Goal: Information Seeking & Learning: Find specific fact

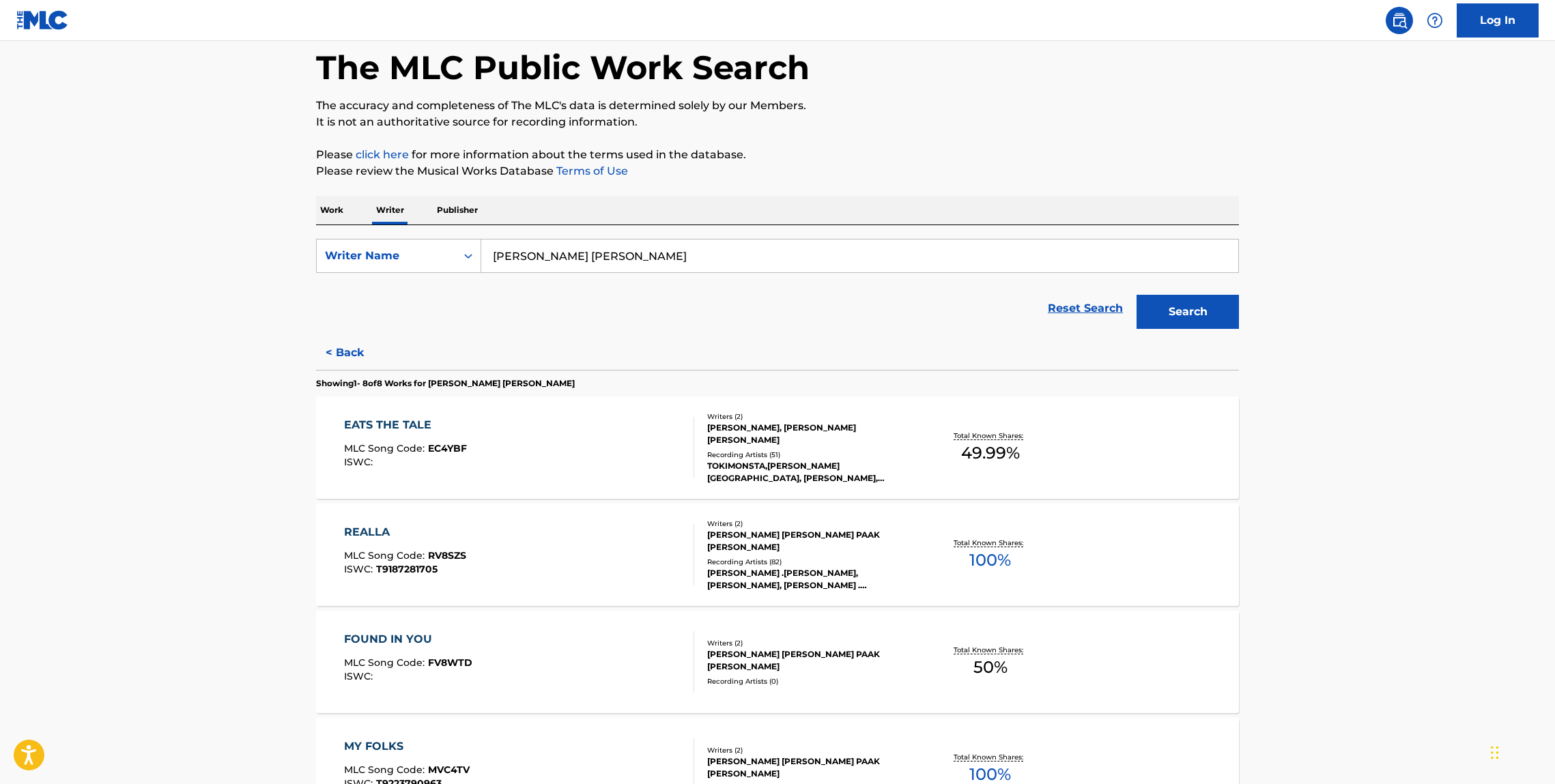
click at [396, 424] on div "EATS THE TALE" at bounding box center [405, 425] width 123 height 17
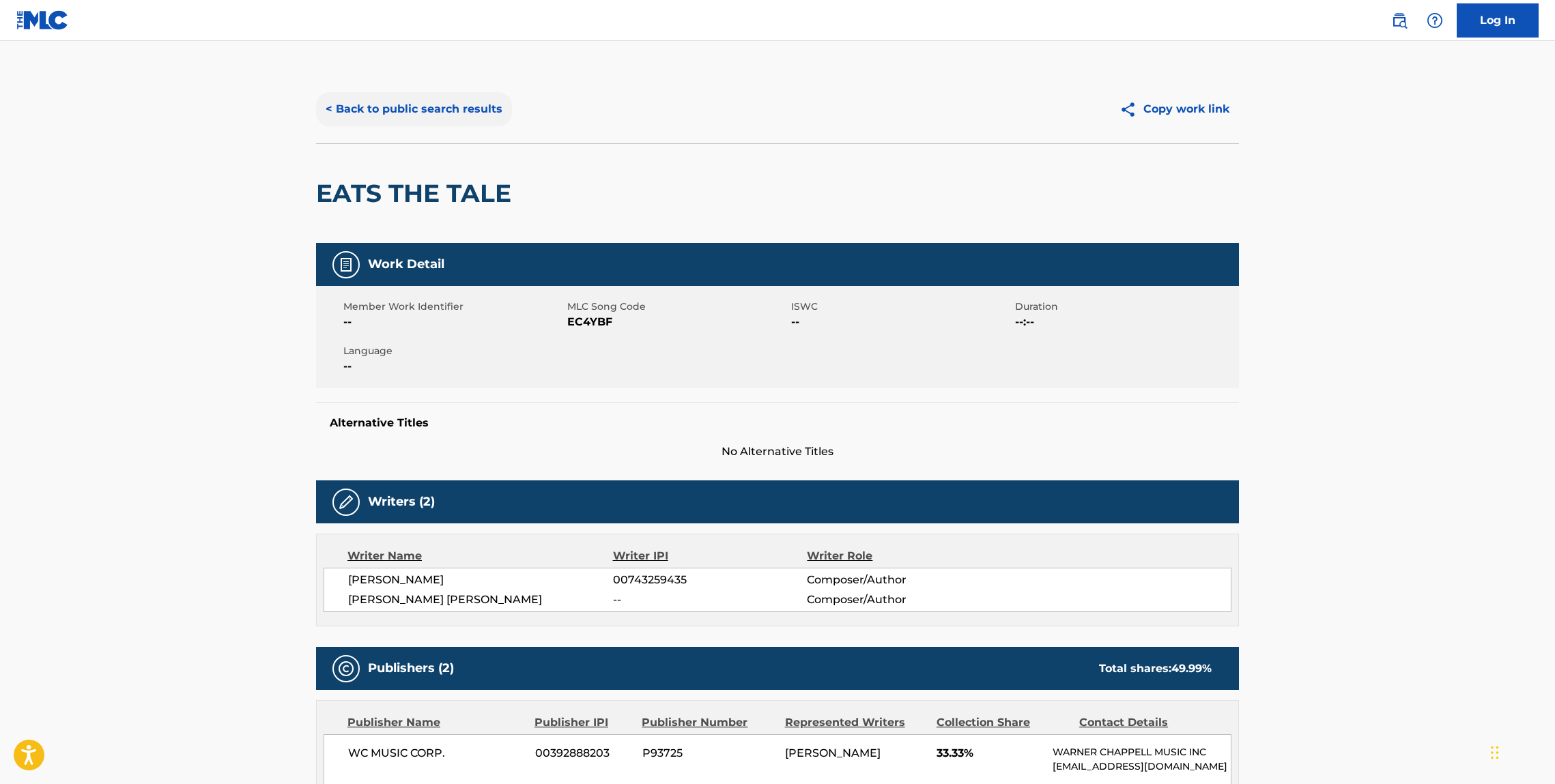
click at [432, 114] on button "< Back to public search results" at bounding box center [413, 109] width 196 height 35
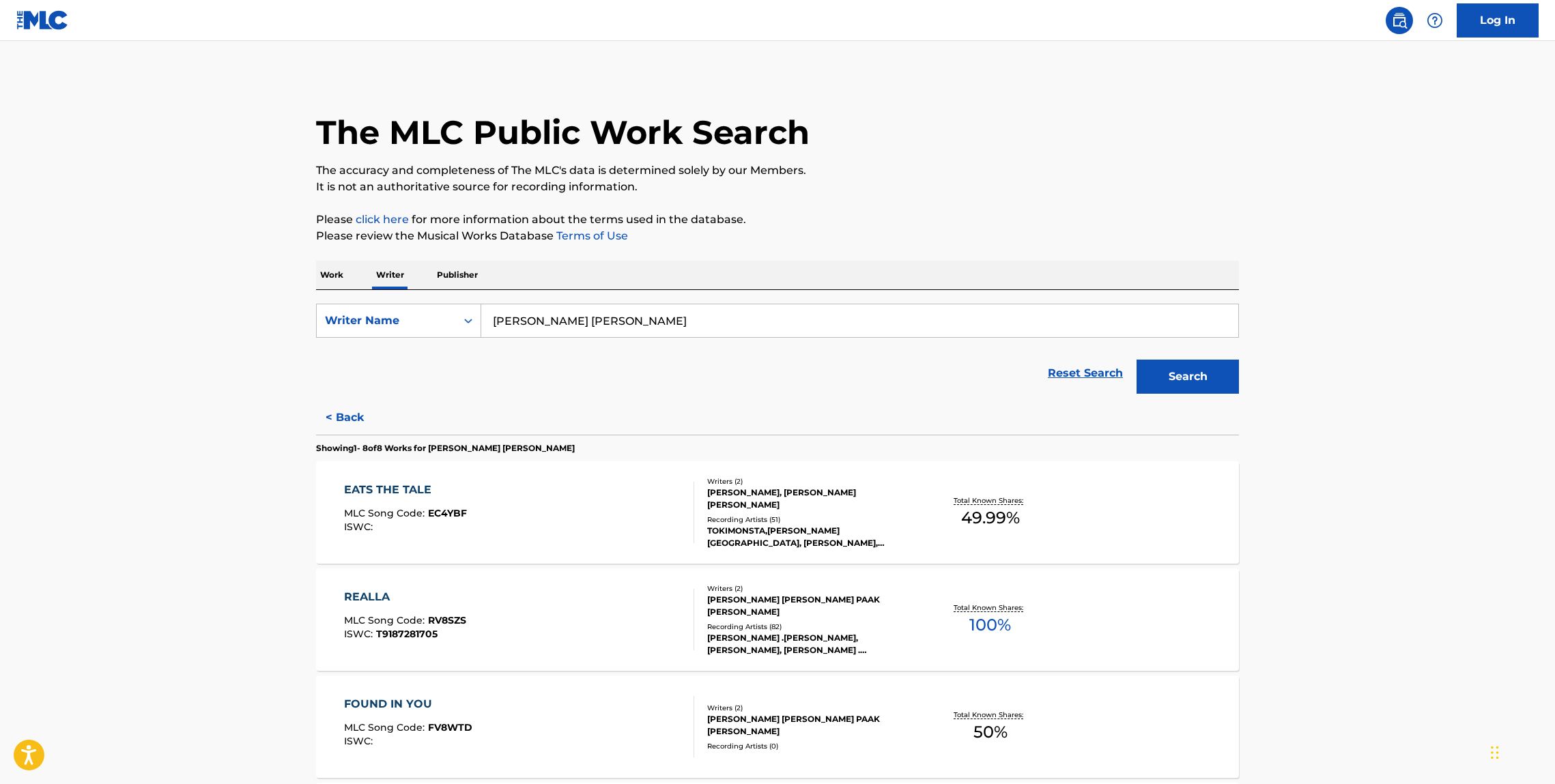
scroll to position [195, 0]
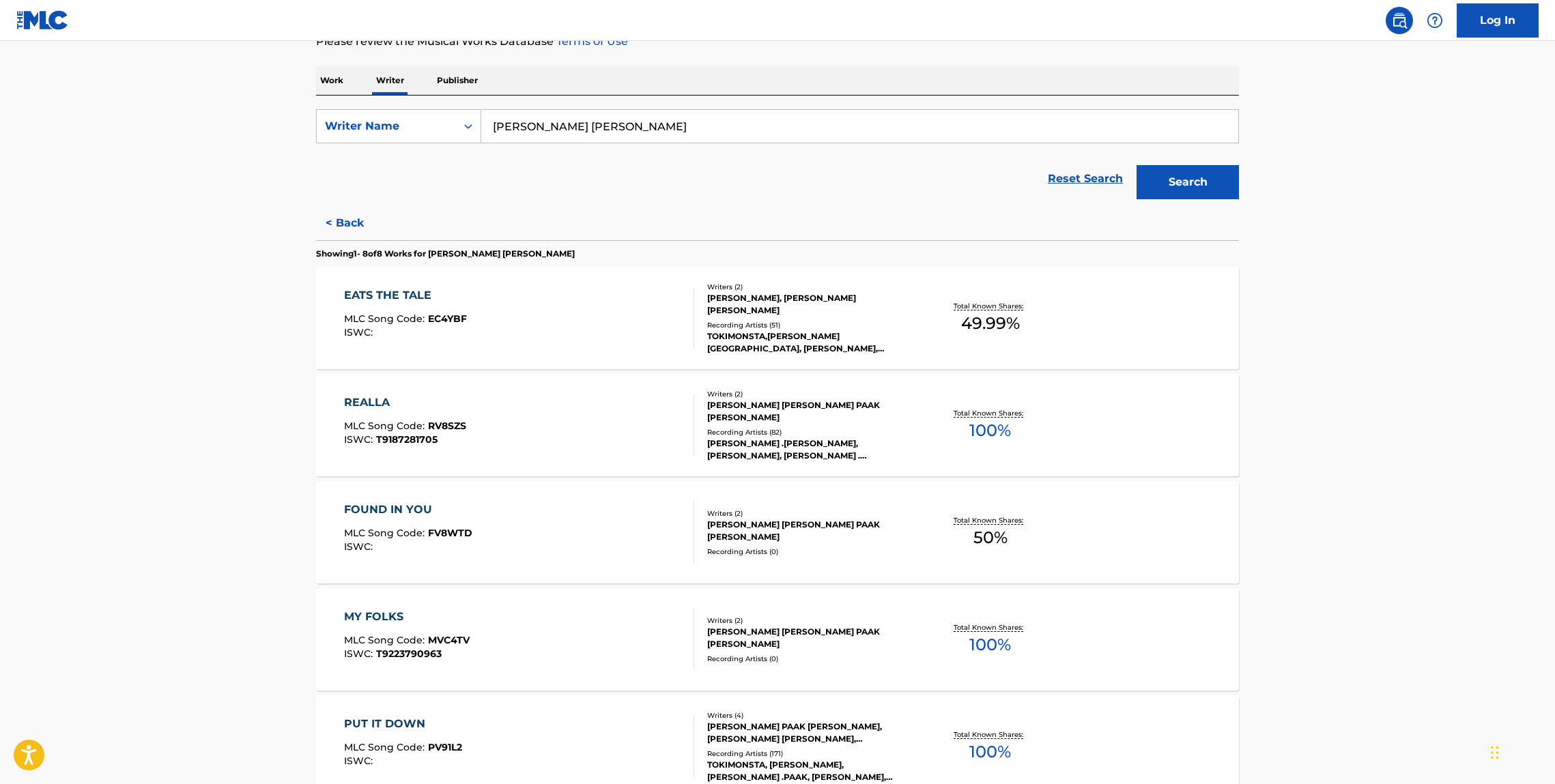
click at [379, 402] on div "REALLA" at bounding box center [405, 403] width 122 height 17
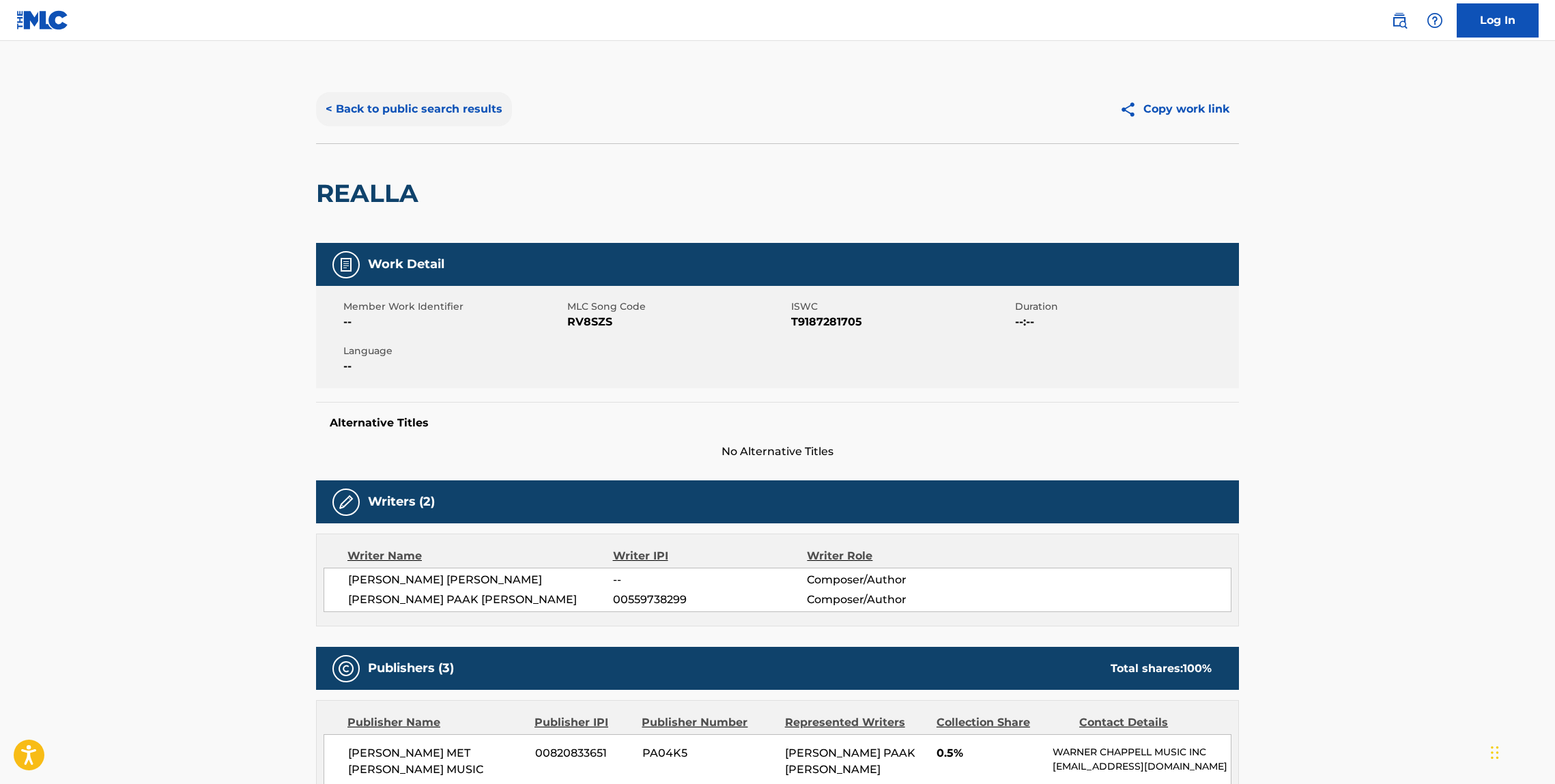
click at [375, 122] on button "< Back to public search results" at bounding box center [413, 109] width 196 height 35
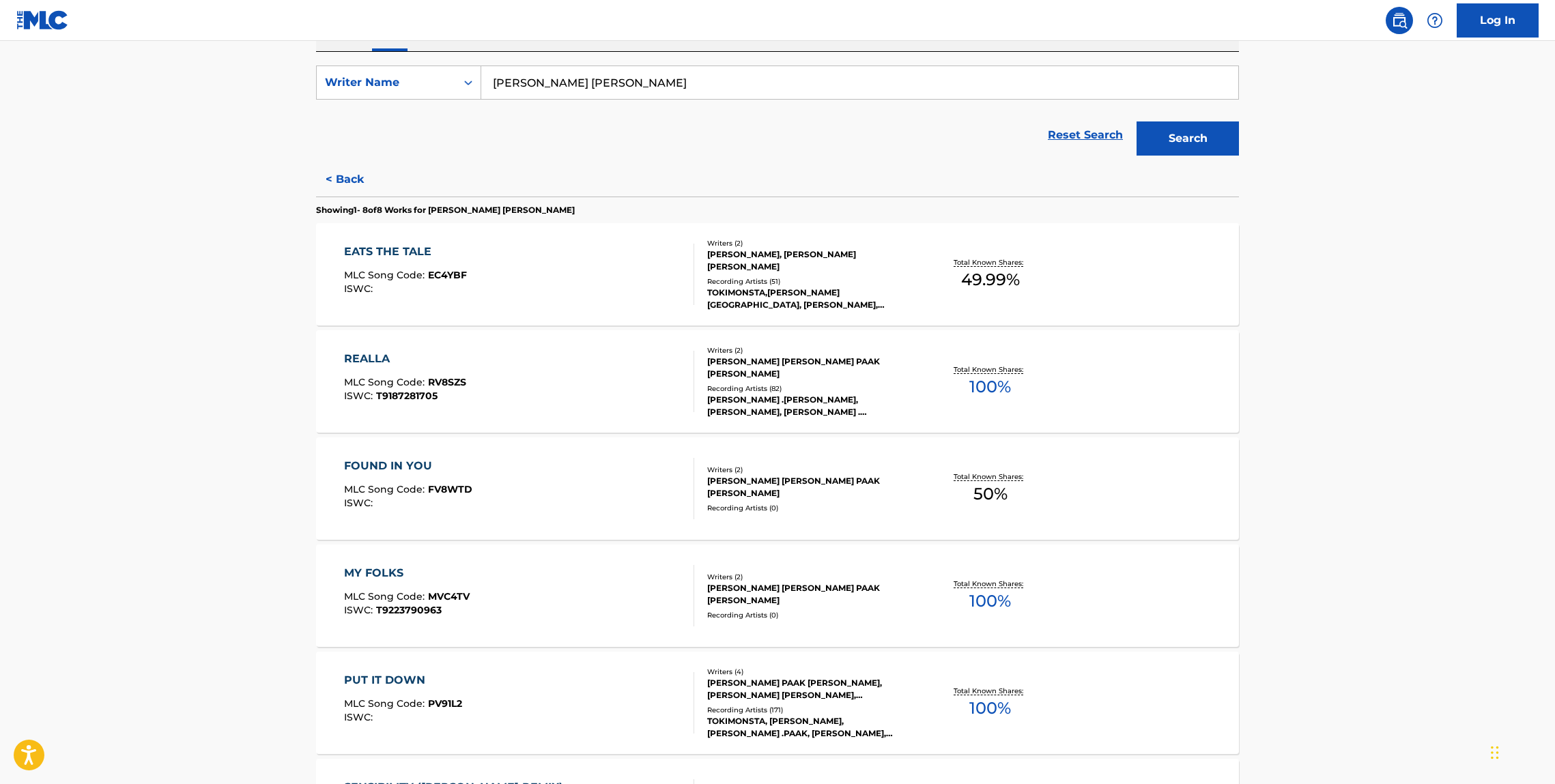
scroll to position [245, 0]
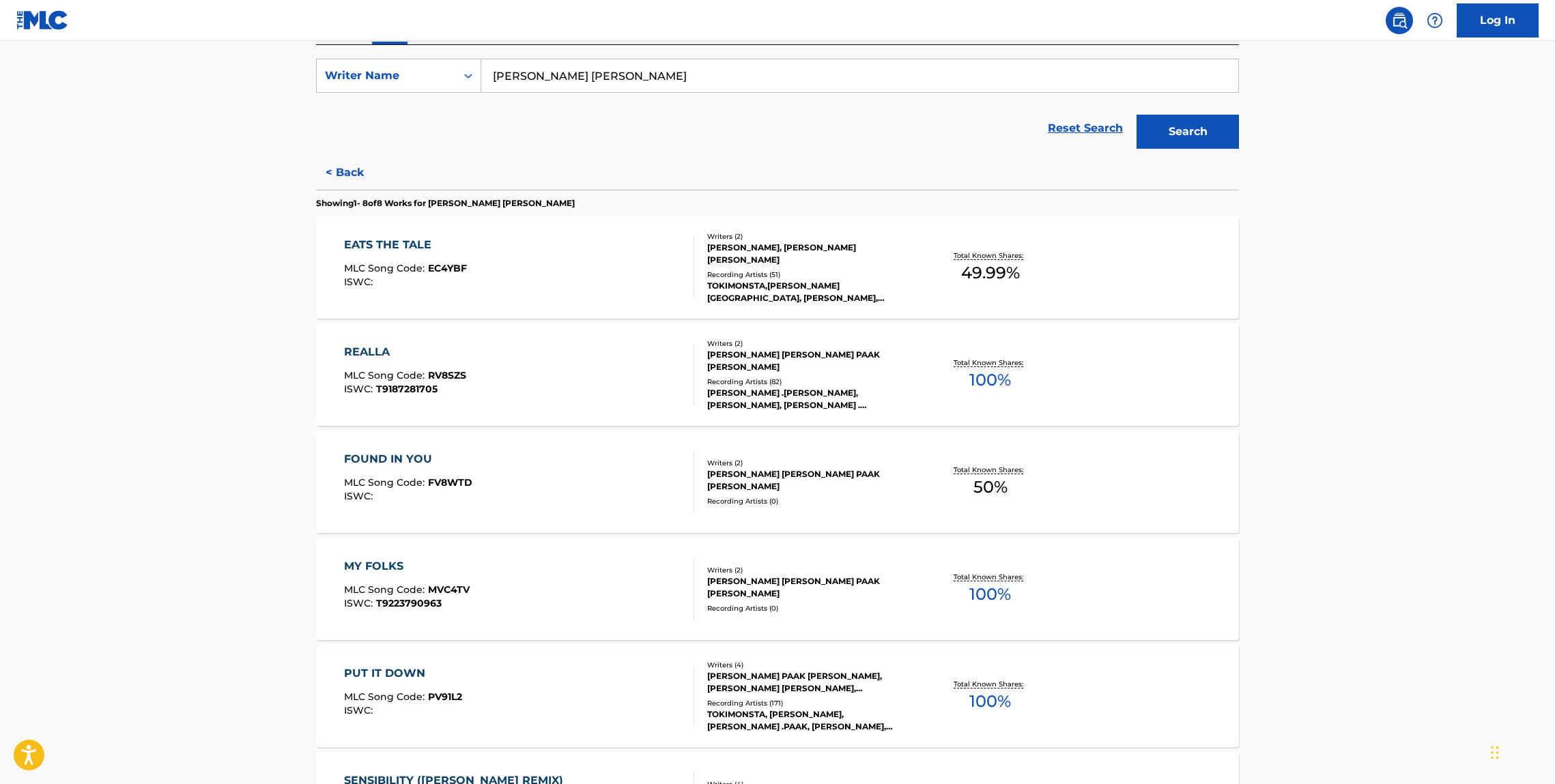
click at [405, 450] on div "FOUND IN YOU MLC Song Code : FV8WTD ISWC : Writers ( 2 ) JENNIFER YOUNG LEE, BR…" at bounding box center [777, 482] width 923 height 103
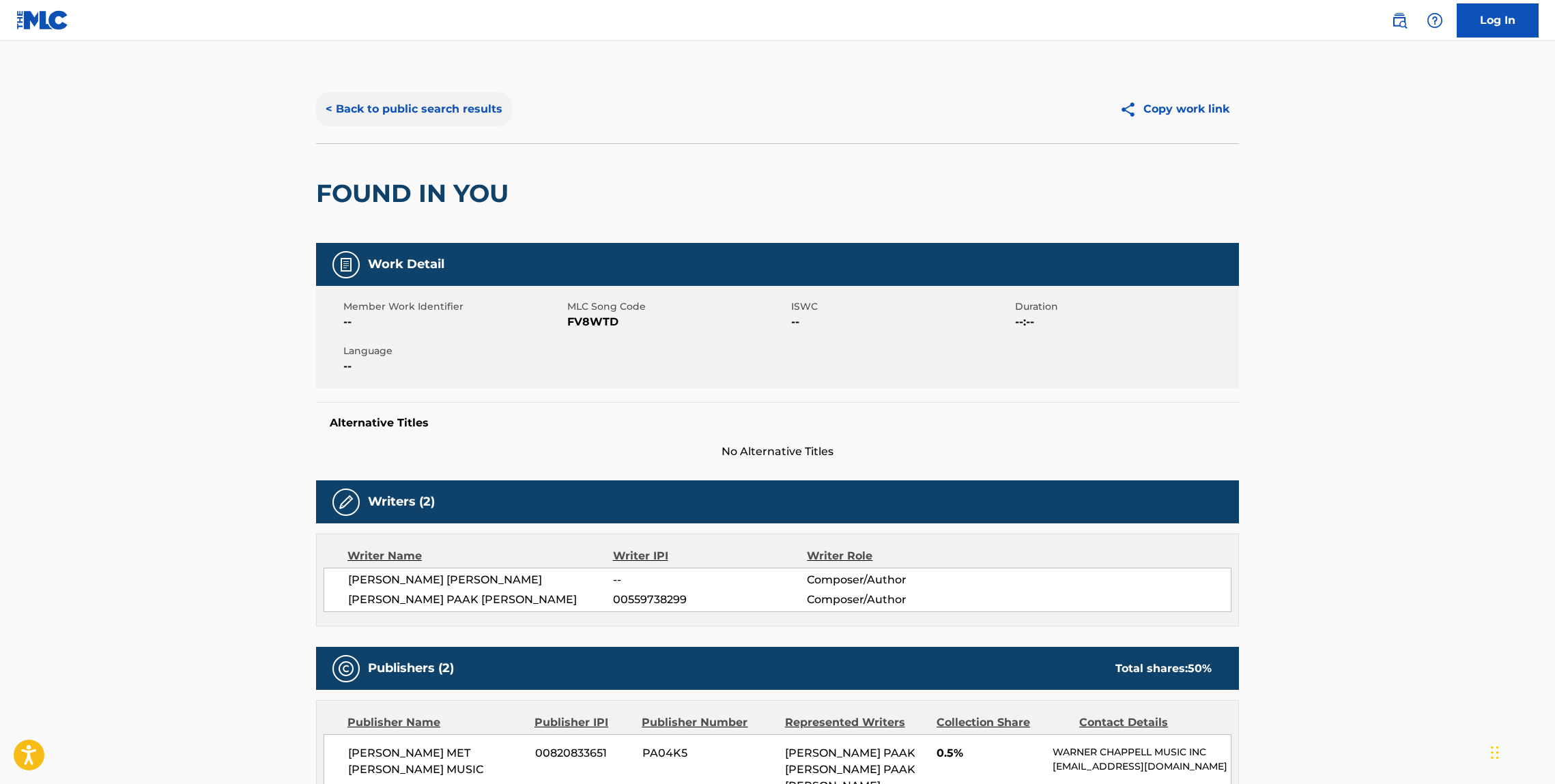
click at [360, 121] on button "< Back to public search results" at bounding box center [413, 109] width 196 height 35
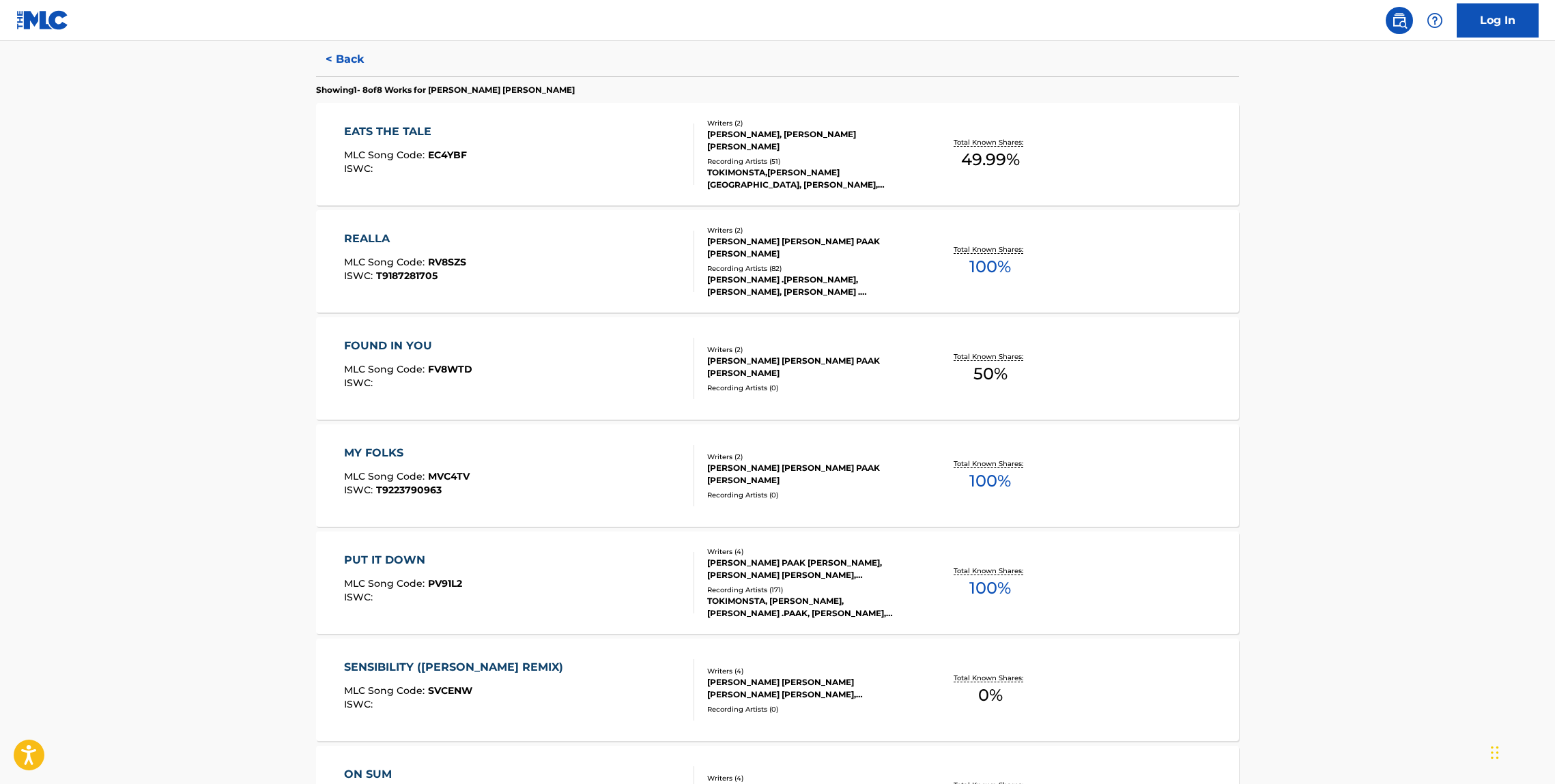
scroll to position [380, 0]
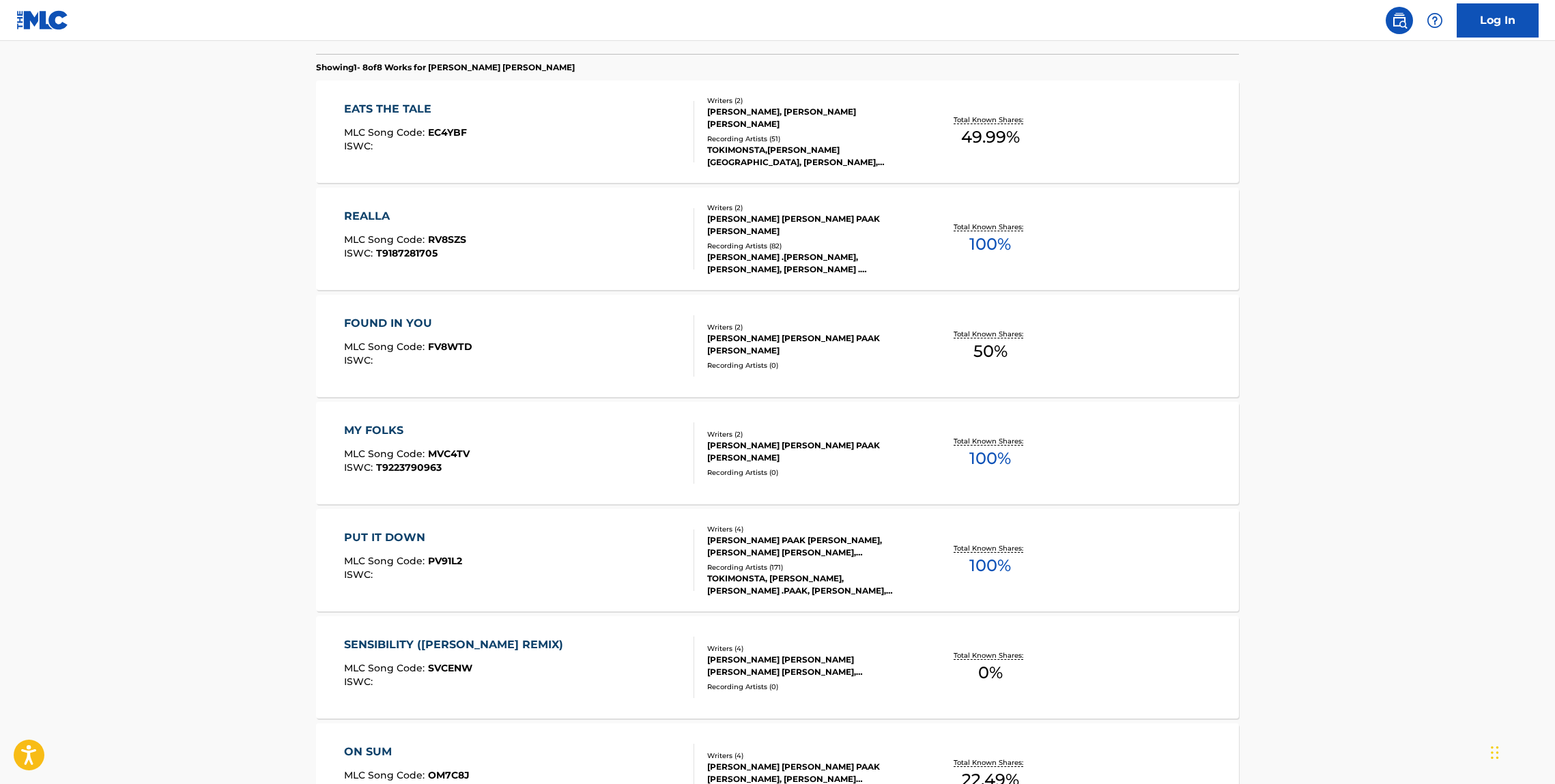
click at [389, 427] on div "MY FOLKS" at bounding box center [407, 431] width 126 height 17
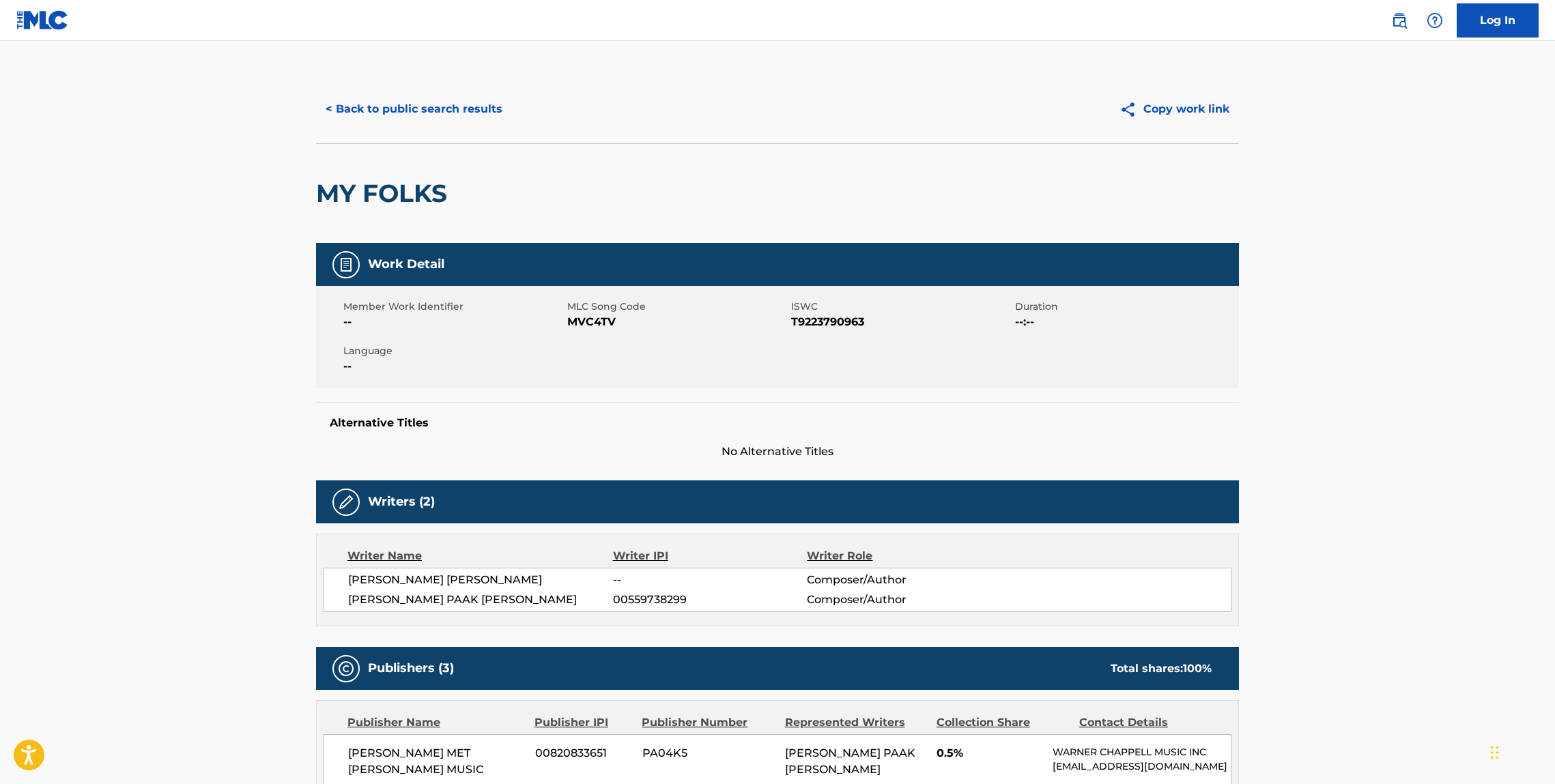
click at [401, 128] on div "< Back to public search results Copy work link" at bounding box center [777, 109] width 923 height 68
click at [399, 120] on button "< Back to public search results" at bounding box center [413, 109] width 196 height 35
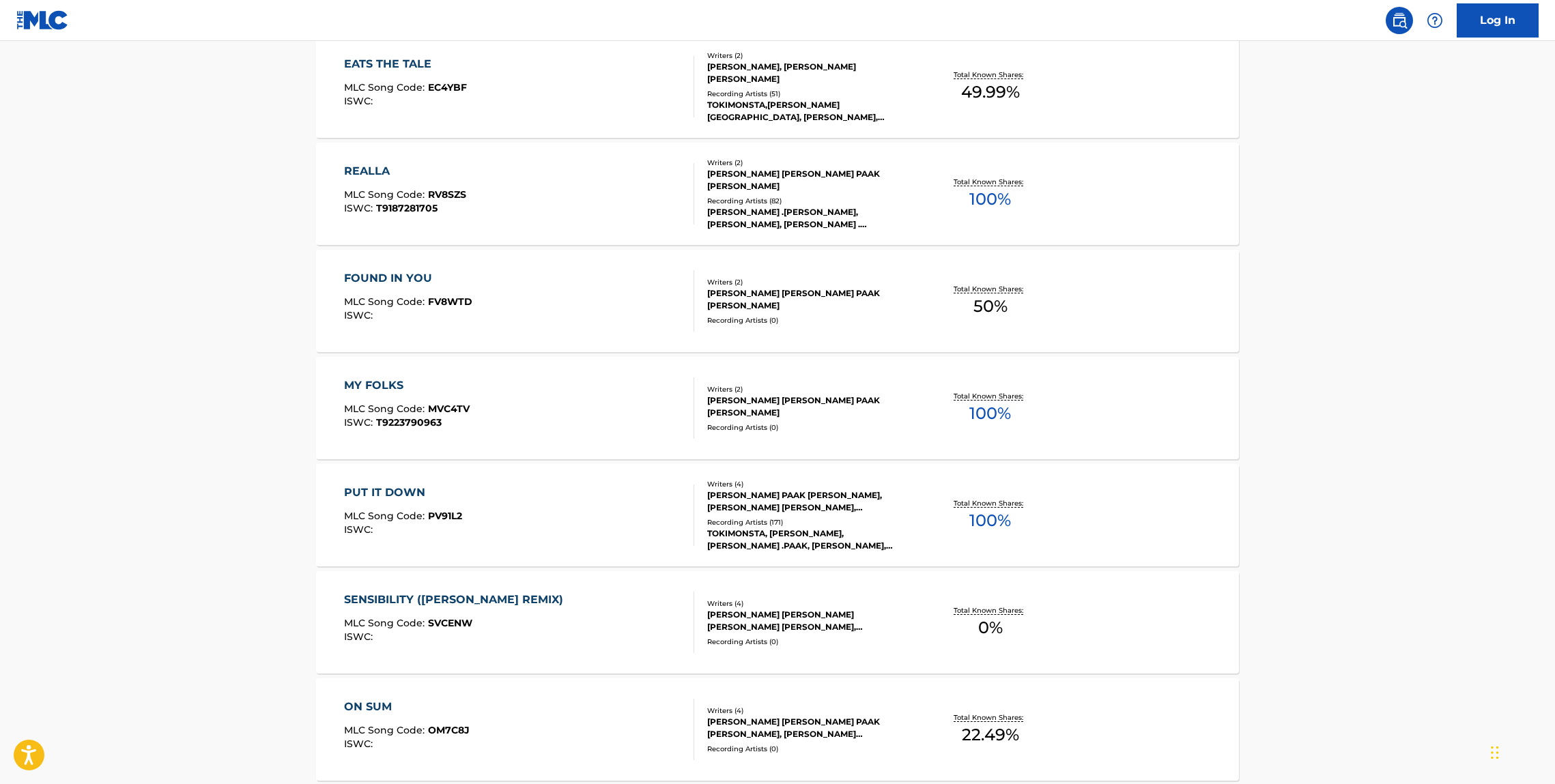
scroll to position [519, 0]
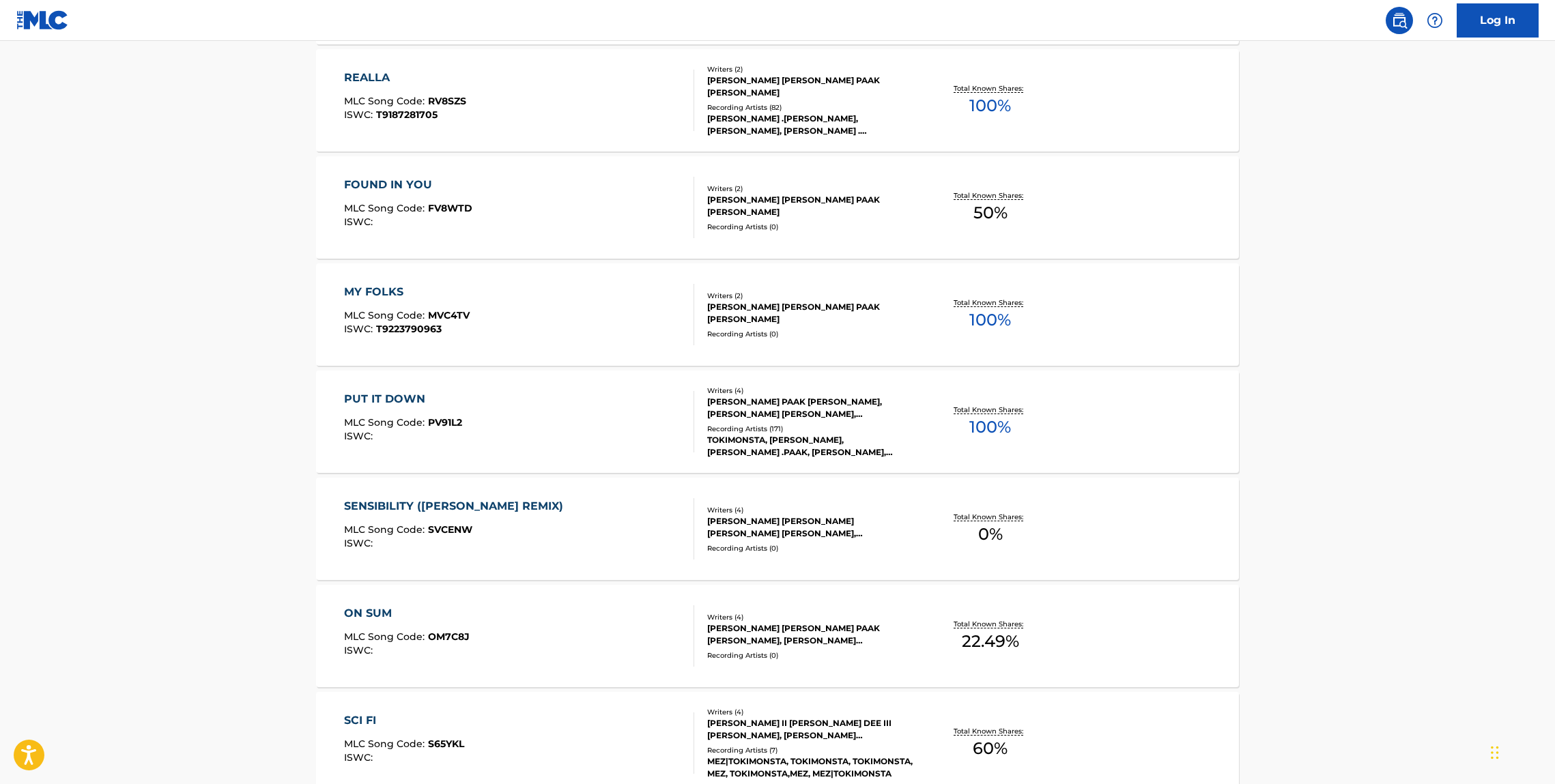
click at [406, 398] on div "PUT IT DOWN" at bounding box center [403, 399] width 118 height 17
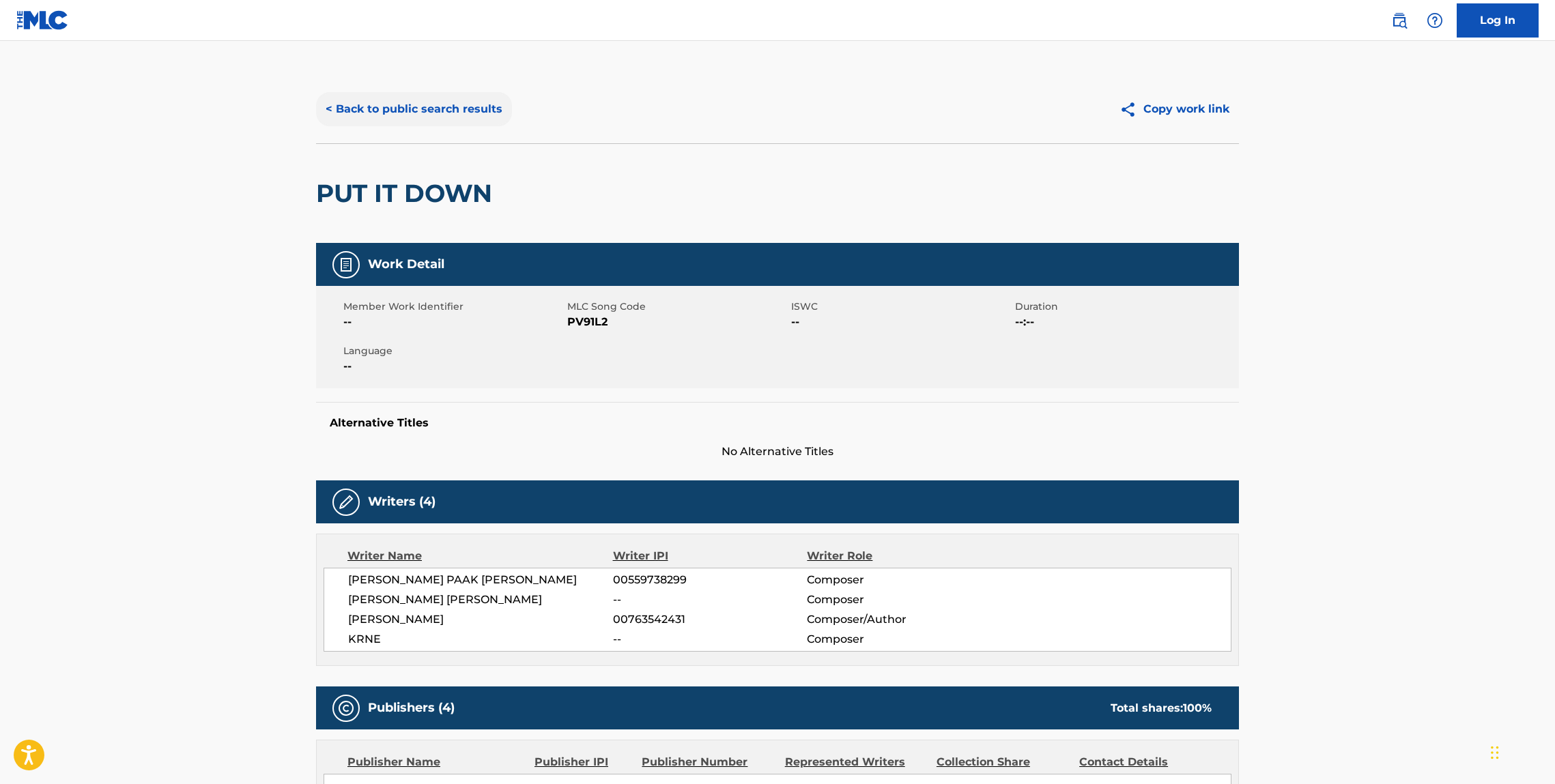
click at [465, 109] on button "< Back to public search results" at bounding box center [413, 109] width 196 height 35
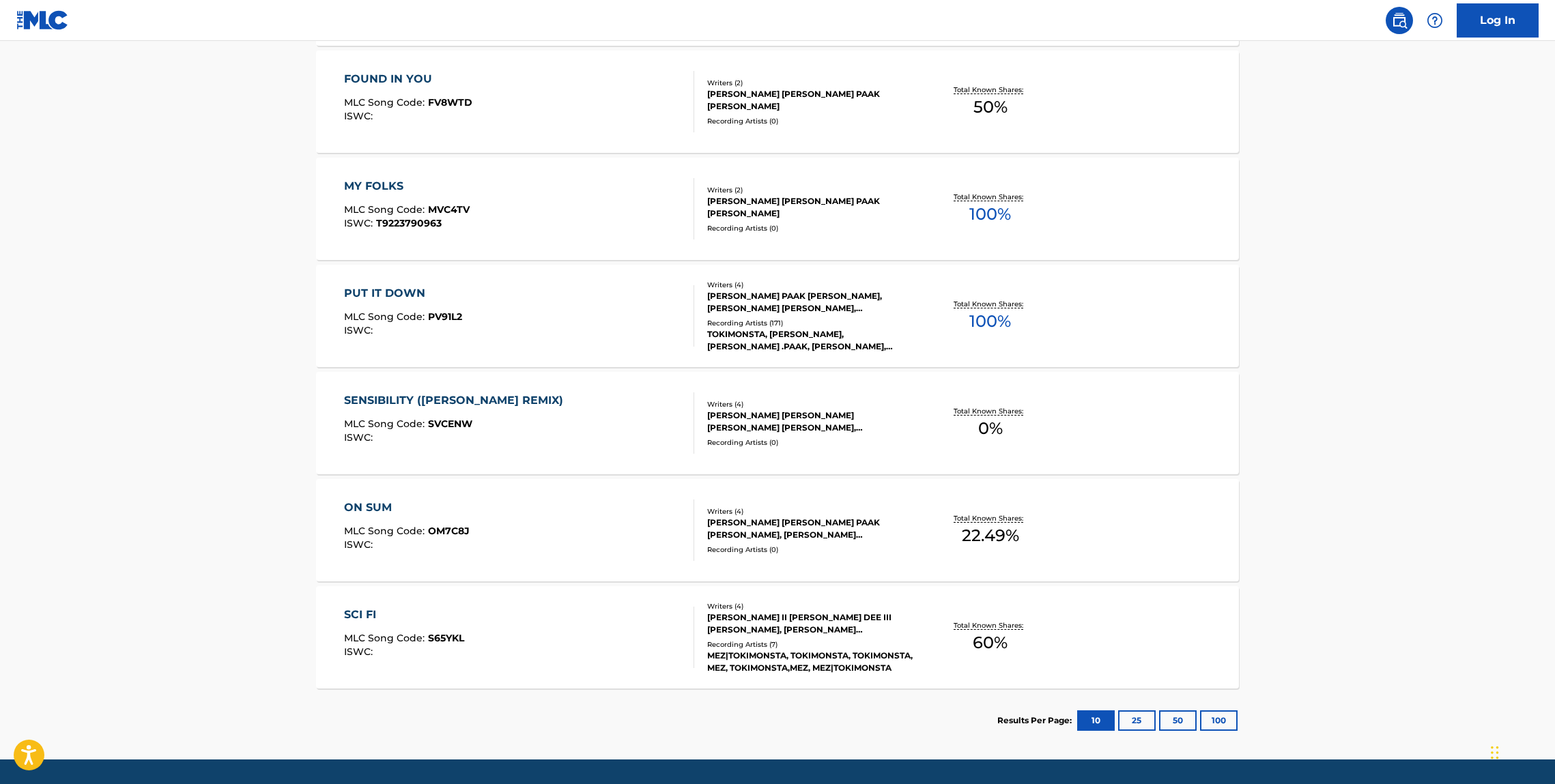
scroll to position [627, 0]
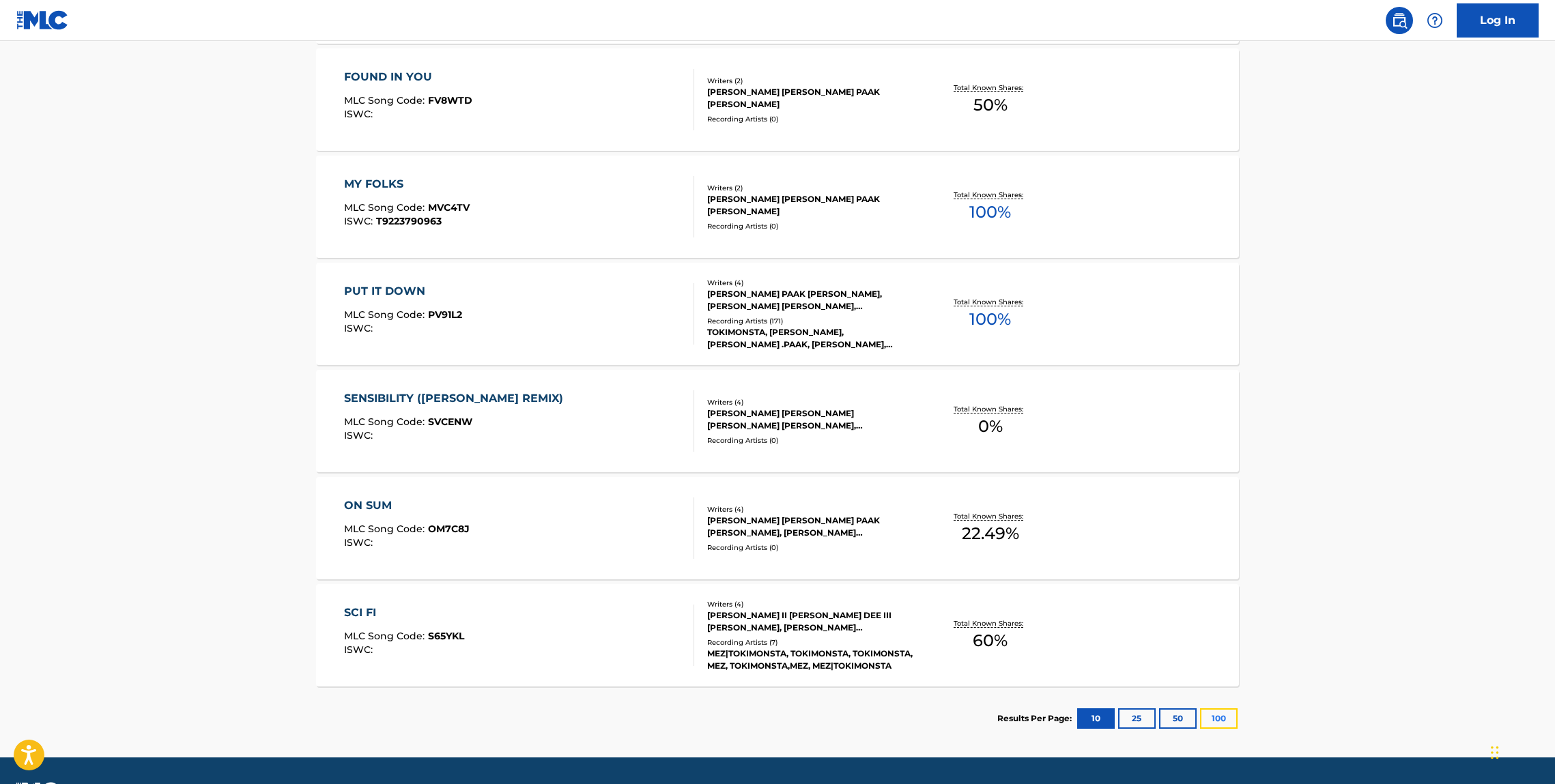
click at [1224, 721] on button "100" at bounding box center [1219, 719] width 37 height 20
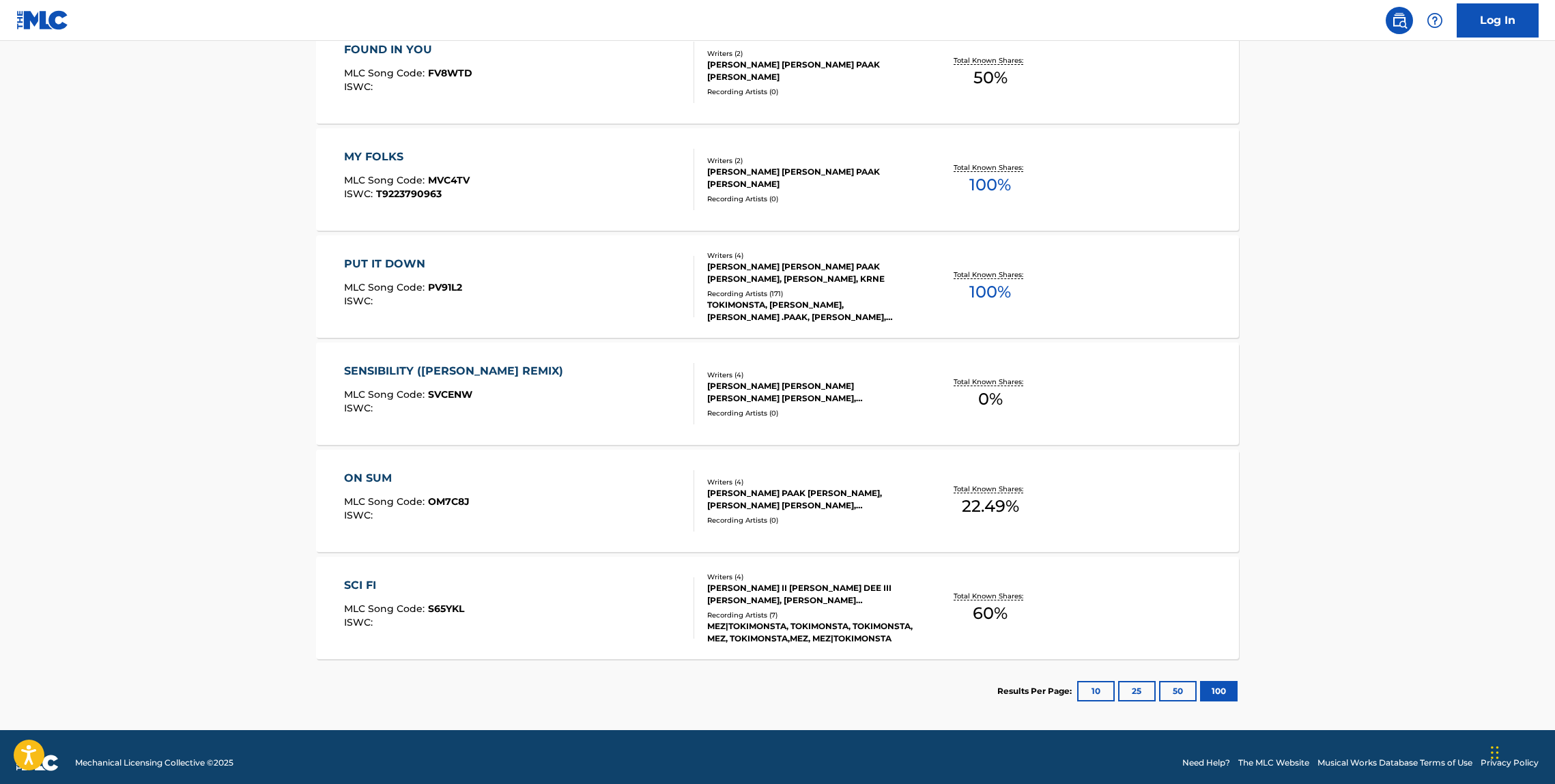
scroll to position [666, 0]
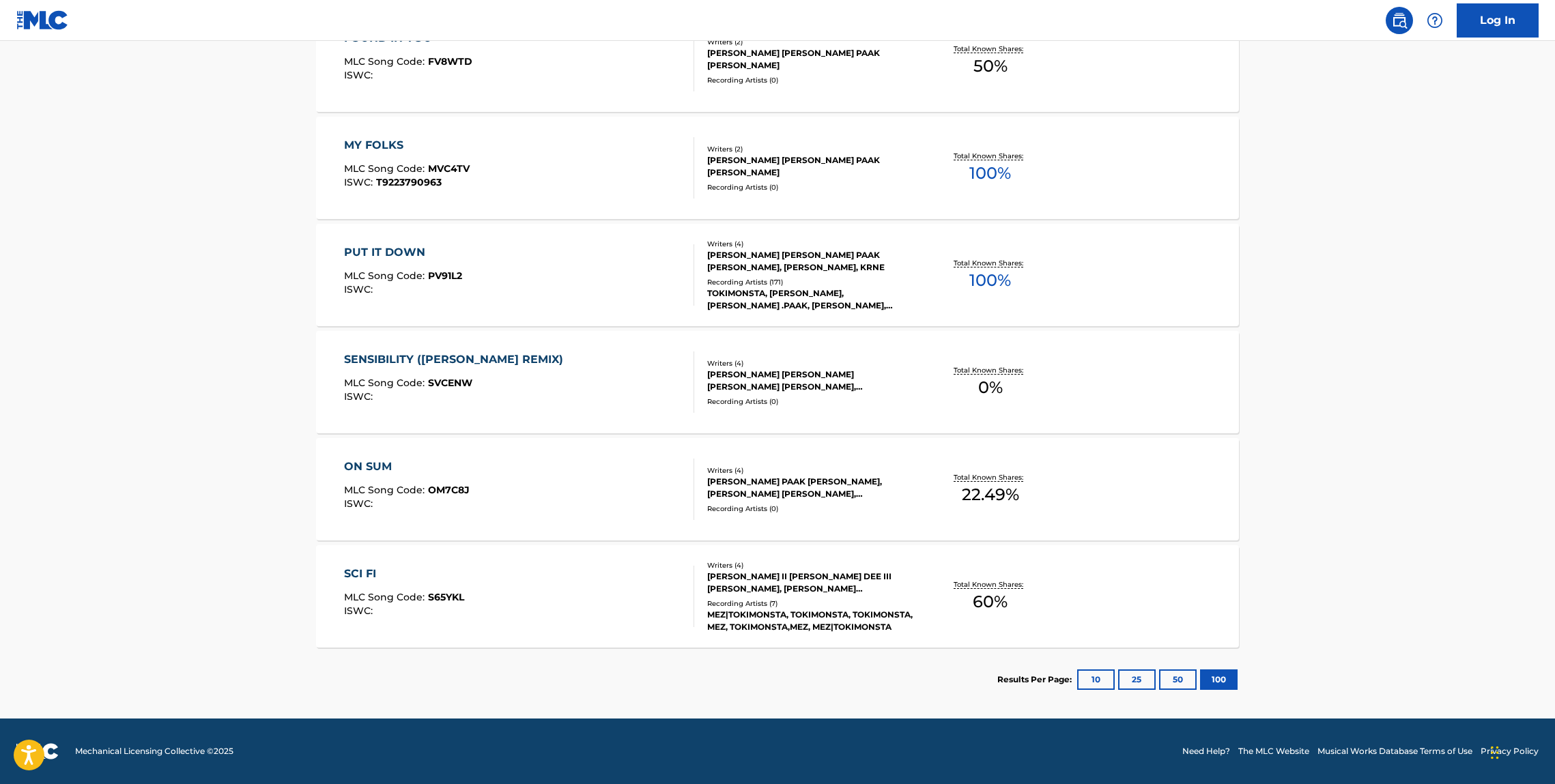
click at [366, 561] on div "SCI FI MLC Song Code : S65YKL ISWC : Writers ( 4 ) MORRIS WAYNE II RICKS, JESSE…" at bounding box center [777, 596] width 923 height 103
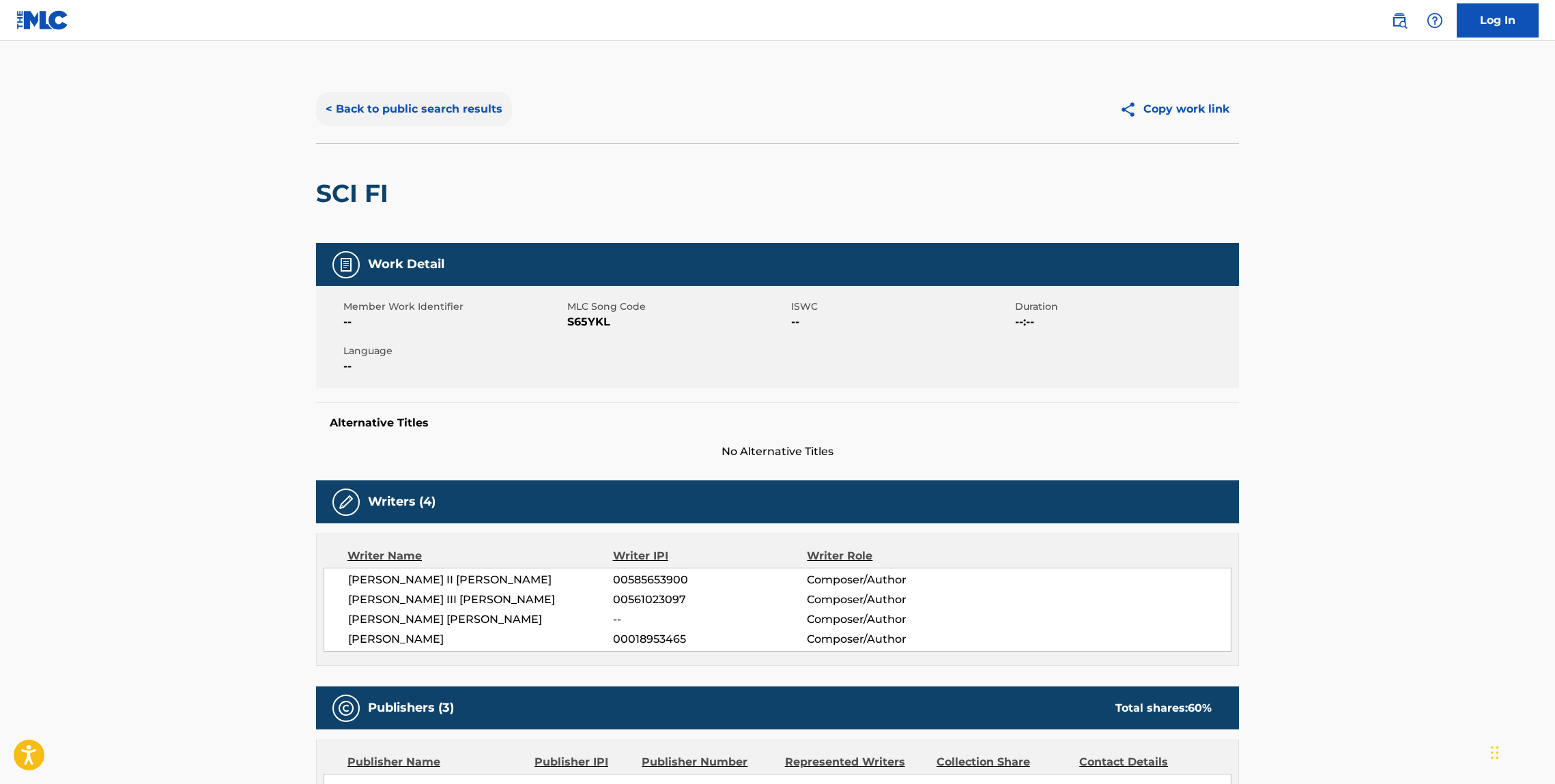
click at [443, 109] on button "< Back to public search results" at bounding box center [413, 109] width 196 height 35
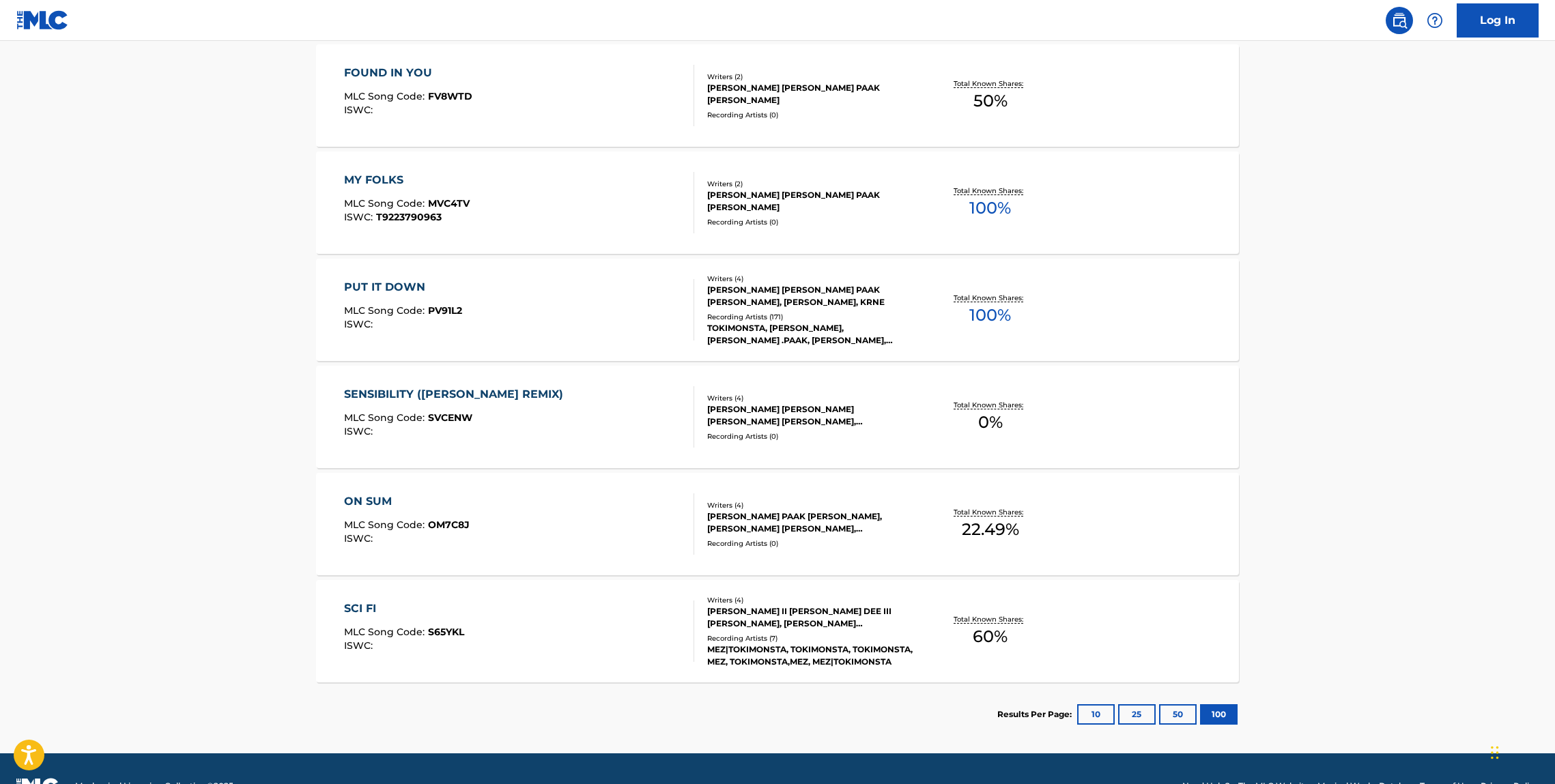
scroll to position [649, 0]
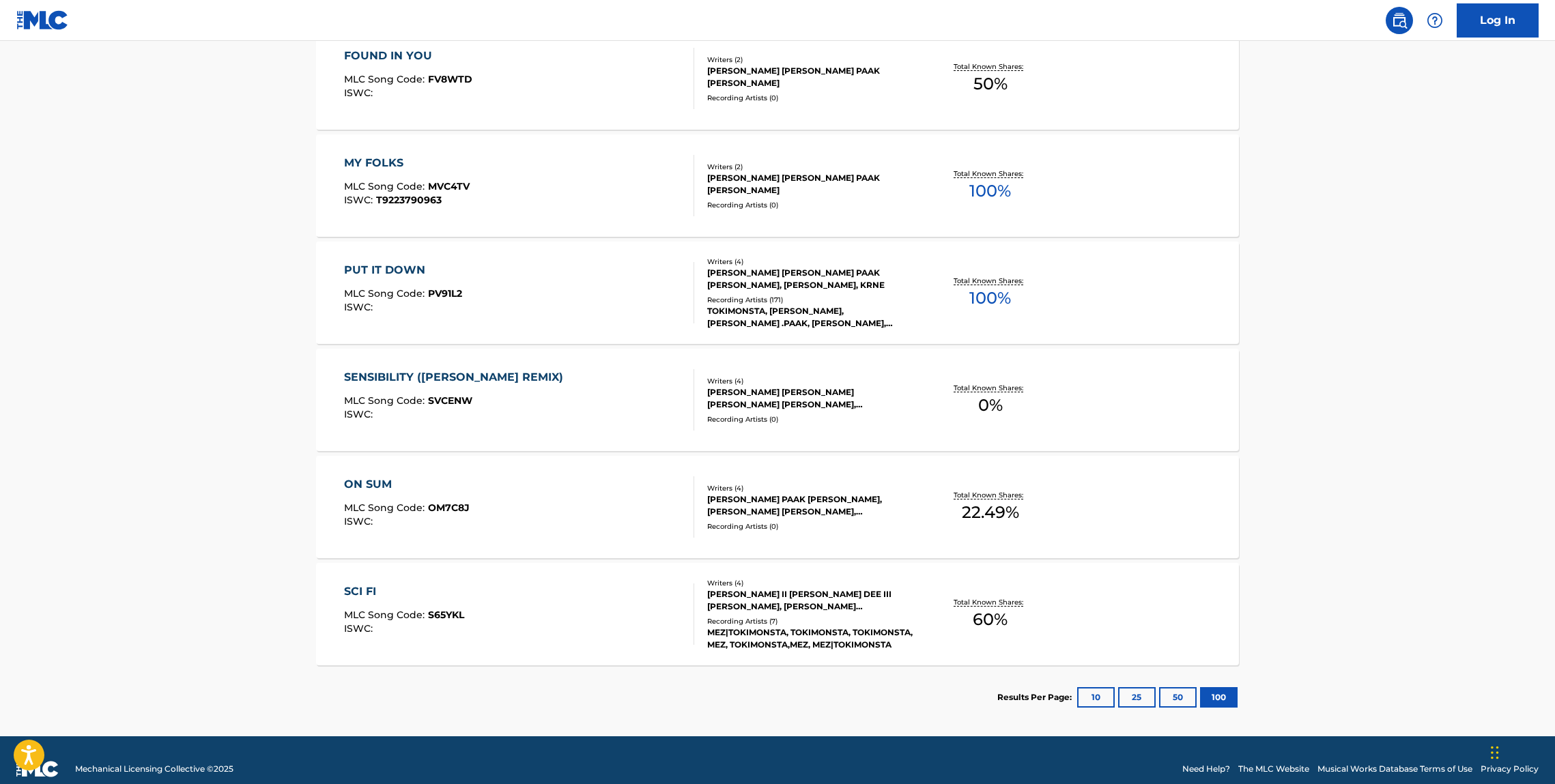
click at [381, 469] on div "ON SUM MLC Song Code : OM7C8J ISWC : Writers ( 4 ) BRANDON PAAK ANDERSON, JENNI…" at bounding box center [777, 507] width 923 height 103
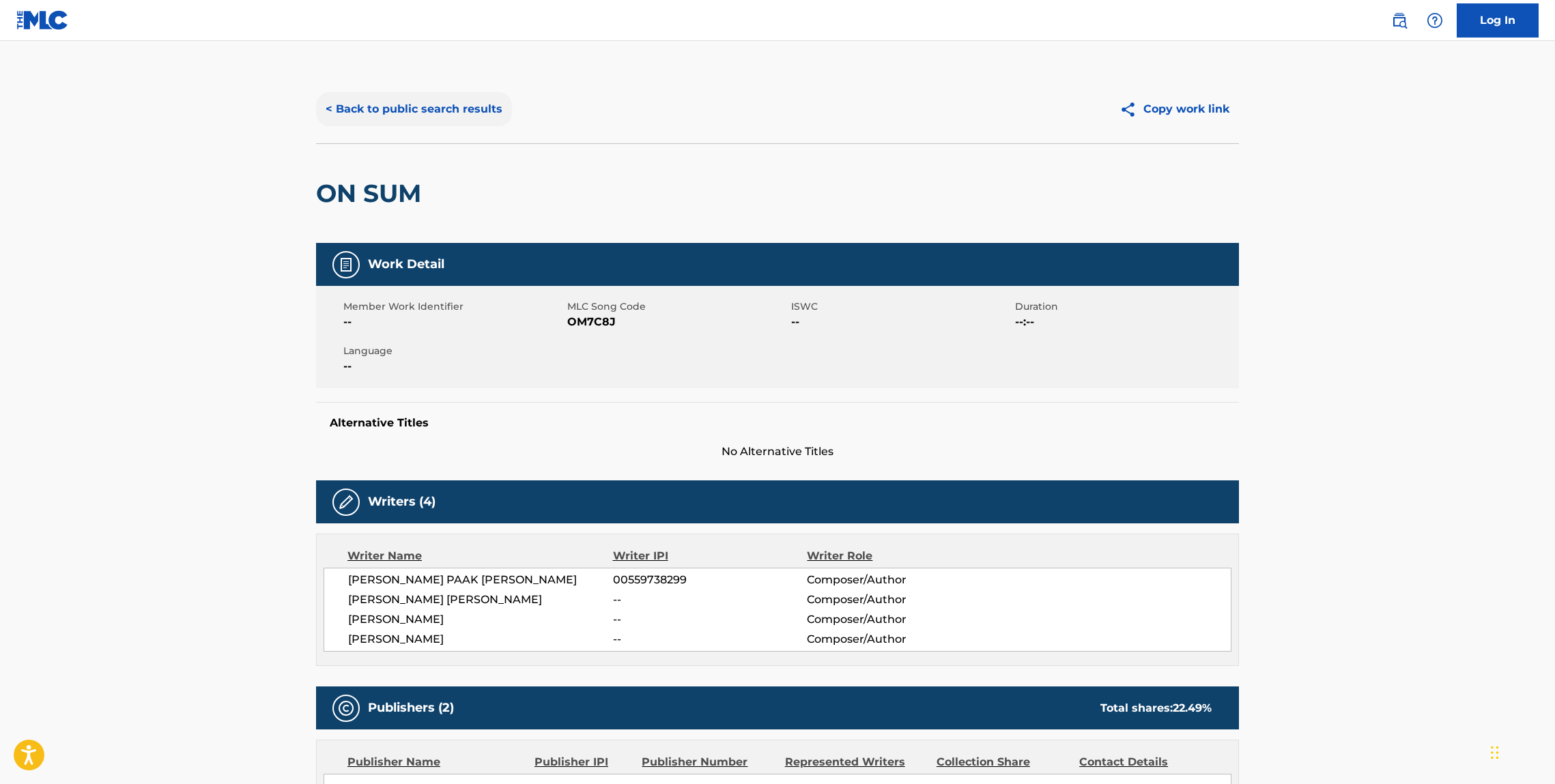
drag, startPoint x: 512, startPoint y: 103, endPoint x: 483, endPoint y: 102, distance: 29.0
click at [498, 100] on div "< Back to public search results" at bounding box center [546, 109] width 461 height 35
click at [483, 102] on button "< Back to public search results" at bounding box center [413, 109] width 196 height 35
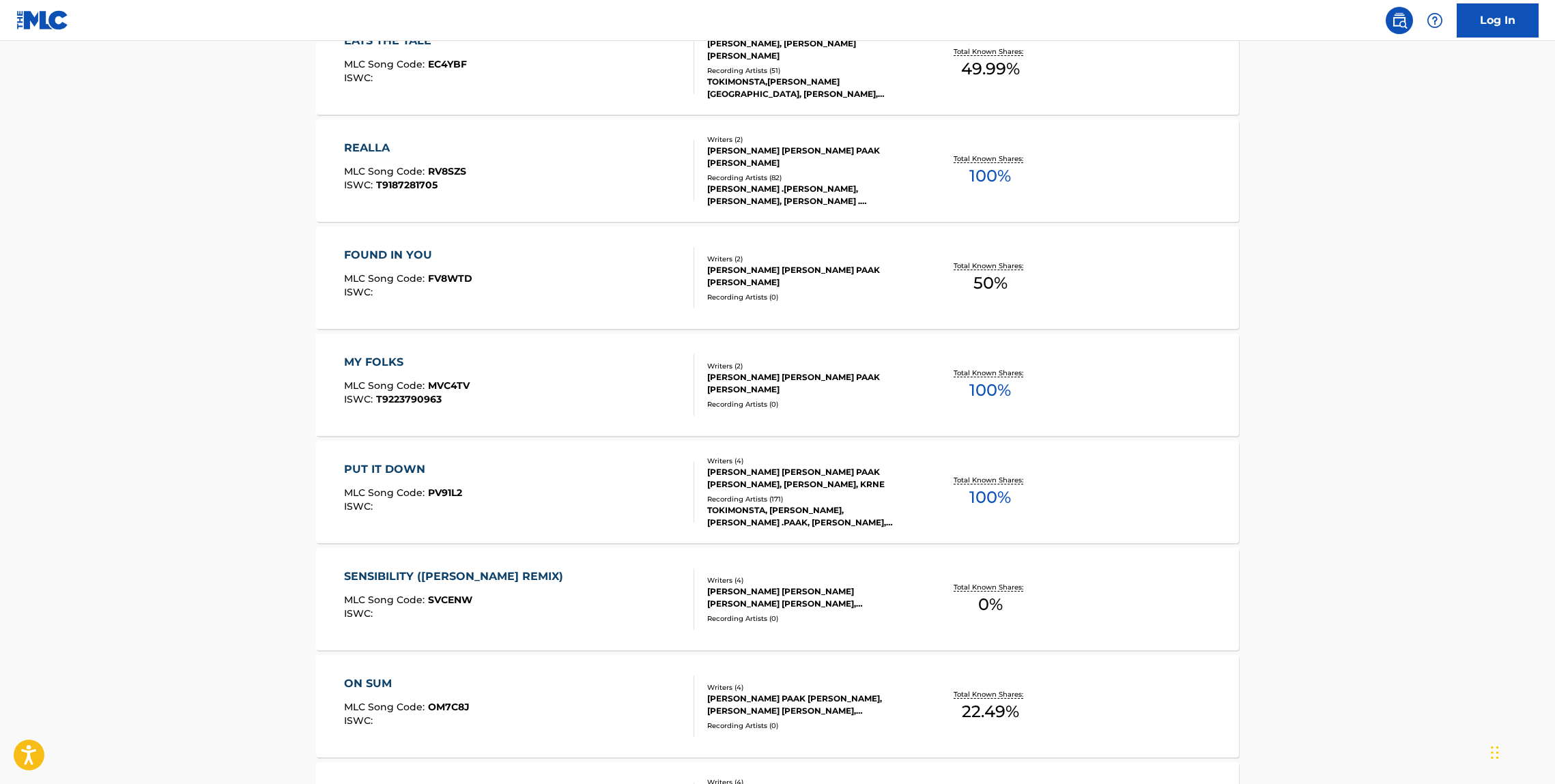
scroll to position [530, 0]
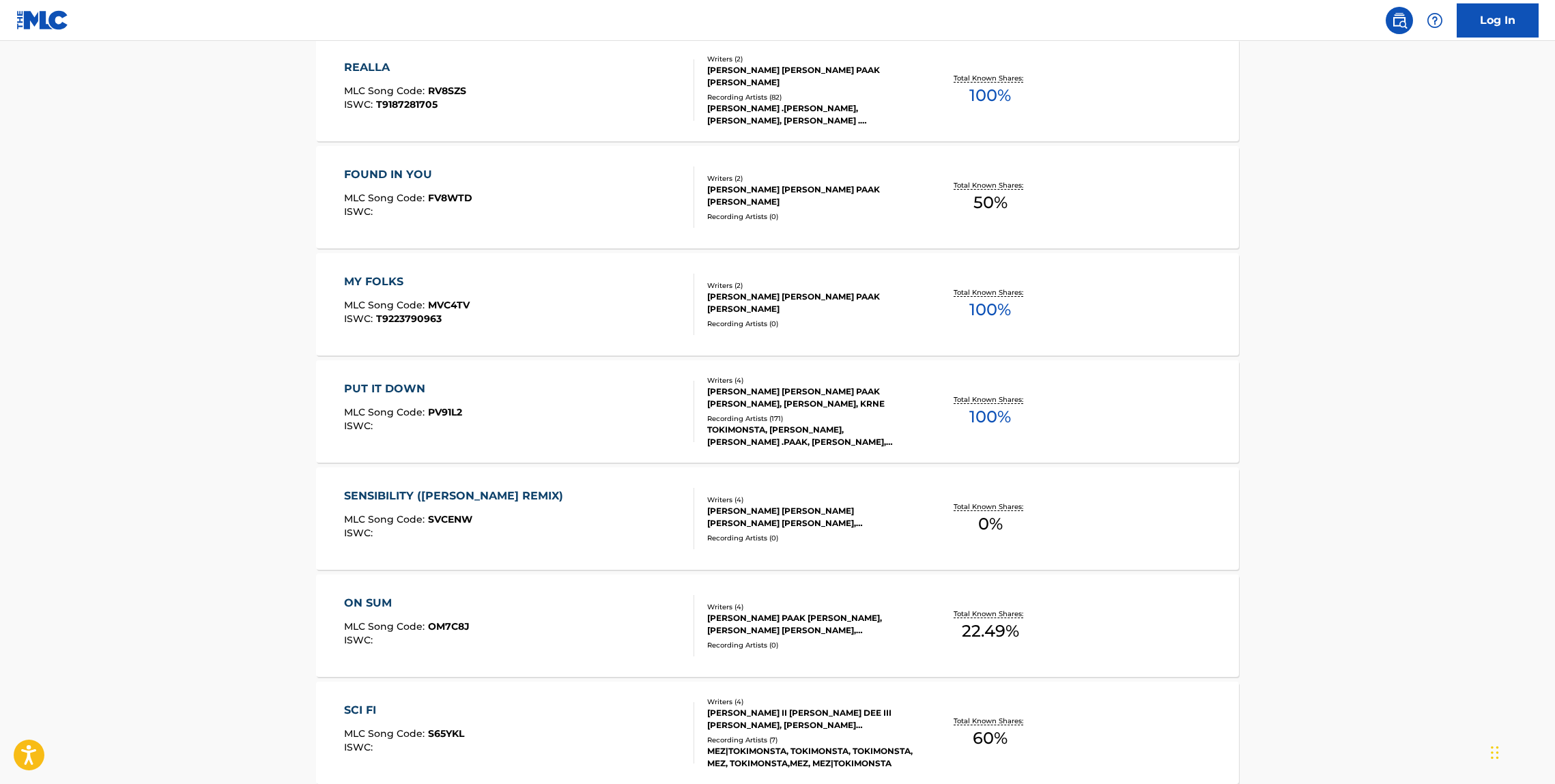
click at [401, 502] on div "SENSIBILITY (TOKIMONSTA REMIX)" at bounding box center [457, 496] width 226 height 17
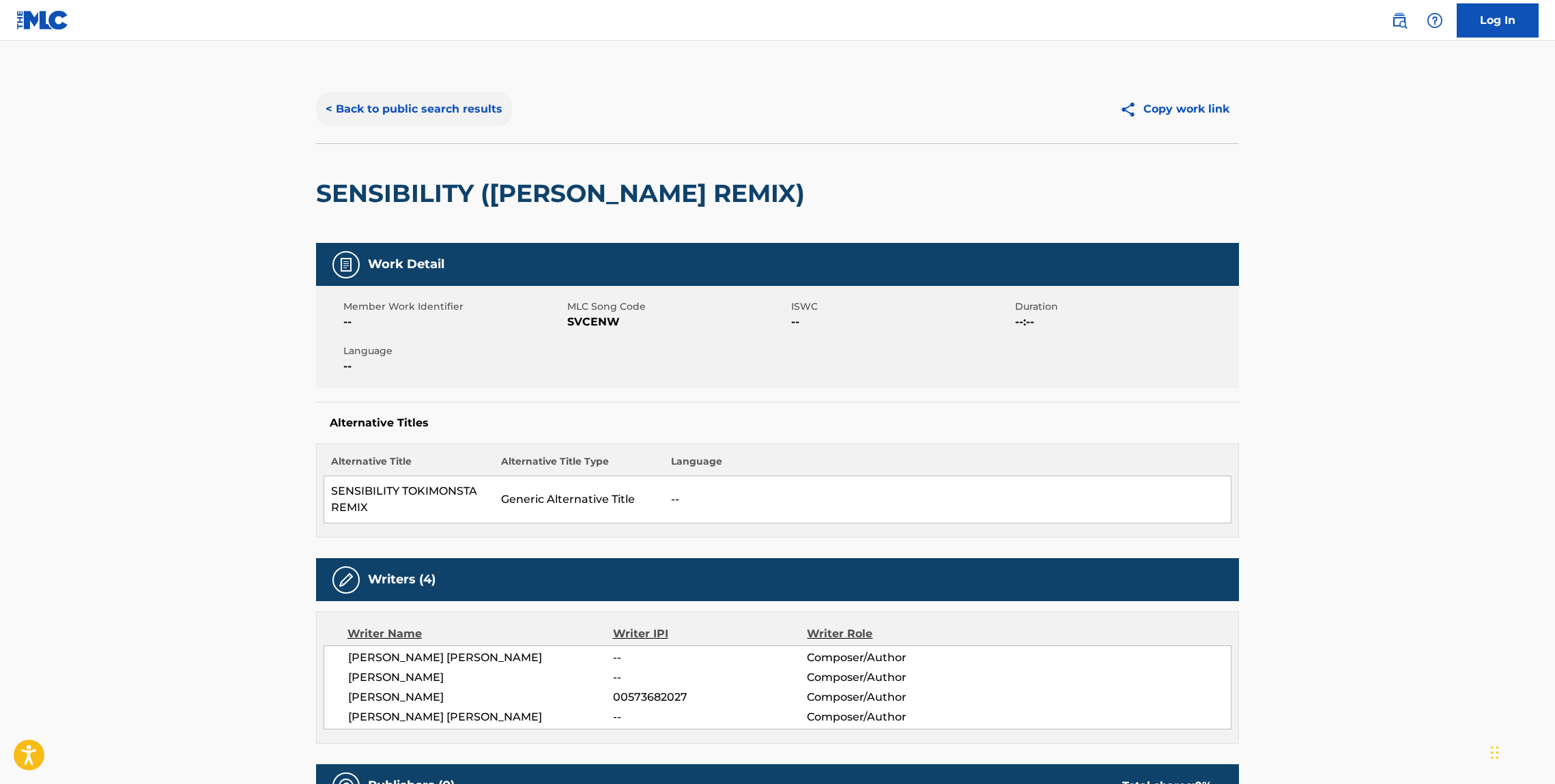
drag, startPoint x: 461, startPoint y: 84, endPoint x: 430, endPoint y: 92, distance: 32.0
click at [459, 86] on div "< Back to public search results Copy work link" at bounding box center [777, 109] width 923 height 68
click at [411, 95] on button "< Back to public search results" at bounding box center [413, 109] width 196 height 35
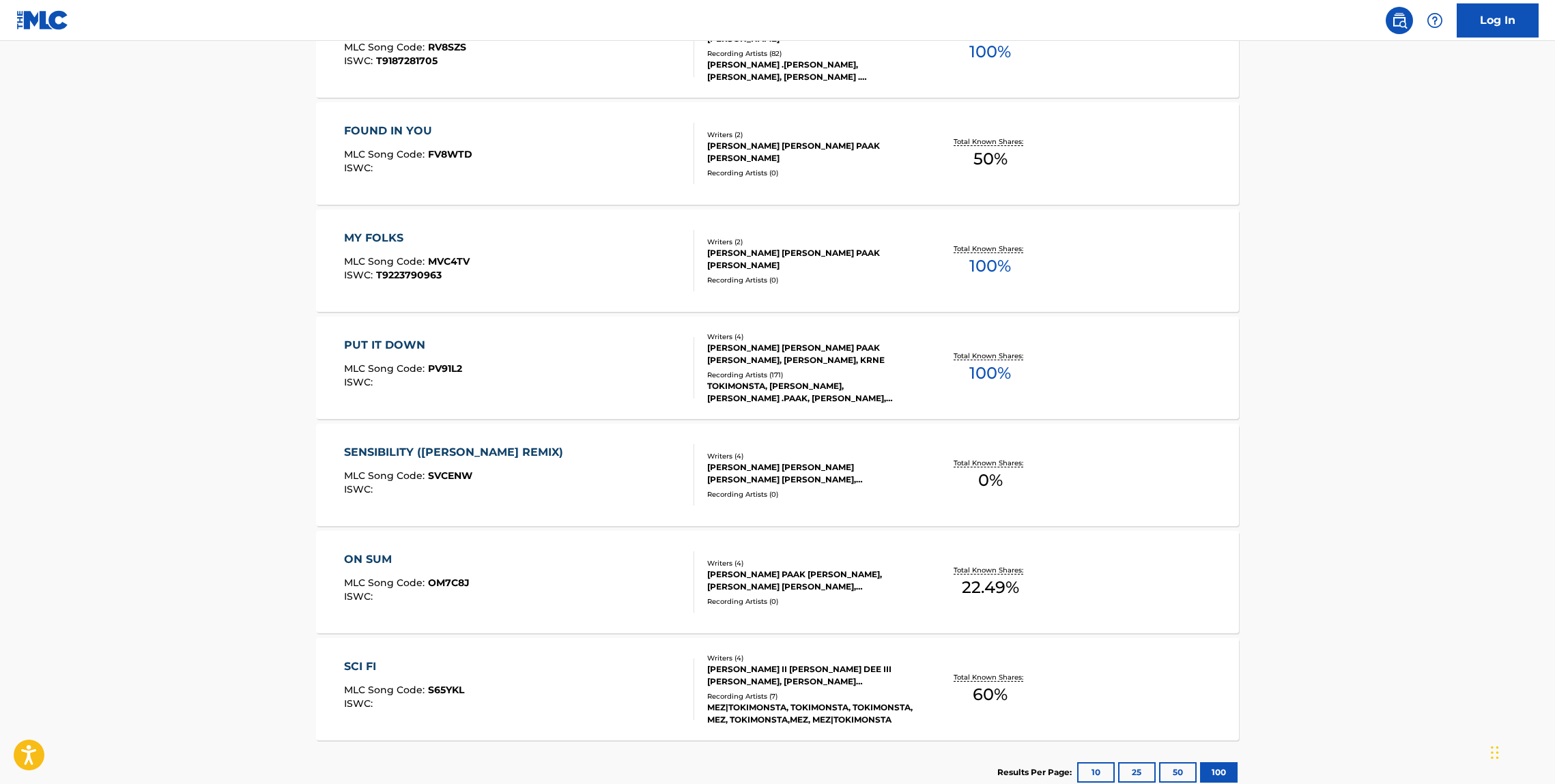
scroll to position [666, 0]
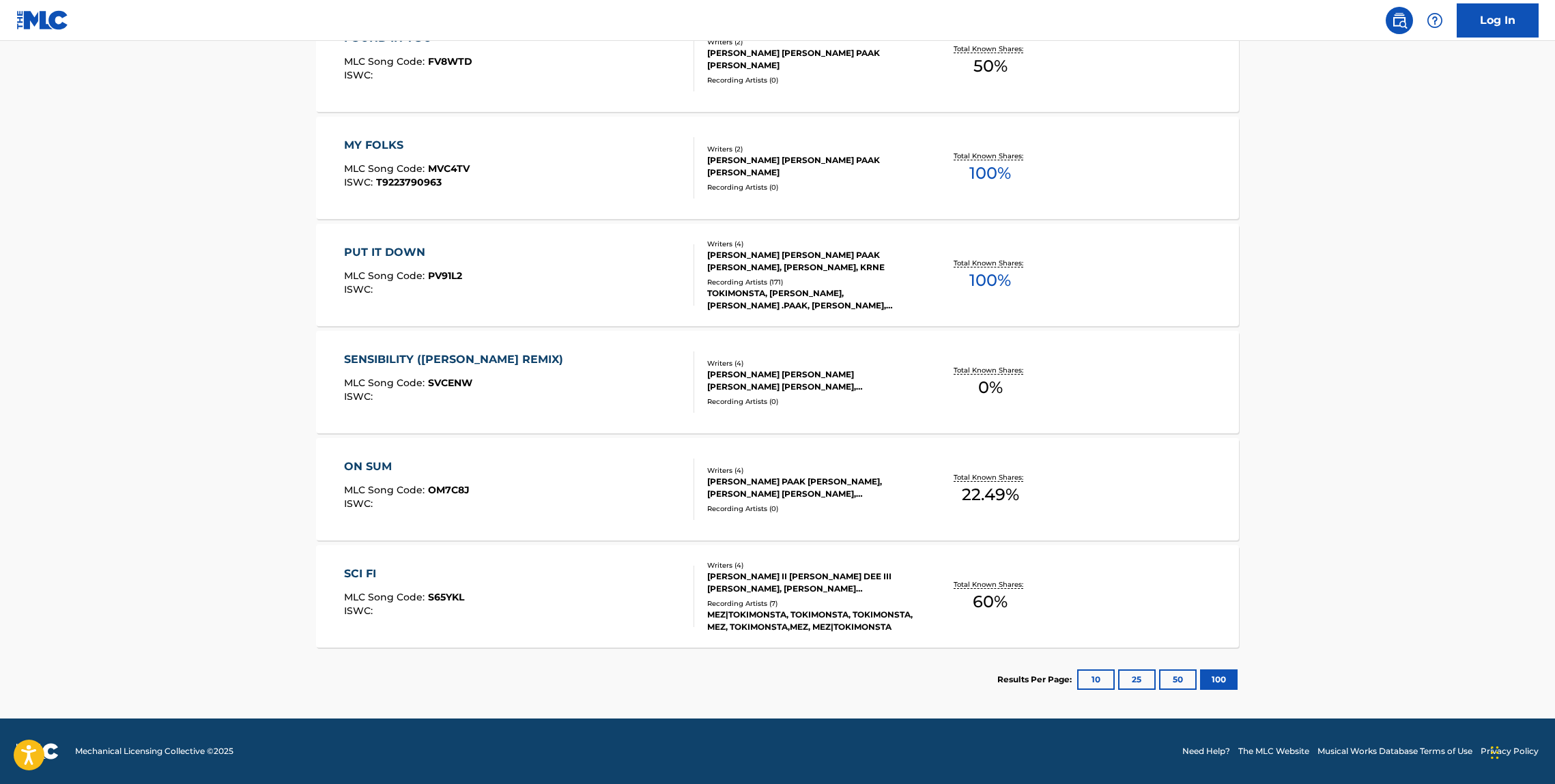
click at [416, 242] on div "PUT IT DOWN MLC Song Code : PV91L2 ISWC : Writers ( 4 ) JENNIFER YOUNG LEE, BRA…" at bounding box center [777, 275] width 923 height 103
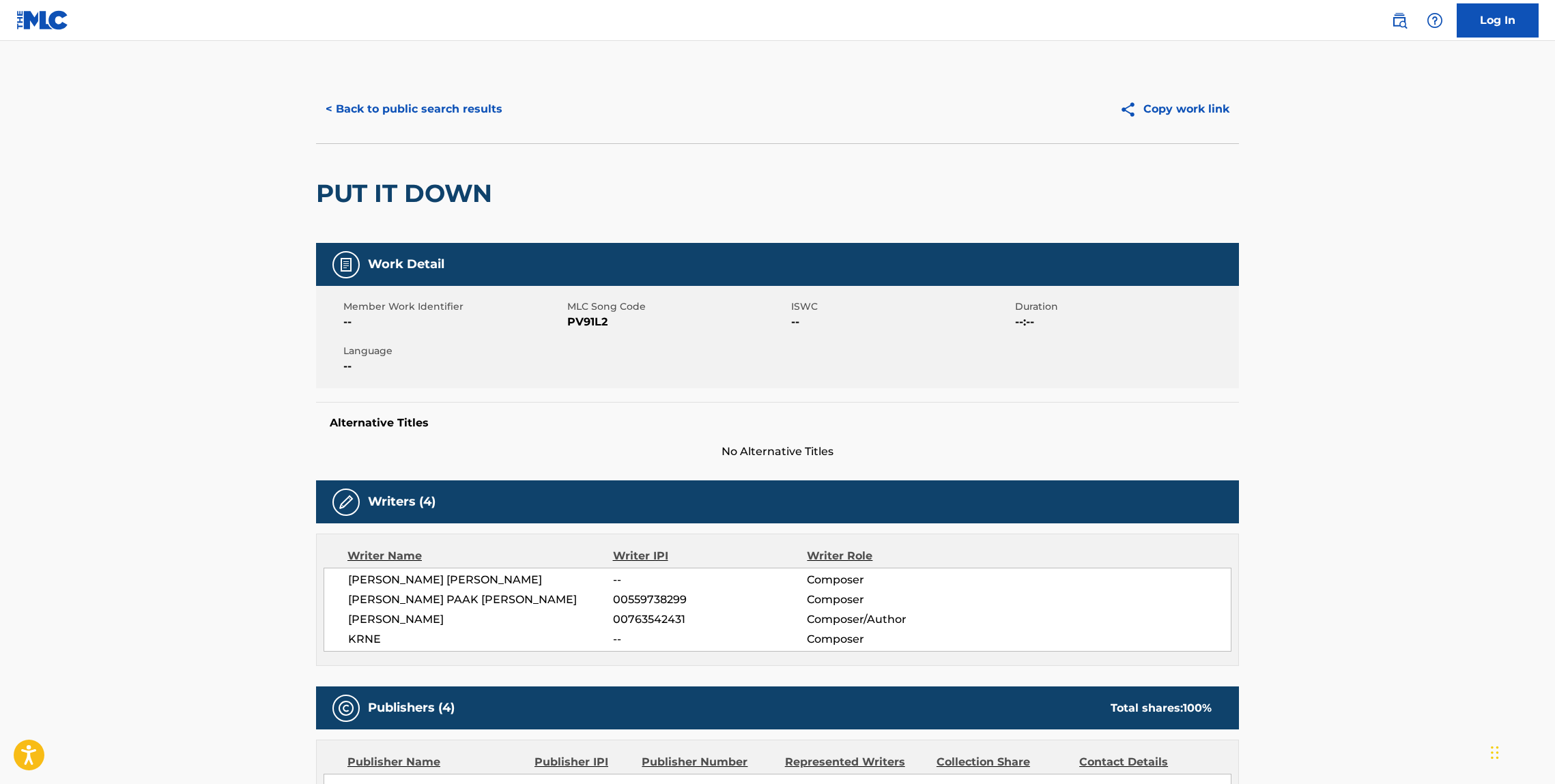
click at [428, 127] on div "< Back to public search results Copy work link" at bounding box center [777, 109] width 923 height 68
click at [416, 115] on button "< Back to public search results" at bounding box center [413, 109] width 196 height 35
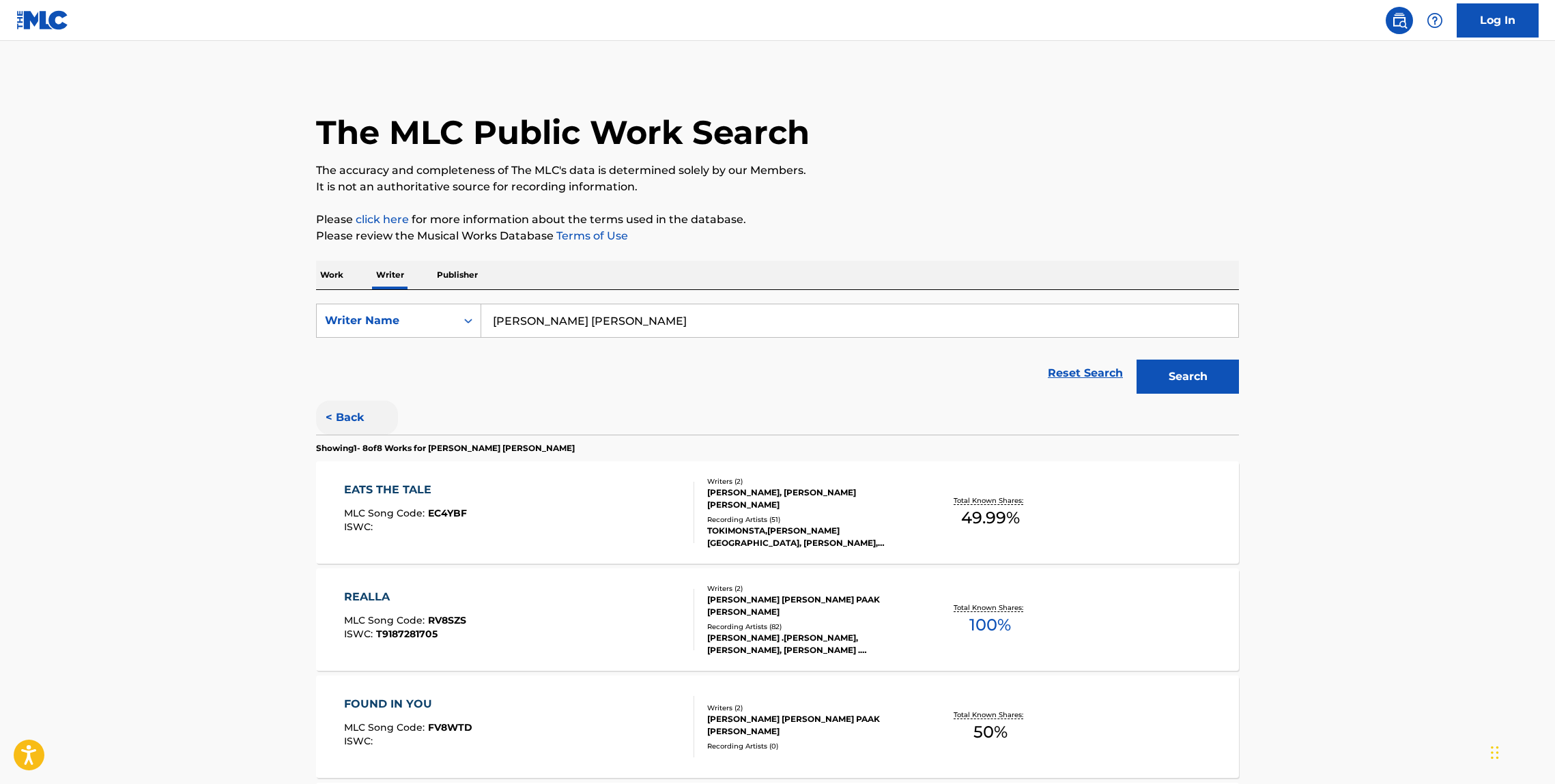
click at [366, 411] on button "< Back" at bounding box center [357, 418] width 82 height 35
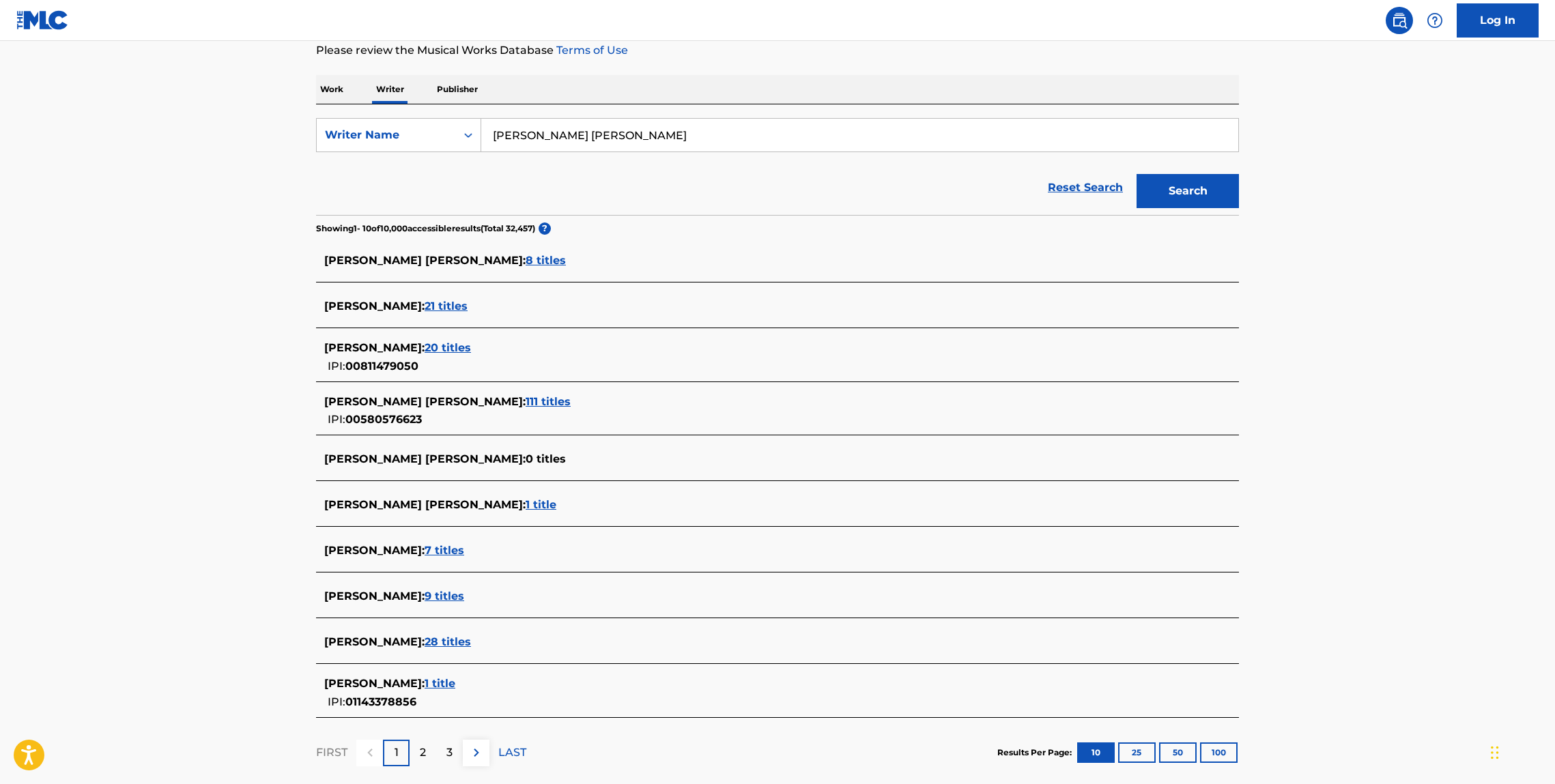
scroll to position [196, 0]
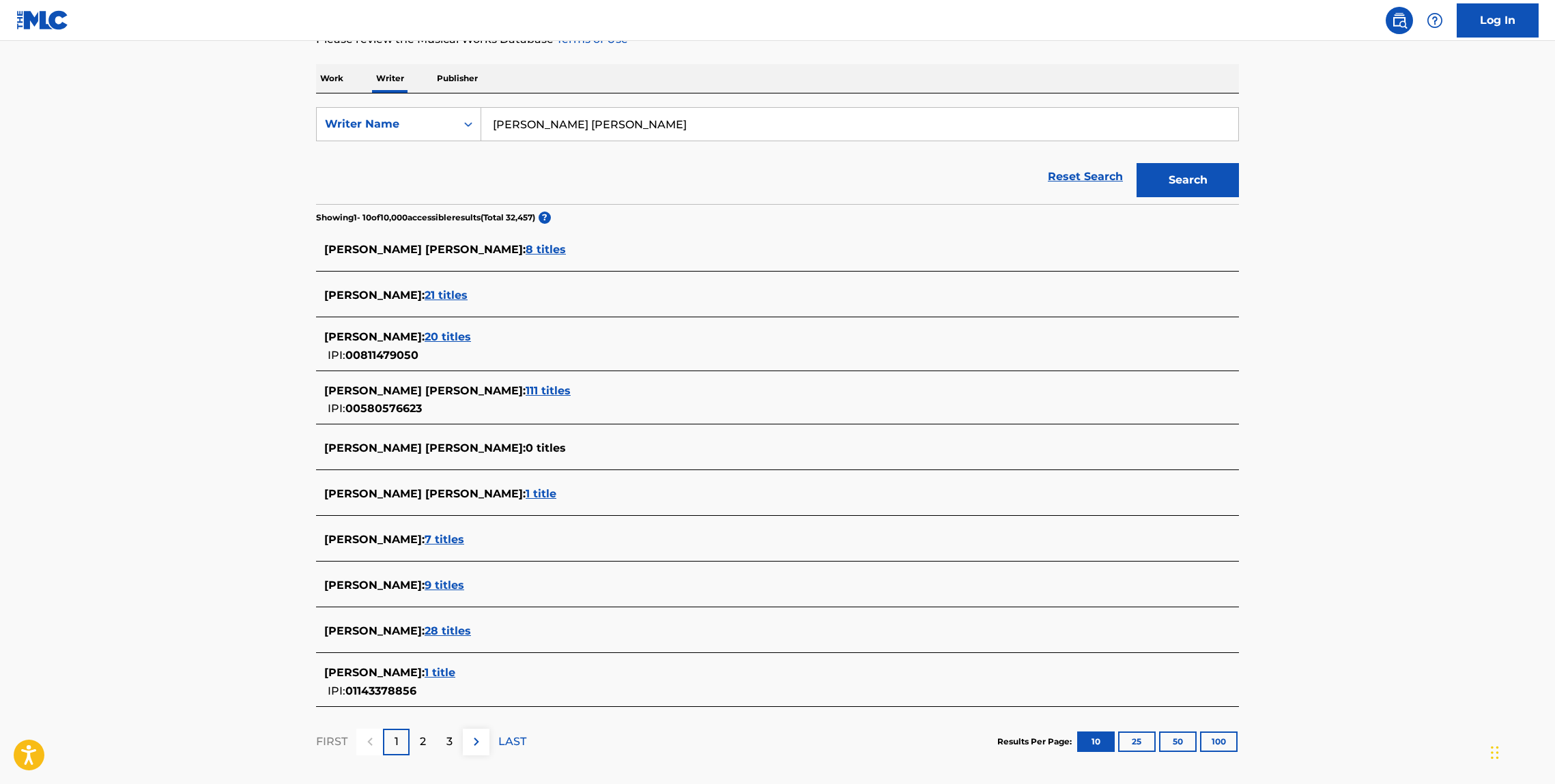
click at [443, 296] on span "21 titles" at bounding box center [446, 295] width 43 height 13
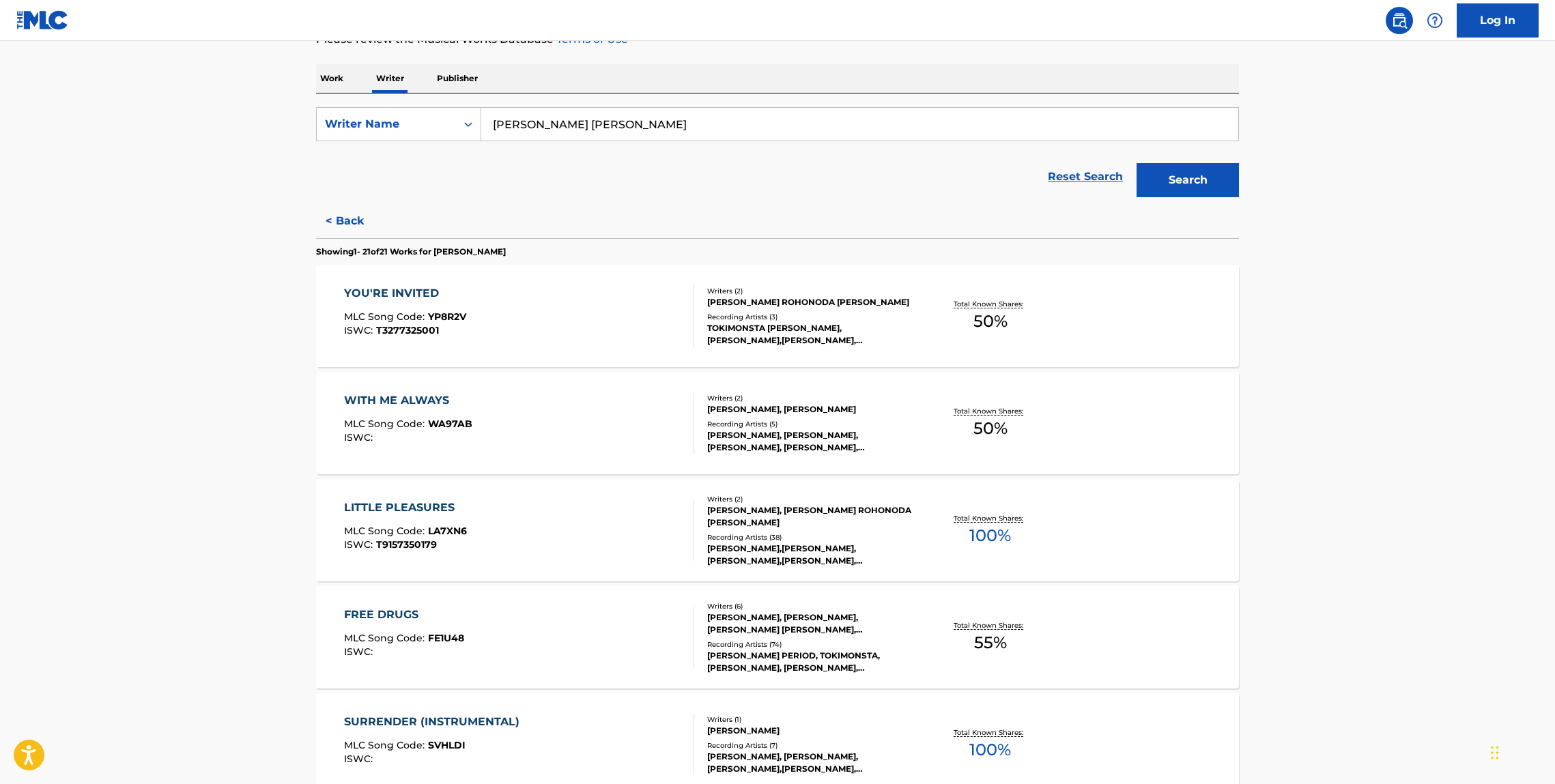
click at [450, 295] on div "YOU'RE INVITED" at bounding box center [405, 293] width 122 height 17
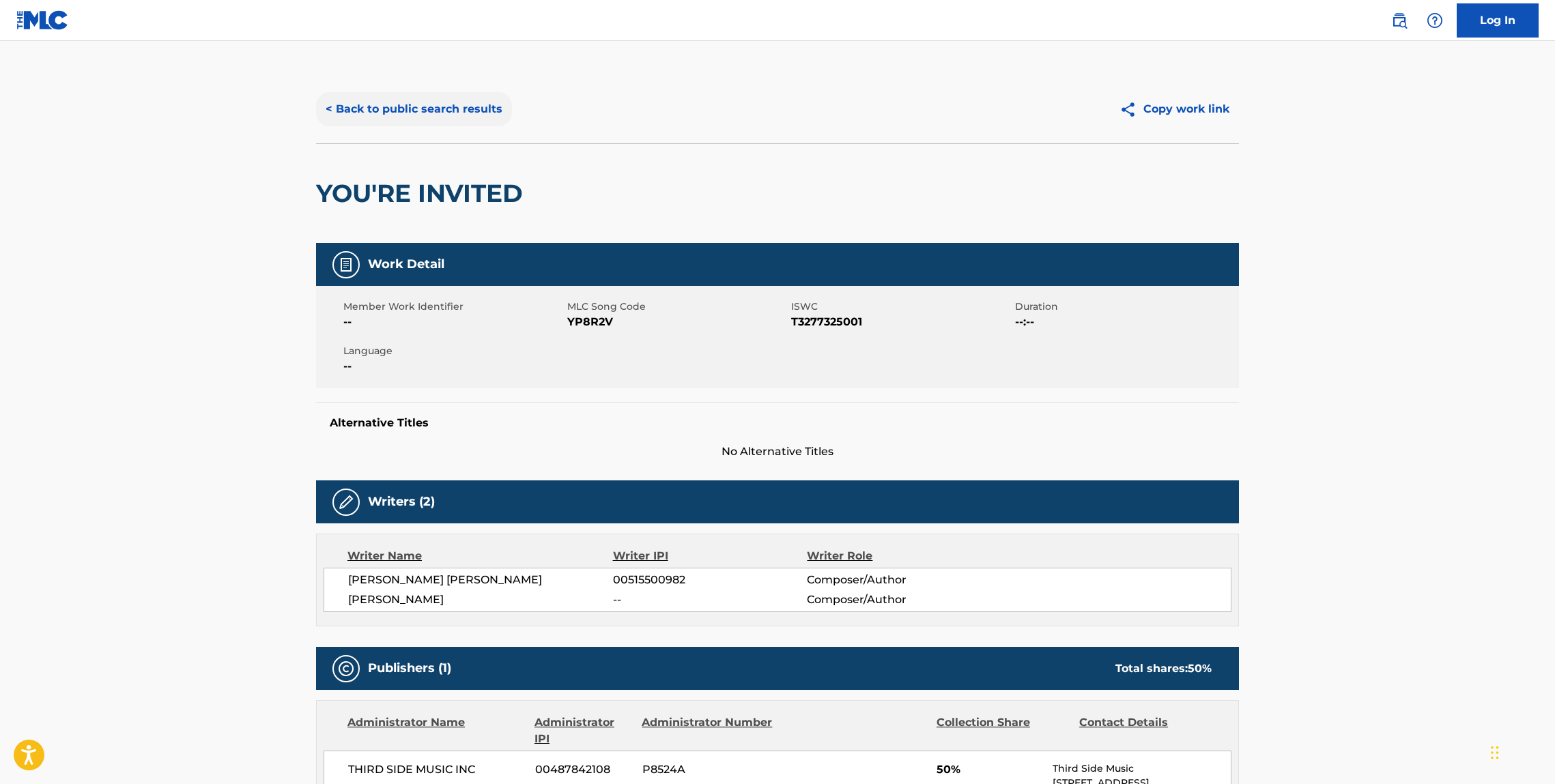
click at [371, 102] on button "< Back to public search results" at bounding box center [413, 109] width 196 height 35
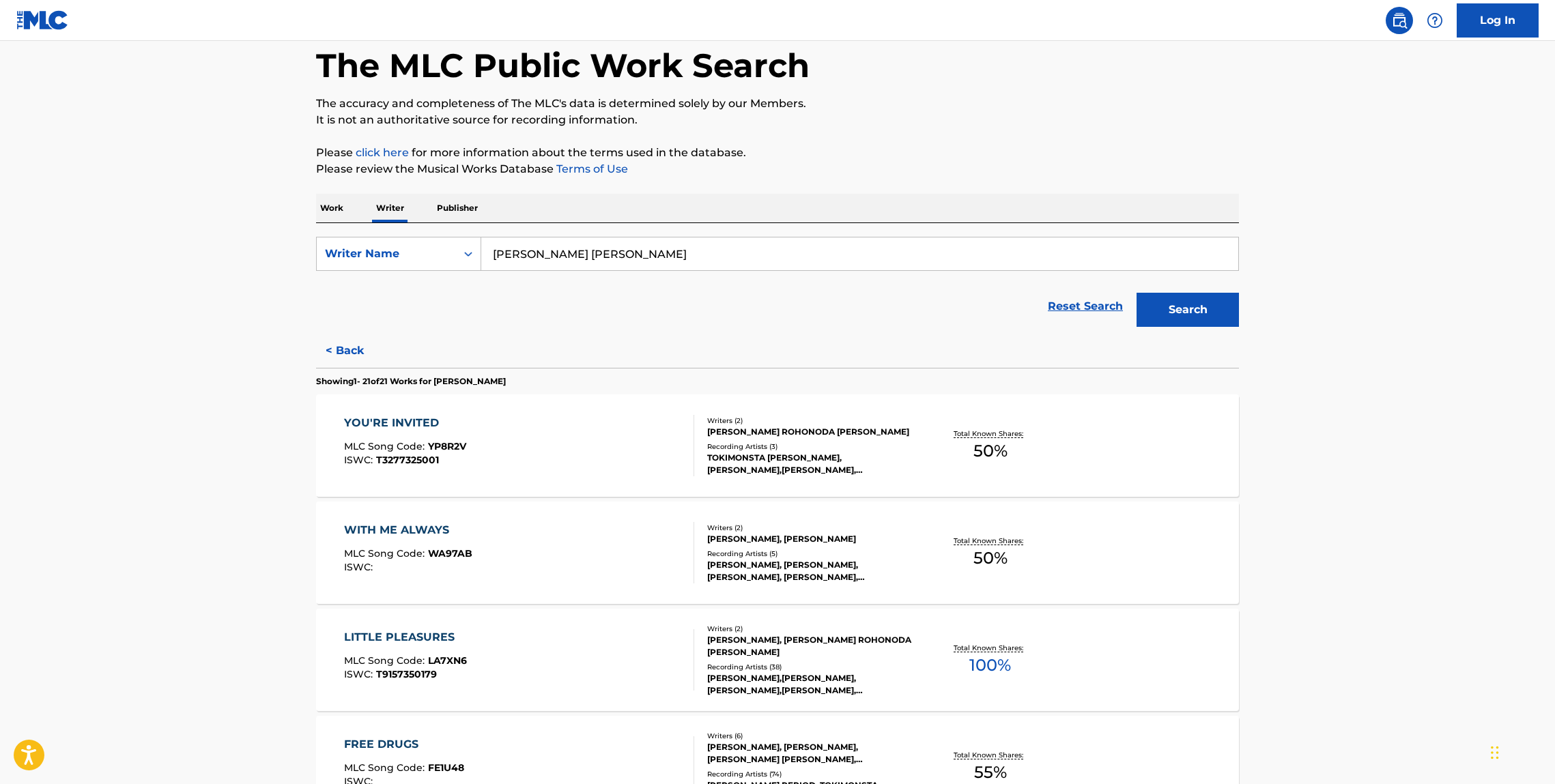
scroll to position [115, 0]
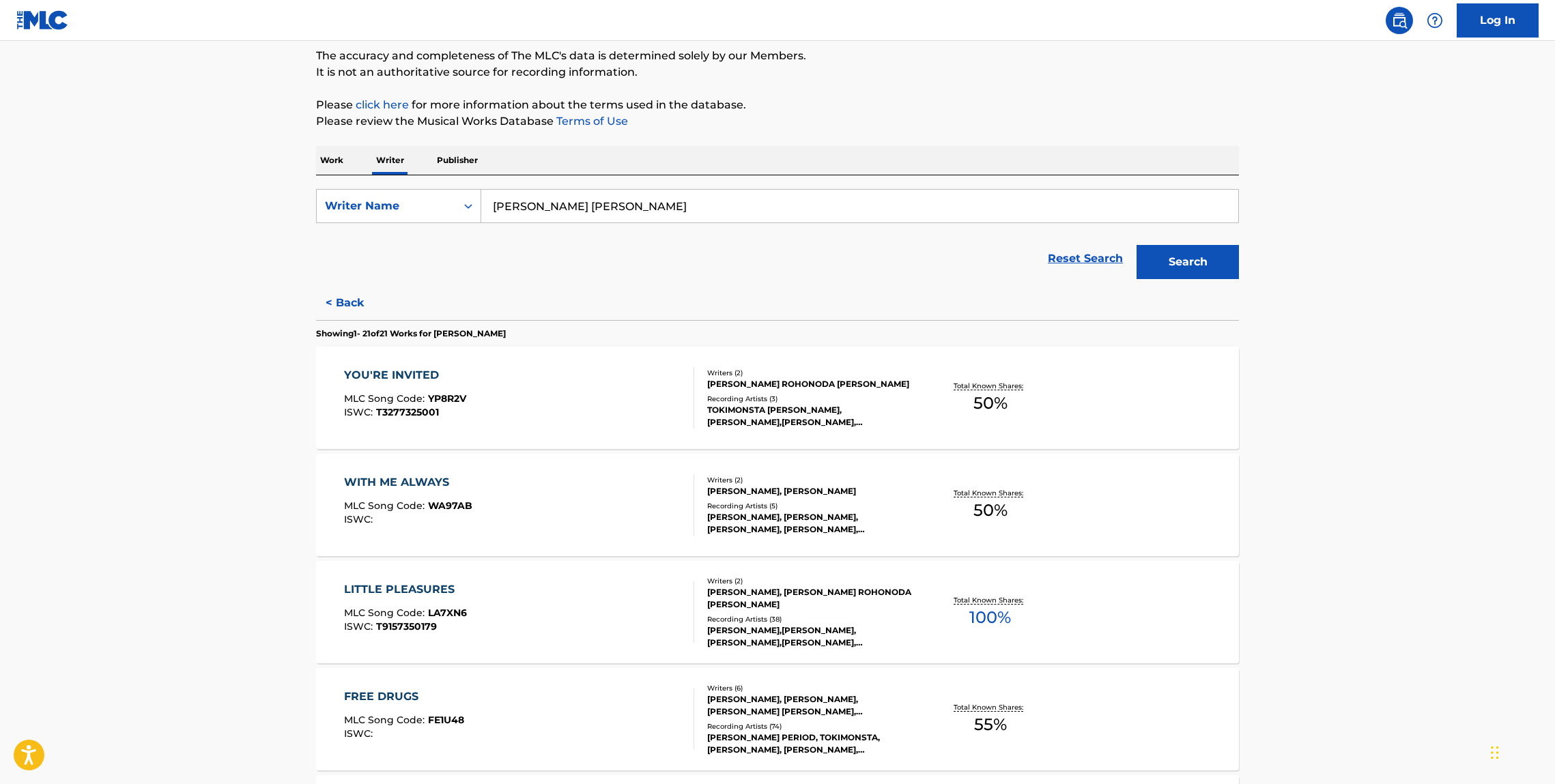
click at [404, 482] on div "WITH ME ALWAYS" at bounding box center [408, 482] width 128 height 17
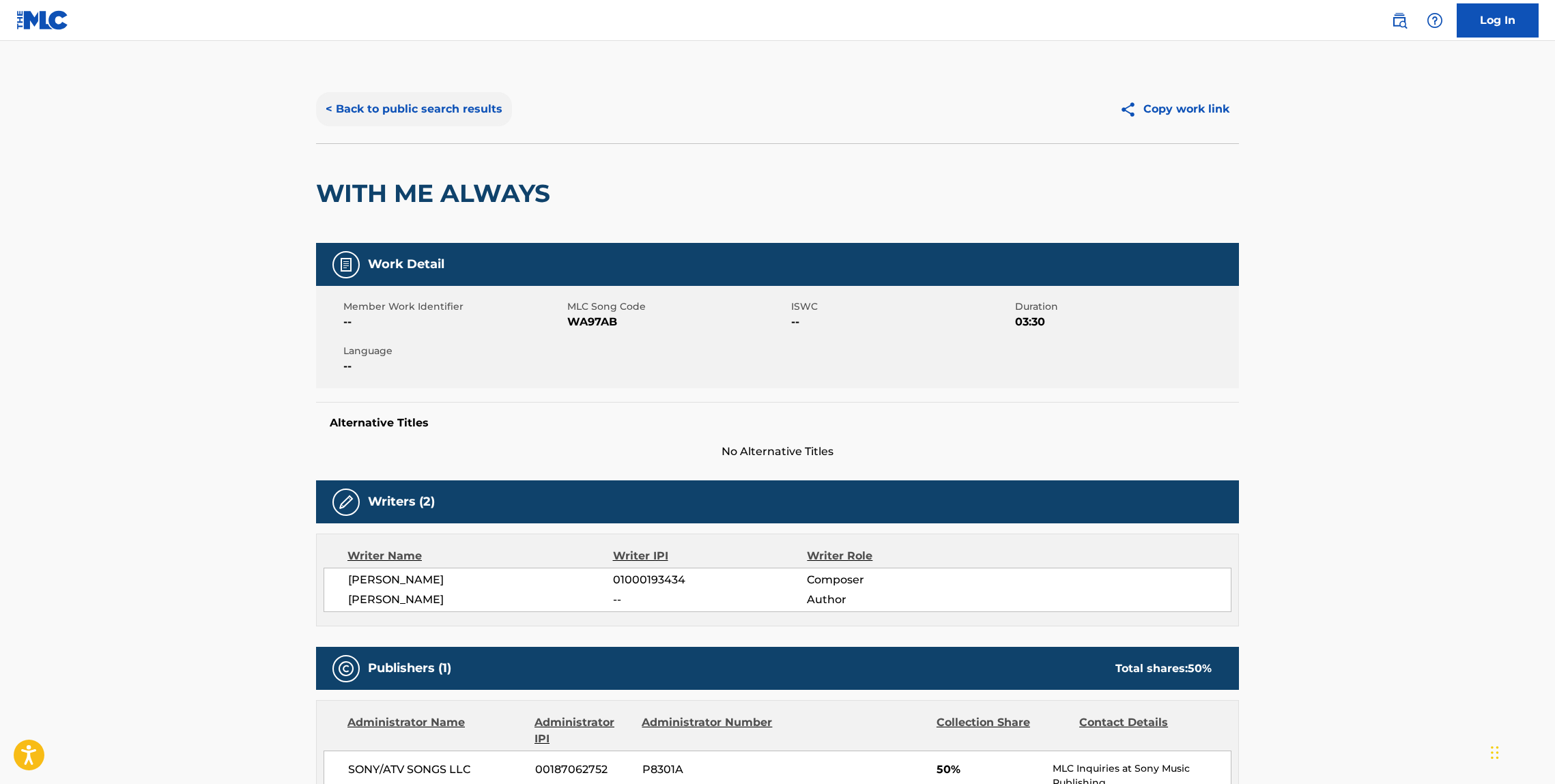
click at [382, 124] on button "< Back to public search results" at bounding box center [413, 109] width 196 height 35
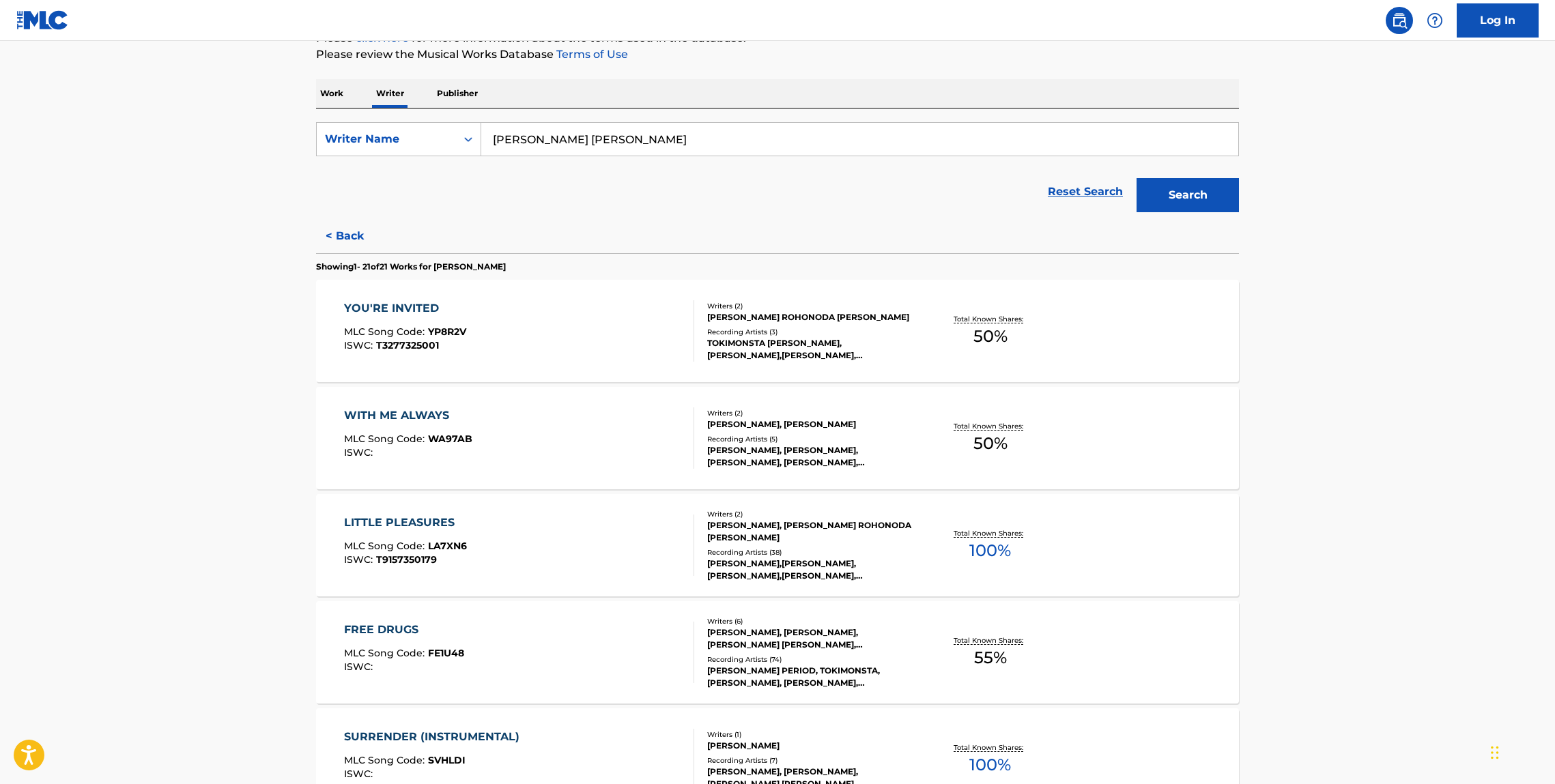
scroll to position [386, 0]
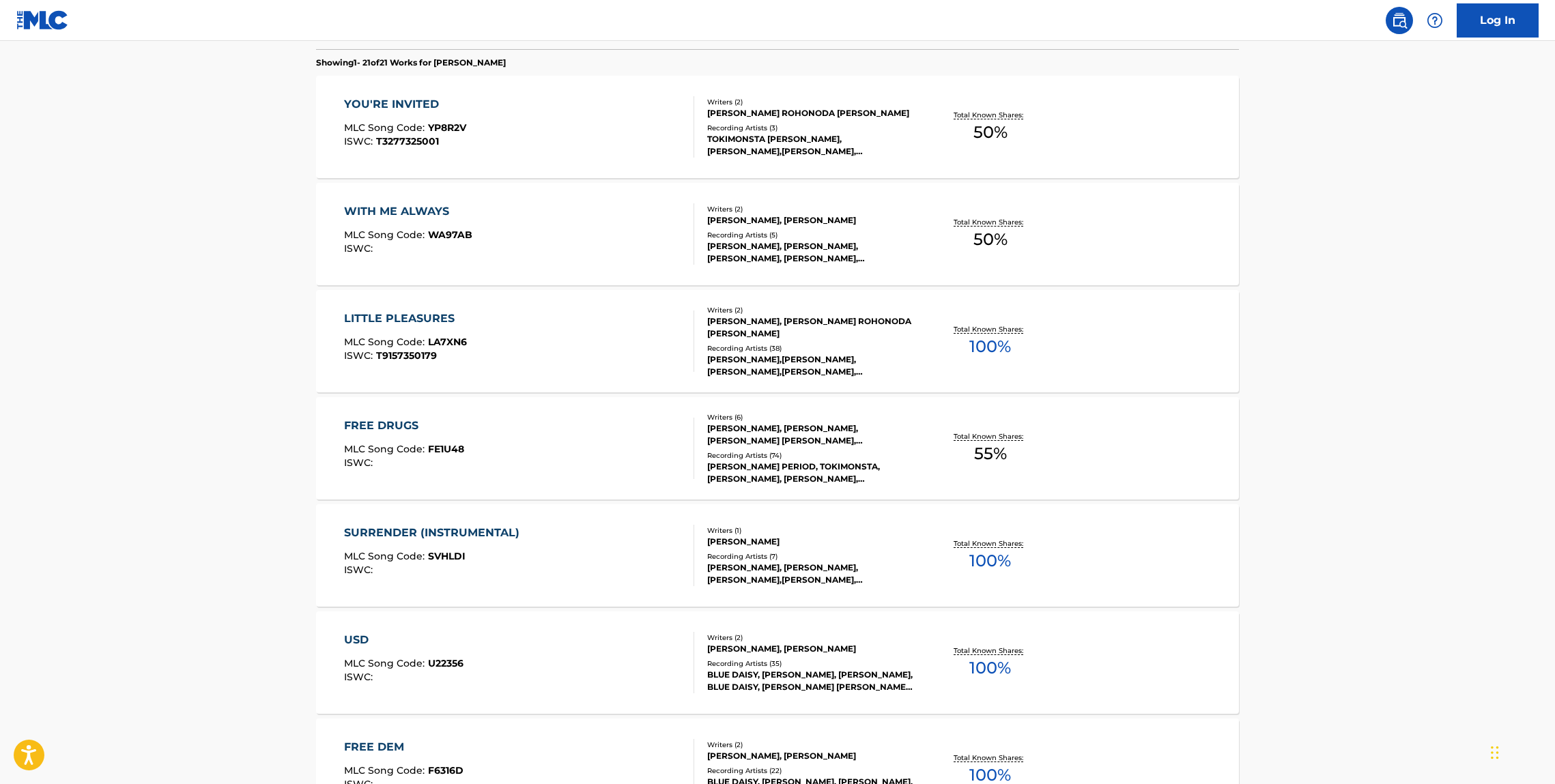
click at [404, 315] on div "LITTLE PLEASURES" at bounding box center [405, 319] width 123 height 17
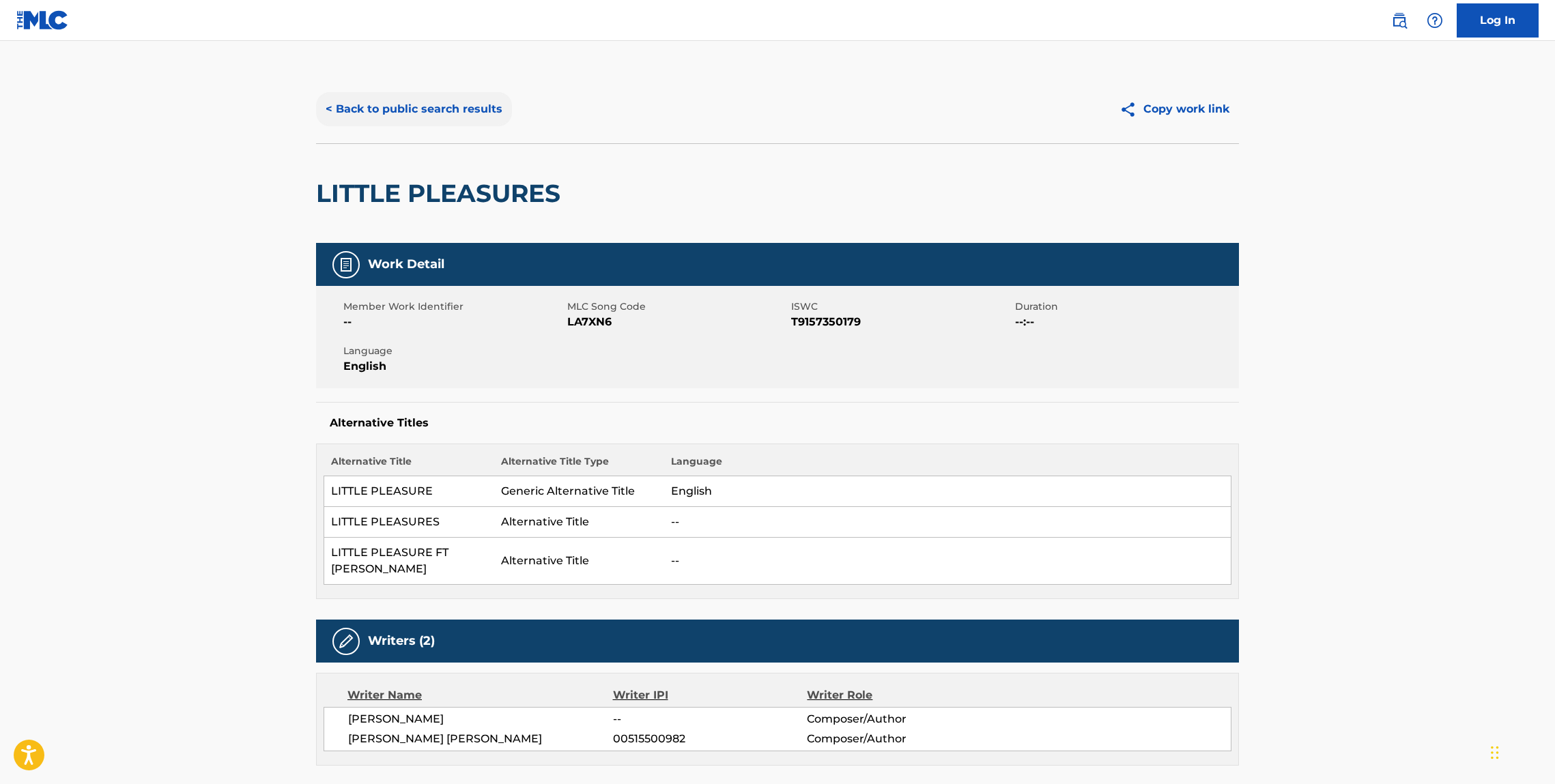
click at [458, 112] on button "< Back to public search results" at bounding box center [413, 109] width 196 height 35
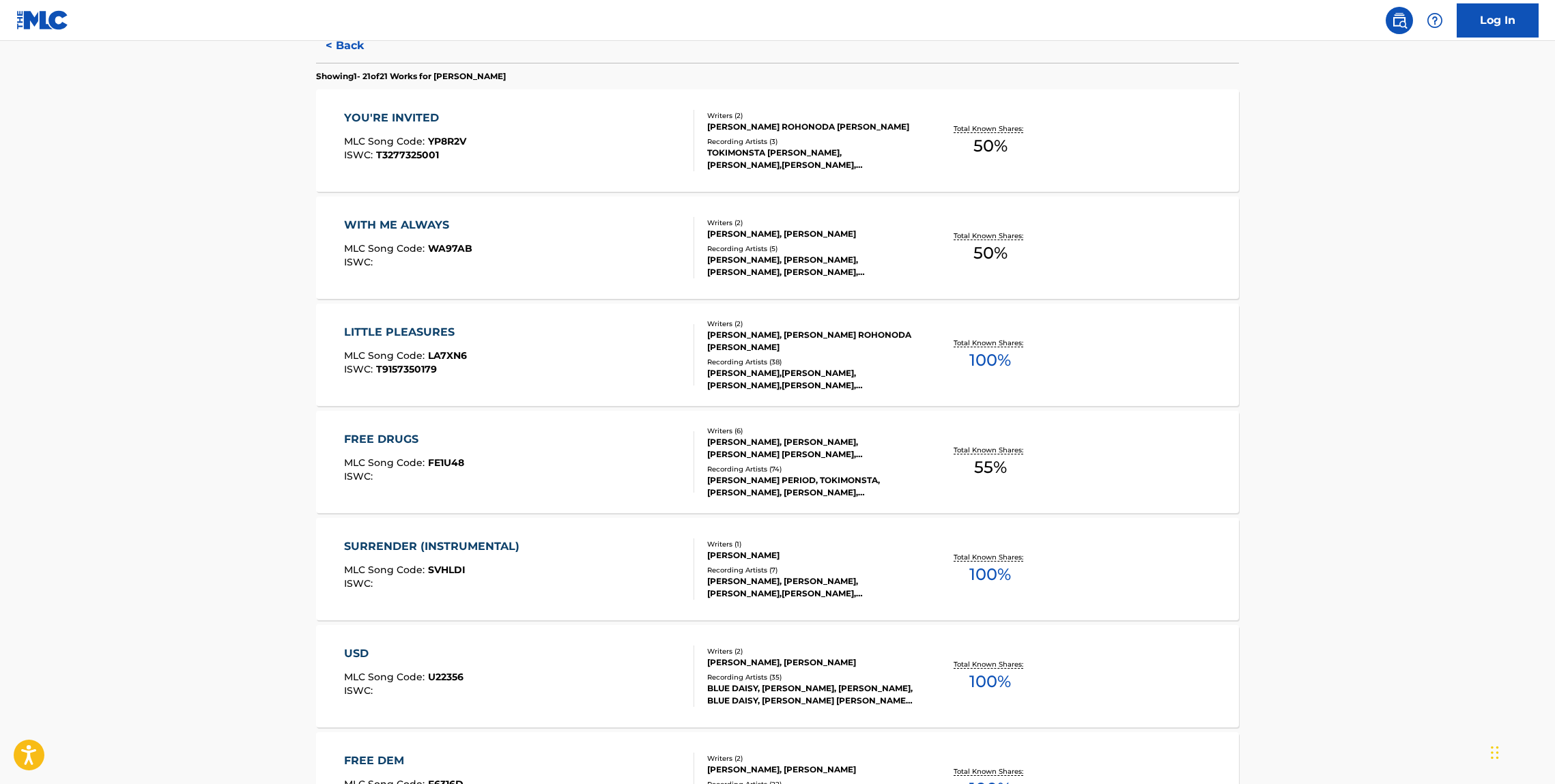
scroll to position [373, 0]
click at [376, 443] on div "FREE DRUGS" at bounding box center [404, 439] width 120 height 17
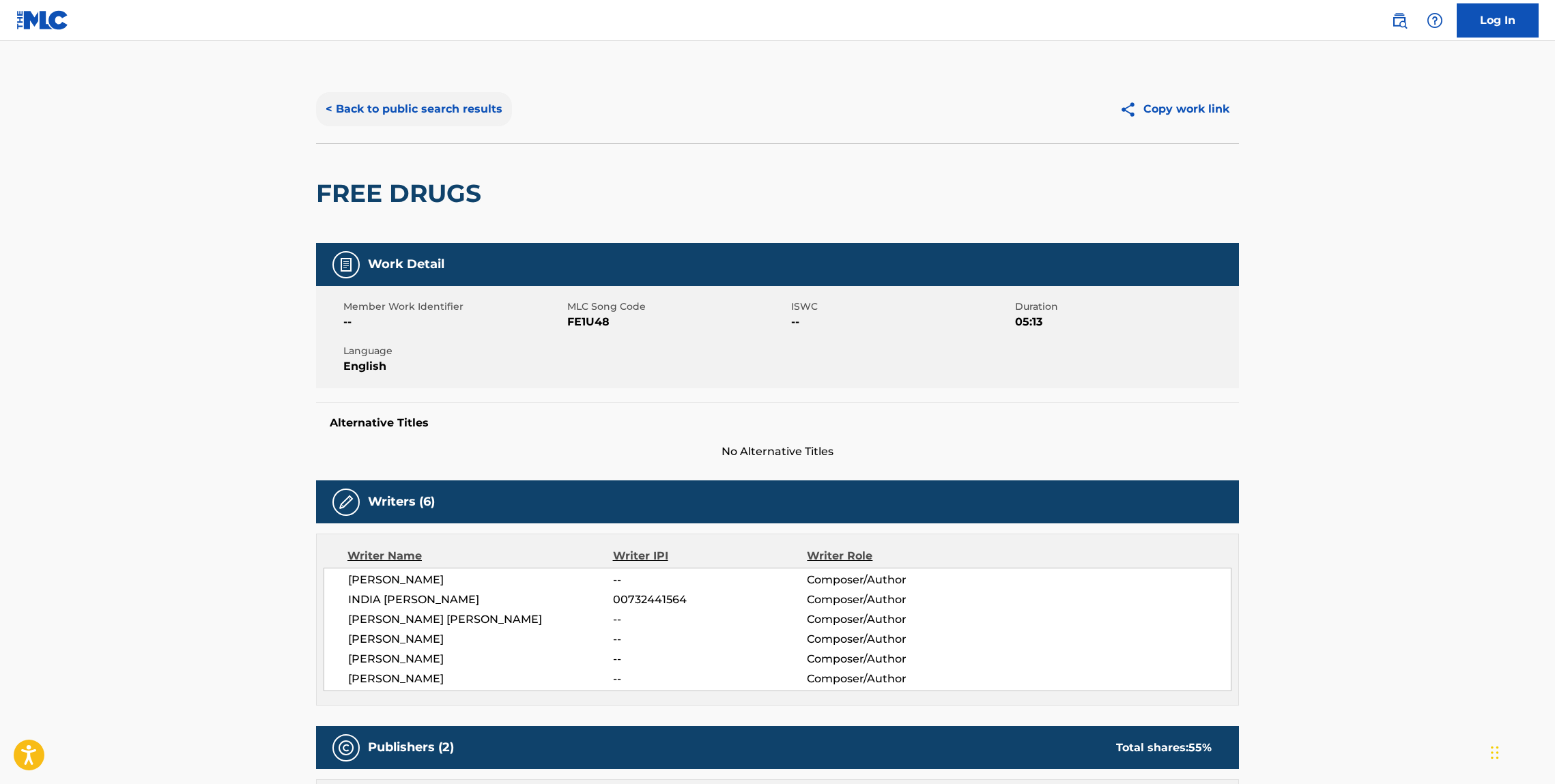
click at [443, 108] on button "< Back to public search results" at bounding box center [413, 109] width 196 height 35
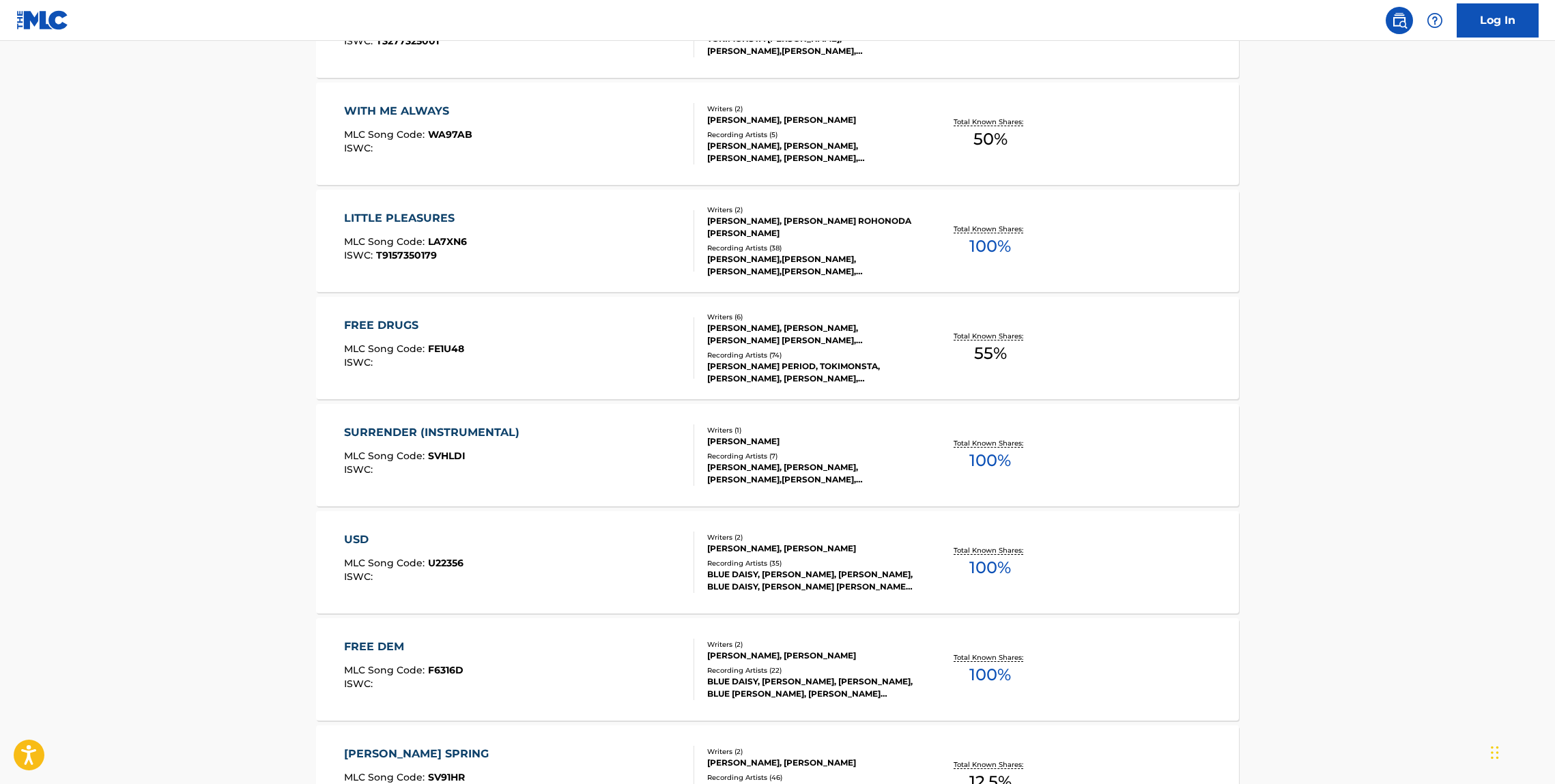
scroll to position [519, 0]
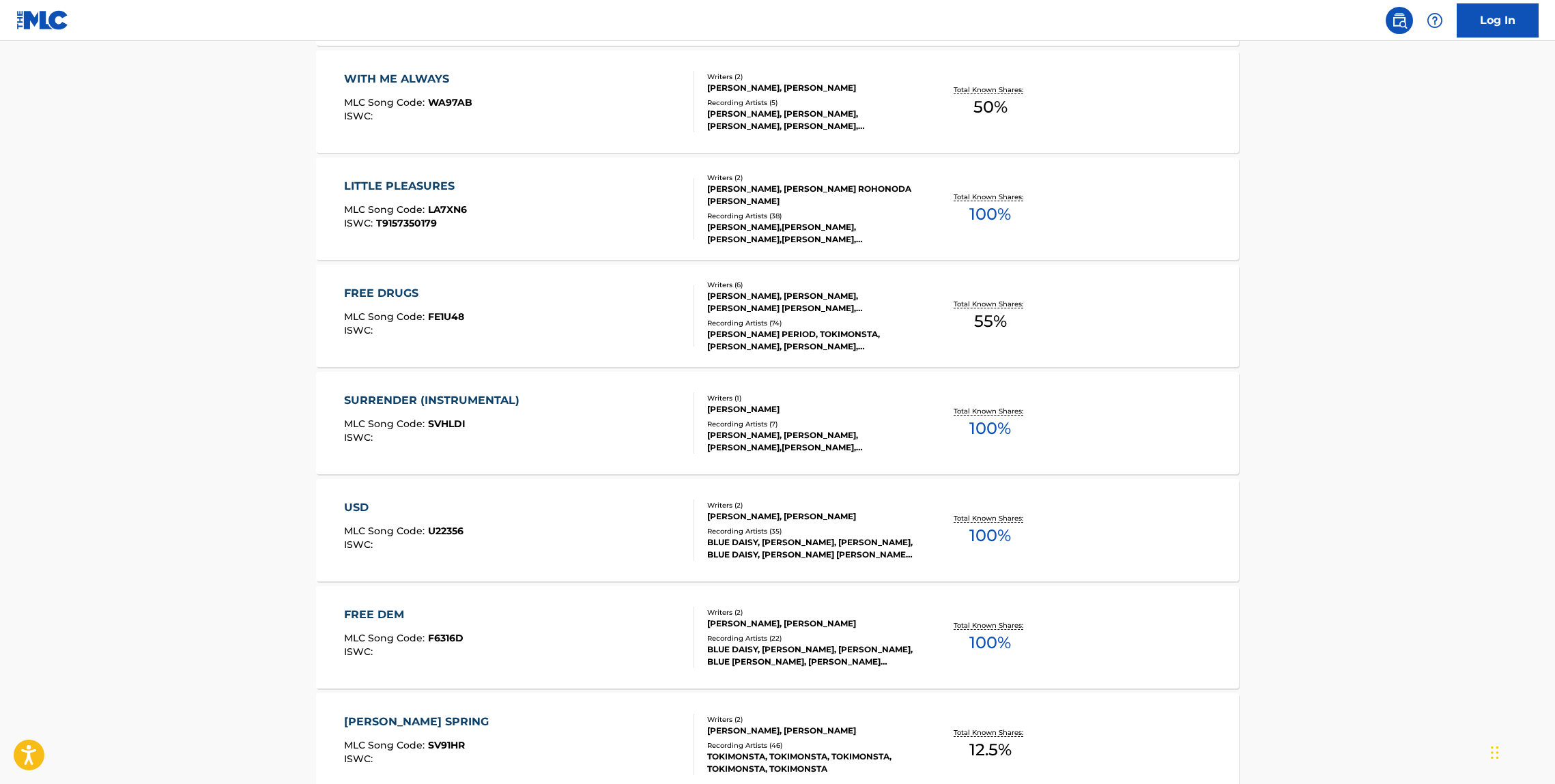
click at [388, 390] on div "SURRENDER (INSTRUMENTAL) MLC Song Code : SVHLDI ISWC : Writers ( 1 ) JENNIFER L…" at bounding box center [777, 423] width 923 height 103
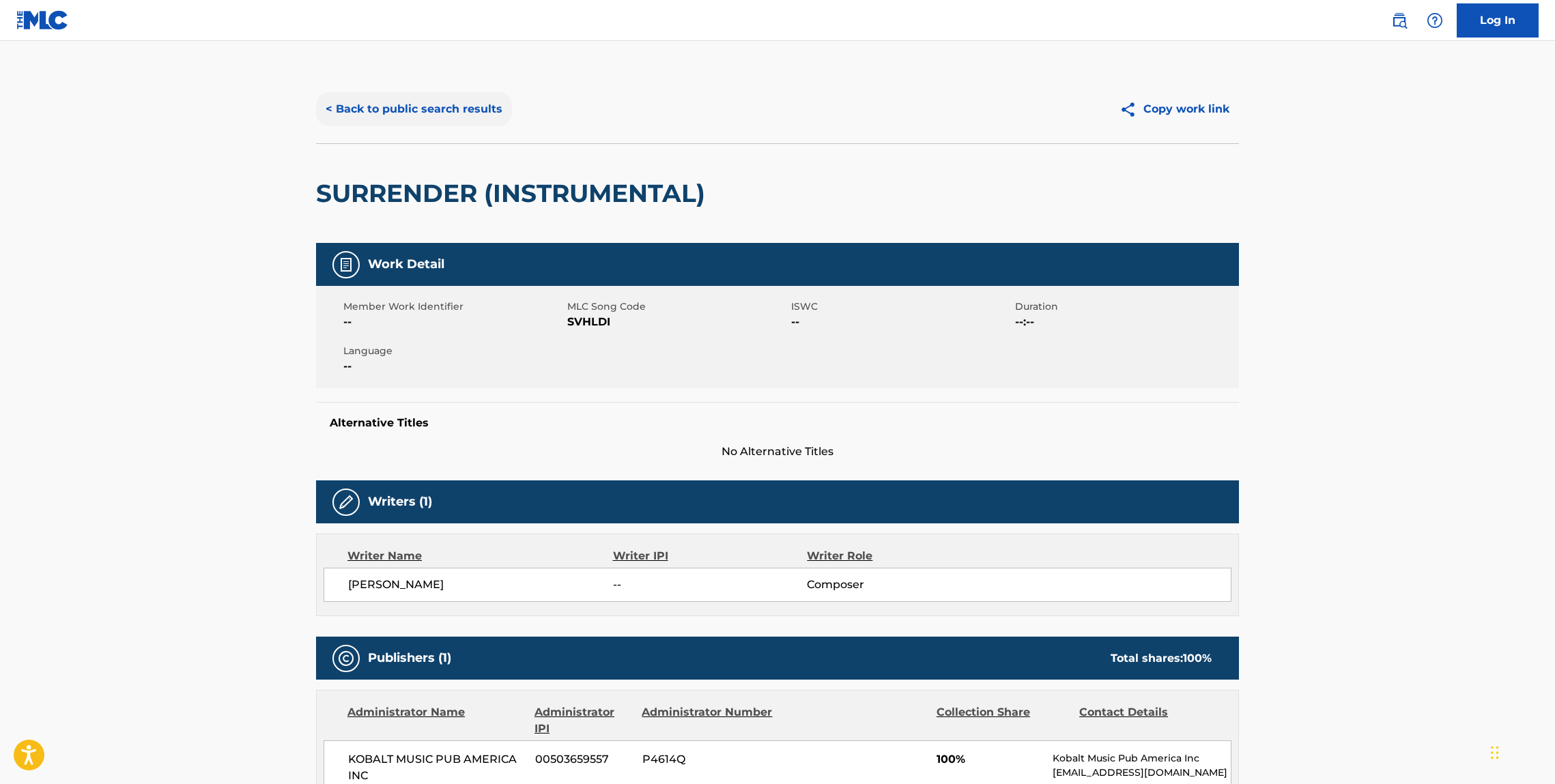
click at [412, 103] on button "< Back to public search results" at bounding box center [413, 109] width 196 height 35
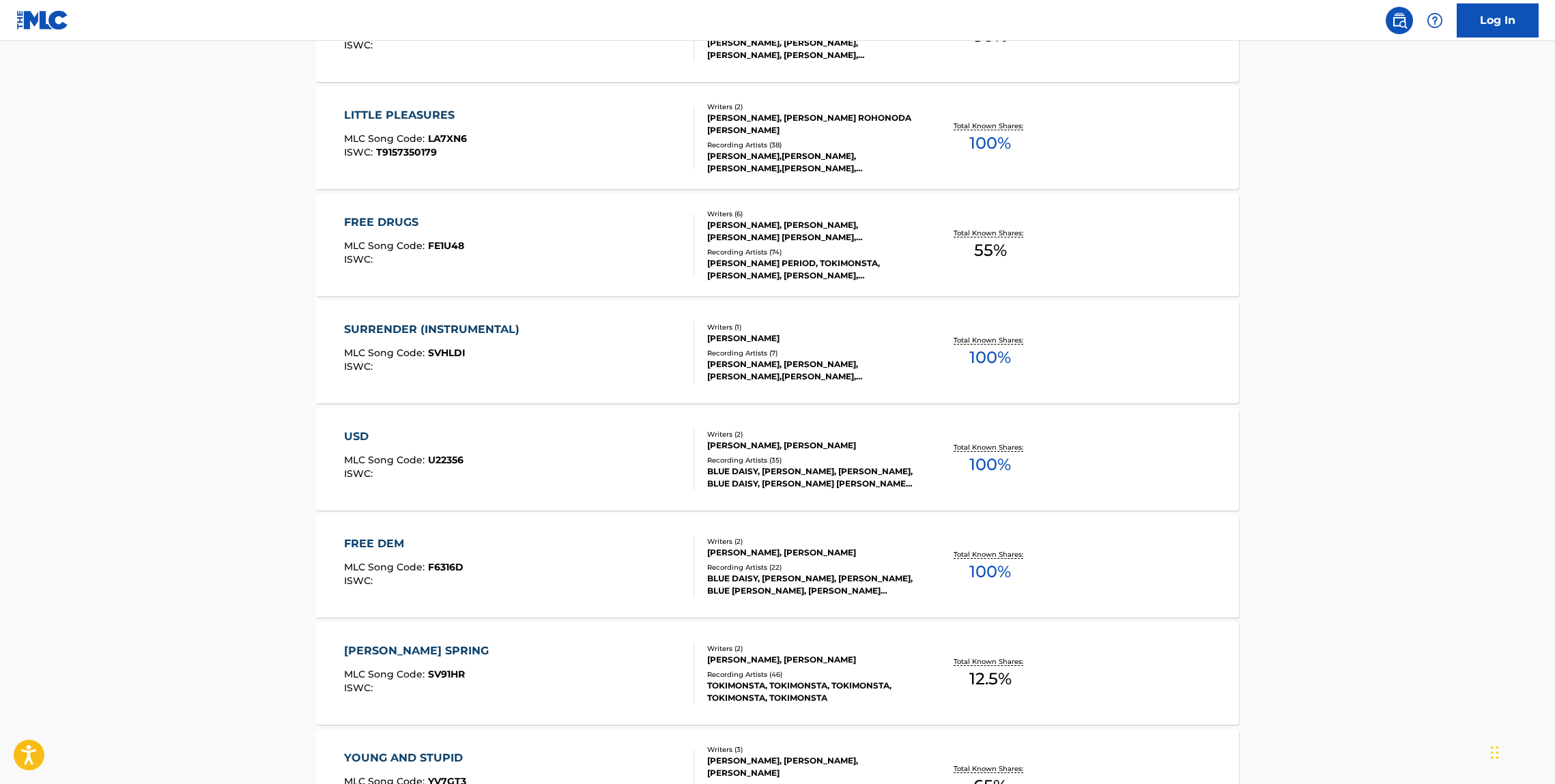
scroll to position [676, 0]
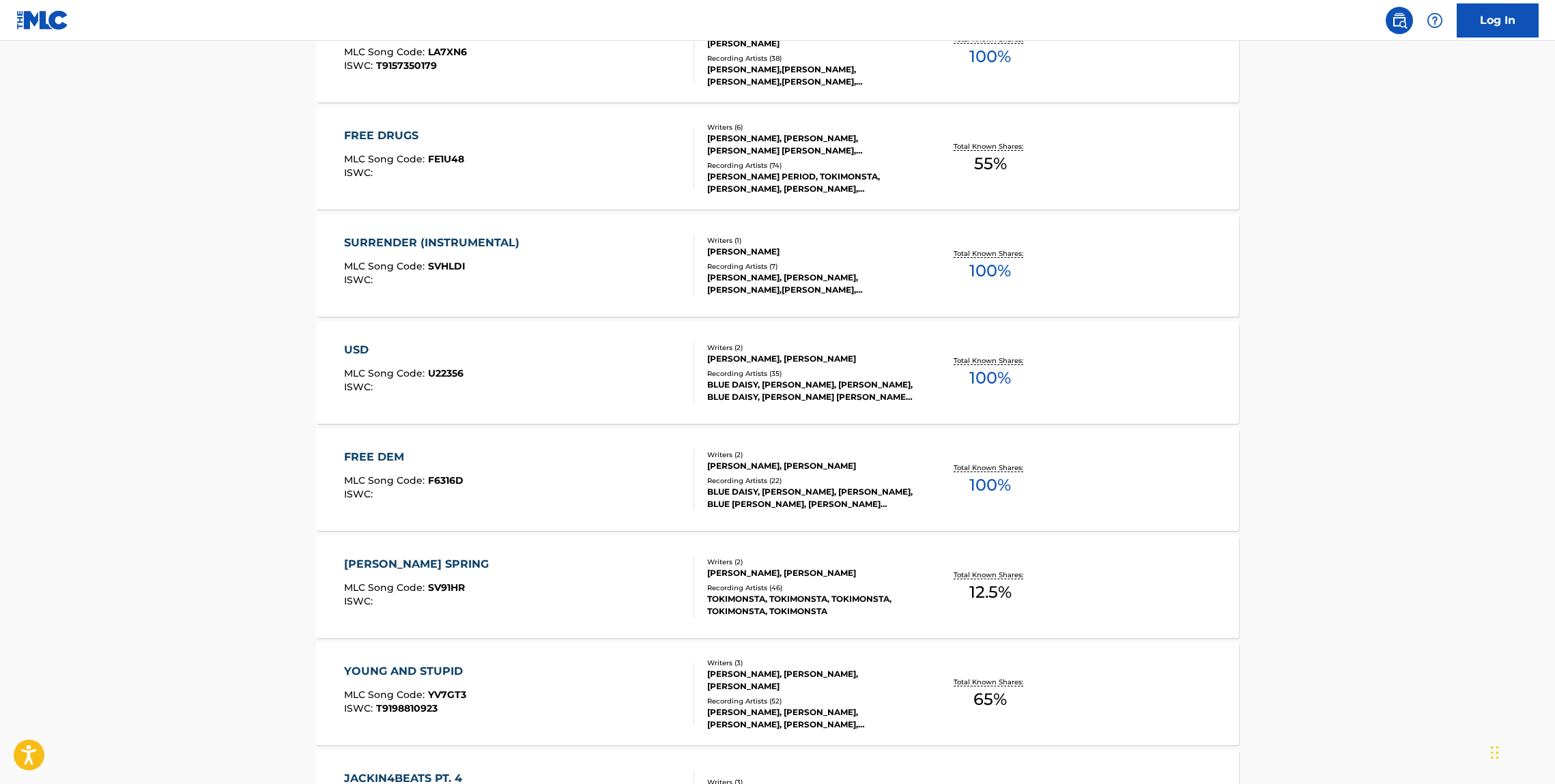
click at [419, 348] on div "USD" at bounding box center [404, 350] width 119 height 17
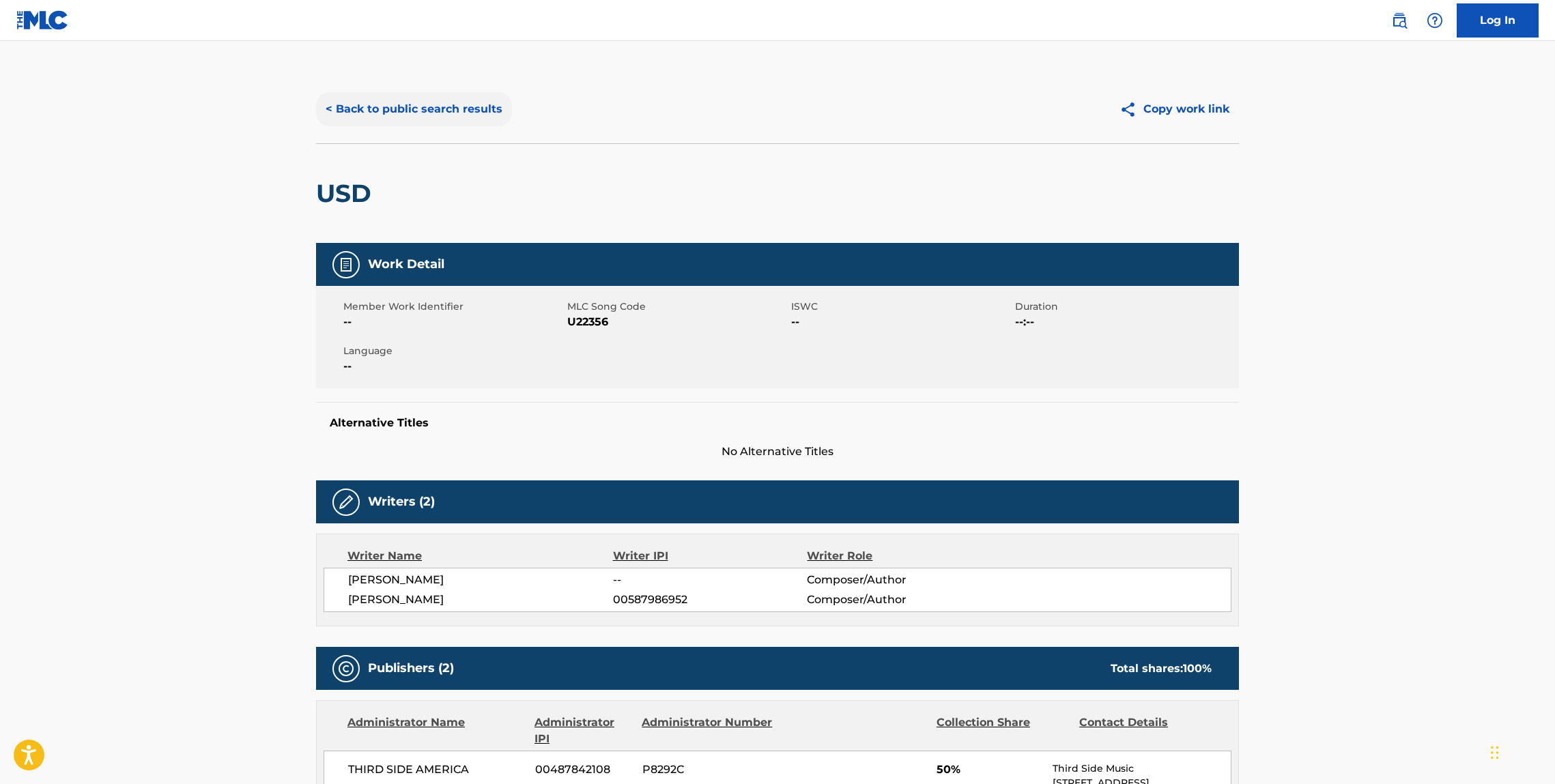
click at [447, 101] on button "< Back to public search results" at bounding box center [413, 109] width 196 height 35
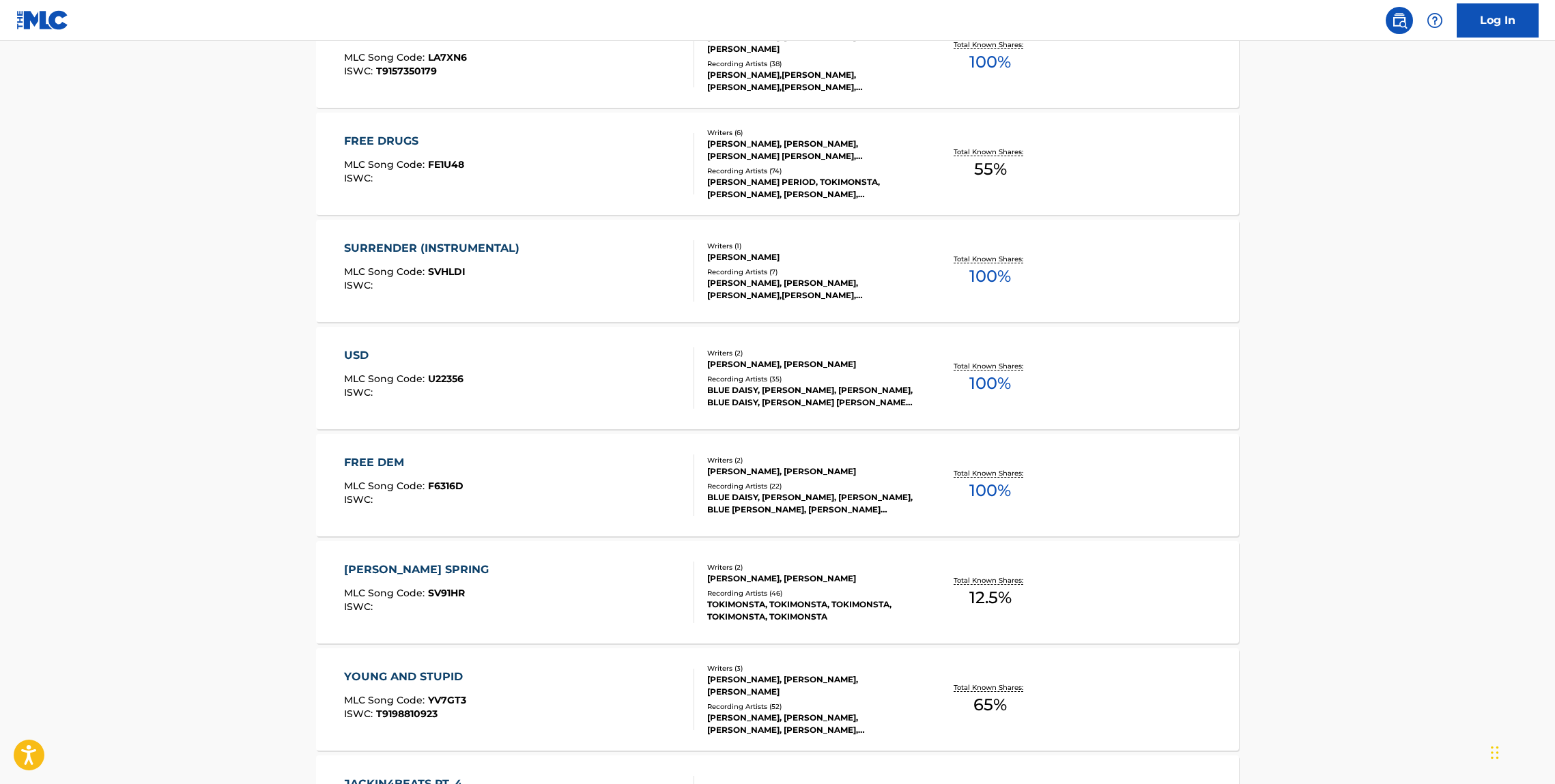
scroll to position [765, 0]
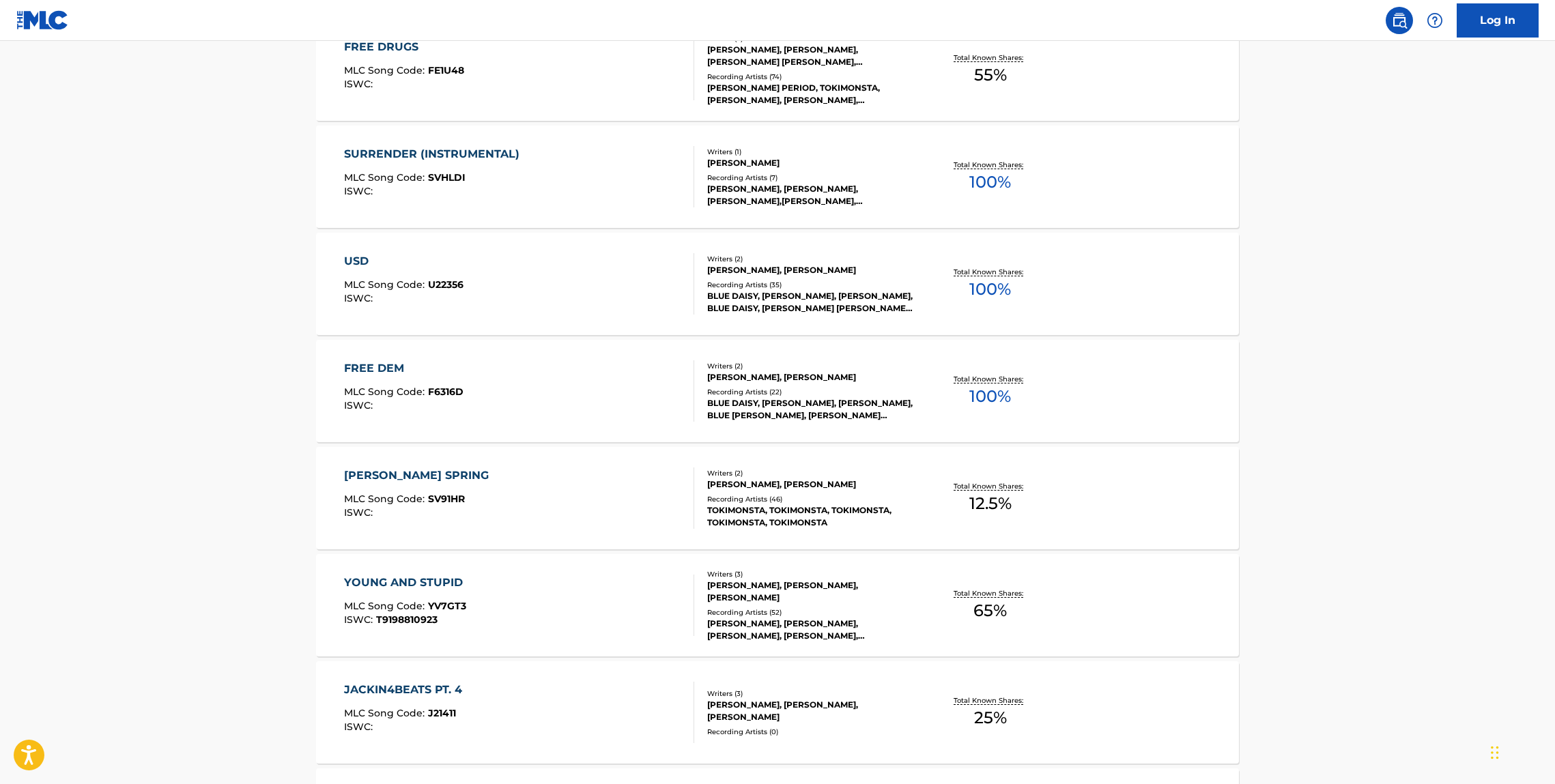
click at [375, 373] on div "FREE DEM" at bounding box center [404, 368] width 119 height 17
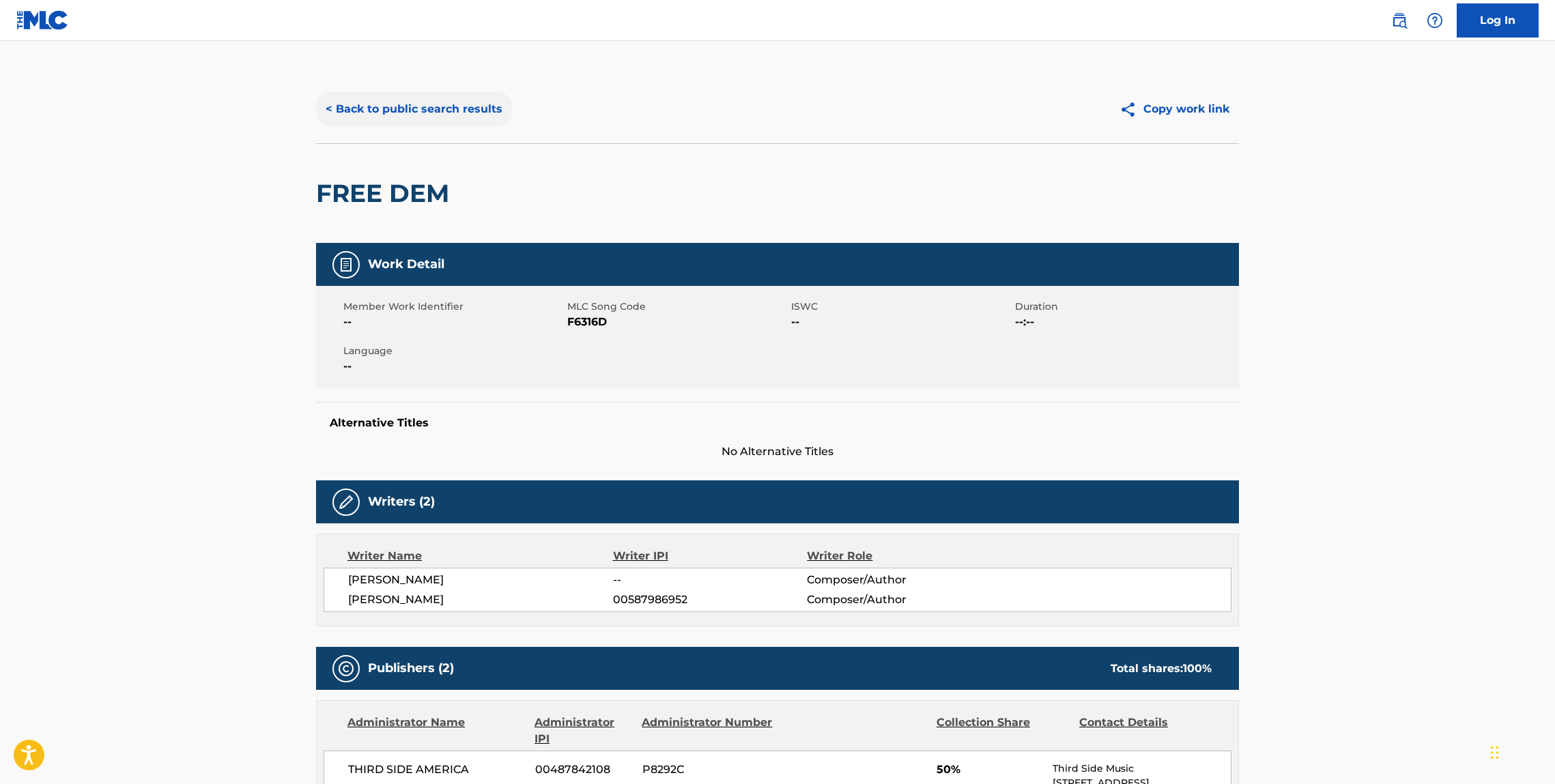
click at [428, 111] on button "< Back to public search results" at bounding box center [413, 109] width 196 height 35
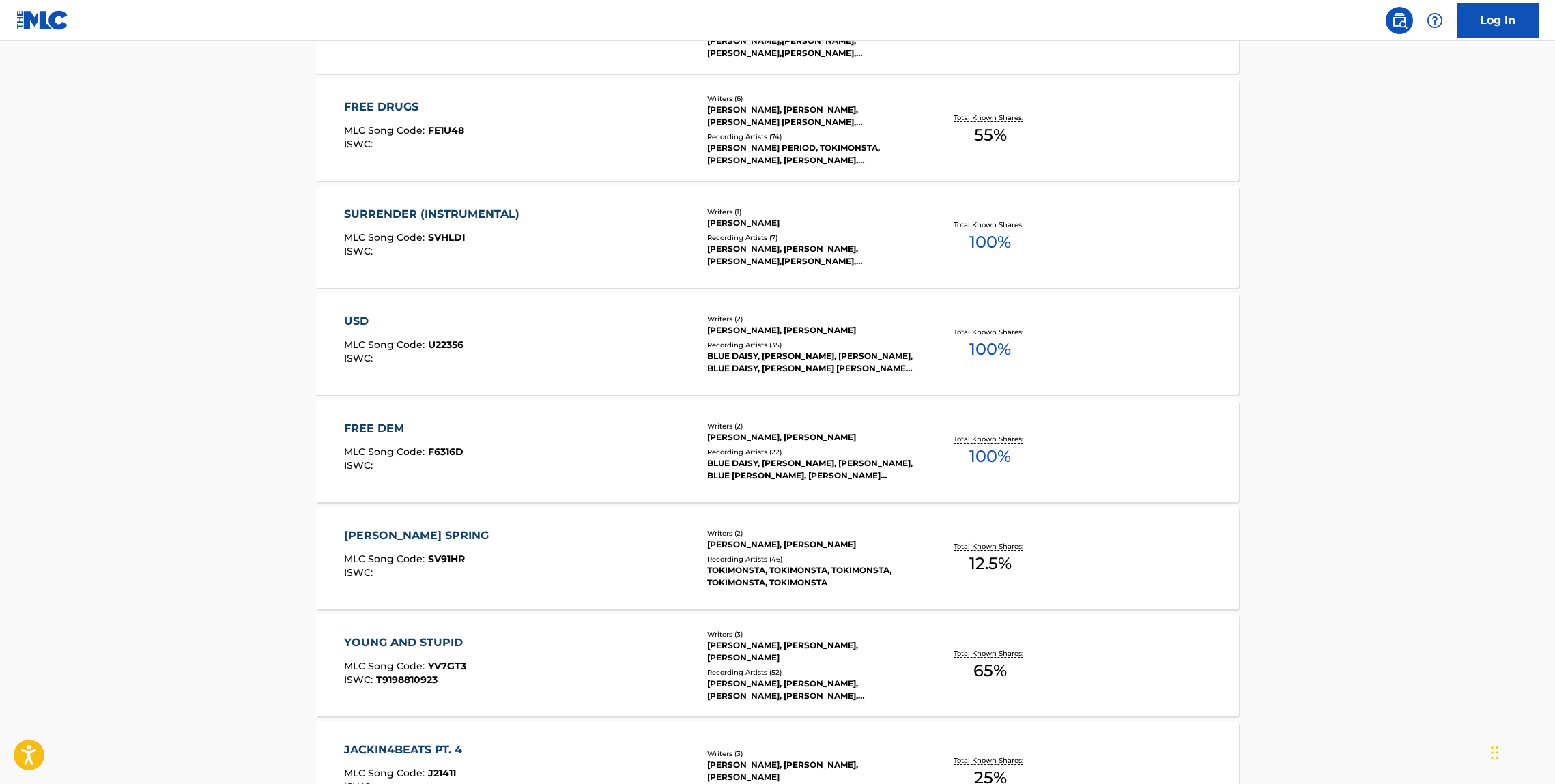
scroll to position [737, 0]
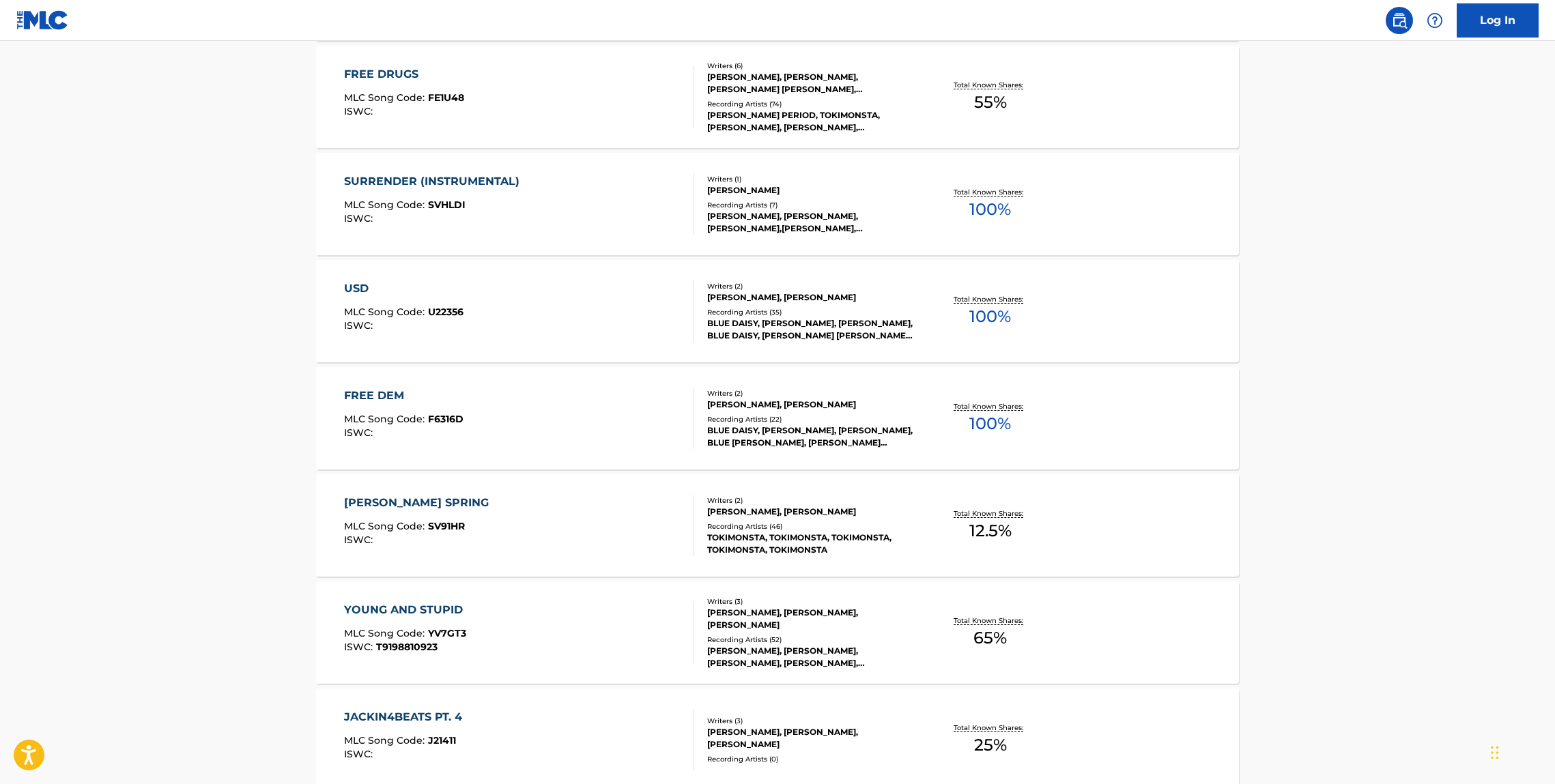
click at [438, 501] on div "SAKAMOTO'S SPRING" at bounding box center [420, 503] width 151 height 17
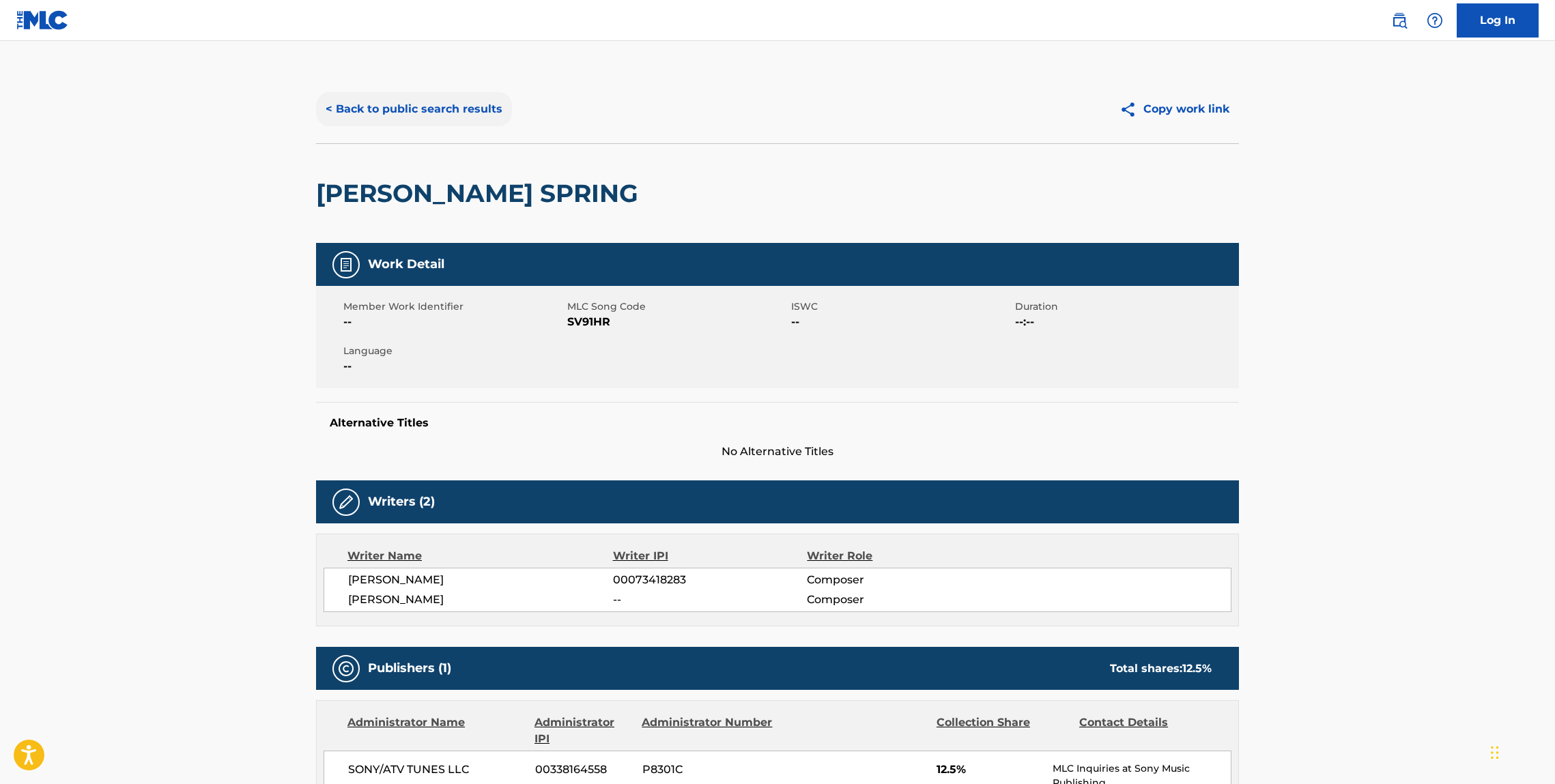
click at [414, 119] on button "< Back to public search results" at bounding box center [413, 109] width 196 height 35
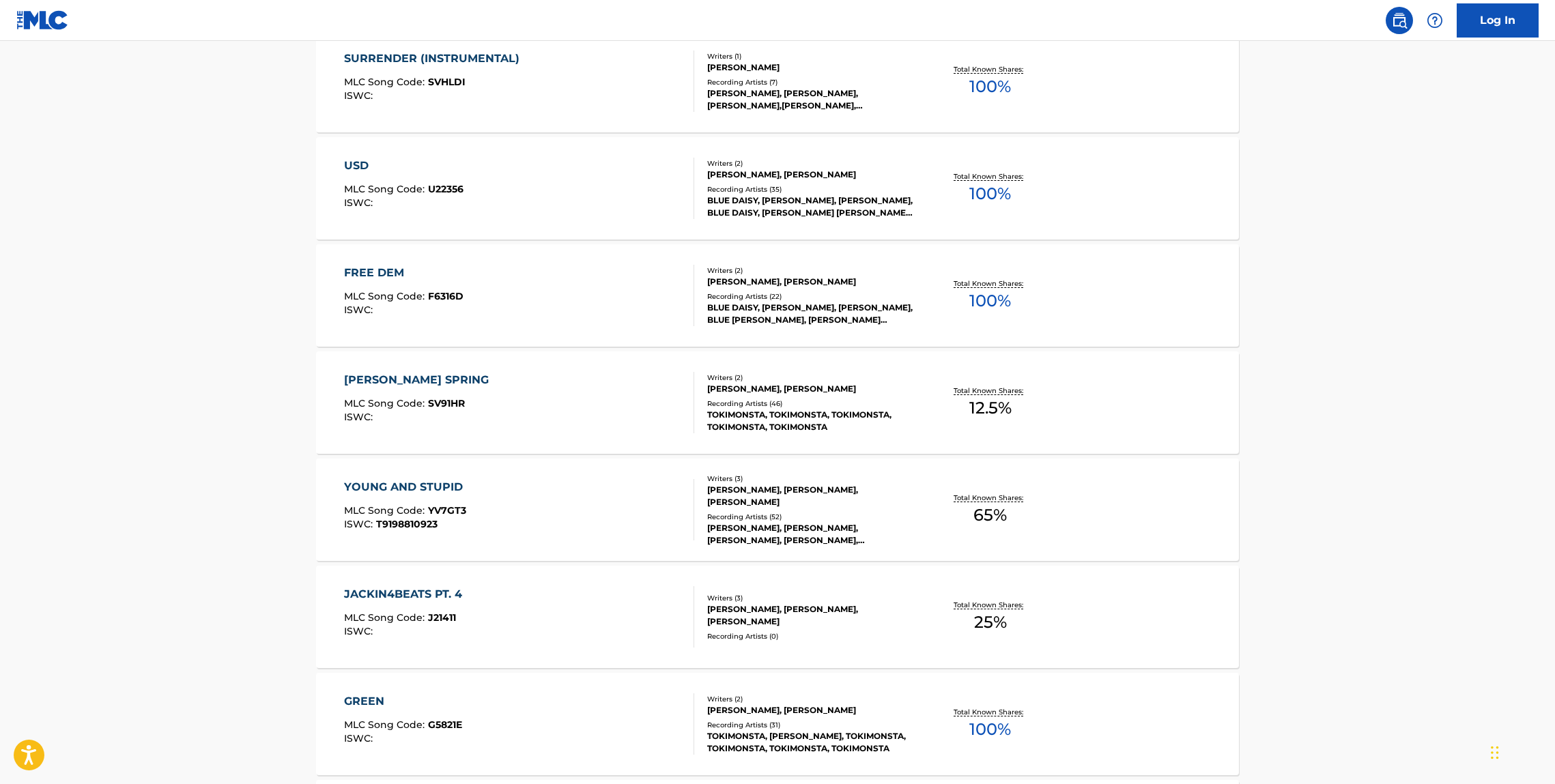
scroll to position [867, 0]
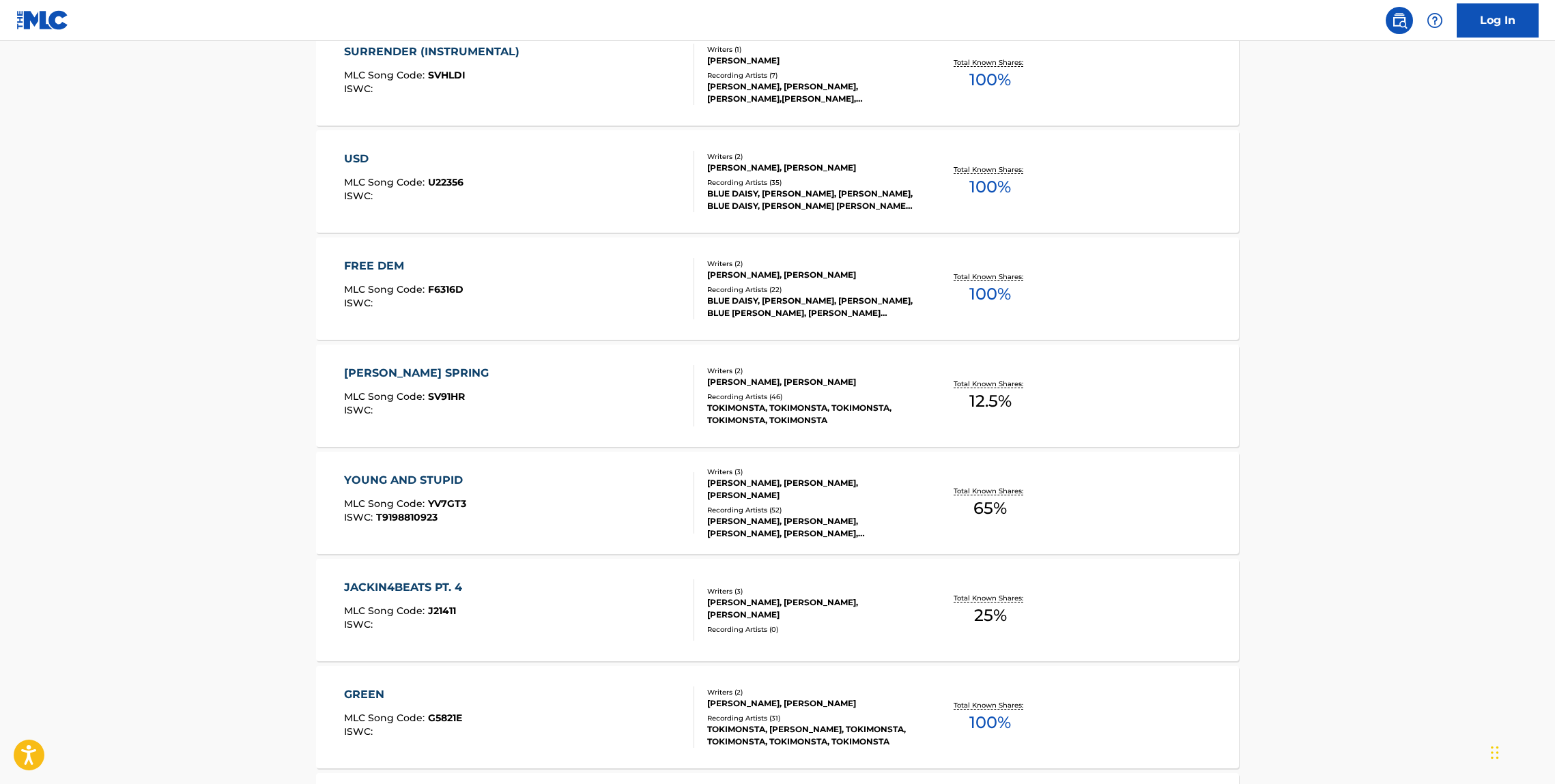
click at [420, 482] on div "YOUNG AND STUPID" at bounding box center [407, 480] width 126 height 17
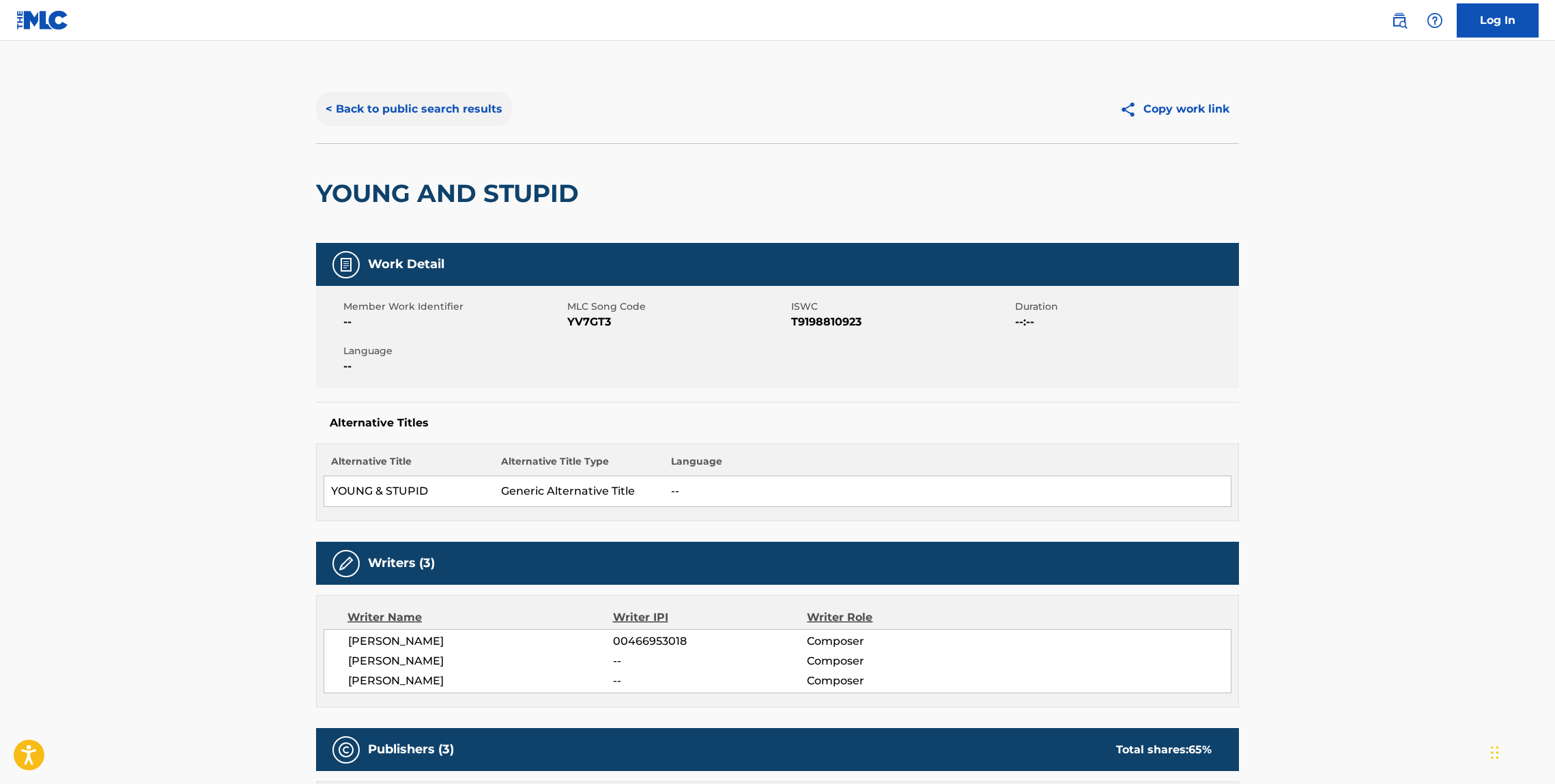
click at [452, 106] on button "< Back to public search results" at bounding box center [413, 109] width 196 height 35
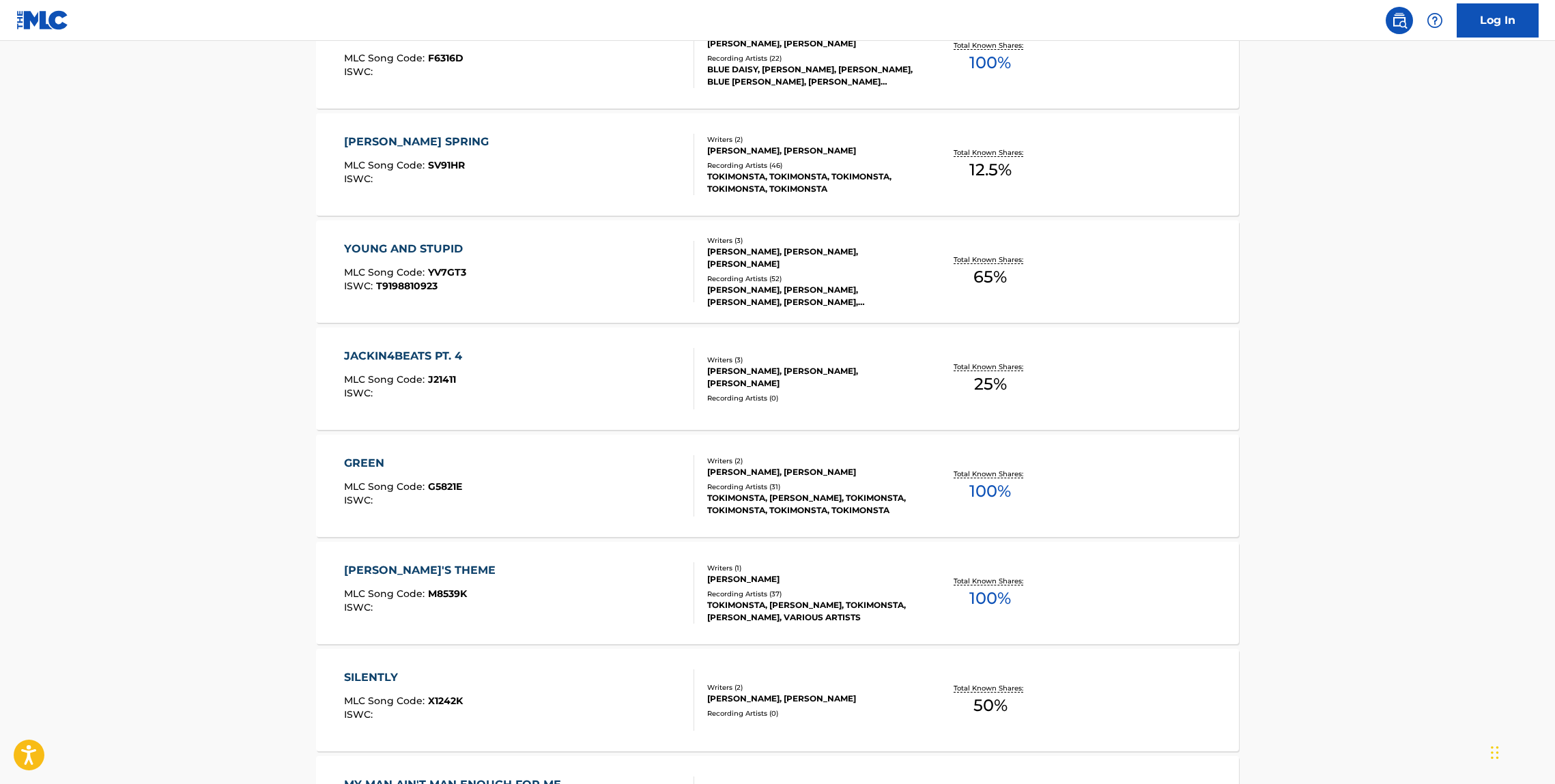
scroll to position [1095, 0]
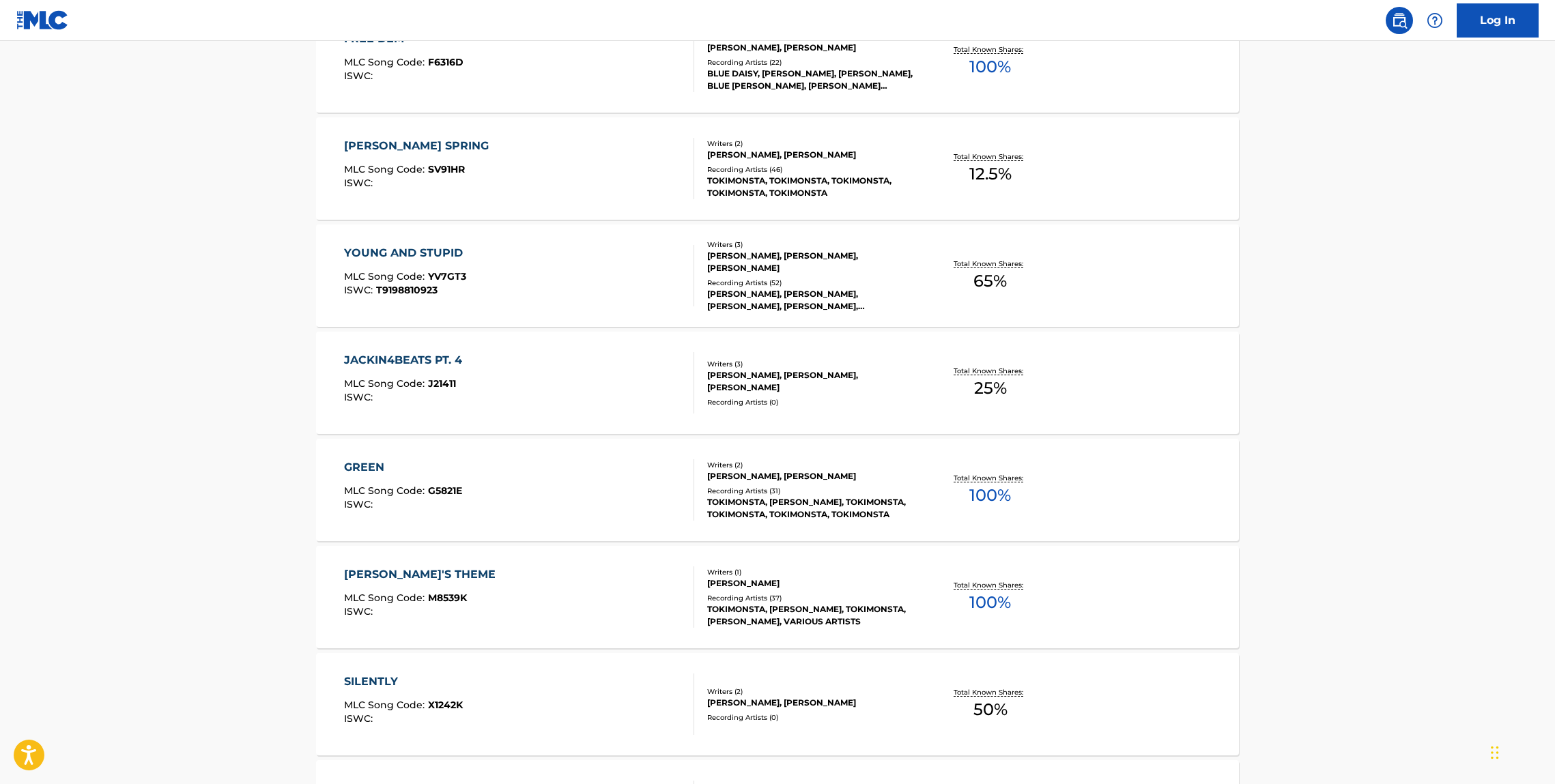
click at [411, 357] on div "JACKIN4BEATS PT. 4" at bounding box center [406, 360] width 125 height 17
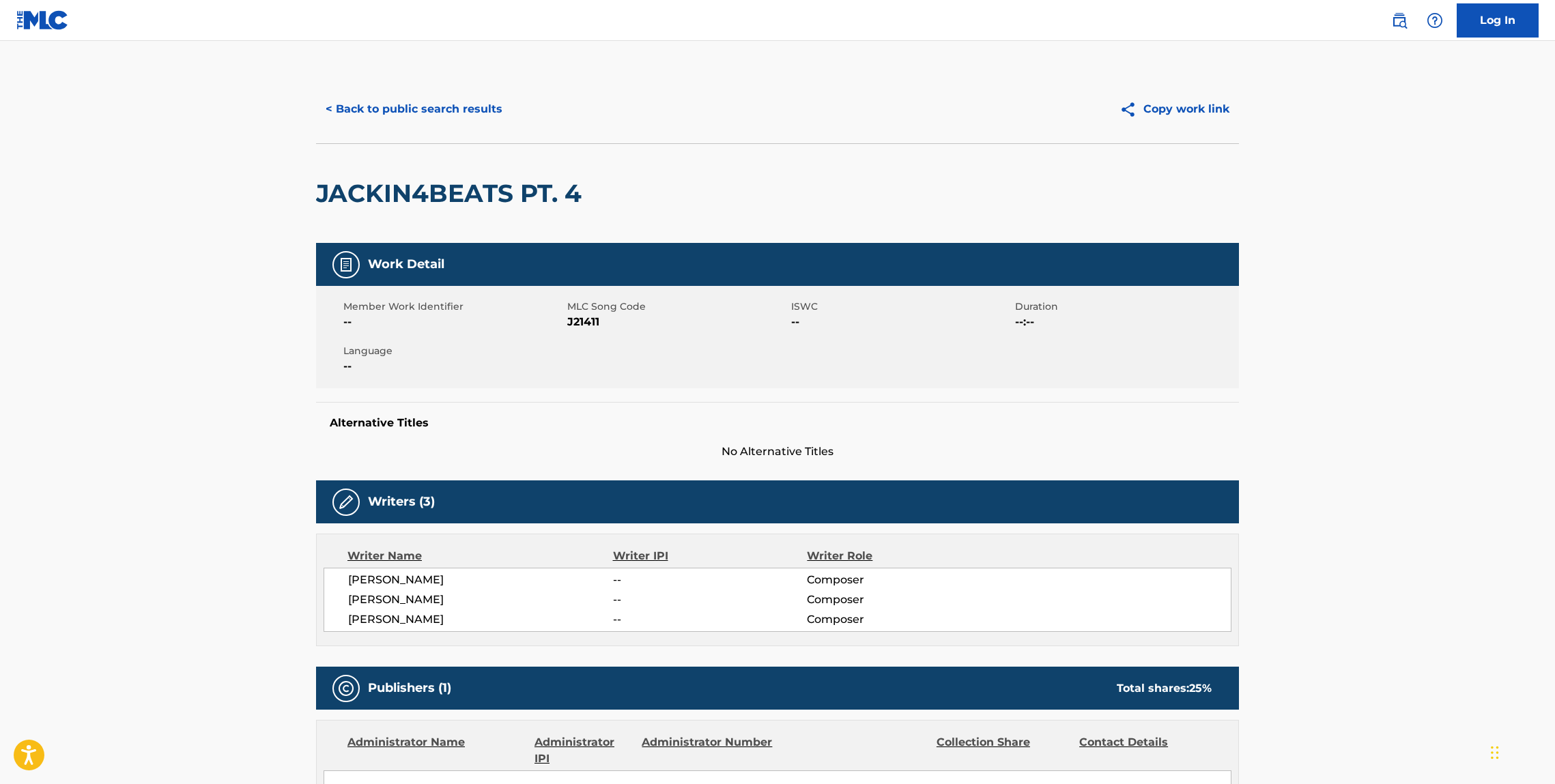
drag, startPoint x: 534, startPoint y: 194, endPoint x: 584, endPoint y: 202, distance: 50.6
click at [539, 196] on h2 "JACKIN4BEATS PT. 4" at bounding box center [452, 193] width 273 height 31
drag, startPoint x: 594, startPoint y: 202, endPoint x: 114, endPoint y: 178, distance: 480.6
click at [294, 172] on main "< Back to public search results Copy work link JACKIN4BEATS PT. 4 Work Detail M…" at bounding box center [777, 561] width 1555 height 1041
copy h2 "JACKIN4BEATS PT. 4"
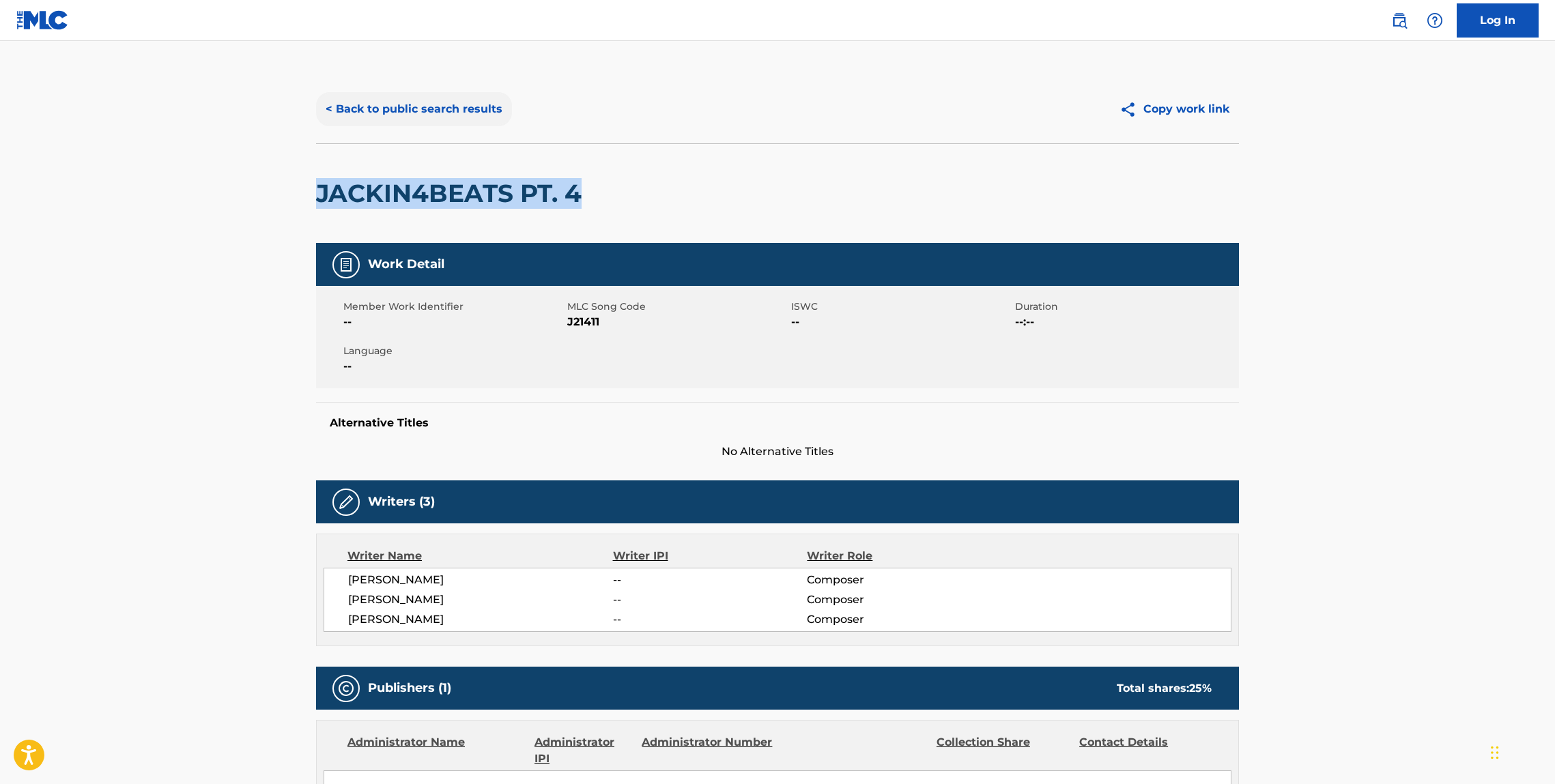
click at [423, 108] on button "< Back to public search results" at bounding box center [413, 109] width 196 height 35
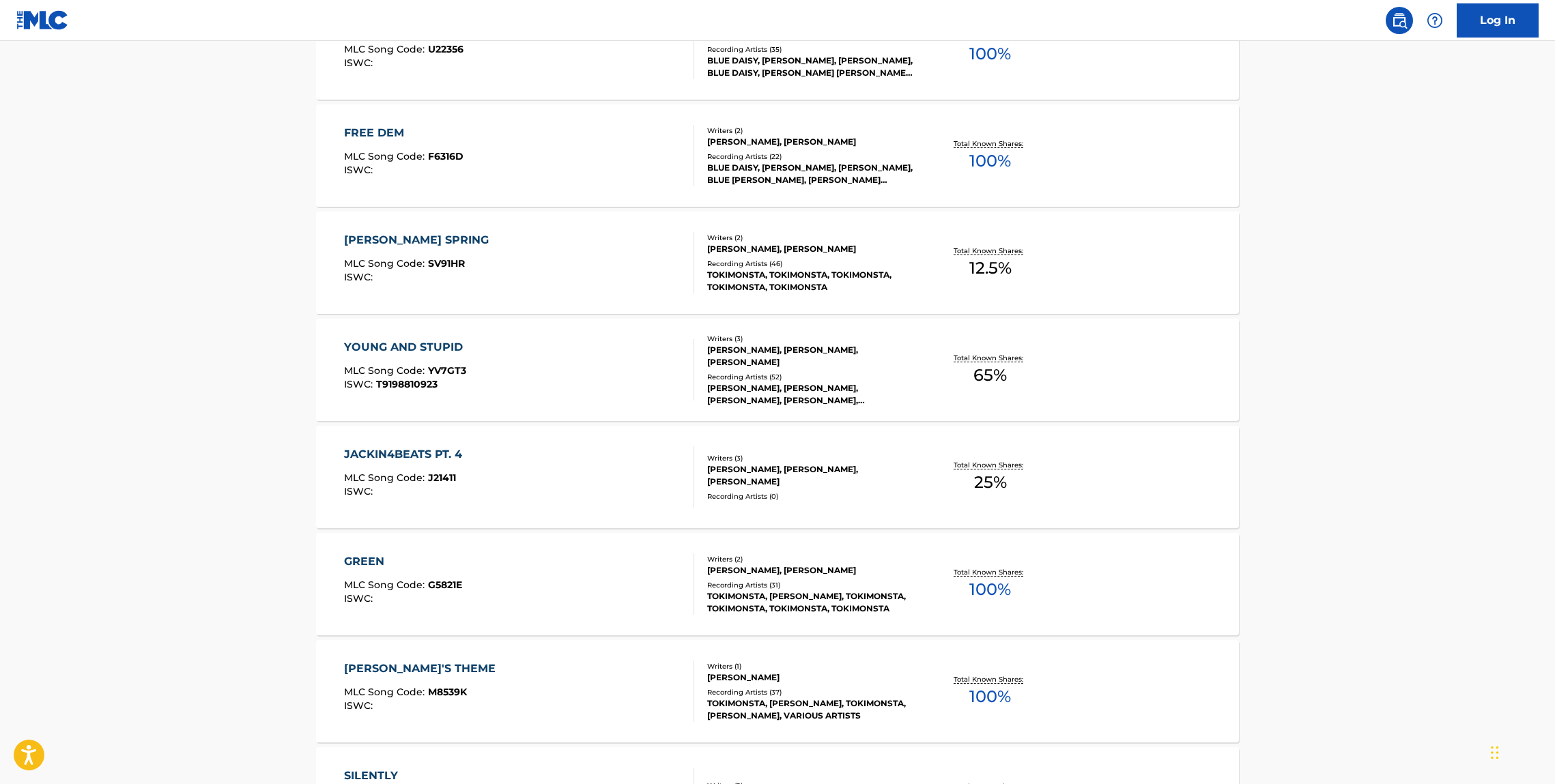
scroll to position [1034, 0]
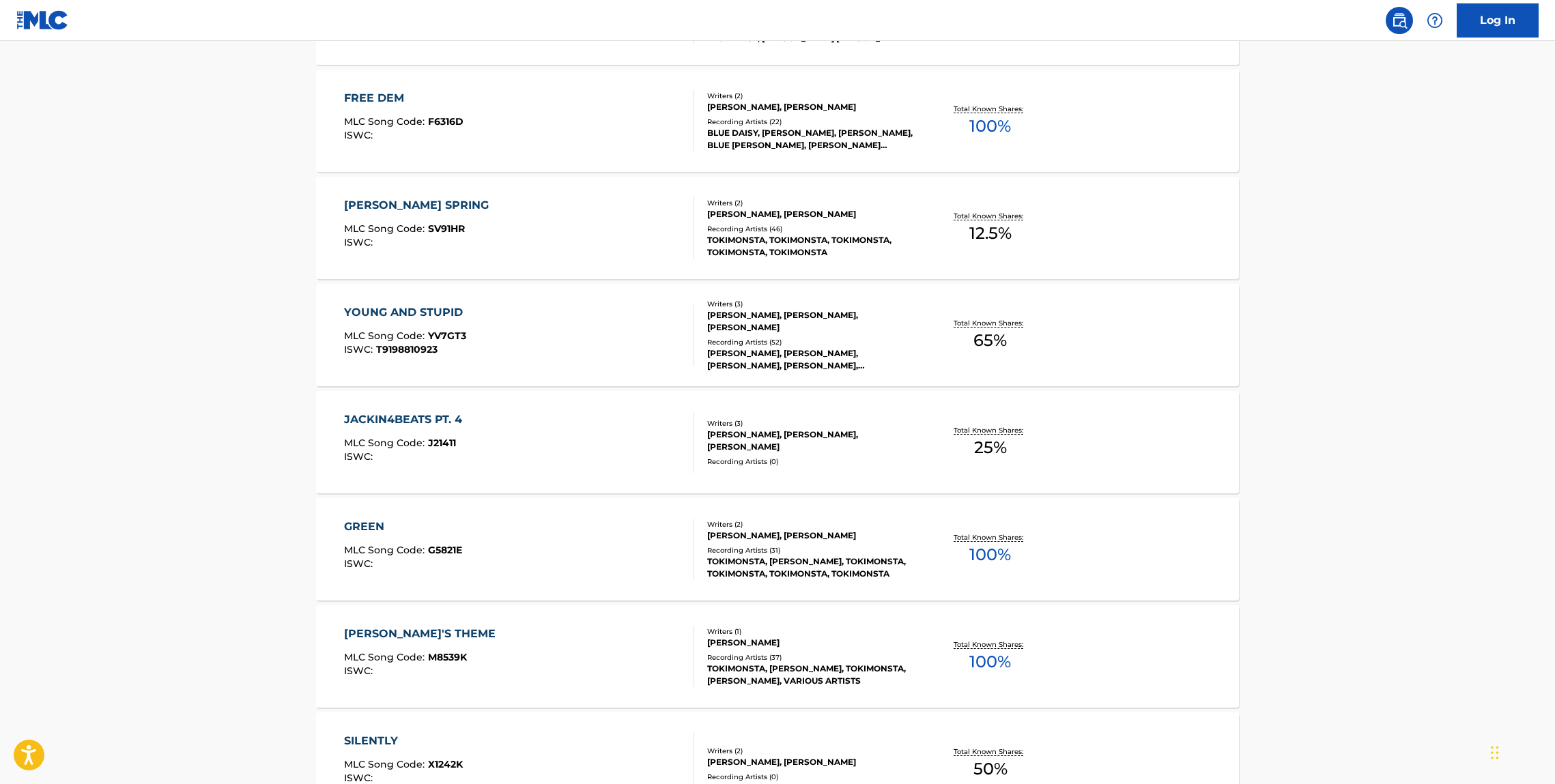
click at [370, 528] on div "GREEN" at bounding box center [403, 527] width 118 height 17
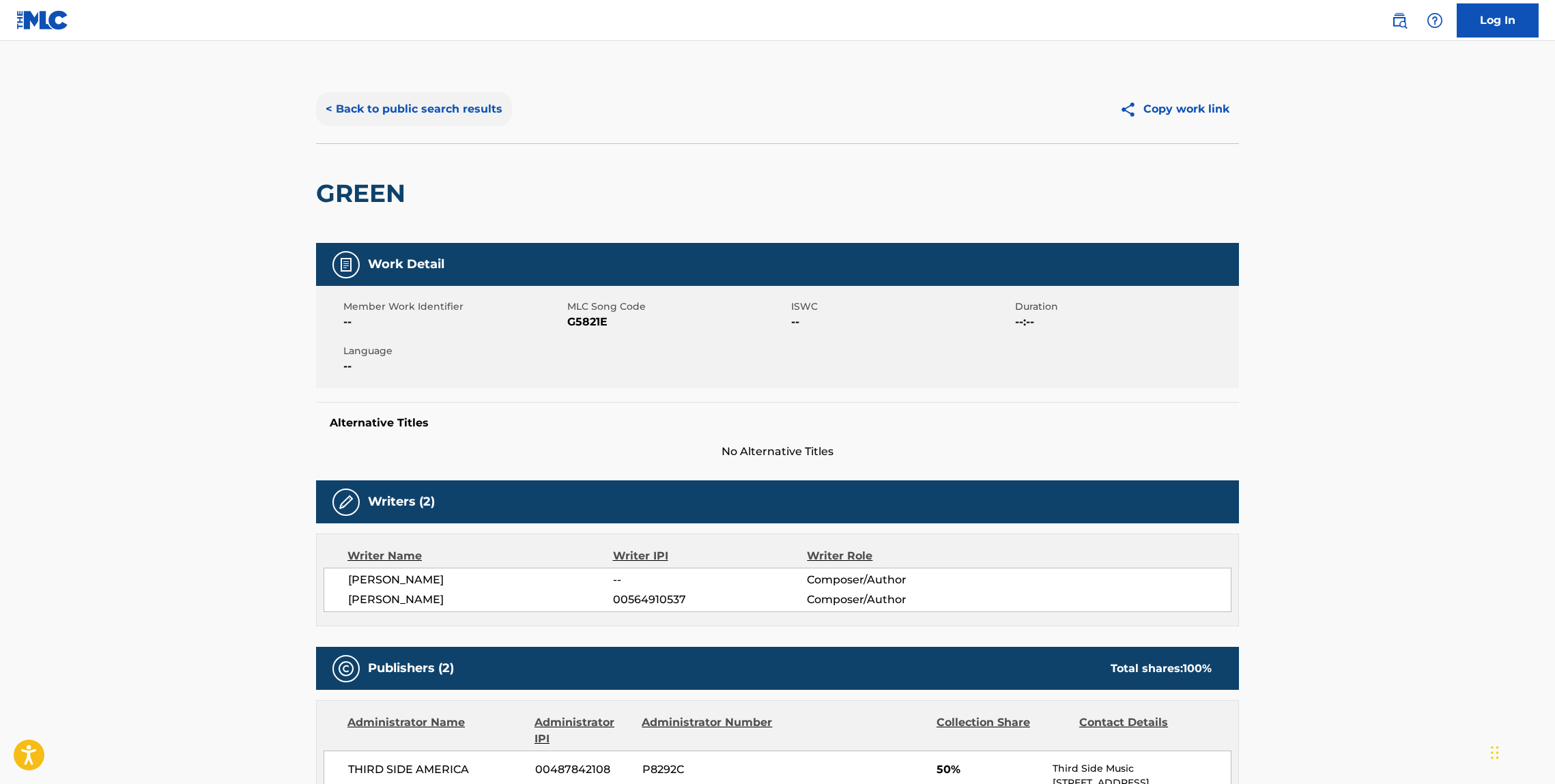
click at [427, 120] on button "< Back to public search results" at bounding box center [413, 109] width 196 height 35
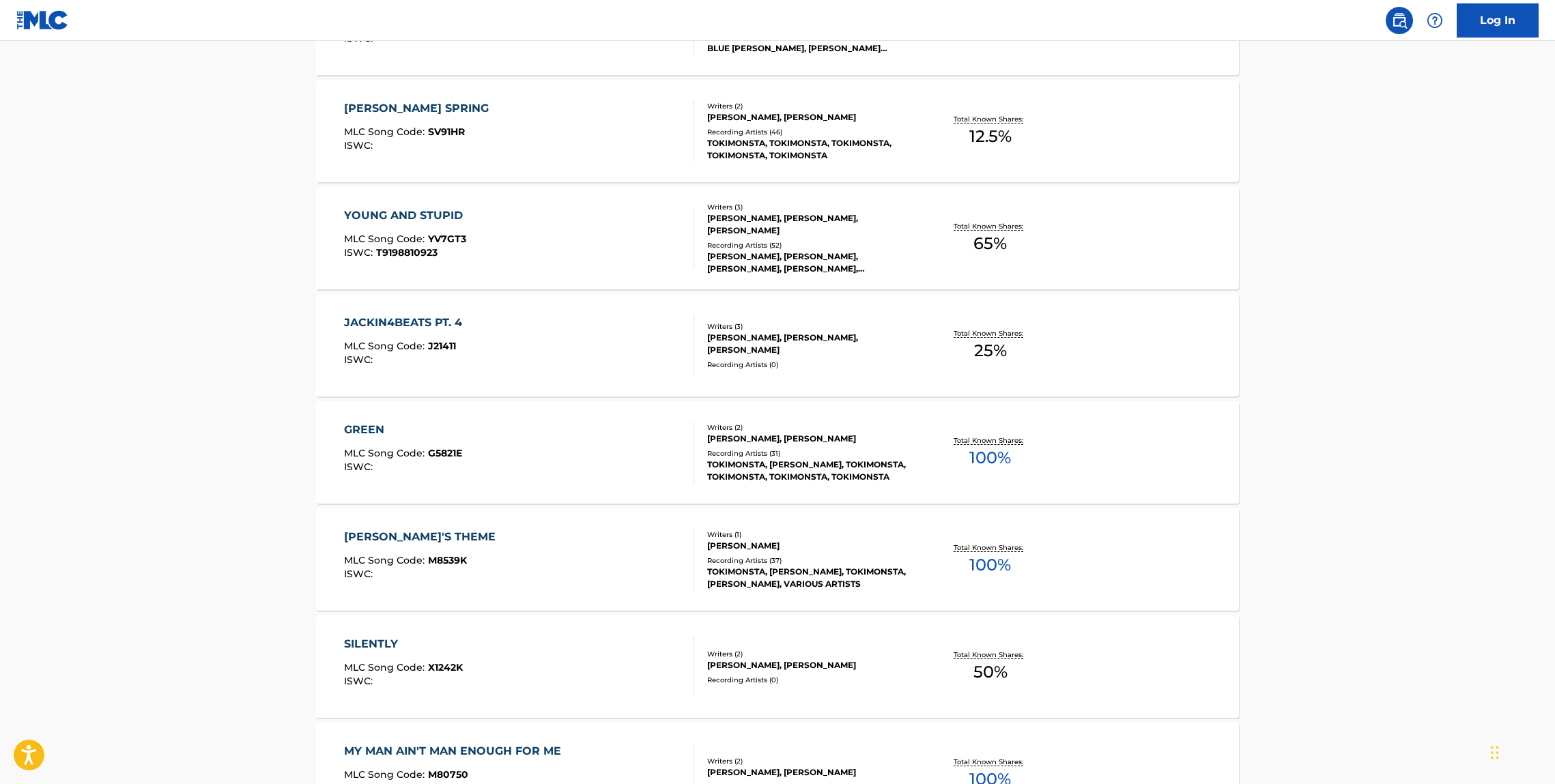
scroll to position [1203, 0]
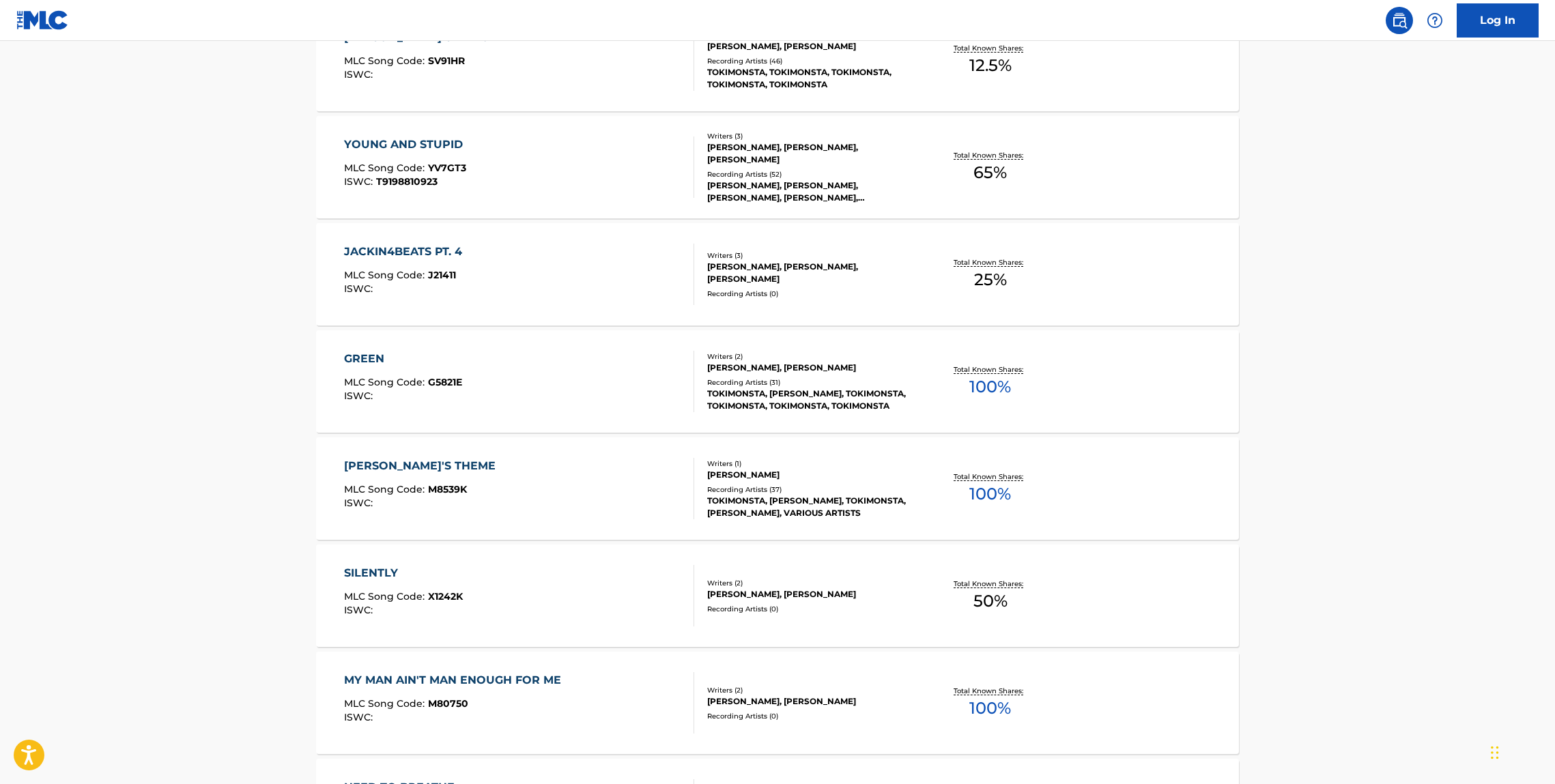
click at [437, 450] on div "MILEENA'S THEME MLC Song Code : M8539K ISWC : Writers ( 1 ) JENNIFER LEE Record…" at bounding box center [777, 488] width 923 height 103
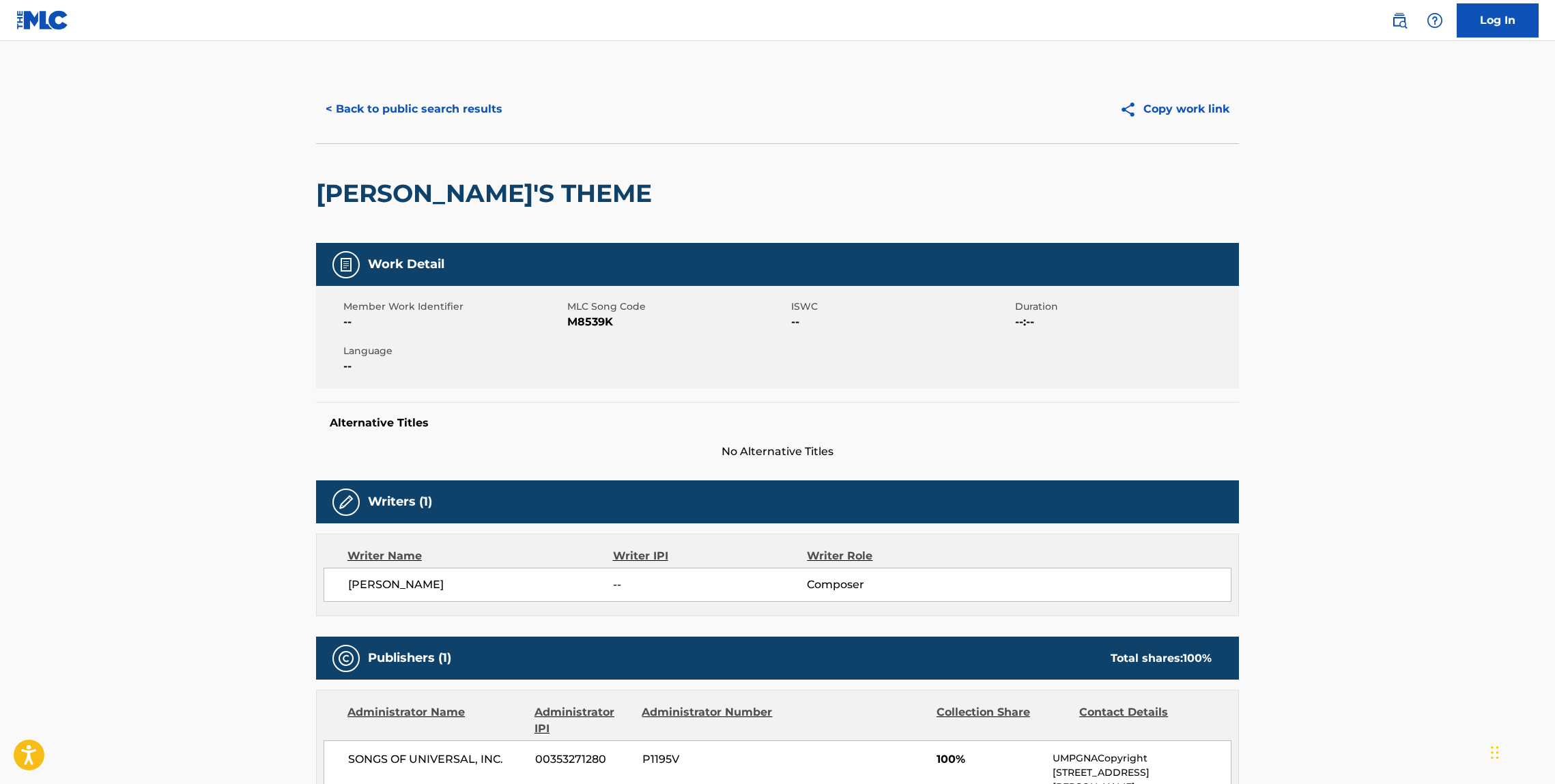
drag, startPoint x: 588, startPoint y: 198, endPoint x: 534, endPoint y: 197, distance: 54.0
click at [588, 198] on div "MILEENA'S THEME" at bounding box center [777, 193] width 923 height 100
drag, startPoint x: 534, startPoint y: 197, endPoint x: 62, endPoint y: 237, distance: 473.7
click at [320, 201] on div "MILEENA'S THEME" at bounding box center [777, 193] width 923 height 100
copy h2 "MILEENA'S THEME"
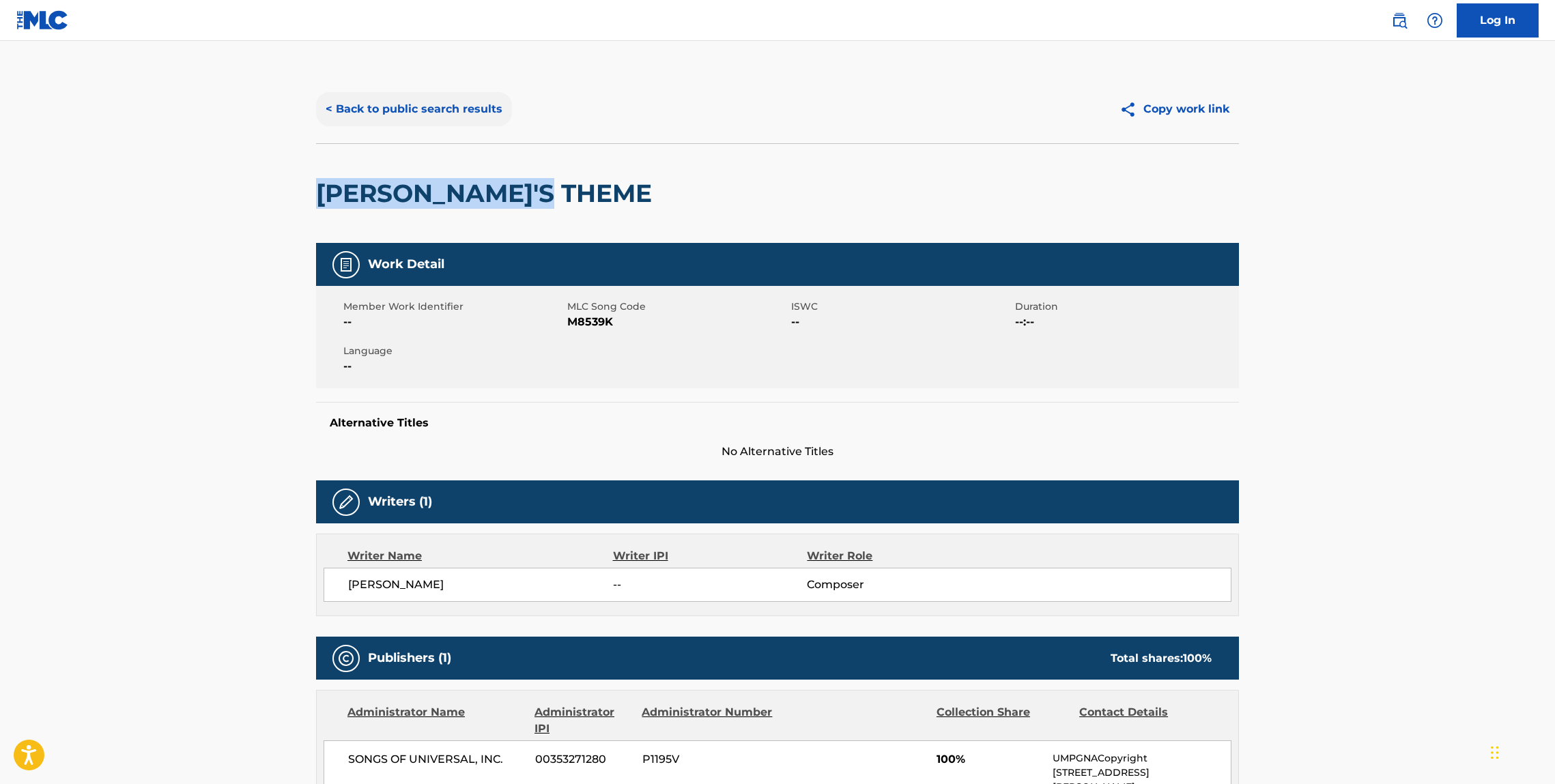
click at [424, 103] on button "< Back to public search results" at bounding box center [413, 109] width 196 height 35
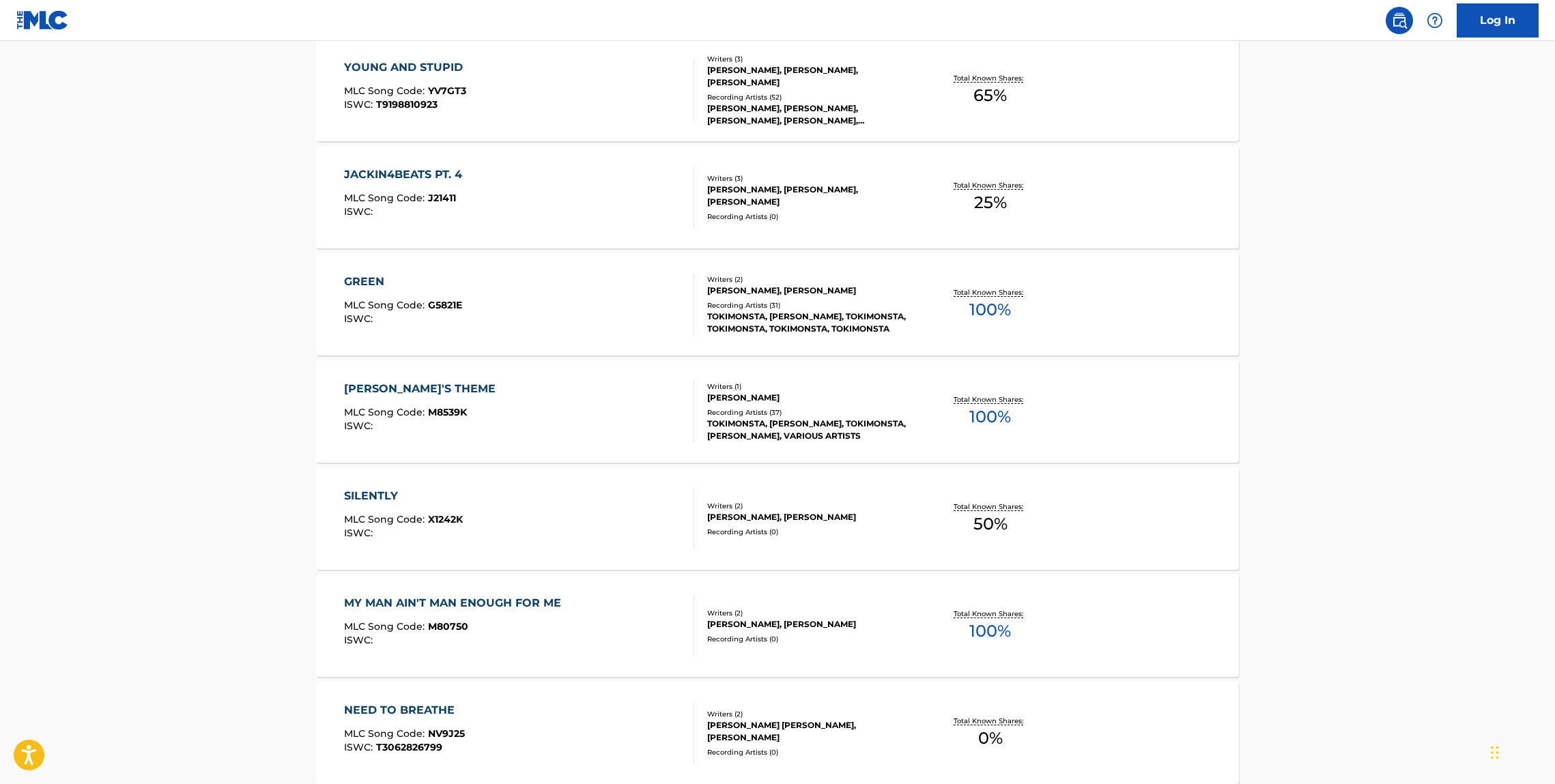
scroll to position [1381, 0]
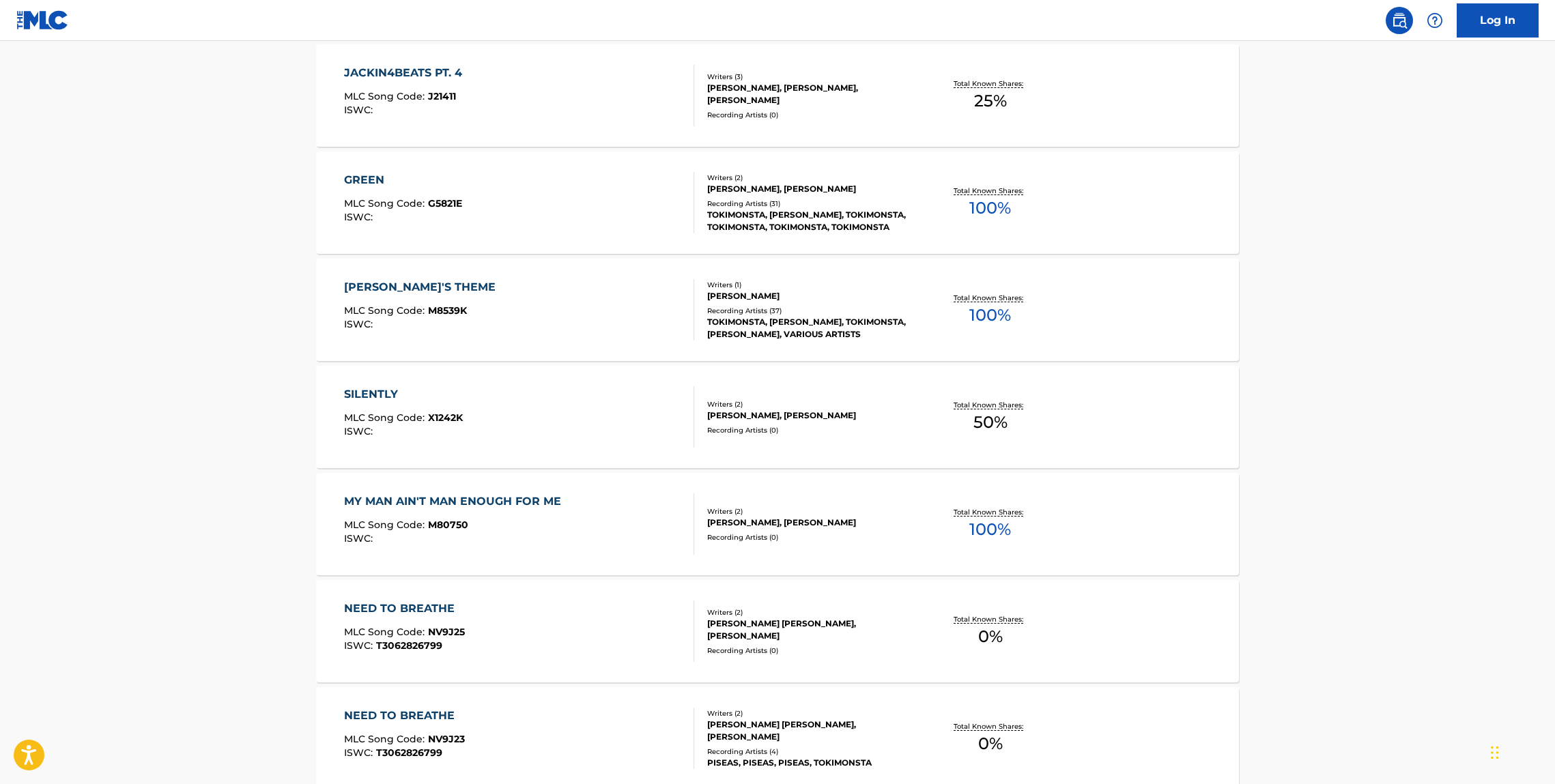
click at [366, 390] on div "SILENTLY" at bounding box center [404, 395] width 119 height 17
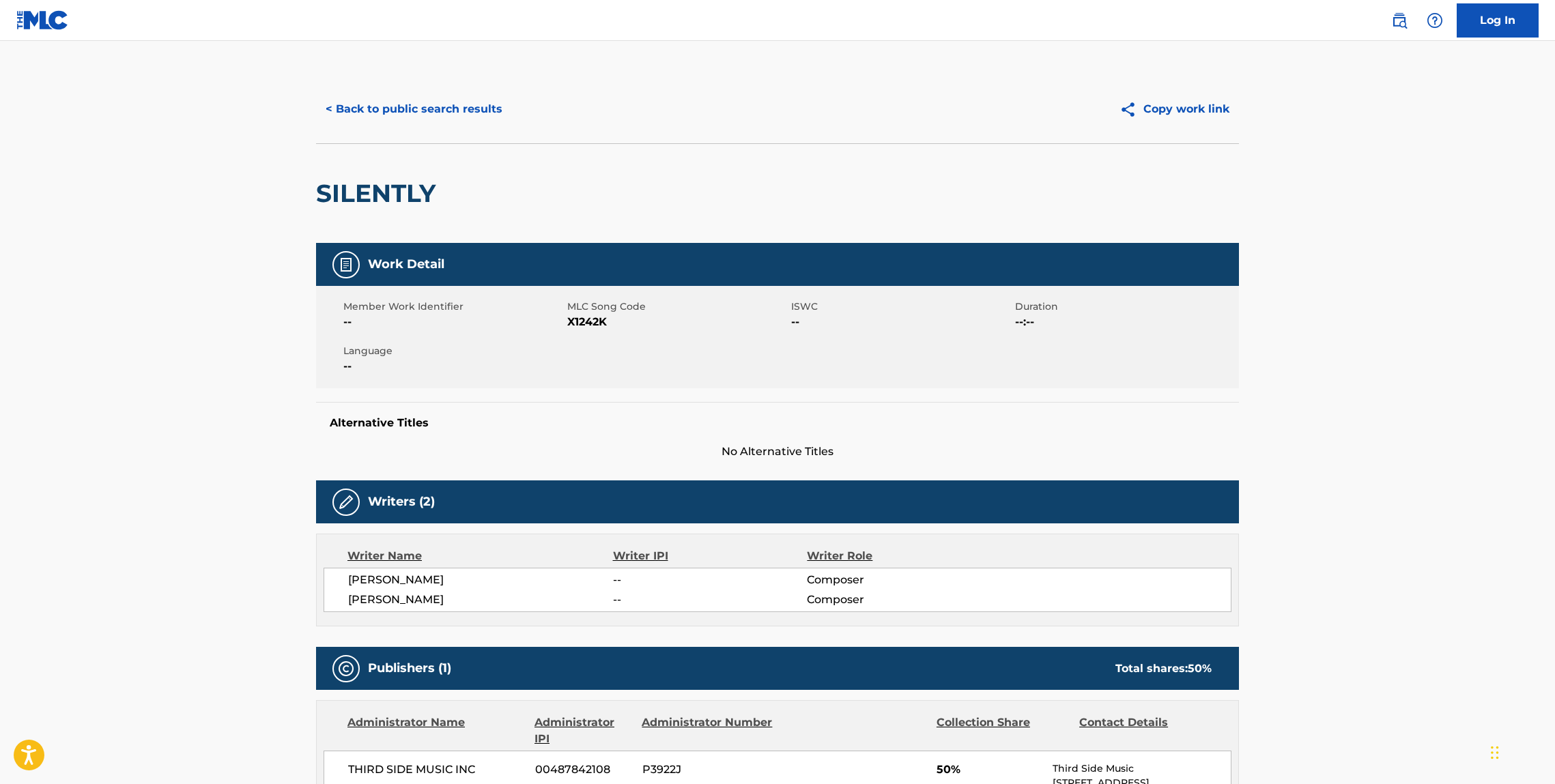
click at [437, 199] on h2 "SILENTLY" at bounding box center [379, 193] width 127 height 31
drag, startPoint x: 437, startPoint y: 199, endPoint x: 357, endPoint y: 214, distance: 81.4
click at [342, 196] on h2 "SILENTLY" at bounding box center [379, 193] width 127 height 31
copy div "SILENTLY"
click at [452, 113] on button "< Back to public search results" at bounding box center [413, 109] width 196 height 35
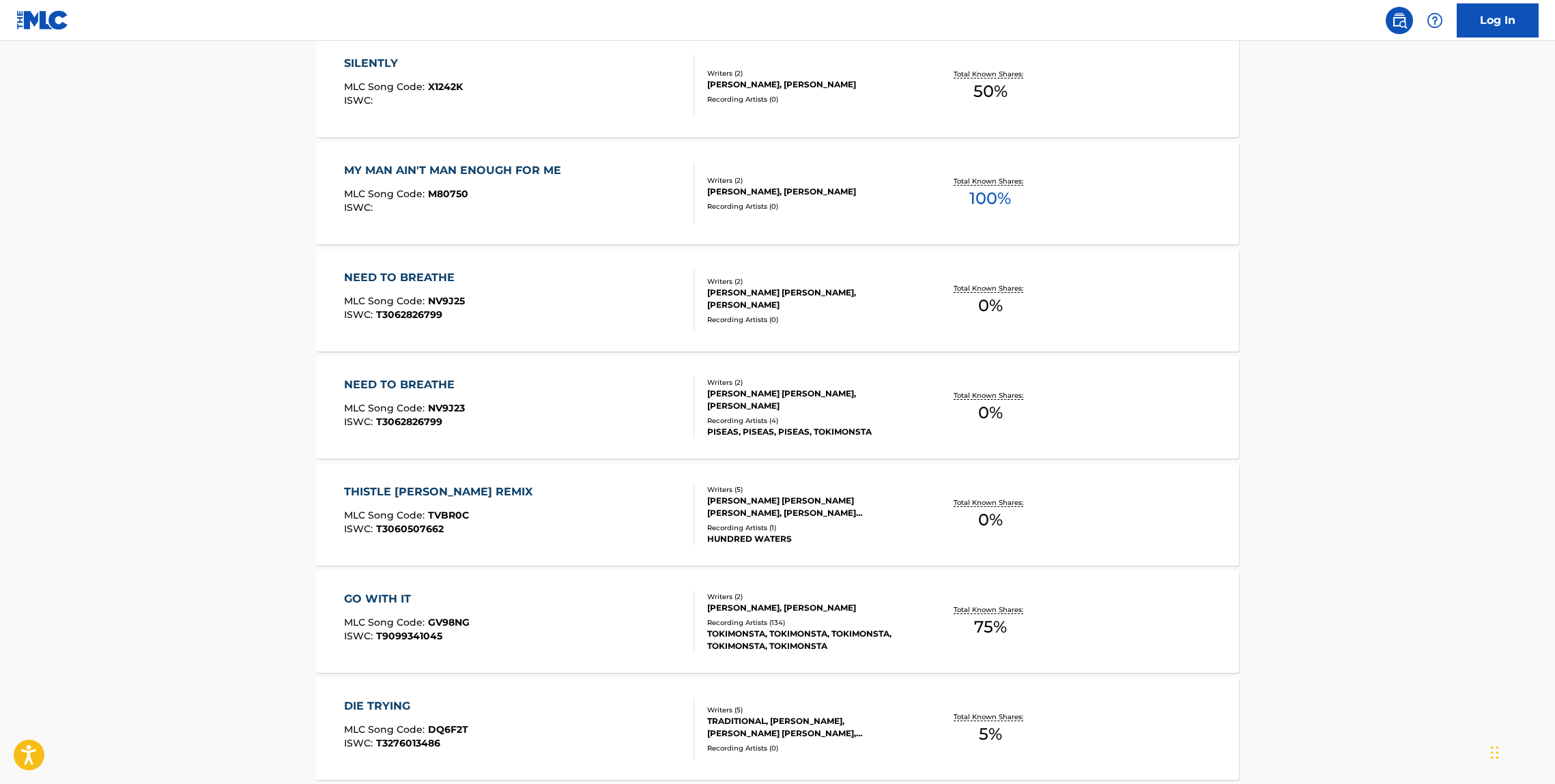
scroll to position [1714, 0]
click at [406, 178] on div "MY MAN AIN'T MAN ENOUGH FOR ME MLC Song Code : M80750 ISWC :" at bounding box center [456, 191] width 224 height 61
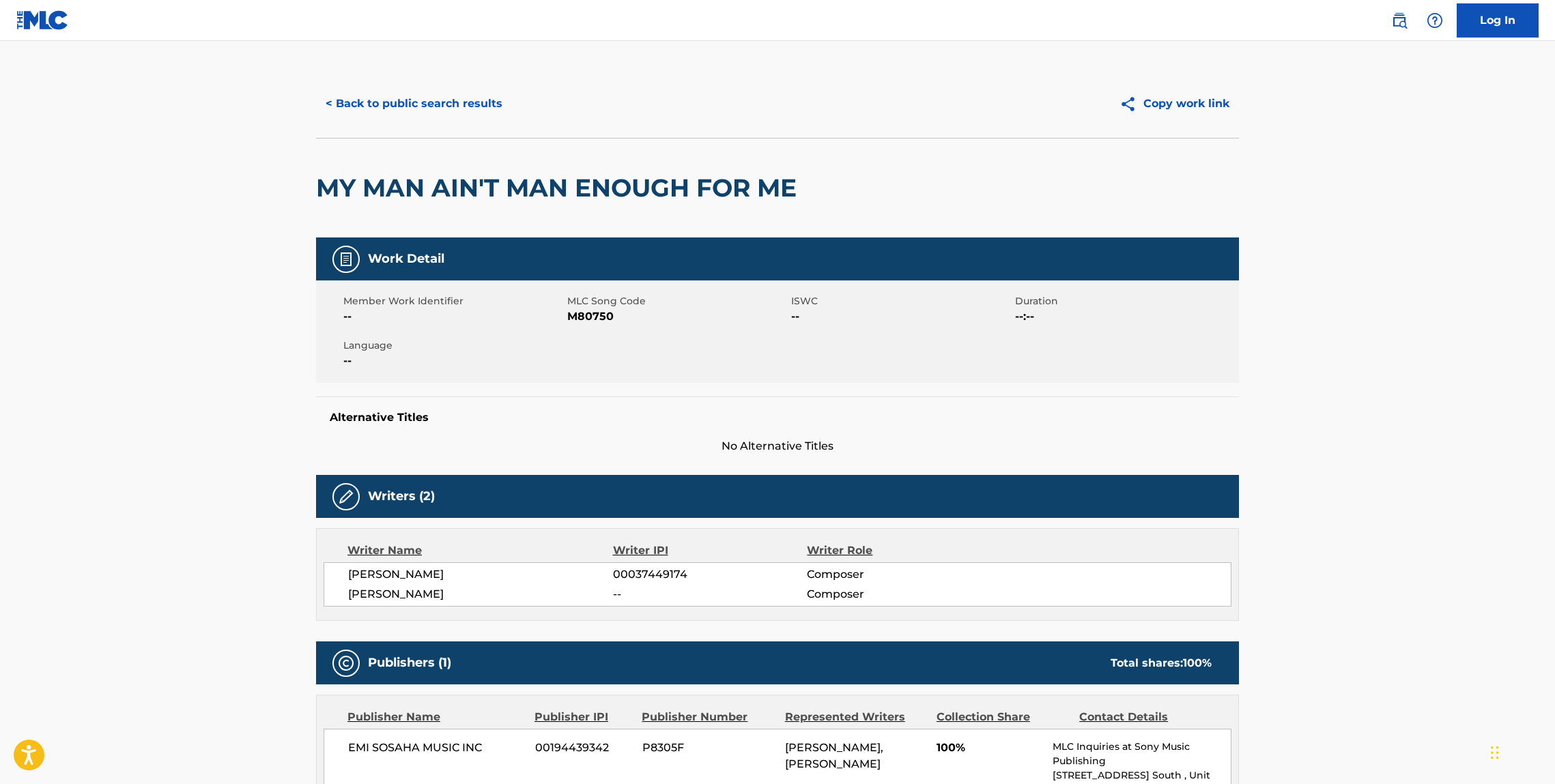
scroll to position [4, 0]
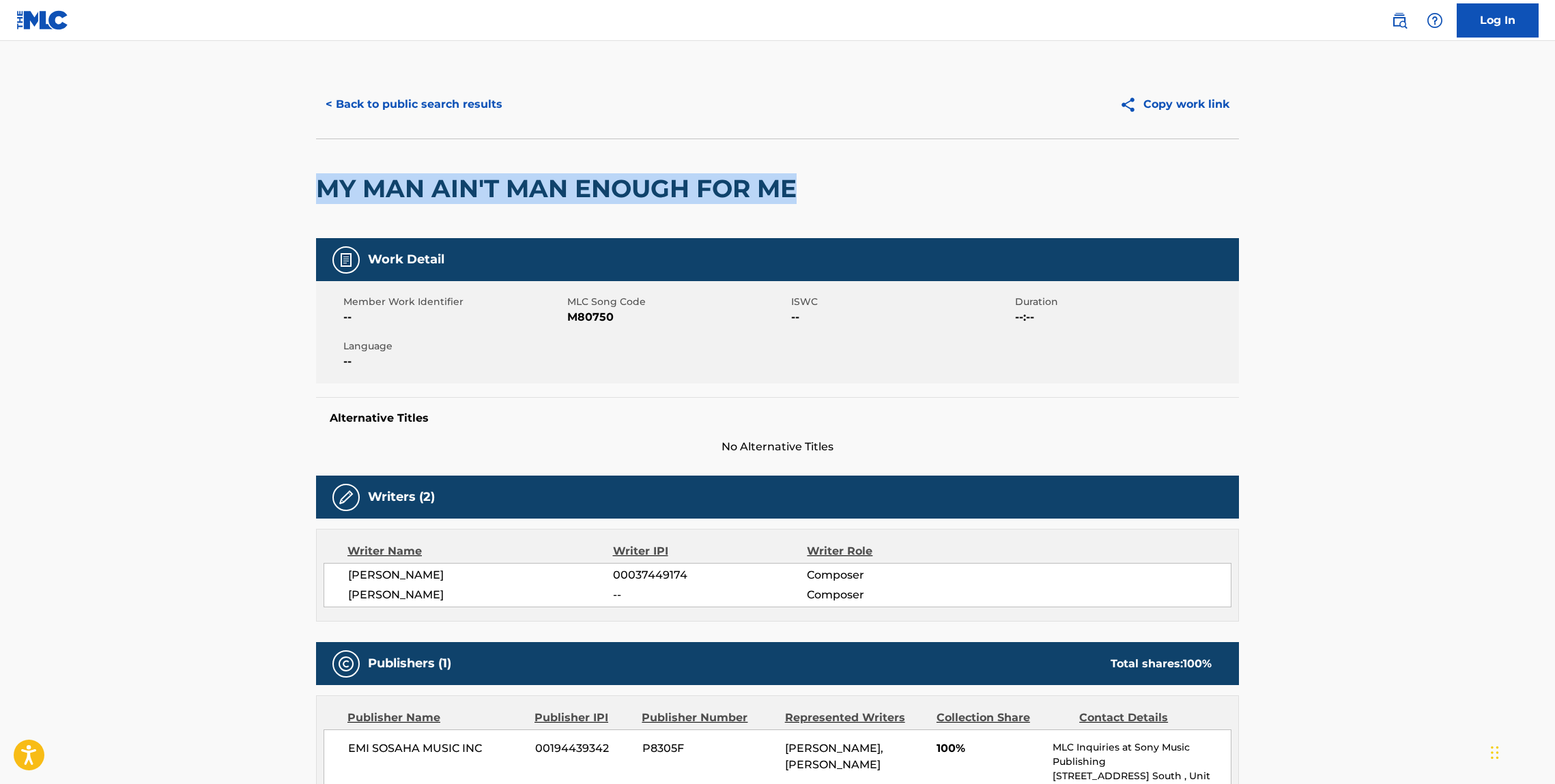
drag, startPoint x: 876, startPoint y: 160, endPoint x: 778, endPoint y: 194, distance: 103.7
click at [820, 193] on div "MY MAN AIN'T MAN ENOUGH FOR ME" at bounding box center [777, 188] width 923 height 100
copy h2 "MY MAN AIN'T MAN ENOUGH FOR ME"
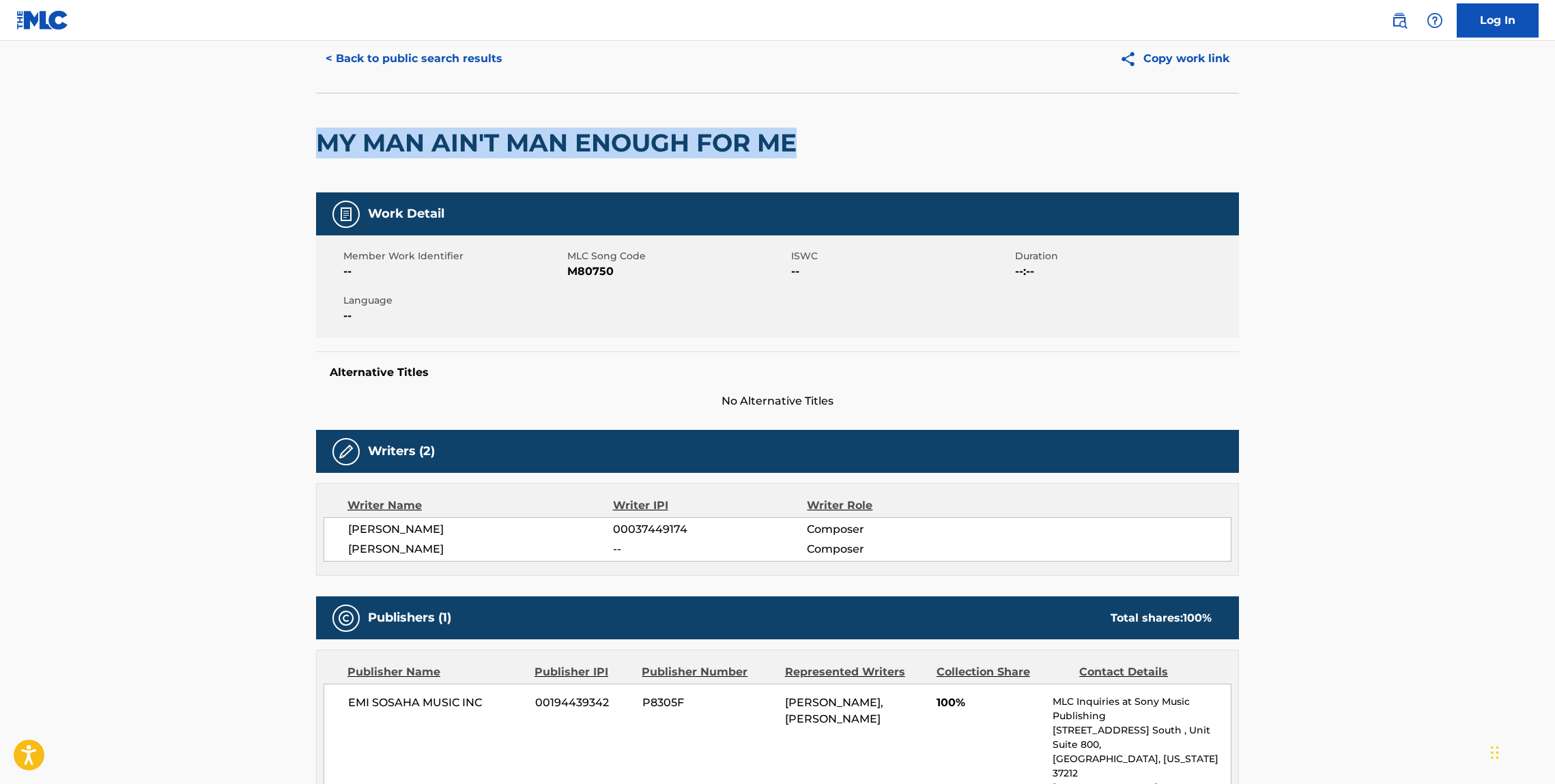
scroll to position [0, 0]
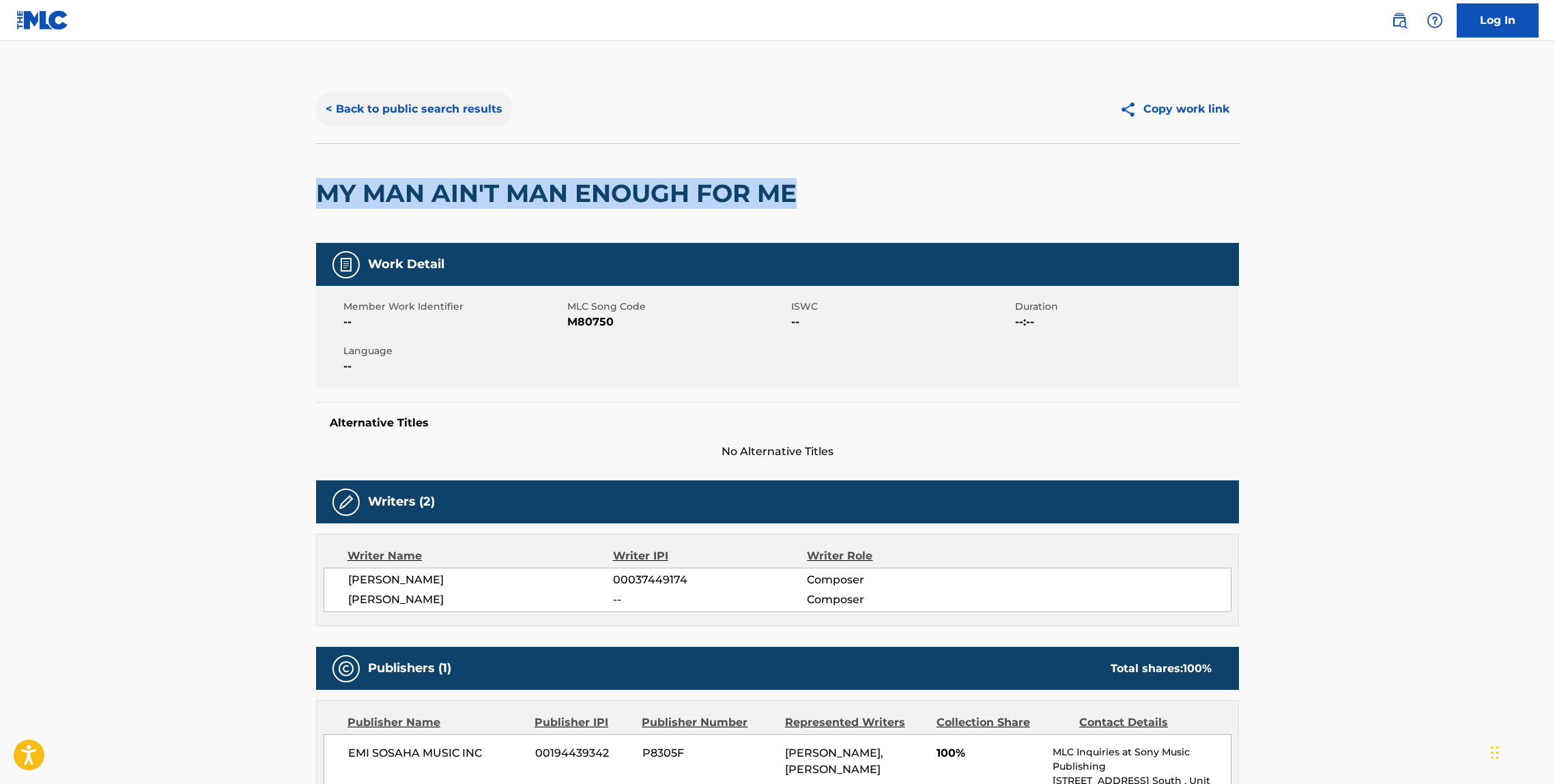
click at [455, 112] on button "< Back to public search results" at bounding box center [413, 109] width 196 height 35
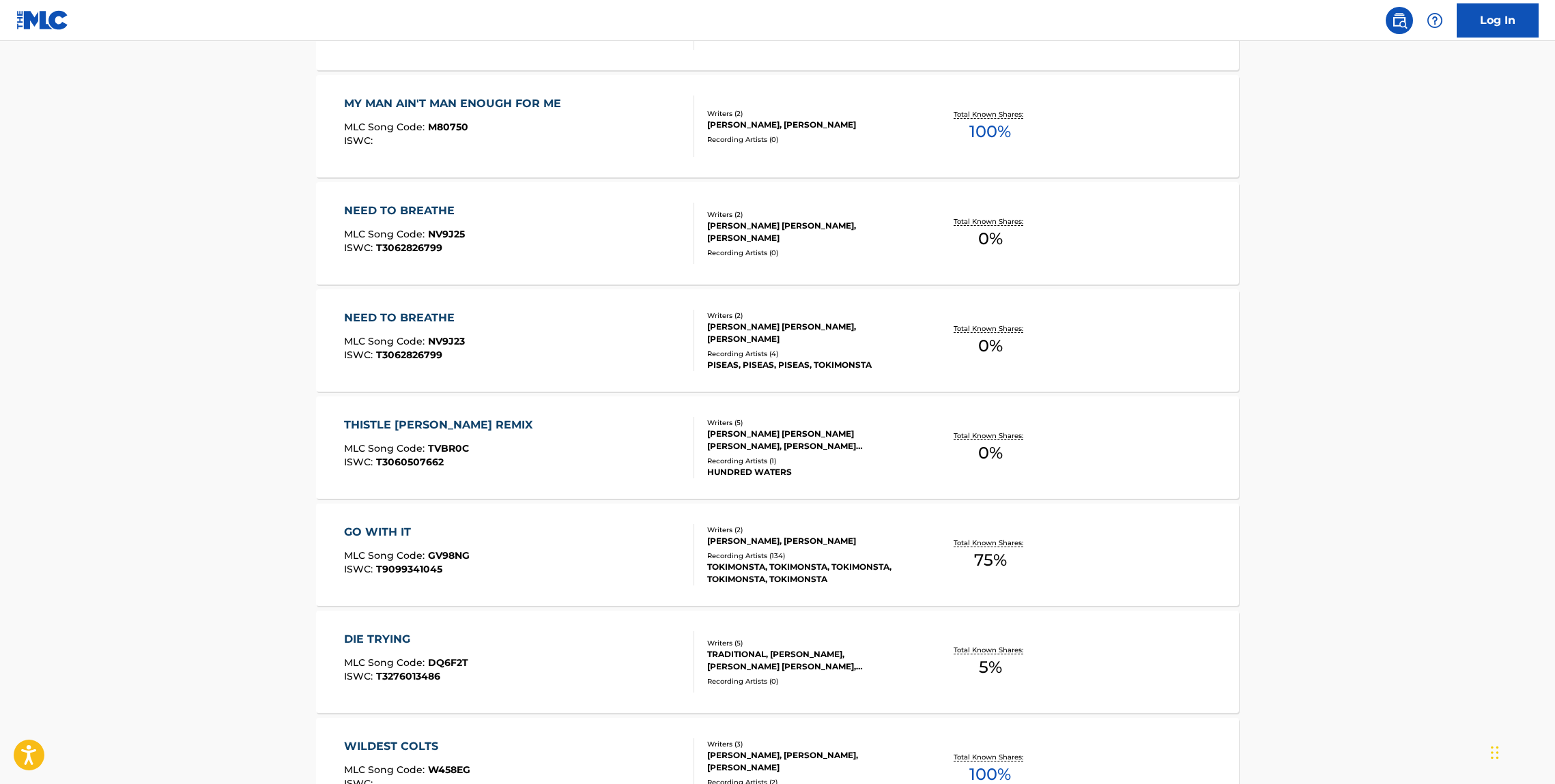
scroll to position [1798, 0]
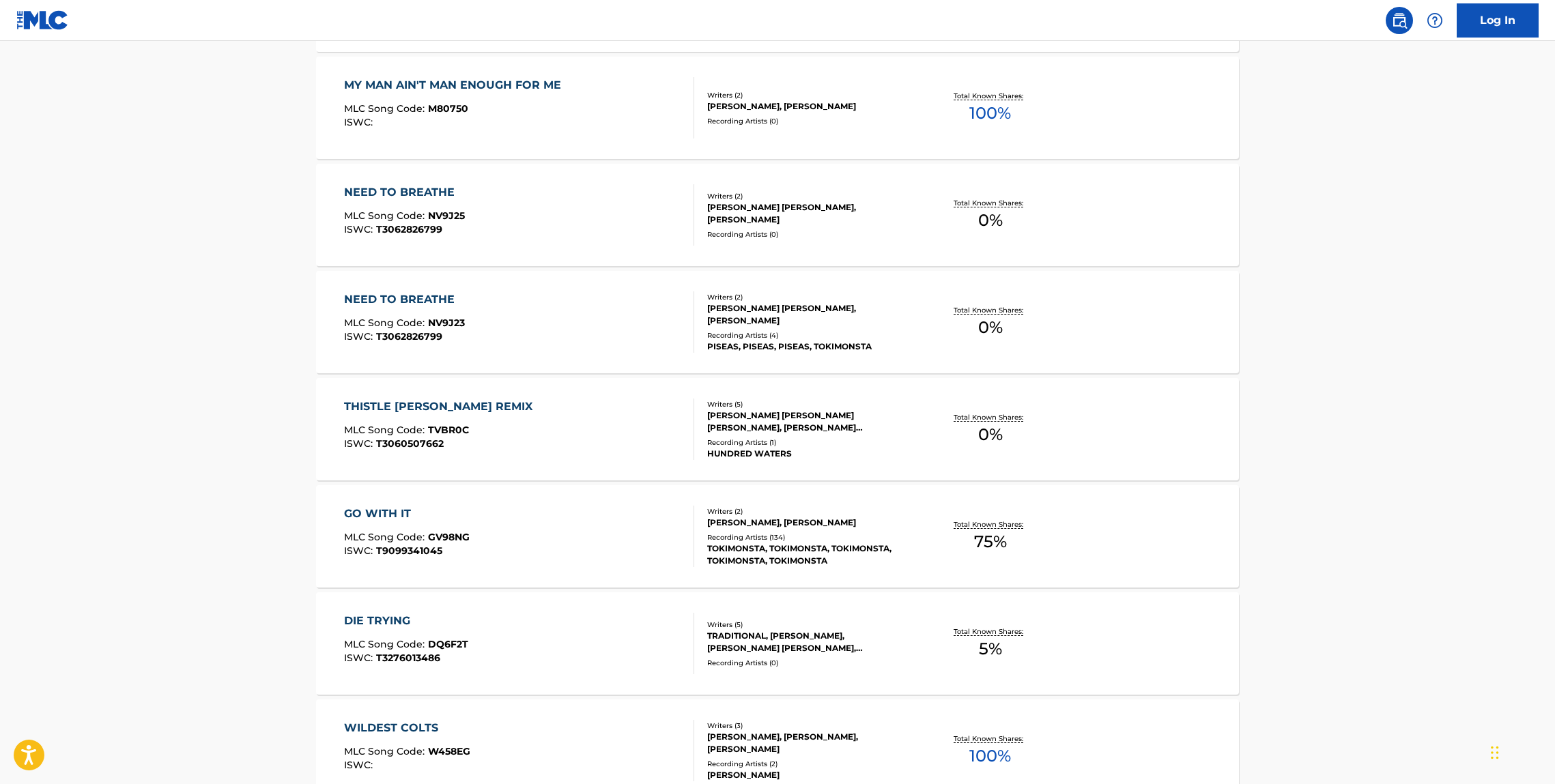
click at [447, 171] on div "NEED TO BREATHE MLC Song Code : NV9J25 ISWC : T3062826799 Writers ( 2 ) RAYMOND…" at bounding box center [777, 215] width 923 height 103
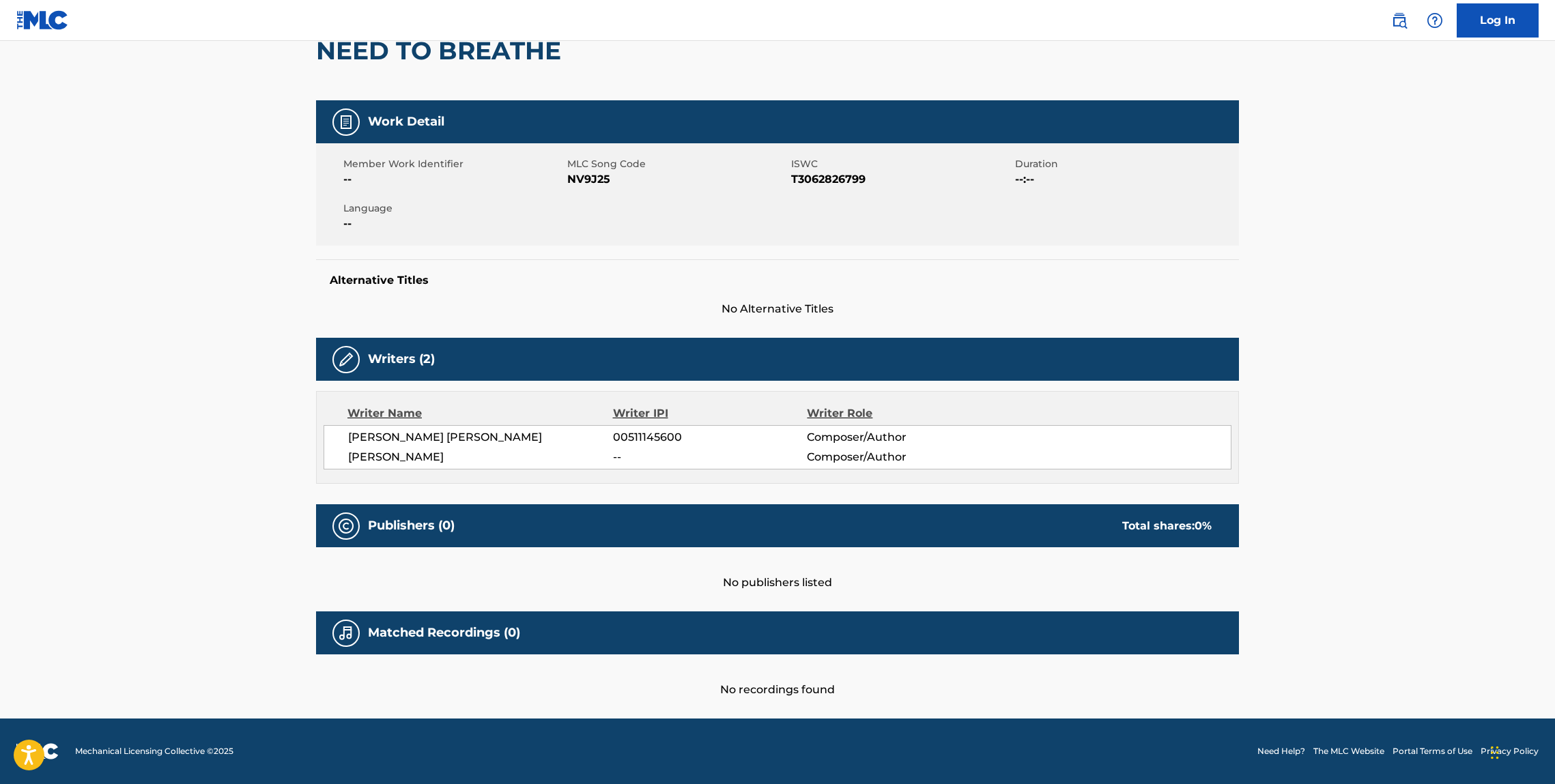
scroll to position [88, 0]
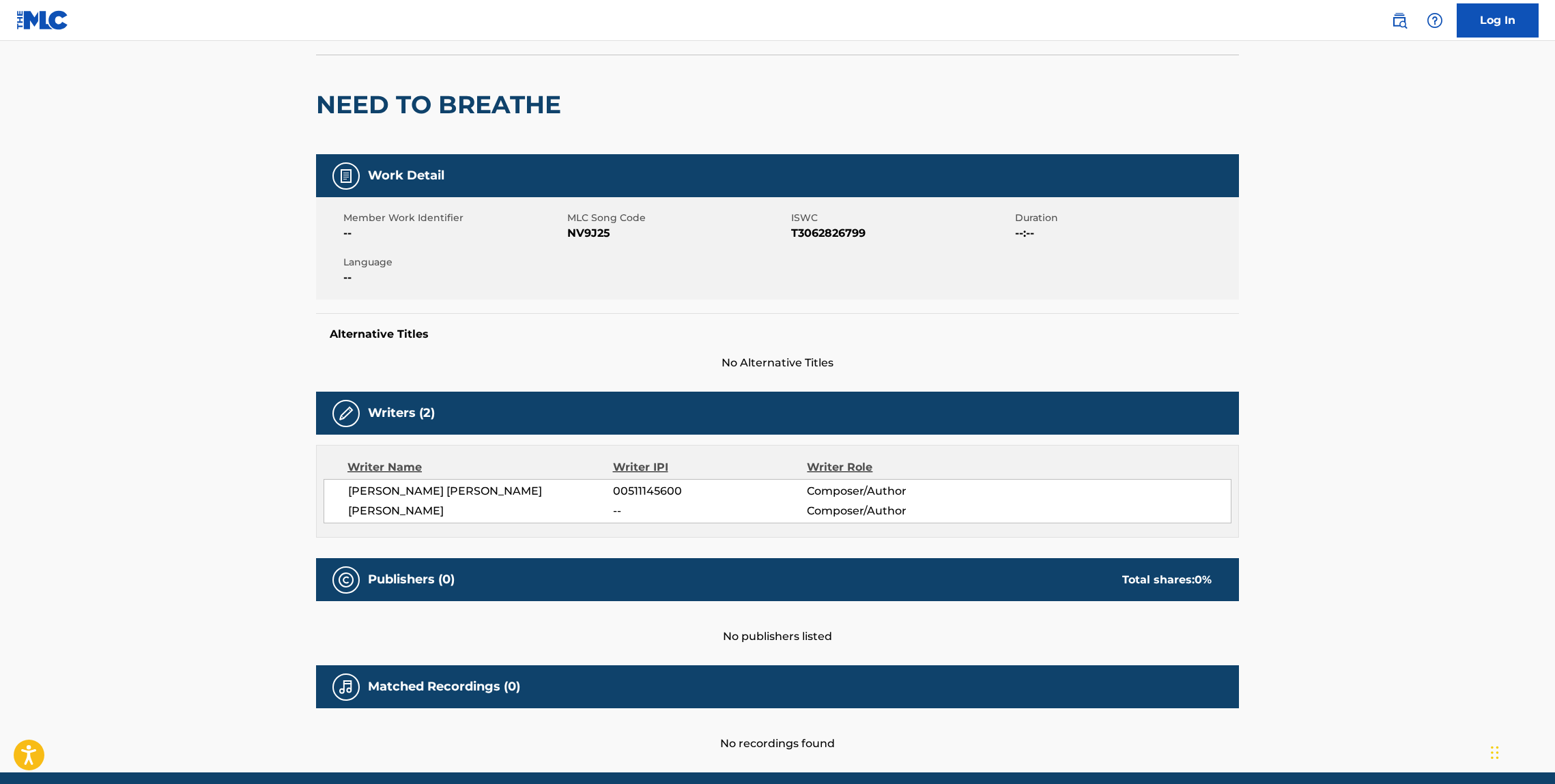
click at [631, 111] on div "NEED TO BREATHE" at bounding box center [777, 104] width 923 height 100
drag, startPoint x: 444, startPoint y: 108, endPoint x: 359, endPoint y: 121, distance: 86.0
click at [351, 109] on div "NEED TO BREATHE" at bounding box center [777, 104] width 923 height 100
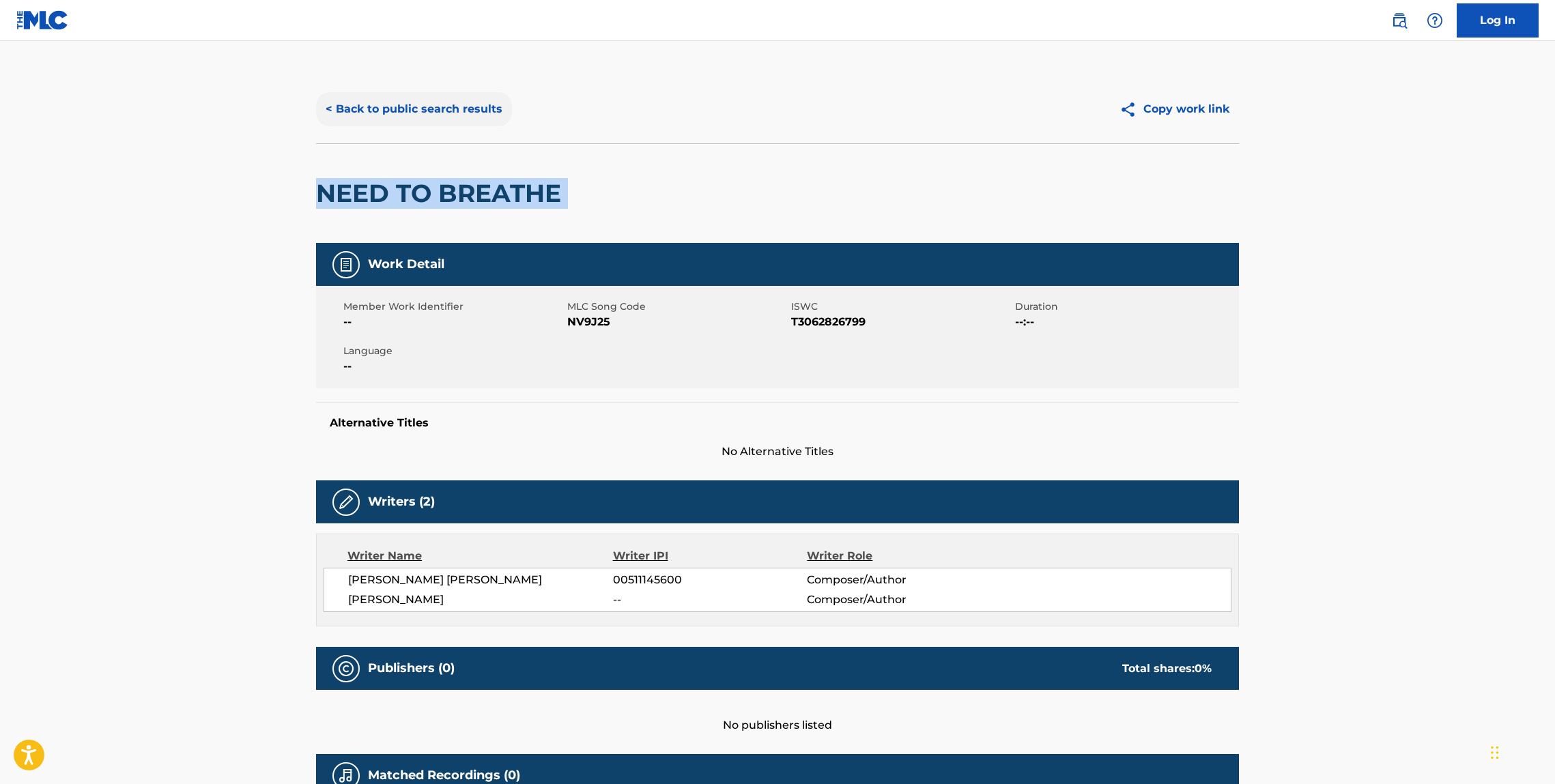
click at [435, 107] on button "< Back to public search results" at bounding box center [413, 109] width 196 height 35
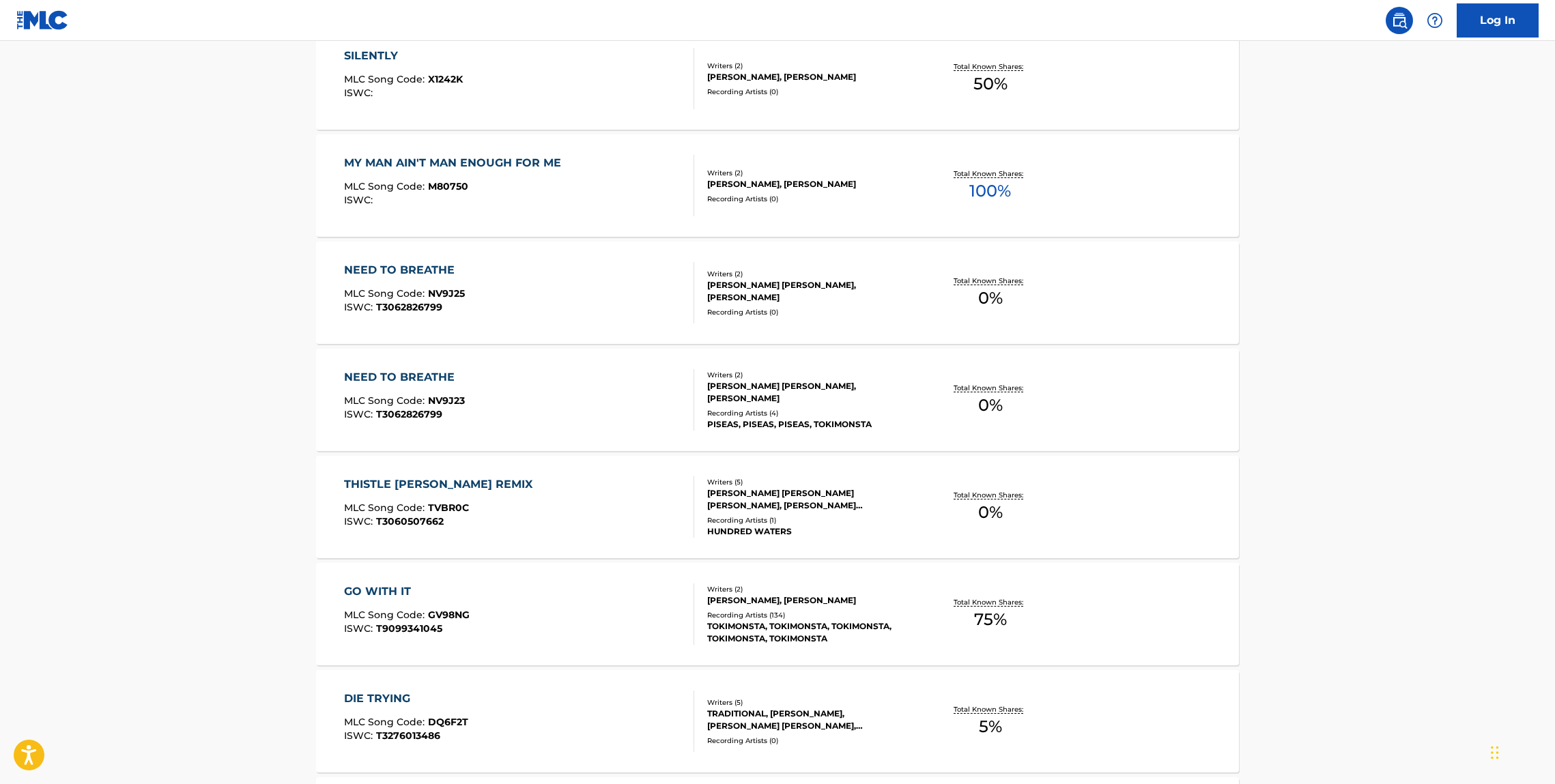
scroll to position [1726, 0]
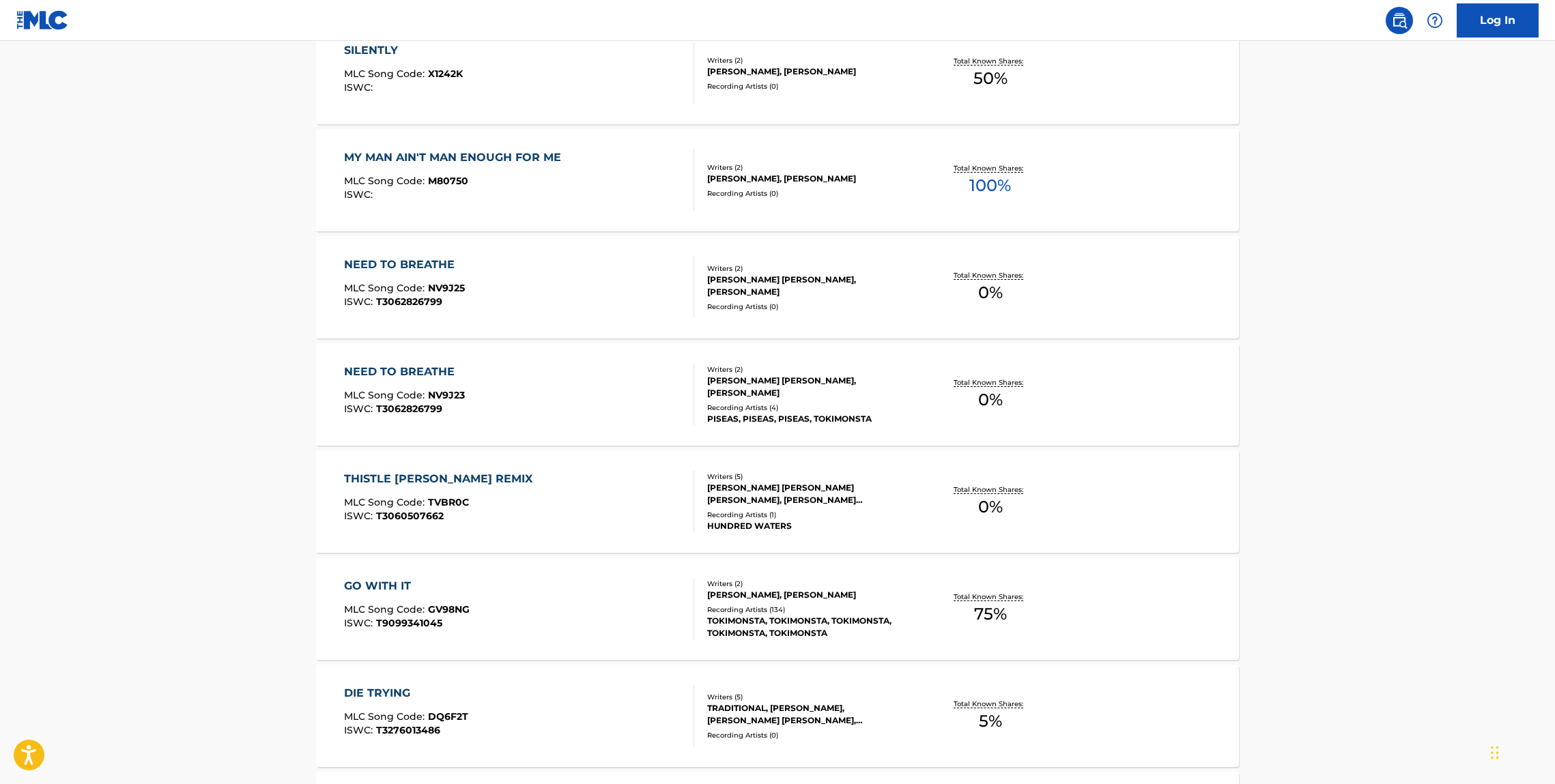
click at [420, 482] on div "THISTLE TOKIMONSTA REMIX" at bounding box center [442, 479] width 196 height 17
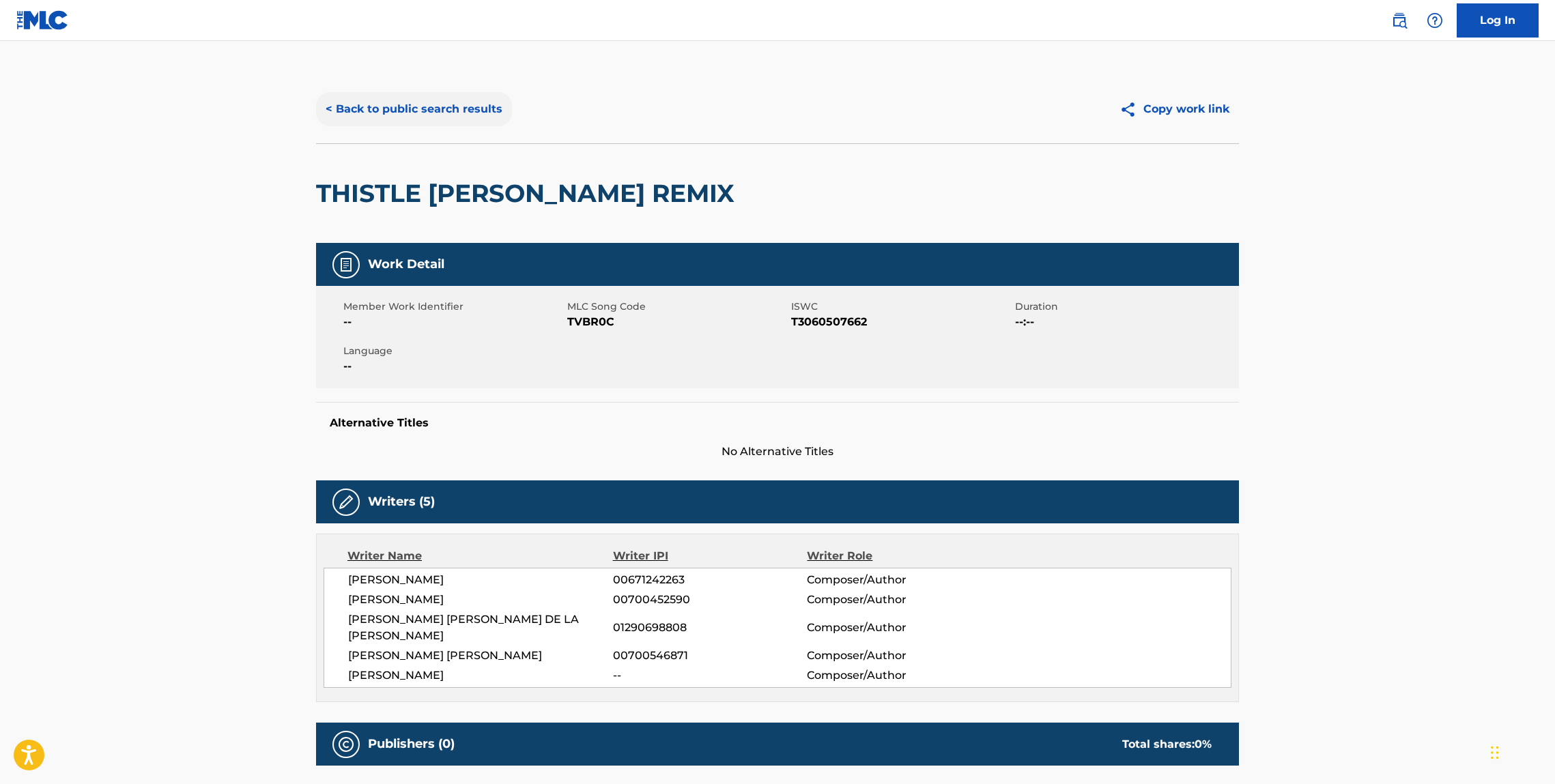
click at [426, 111] on button "< Back to public search results" at bounding box center [413, 109] width 196 height 35
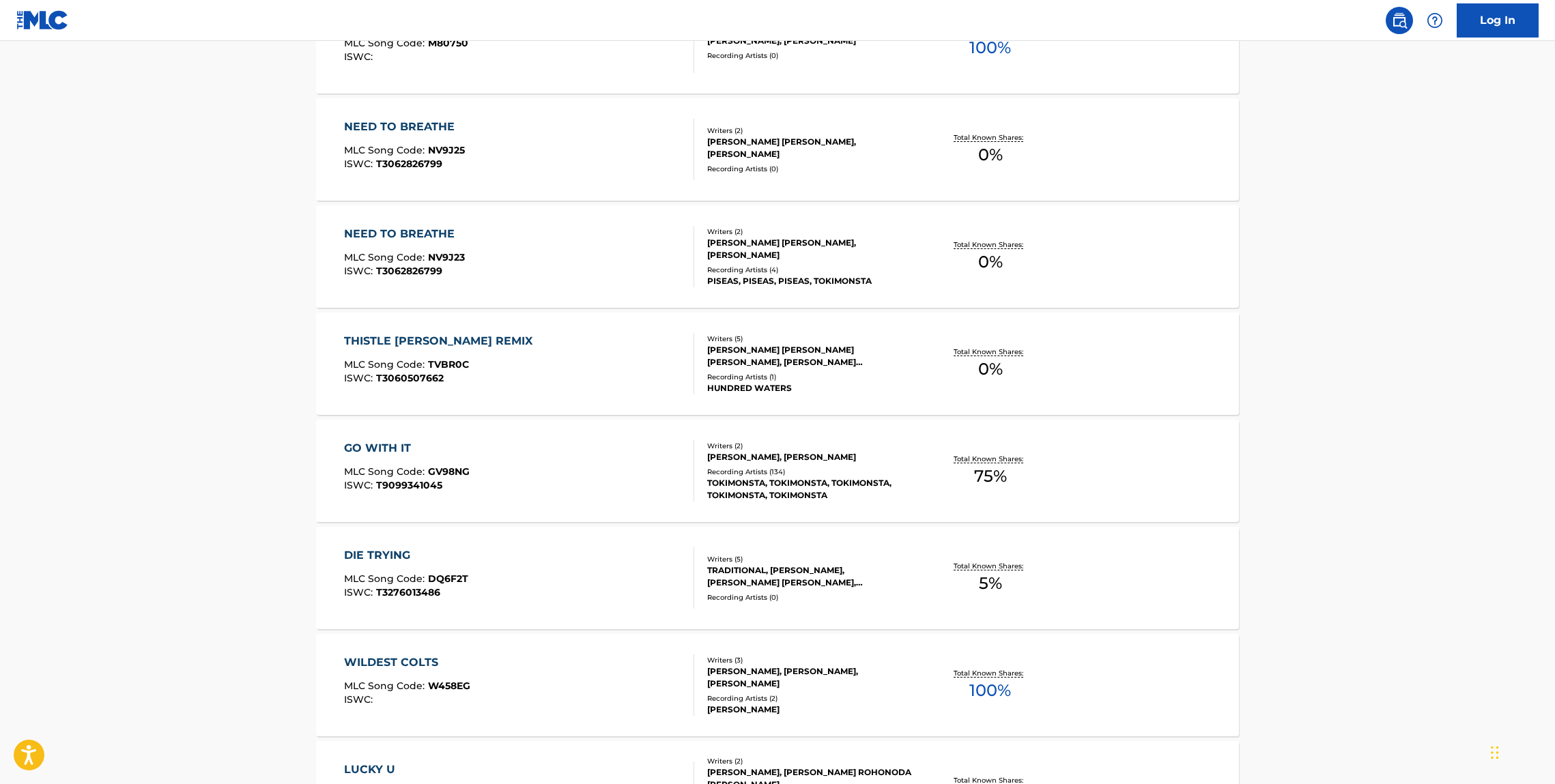
scroll to position [1906, 0]
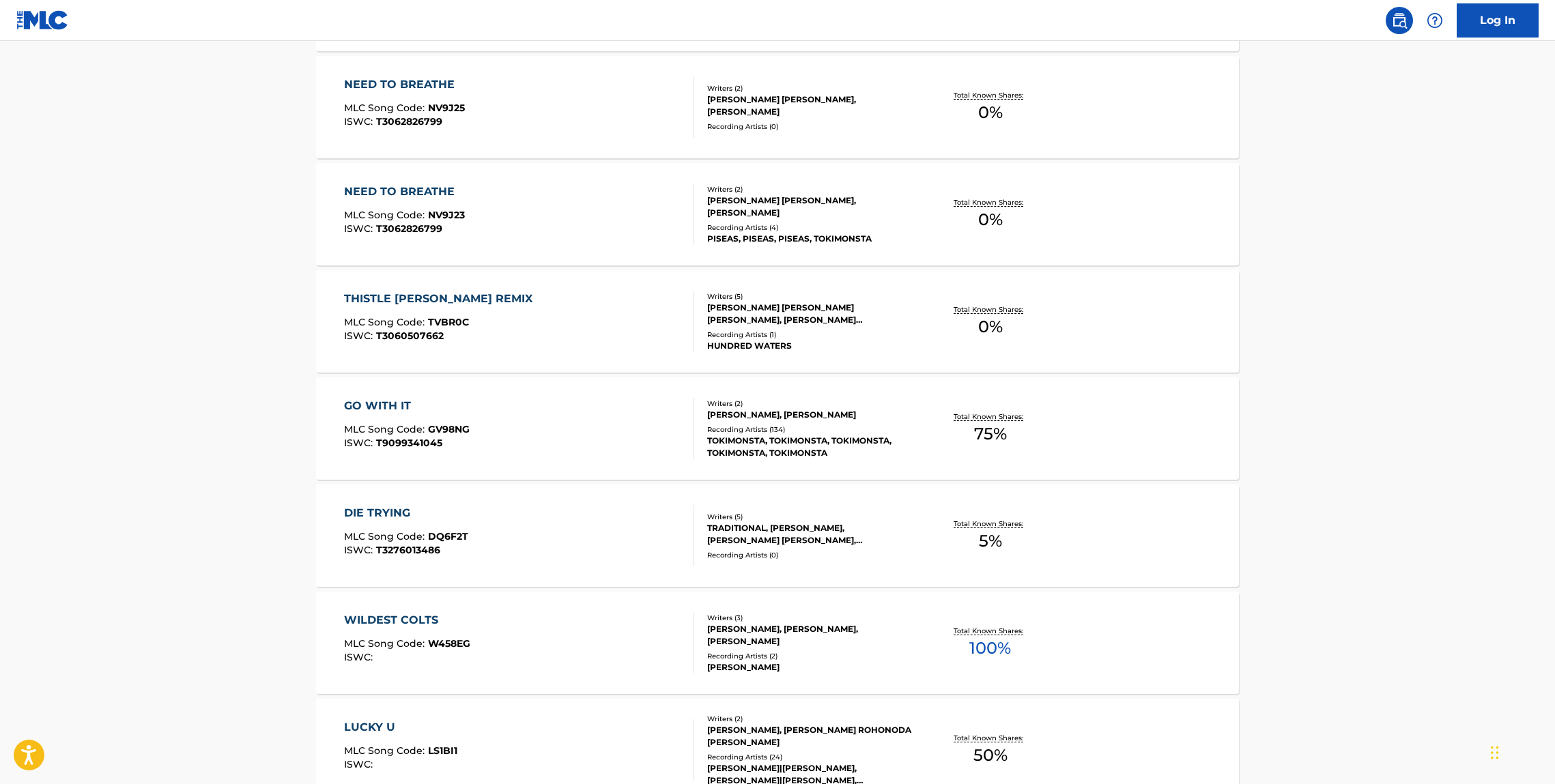
click at [390, 405] on div "GO WITH IT" at bounding box center [407, 406] width 126 height 17
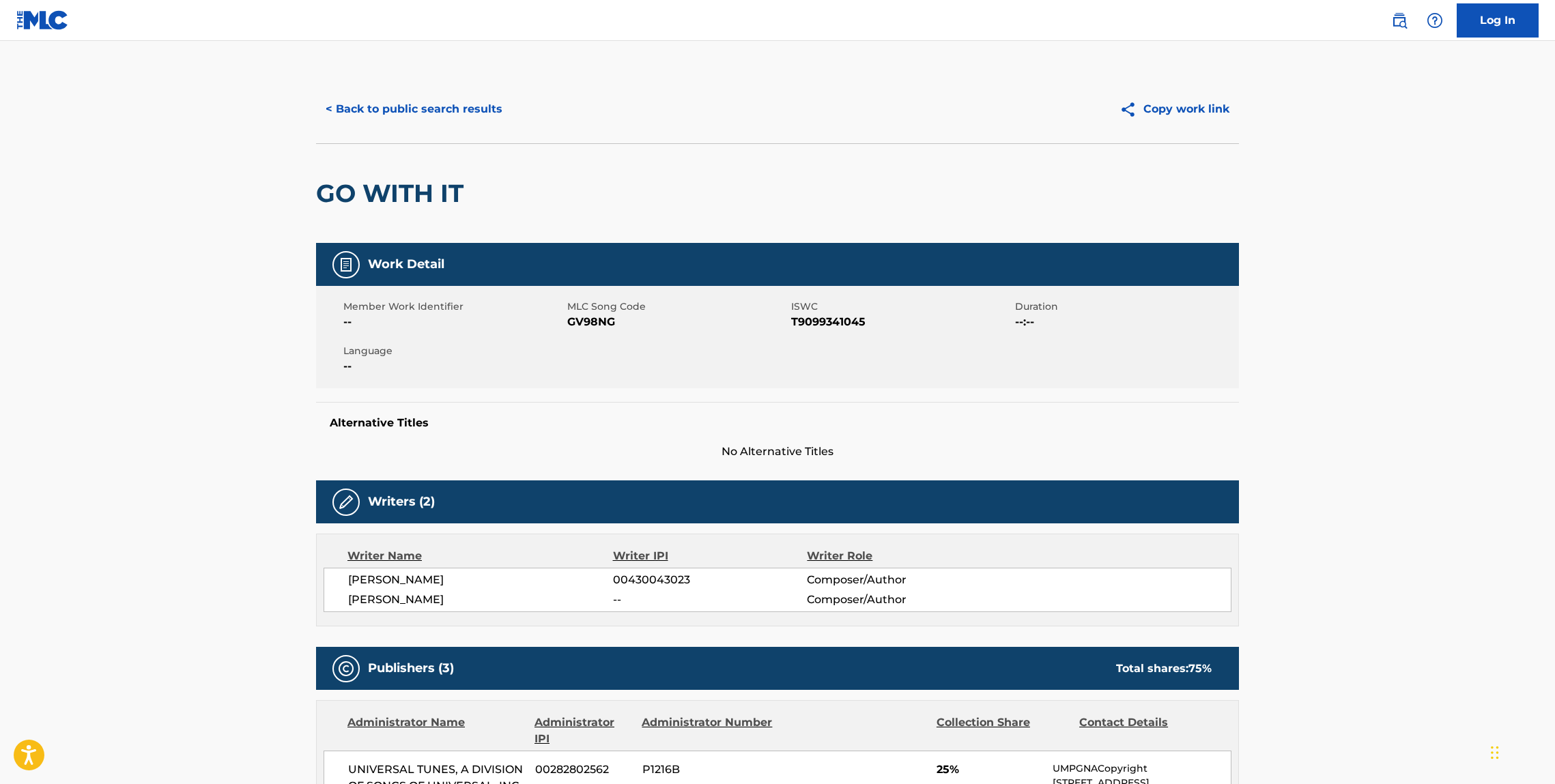
click at [512, 153] on div "GO WITH IT" at bounding box center [777, 193] width 923 height 100
click at [472, 118] on button "< Back to public search results" at bounding box center [413, 109] width 196 height 35
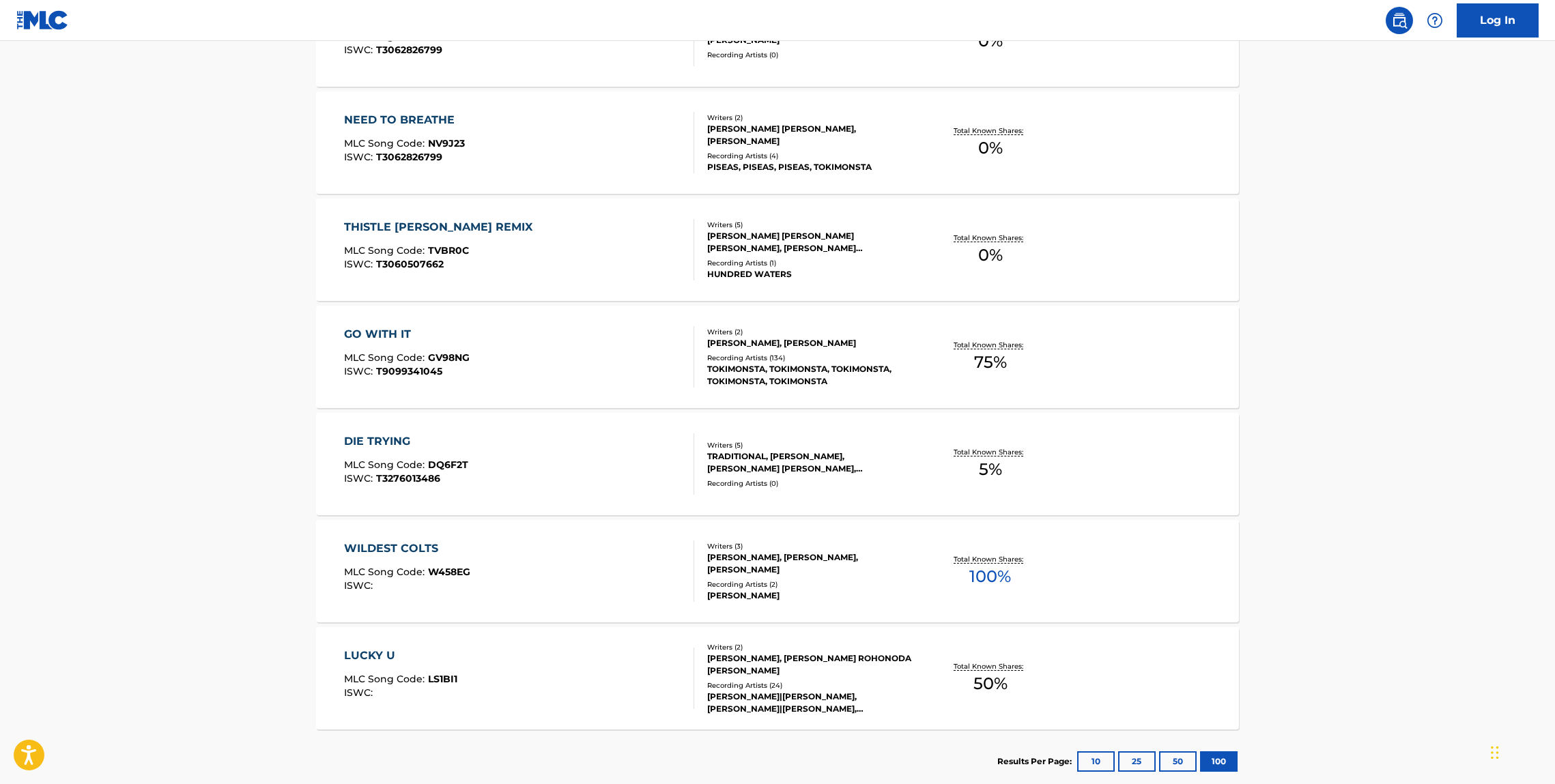
scroll to position [2005, 0]
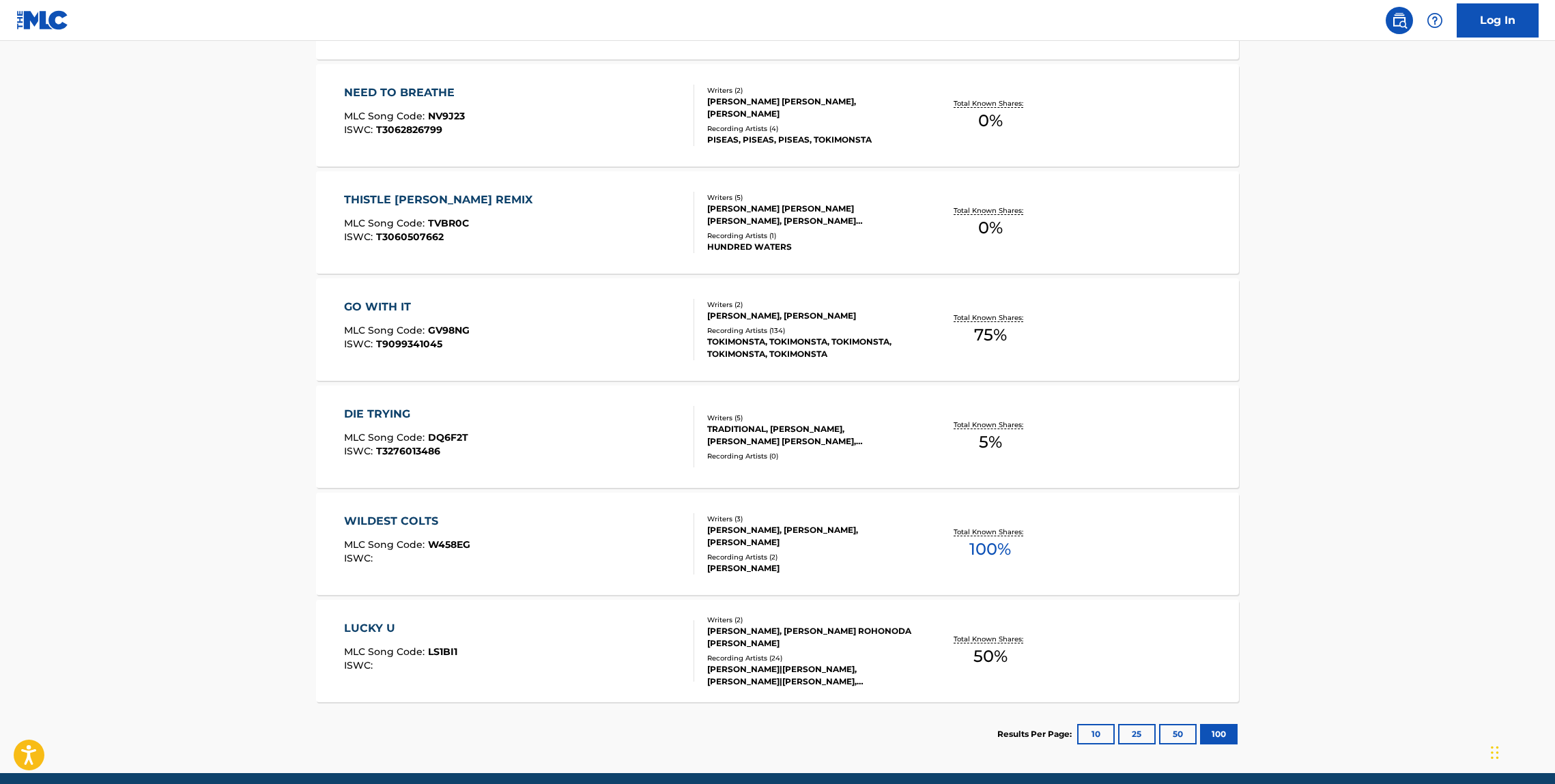
click at [393, 411] on div "DIE TRYING" at bounding box center [406, 414] width 124 height 17
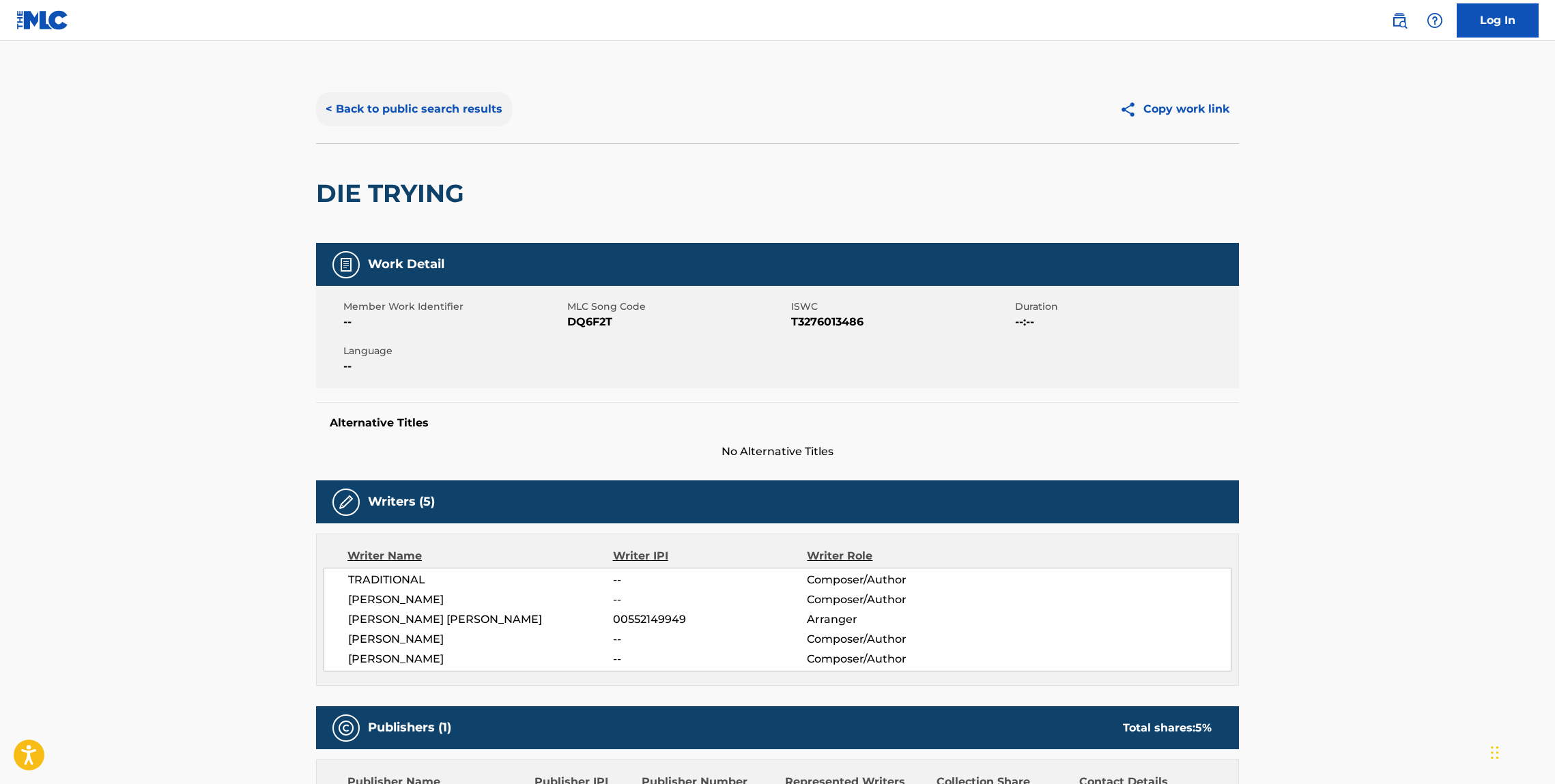
click at [357, 119] on button "< Back to public search results" at bounding box center [413, 109] width 196 height 35
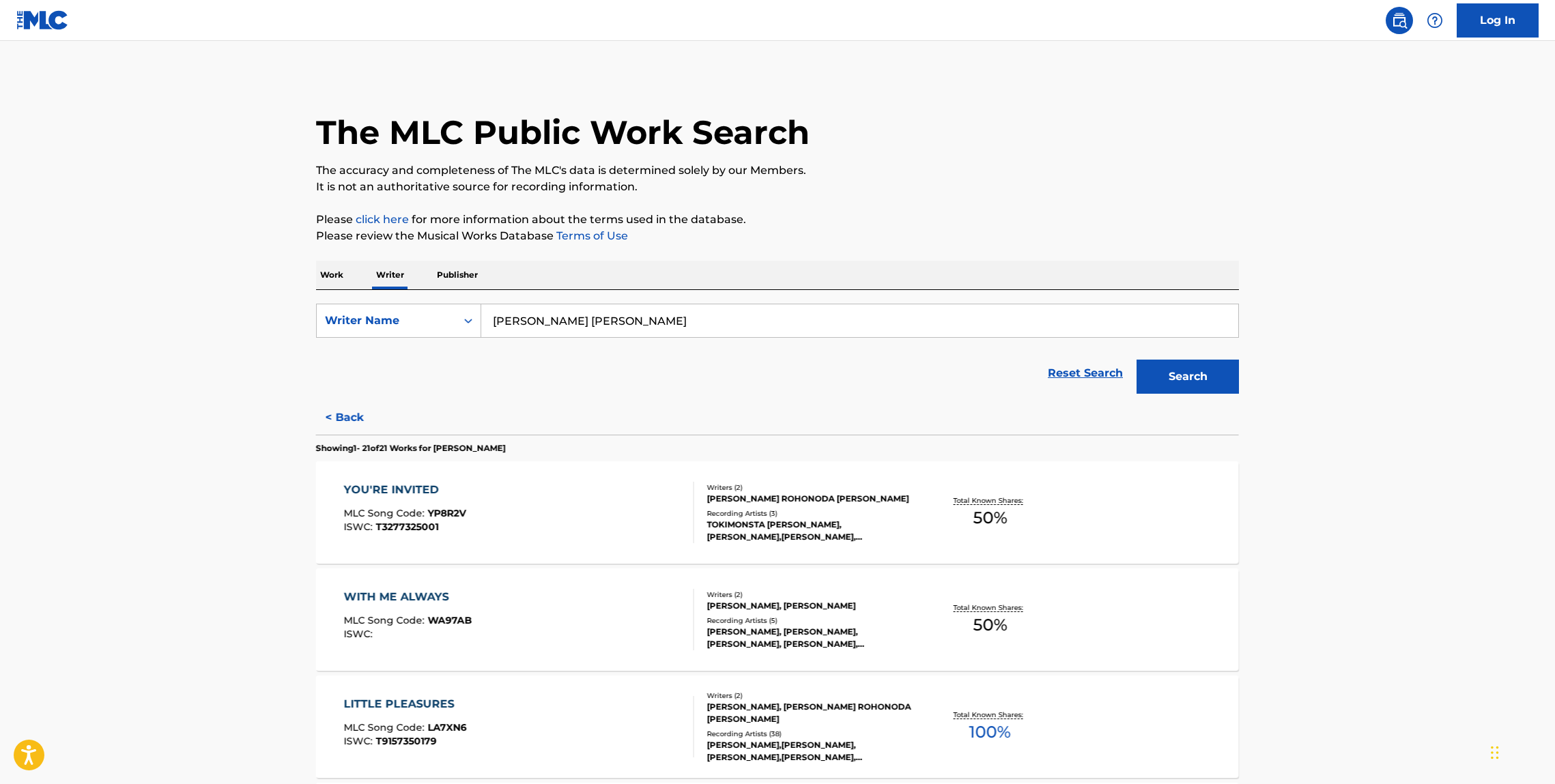
drag, startPoint x: 357, startPoint y: 119, endPoint x: 401, endPoint y: 119, distance: 44.0
click at [420, 118] on h1 "The MLC Public Work Search" at bounding box center [563, 133] width 494 height 41
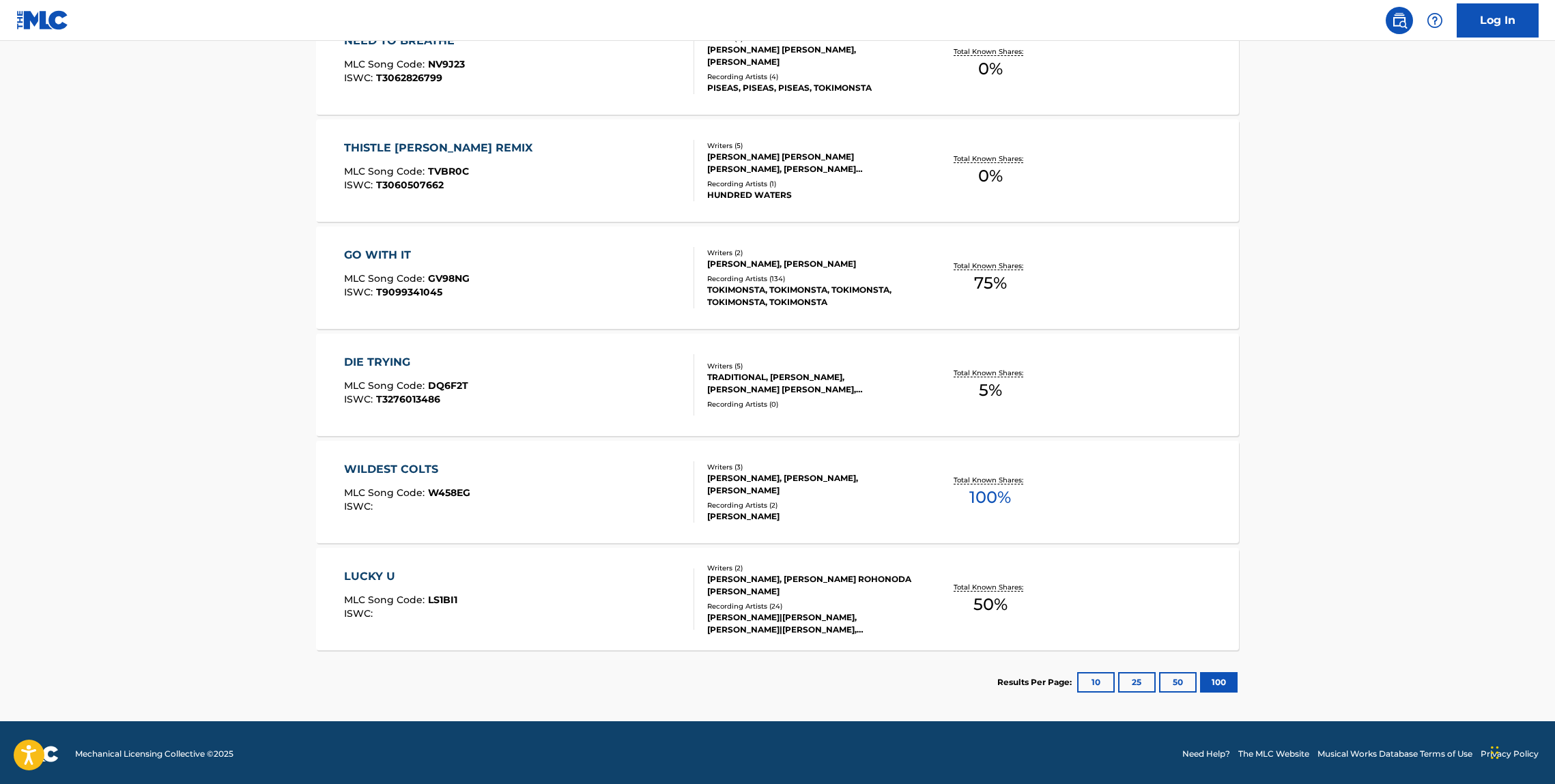
scroll to position [2059, 0]
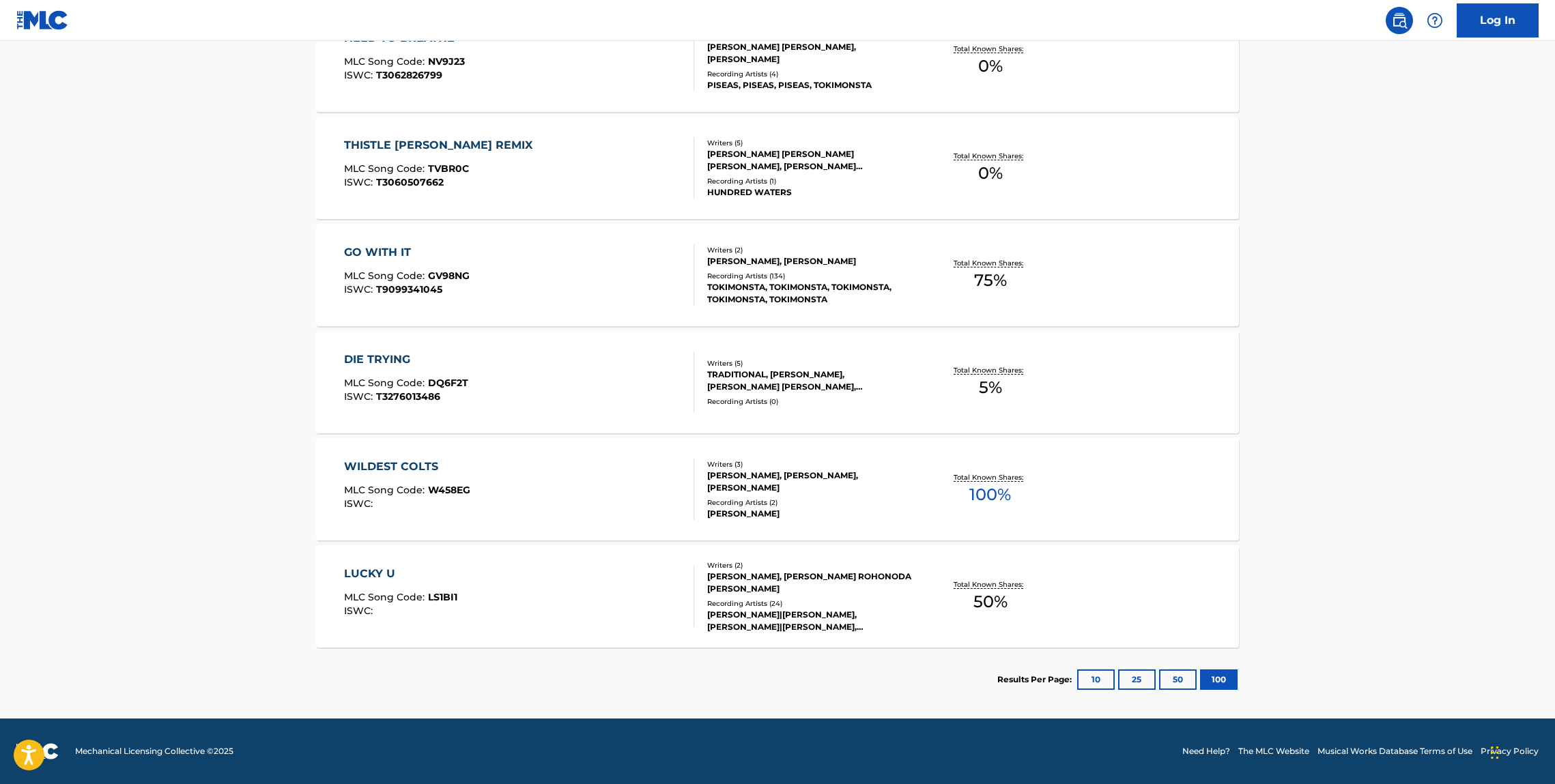
click at [404, 469] on div "WILDEST COLTS" at bounding box center [407, 466] width 127 height 17
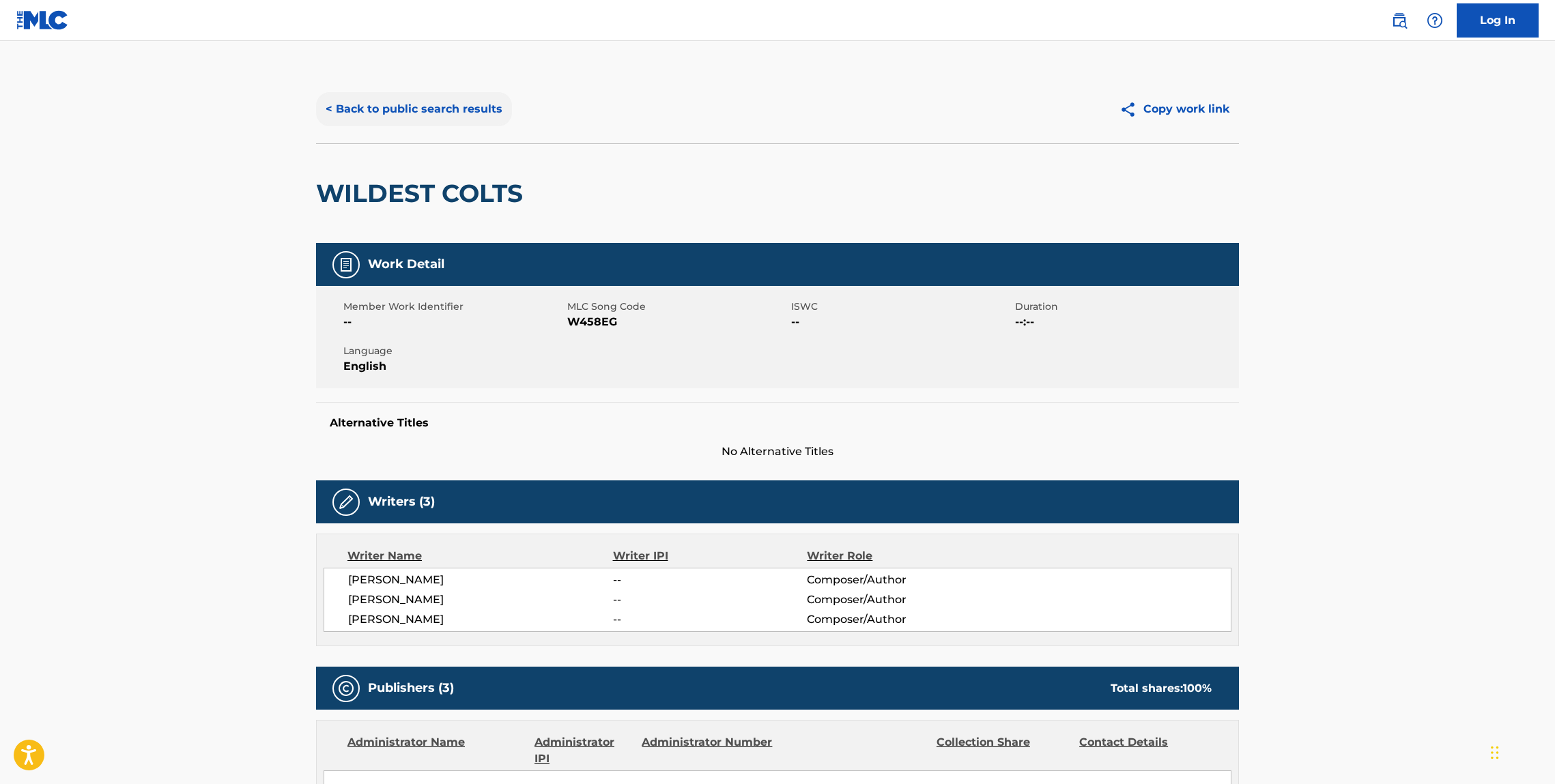
click at [417, 119] on button "< Back to public search results" at bounding box center [413, 109] width 196 height 35
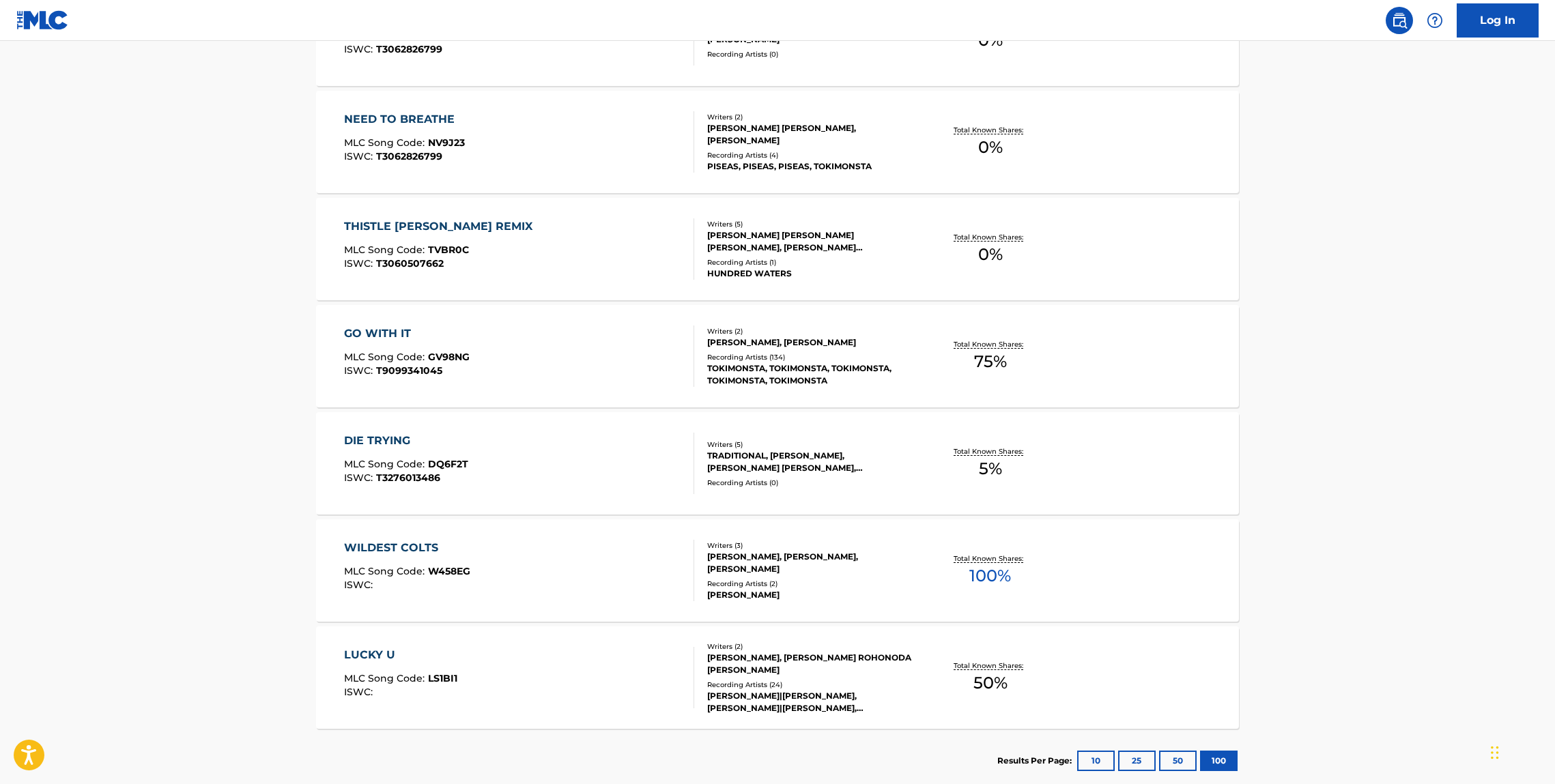
scroll to position [2014, 0]
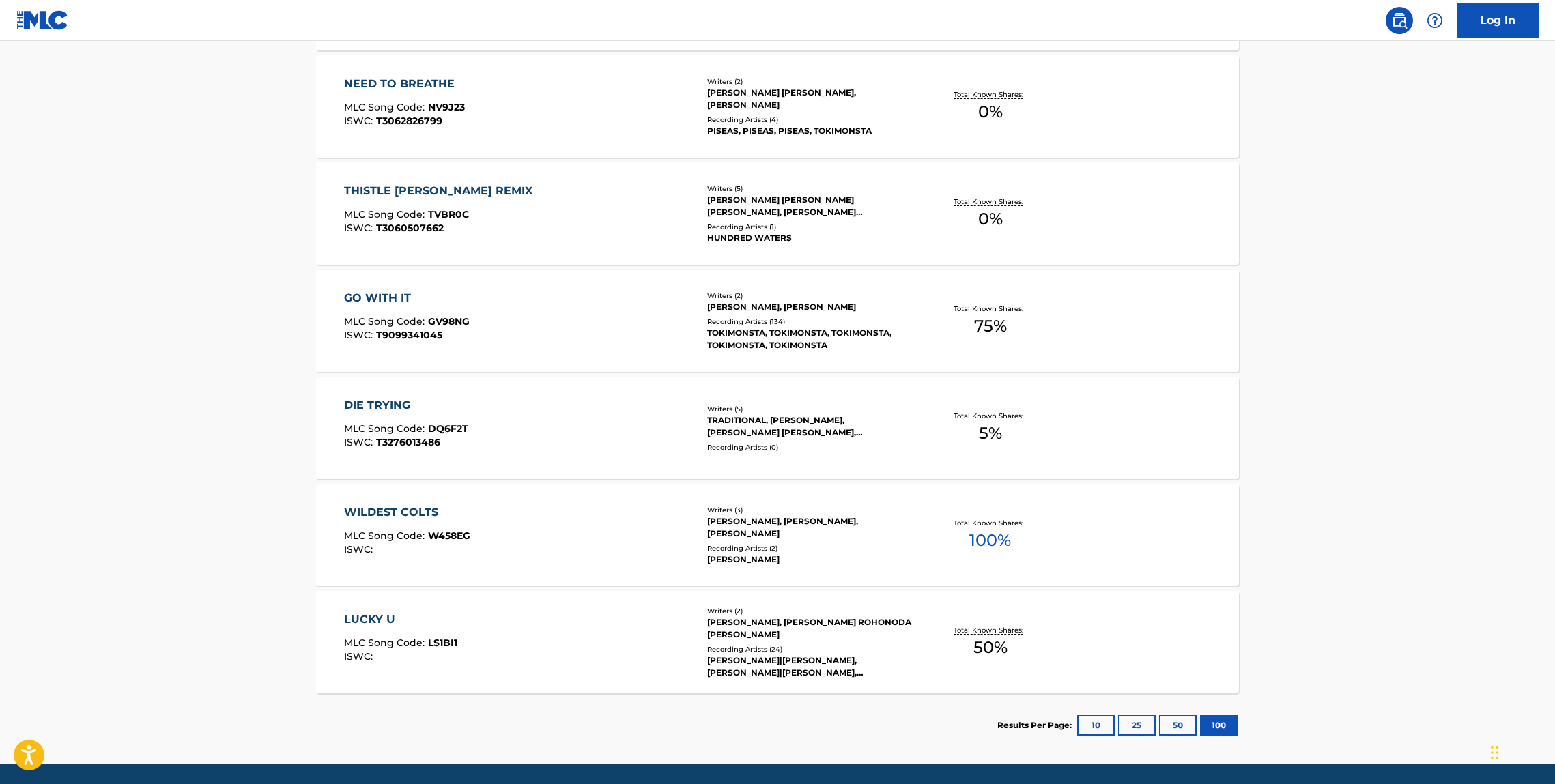
click at [405, 417] on div "DIE TRYING MLC Song Code : DQ6F2T ISWC : T3276013486" at bounding box center [406, 427] width 124 height 61
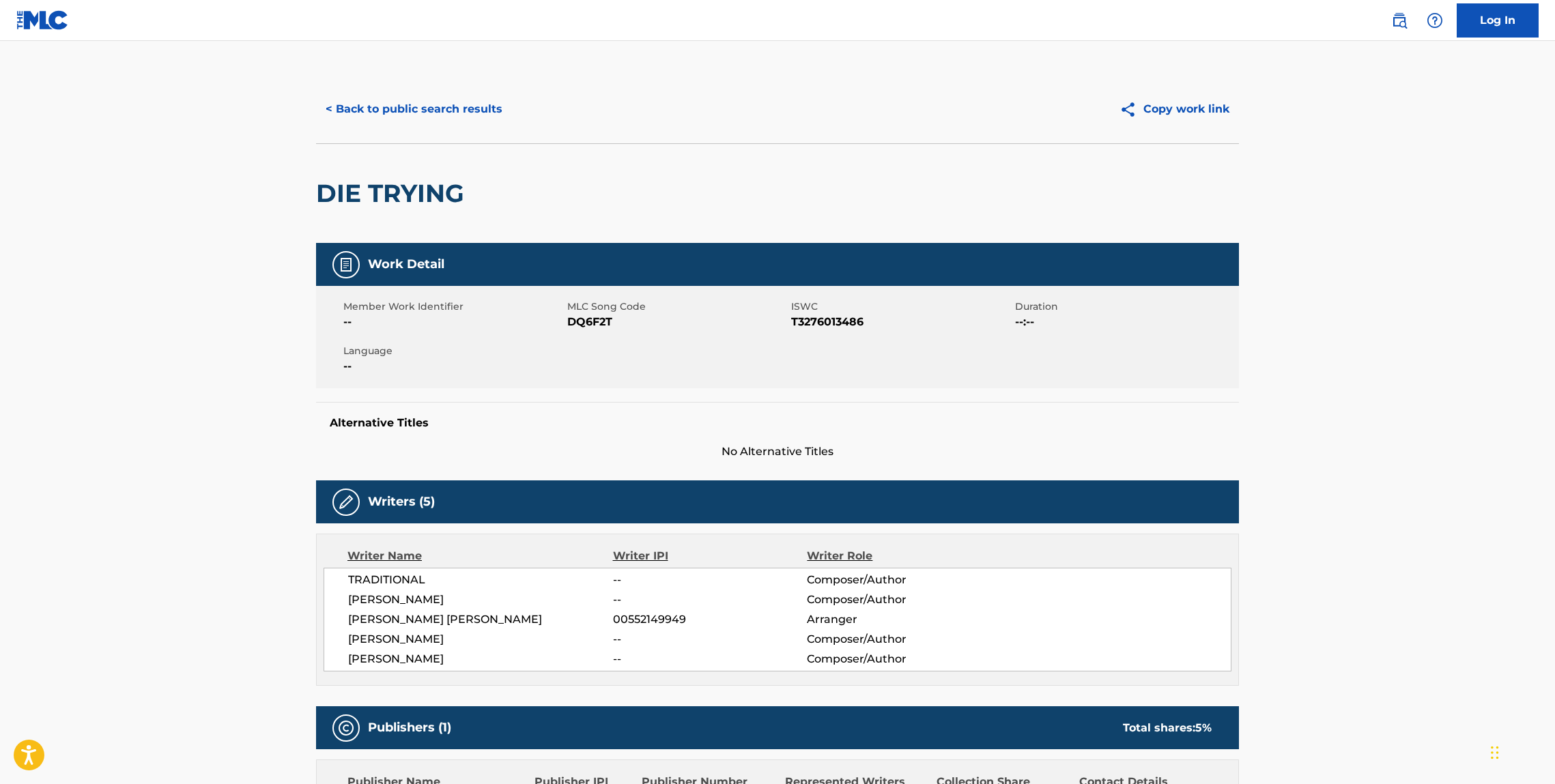
click at [430, 89] on div "< Back to public search results Copy work link" at bounding box center [777, 109] width 923 height 68
click at [436, 102] on button "< Back to public search results" at bounding box center [413, 109] width 196 height 35
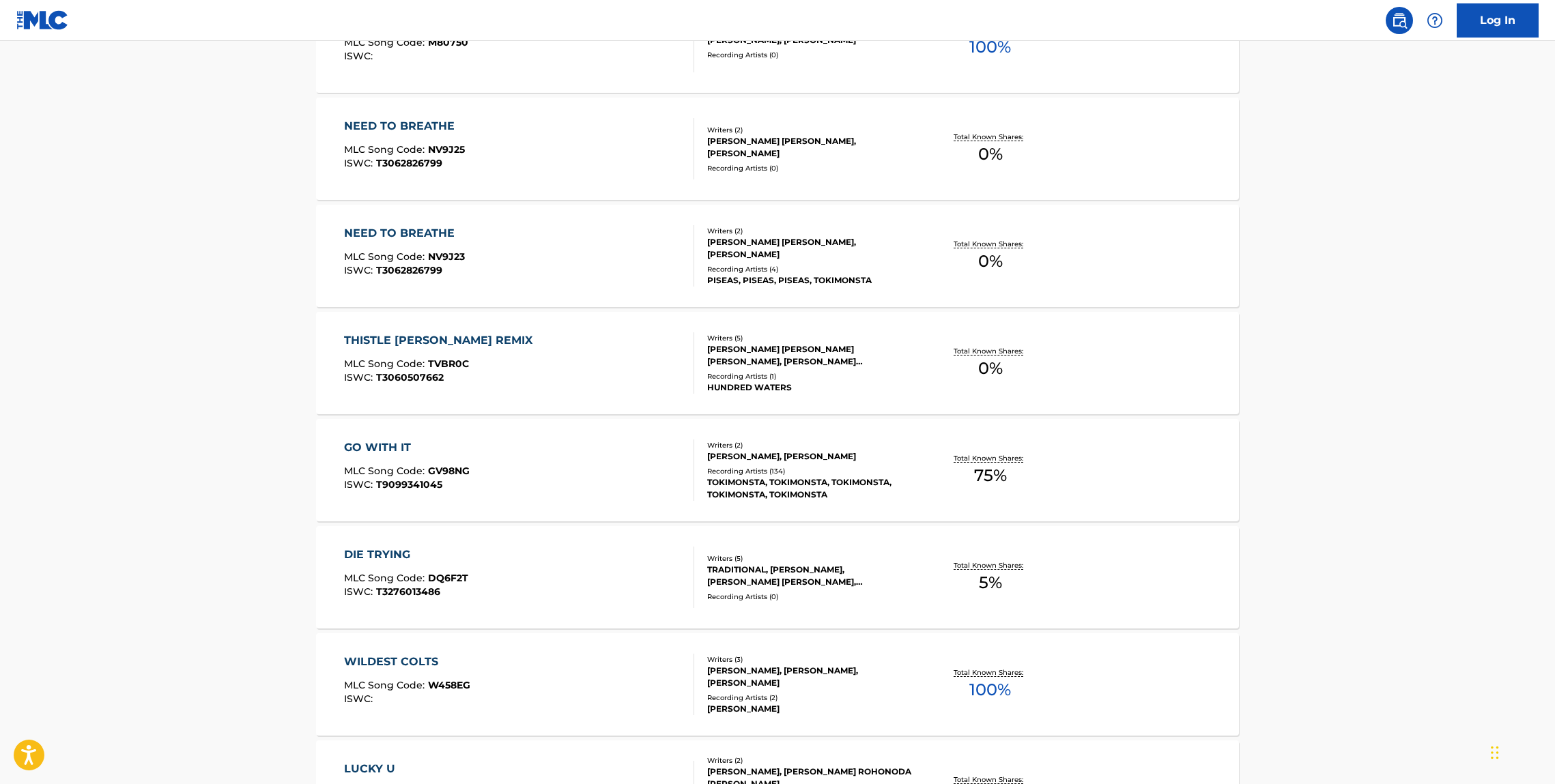
scroll to position [2059, 0]
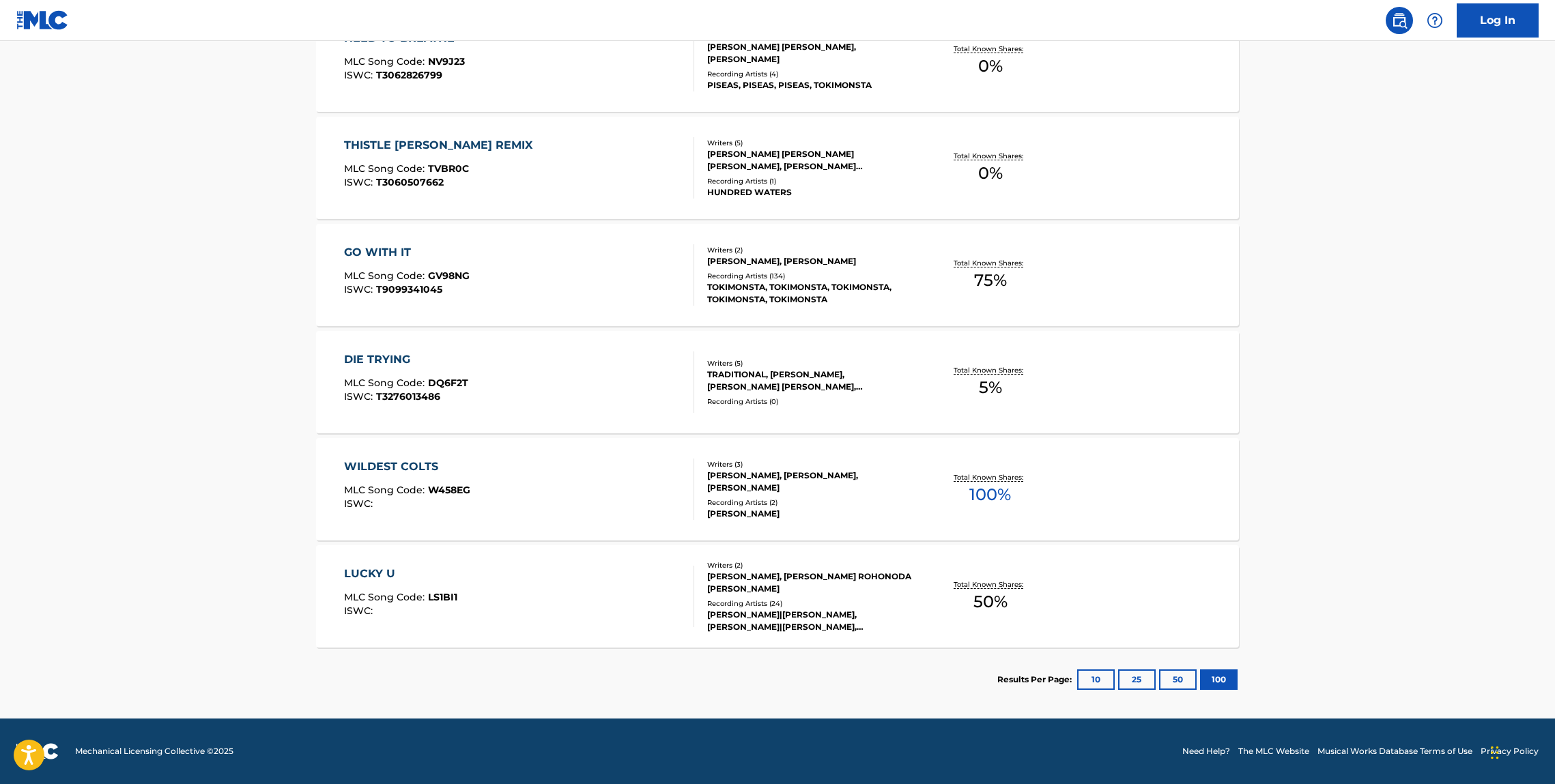
click at [417, 555] on div "LUCKY U MLC Song Code : LS1BI1 ISWC : Writers ( 2 ) JENNIFER LEE, GAVIN ROHONOD…" at bounding box center [777, 596] width 923 height 103
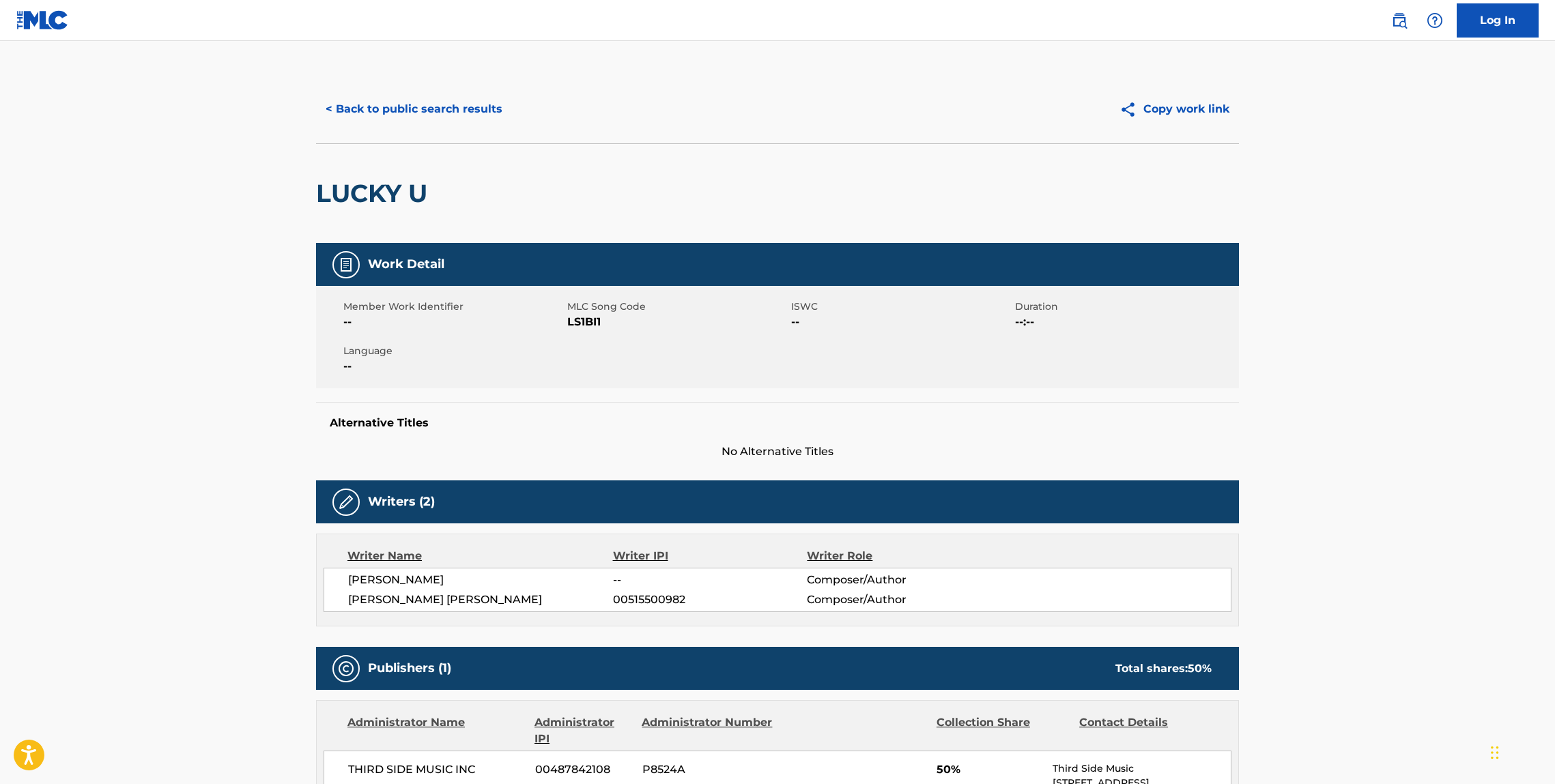
click at [324, 189] on h2 "LUCKY U" at bounding box center [374, 193] width 118 height 31
drag, startPoint x: 324, startPoint y: 189, endPoint x: 408, endPoint y: 198, distance: 84.5
click at [400, 186] on h2 "LUCKY U" at bounding box center [374, 193] width 118 height 31
copy h2 "LUCKY"
drag, startPoint x: 446, startPoint y: 196, endPoint x: 276, endPoint y: 204, distance: 170.2
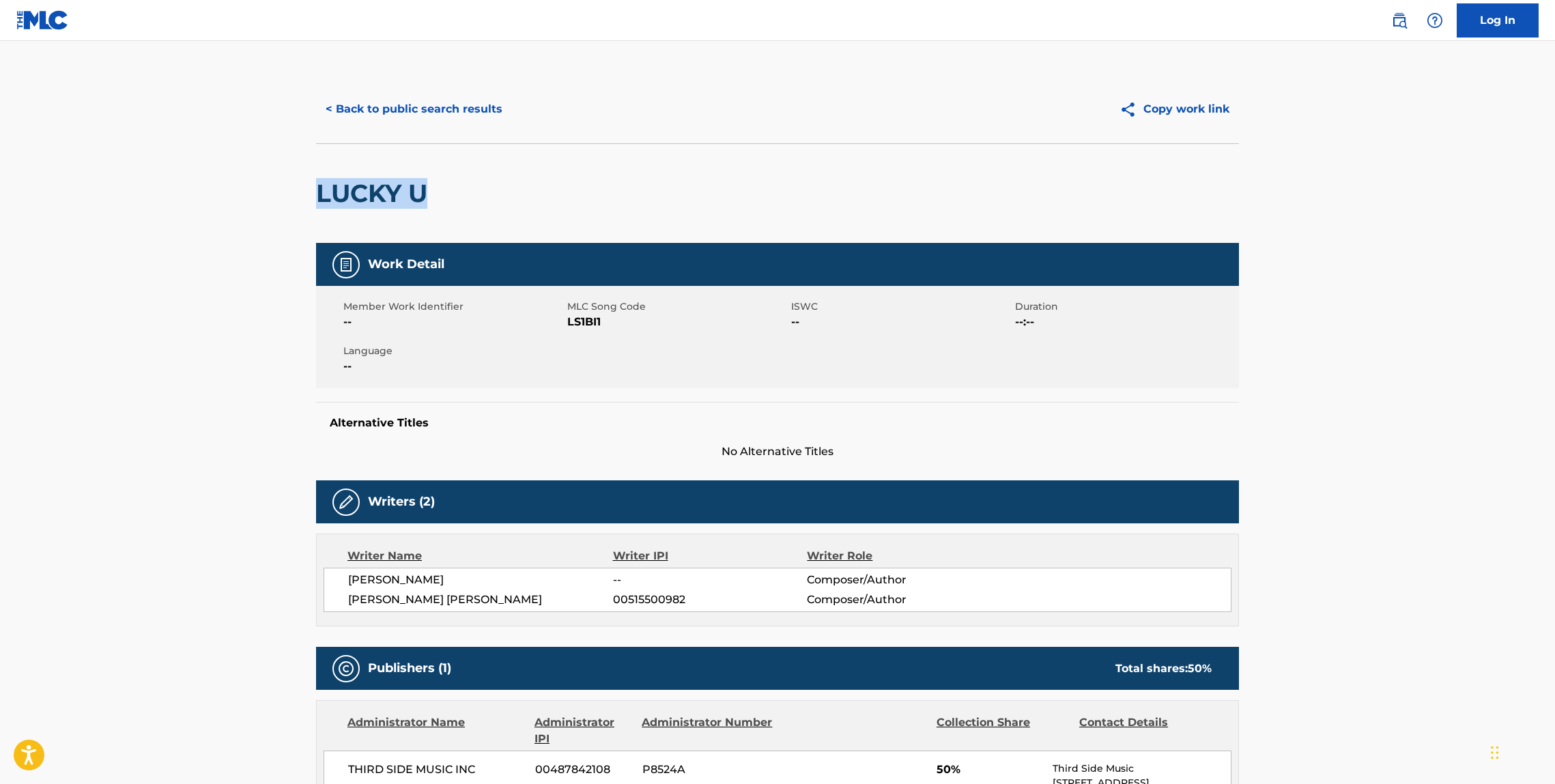
click at [312, 196] on div "< Back to public search results Copy work link LUCKY U Work Detail Member Work …" at bounding box center [778, 765] width 956 height 1380
copy h2 "LUCKY U"
click at [451, 103] on button "< Back to public search results" at bounding box center [413, 109] width 196 height 35
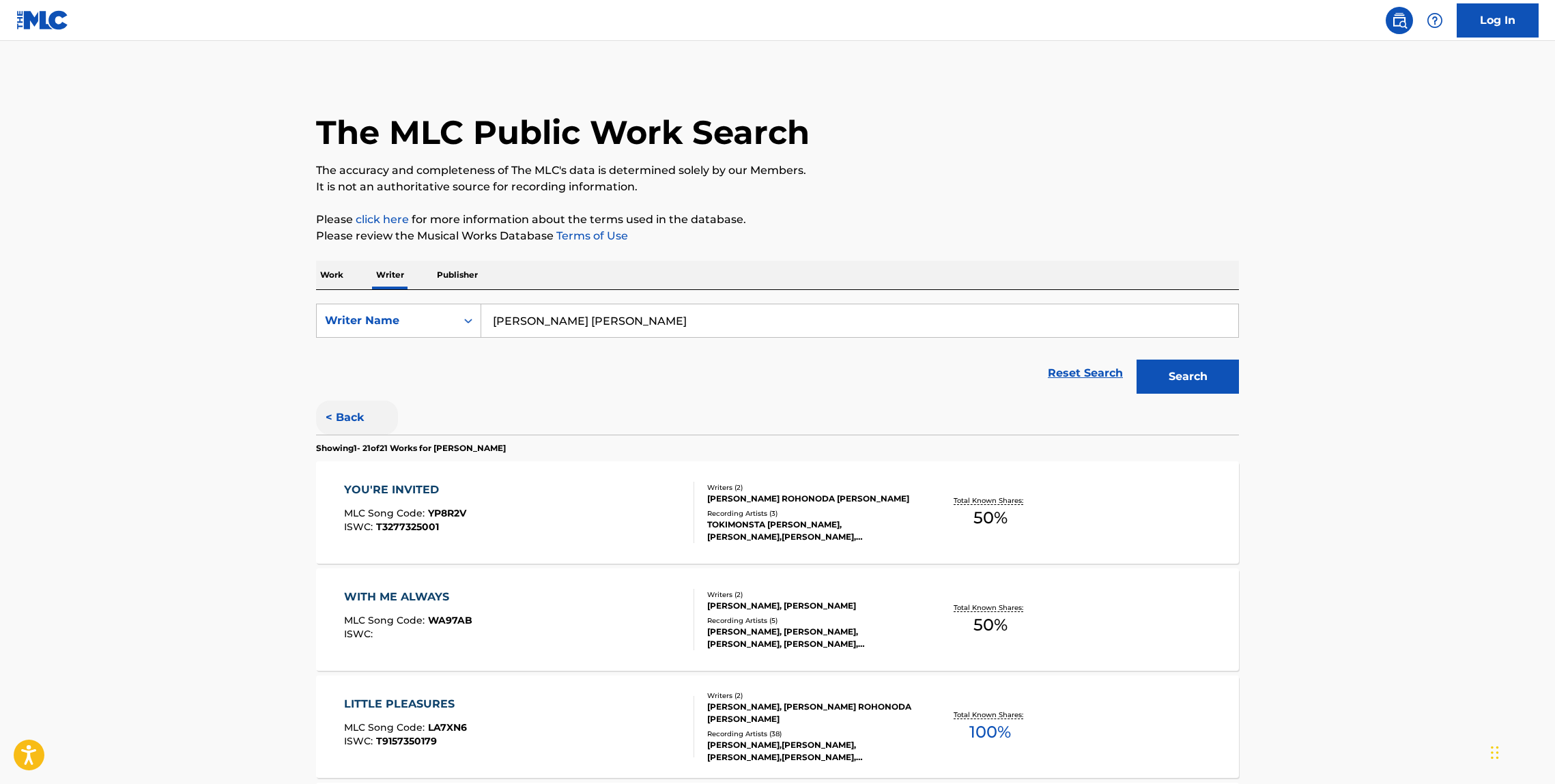
drag, startPoint x: 363, startPoint y: 411, endPoint x: 340, endPoint y: 408, distance: 23.2
click at [363, 411] on button "< Back" at bounding box center [357, 418] width 82 height 35
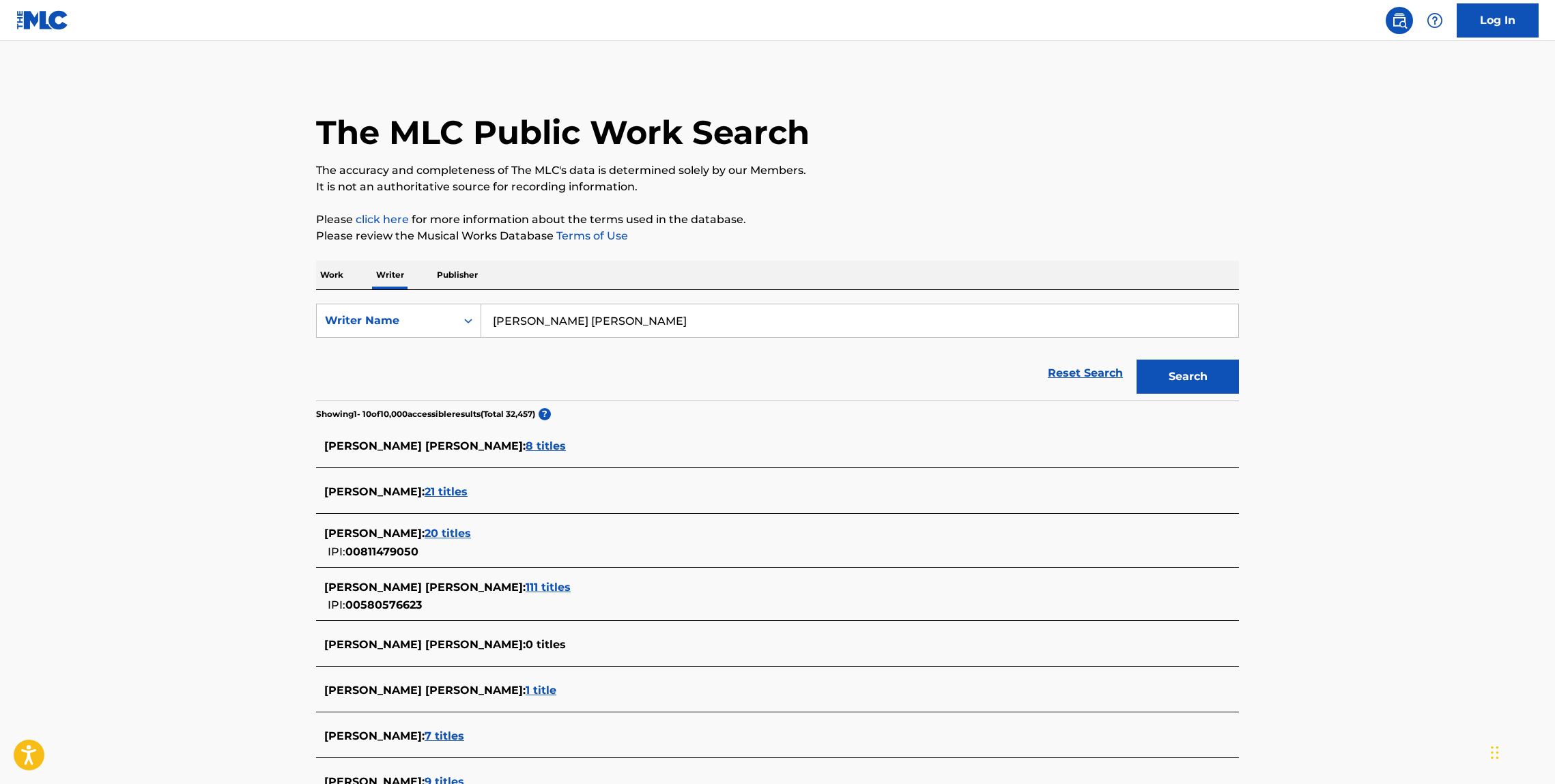
scroll to position [262, 0]
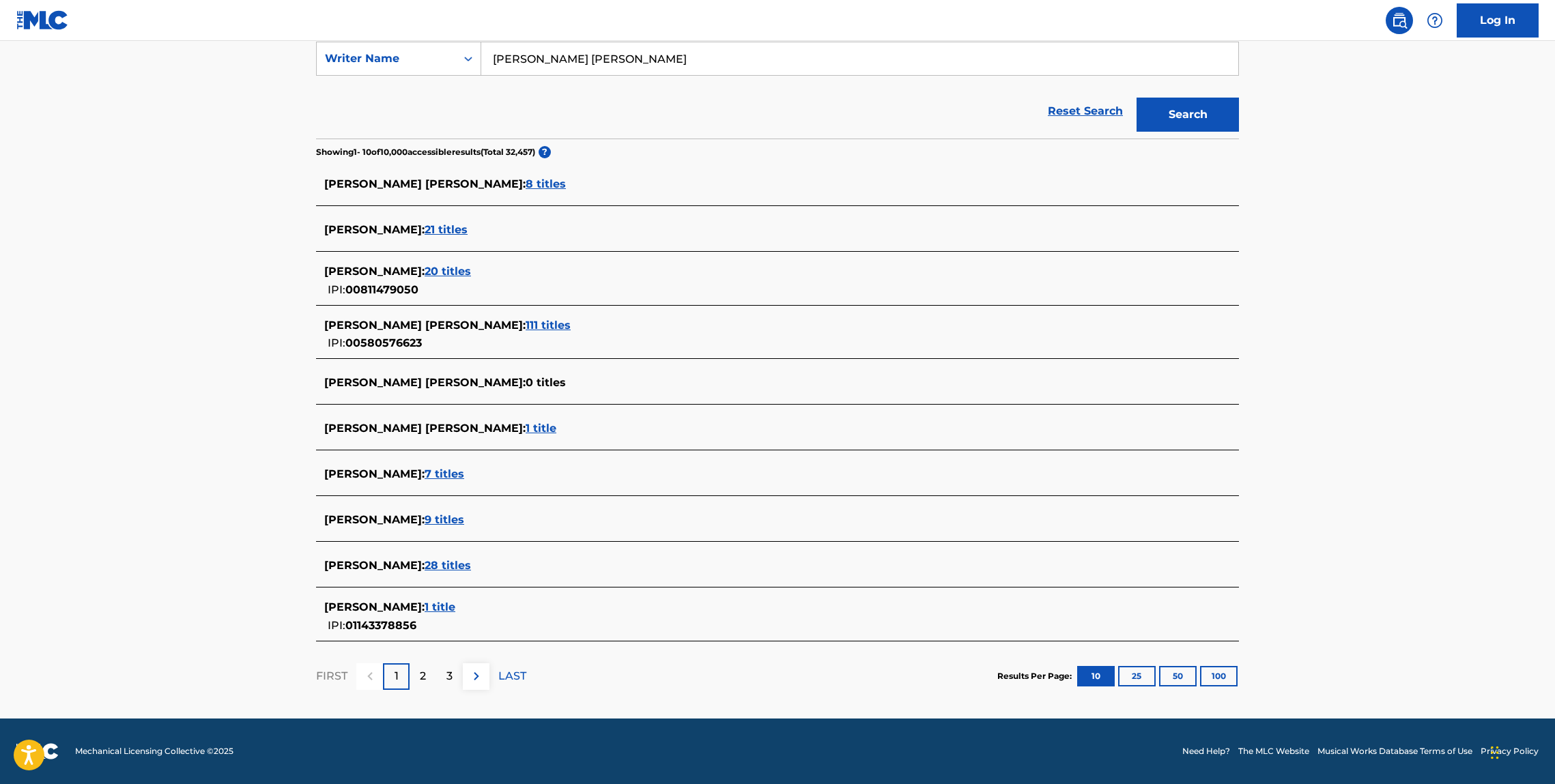
click at [526, 326] on span "111 titles" at bounding box center [548, 325] width 45 height 13
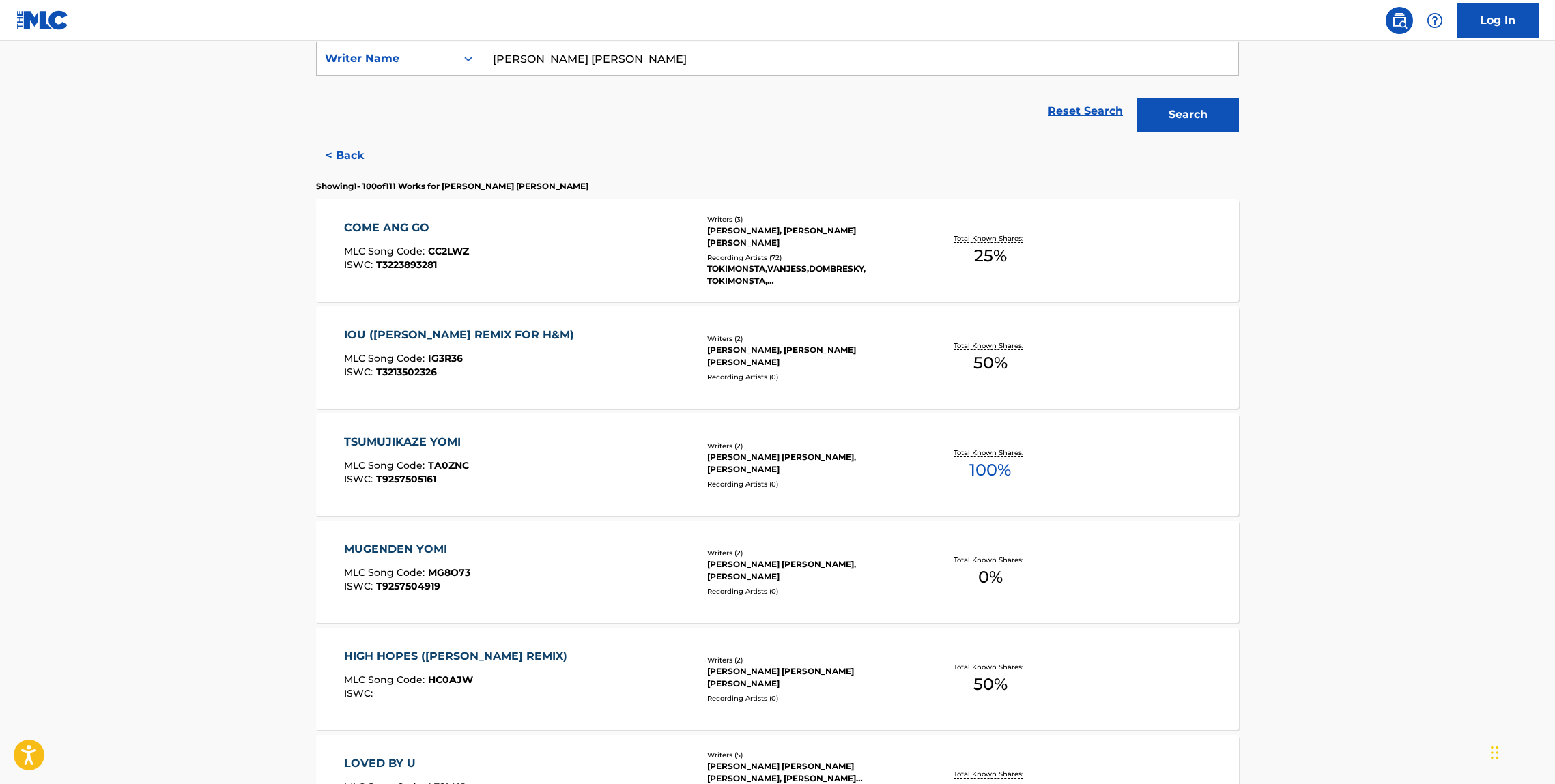
click at [410, 229] on div "COME ANG GO" at bounding box center [406, 227] width 125 height 17
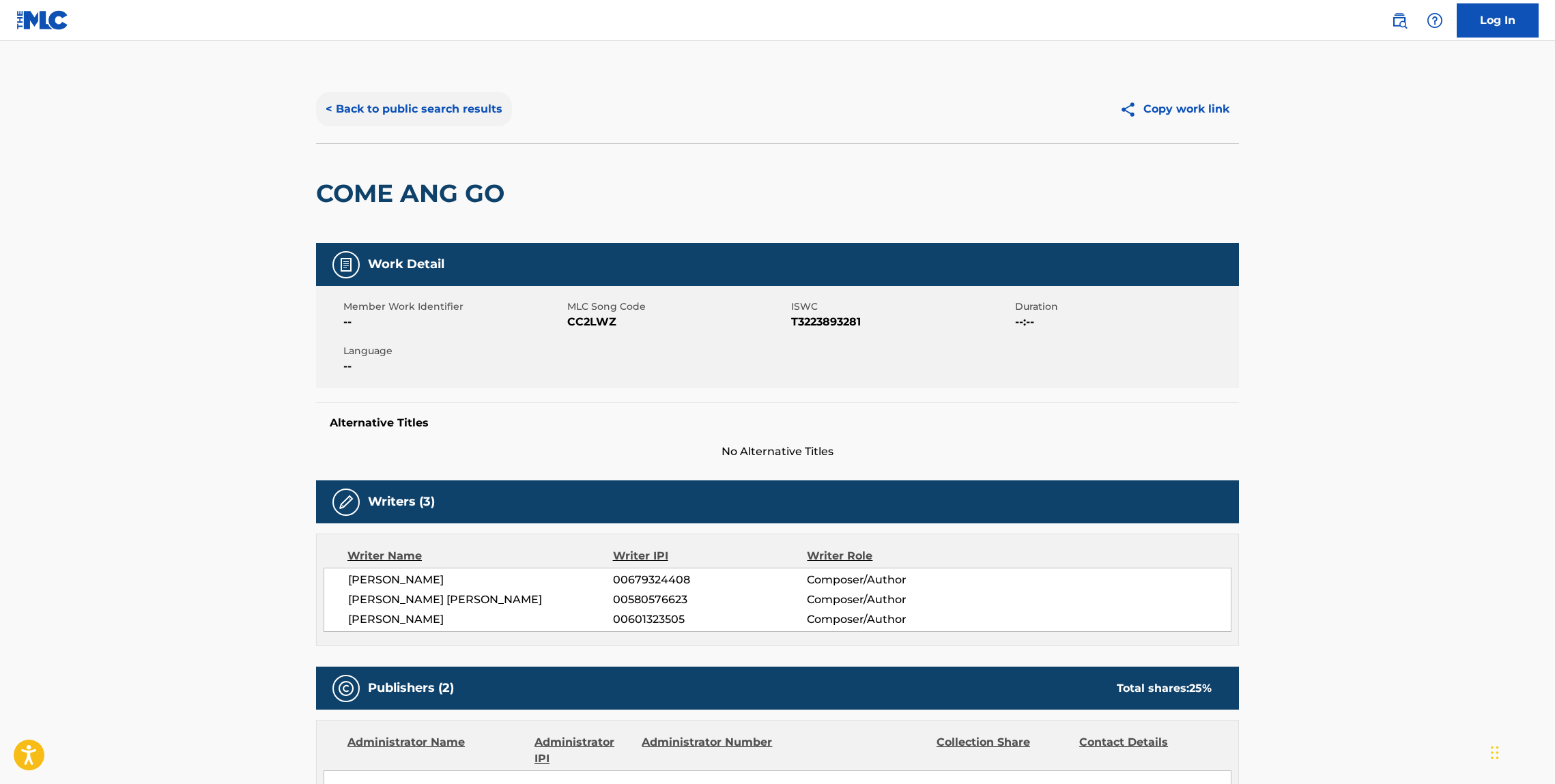
click at [437, 95] on button "< Back to public search results" at bounding box center [413, 109] width 196 height 35
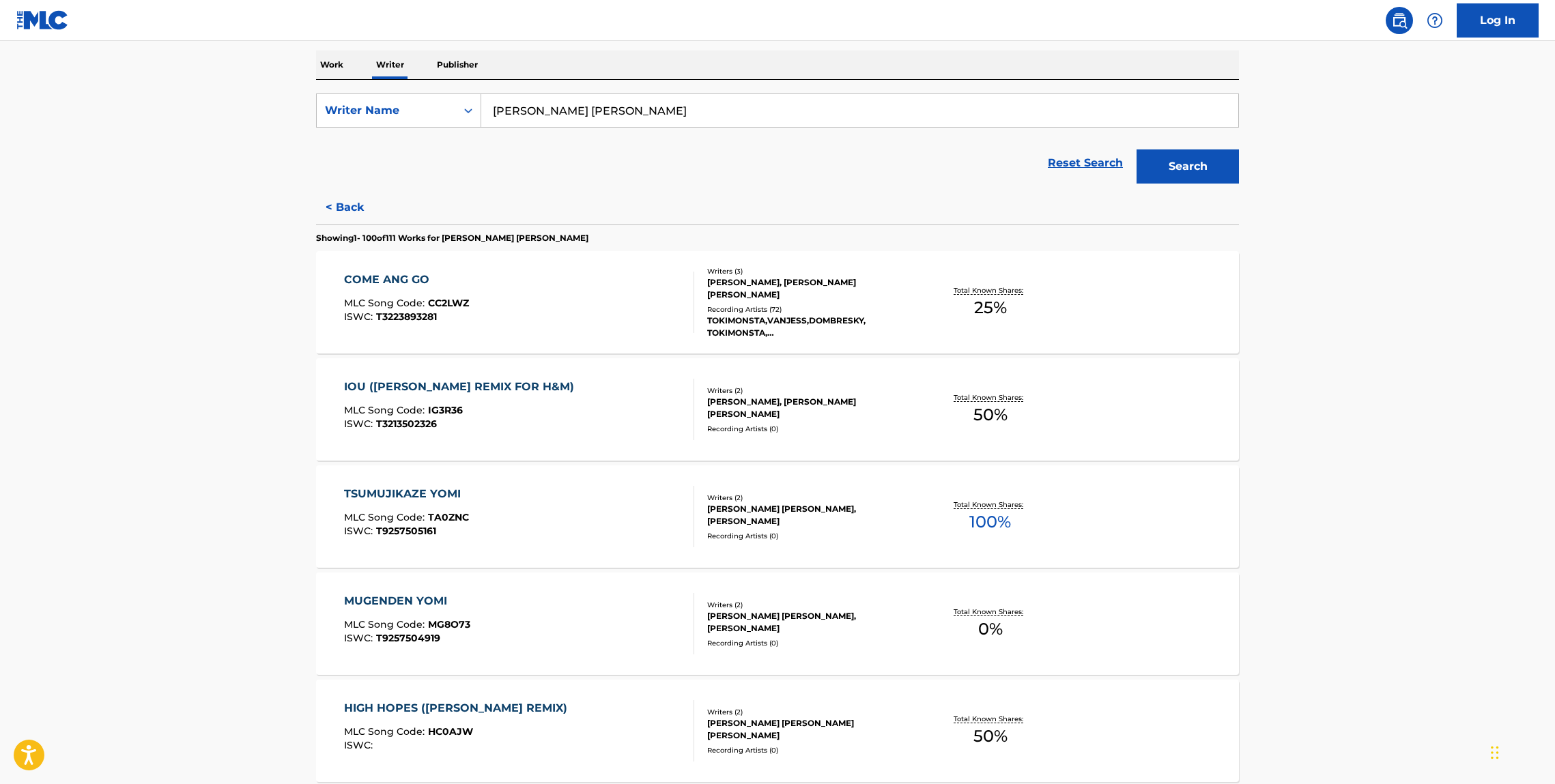
scroll to position [254, 0]
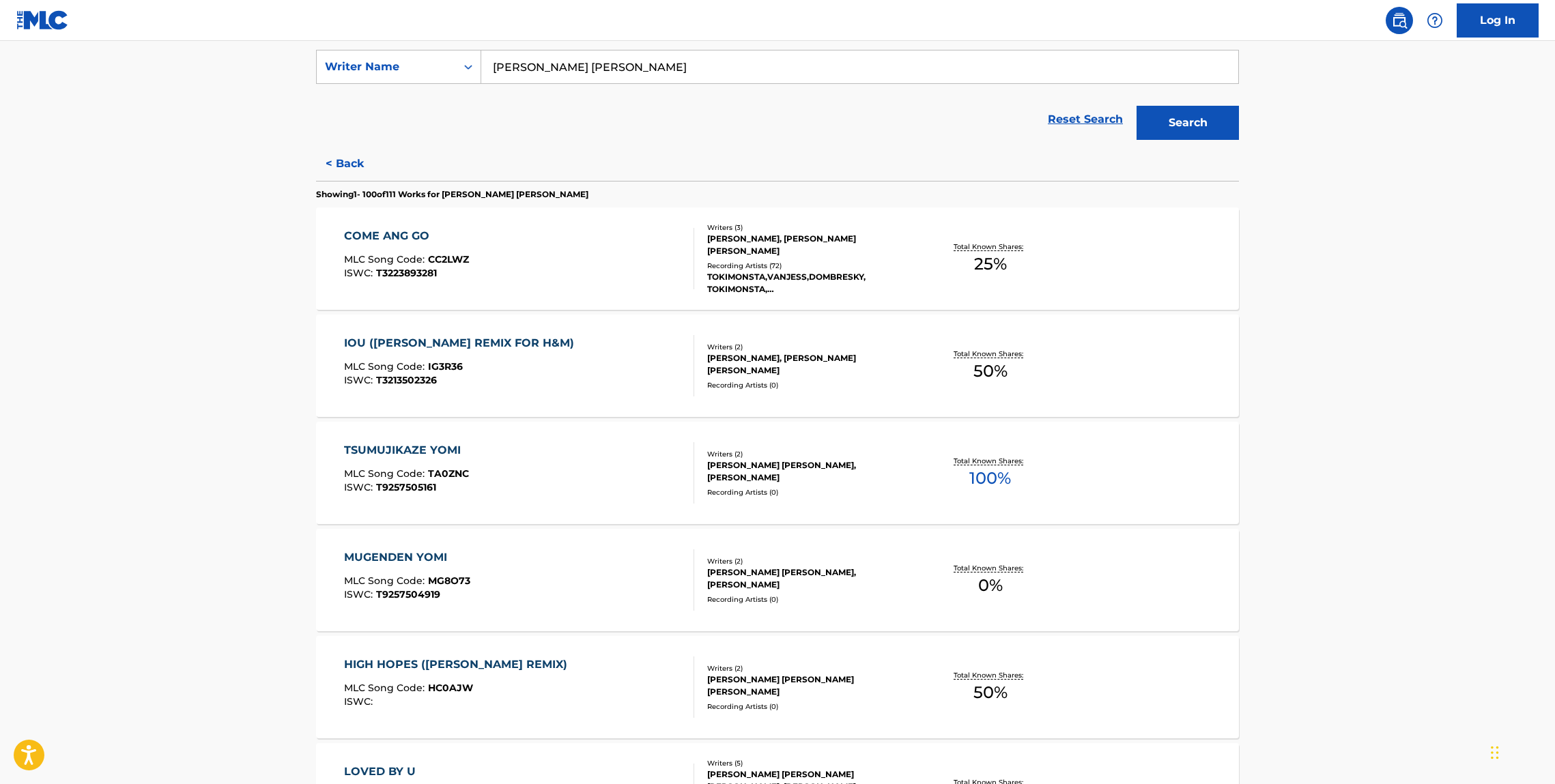
click at [450, 345] on div "IOU (TOKIMONSTA REMIX FOR H&M)" at bounding box center [463, 343] width 237 height 17
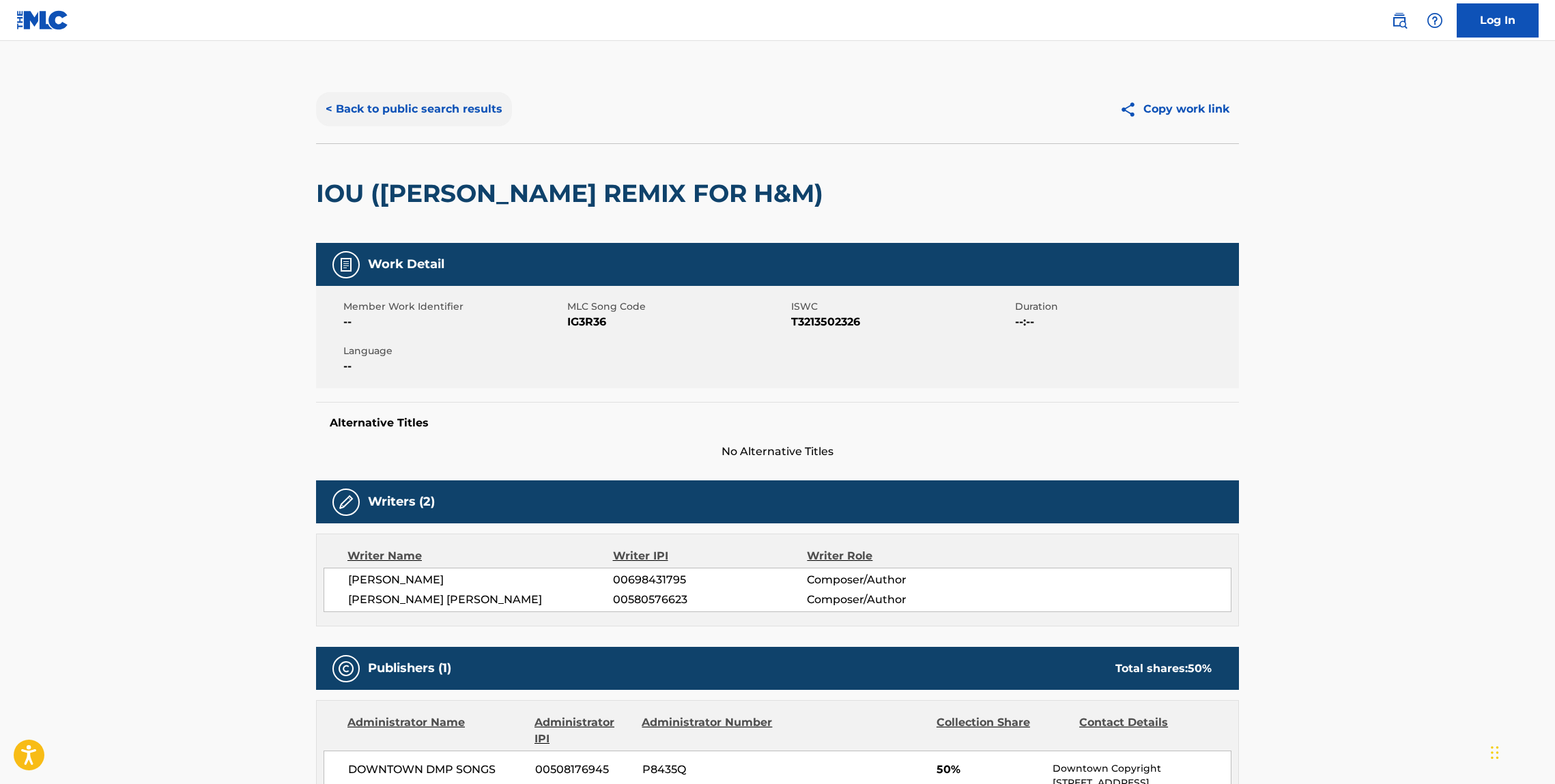
click at [387, 106] on button "< Back to public search results" at bounding box center [413, 109] width 196 height 35
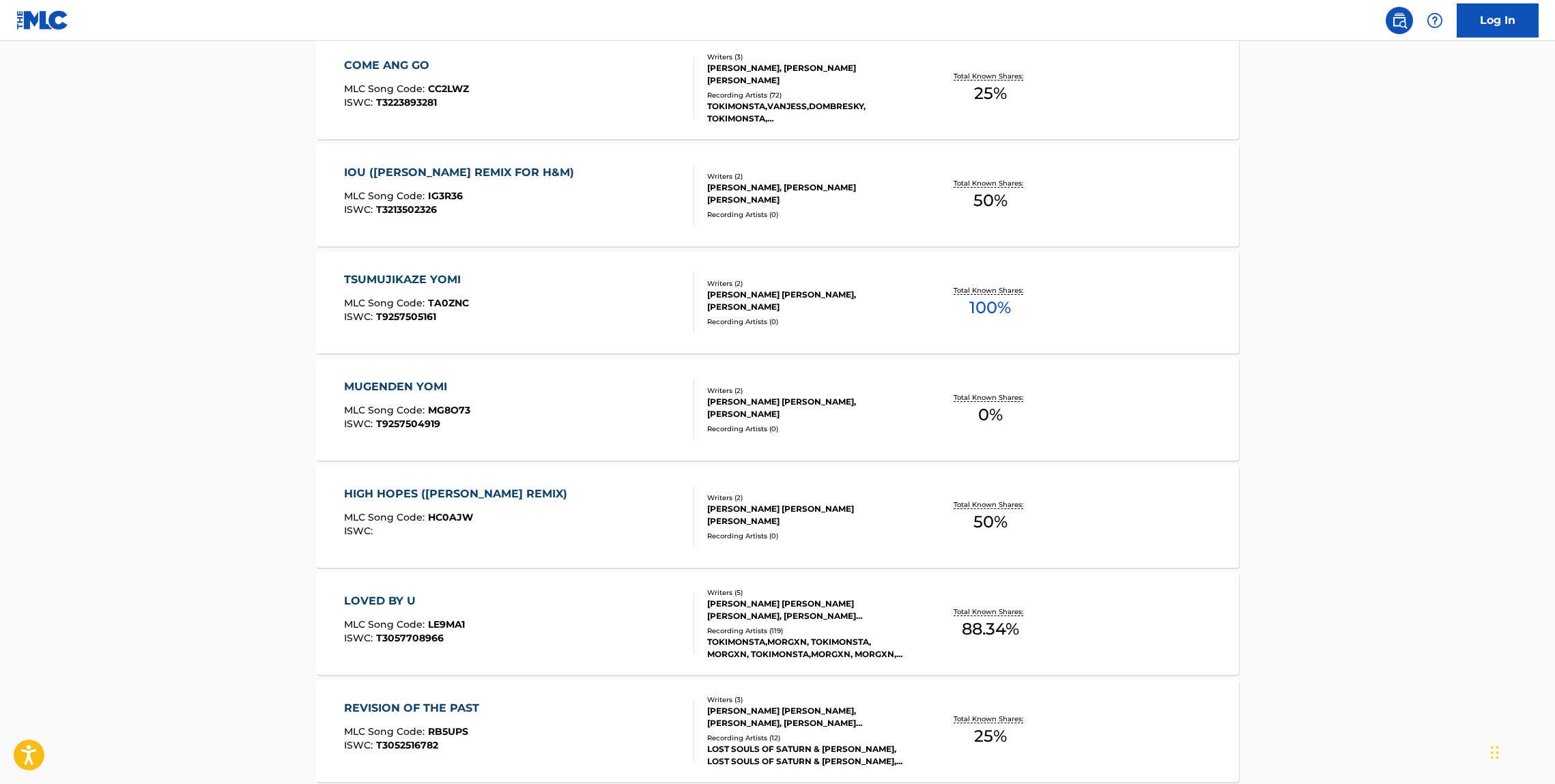
scroll to position [438, 0]
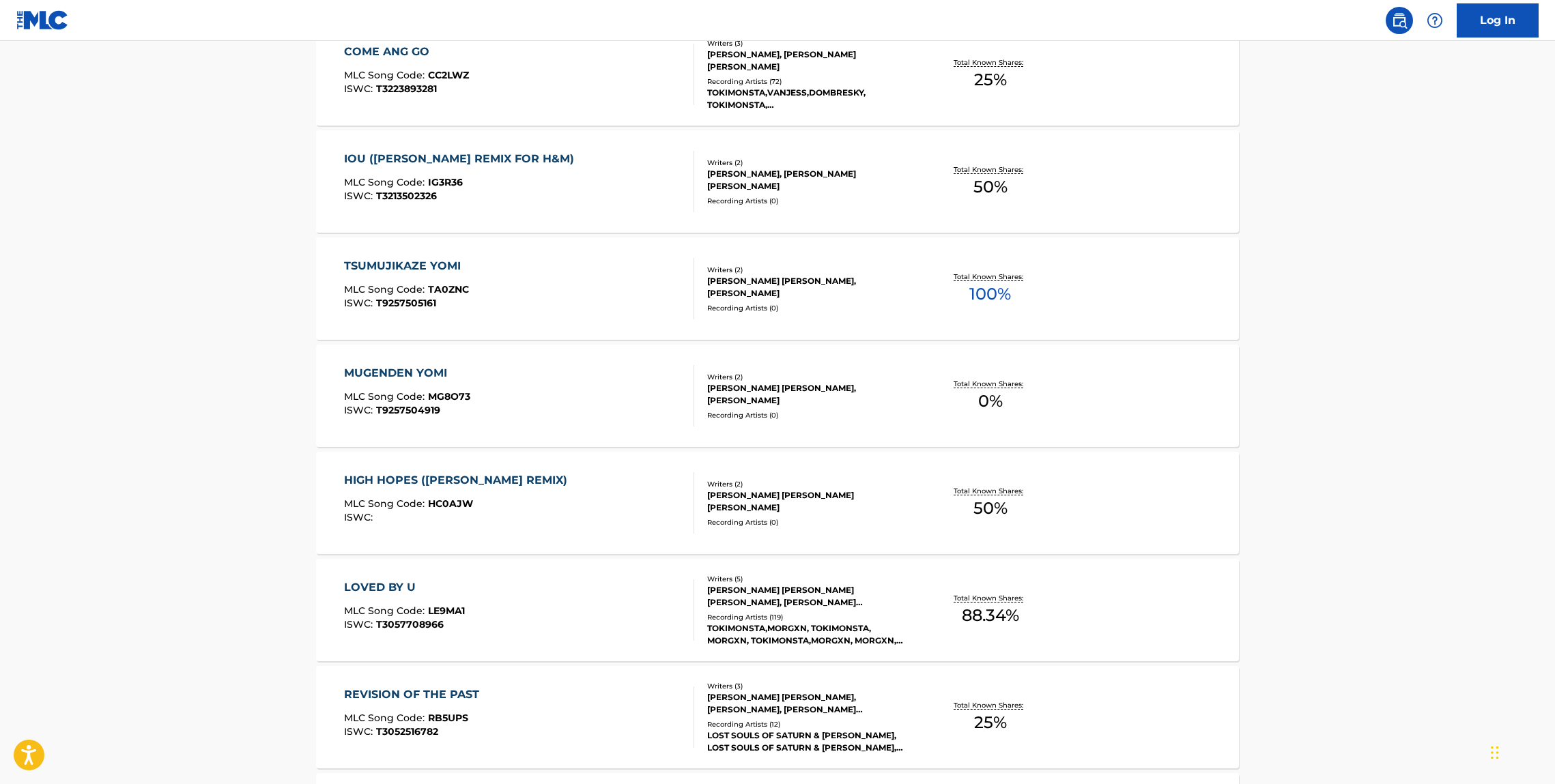
click at [419, 369] on div "MUGENDEN YOMI" at bounding box center [407, 373] width 127 height 17
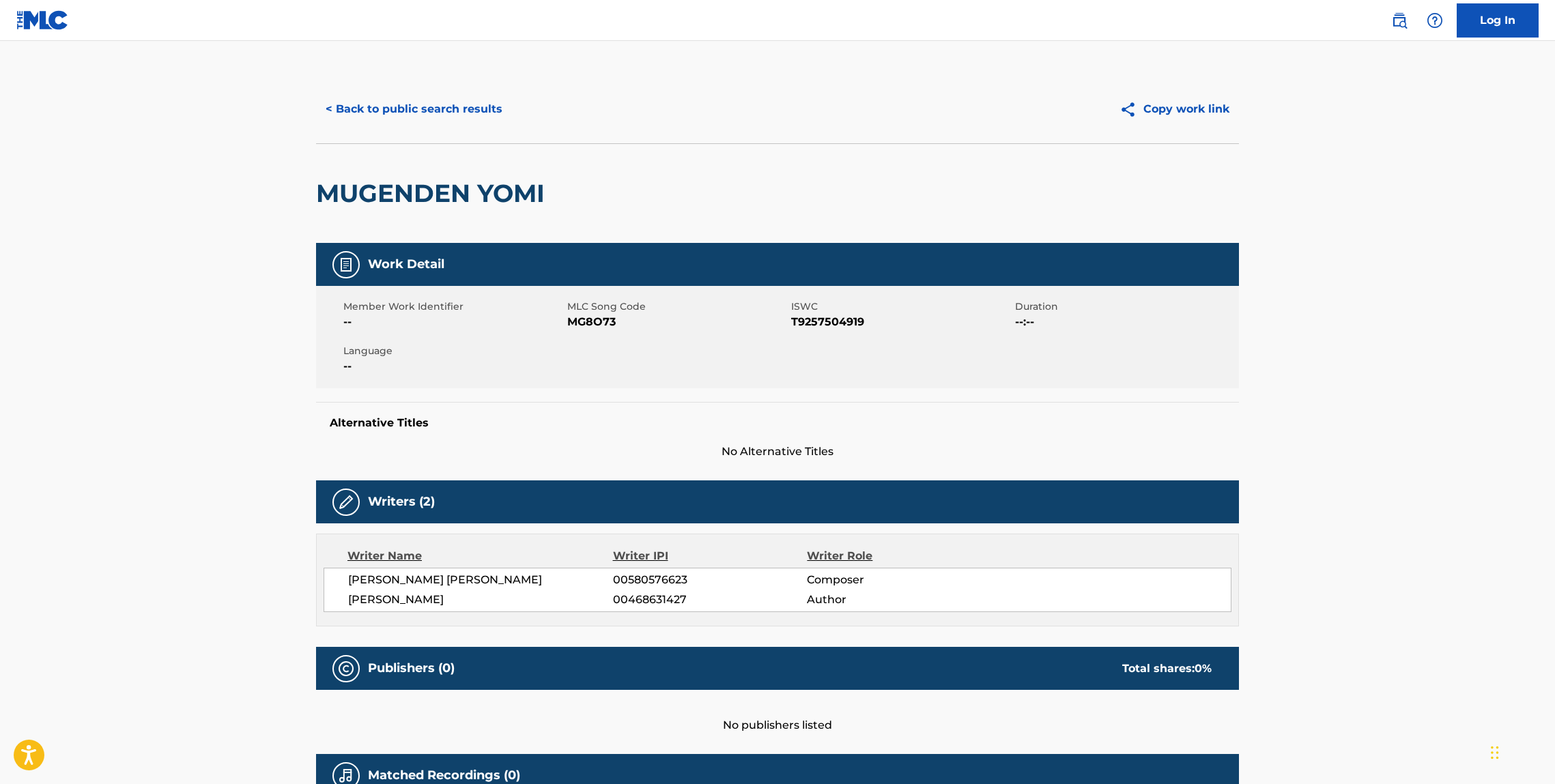
click at [414, 215] on div "MUGENDEN YOMI" at bounding box center [434, 194] width 235 height 99
drag, startPoint x: 406, startPoint y: 198, endPoint x: 313, endPoint y: 199, distance: 93.0
click at [315, 198] on div "< Back to public search results Copy work link MUGENDEN YOMI Work Detail Member…" at bounding box center [778, 458] width 956 height 766
copy h2 "MUGENDEN YOMI"
click at [381, 105] on button "< Back to public search results" at bounding box center [413, 109] width 196 height 35
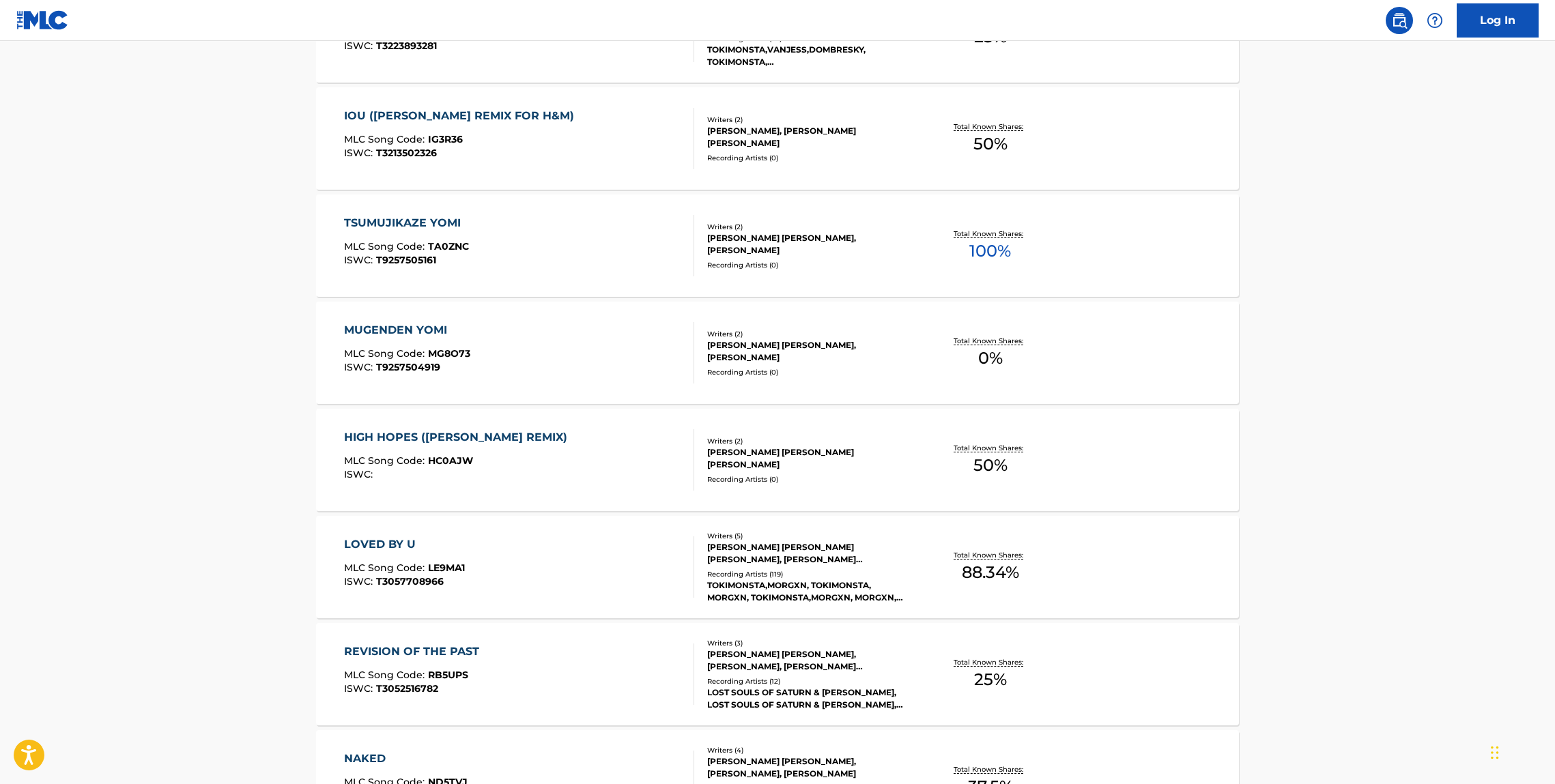
scroll to position [543, 0]
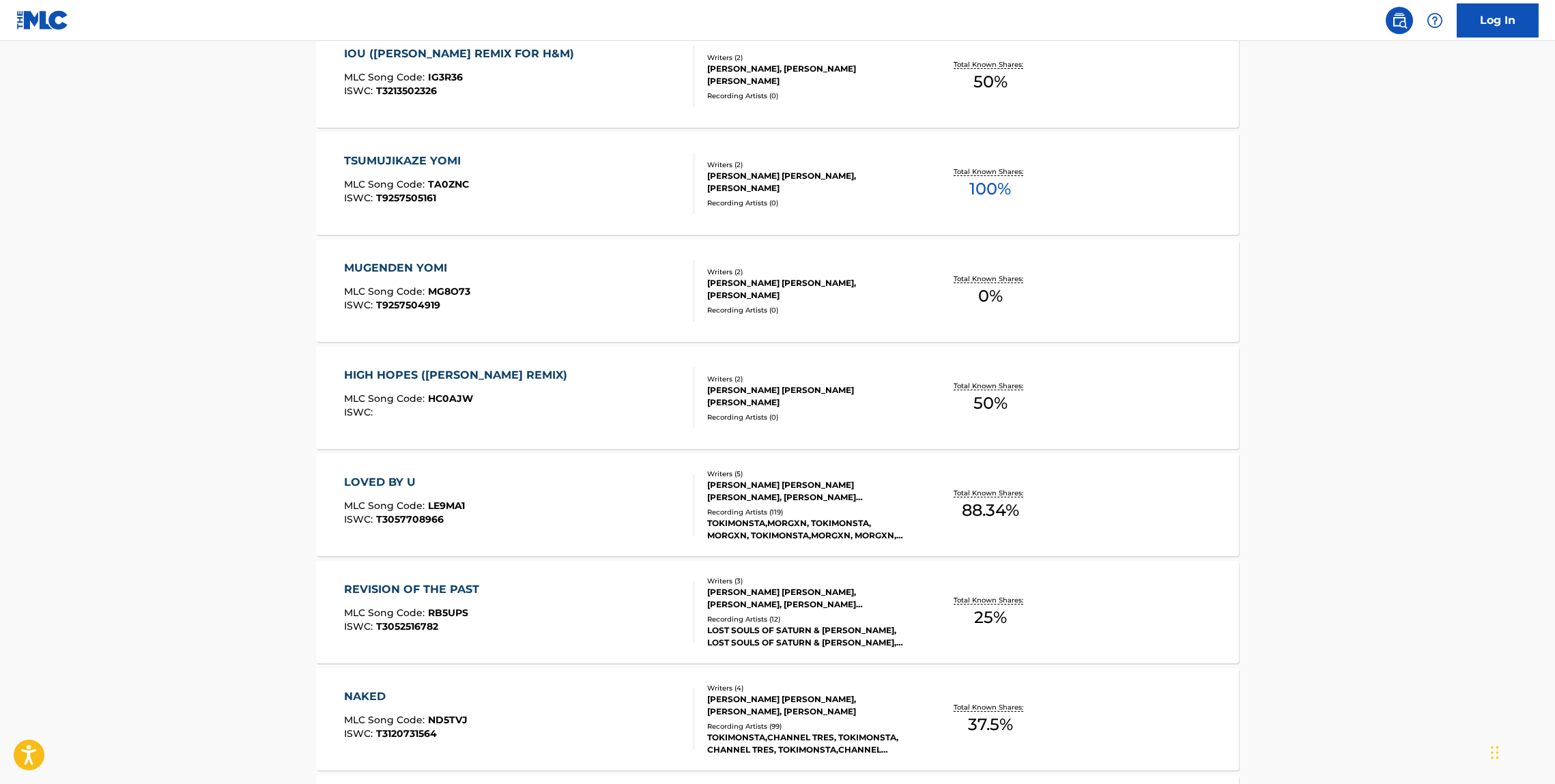
click at [420, 378] on div "HIGH HOPES (TOKIMONSTA REMIX)" at bounding box center [459, 375] width 230 height 17
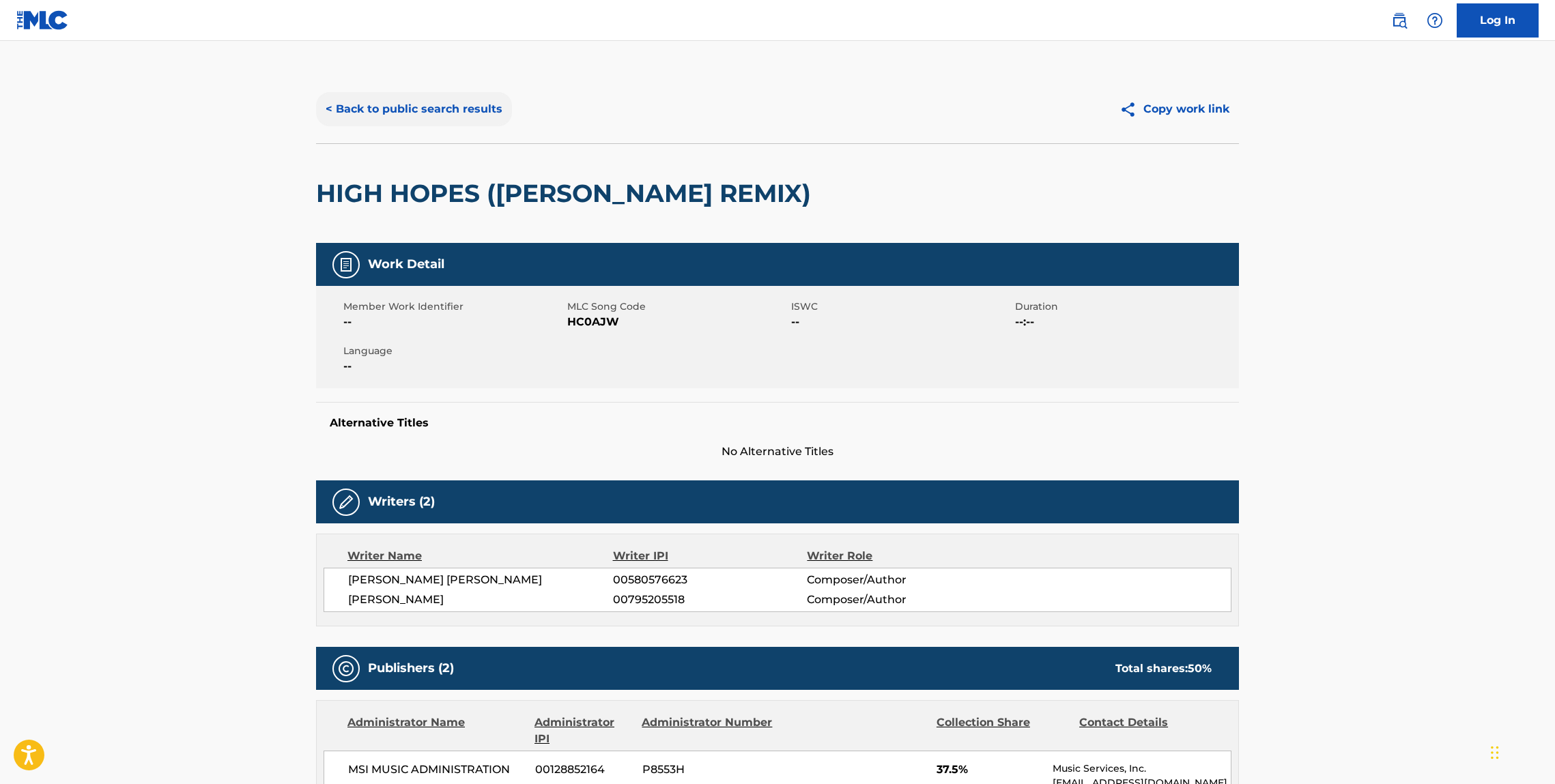
click at [373, 110] on button "< Back to public search results" at bounding box center [413, 109] width 196 height 35
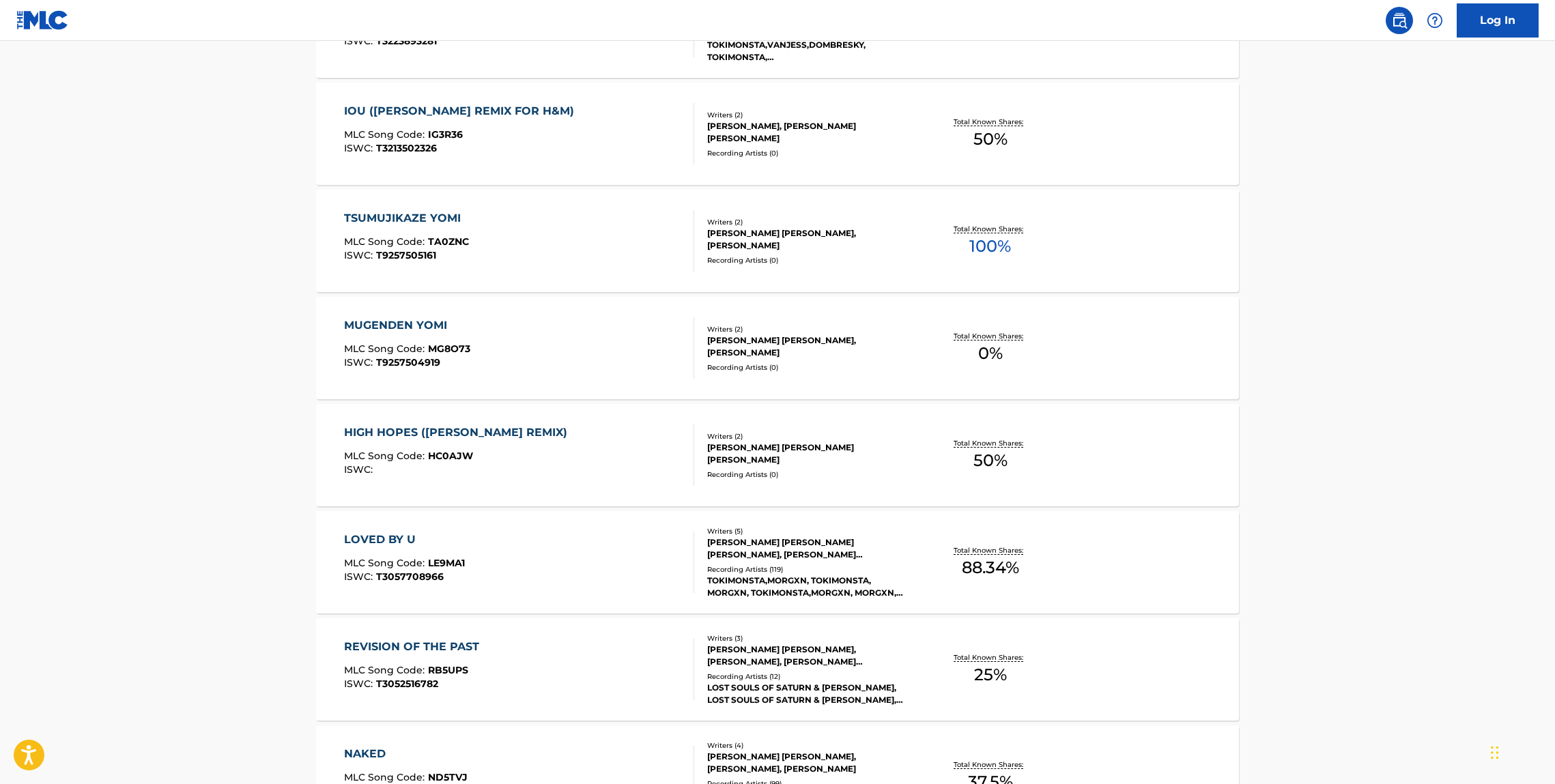
scroll to position [477, 0]
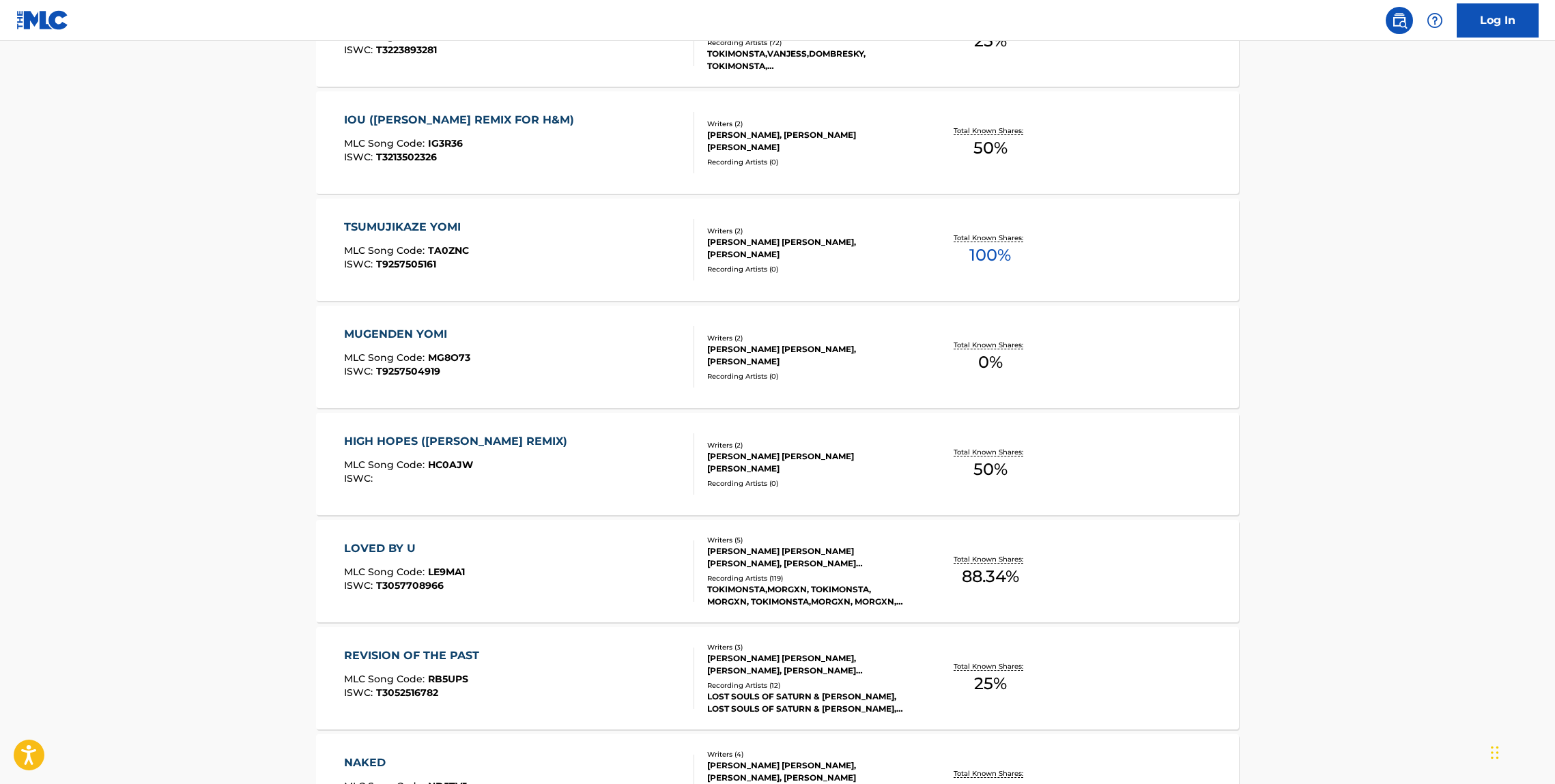
click at [423, 202] on div "TSUMUJIKAZE YOMI MLC Song Code : TA0ZNC ISWC : T9257505161 Writers ( 2 ) JENNIF…" at bounding box center [777, 250] width 923 height 103
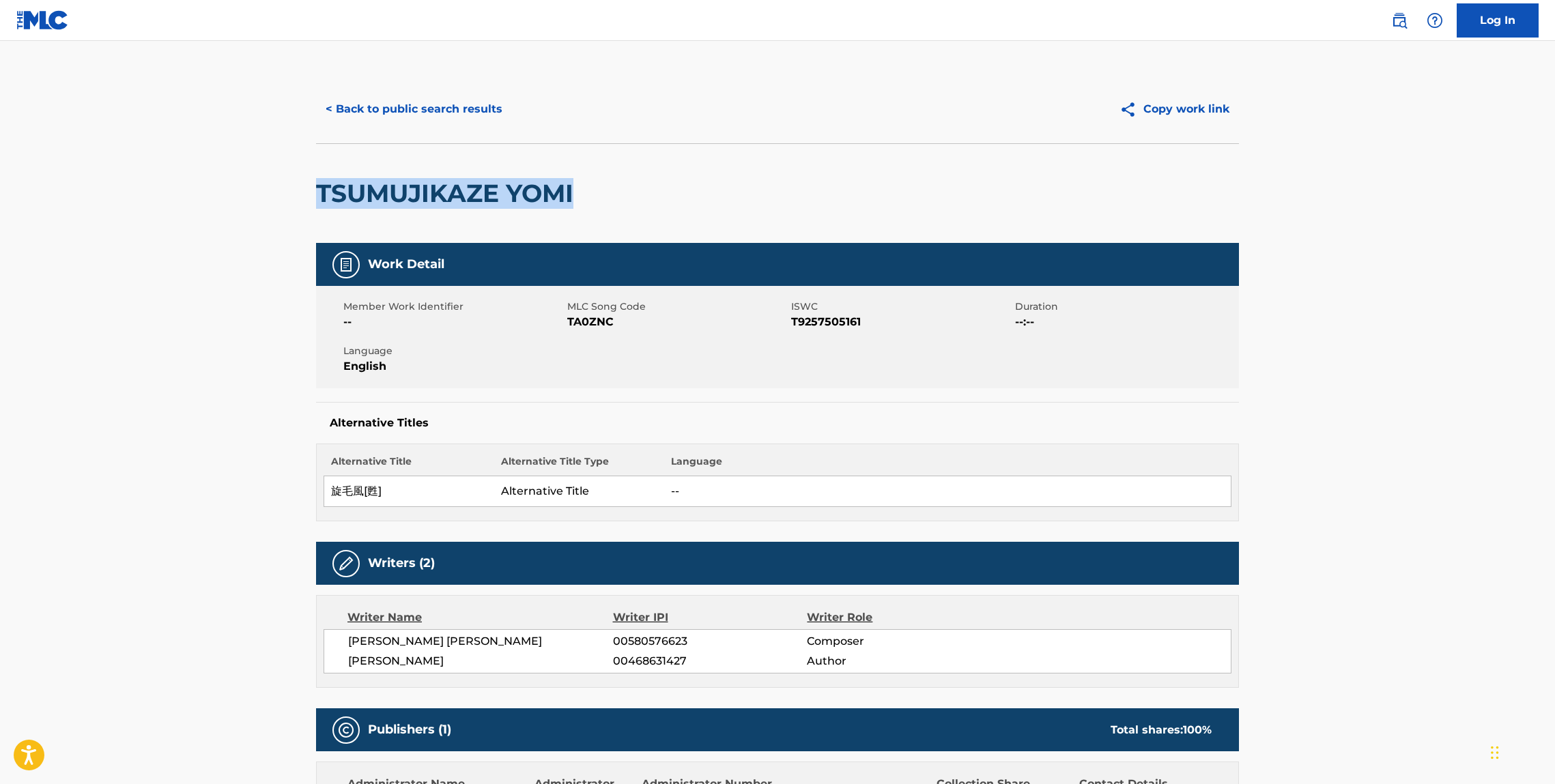
drag, startPoint x: 593, startPoint y: 189, endPoint x: 313, endPoint y: 197, distance: 280.1
click at [321, 198] on div "TSUMUJIKAZE YOMI" at bounding box center [777, 193] width 923 height 100
copy h2 "TSUMUJIKAZE YOMI"
click at [379, 115] on button "< Back to public search results" at bounding box center [413, 109] width 196 height 35
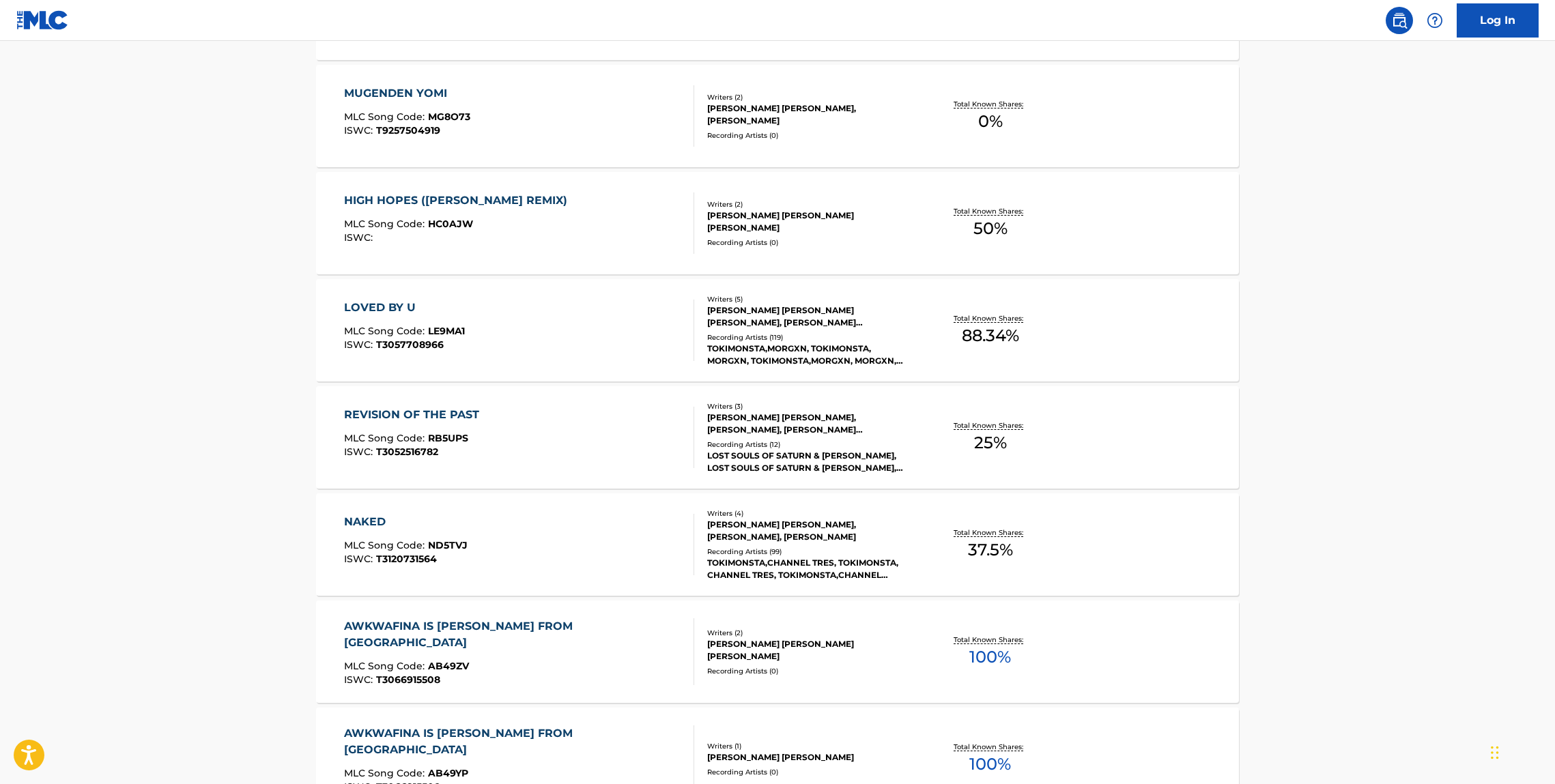
scroll to position [720, 0]
click at [395, 308] on div "LOVED BY U" at bounding box center [404, 305] width 121 height 17
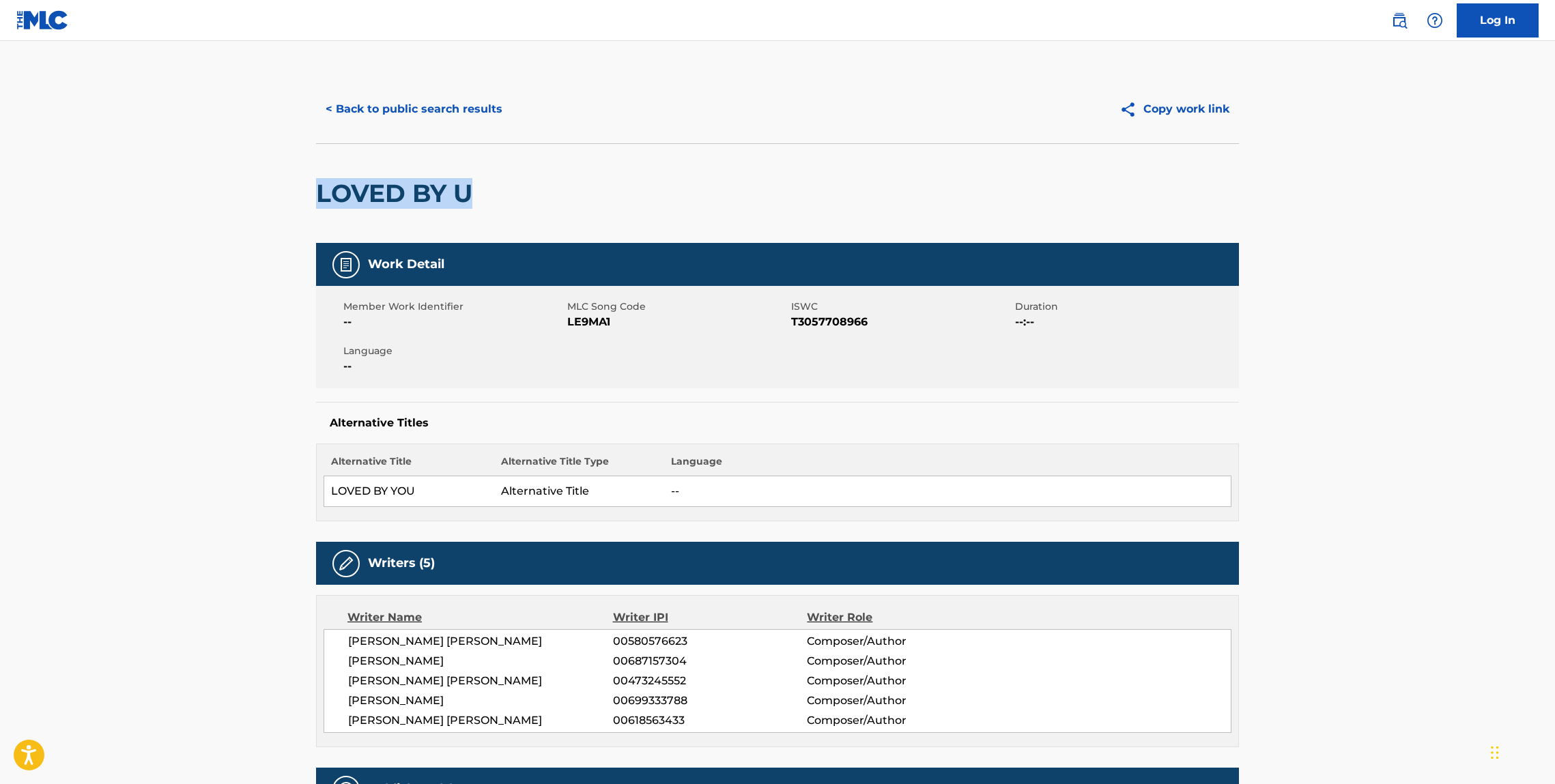
drag, startPoint x: 491, startPoint y: 207, endPoint x: 297, endPoint y: 196, distance: 194.3
copy h2 "LOVED BY U"
click at [421, 112] on button "< Back to public search results" at bounding box center [413, 109] width 196 height 35
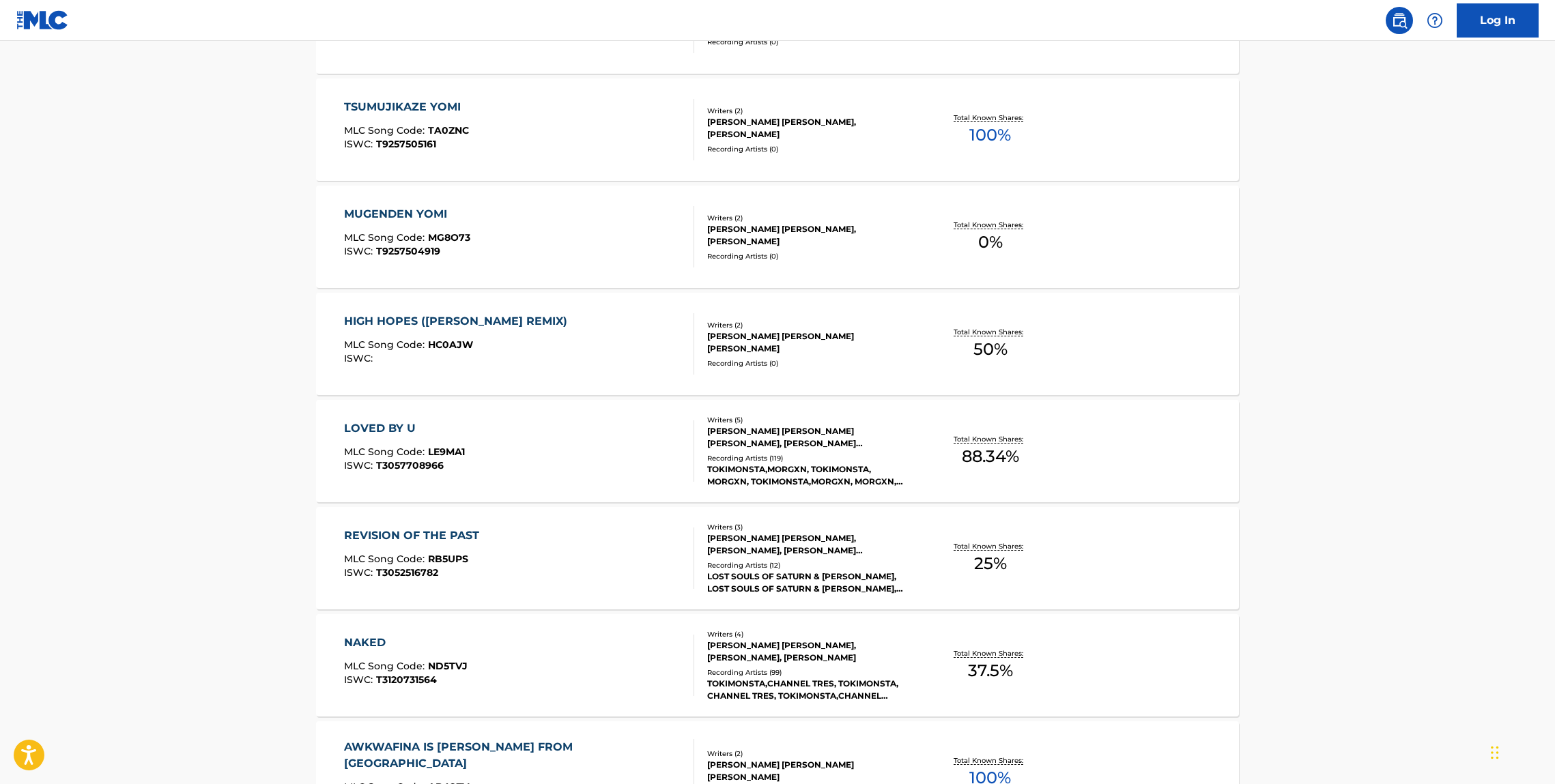
scroll to position [706, 0]
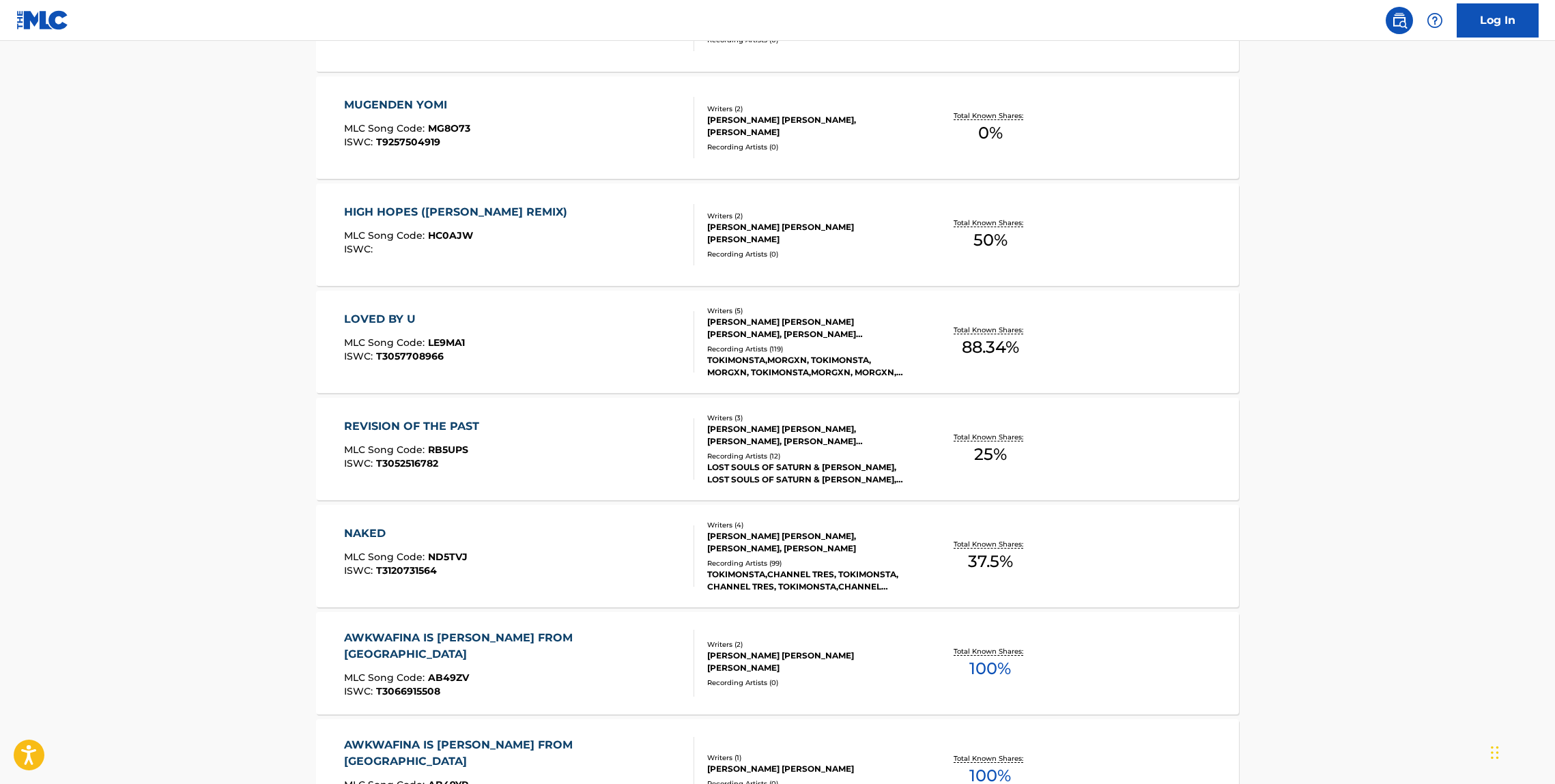
click at [473, 428] on div "REVISION OF THE PAST" at bounding box center [415, 427] width 142 height 17
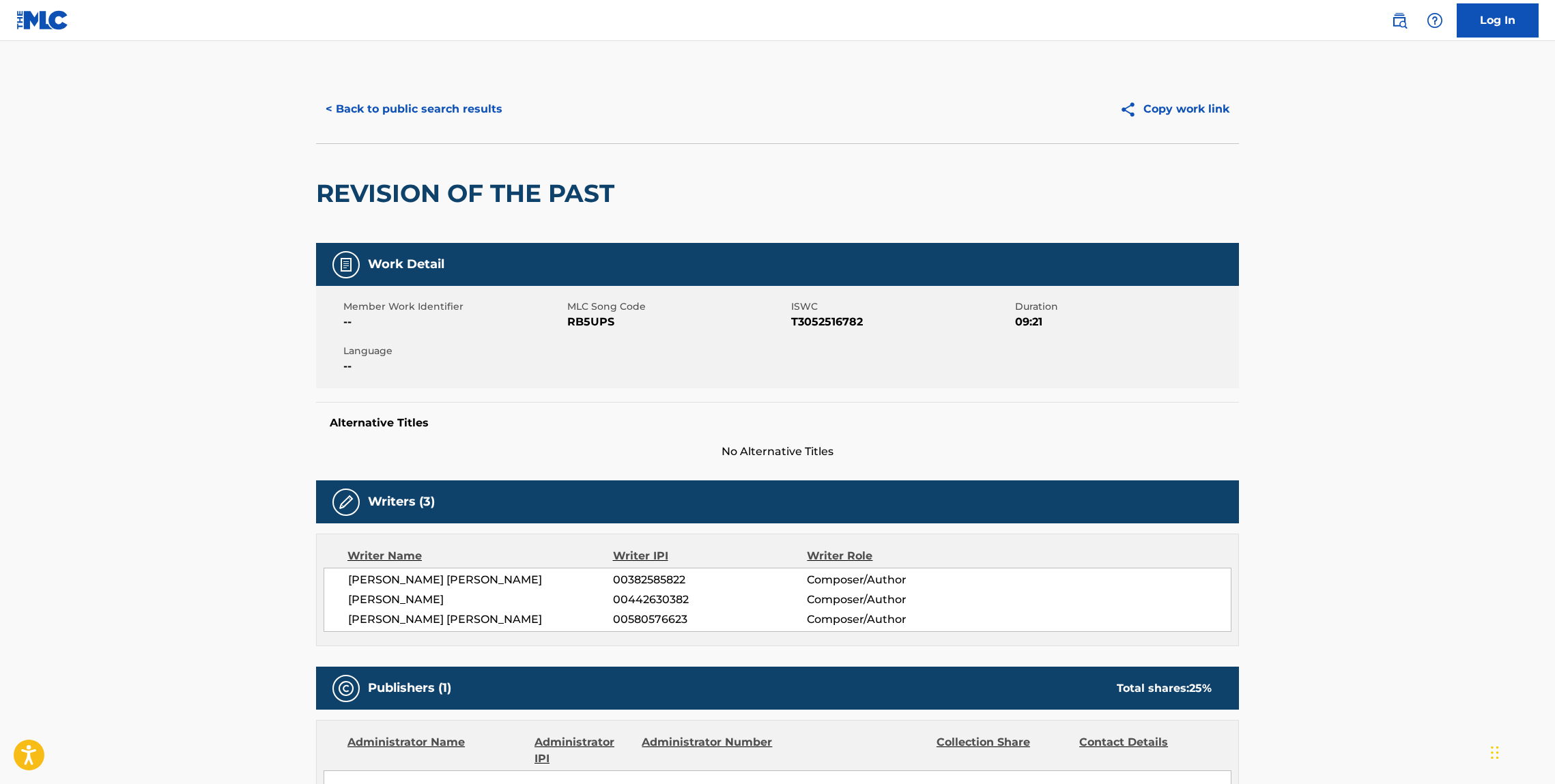
click at [643, 199] on div "REVISION OF THE PAST" at bounding box center [777, 193] width 923 height 100
click at [397, 195] on h2 "REVISION OF THE PAST" at bounding box center [468, 193] width 305 height 31
drag, startPoint x: 397, startPoint y: 195, endPoint x: 121, endPoint y: 241, distance: 279.8
click at [393, 194] on h2 "REVISION OF THE PAST" at bounding box center [468, 193] width 305 height 31
copy h2 "REVISION"
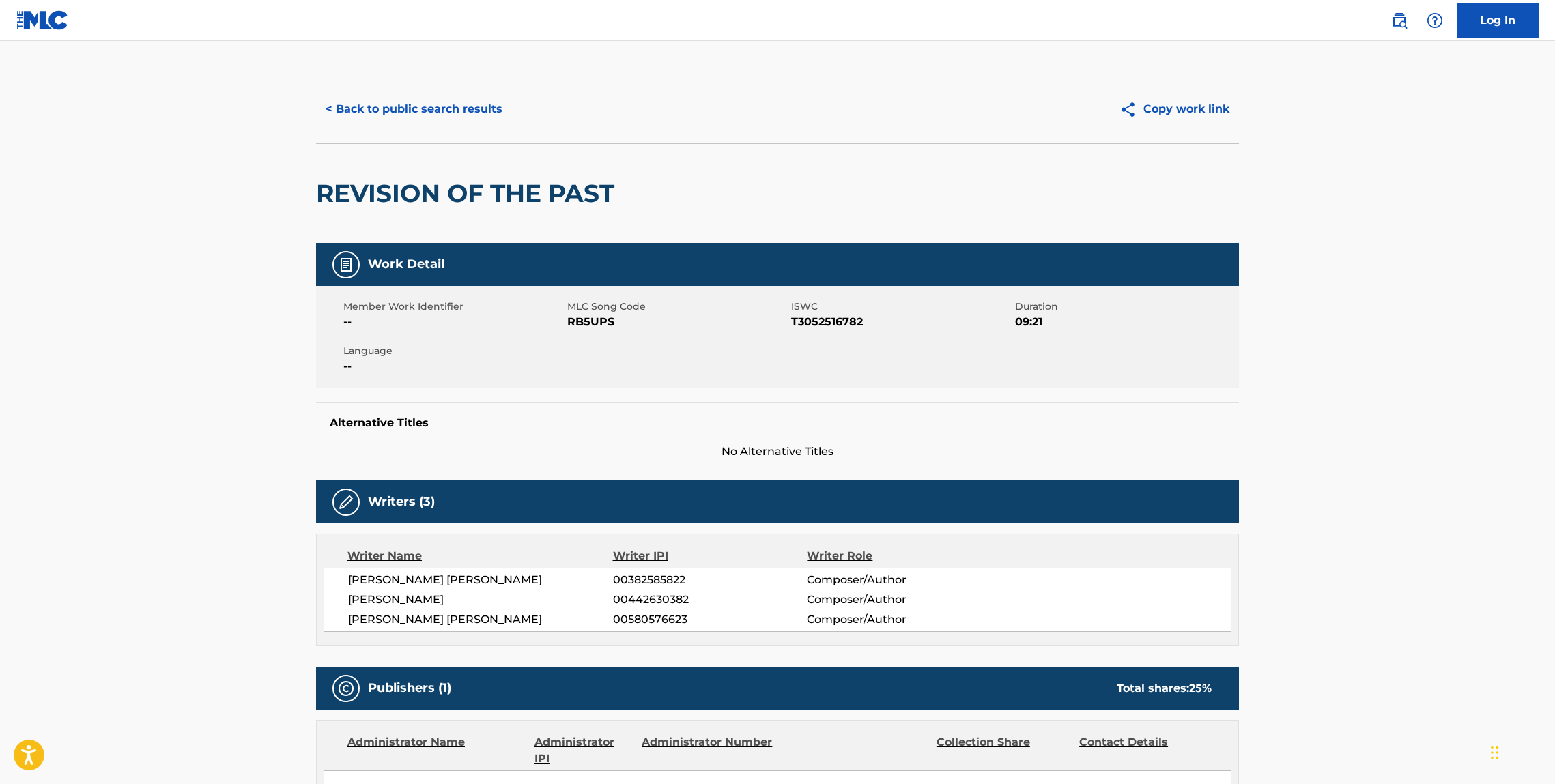
drag, startPoint x: 596, startPoint y: 194, endPoint x: 603, endPoint y: 194, distance: 7.0
click at [596, 194] on h2 "REVISION OF THE PAST" at bounding box center [468, 193] width 305 height 31
drag, startPoint x: 603, startPoint y: 194, endPoint x: 360, endPoint y: 196, distance: 243.0
click at [370, 196] on h2 "REVISION OF THE PAST" at bounding box center [468, 193] width 305 height 31
click at [360, 196] on h2 "REVISION OF THE PAST" at bounding box center [468, 193] width 305 height 31
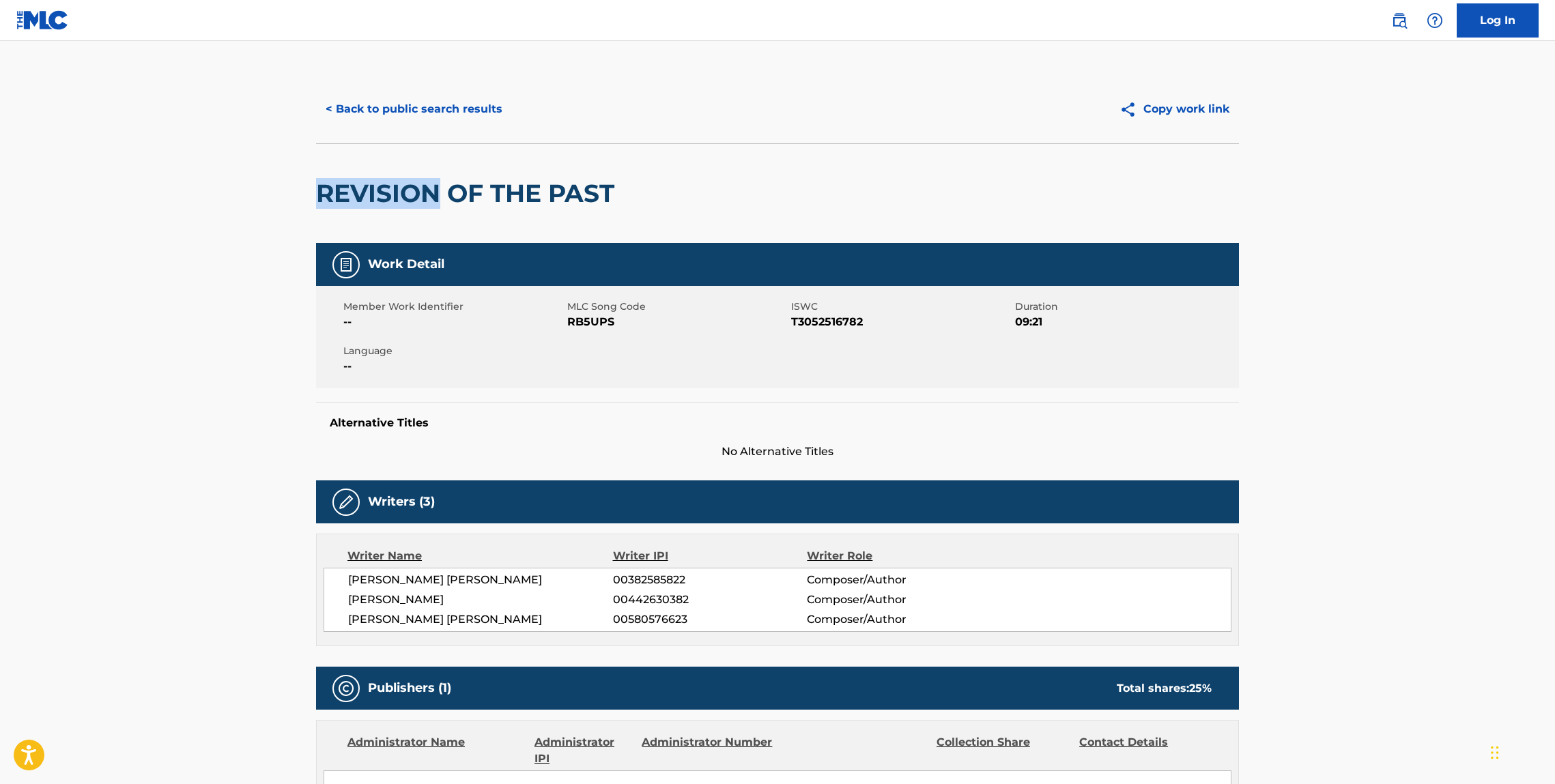
click at [360, 196] on h2 "REVISION OF THE PAST" at bounding box center [468, 193] width 305 height 31
drag, startPoint x: 360, startPoint y: 196, endPoint x: 512, endPoint y: 200, distance: 152.1
click at [512, 200] on h2 "REVISION OF THE PAST" at bounding box center [468, 193] width 305 height 31
click at [381, 112] on button "< Back to public search results" at bounding box center [413, 109] width 196 height 35
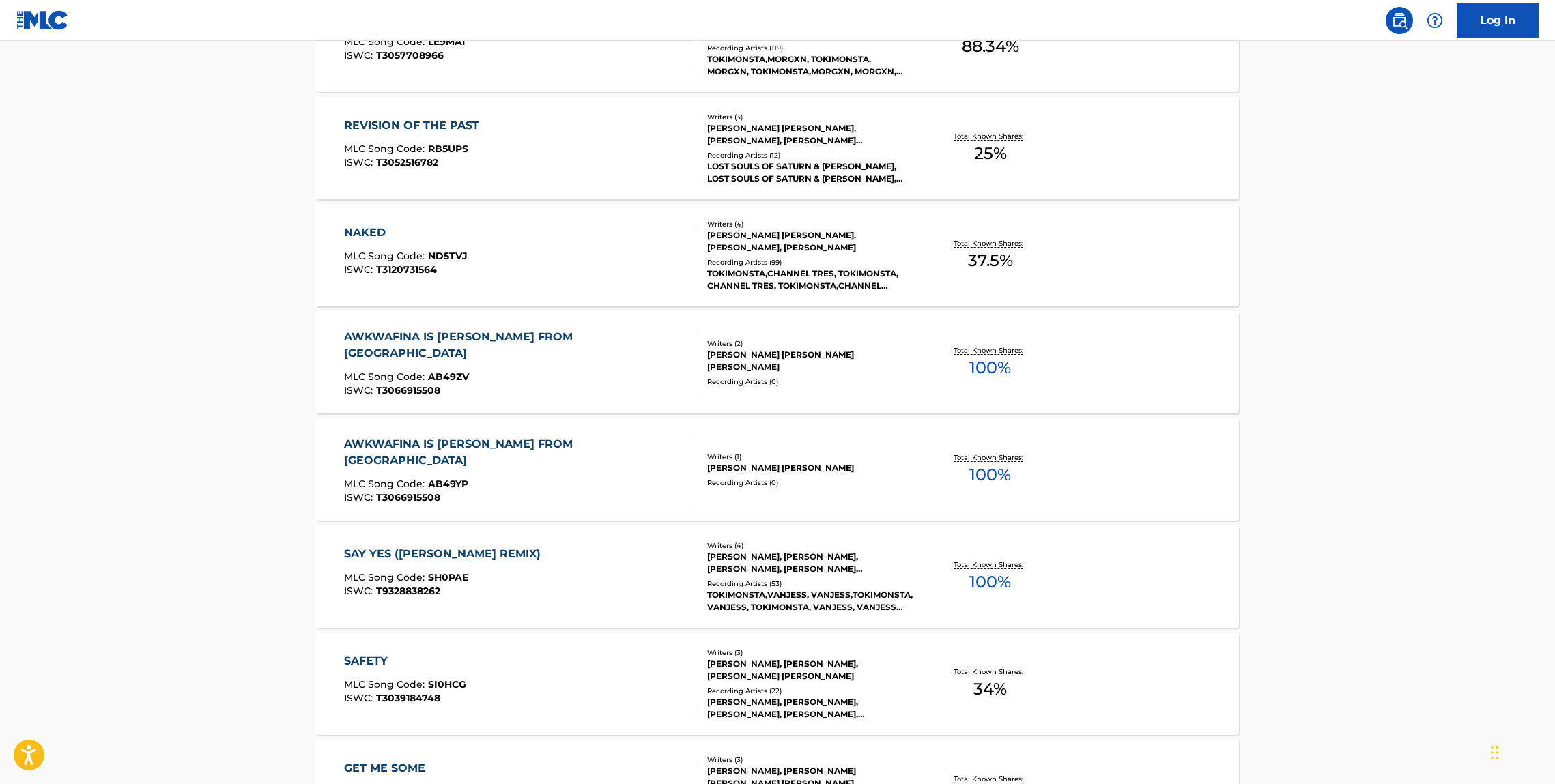
scroll to position [1012, 0]
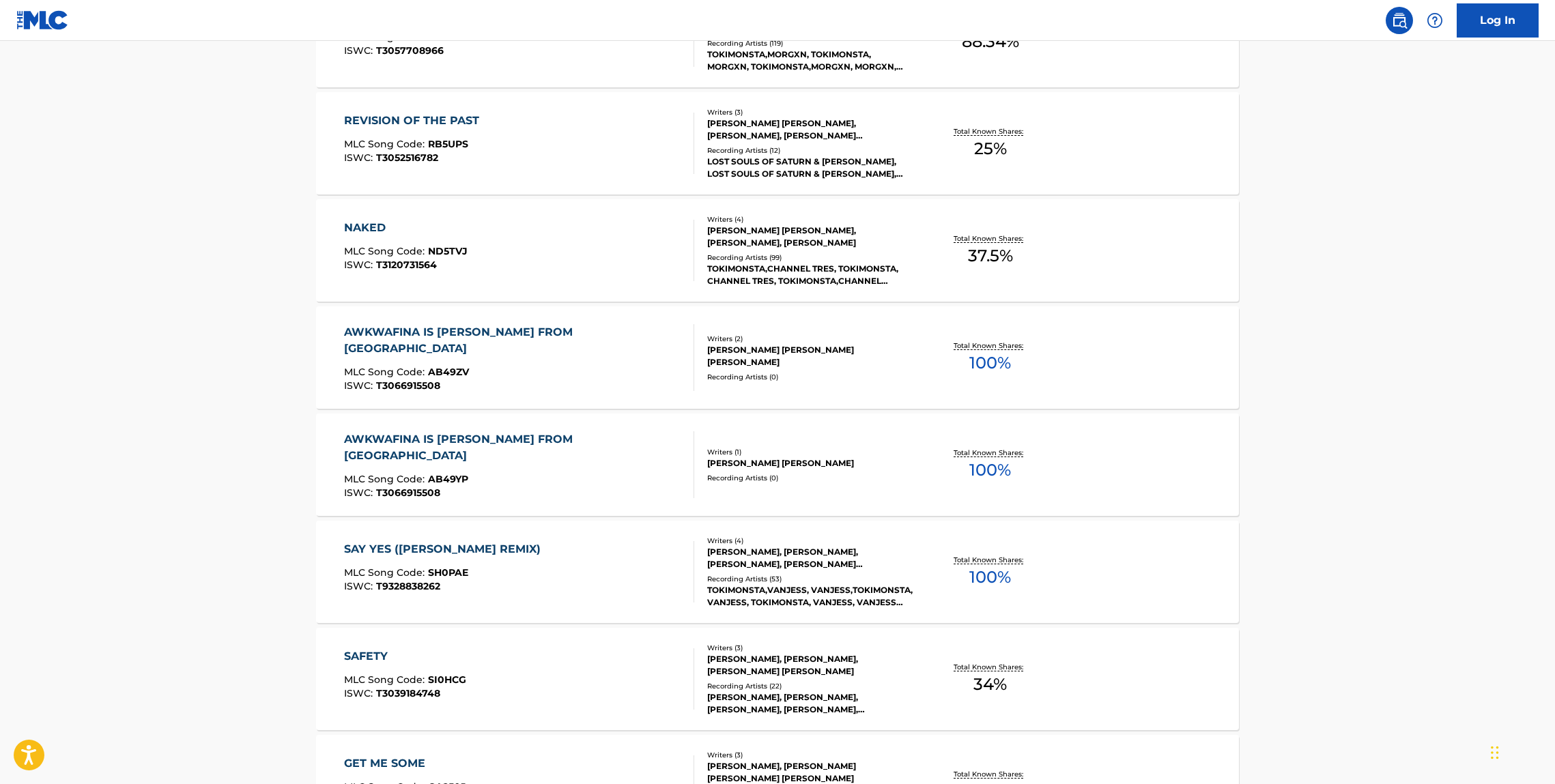
click at [443, 213] on div "NAKED MLC Song Code : ND5TVJ ISWC : T3120731564 Writers ( 4 ) JENNIFER YOUNG LE…" at bounding box center [777, 250] width 923 height 103
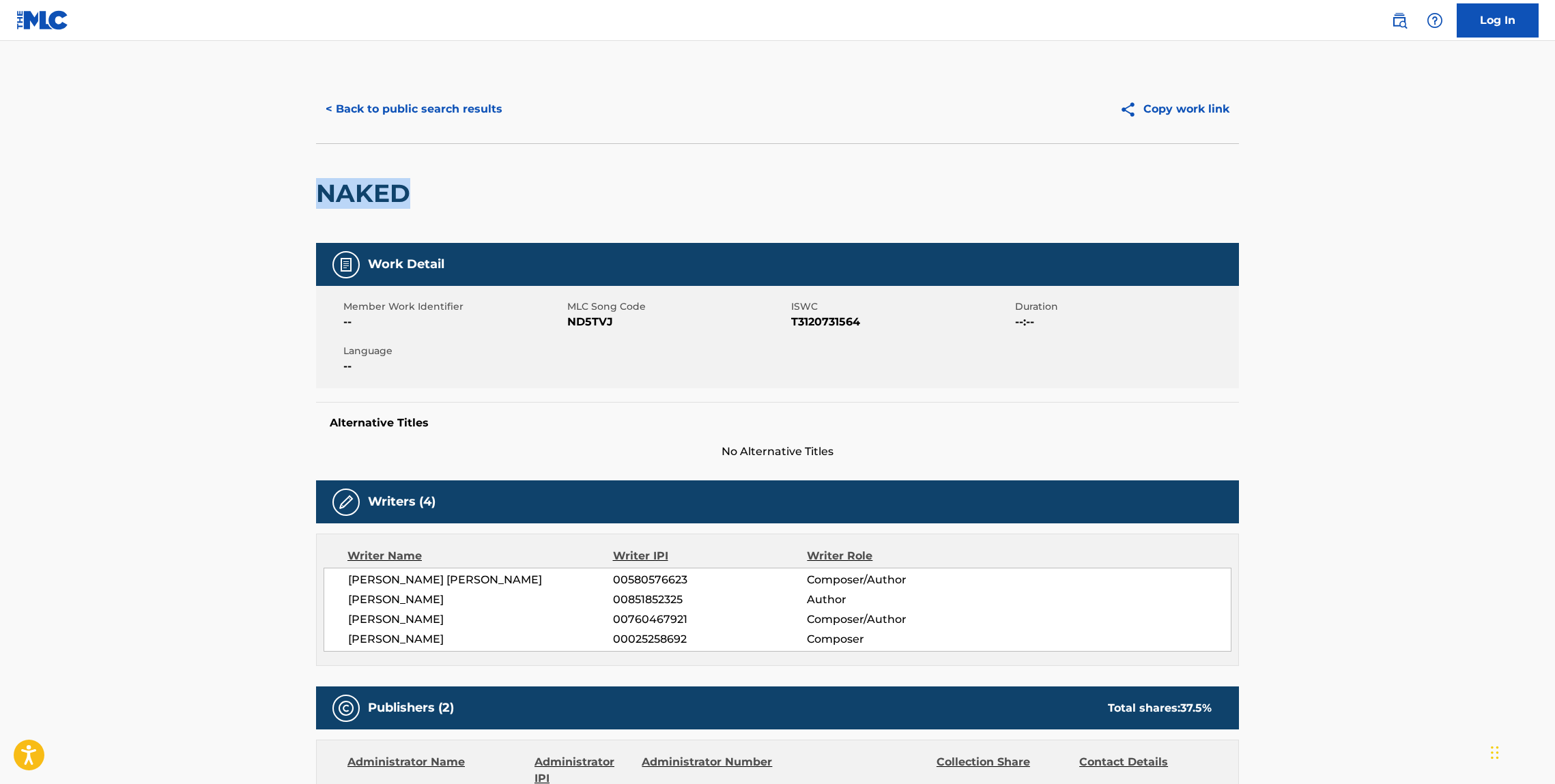
drag, startPoint x: 423, startPoint y: 191, endPoint x: 82, endPoint y: 211, distance: 341.6
click at [318, 191] on div "NAKED" at bounding box center [777, 193] width 923 height 100
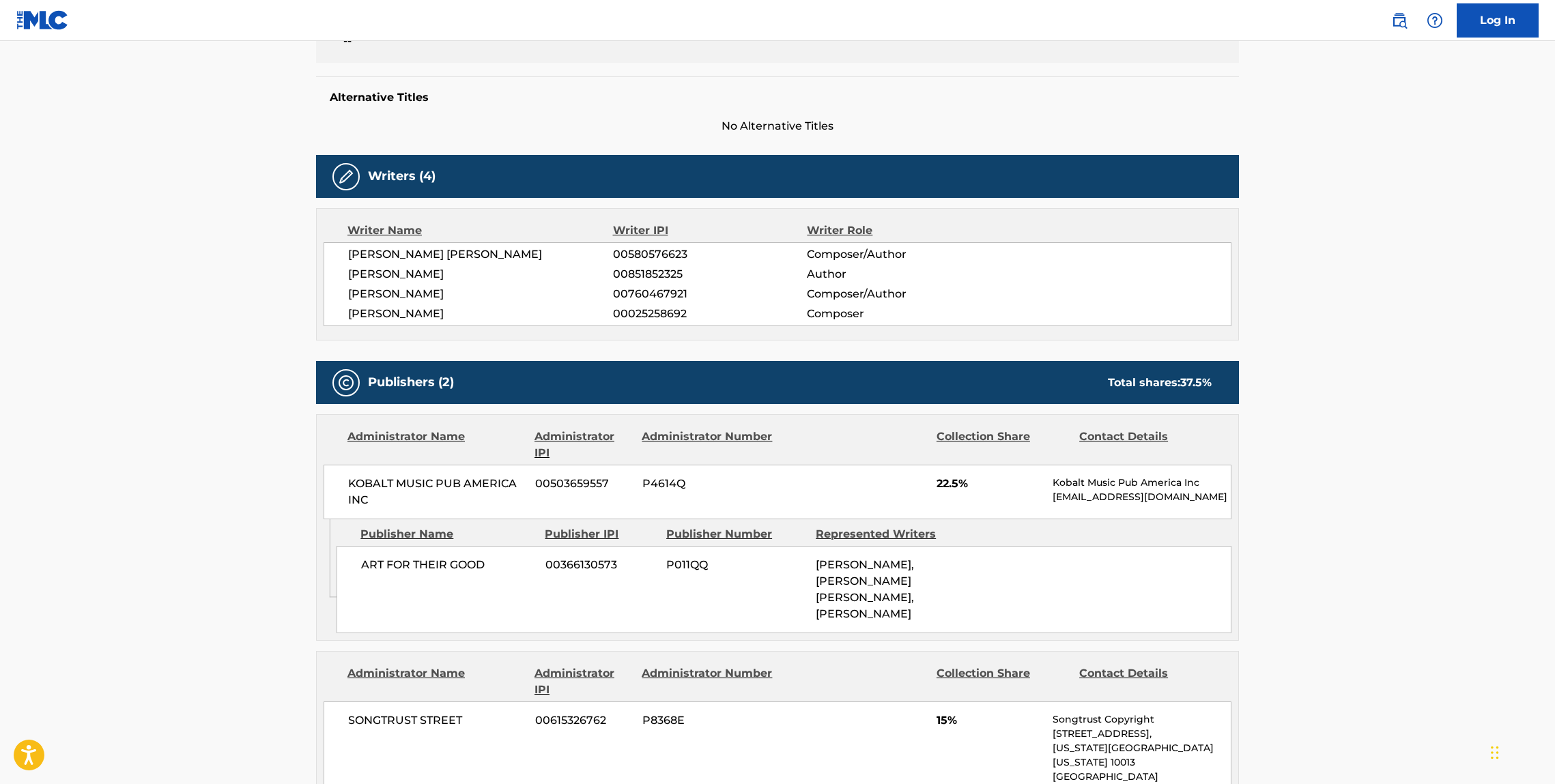
scroll to position [380, 0]
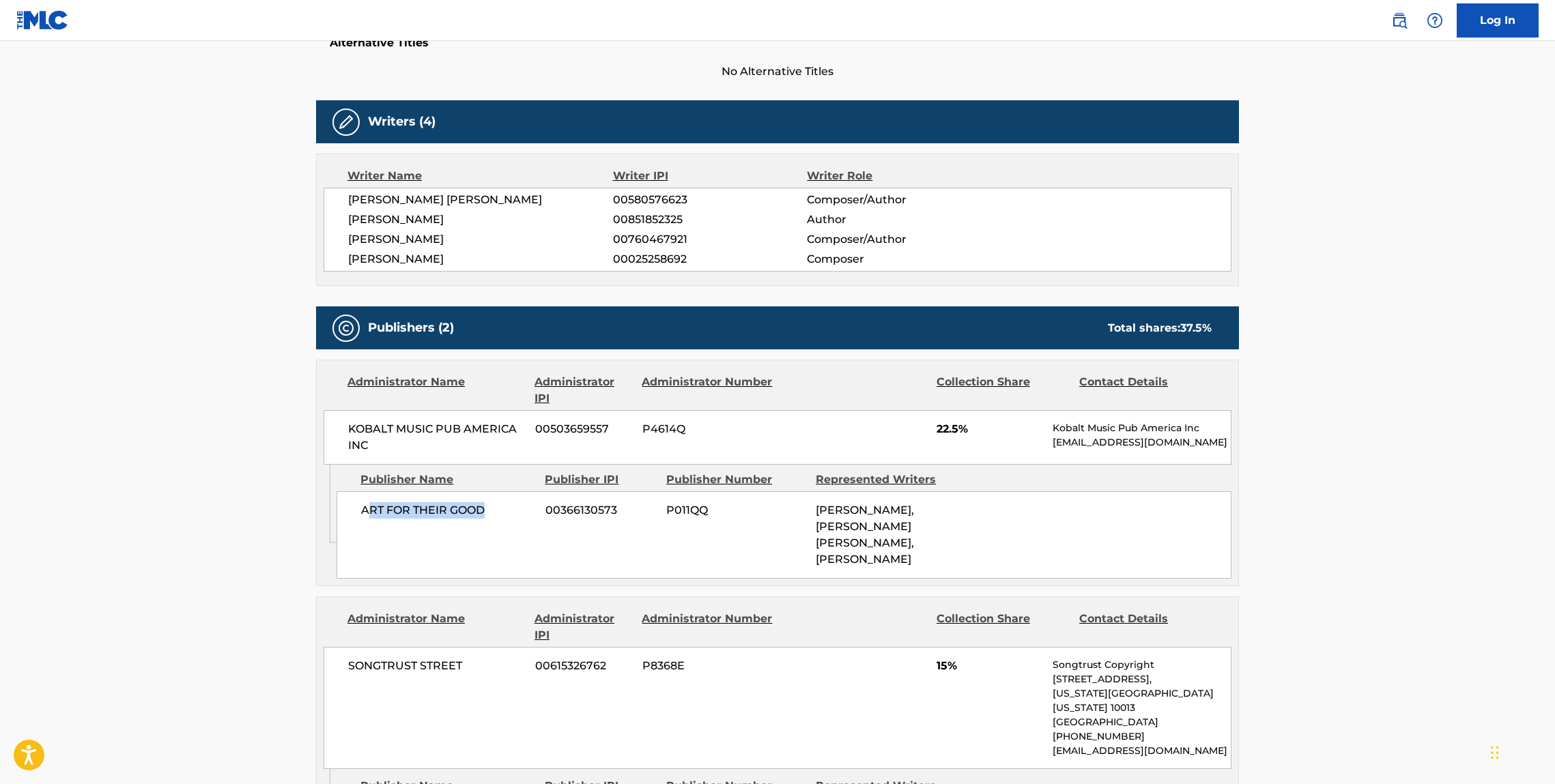
drag, startPoint x: 459, startPoint y: 509, endPoint x: 370, endPoint y: 506, distance: 89.1
click at [370, 506] on span "ART FOR THEIR GOOD" at bounding box center [448, 511] width 174 height 17
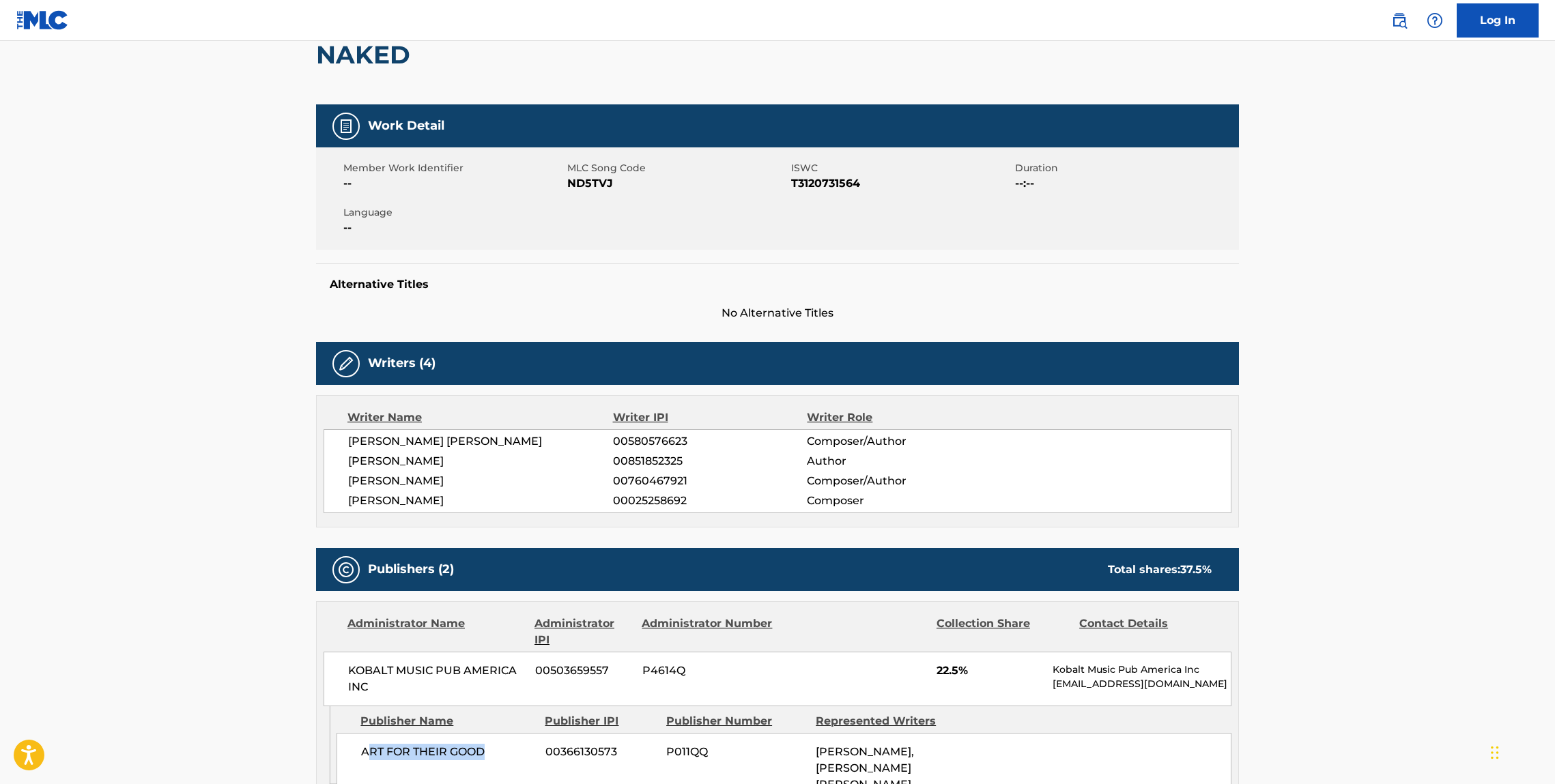
scroll to position [30, 0]
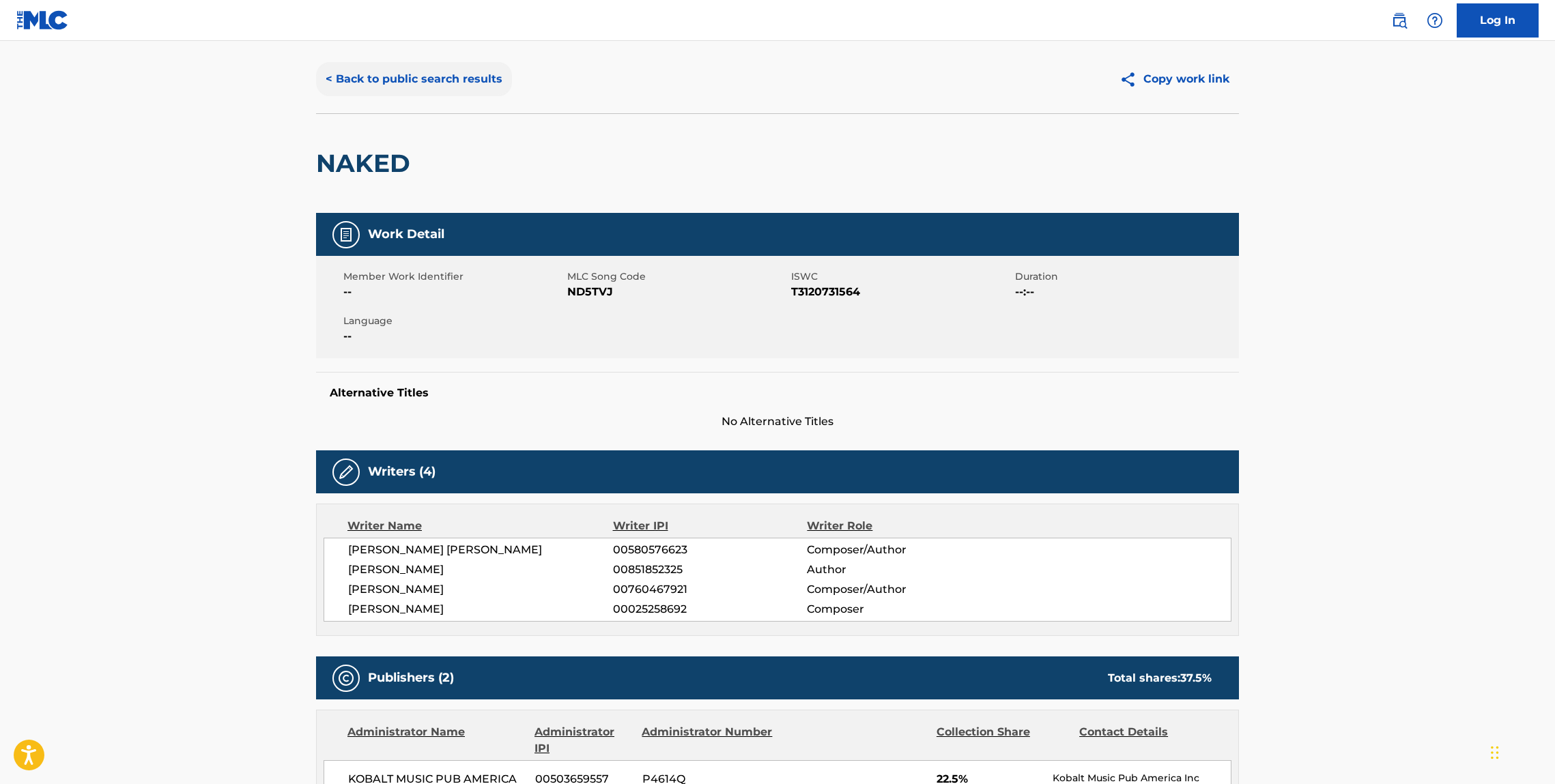
click at [373, 76] on button "< Back to public search results" at bounding box center [413, 79] width 196 height 35
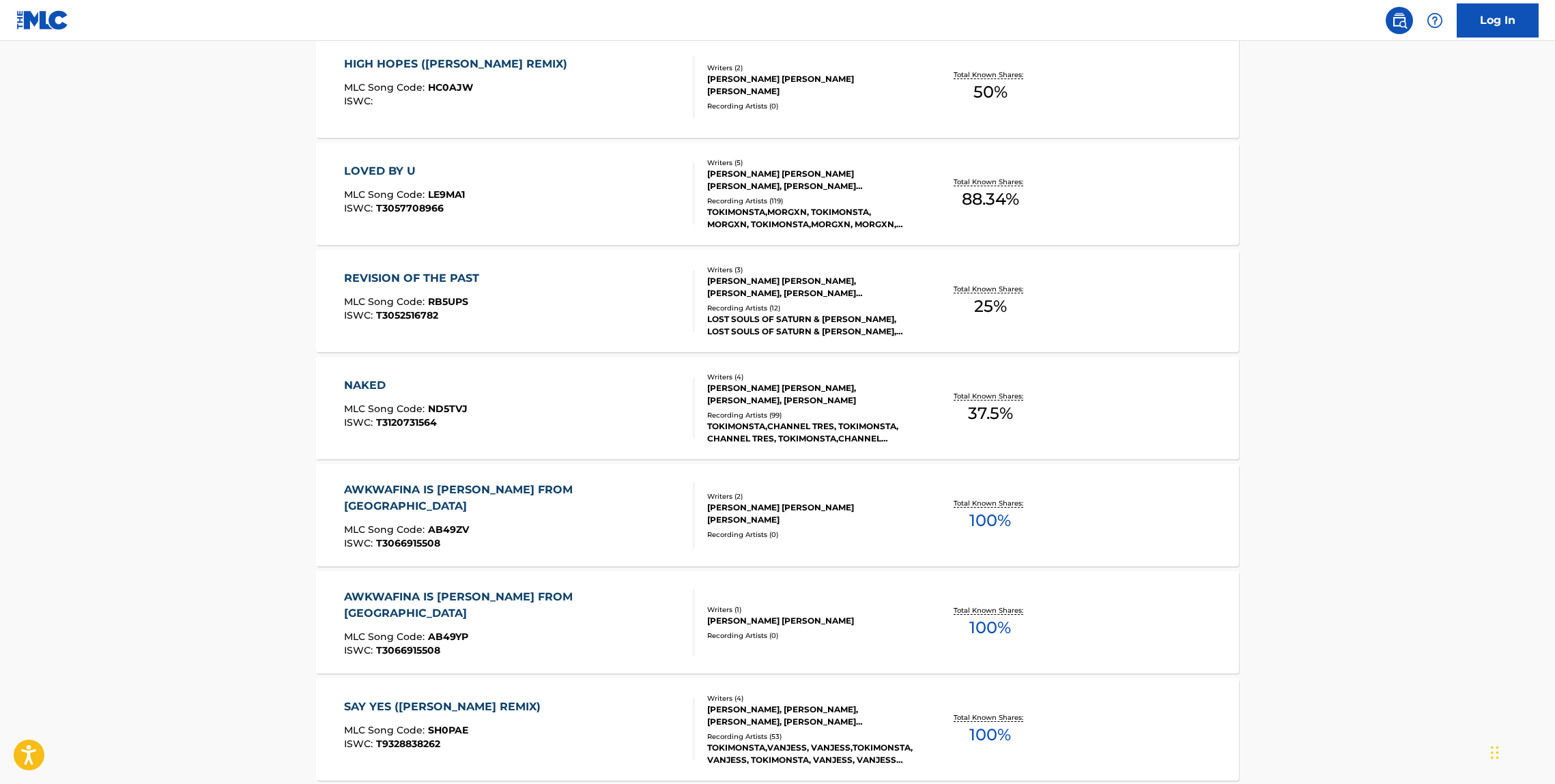
scroll to position [867, 0]
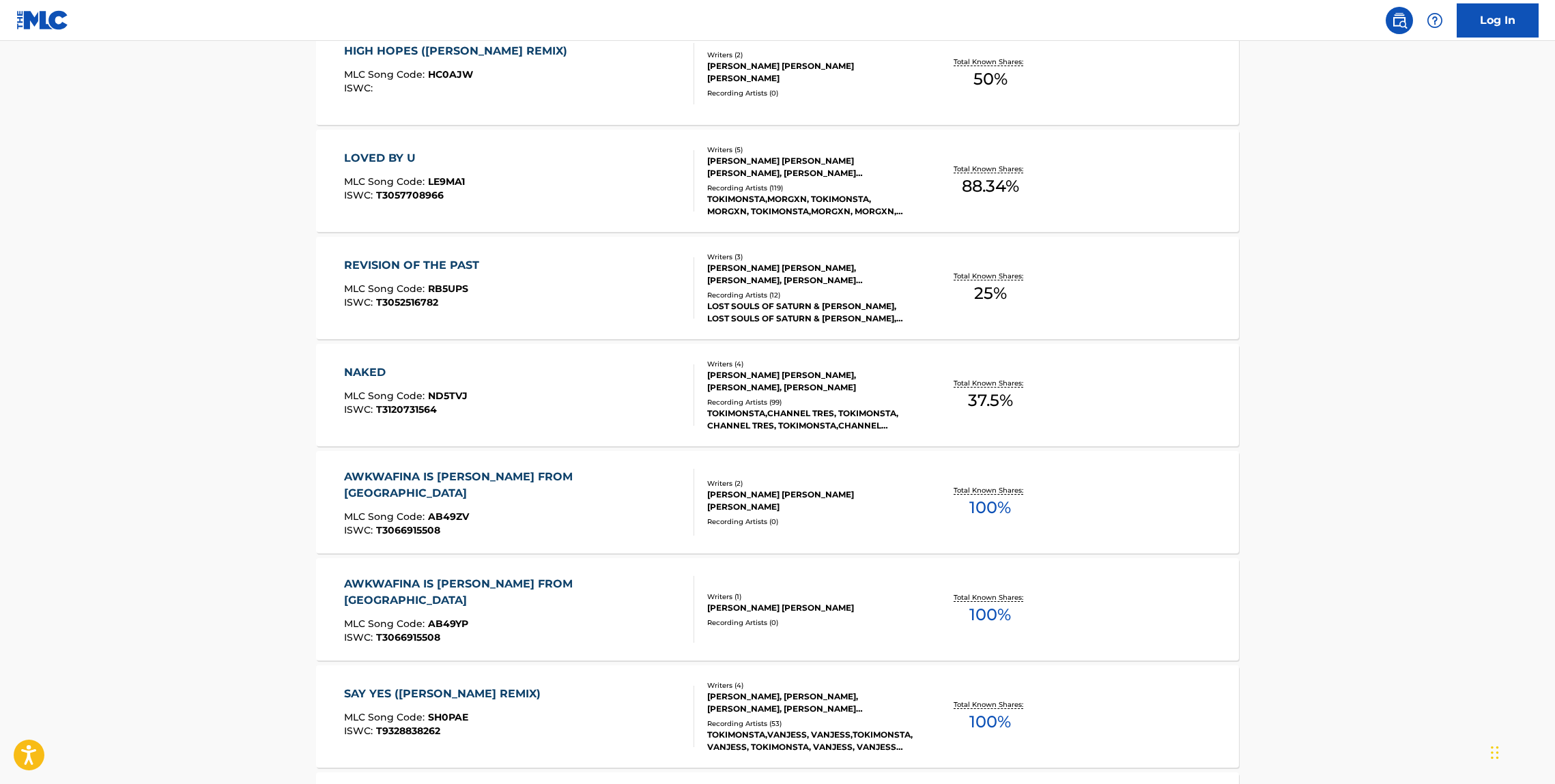
click at [473, 476] on div "AWKWAFINA IS NORA FROM QUEENS" at bounding box center [513, 485] width 339 height 33
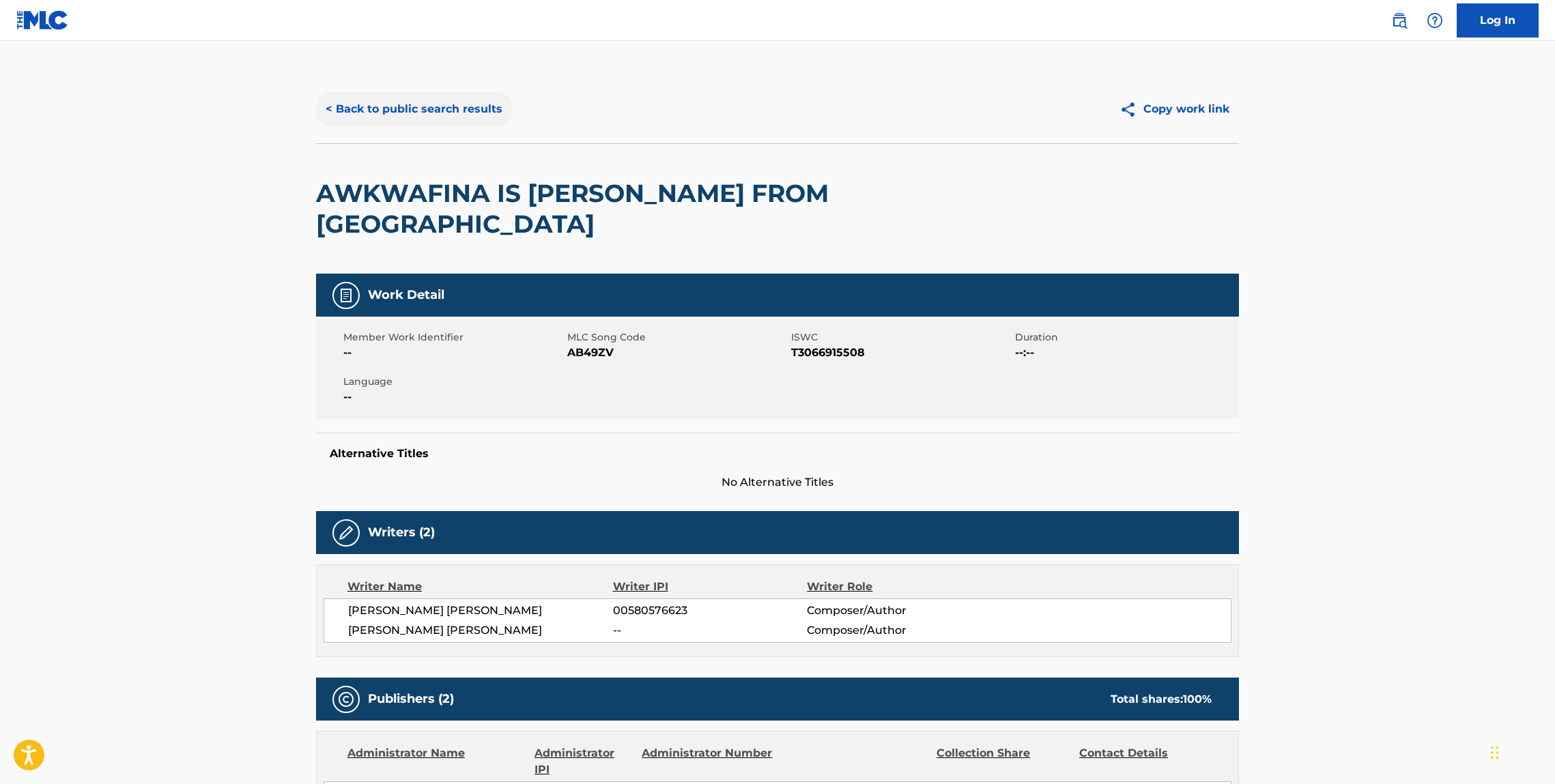
click at [443, 110] on button "< Back to public search results" at bounding box center [413, 109] width 196 height 35
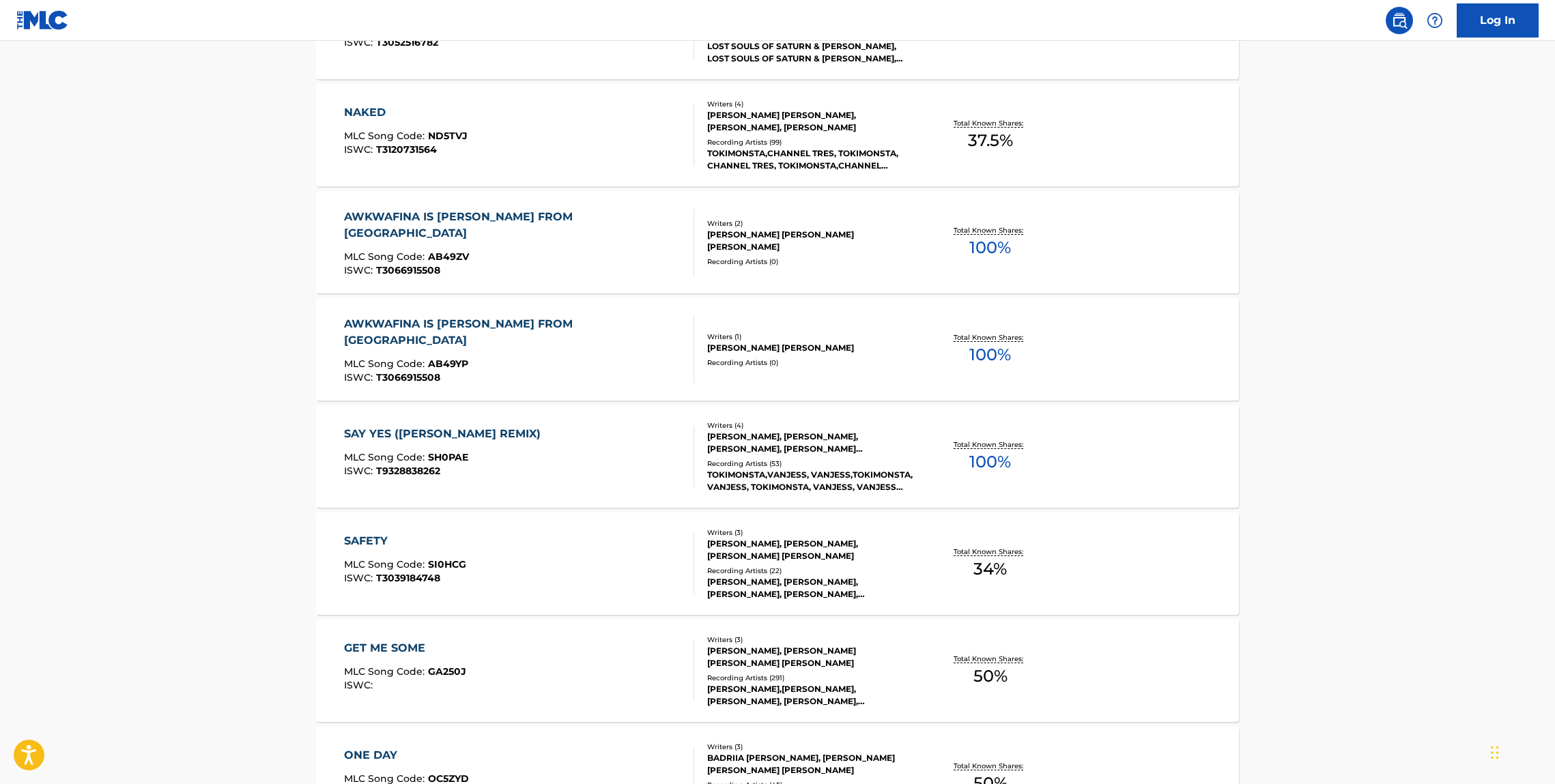
scroll to position [1305, 0]
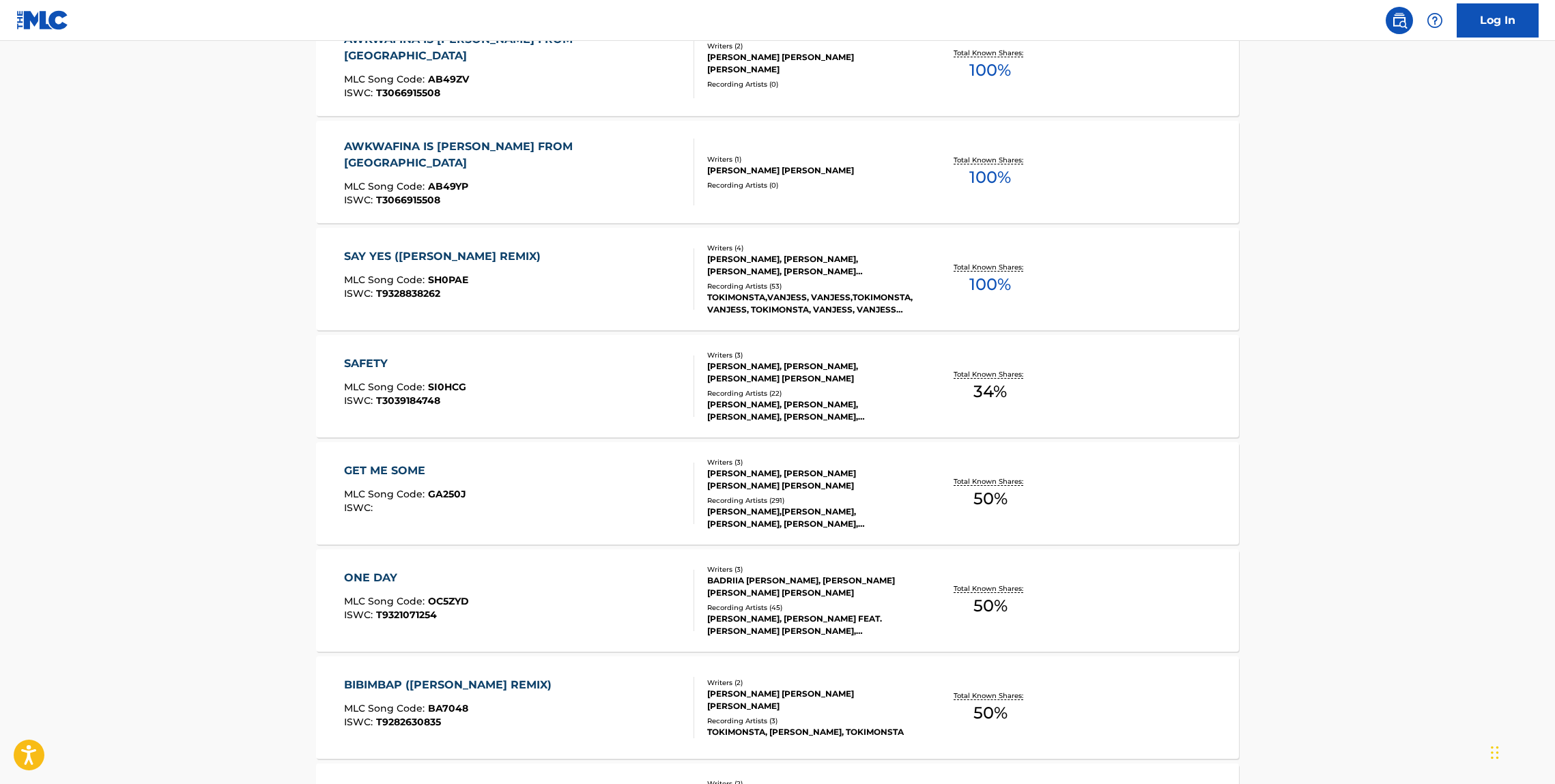
click at [420, 264] on div "SAY YES (TOKIMONSTA REMIX)" at bounding box center [446, 257] width 204 height 17
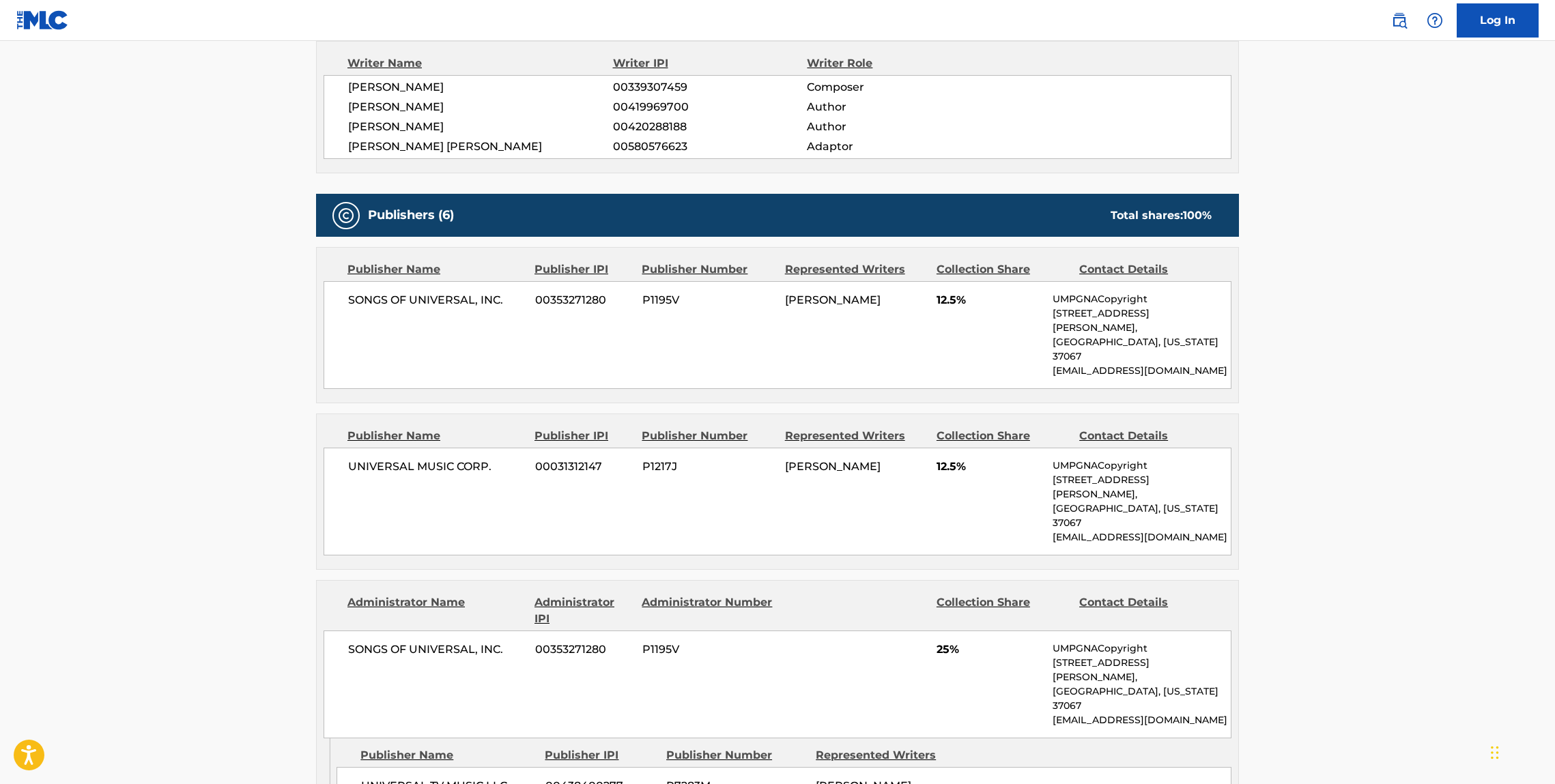
scroll to position [119, 0]
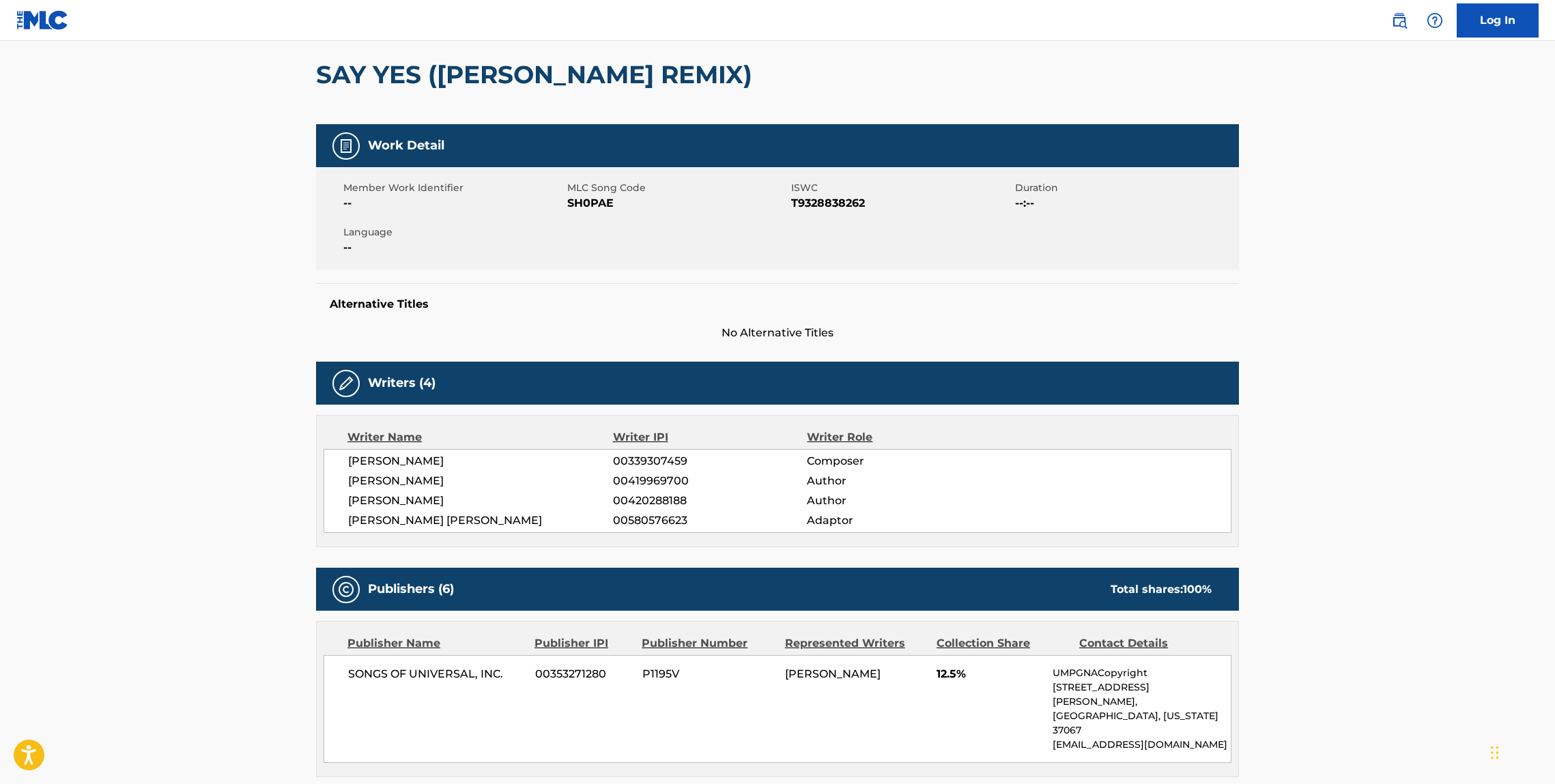
click at [345, 81] on h2 "SAY YES (TOKIMONSTA REMIX)" at bounding box center [537, 74] width 443 height 31
drag, startPoint x: 345, startPoint y: 81, endPoint x: 385, endPoint y: 83, distance: 40.0
click at [385, 83] on h2 "SAY YES (TOKIMONSTA REMIX)" at bounding box center [537, 74] width 443 height 31
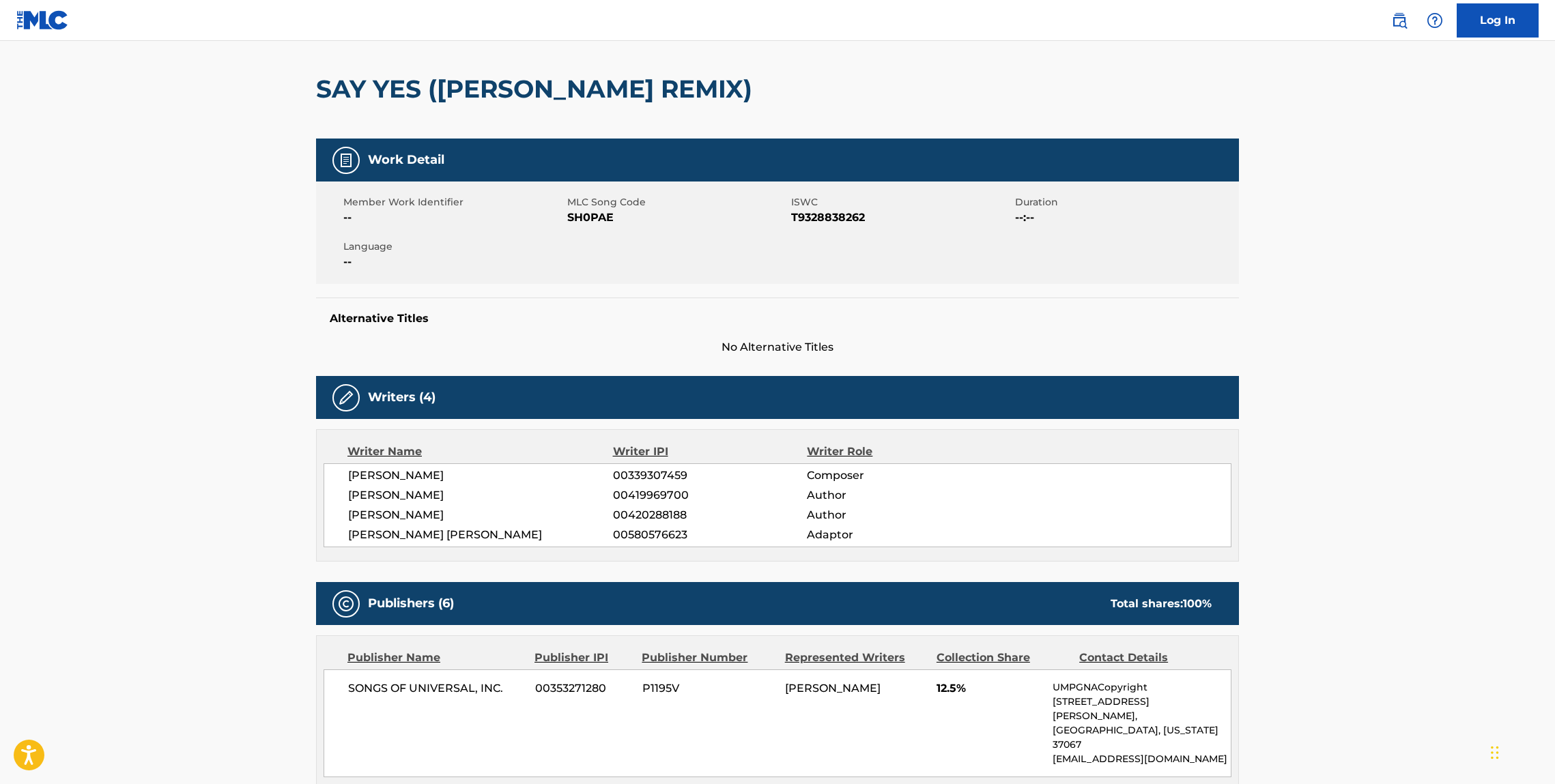
drag, startPoint x: 786, startPoint y: 117, endPoint x: 762, endPoint y: 98, distance: 30.6
click at [781, 115] on div "SAY YES (TOKIMONSTA REMIX)" at bounding box center [777, 88] width 923 height 100
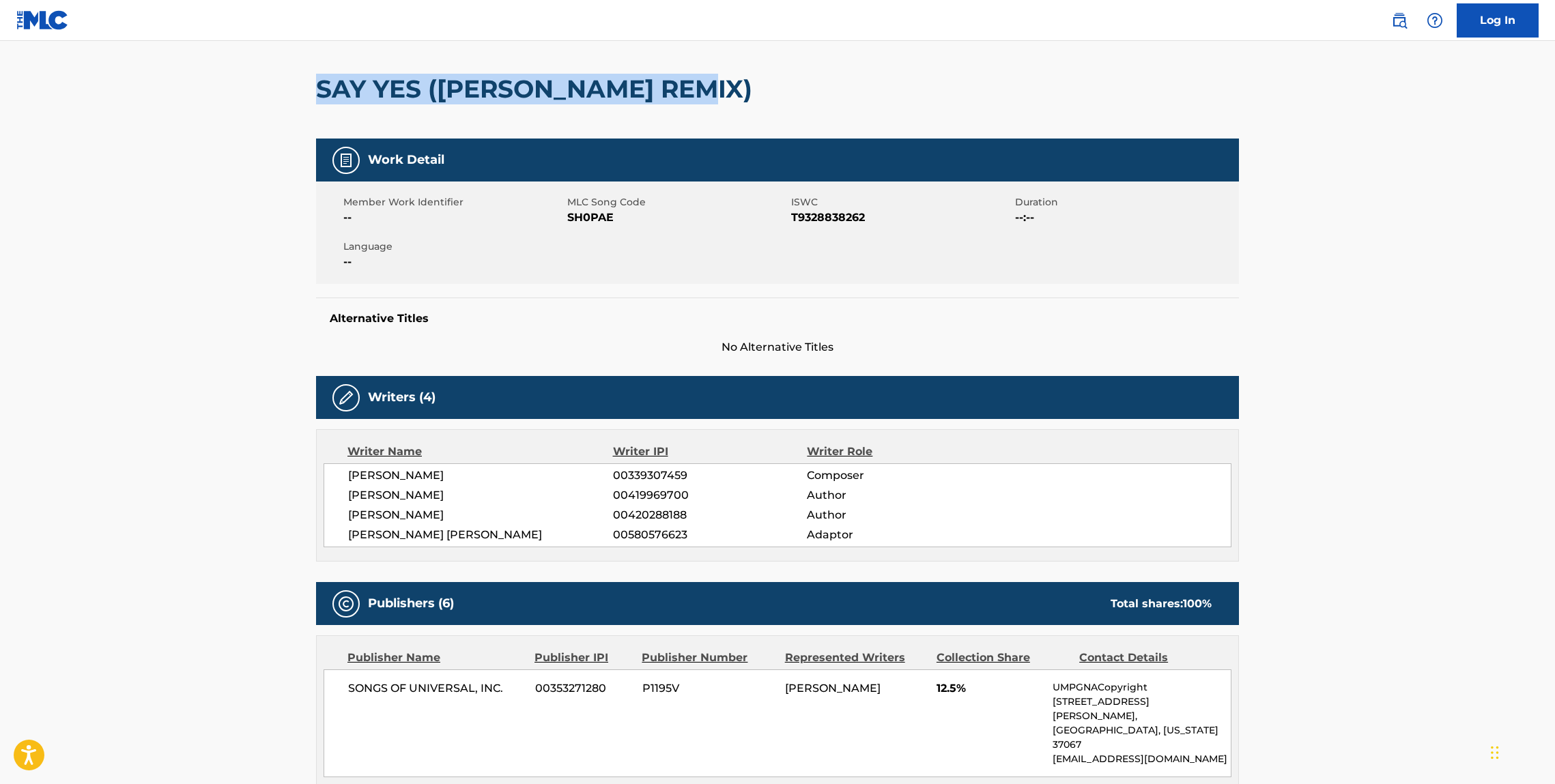
drag, startPoint x: 751, startPoint y: 94, endPoint x: 291, endPoint y: 95, distance: 460.0
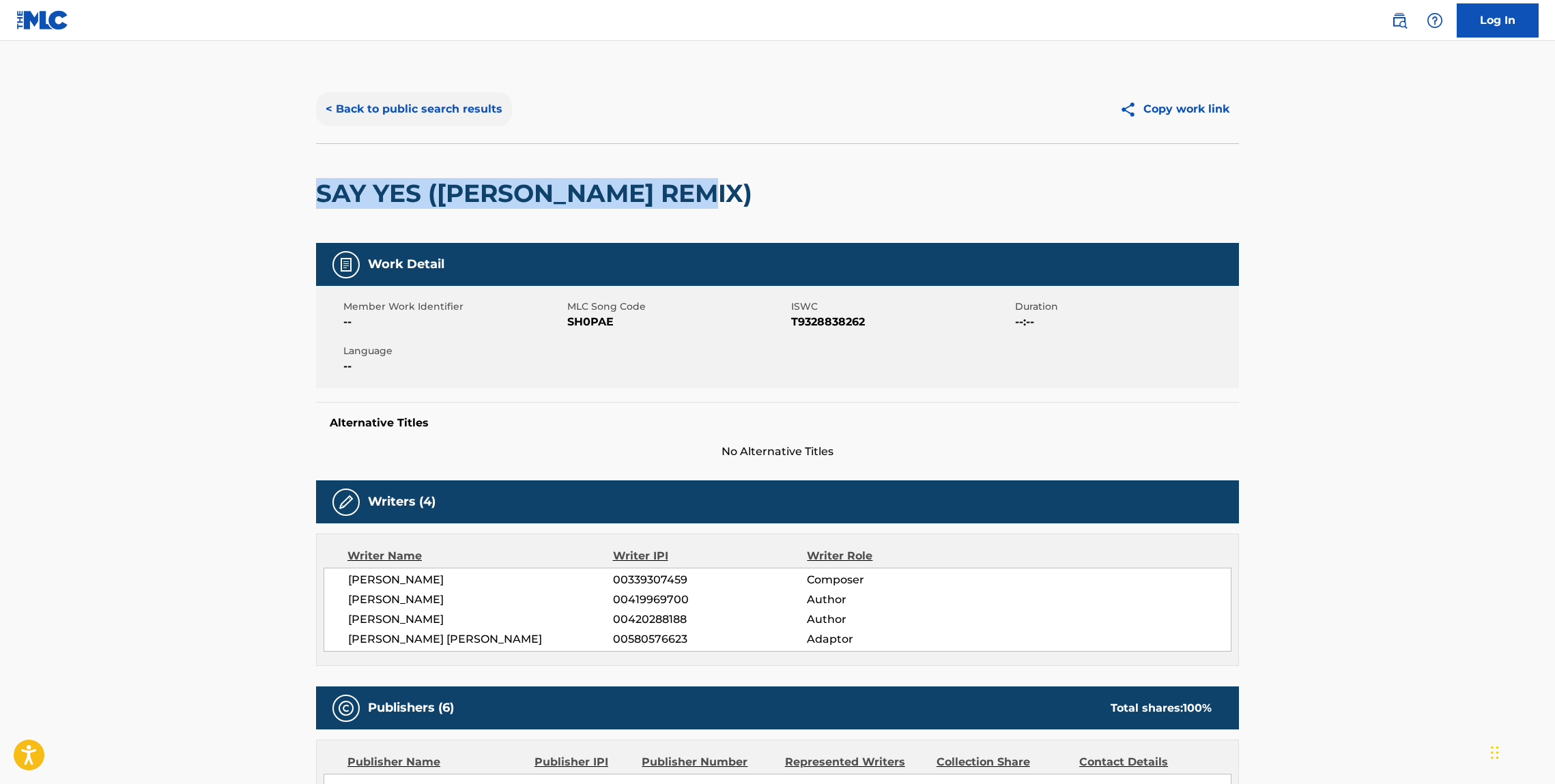
click at [369, 120] on button "< Back to public search results" at bounding box center [413, 109] width 196 height 35
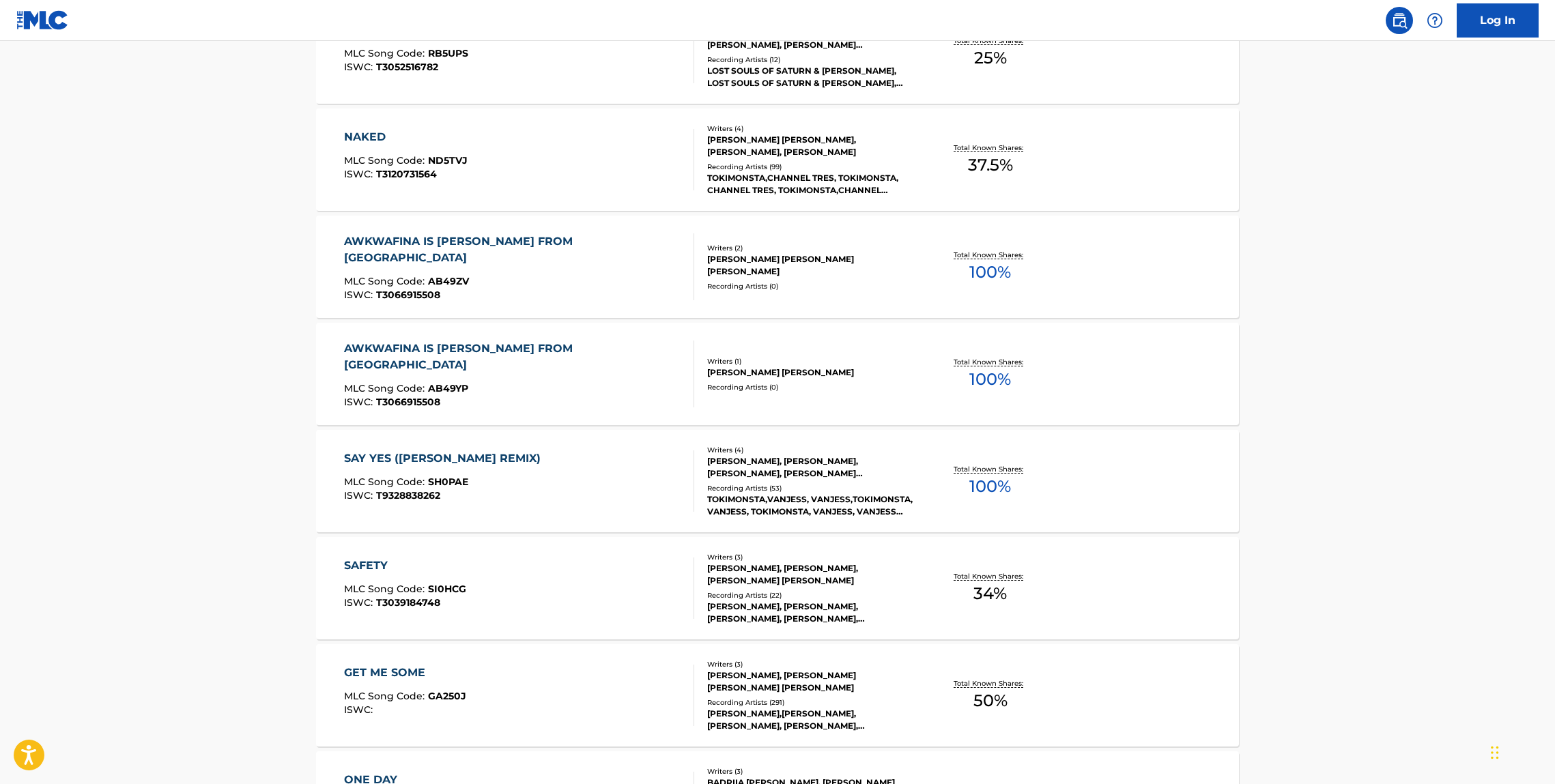
scroll to position [1110, 0]
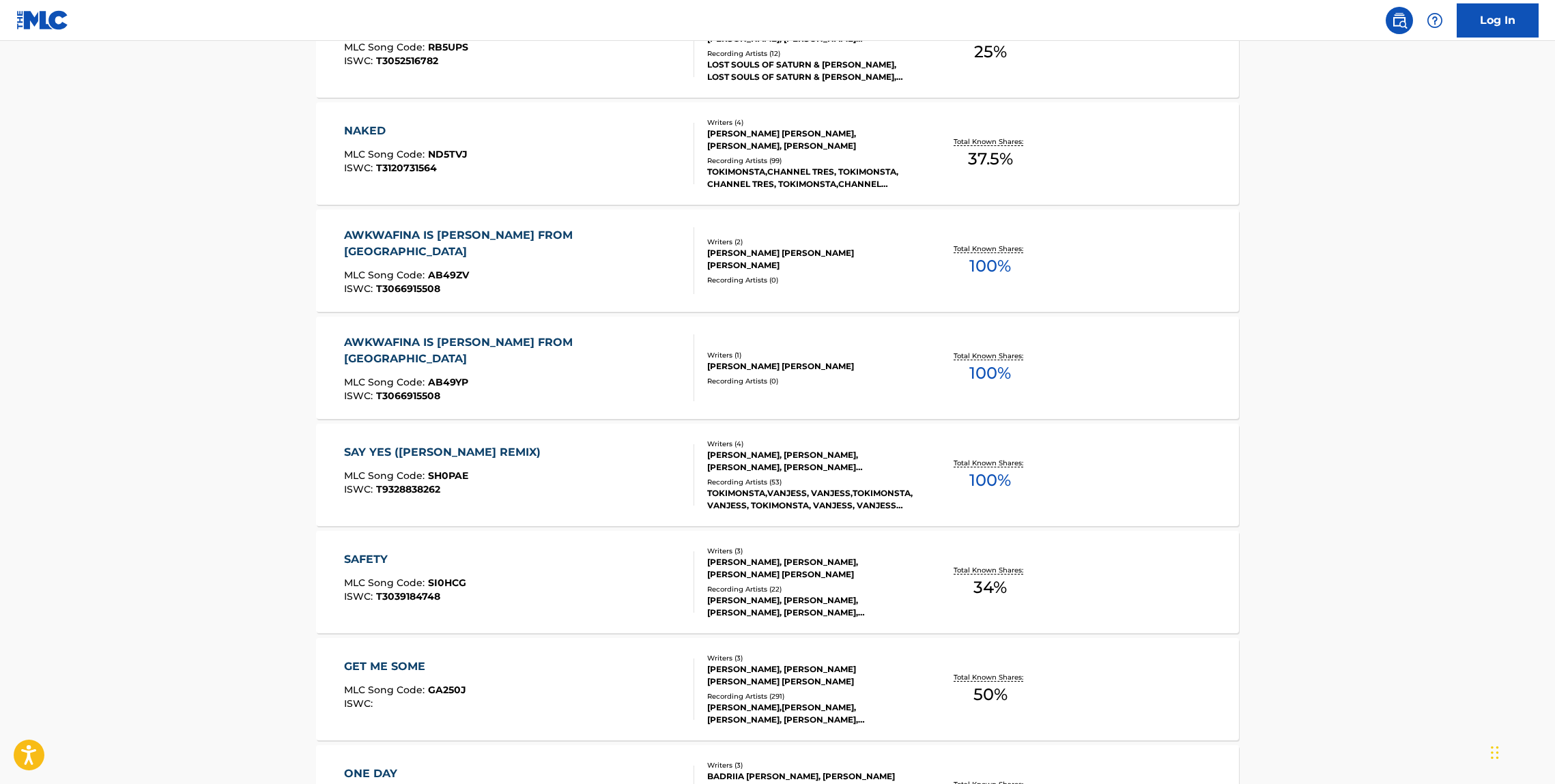
click at [372, 551] on div "SAFETY" at bounding box center [405, 559] width 122 height 17
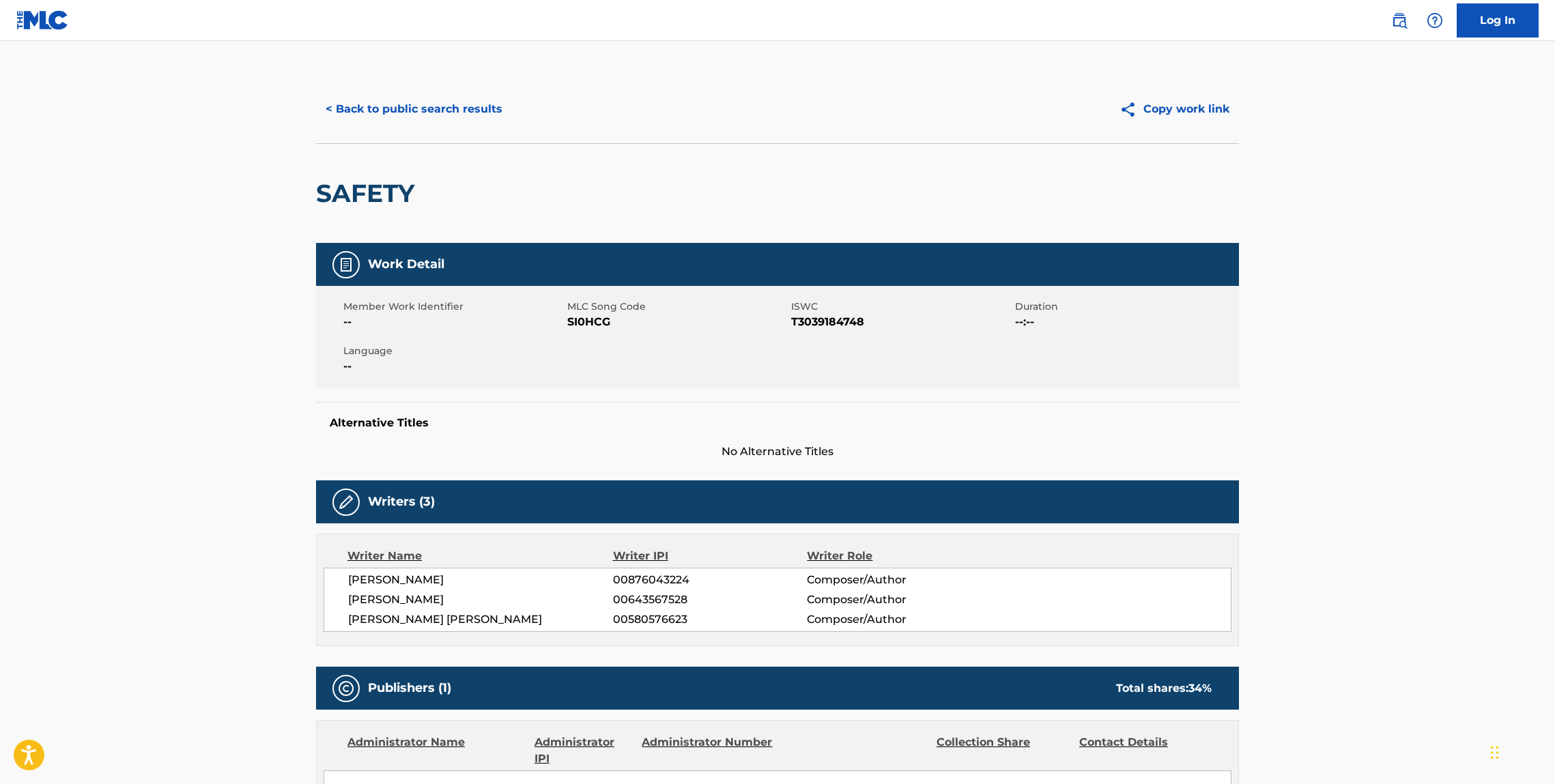
drag, startPoint x: 452, startPoint y: 168, endPoint x: 335, endPoint y: 171, distance: 117.0
click at [336, 171] on div "SAFETY" at bounding box center [777, 193] width 923 height 100
click at [347, 204] on h2 "SAFETY" at bounding box center [368, 193] width 105 height 31
click at [346, 204] on h2 "SAFETY" at bounding box center [368, 193] width 105 height 31
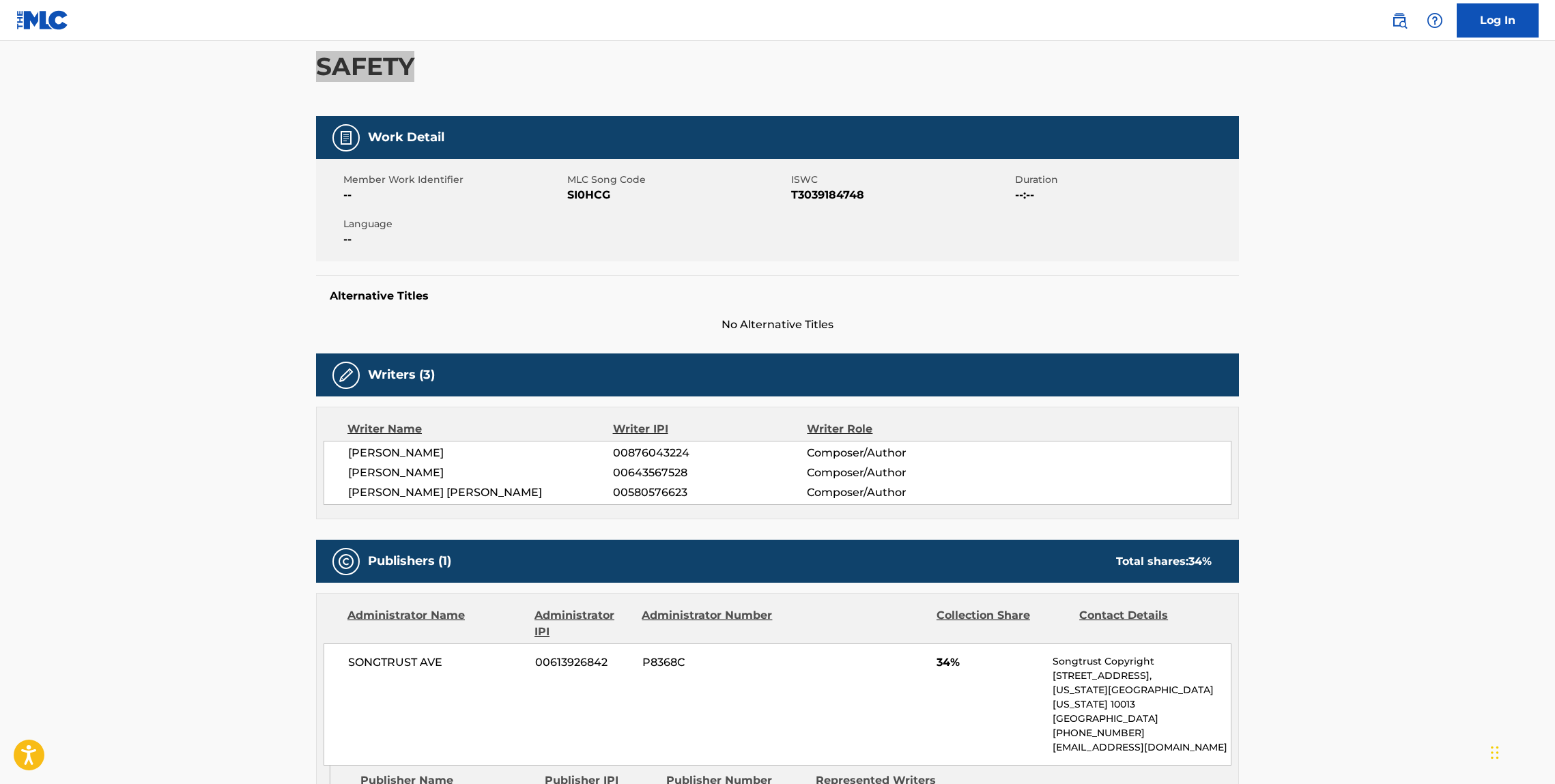
scroll to position [369, 0]
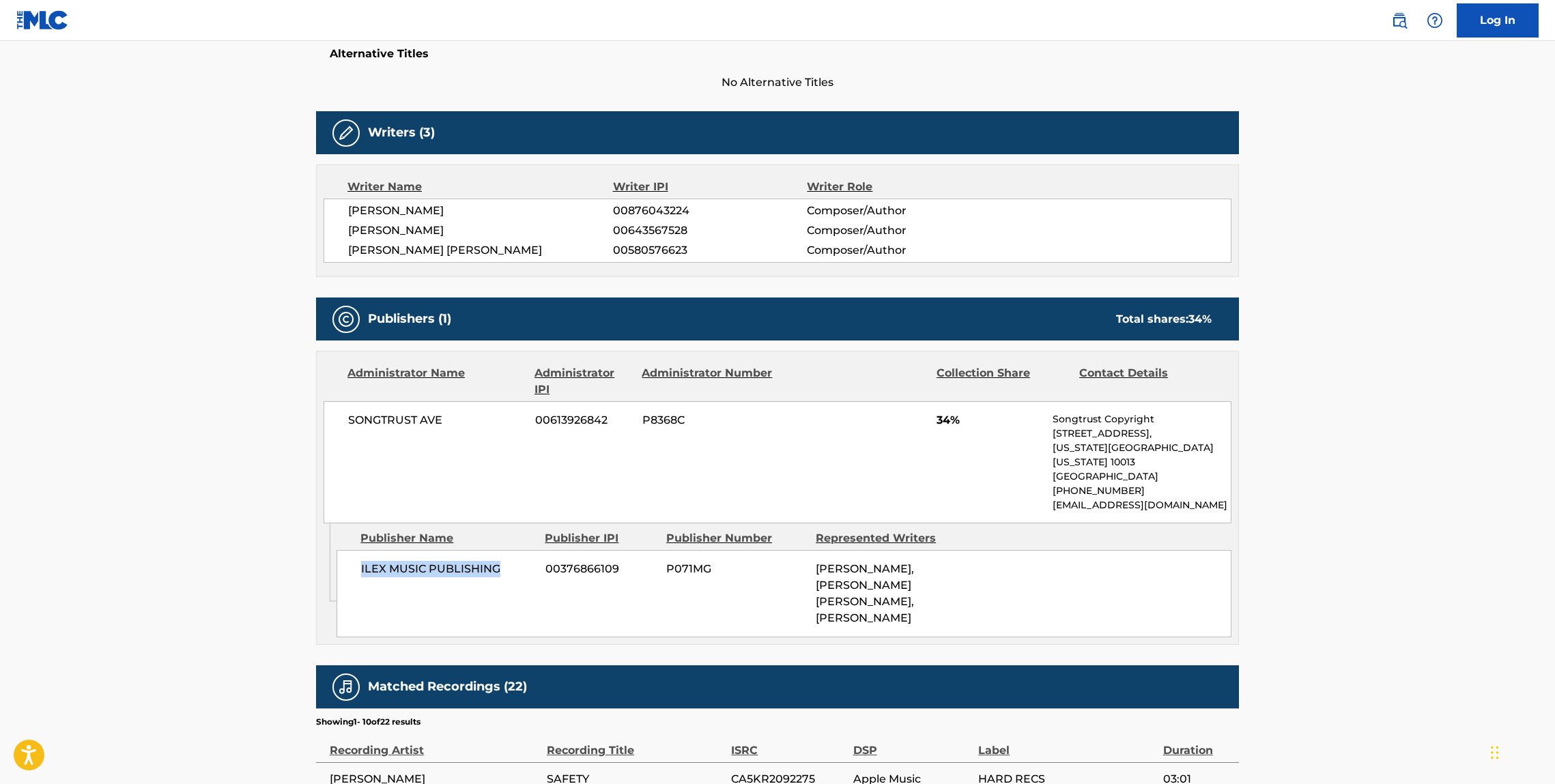
drag, startPoint x: 518, startPoint y: 552, endPoint x: 333, endPoint y: 548, distance: 185.0
click at [358, 550] on div "ILEX MUSIC PUBLISHING 00376866109 P071MG MIGUEL TOMAS OLIVEIRA, JENNIFER YOUNG …" at bounding box center [783, 594] width 895 height 88
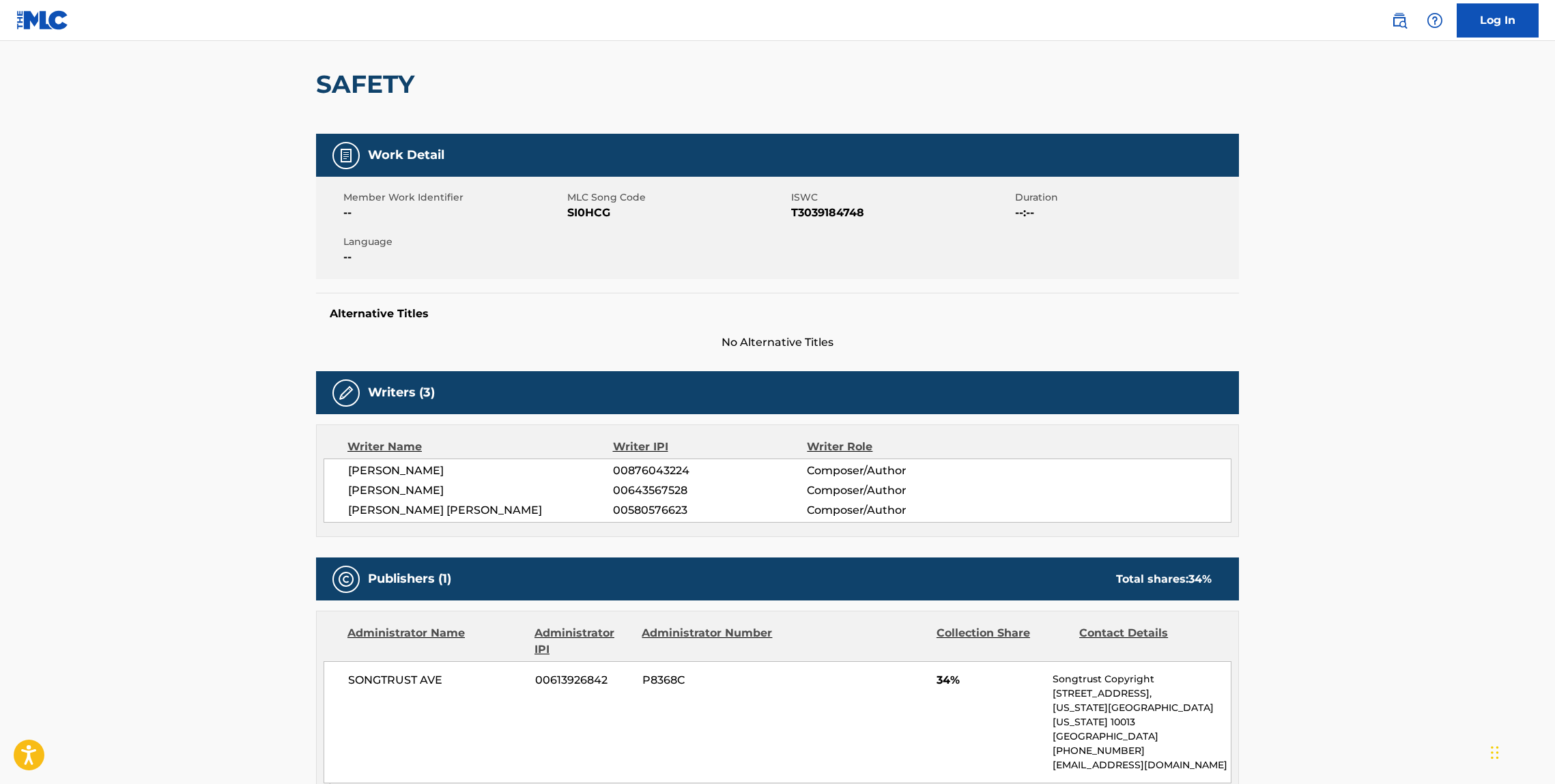
scroll to position [0, 0]
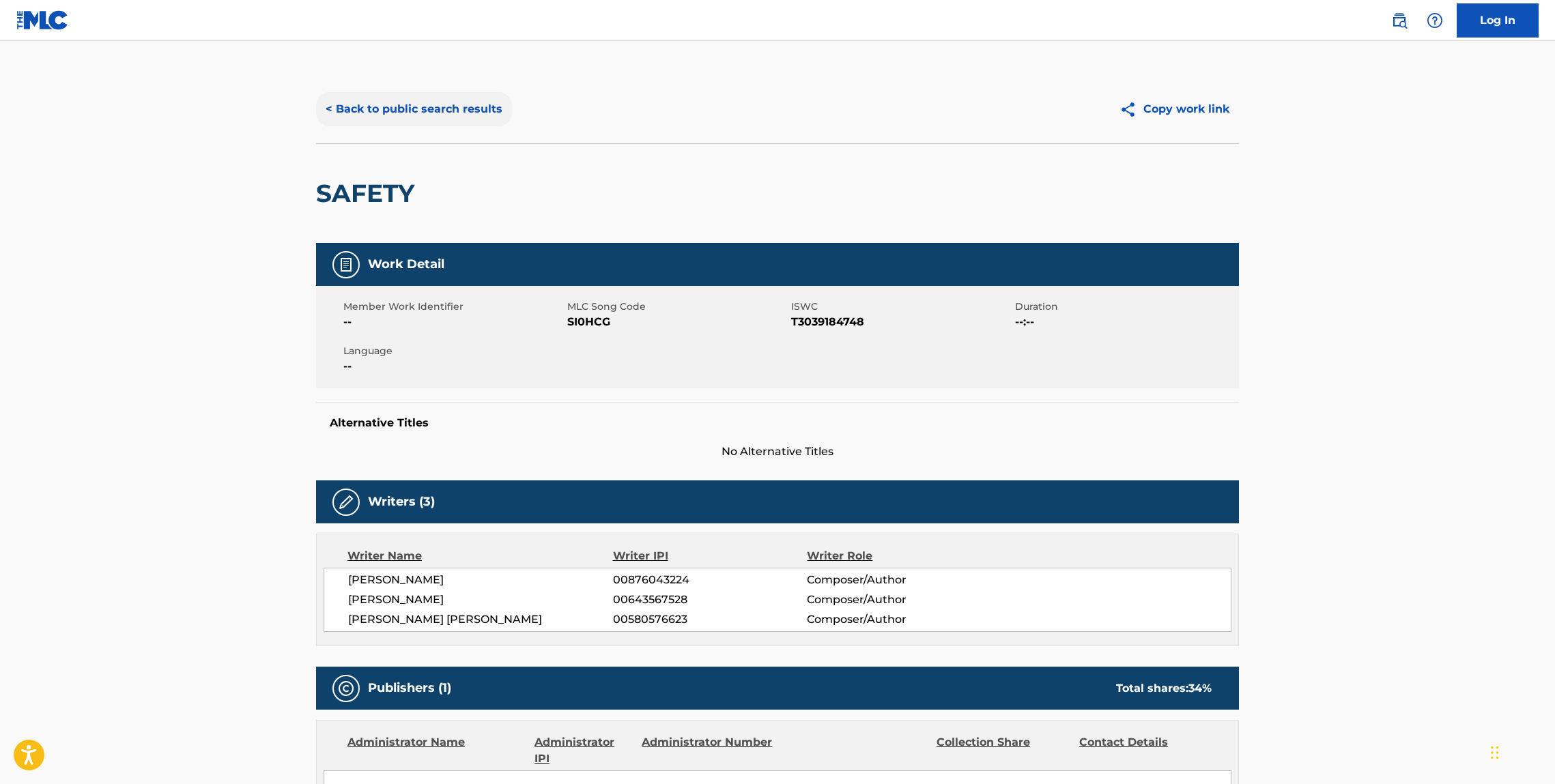
click at [360, 119] on button "< Back to public search results" at bounding box center [413, 109] width 196 height 35
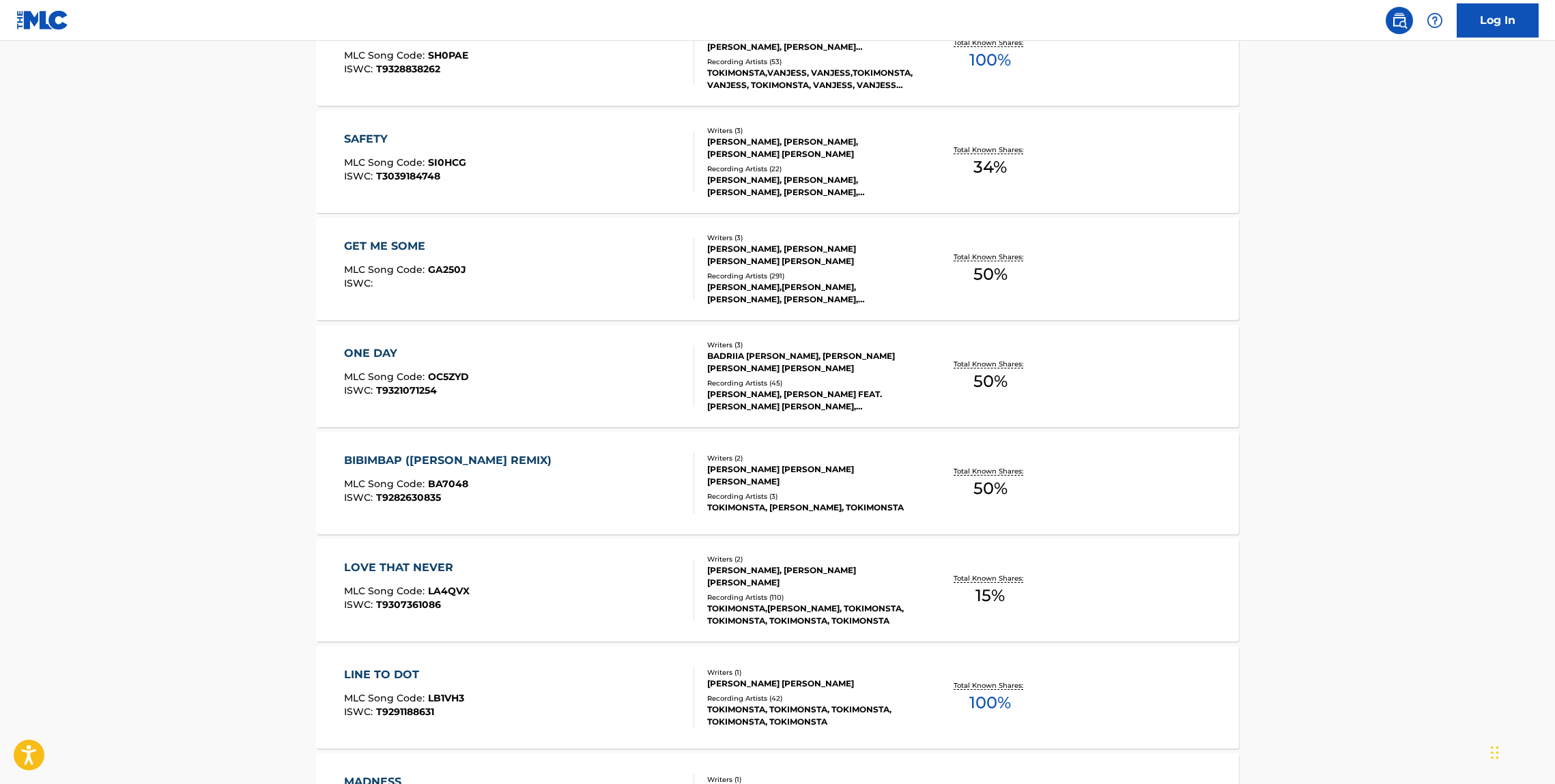
scroll to position [1527, 0]
click at [377, 250] on div "GET ME SOME" at bounding box center [405, 249] width 122 height 17
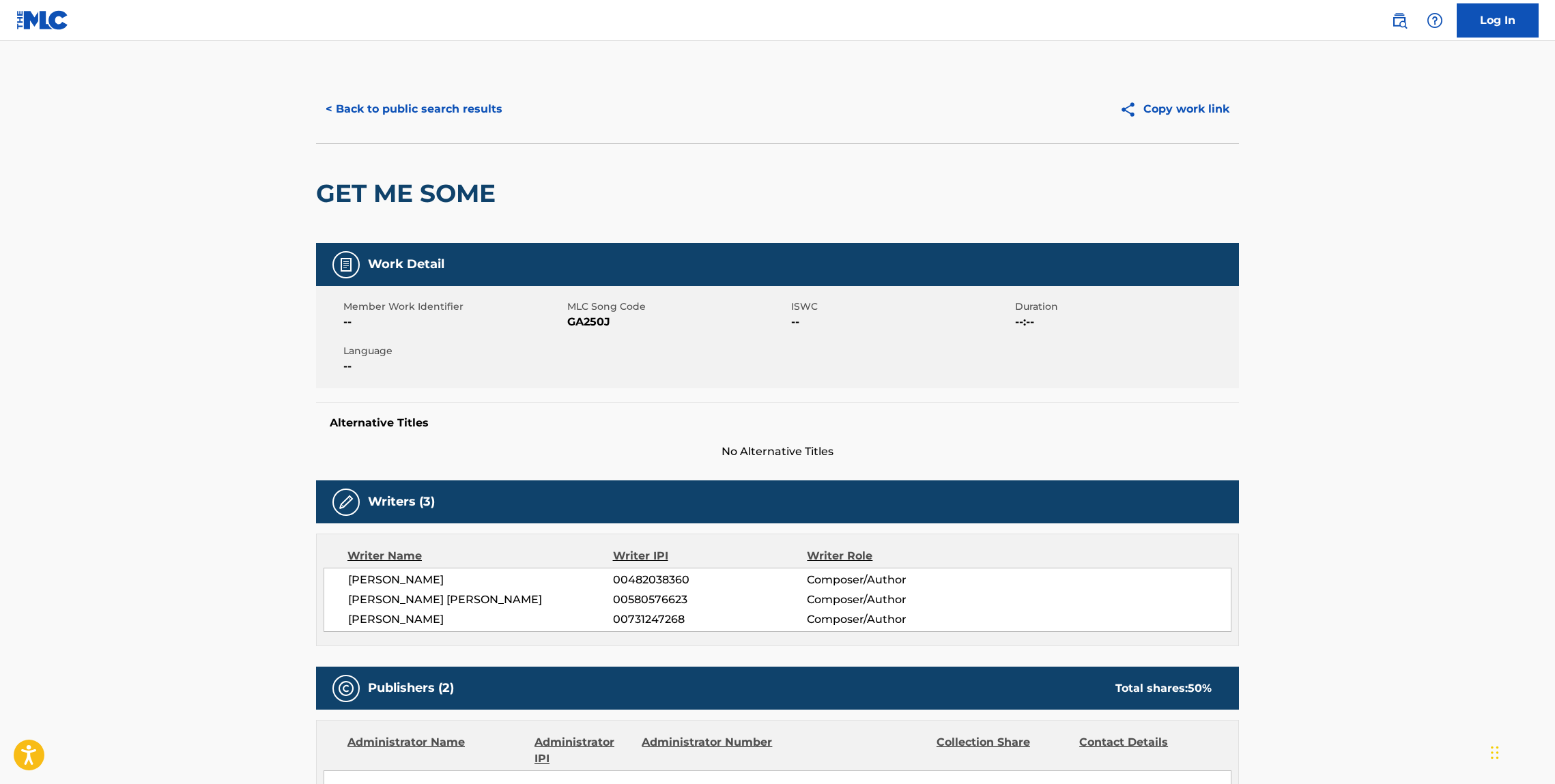
drag, startPoint x: 497, startPoint y: 226, endPoint x: 497, endPoint y: 204, distance: 22.0
click at [497, 222] on div "GET ME SOME" at bounding box center [409, 194] width 187 height 99
drag, startPoint x: 497, startPoint y: 204, endPoint x: 277, endPoint y: 210, distance: 220.1
click at [417, 107] on button "< Back to public search results" at bounding box center [413, 109] width 196 height 35
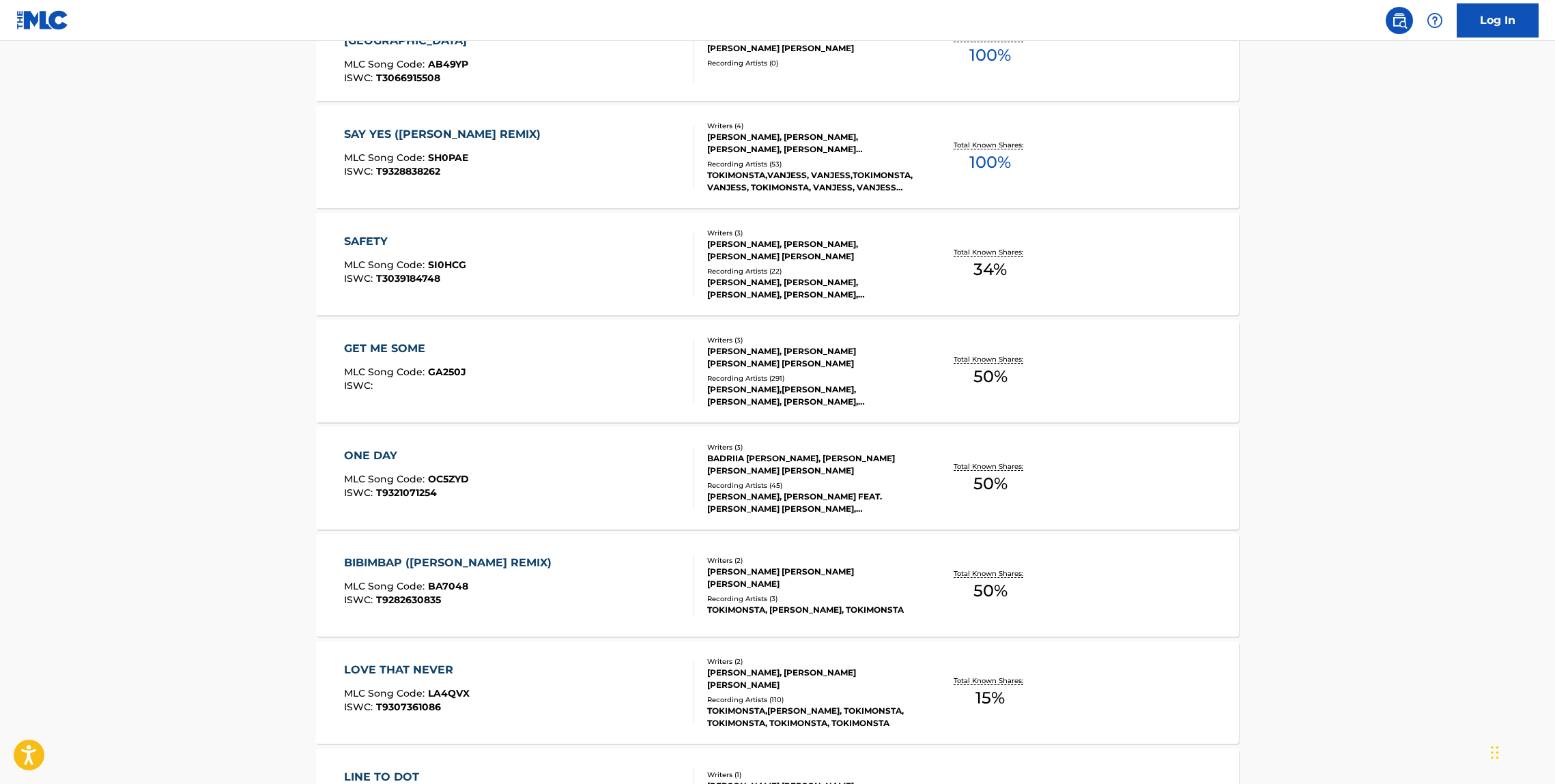
scroll to position [1472, 0]
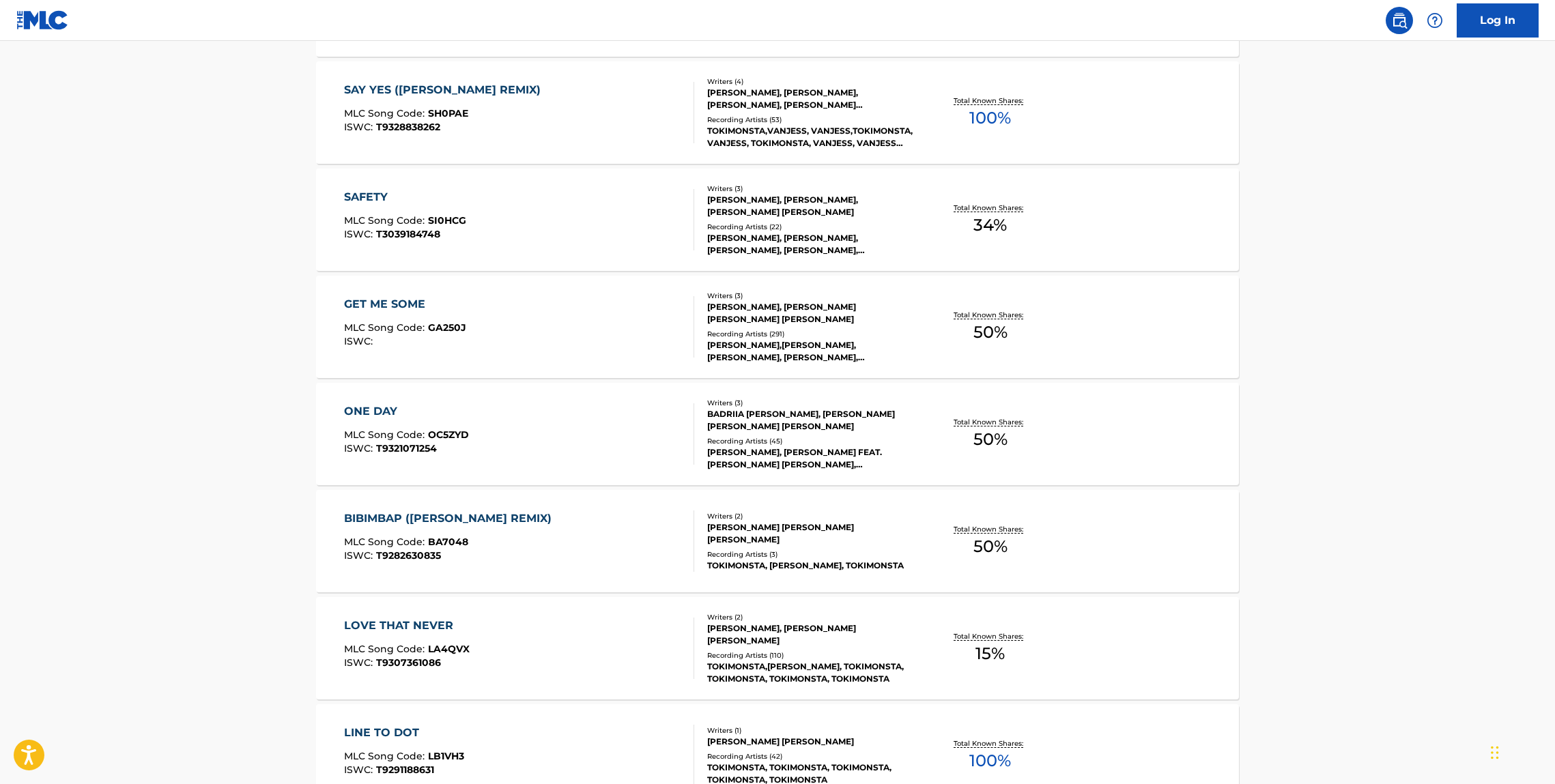
click at [390, 417] on div "ONE DAY" at bounding box center [406, 411] width 125 height 17
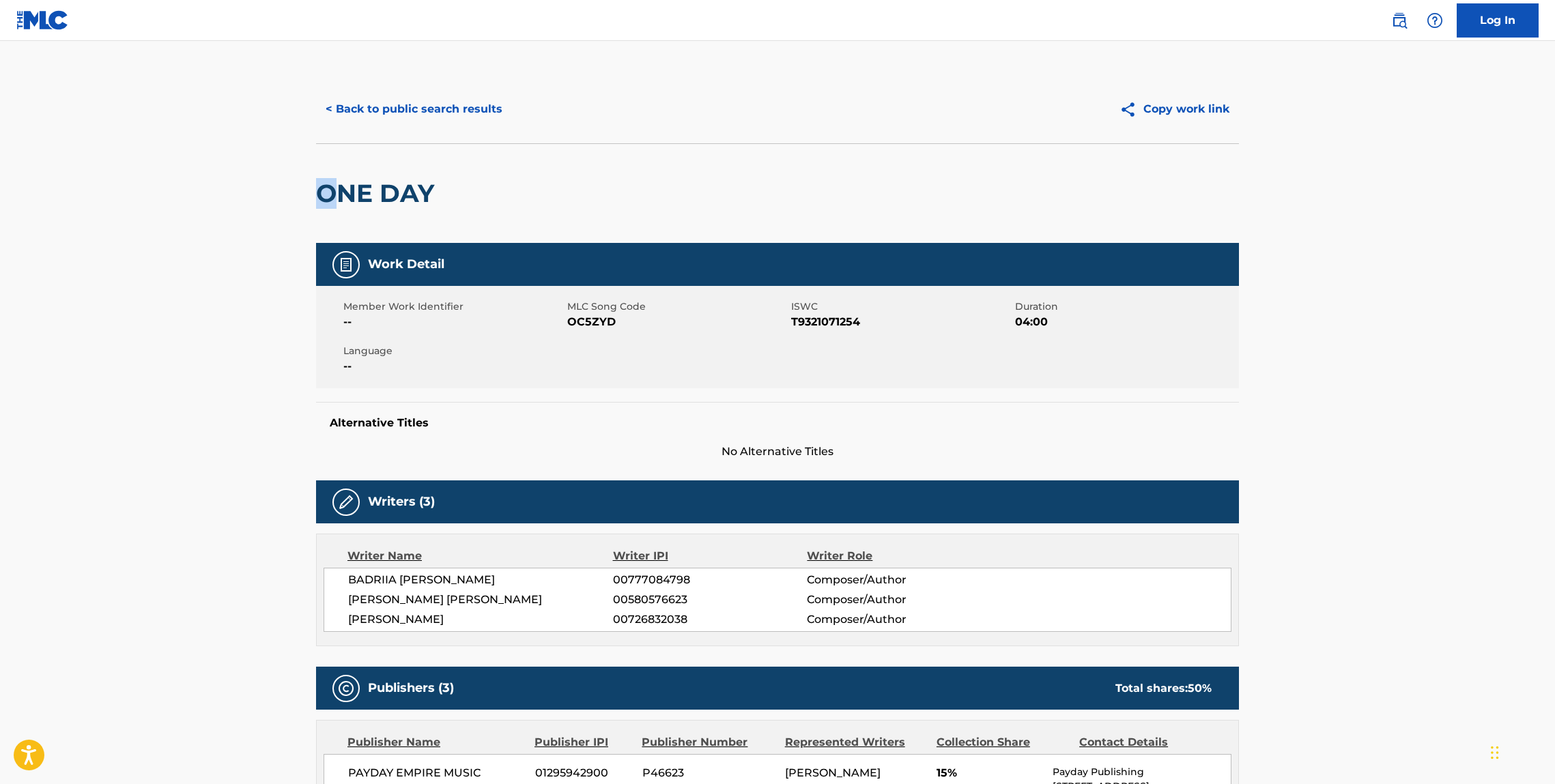
drag, startPoint x: 480, startPoint y: 178, endPoint x: 404, endPoint y: 202, distance: 79.7
click at [338, 193] on div "ONE DAY" at bounding box center [777, 193] width 923 height 100
drag, startPoint x: 444, startPoint y: 202, endPoint x: 180, endPoint y: 211, distance: 264.2
click at [437, 115] on button "< Back to public search results" at bounding box center [413, 109] width 196 height 35
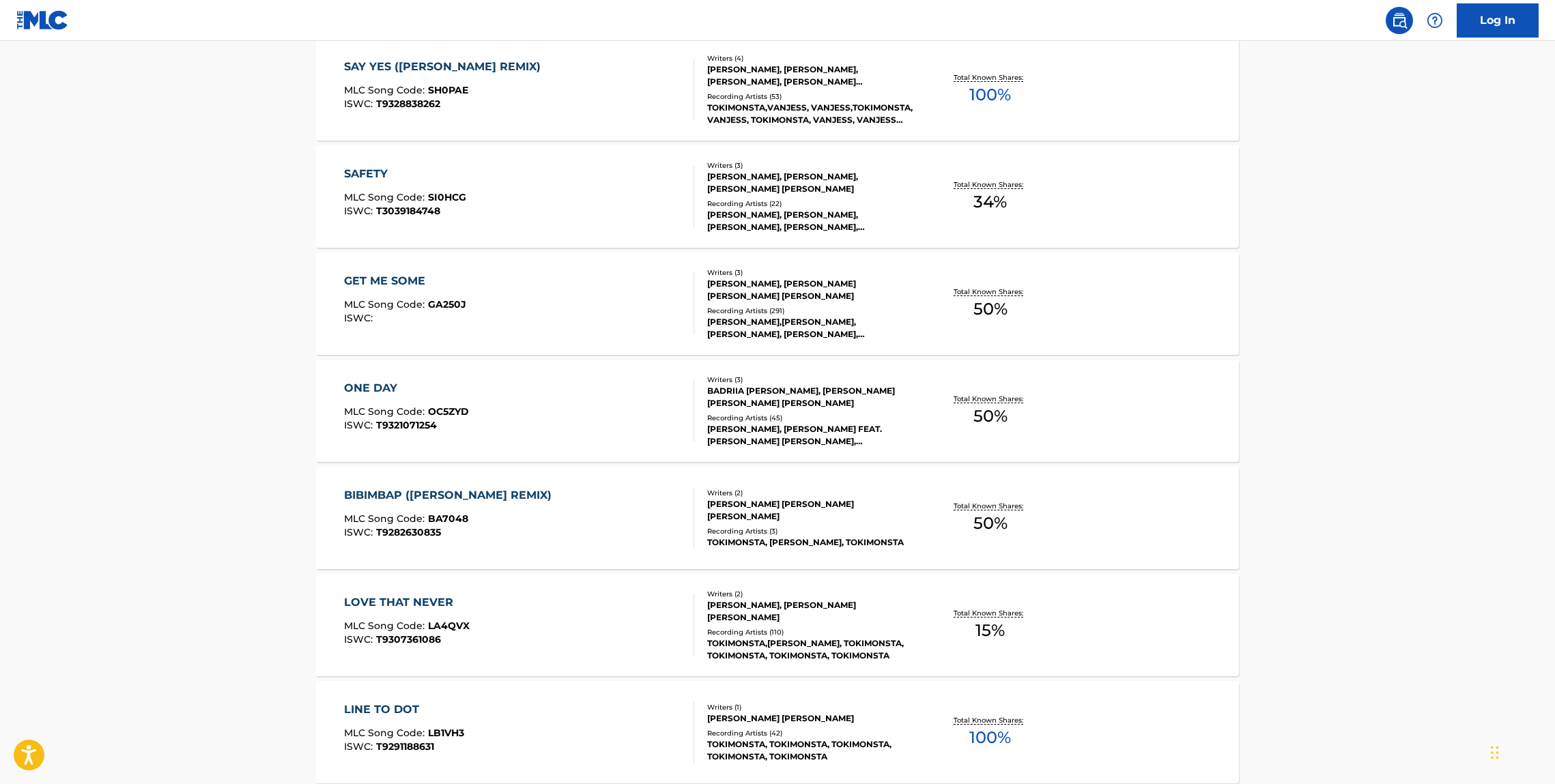
scroll to position [1507, 0]
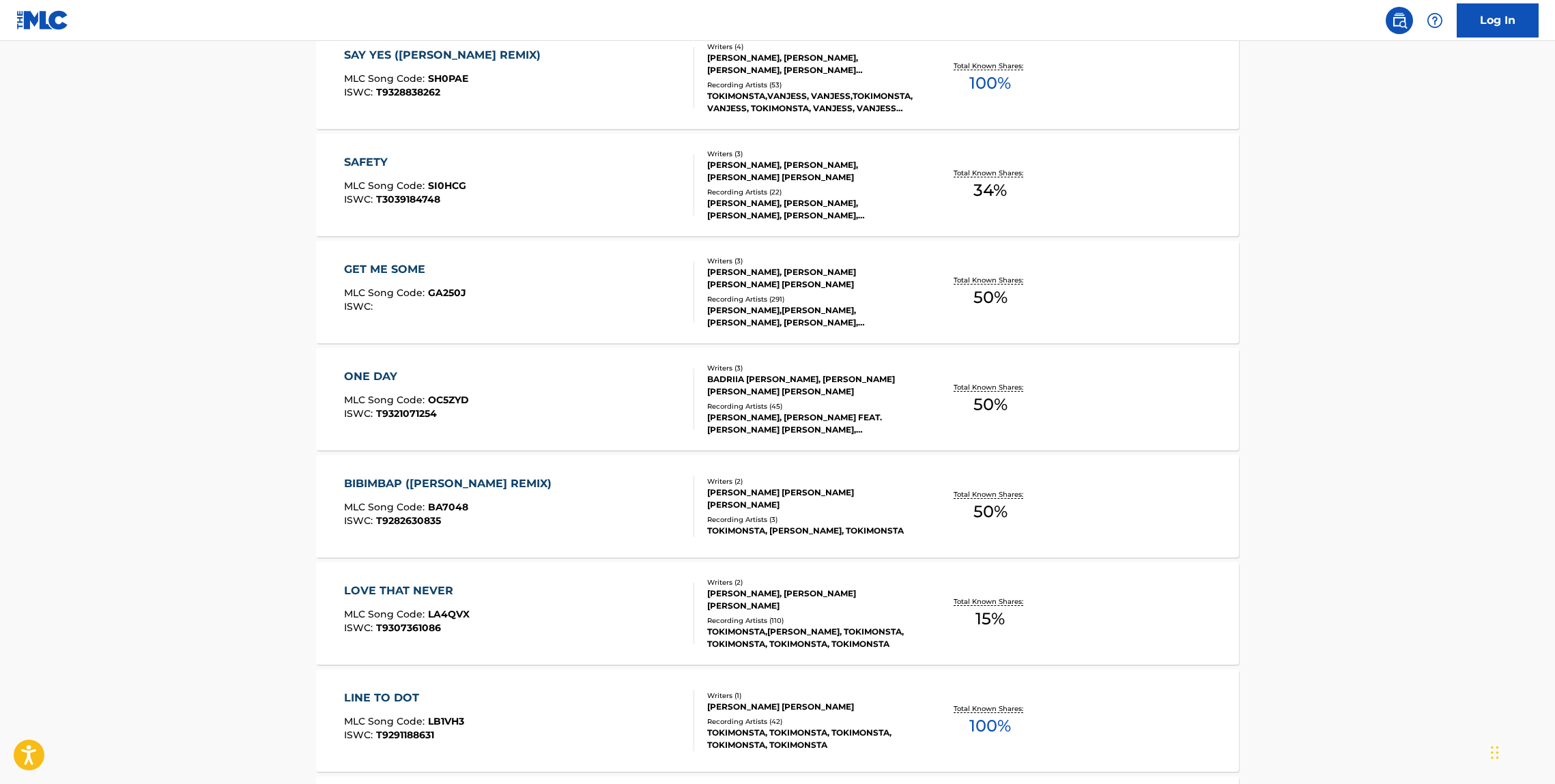
click at [444, 482] on div "BIBIMBAP (HOLLY REMIX)" at bounding box center [451, 484] width 214 height 17
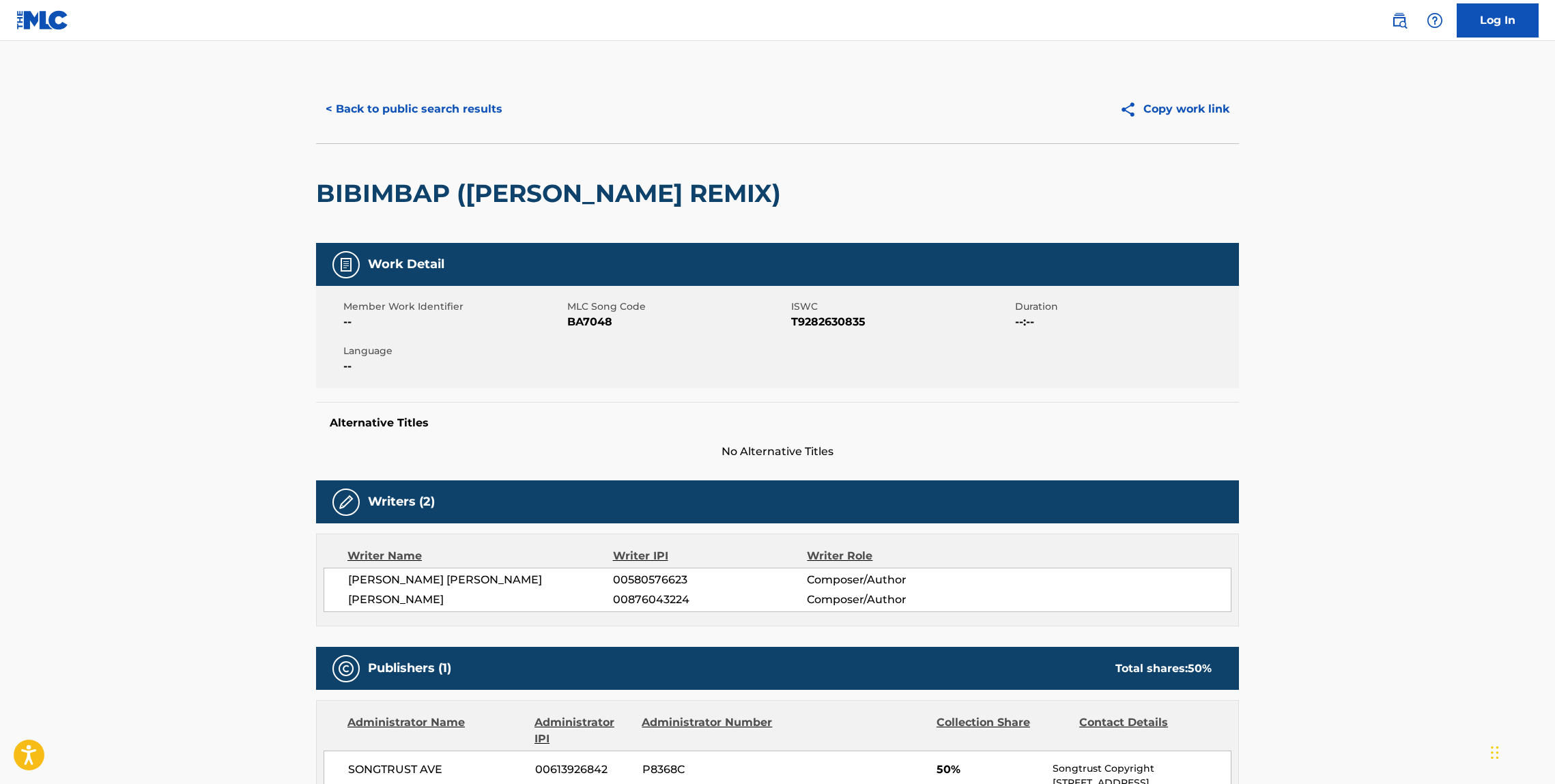
click at [389, 199] on h2 "BIBIMBAP (HOLLY REMIX)" at bounding box center [551, 193] width 472 height 31
drag, startPoint x: 389, startPoint y: 199, endPoint x: 110, endPoint y: 252, distance: 284.0
click at [345, 199] on h2 "BIBIMBAP (HOLLY REMIX)" at bounding box center [551, 193] width 472 height 31
click at [359, 133] on div "< Back to public search results Copy work link" at bounding box center [777, 109] width 923 height 68
click at [358, 121] on button "< Back to public search results" at bounding box center [413, 109] width 196 height 35
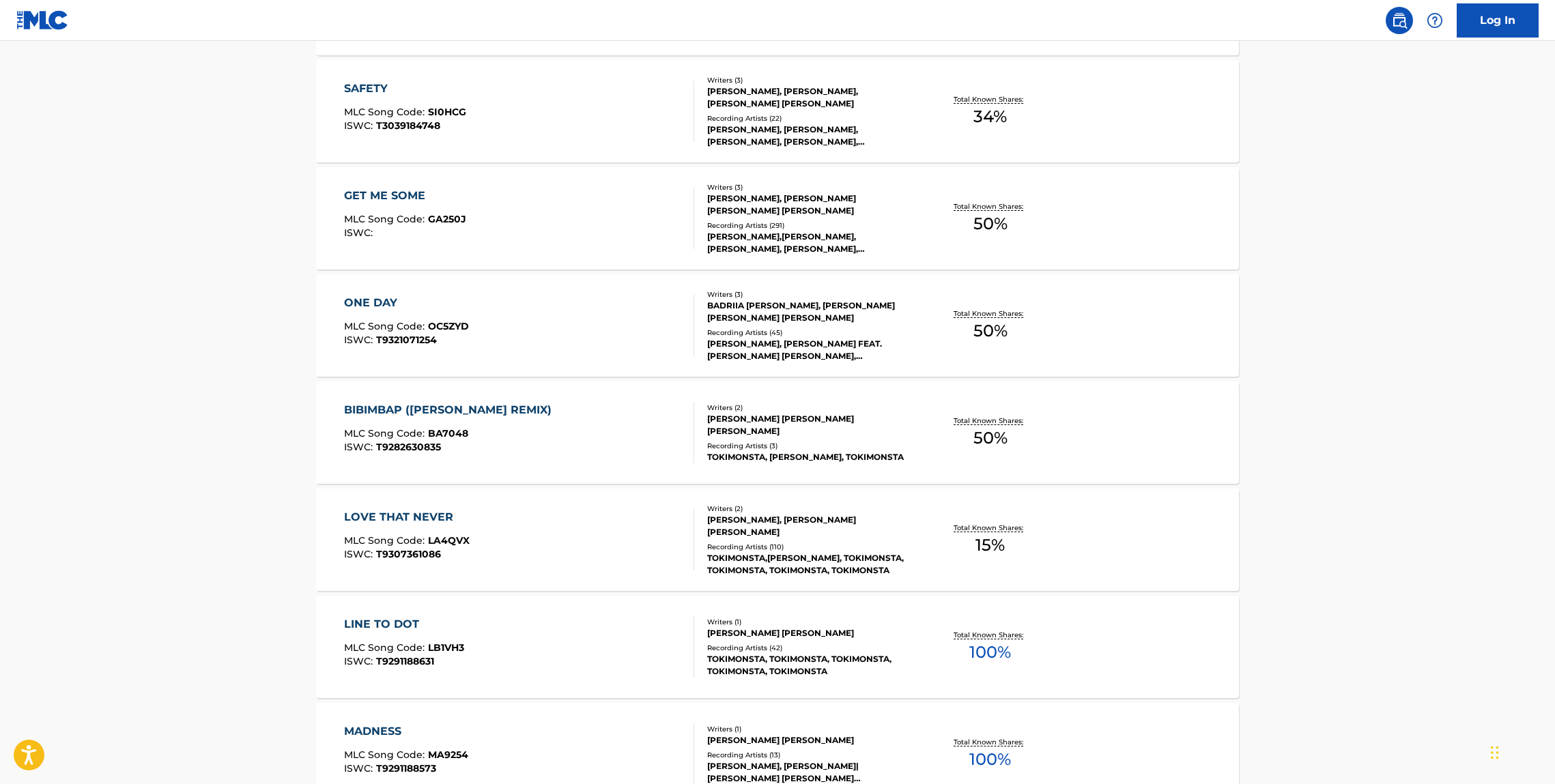
scroll to position [1628, 0]
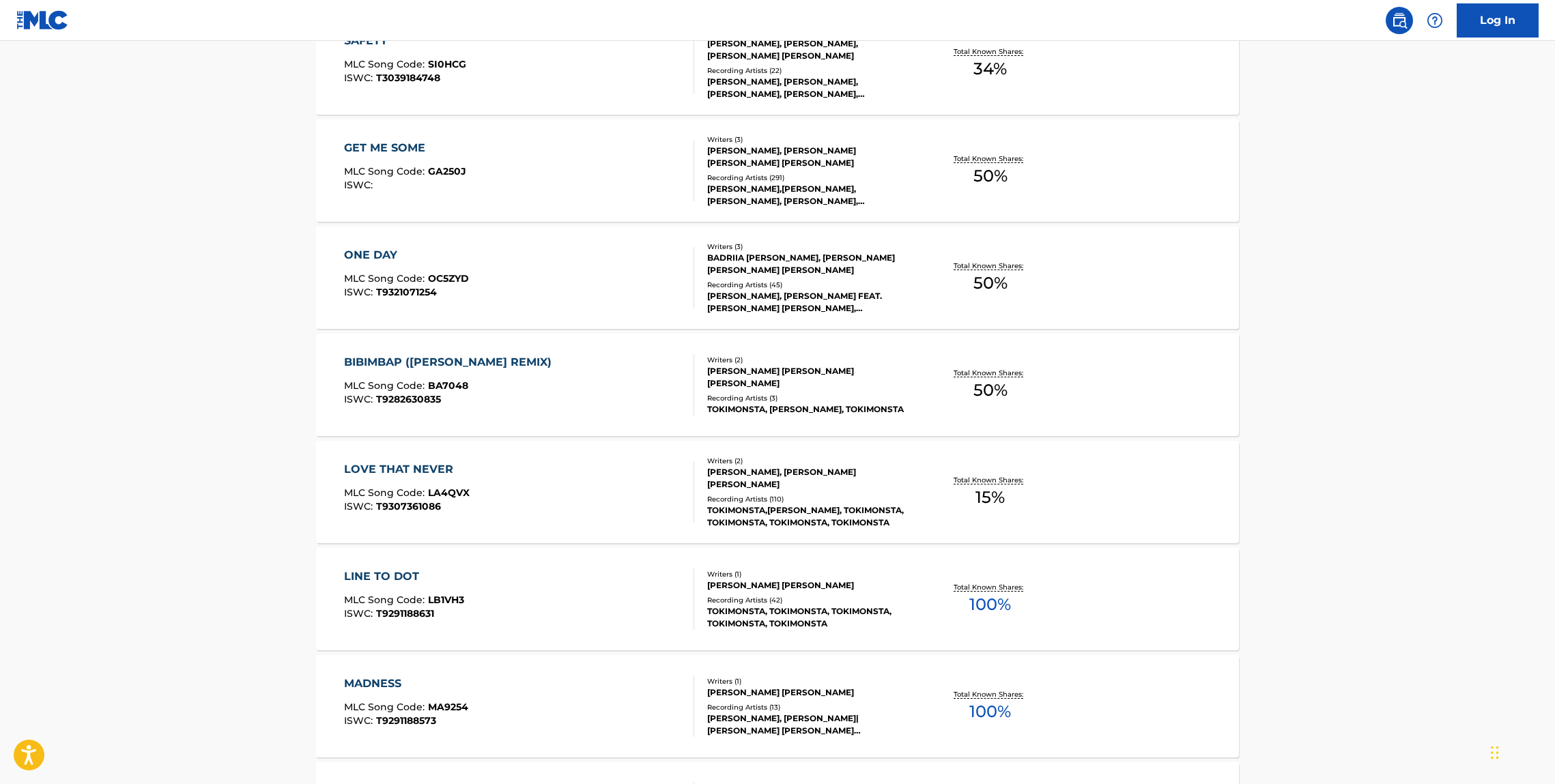
click at [424, 467] on div "LOVE THAT NEVER" at bounding box center [407, 469] width 126 height 17
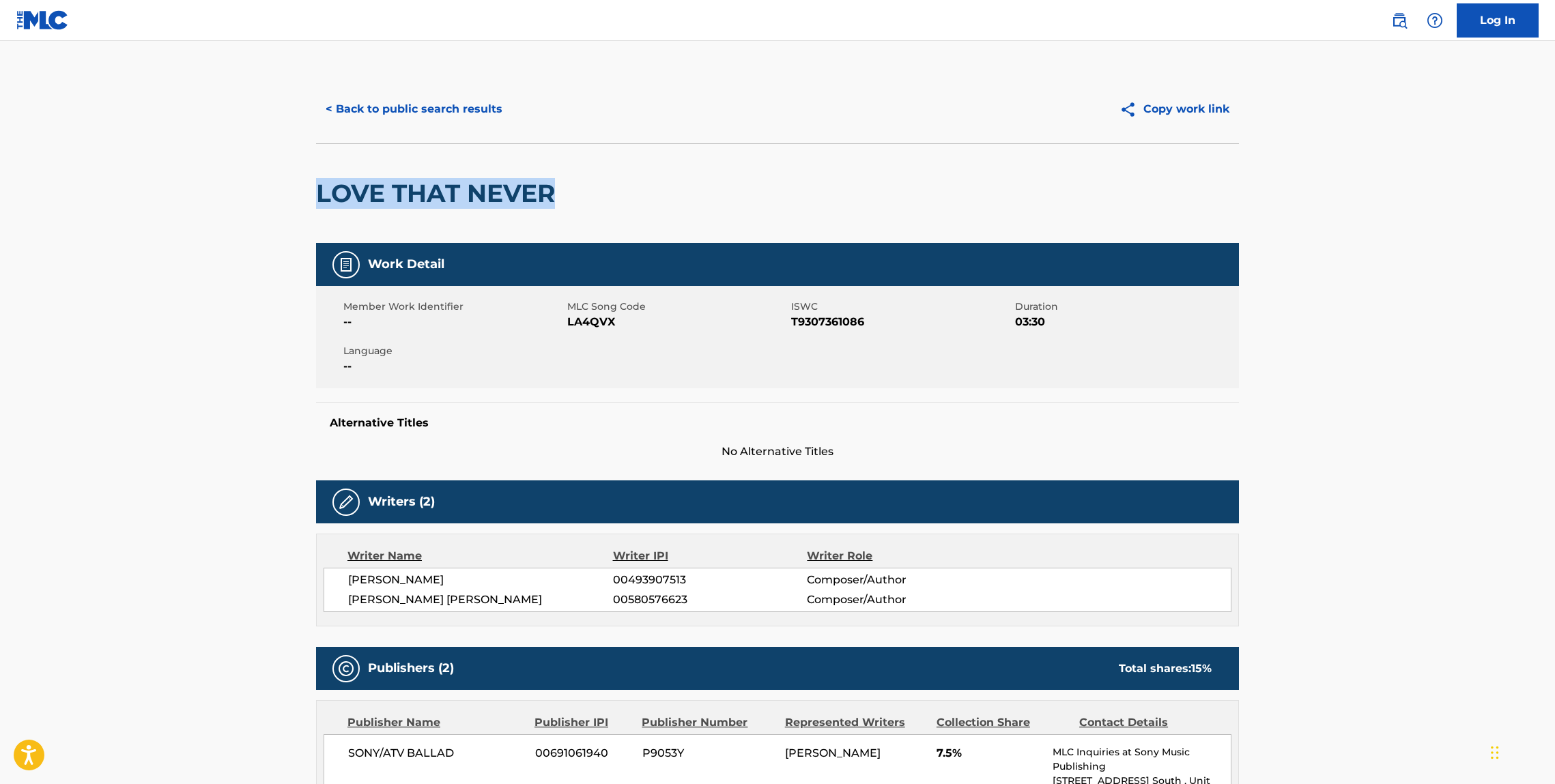
drag, startPoint x: 581, startPoint y: 189, endPoint x: 311, endPoint y: 190, distance: 270.0
click at [404, 104] on button "< Back to public search results" at bounding box center [413, 109] width 196 height 35
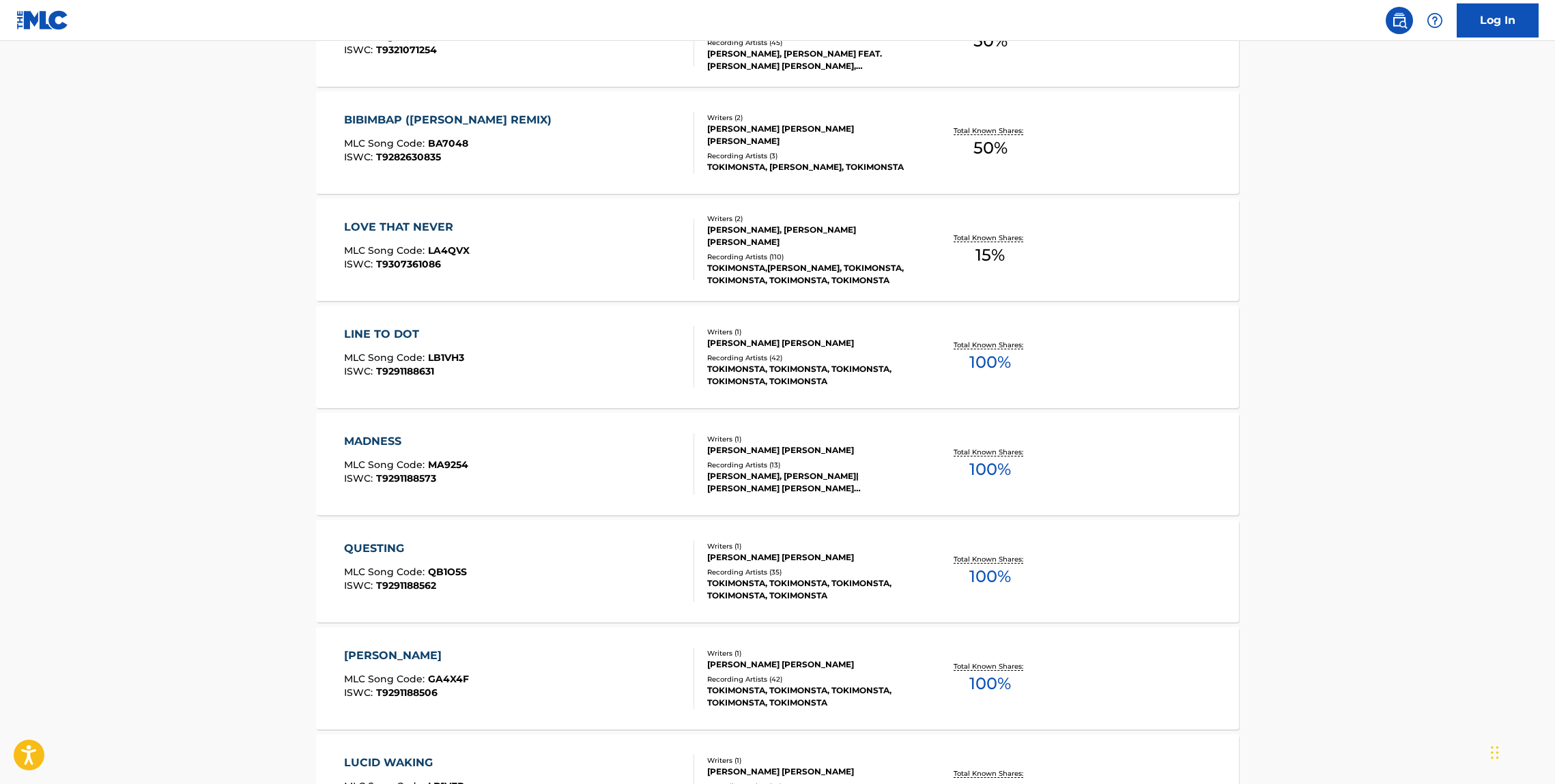
scroll to position [1885, 0]
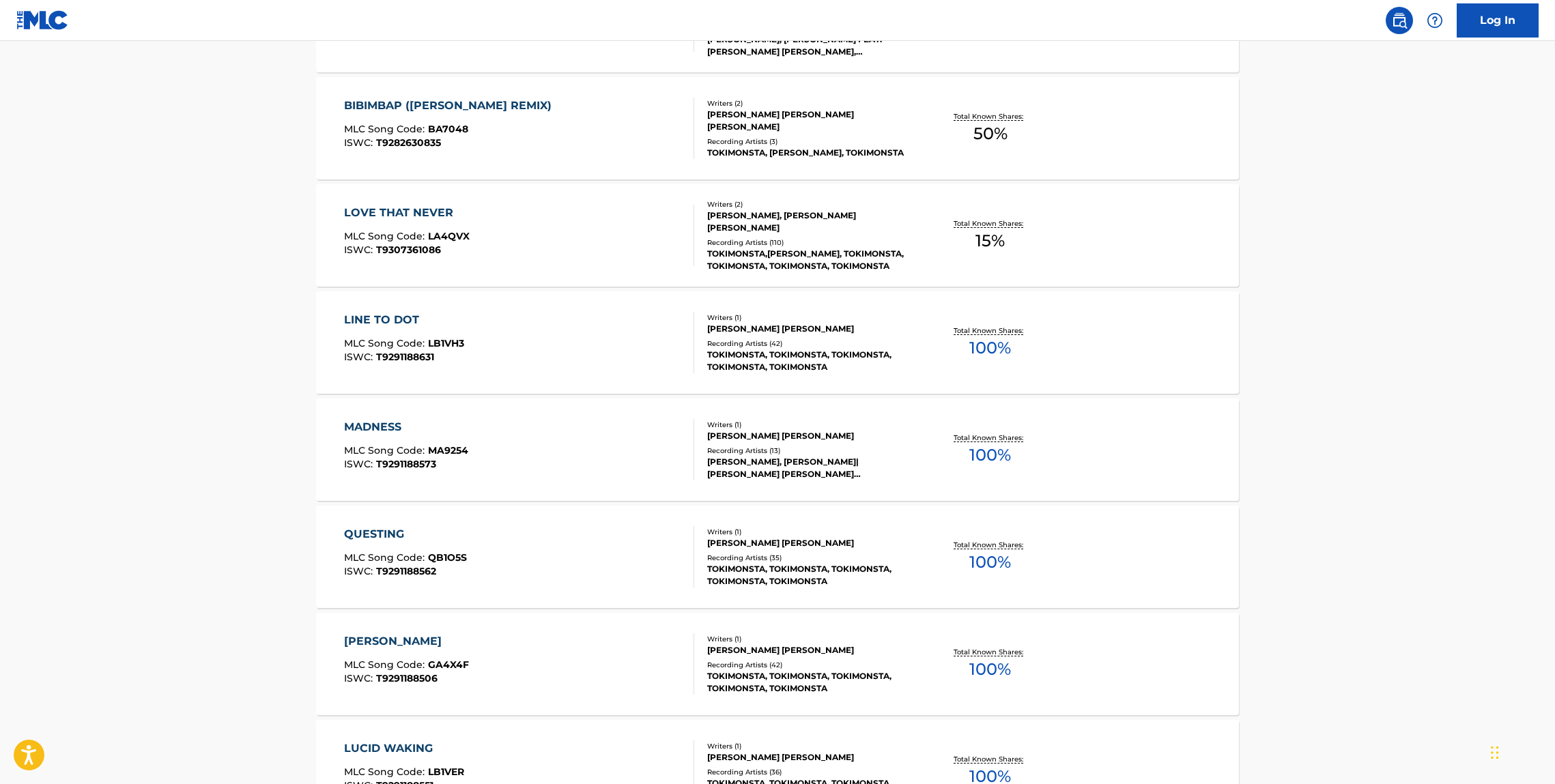
click at [467, 307] on div "LINE TO DOT MLC Song Code : LB1VH3 ISWC : T9291188631 Writers ( 1 ) JENNIFER YO…" at bounding box center [777, 342] width 923 height 103
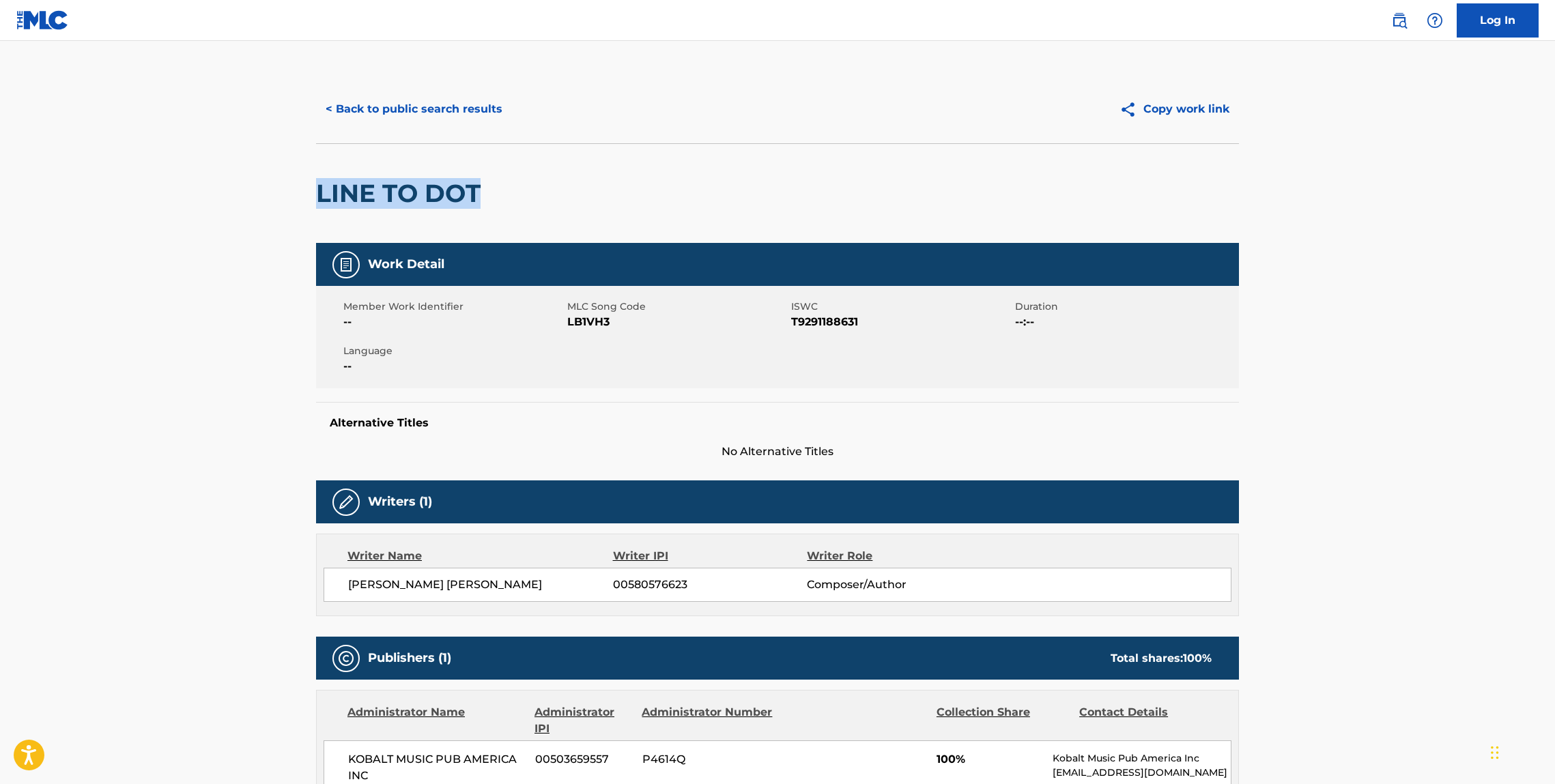
drag, startPoint x: 383, startPoint y: 192, endPoint x: 173, endPoint y: 222, distance: 212.1
click at [288, 198] on main "< Back to public search results Copy work link LINE TO DOT Work Detail Member W…" at bounding box center [777, 726] width 1555 height 1372
click at [426, 113] on button "< Back to public search results" at bounding box center [413, 109] width 196 height 35
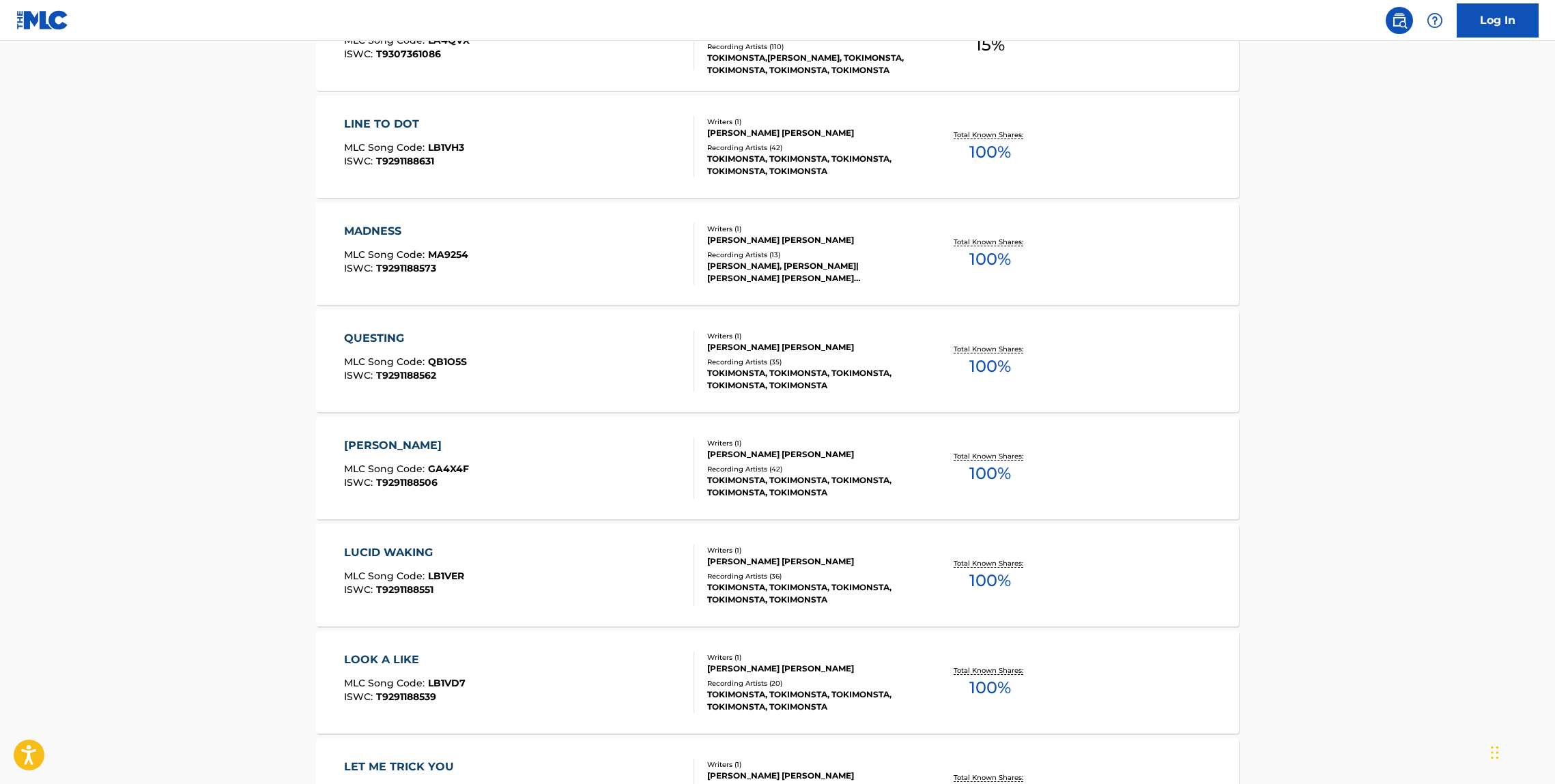
scroll to position [2091, 0]
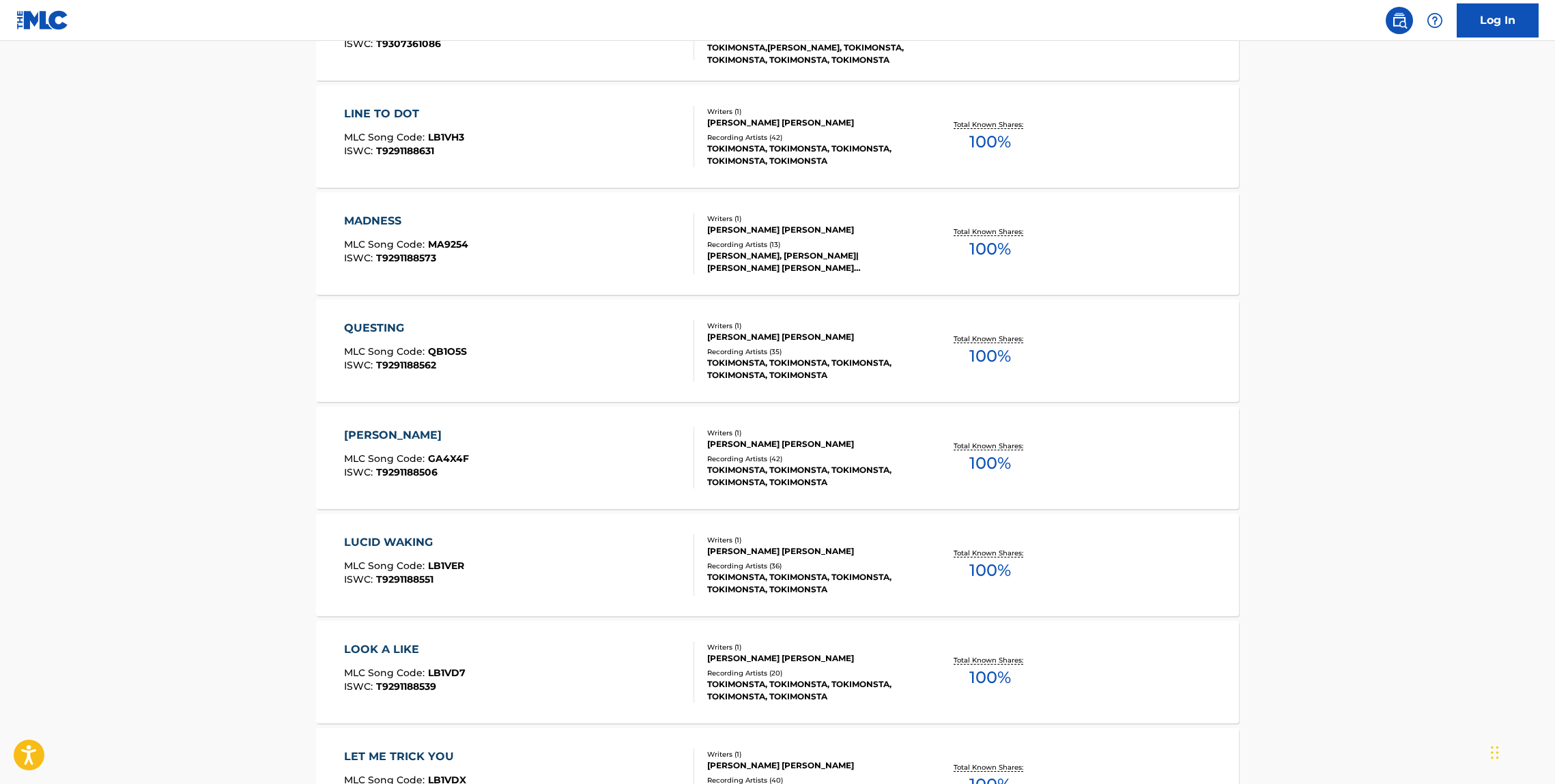
click at [339, 225] on div "MADNESS MLC Song Code : MA9254 ISWC : T9291188573 Writers ( 1 ) JENNIFER YOUNG …" at bounding box center [777, 244] width 923 height 103
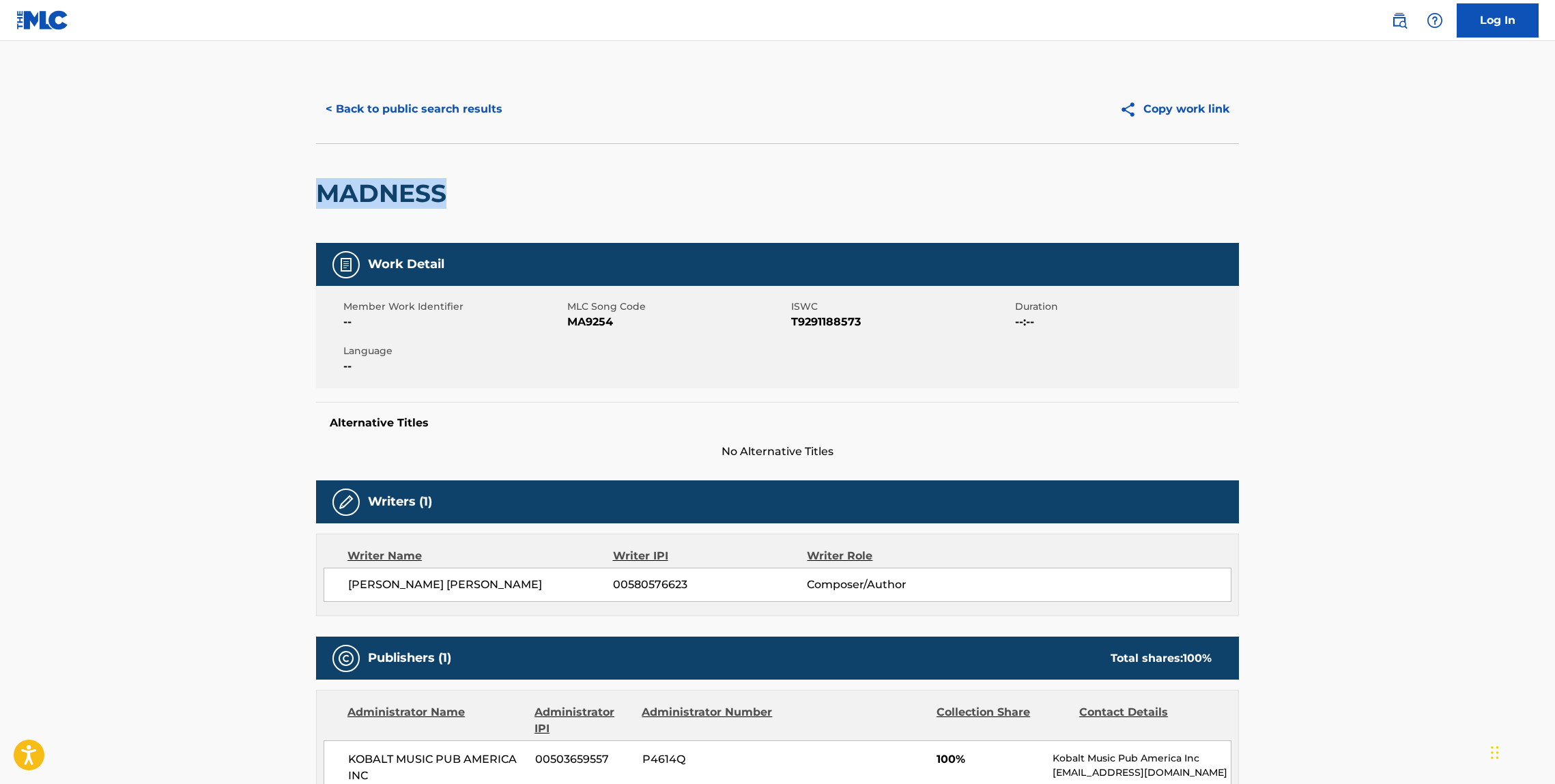
drag, startPoint x: 512, startPoint y: 208, endPoint x: 60, endPoint y: 226, distance: 452.4
click at [309, 196] on div "< Back to public search results Copy work link MADNESS Work Detail Member Work …" at bounding box center [778, 734] width 956 height 1317
click at [394, 115] on button "< Back to public search results" at bounding box center [413, 109] width 196 height 35
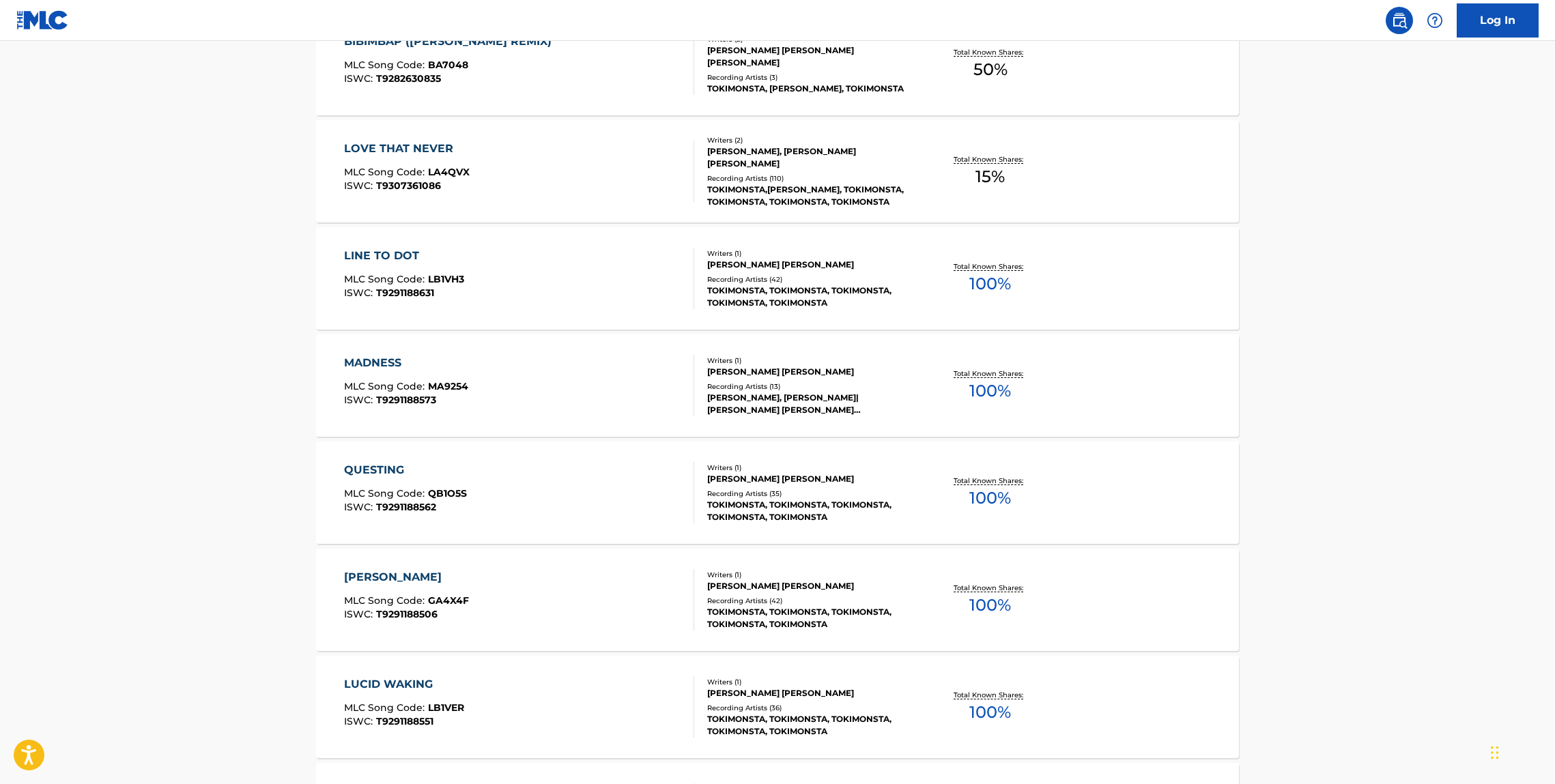
scroll to position [1969, 0]
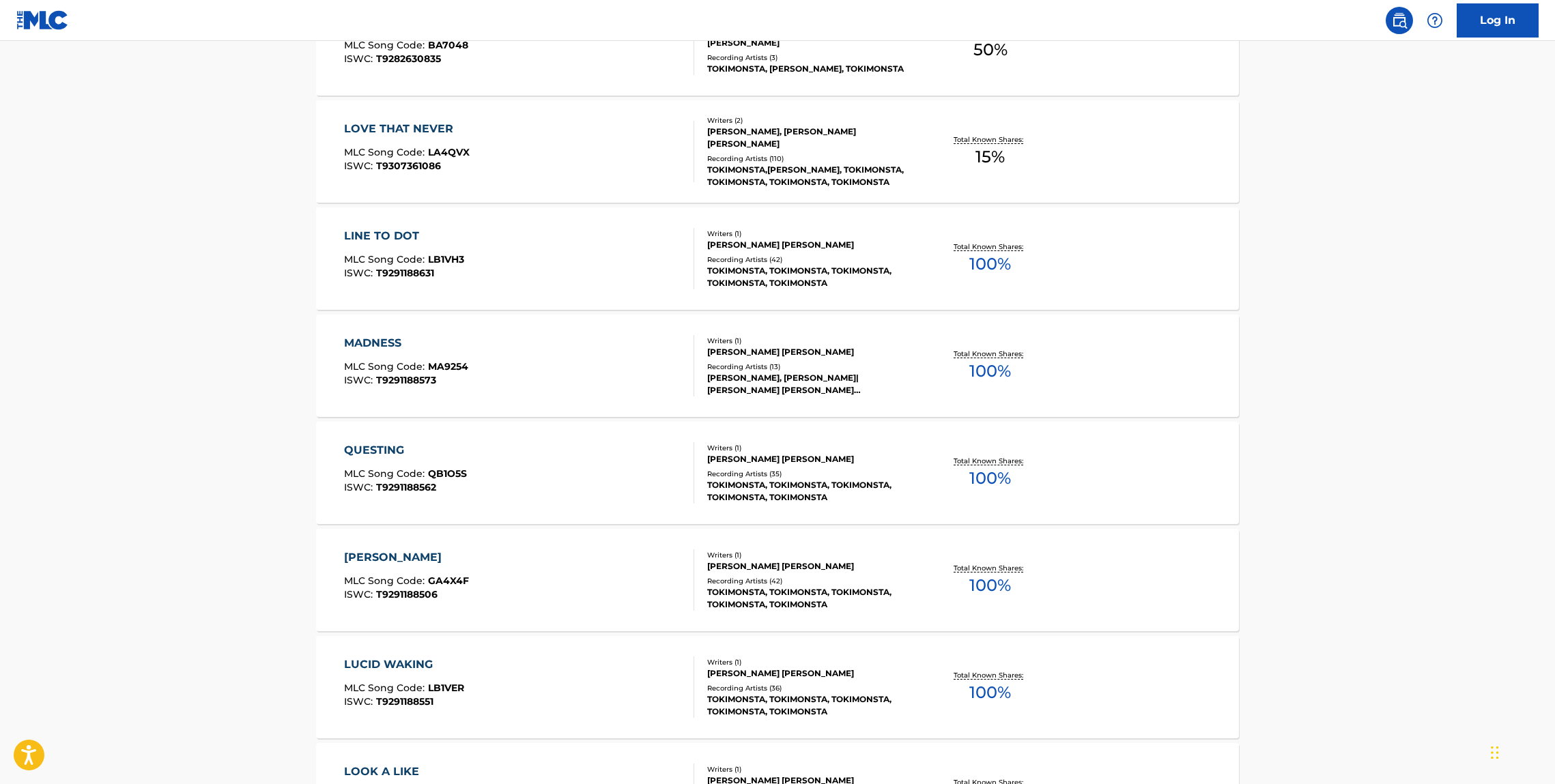
click at [455, 446] on div "QUESTING" at bounding box center [405, 450] width 123 height 17
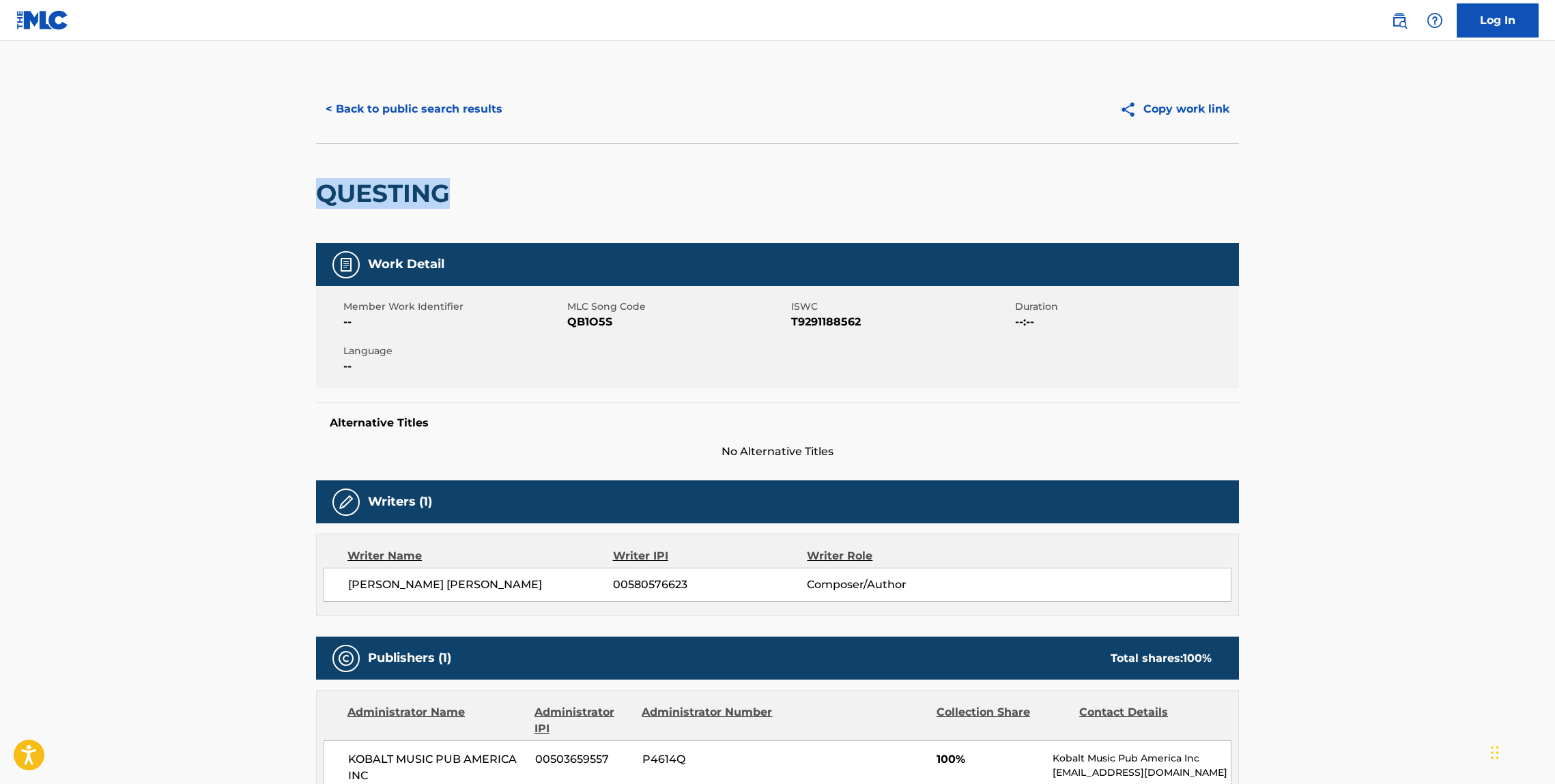
drag, startPoint x: 355, startPoint y: 189, endPoint x: 150, endPoint y: 216, distance: 206.8
click at [281, 192] on main "< Back to public search results Copy work link QUESTING Work Detail Member Work…" at bounding box center [777, 726] width 1555 height 1372
click at [377, 111] on button "< Back to public search results" at bounding box center [413, 109] width 196 height 35
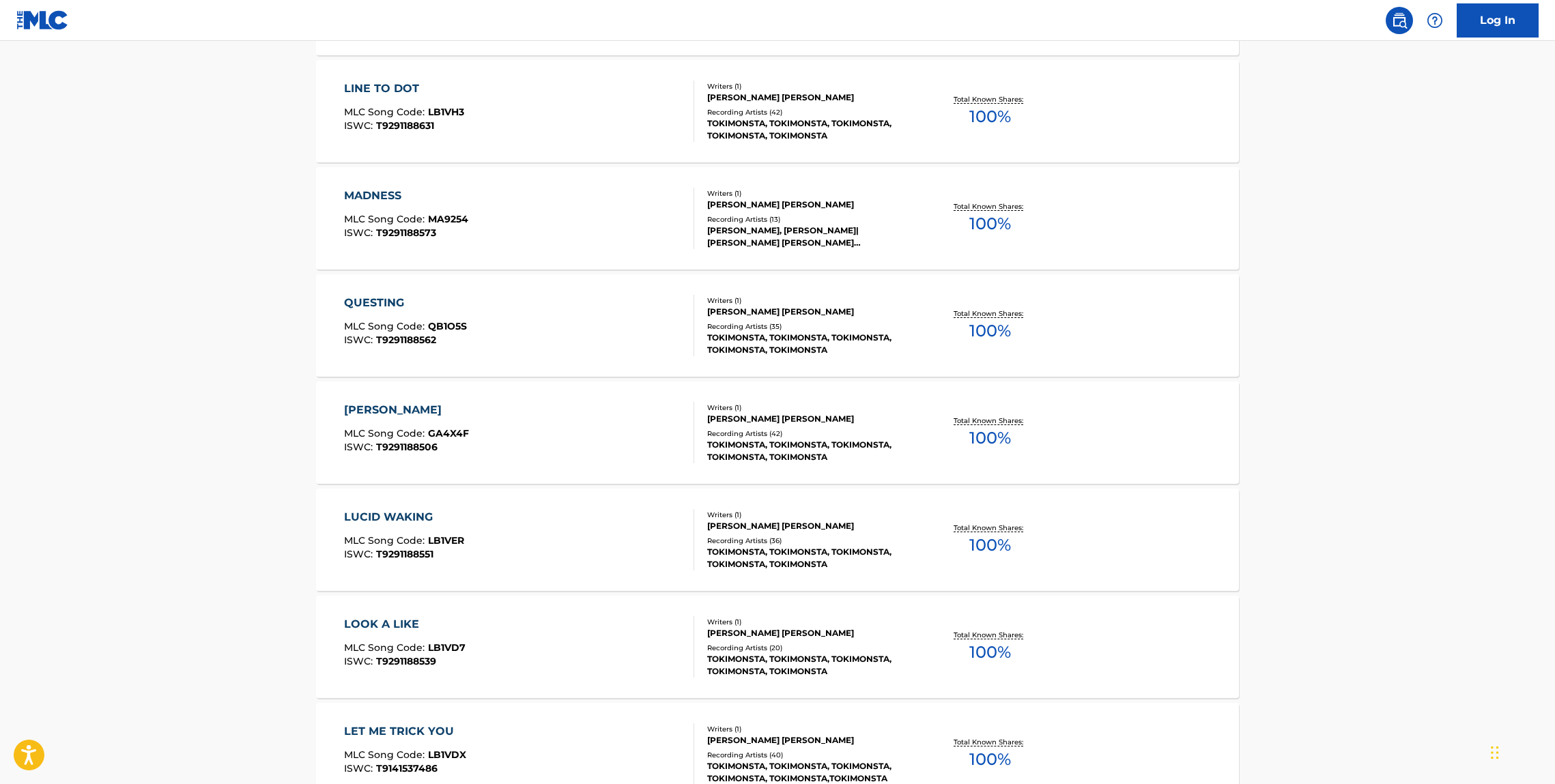
scroll to position [2137, 0]
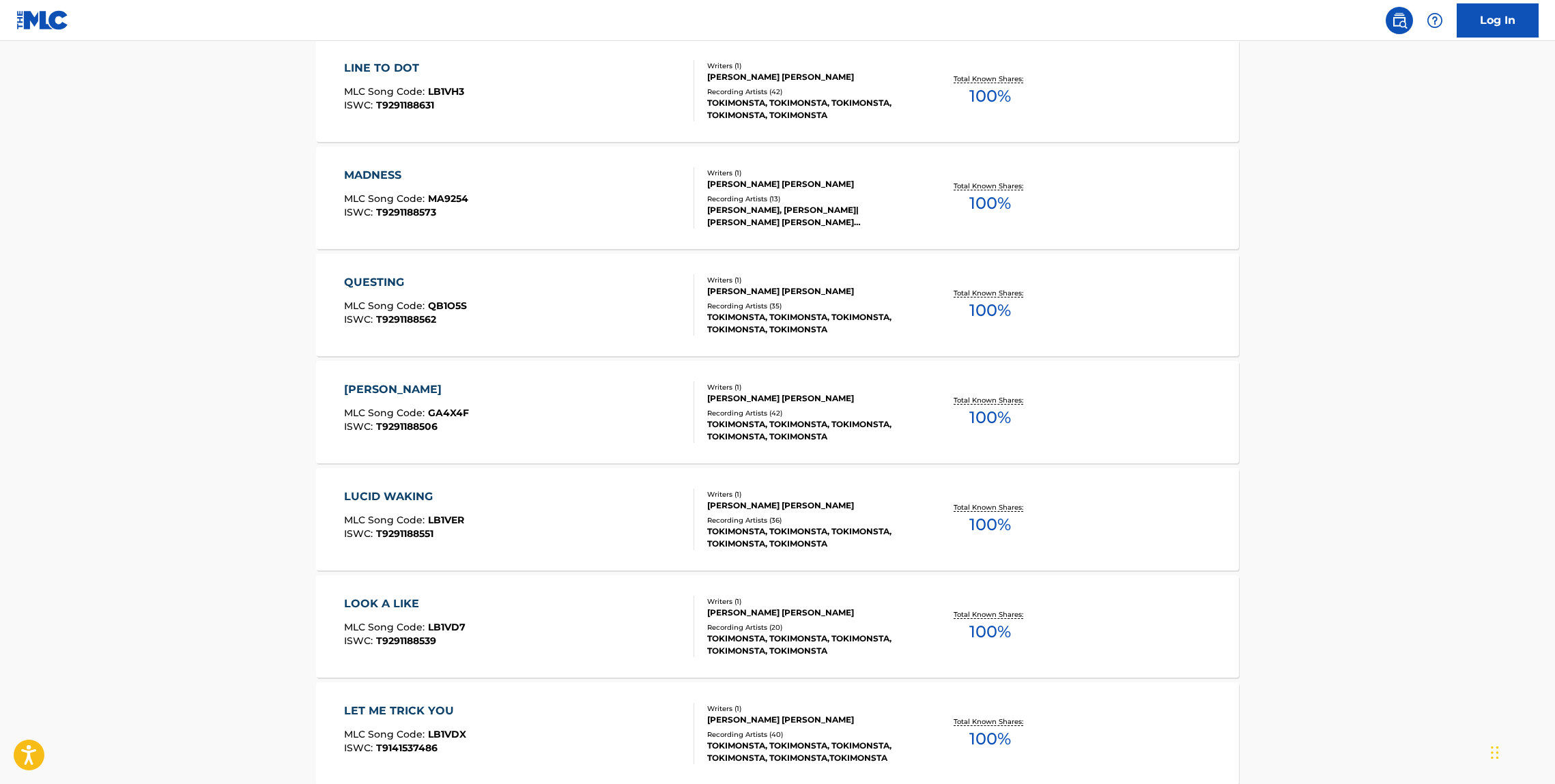
click at [401, 385] on div "GAMBLE" at bounding box center [406, 389] width 125 height 17
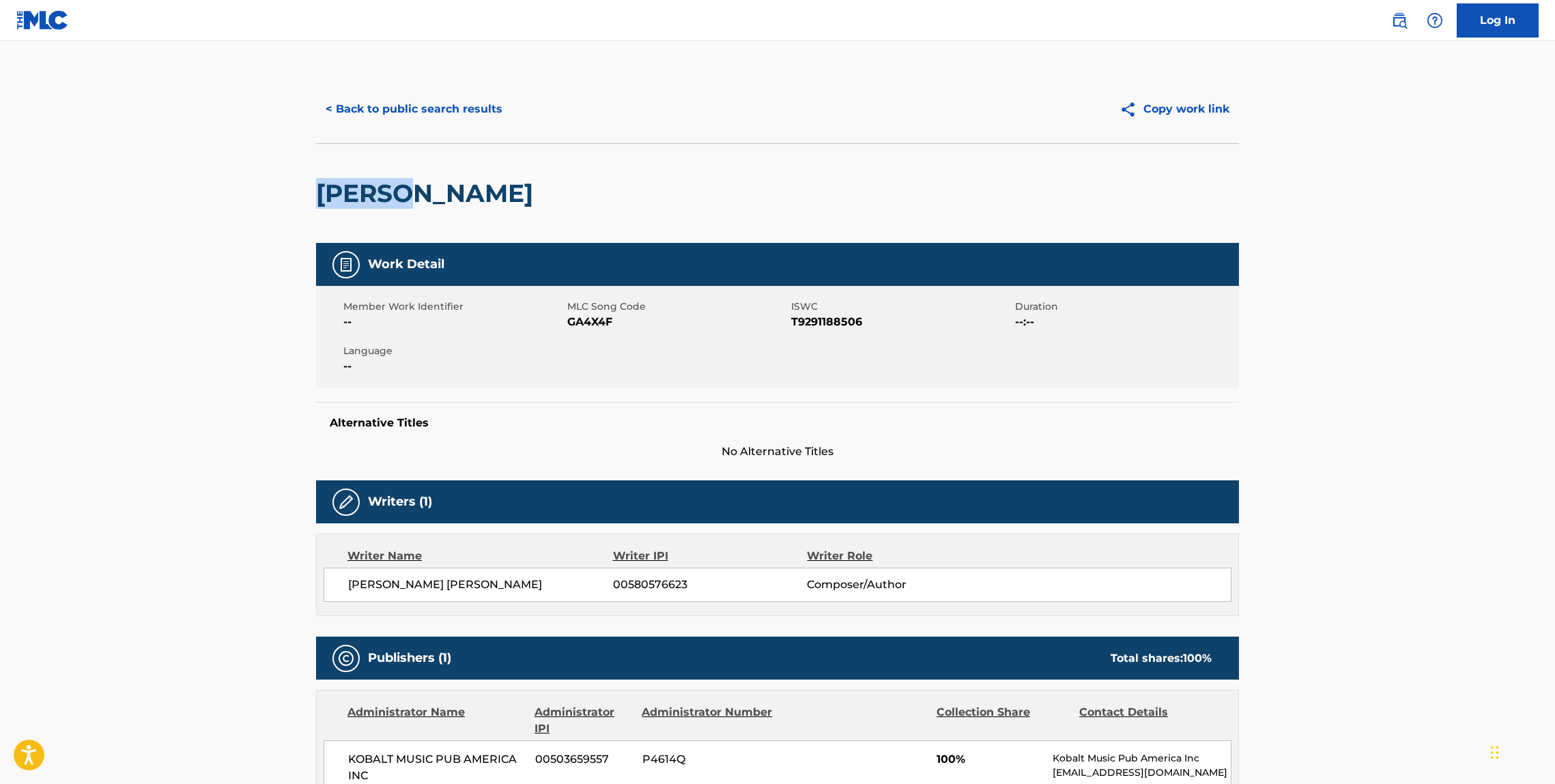
drag, startPoint x: 413, startPoint y: 191, endPoint x: 269, endPoint y: 191, distance: 144.0
click at [270, 191] on main "< Back to public search results Copy work link GAMBLE Work Detail Member Work I…" at bounding box center [777, 726] width 1555 height 1372
click at [367, 193] on h2 "GAMBLE" at bounding box center [427, 193] width 224 height 31
drag, startPoint x: 368, startPoint y: 193, endPoint x: 47, endPoint y: 277, distance: 331.8
click at [367, 193] on h2 "GAMBLE" at bounding box center [427, 193] width 224 height 31
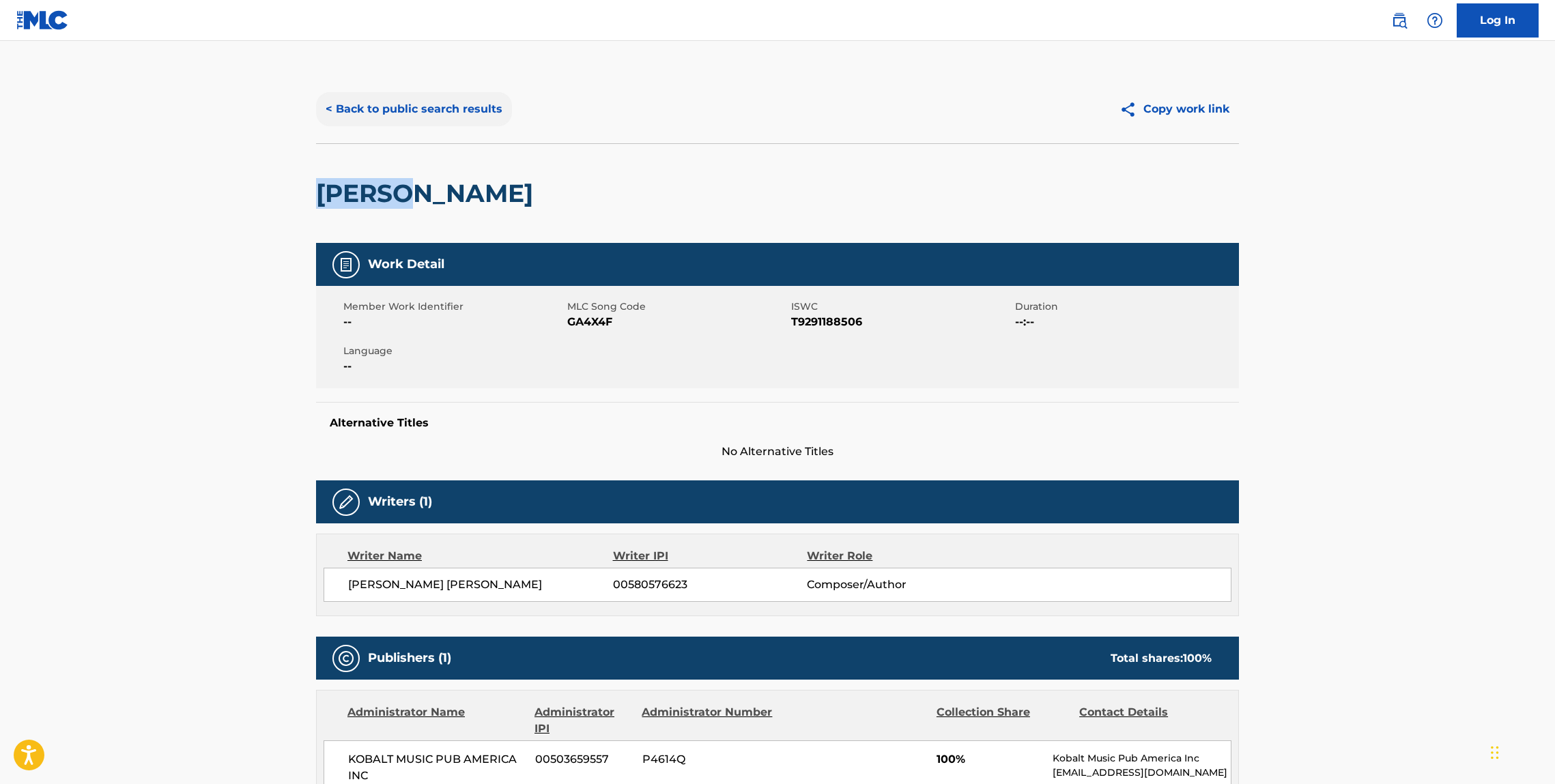
click at [355, 110] on button "< Back to public search results" at bounding box center [413, 109] width 196 height 35
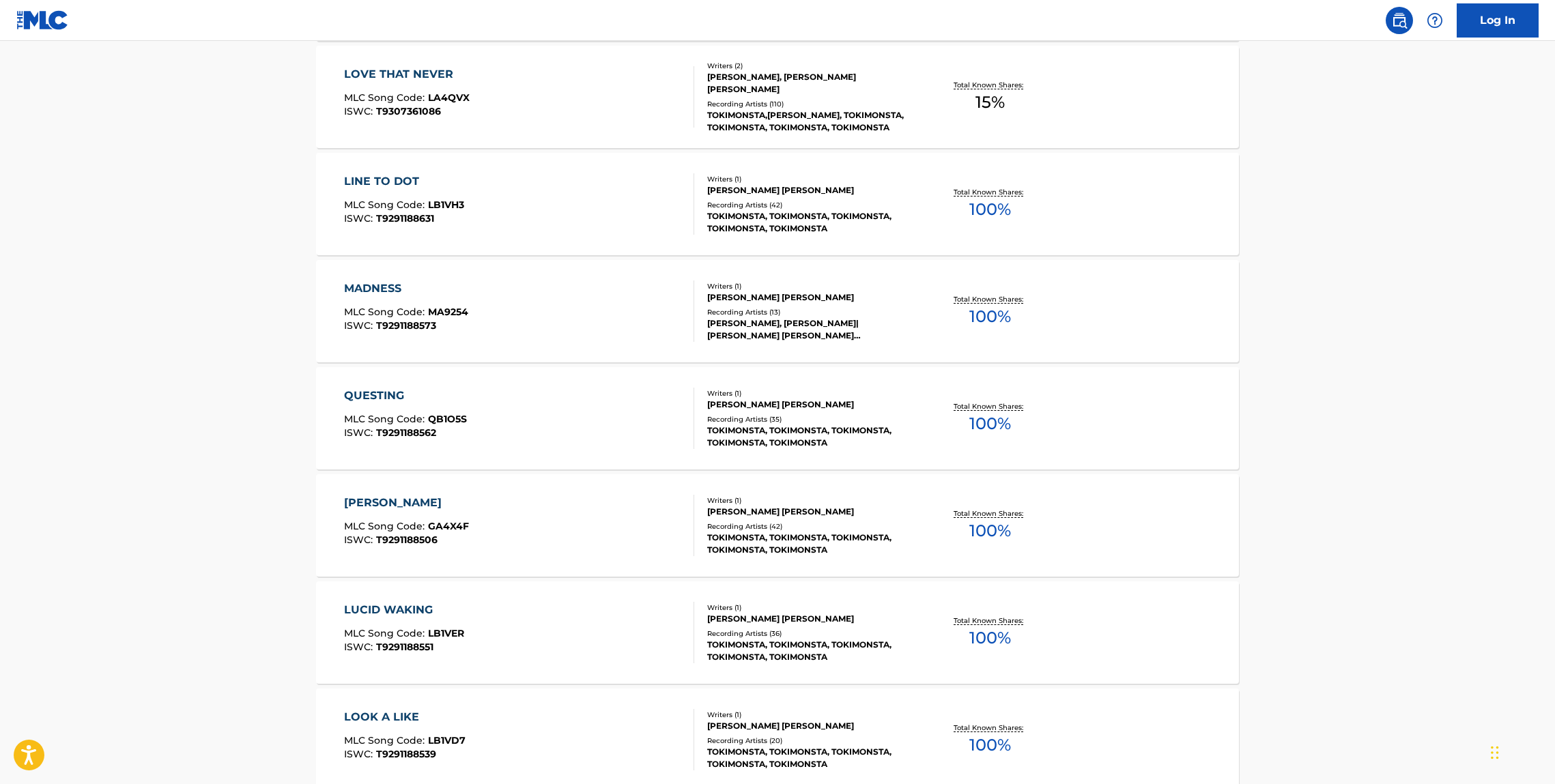
scroll to position [2102, 0]
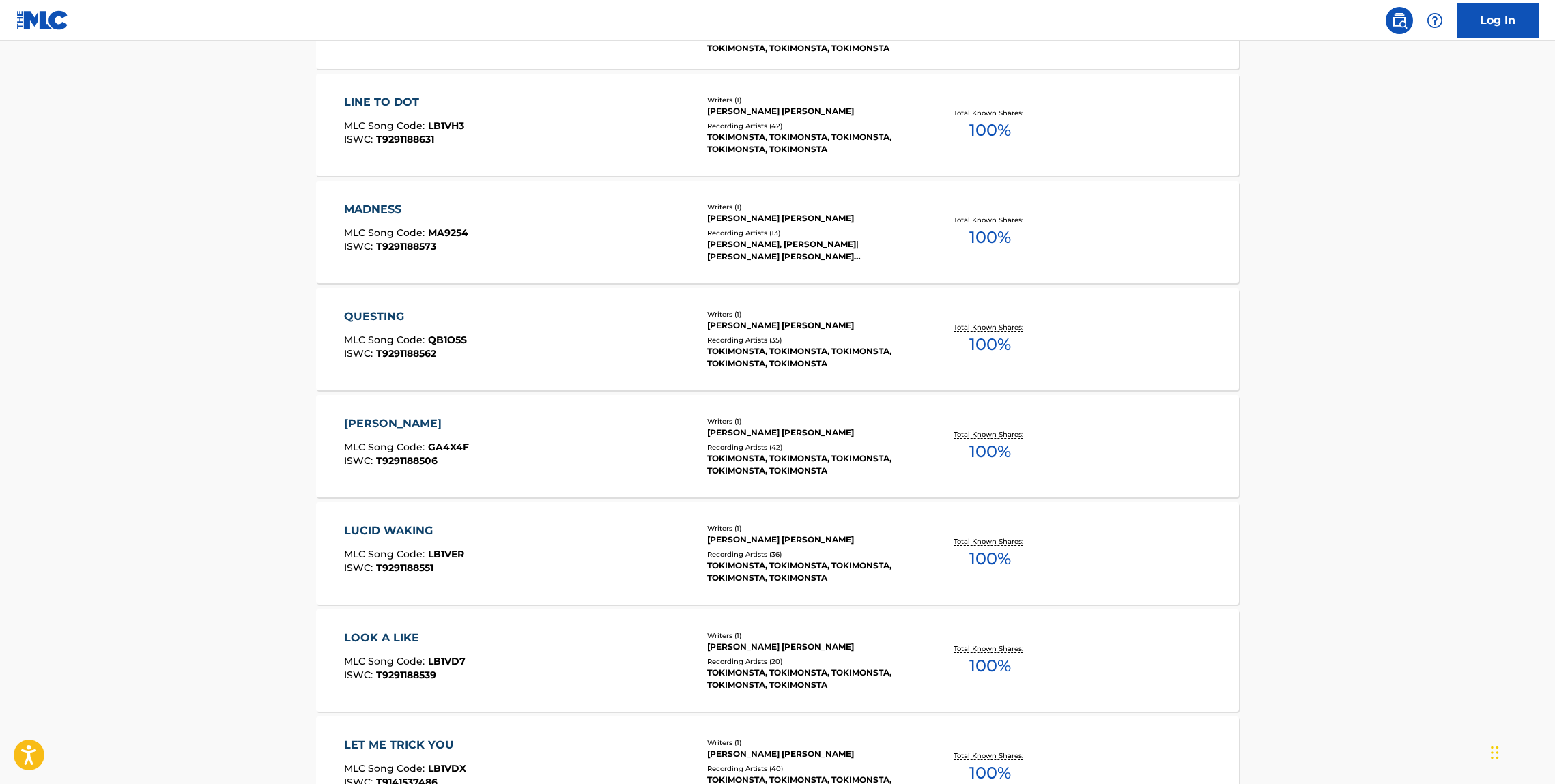
click at [375, 528] on div "LUCID WAKING" at bounding box center [404, 531] width 120 height 17
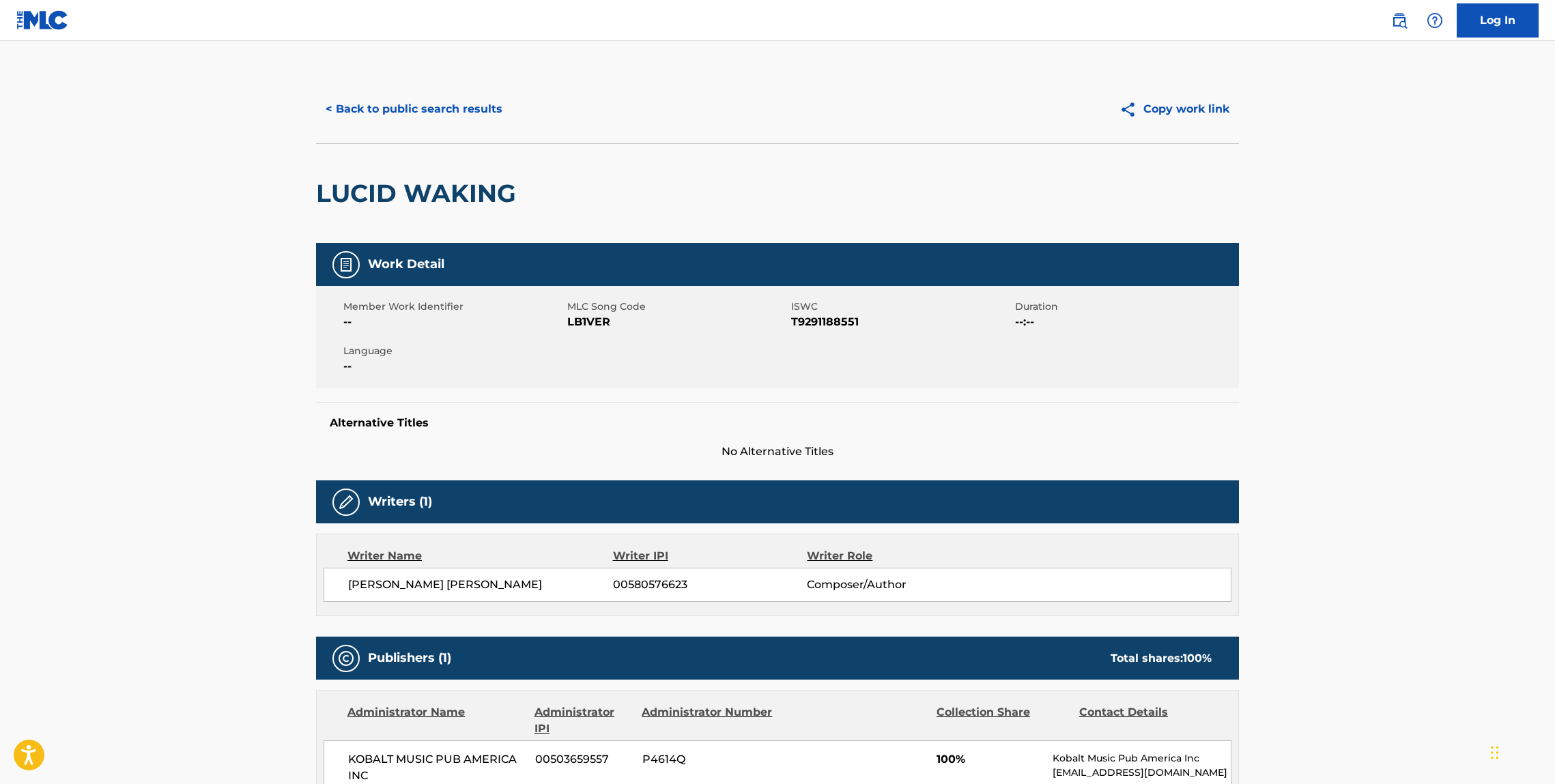
click at [330, 195] on h2 "LUCID WAKING" at bounding box center [420, 193] width 207 height 31
drag, startPoint x: 330, startPoint y: 195, endPoint x: 321, endPoint y: 195, distance: 9.0
click at [329, 195] on h2 "LUCID WAKING" at bounding box center [420, 193] width 207 height 31
click at [448, 110] on button "< Back to public search results" at bounding box center [413, 109] width 196 height 35
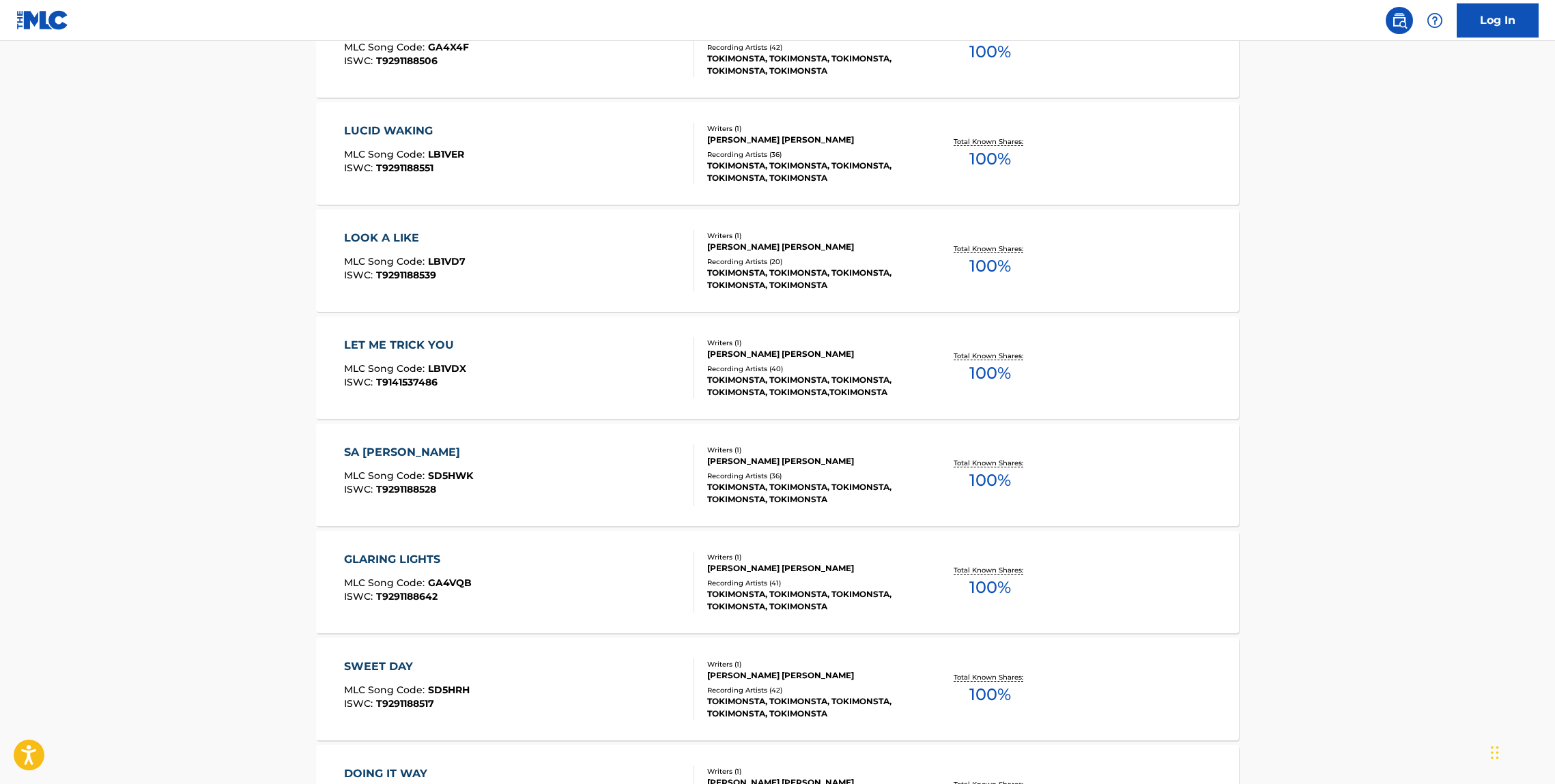
scroll to position [2503, 0]
click at [506, 252] on div "LOOK A LIKE MLC Song Code : LB1VD7 ISWC : T9291188539" at bounding box center [520, 259] width 351 height 61
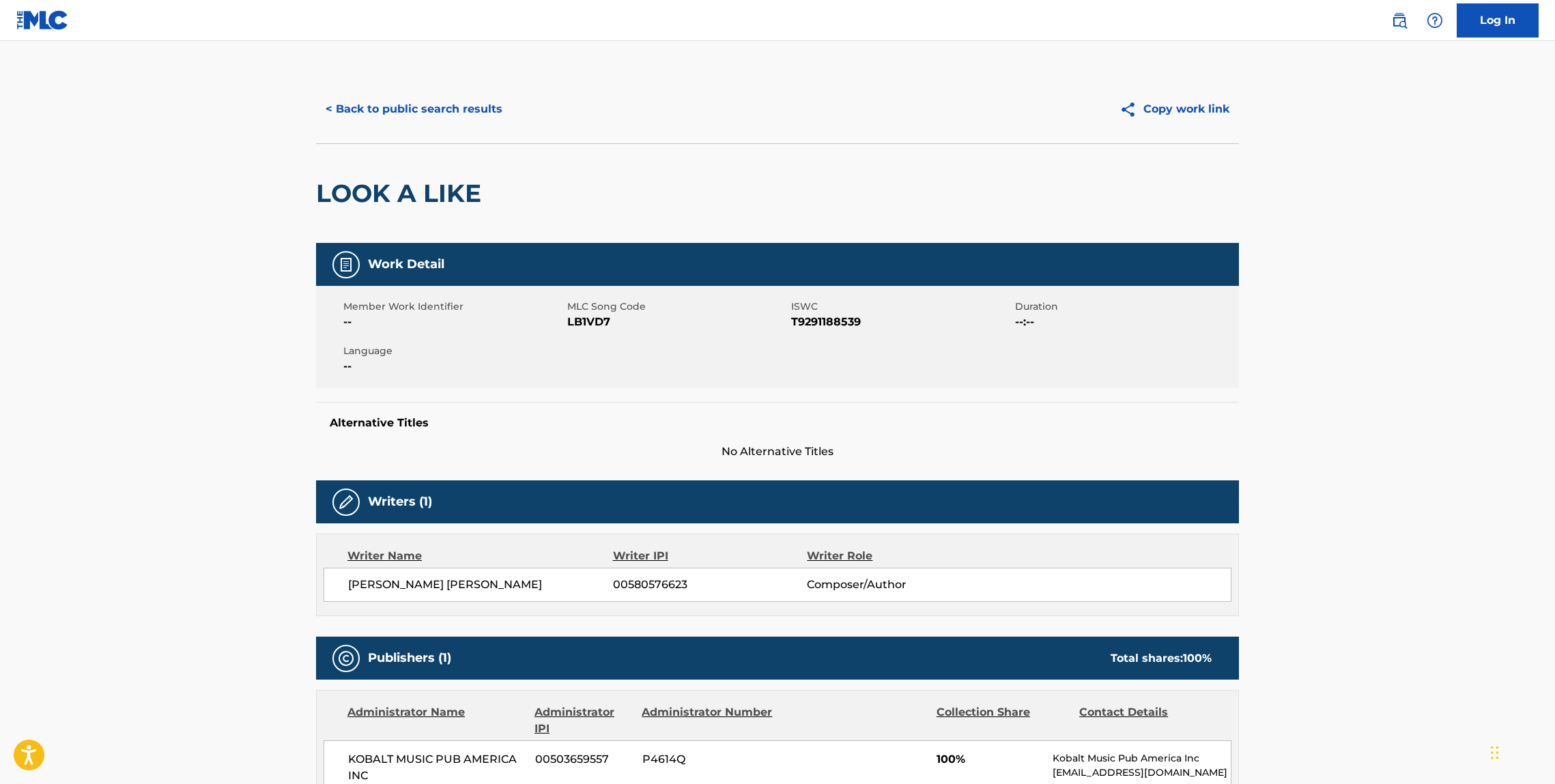
drag, startPoint x: 360, startPoint y: 213, endPoint x: 309, endPoint y: 213, distance: 51.0
click at [312, 213] on div "< Back to public search results Copy work link LOOK A LIKE Work Detail Member W…" at bounding box center [778, 734] width 956 height 1317
click at [337, 194] on h2 "LOOK A LIKE" at bounding box center [402, 193] width 172 height 31
click at [389, 112] on button "< Back to public search results" at bounding box center [413, 109] width 196 height 35
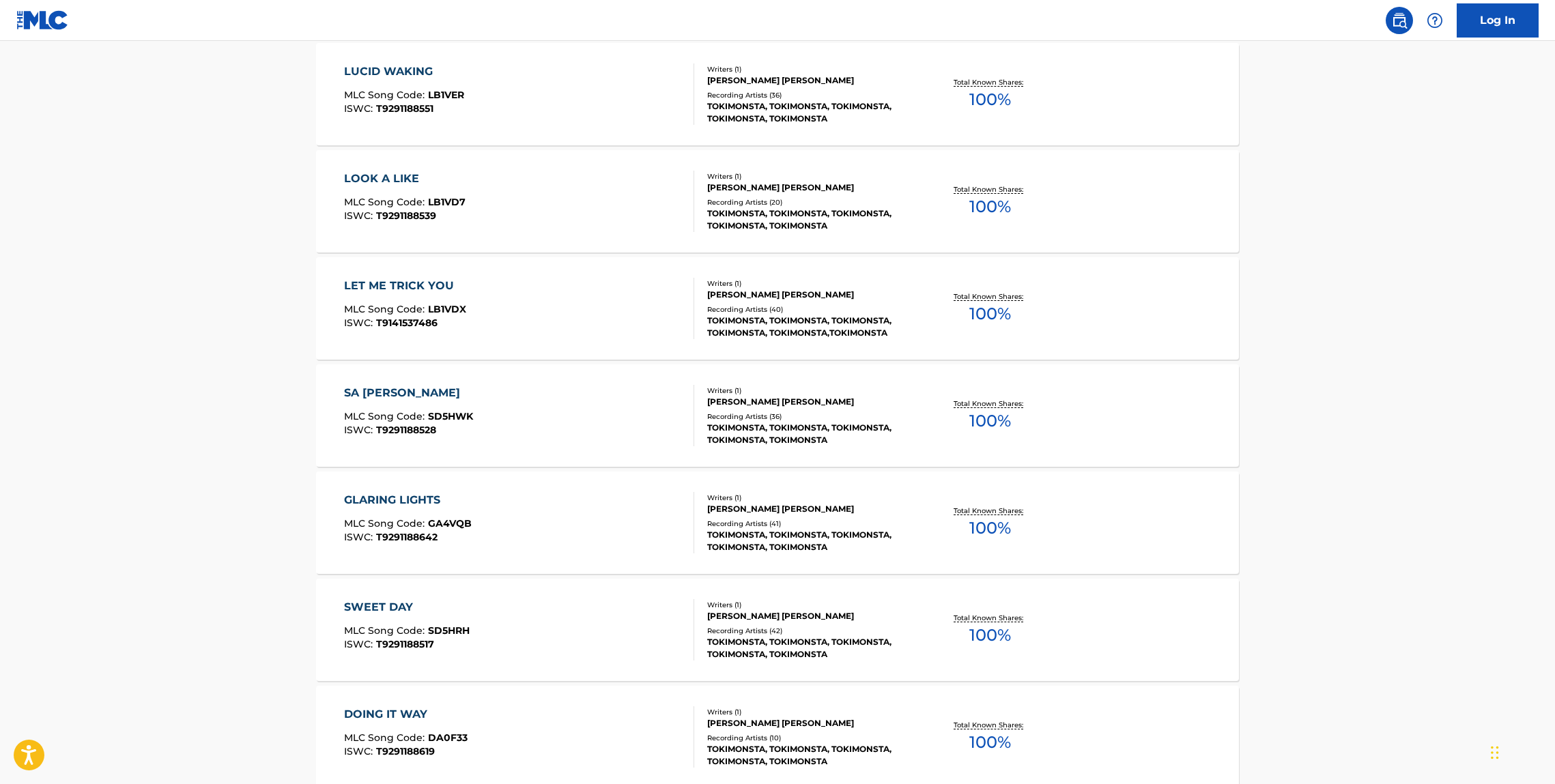
scroll to position [2565, 0]
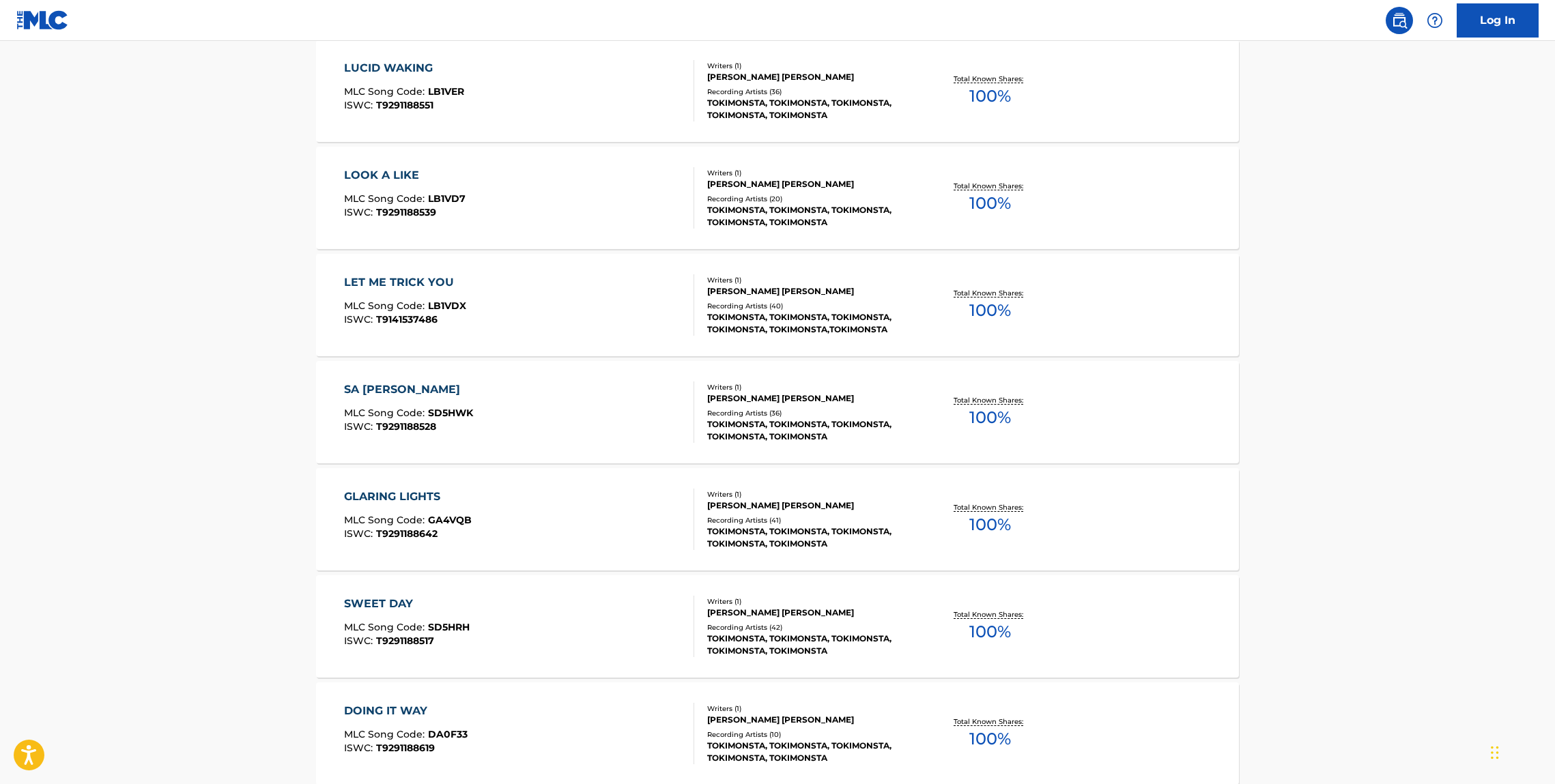
click at [500, 494] on div "GLARING LIGHTS MLC Song Code : GA4VQB ISWC : T9291188642" at bounding box center [520, 519] width 351 height 61
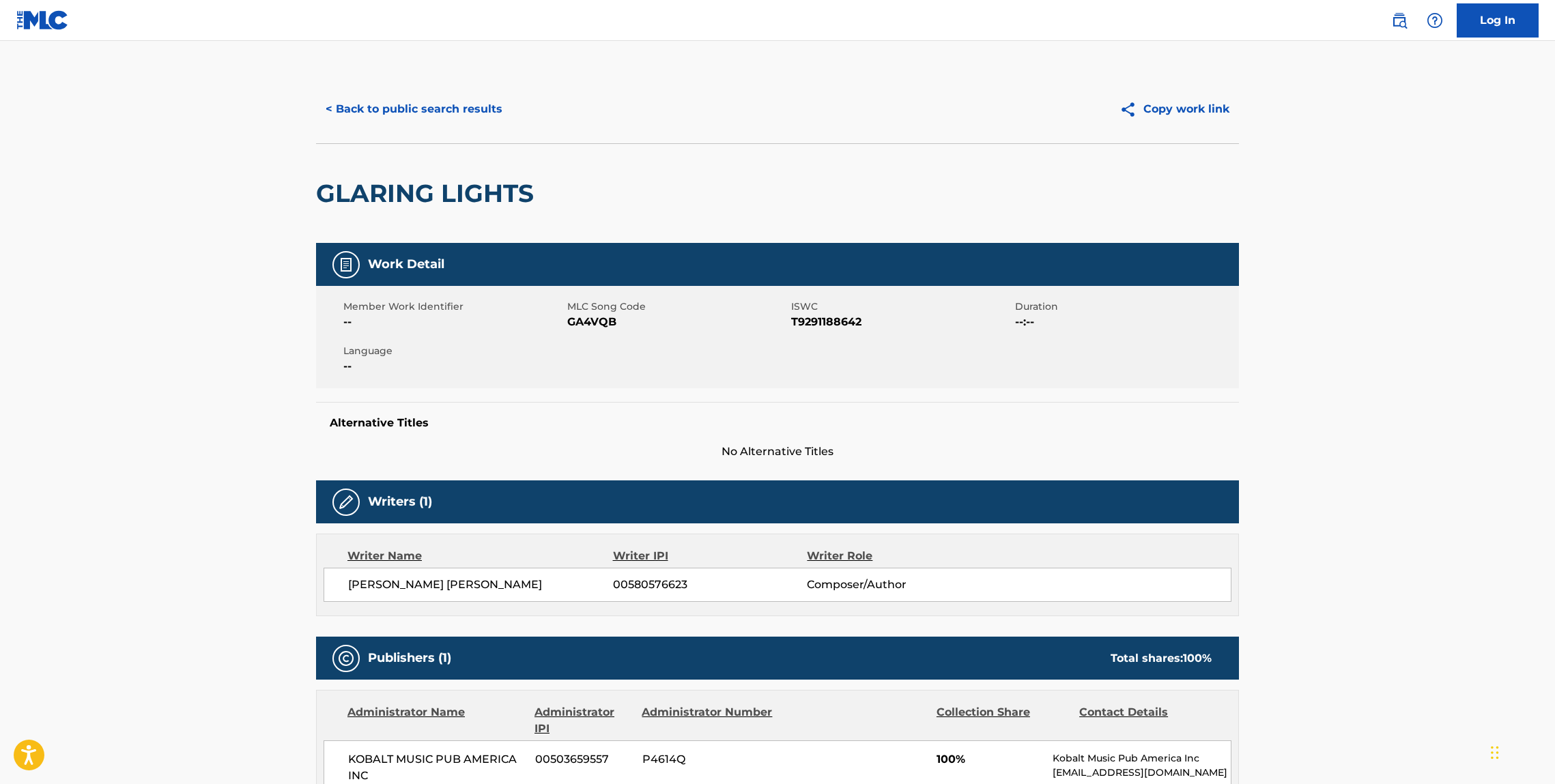
click at [396, 177] on div "GLARING LIGHTS" at bounding box center [428, 194] width 225 height 99
click at [397, 177] on div "GLARING LIGHTS" at bounding box center [428, 194] width 225 height 99
click at [373, 118] on button "< Back to public search results" at bounding box center [413, 109] width 196 height 35
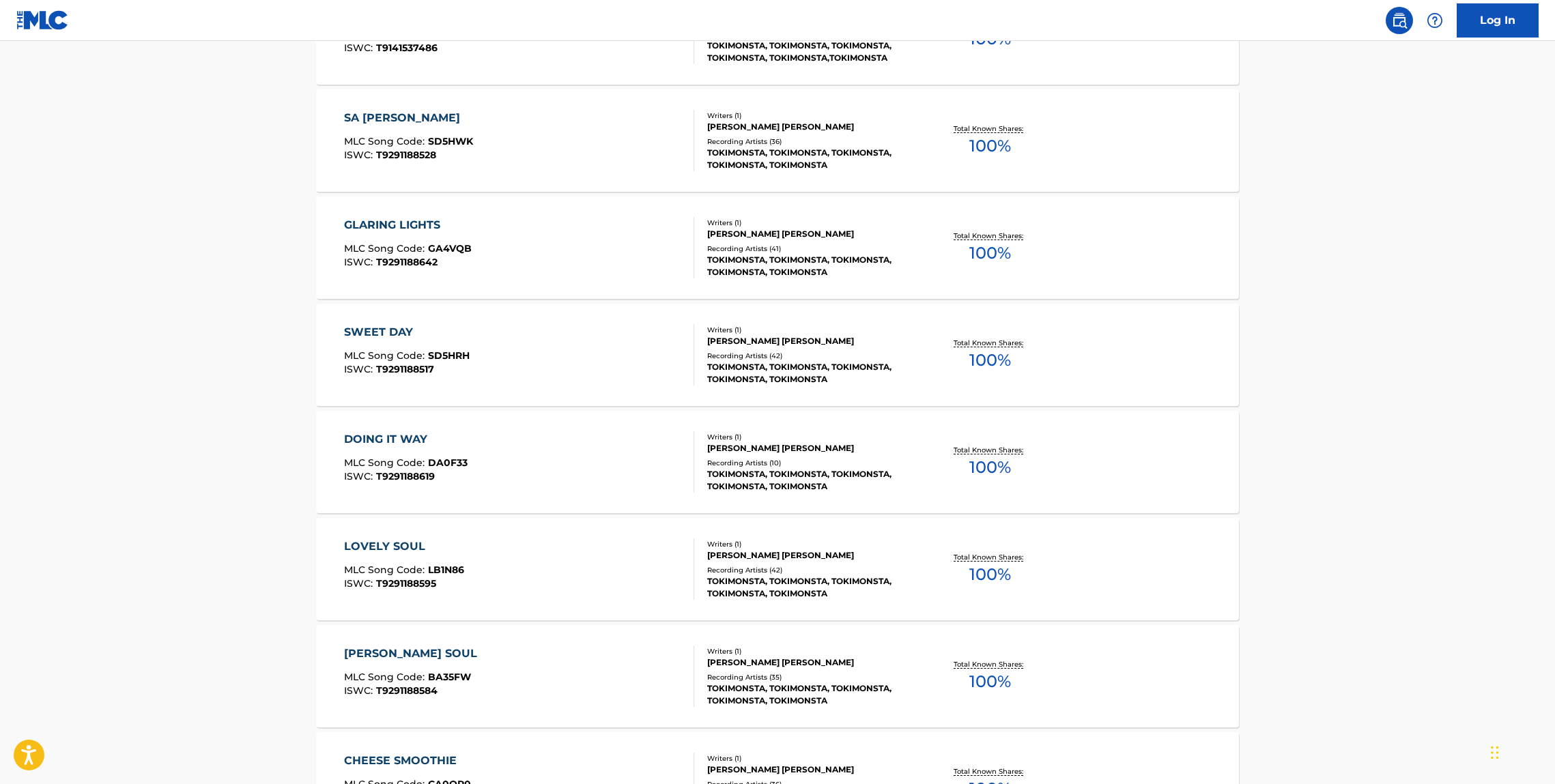
scroll to position [2839, 0]
click at [409, 316] on div "SWEET DAY MLC Song Code : SD5HRH ISWC : T9291188517 Writers ( 1 ) JENNIFER YOUN…" at bounding box center [777, 354] width 923 height 103
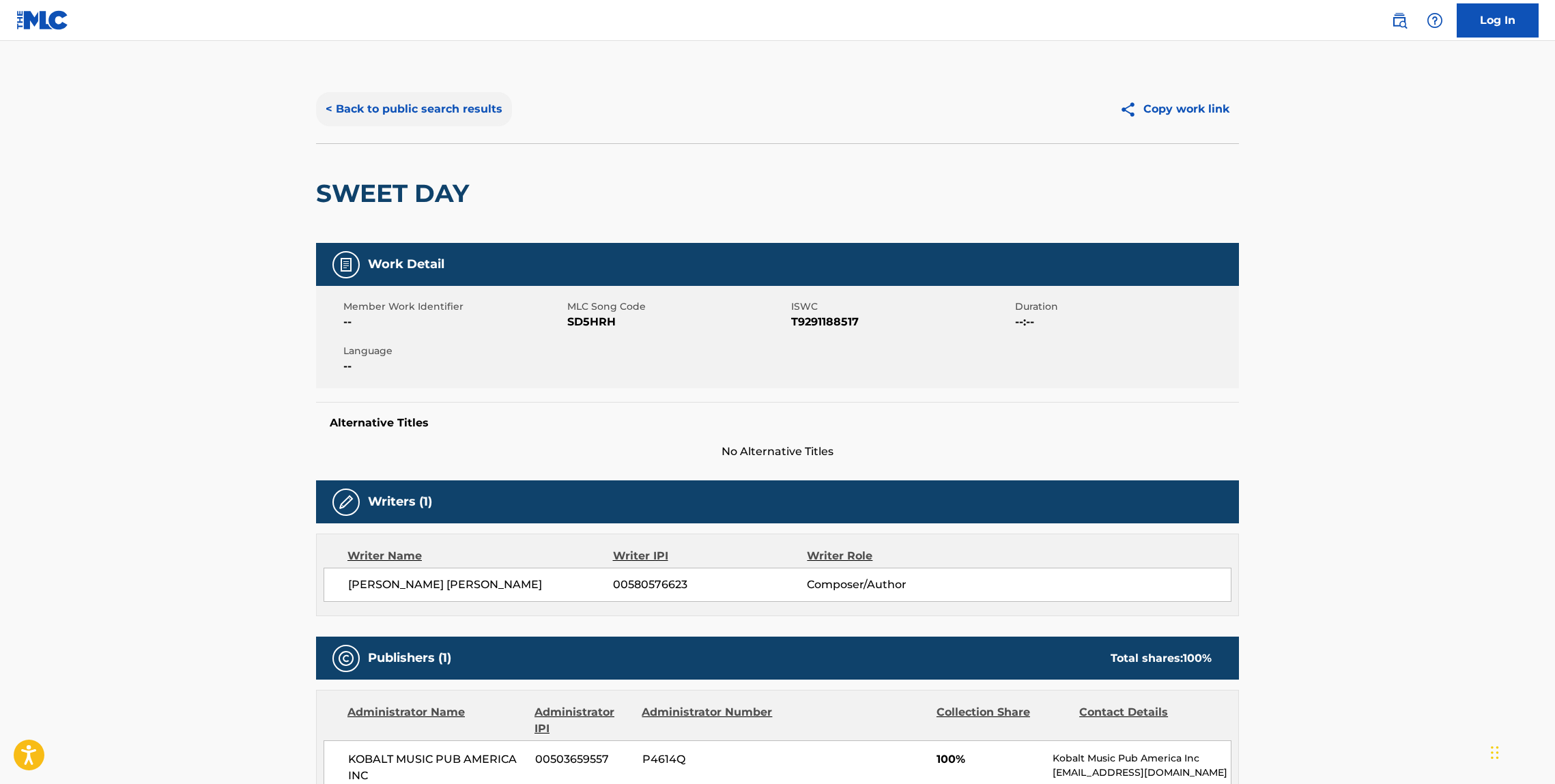
click at [373, 112] on button "< Back to public search results" at bounding box center [413, 109] width 196 height 35
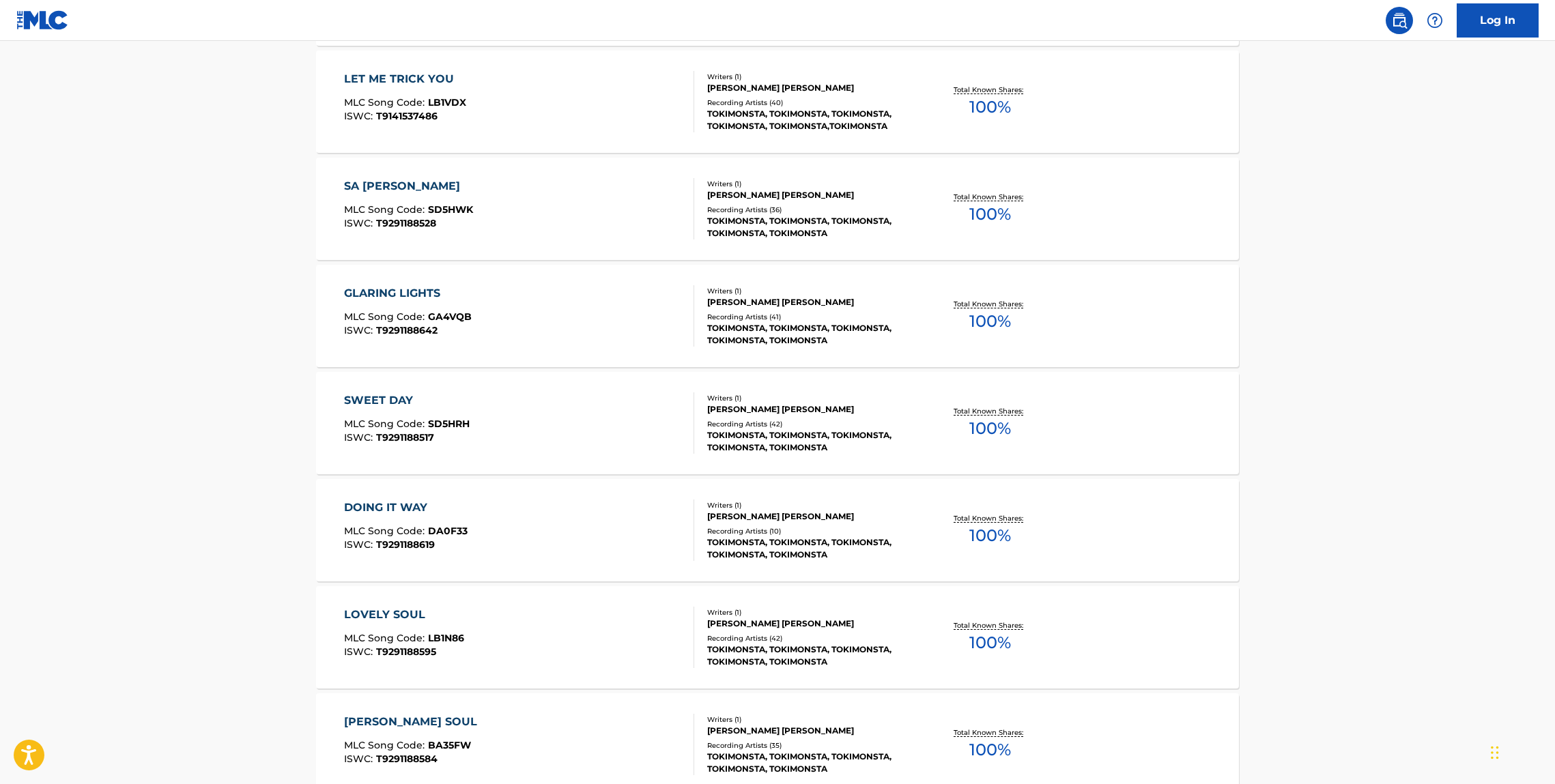
scroll to position [2774, 0]
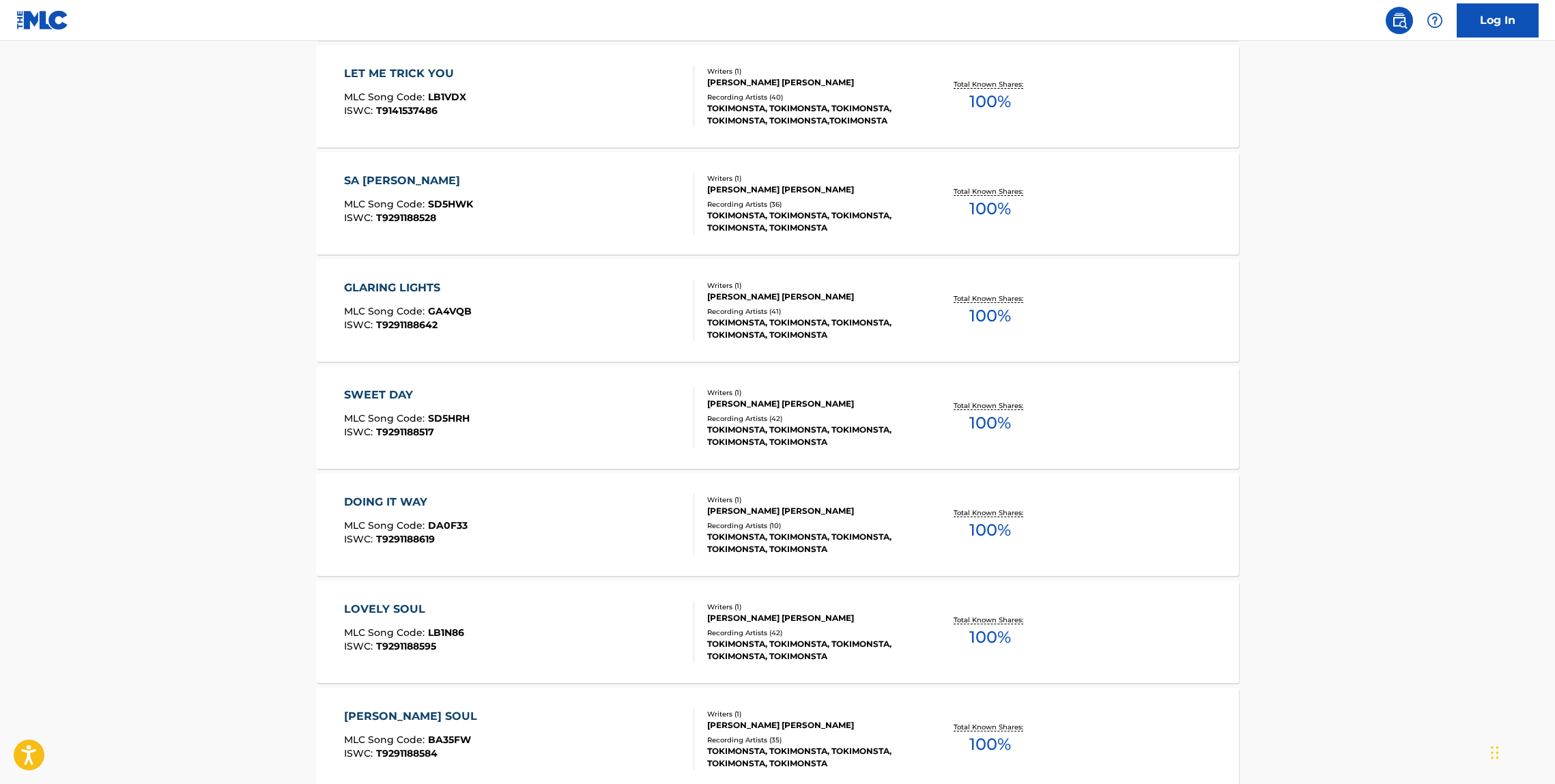
click at [409, 500] on div "DOING IT WAY" at bounding box center [406, 503] width 124 height 17
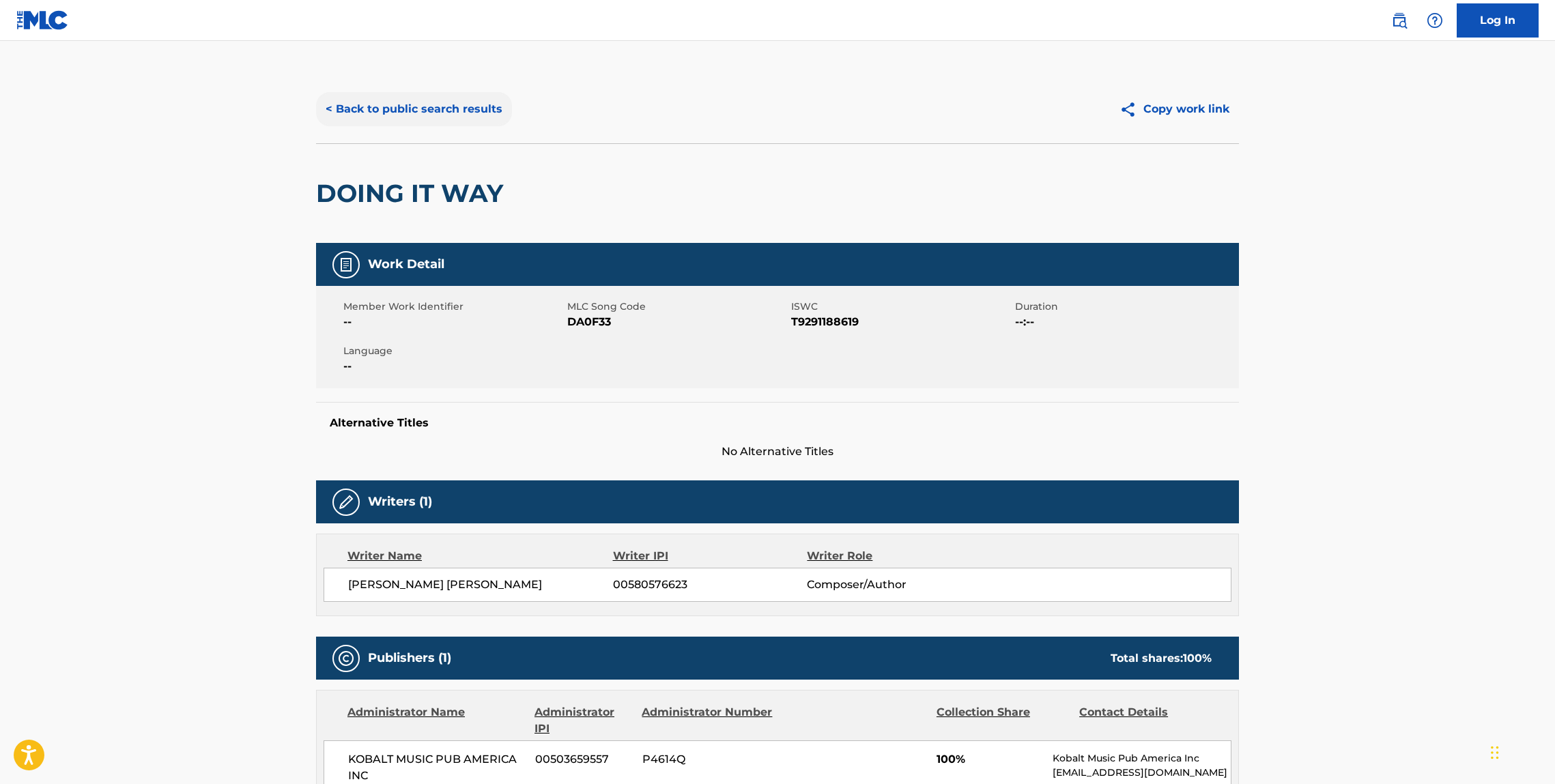
click at [384, 103] on button "< Back to public search results" at bounding box center [413, 109] width 196 height 35
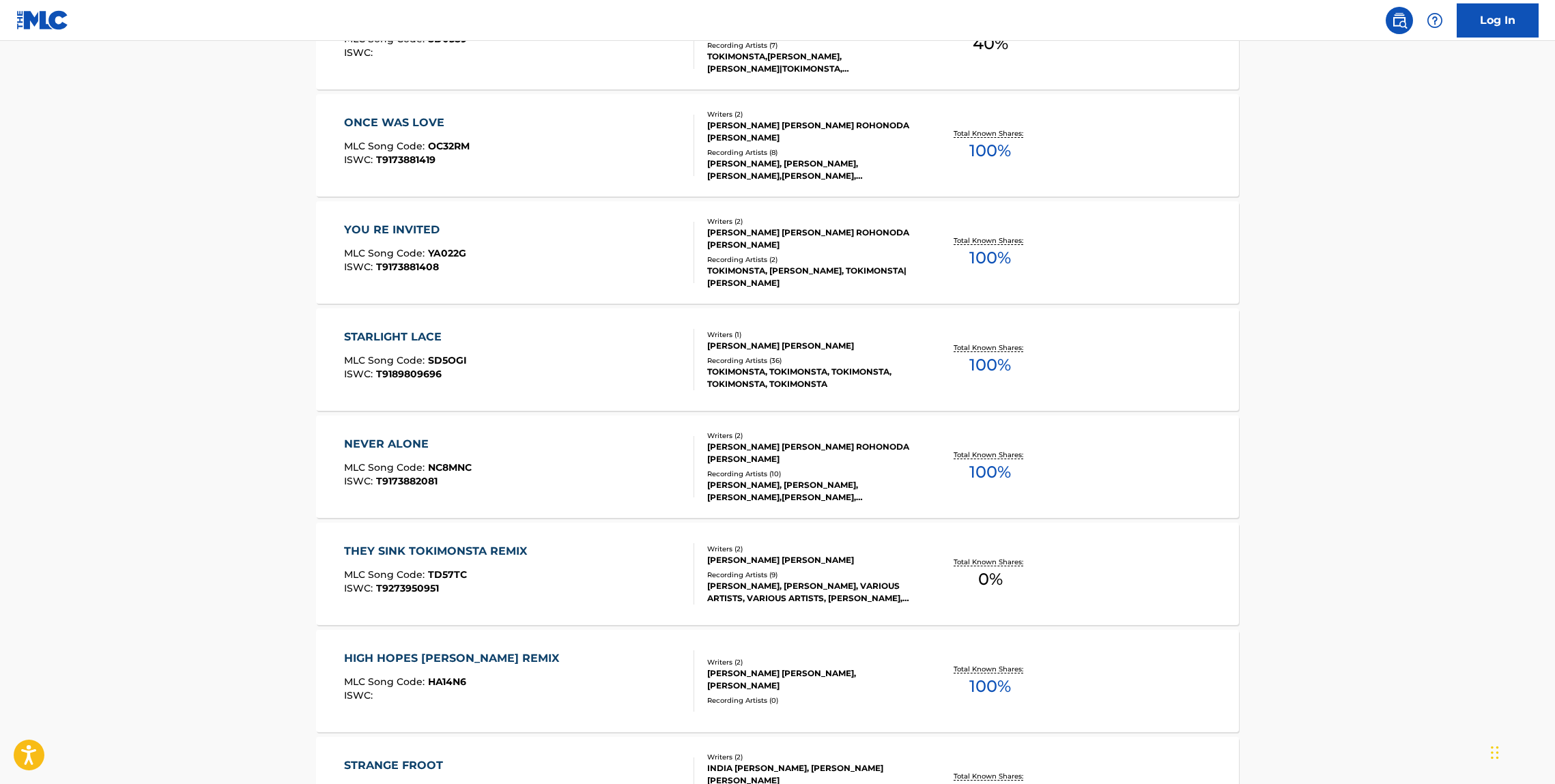
scroll to position [3910, 0]
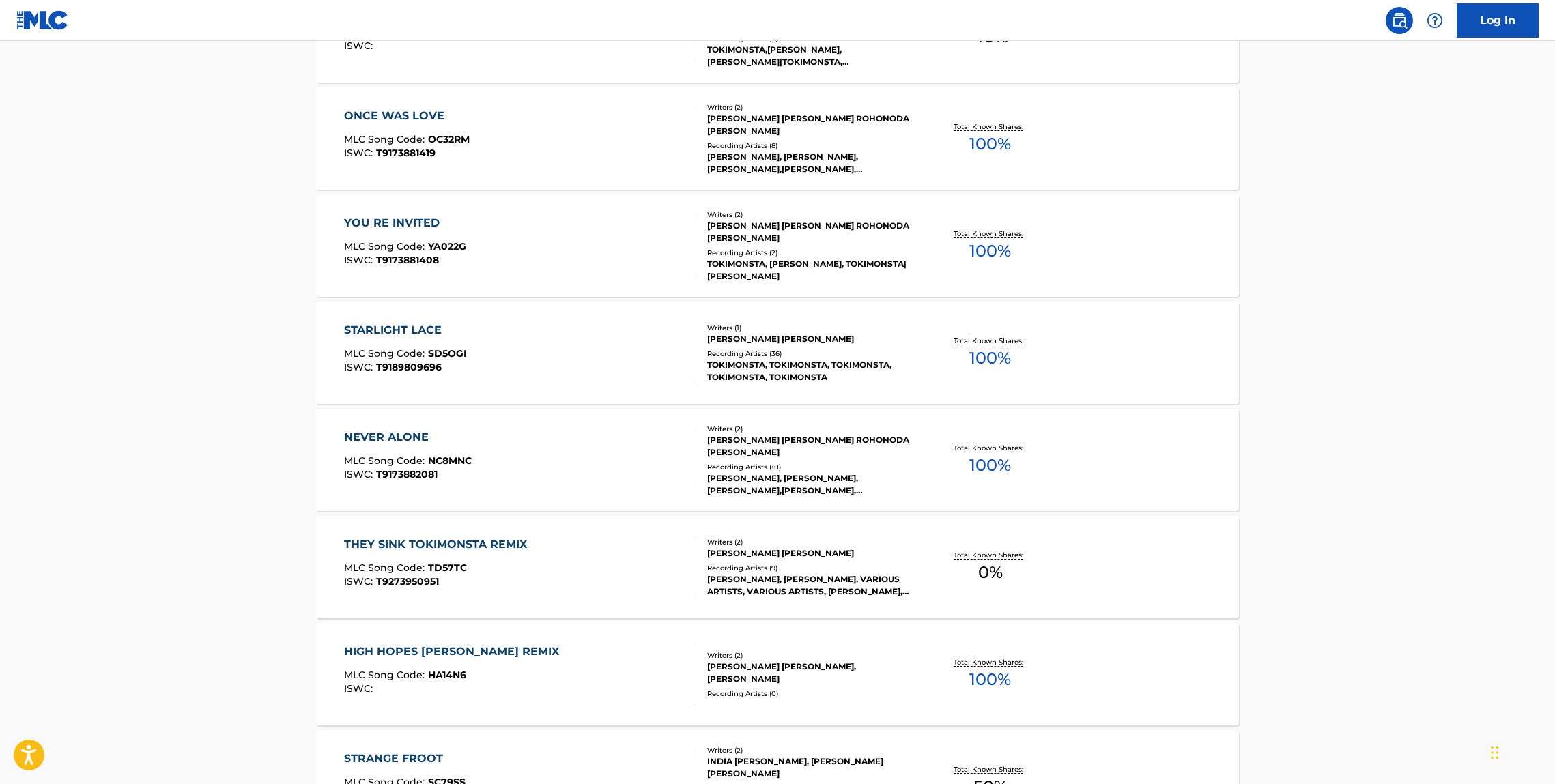
click at [479, 539] on div "THEY SINK TOKIMONSTA REMIX" at bounding box center [439, 544] width 189 height 17
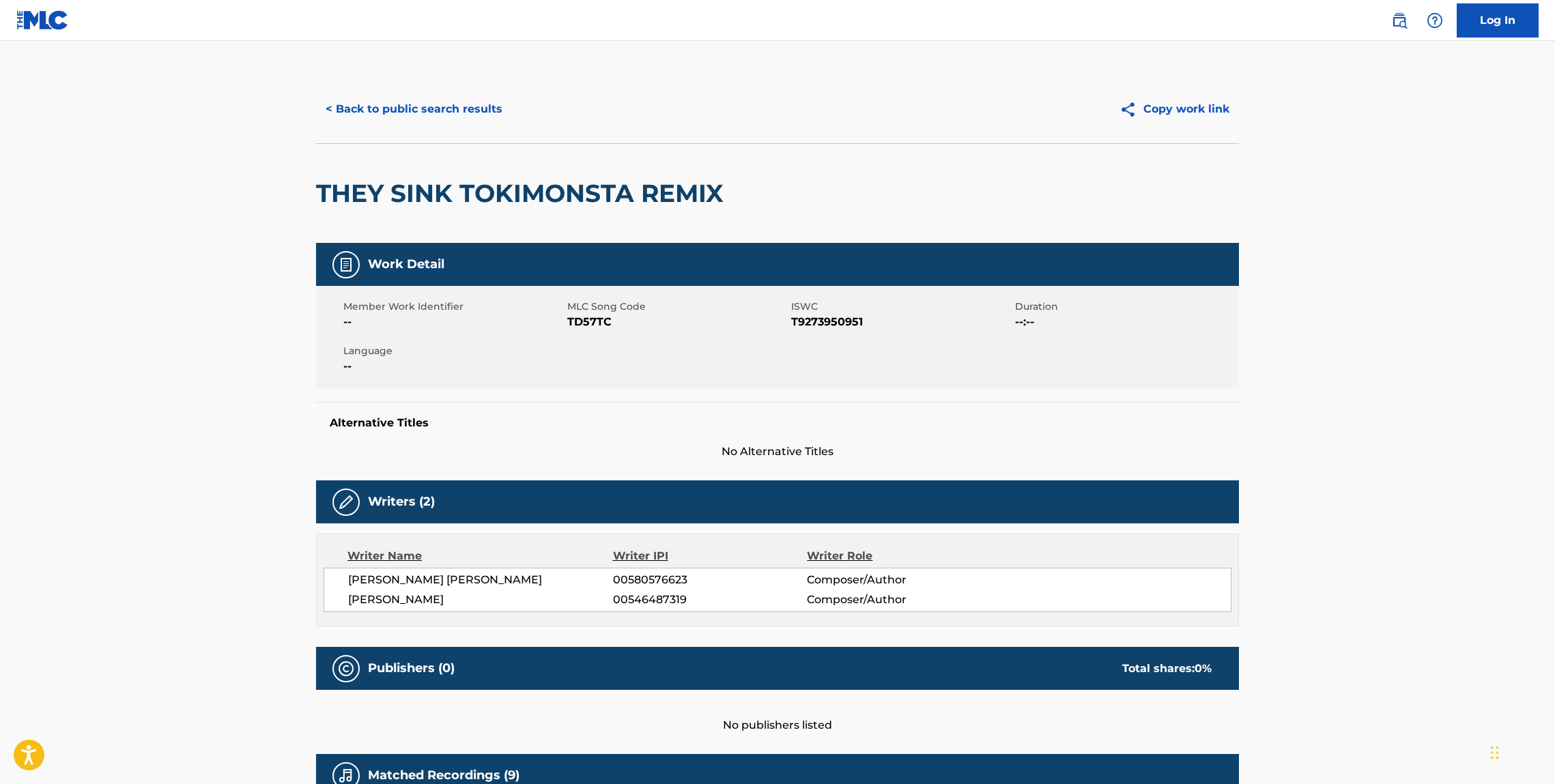
click at [772, 184] on div "THEY SINK TOKIMONSTA REMIX" at bounding box center [777, 193] width 923 height 100
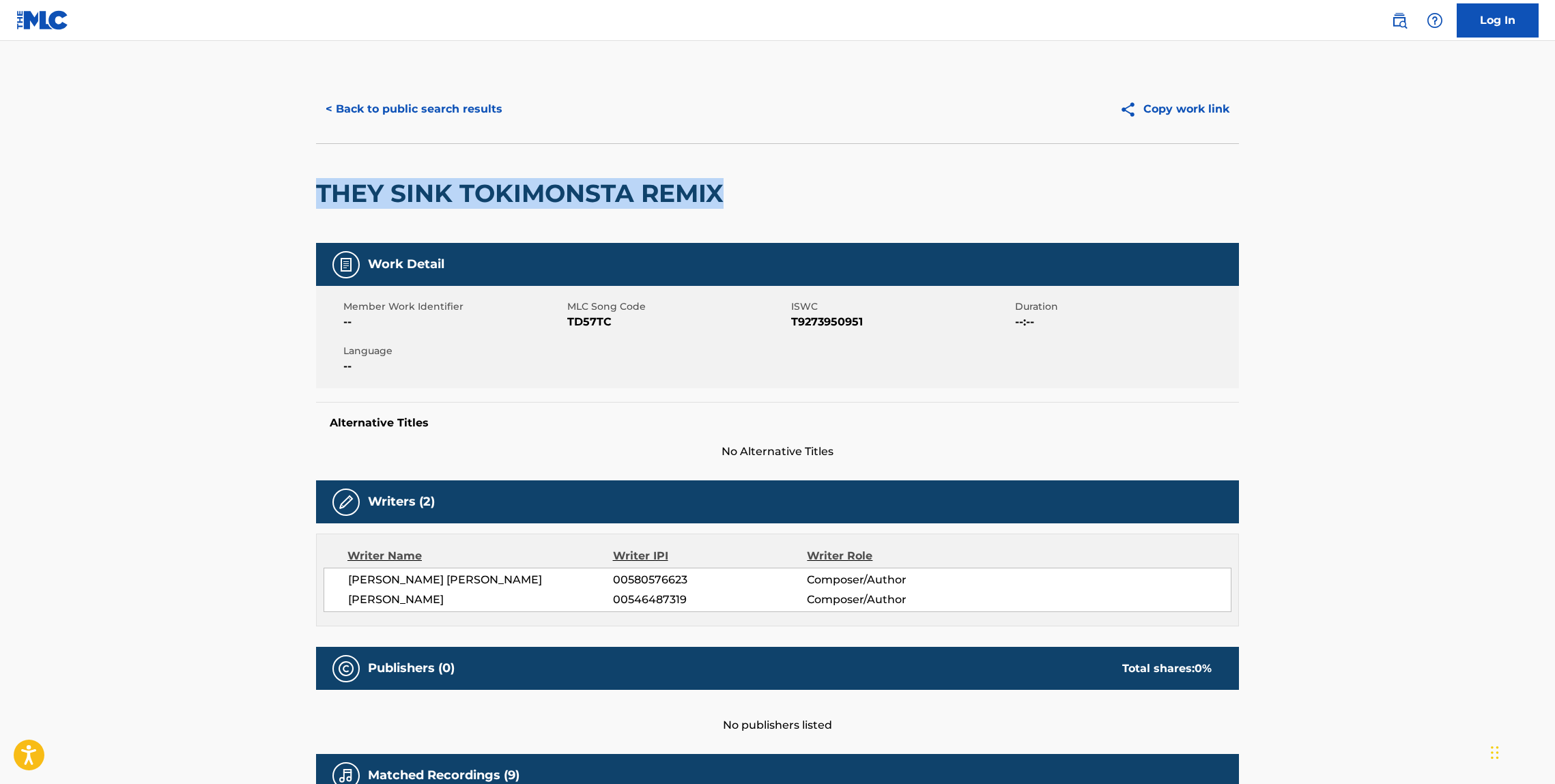
drag, startPoint x: 553, startPoint y: 189, endPoint x: 311, endPoint y: 187, distance: 242.0
click at [312, 187] on div "< Back to public search results Copy work link THEY SINK TOKIMONSTA REMIX Work …" at bounding box center [778, 617] width 956 height 1084
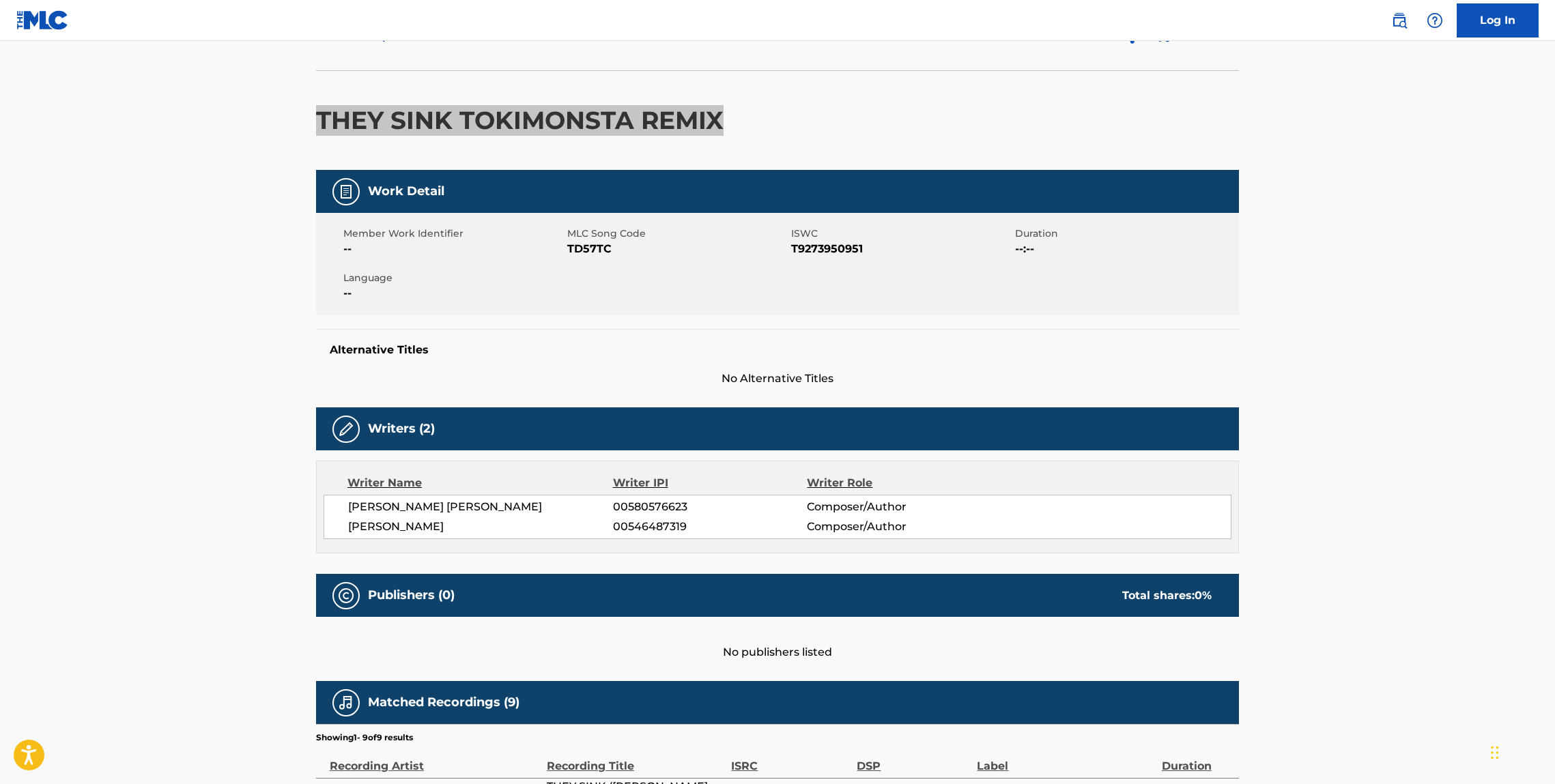
scroll to position [65, 0]
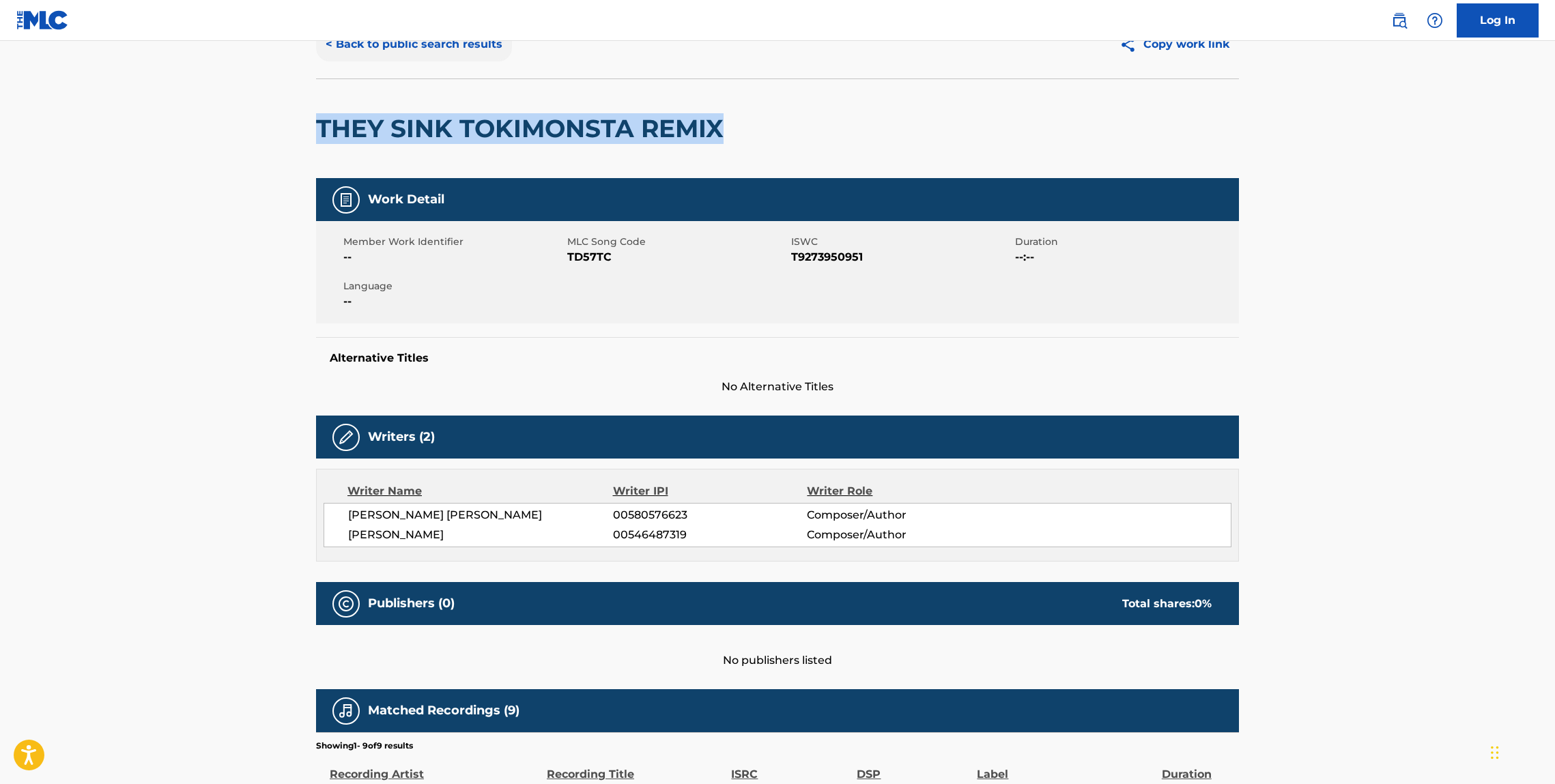
click at [357, 59] on button "< Back to public search results" at bounding box center [413, 44] width 196 height 35
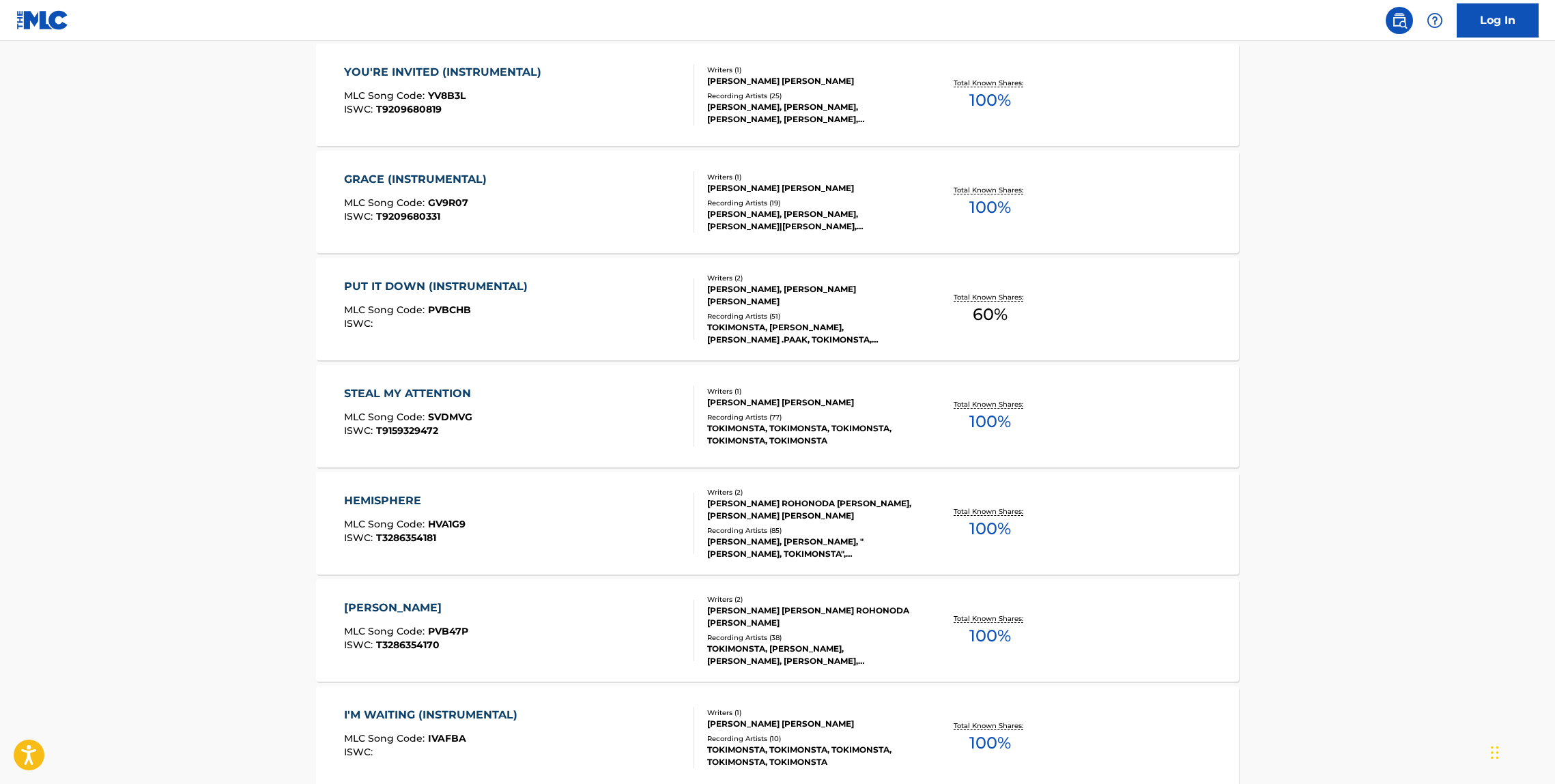
scroll to position [10532, 0]
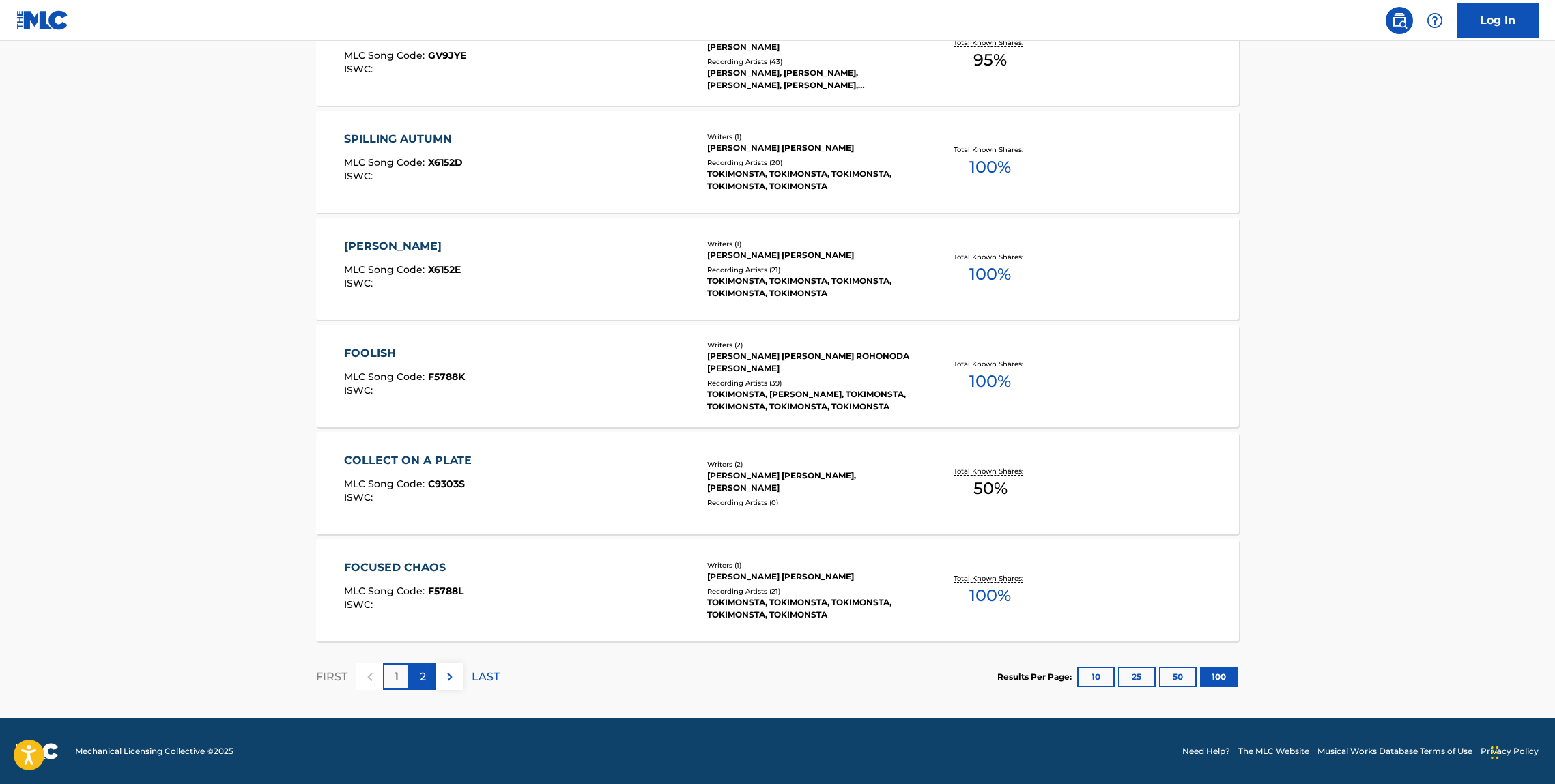
click at [423, 681] on p "2" at bounding box center [422, 677] width 6 height 17
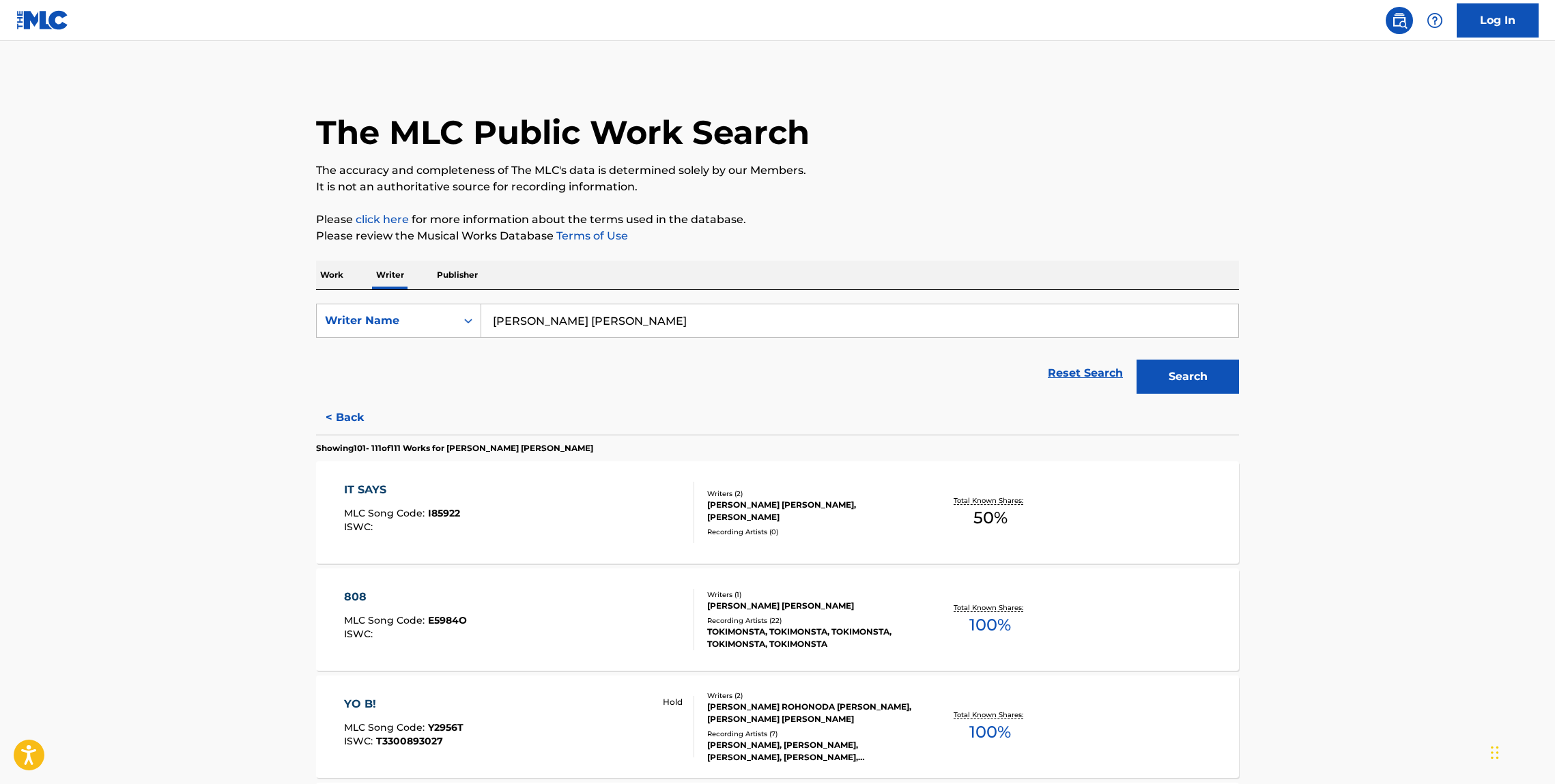
scroll to position [994, 0]
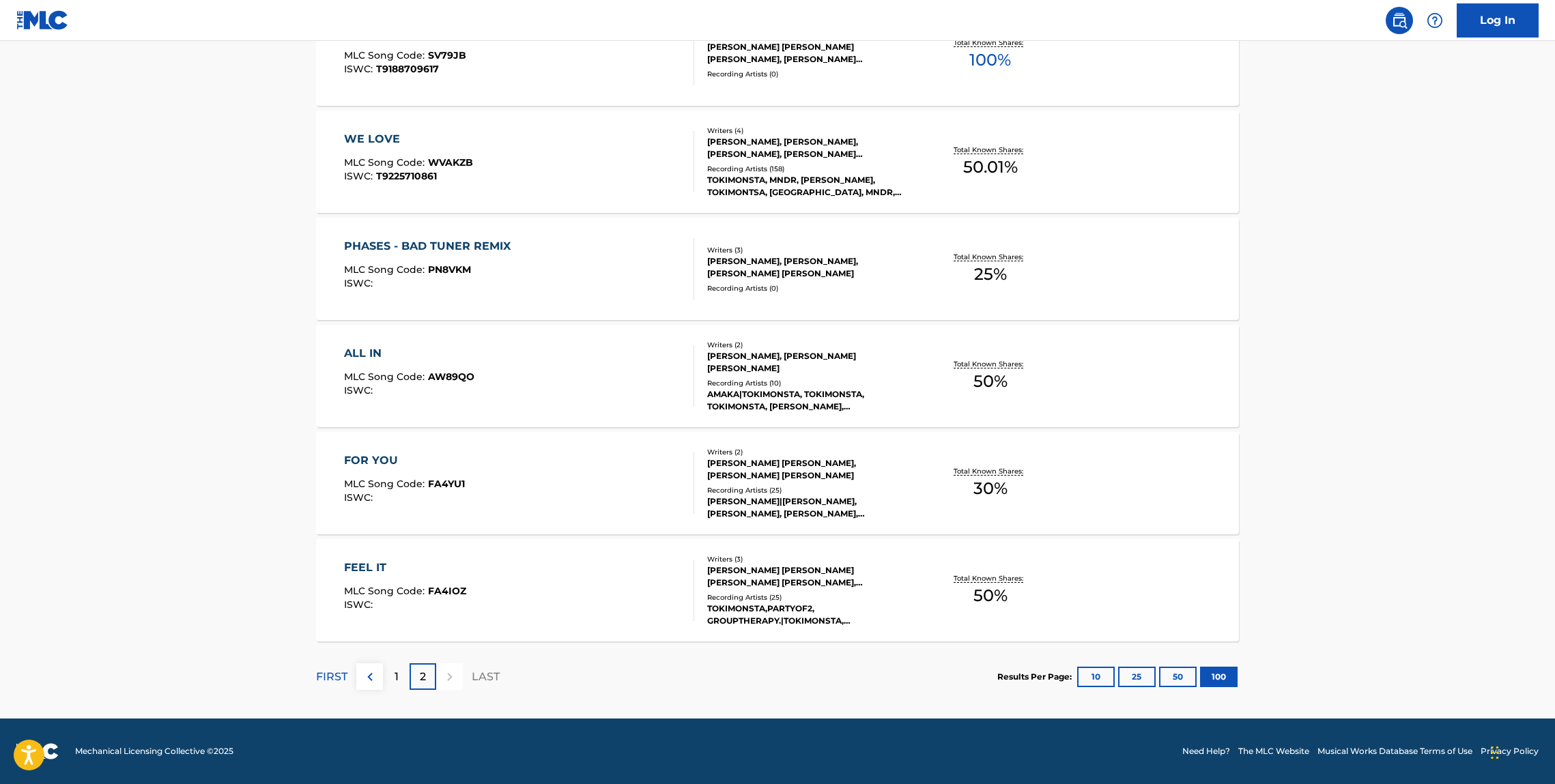
click at [353, 570] on div "FEEL IT" at bounding box center [405, 568] width 122 height 17
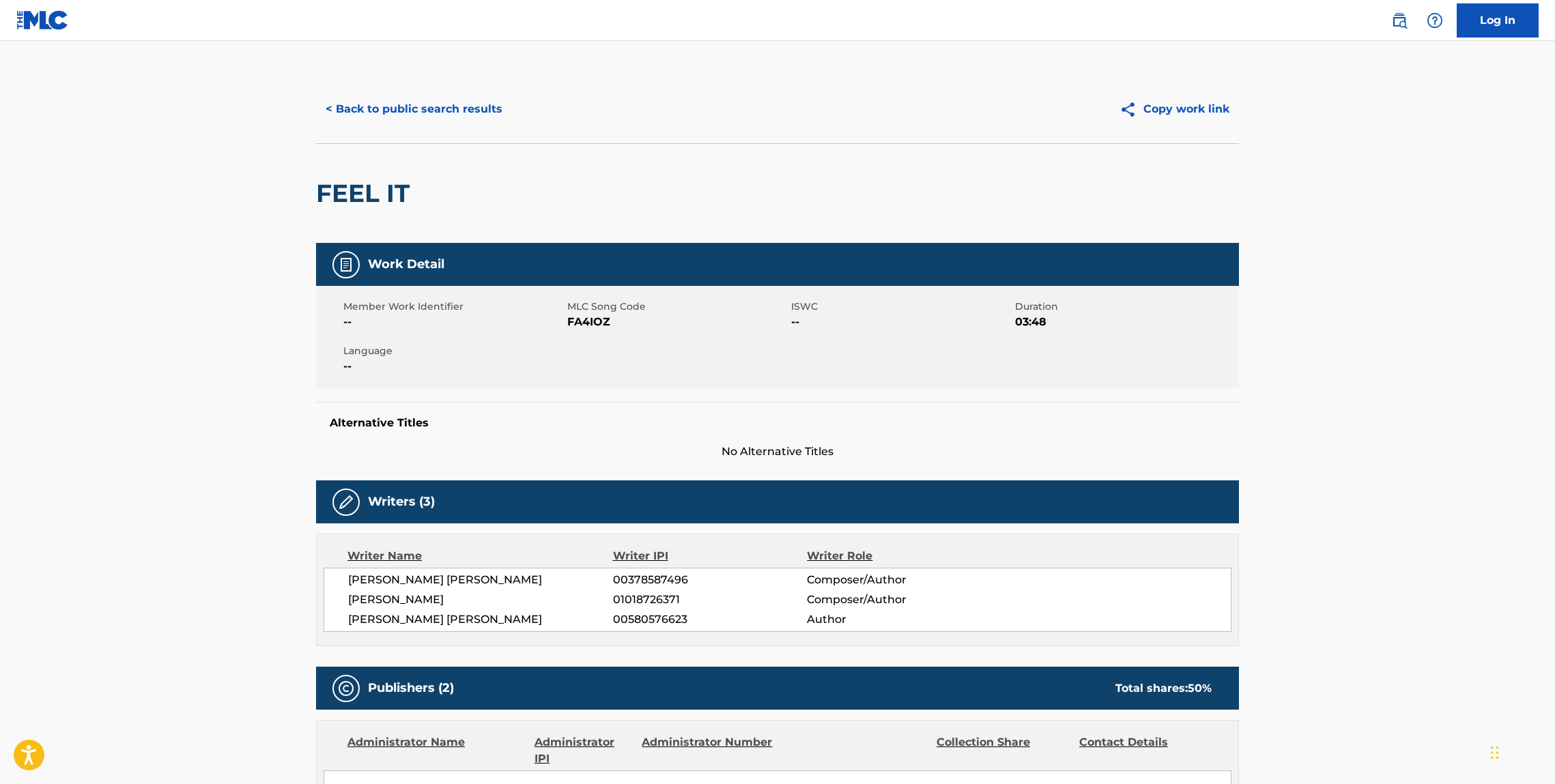
drag, startPoint x: 435, startPoint y: 219, endPoint x: 417, endPoint y: 201, distance: 25.5
click at [435, 219] on div "FEEL IT" at bounding box center [777, 193] width 923 height 100
drag, startPoint x: 417, startPoint y: 201, endPoint x: 269, endPoint y: 198, distance: 148.0
click at [448, 123] on button "< Back to public search results" at bounding box center [413, 109] width 196 height 35
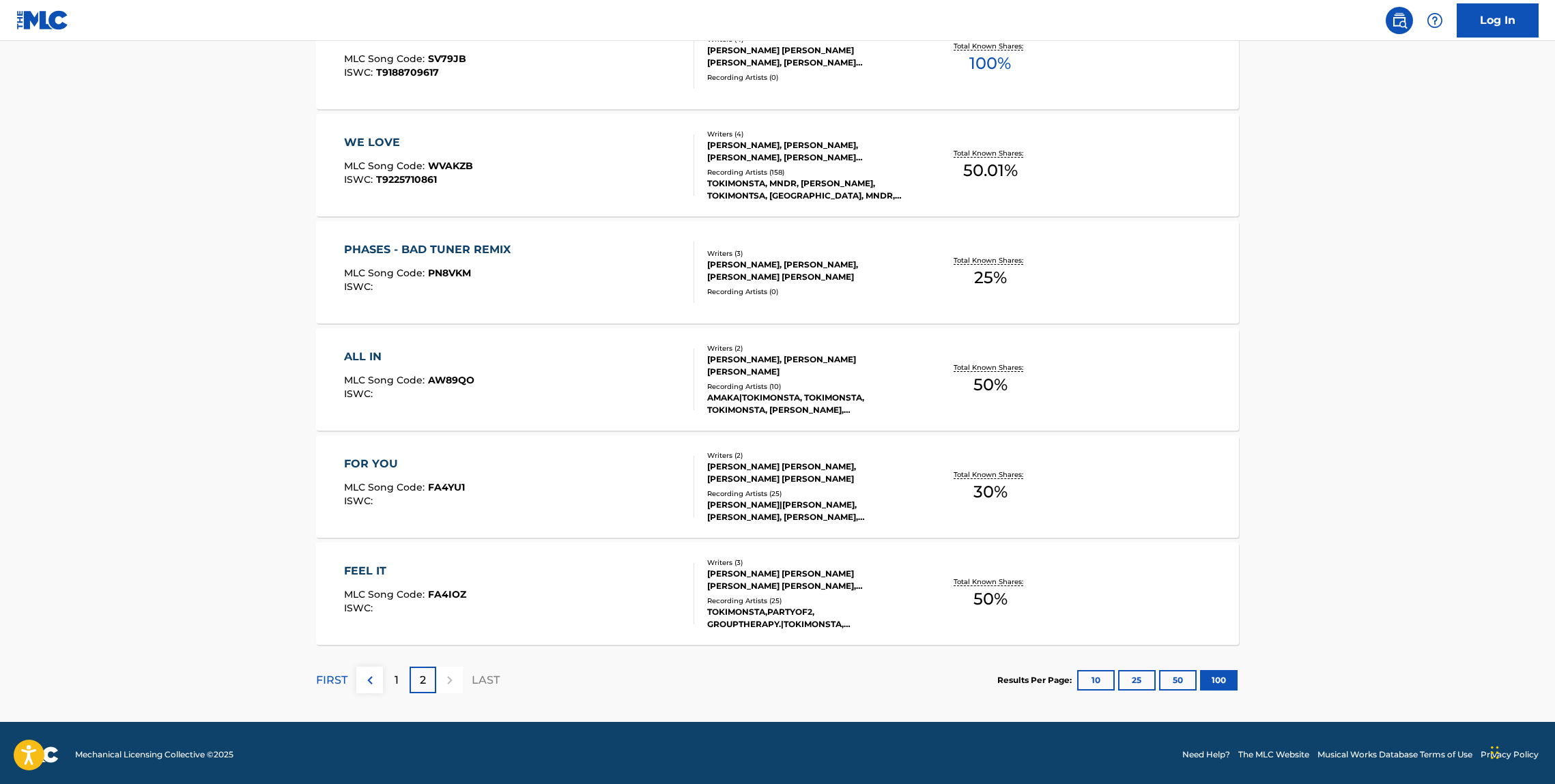
scroll to position [994, 0]
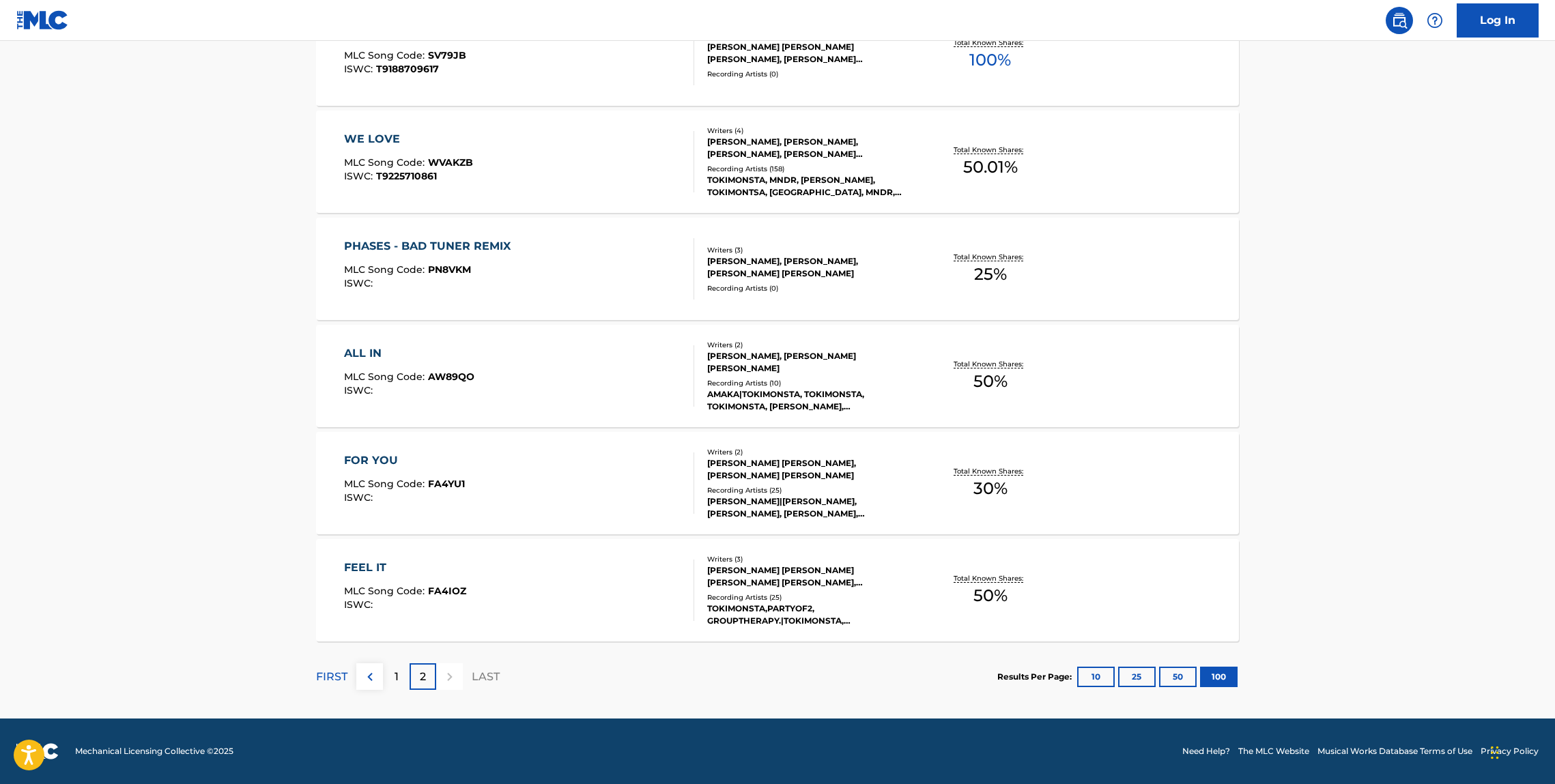
click at [378, 460] on div "FOR YOU" at bounding box center [404, 460] width 121 height 17
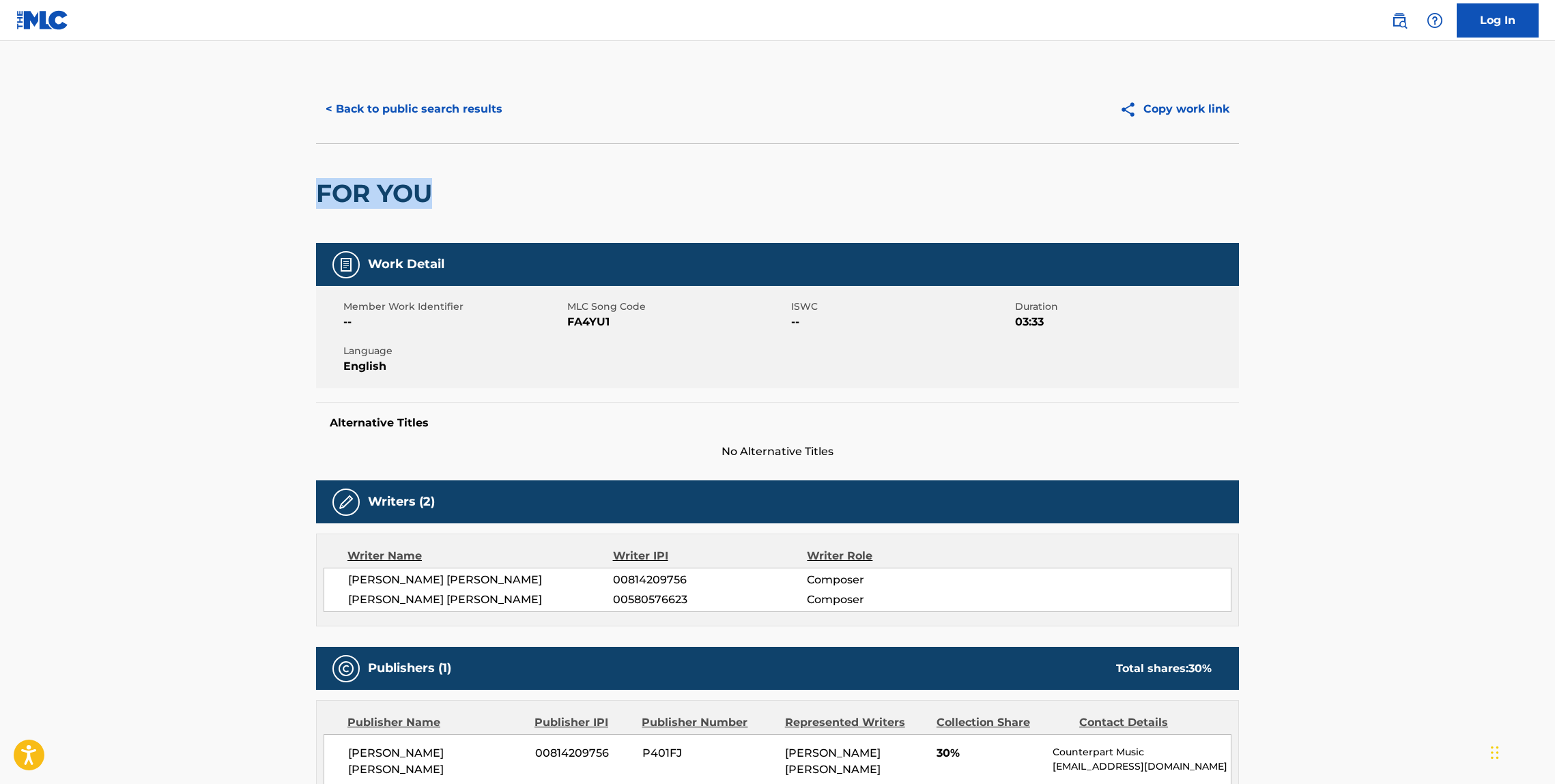
drag, startPoint x: 485, startPoint y: 187, endPoint x: 312, endPoint y: 185, distance: 173.0
click at [312, 185] on div "< Back to public search results Copy work link FOR YOU Work Detail Member Work …" at bounding box center [778, 693] width 956 height 1236
click at [421, 106] on button "< Back to public search results" at bounding box center [413, 109] width 196 height 35
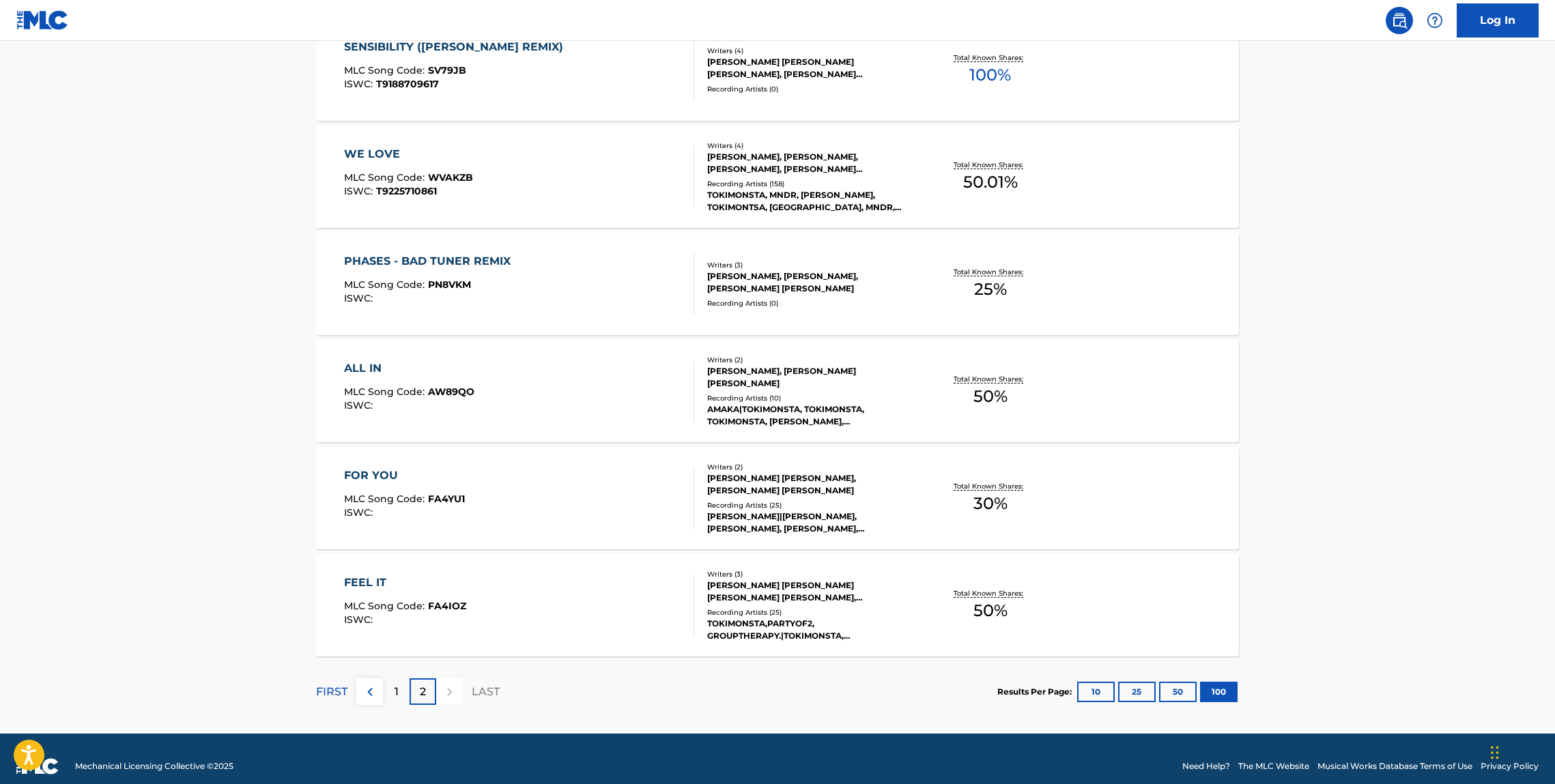
scroll to position [994, 0]
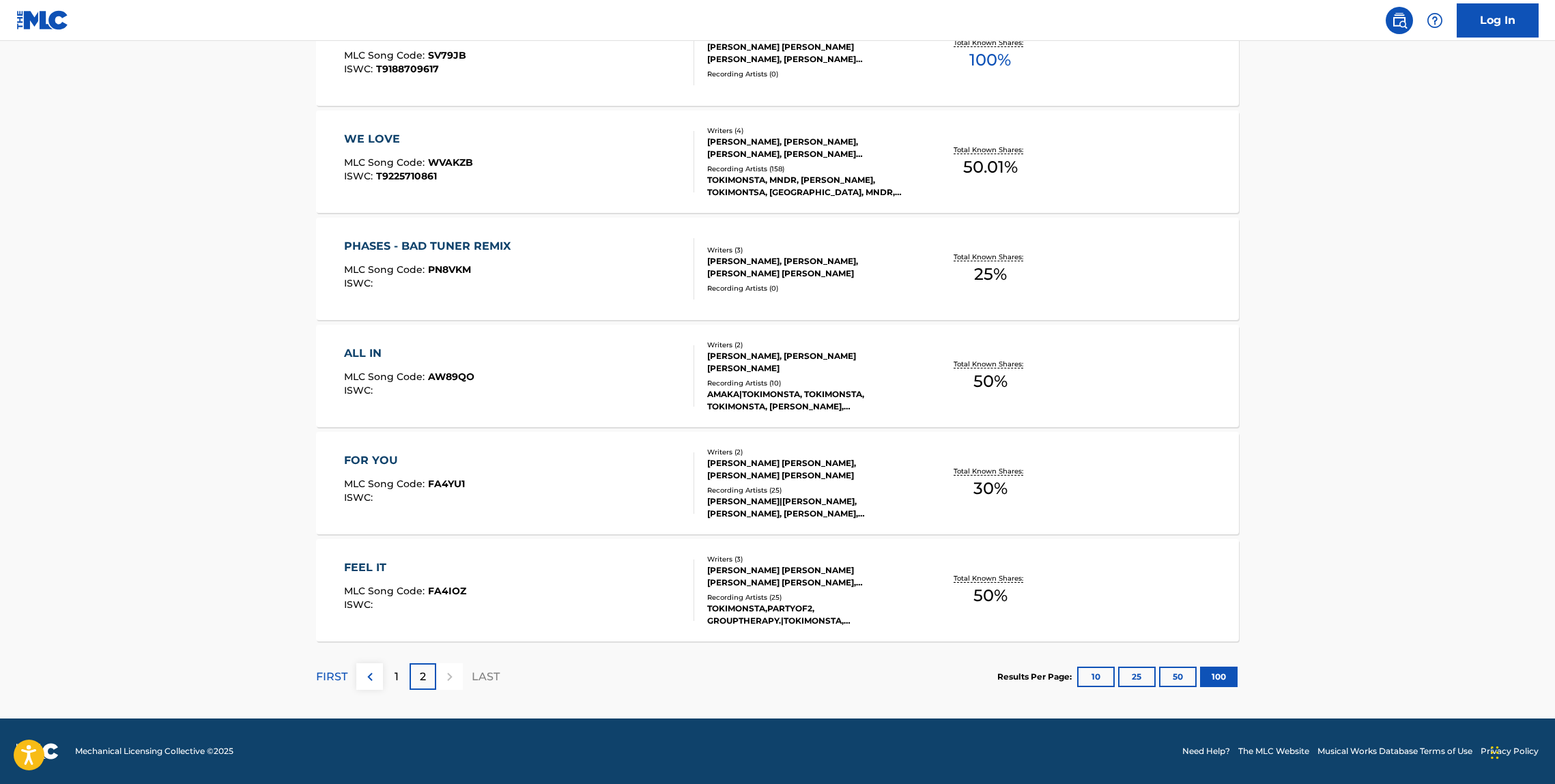
click at [376, 359] on div "ALL IN" at bounding box center [409, 353] width 130 height 17
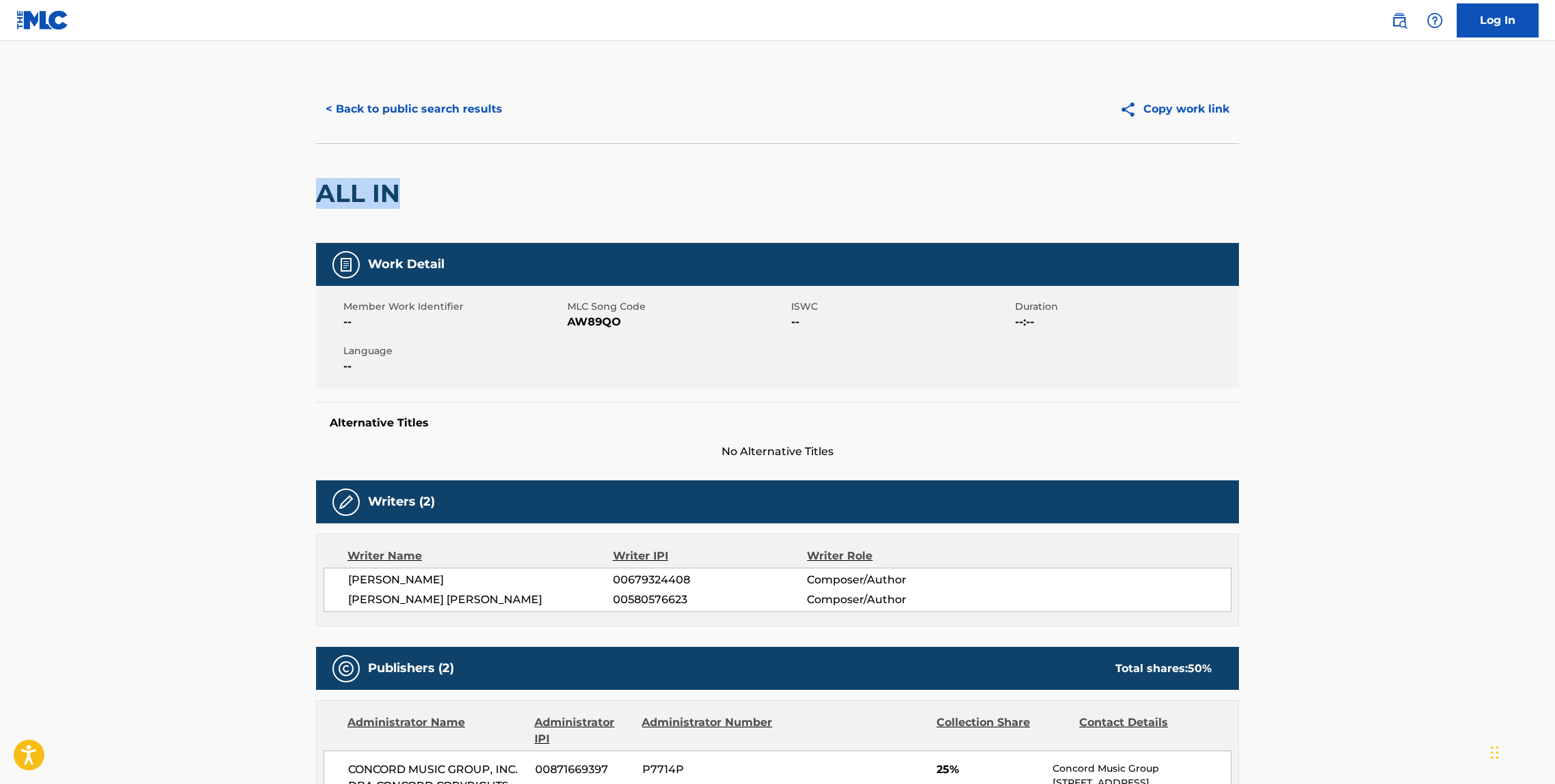
drag, startPoint x: 405, startPoint y: 189, endPoint x: 278, endPoint y: 186, distance: 127.0
click at [370, 109] on button "< Back to public search results" at bounding box center [413, 109] width 196 height 35
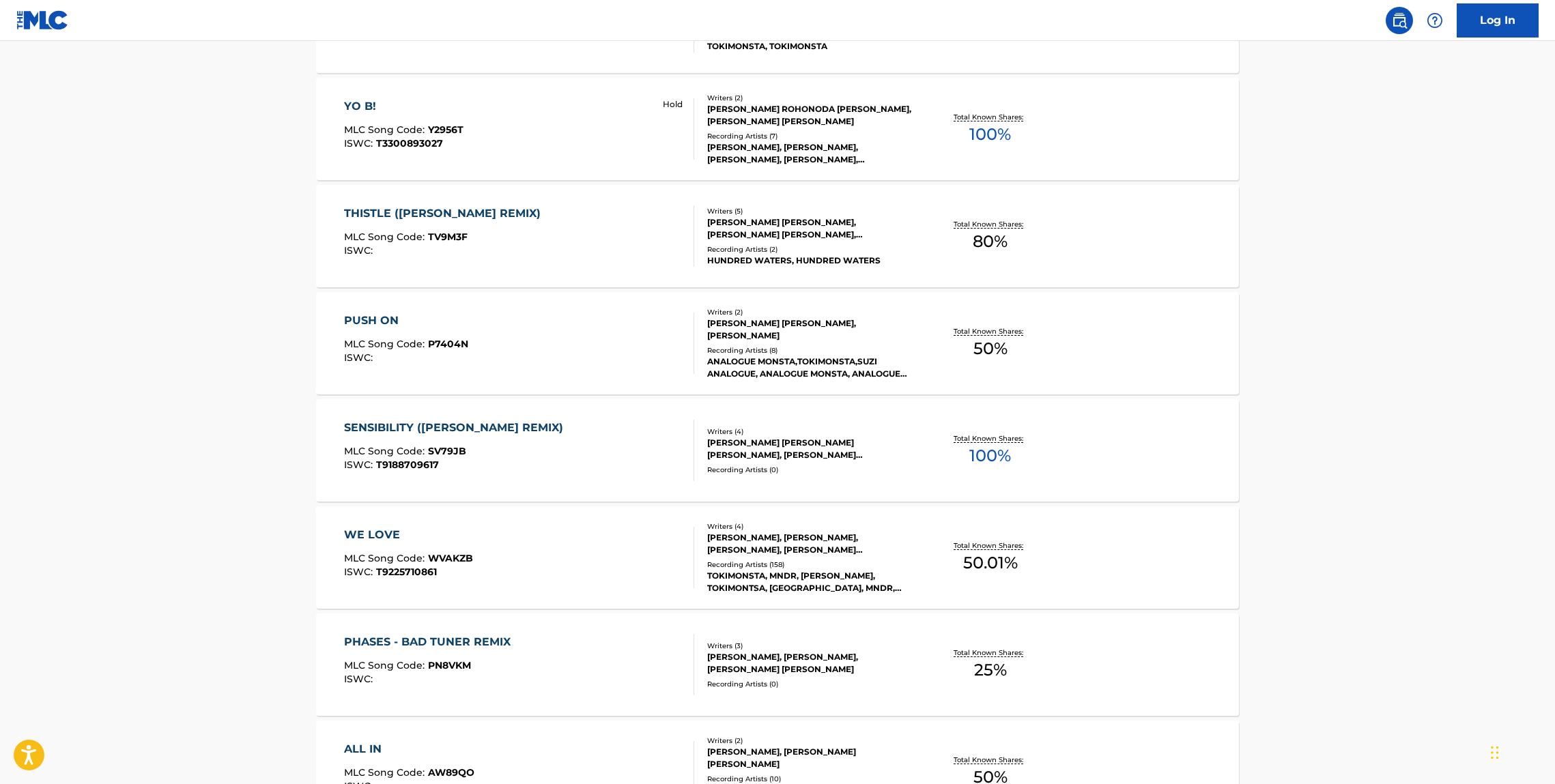
scroll to position [849, 0]
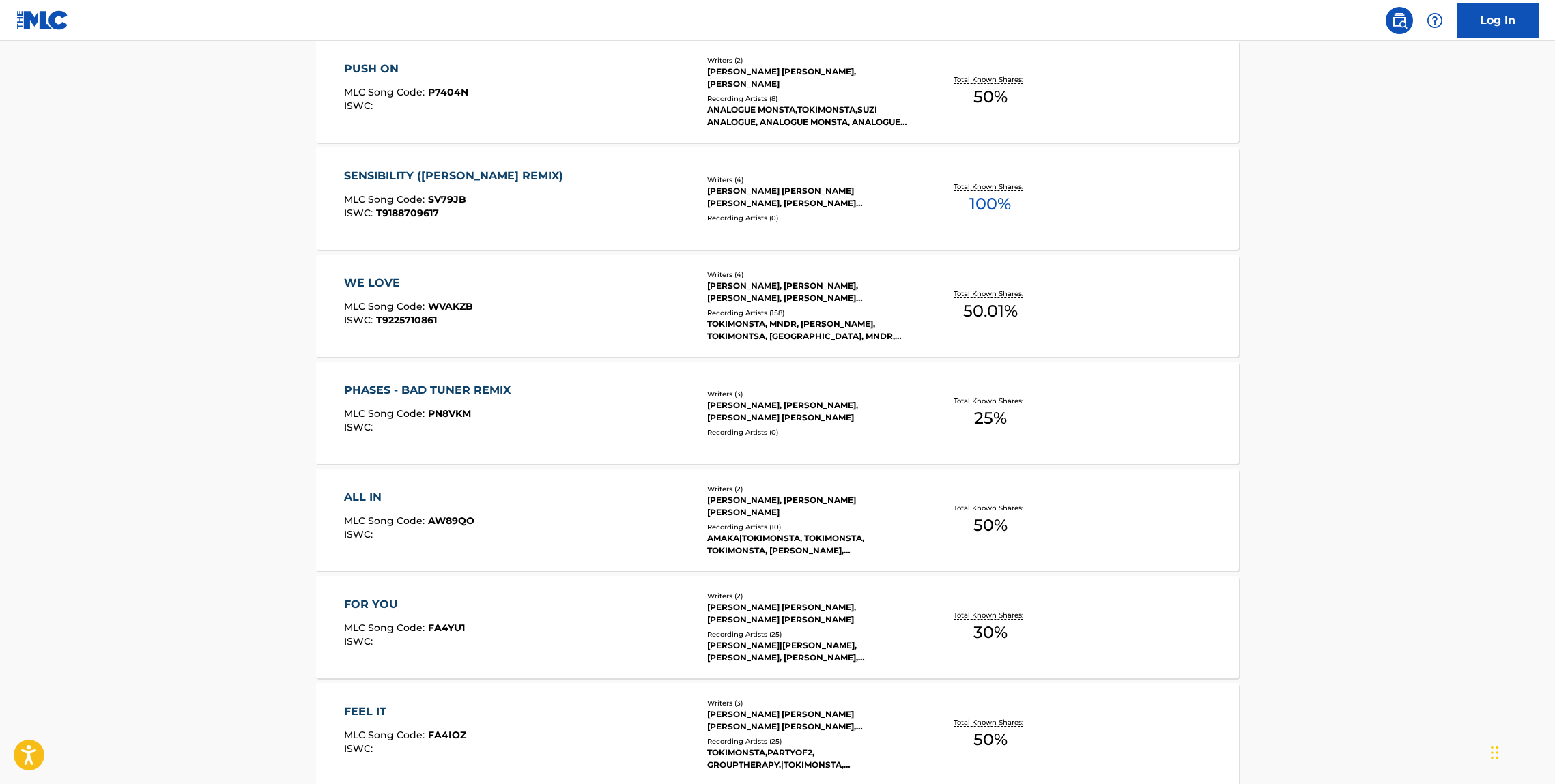
click at [375, 396] on div "PHASES - BAD TUNER REMIX" at bounding box center [431, 390] width 173 height 17
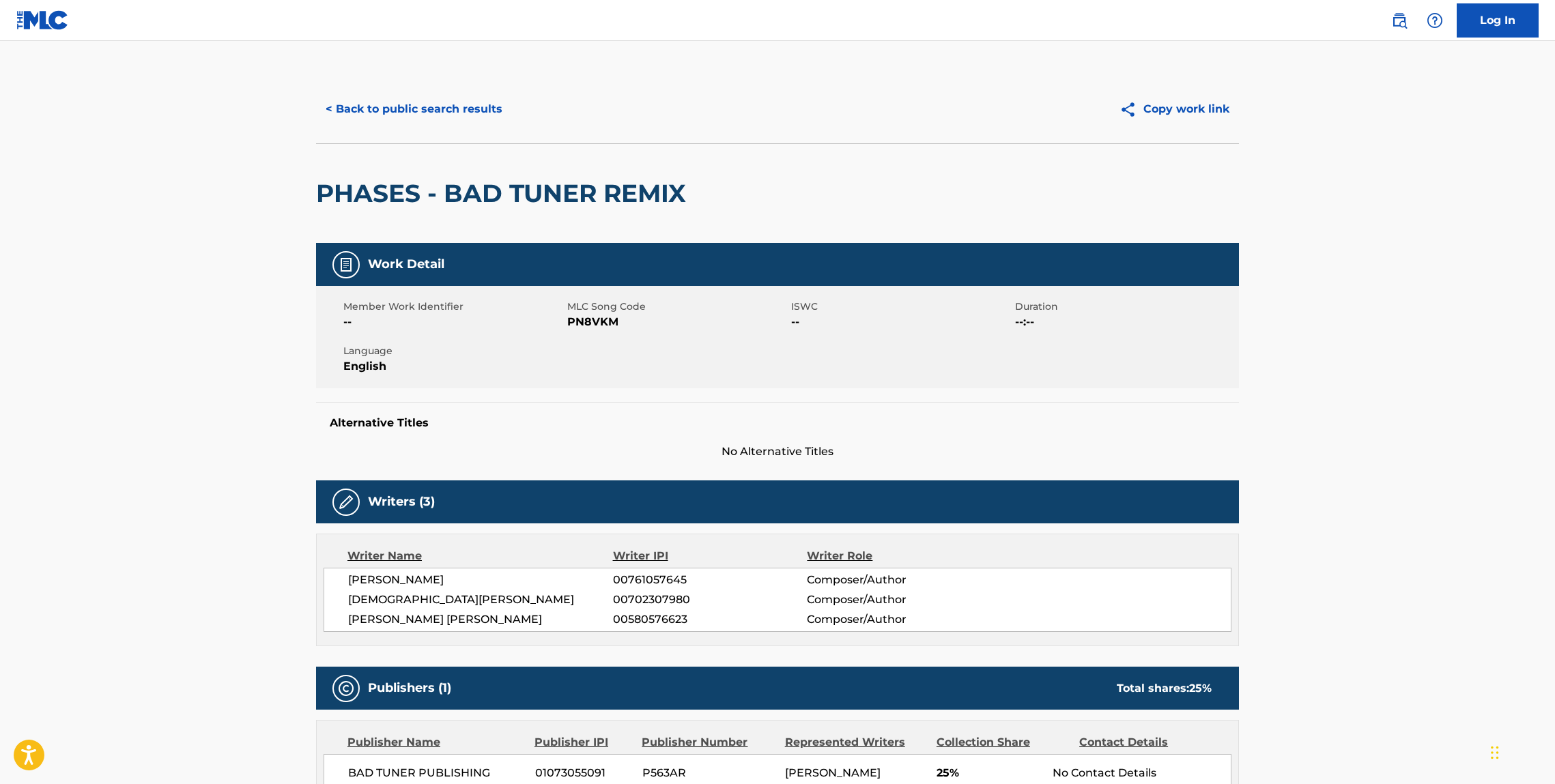
click at [392, 195] on h2 "PHASES - BAD TUNER REMIX" at bounding box center [504, 193] width 377 height 31
click at [423, 113] on button "< Back to public search results" at bounding box center [413, 109] width 196 height 35
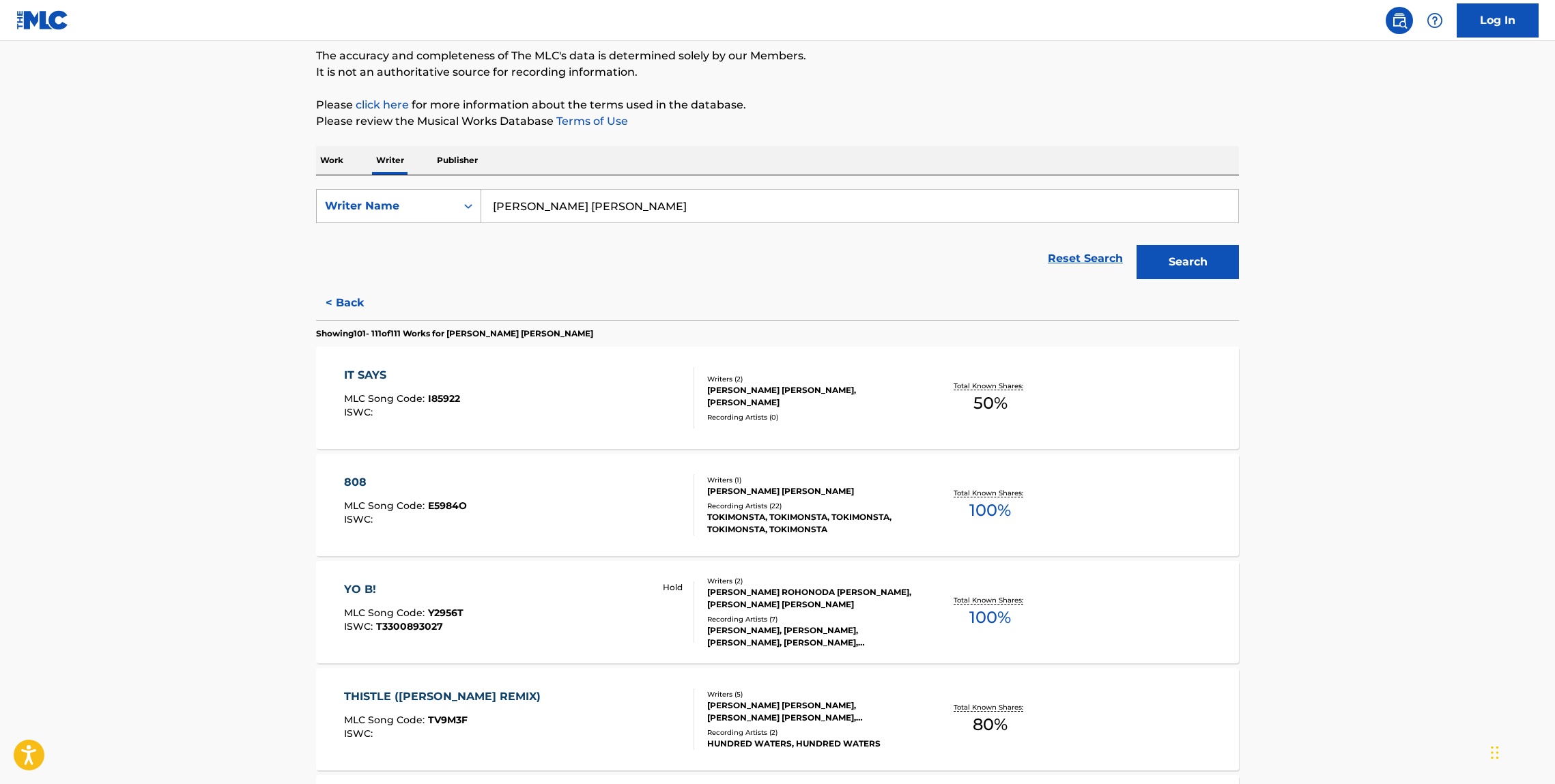
scroll to position [313, 0]
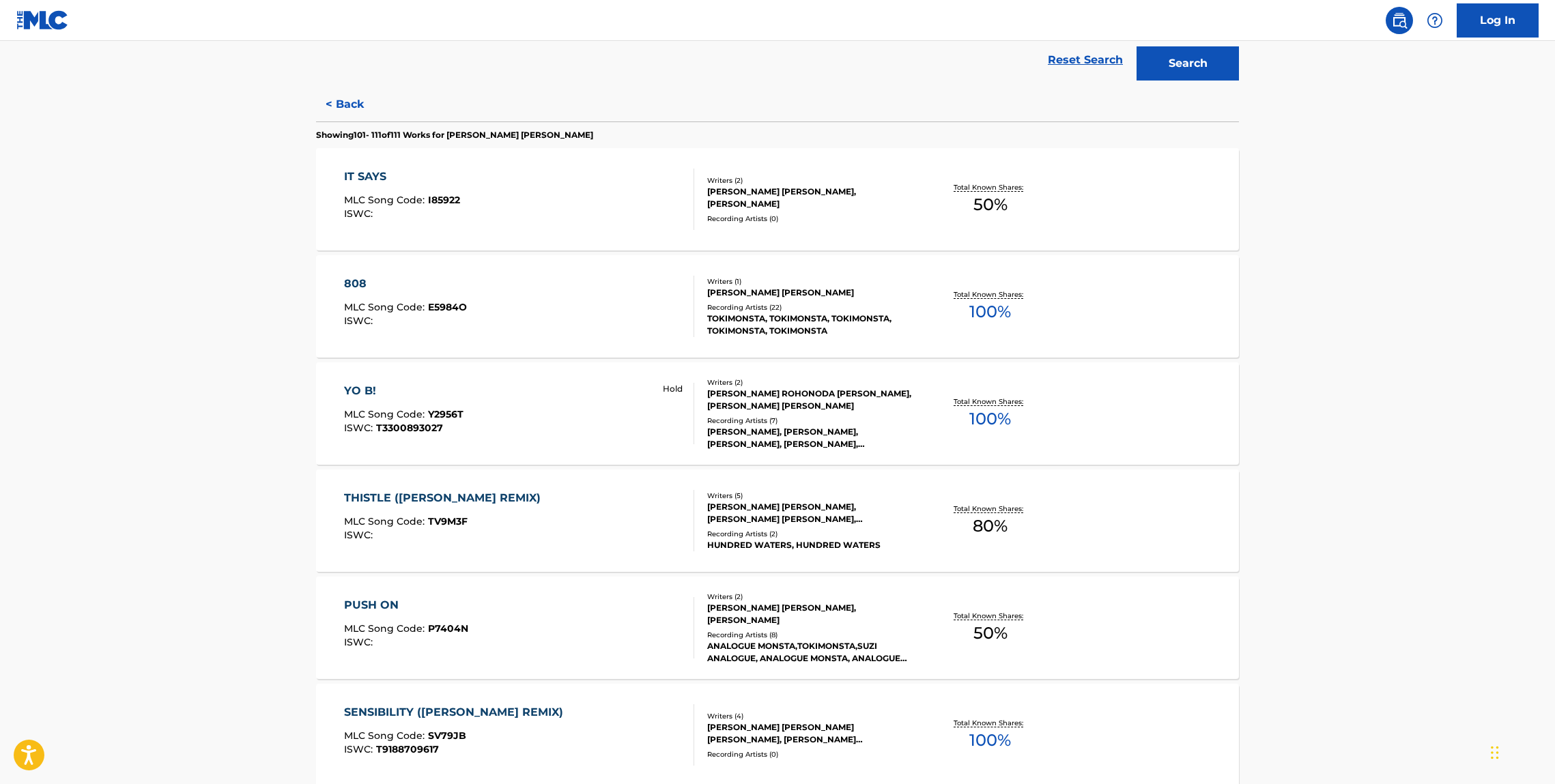
click at [394, 509] on div "THISTLE (TOKIMONSTA REMIX) MLC Song Code : TV9M3F ISWC :" at bounding box center [446, 520] width 204 height 61
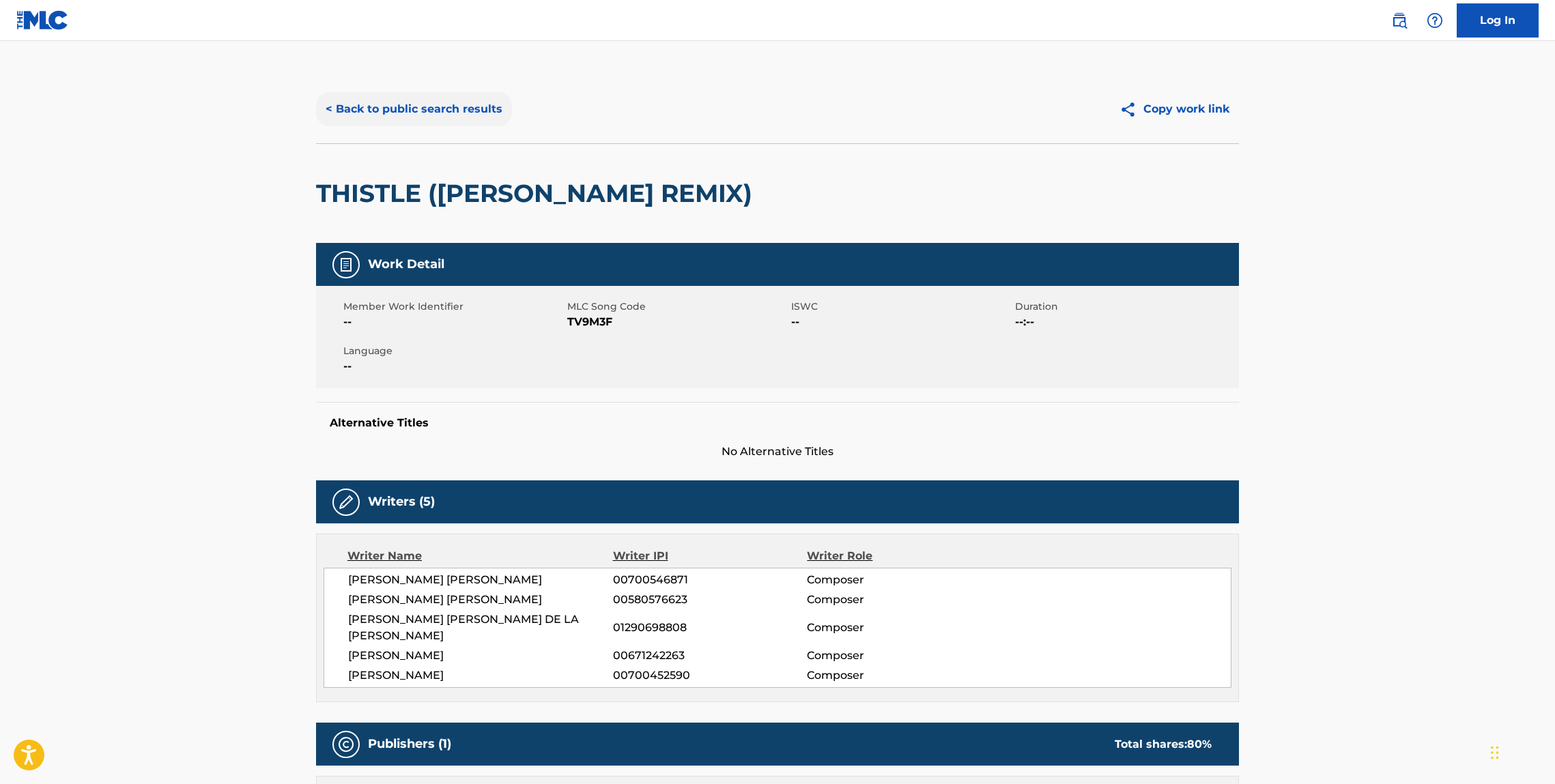
click at [377, 123] on button "< Back to public search results" at bounding box center [413, 109] width 196 height 35
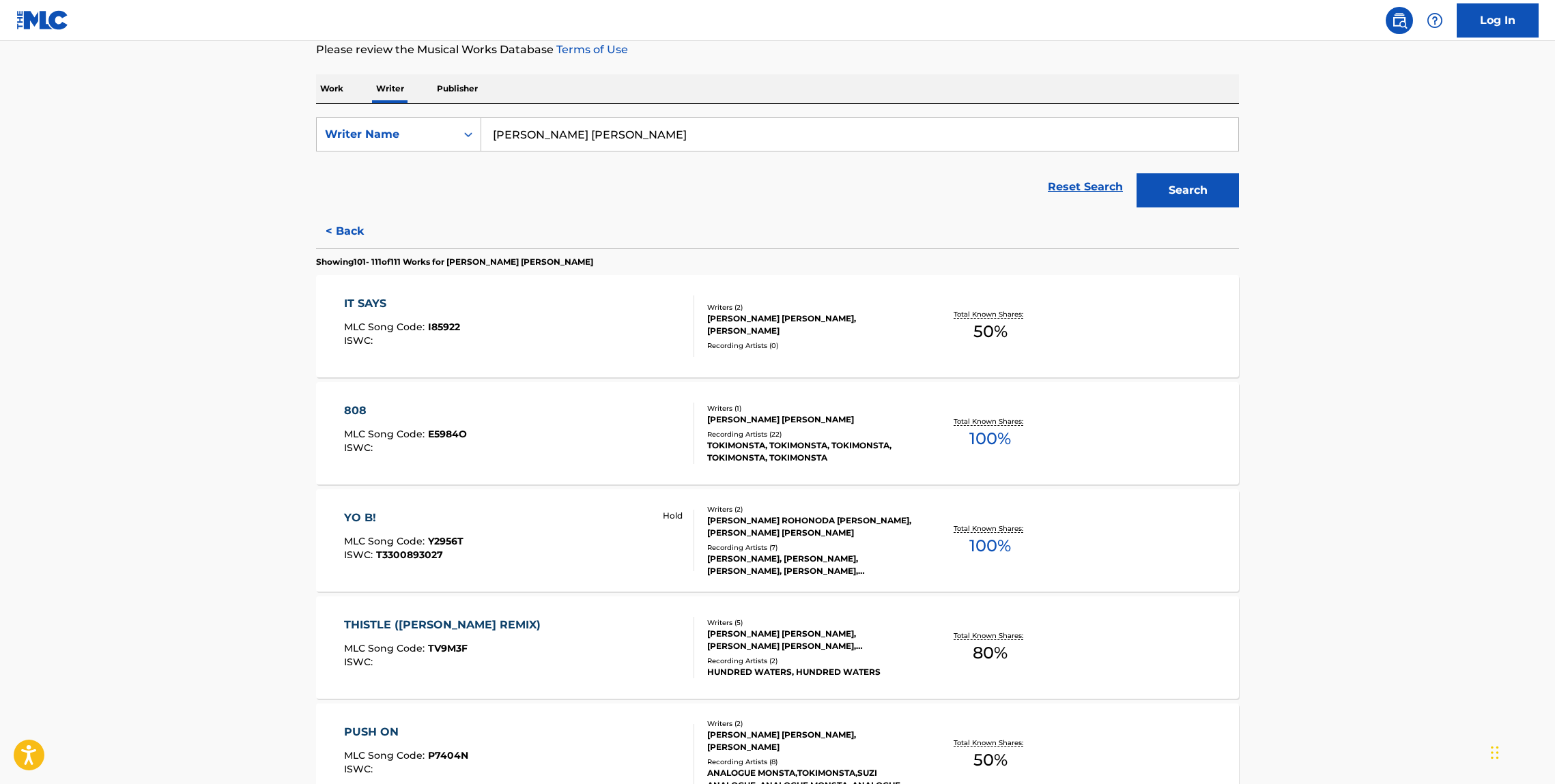
scroll to position [402, 0]
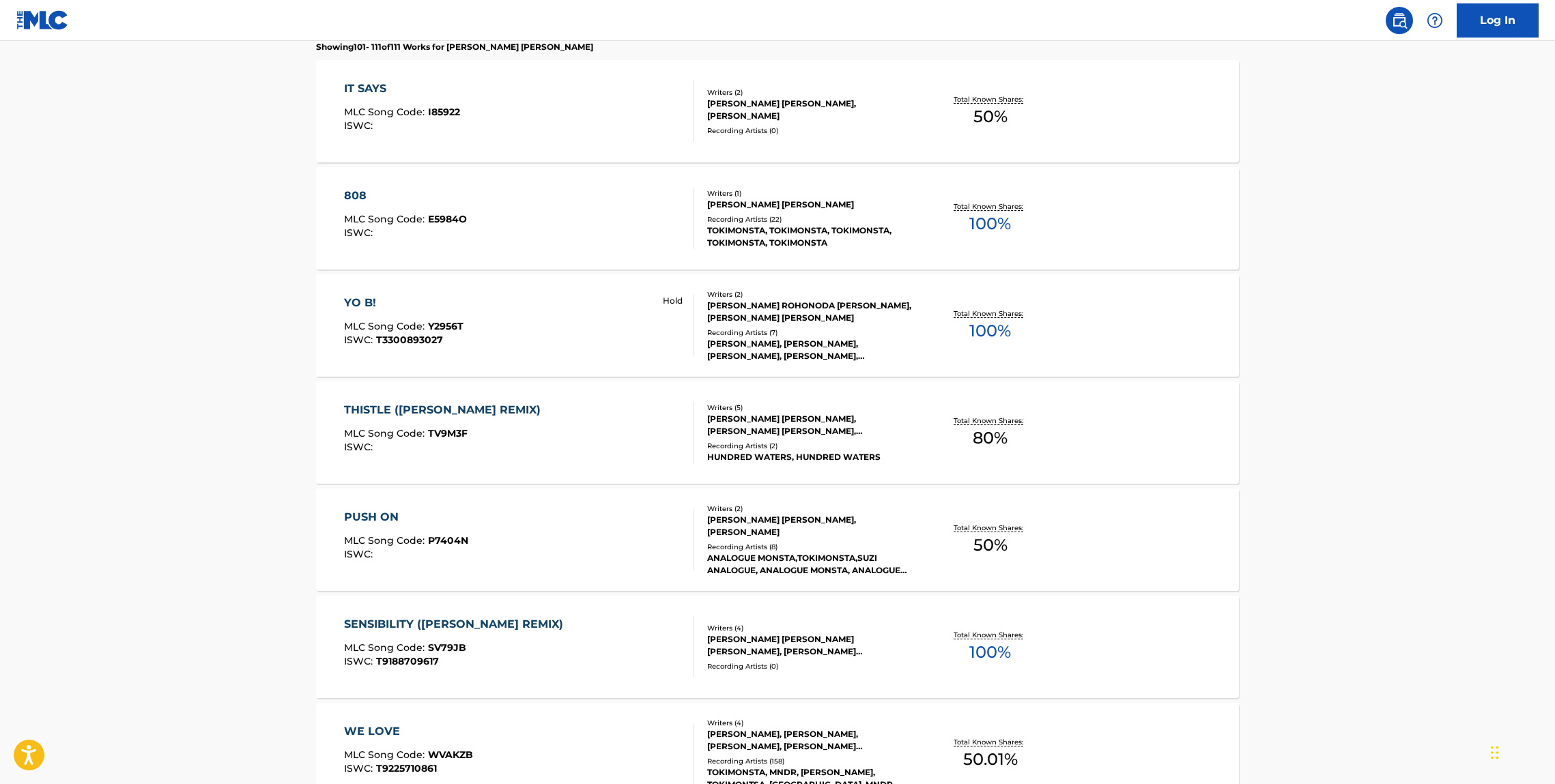
click at [383, 292] on div "YO B! MLC Song Code : Y2956T ISWC : T3300893027 Hold Writers ( 2 ) GAVIN ROHONO…" at bounding box center [777, 326] width 923 height 103
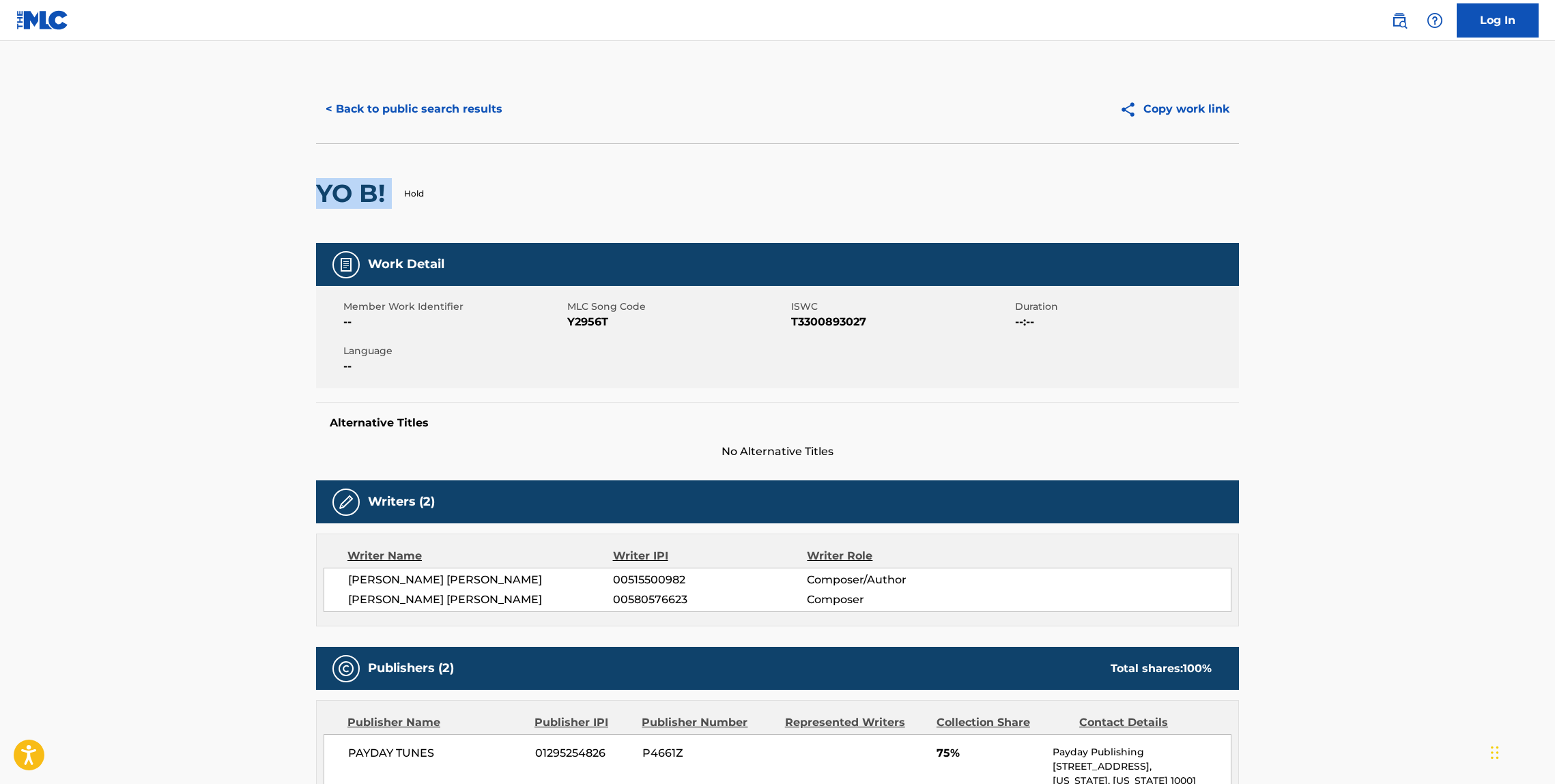
drag, startPoint x: 395, startPoint y: 185, endPoint x: 277, endPoint y: 187, distance: 118.0
click at [282, 187] on main "< Back to public search results Copy work link YO B! Hold Work Detail Member Wo…" at bounding box center [777, 759] width 1555 height 1438
click at [393, 114] on button "< Back to public search results" at bounding box center [413, 109] width 196 height 35
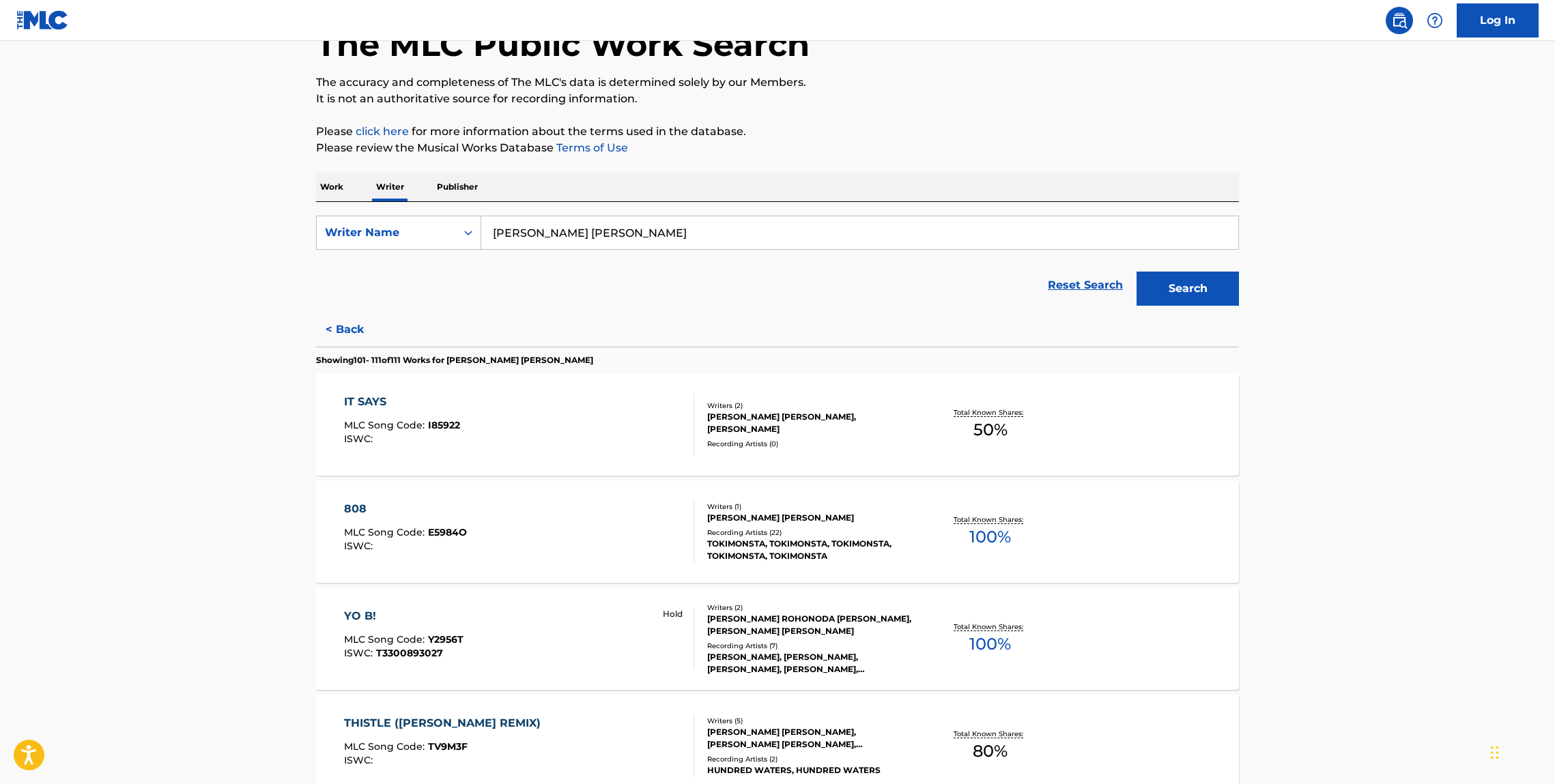
scroll to position [101, 0]
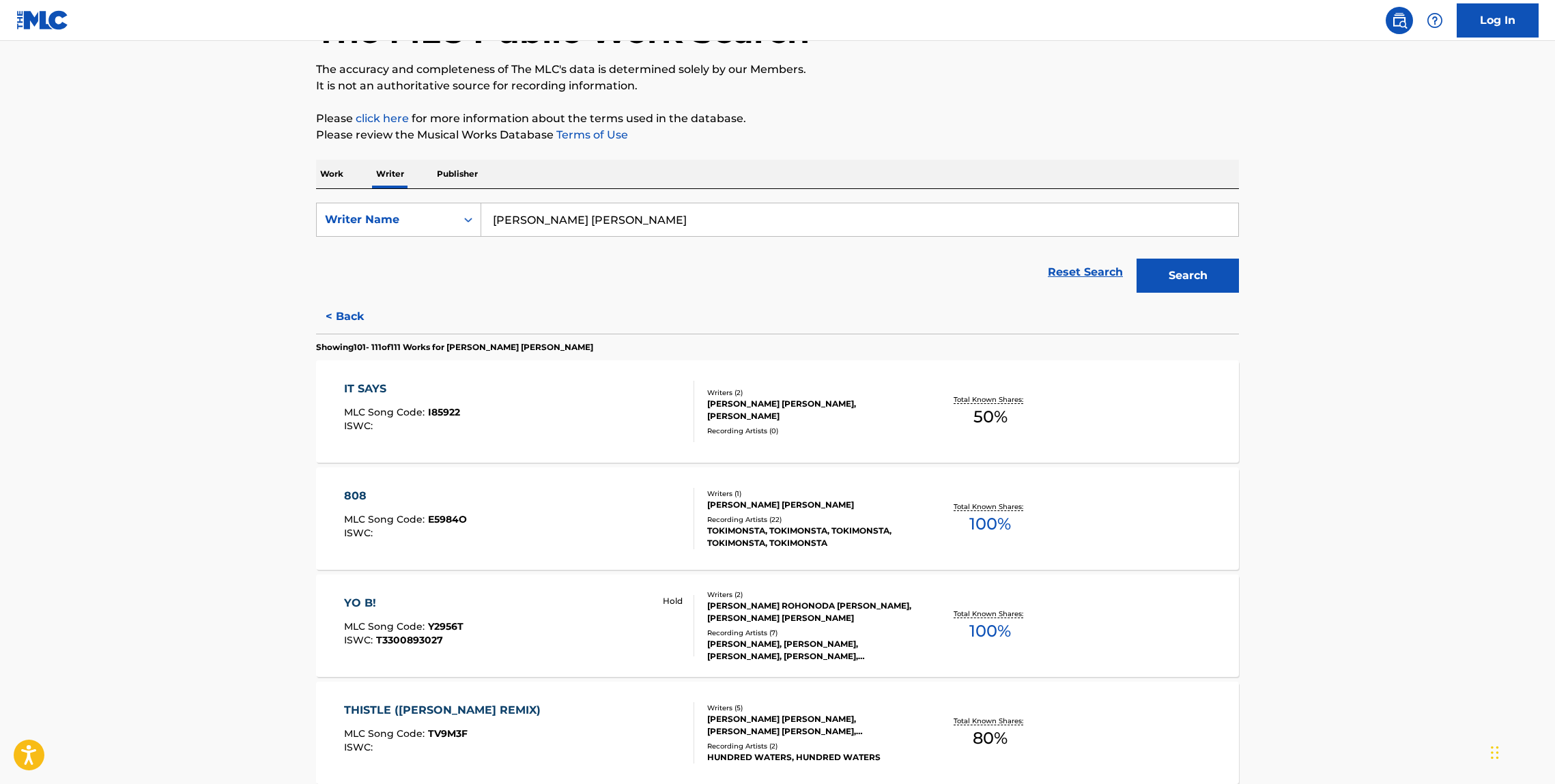
click at [384, 494] on div "808" at bounding box center [405, 496] width 123 height 17
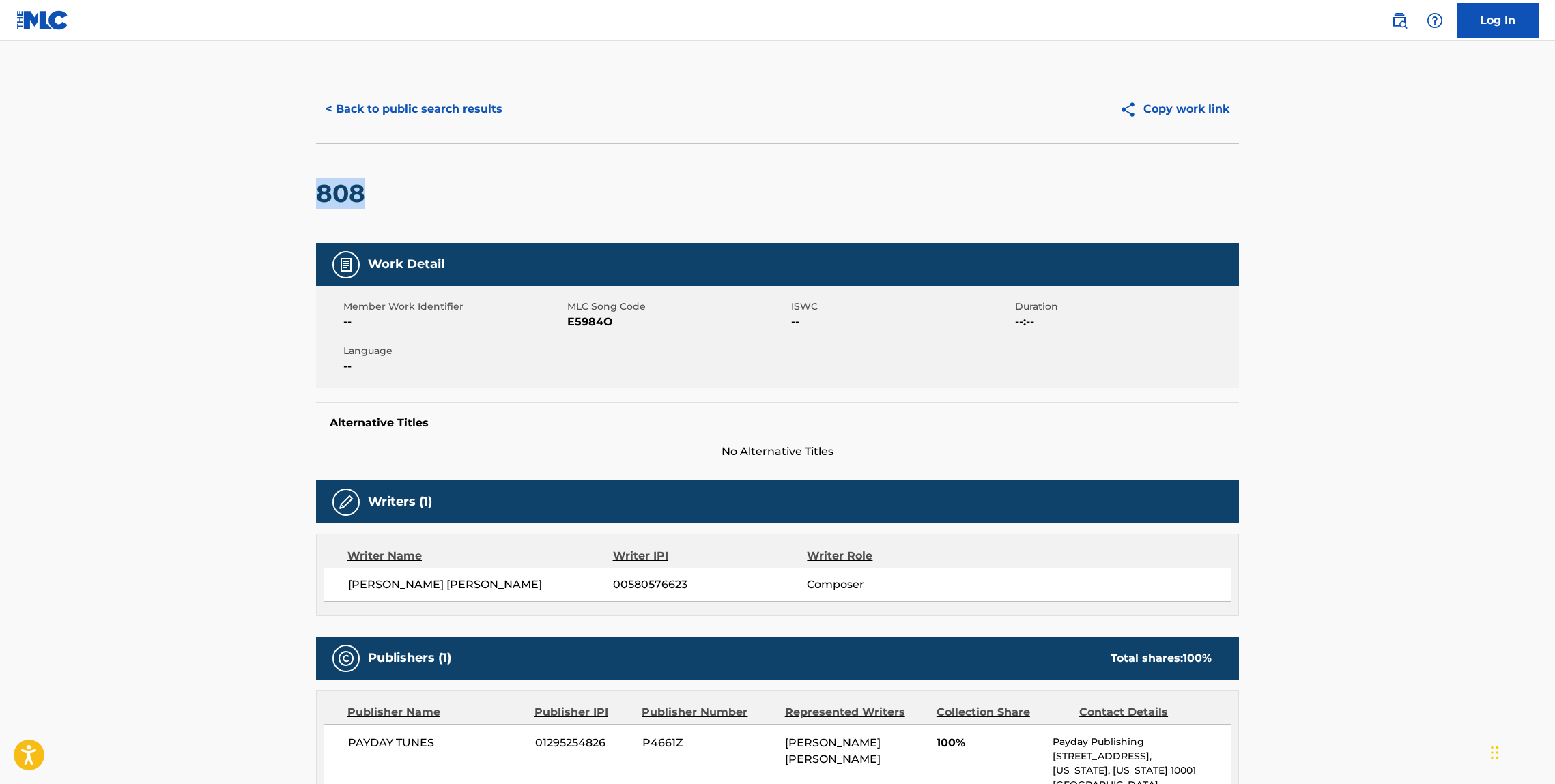
drag, startPoint x: 360, startPoint y: 207, endPoint x: 189, endPoint y: 255, distance: 177.6
click at [275, 198] on main "< Back to public search results Copy work link 808 Work Detail Member Work Iden…" at bounding box center [777, 708] width 1555 height 1335
click at [456, 124] on button "< Back to public search results" at bounding box center [413, 109] width 196 height 35
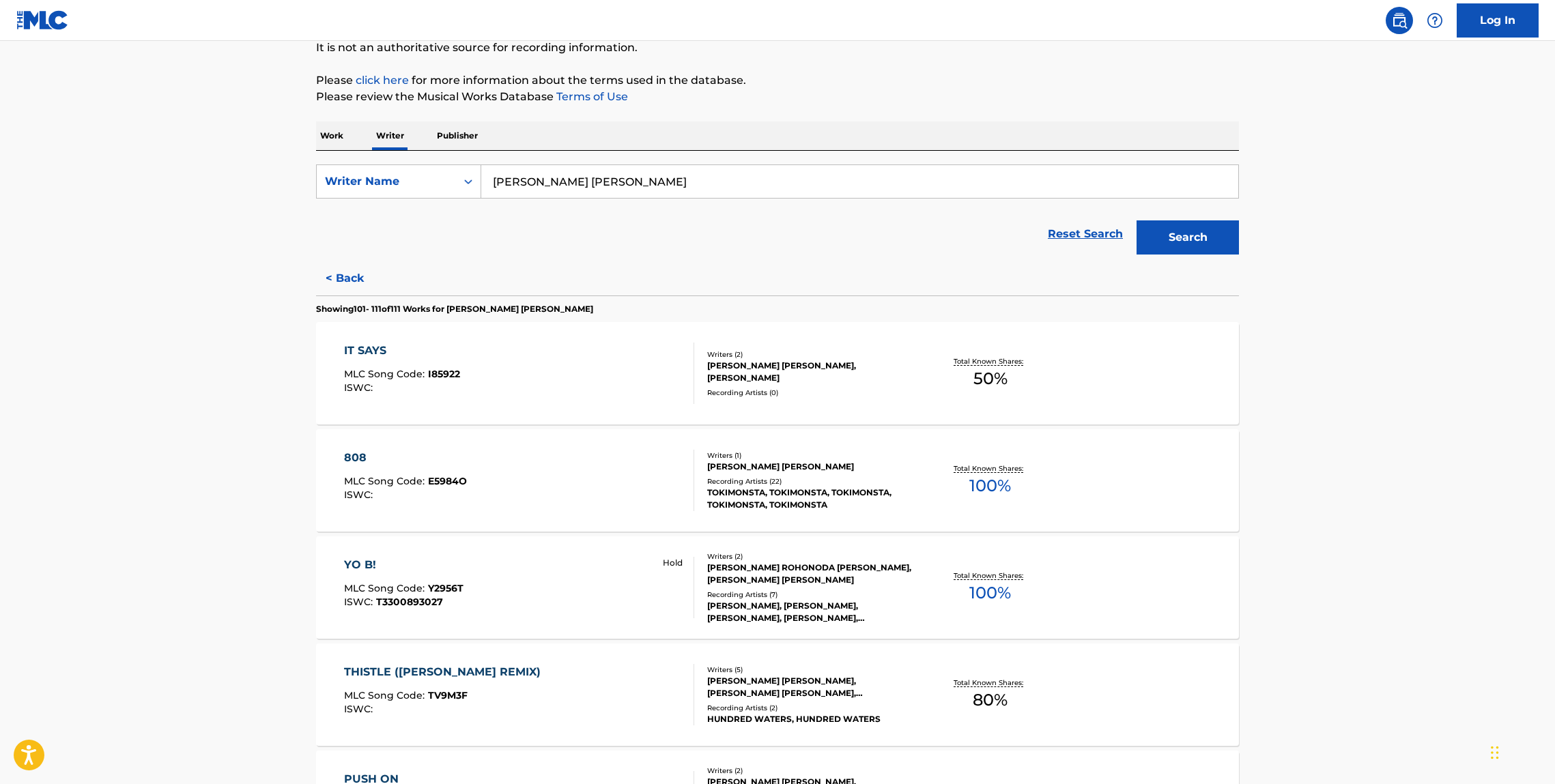
scroll to position [153, 0]
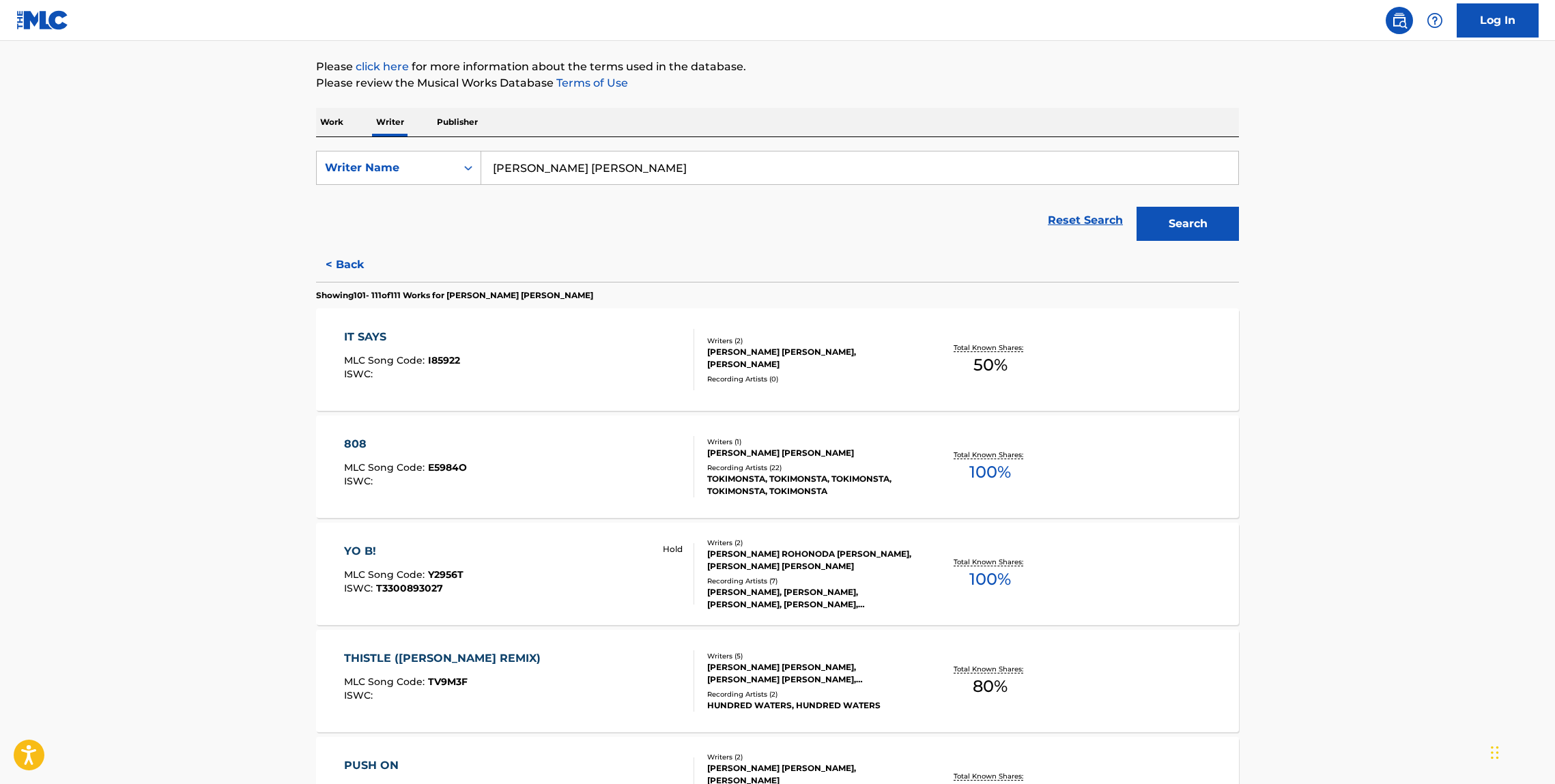
click at [378, 337] on div "IT SAYS" at bounding box center [402, 337] width 116 height 17
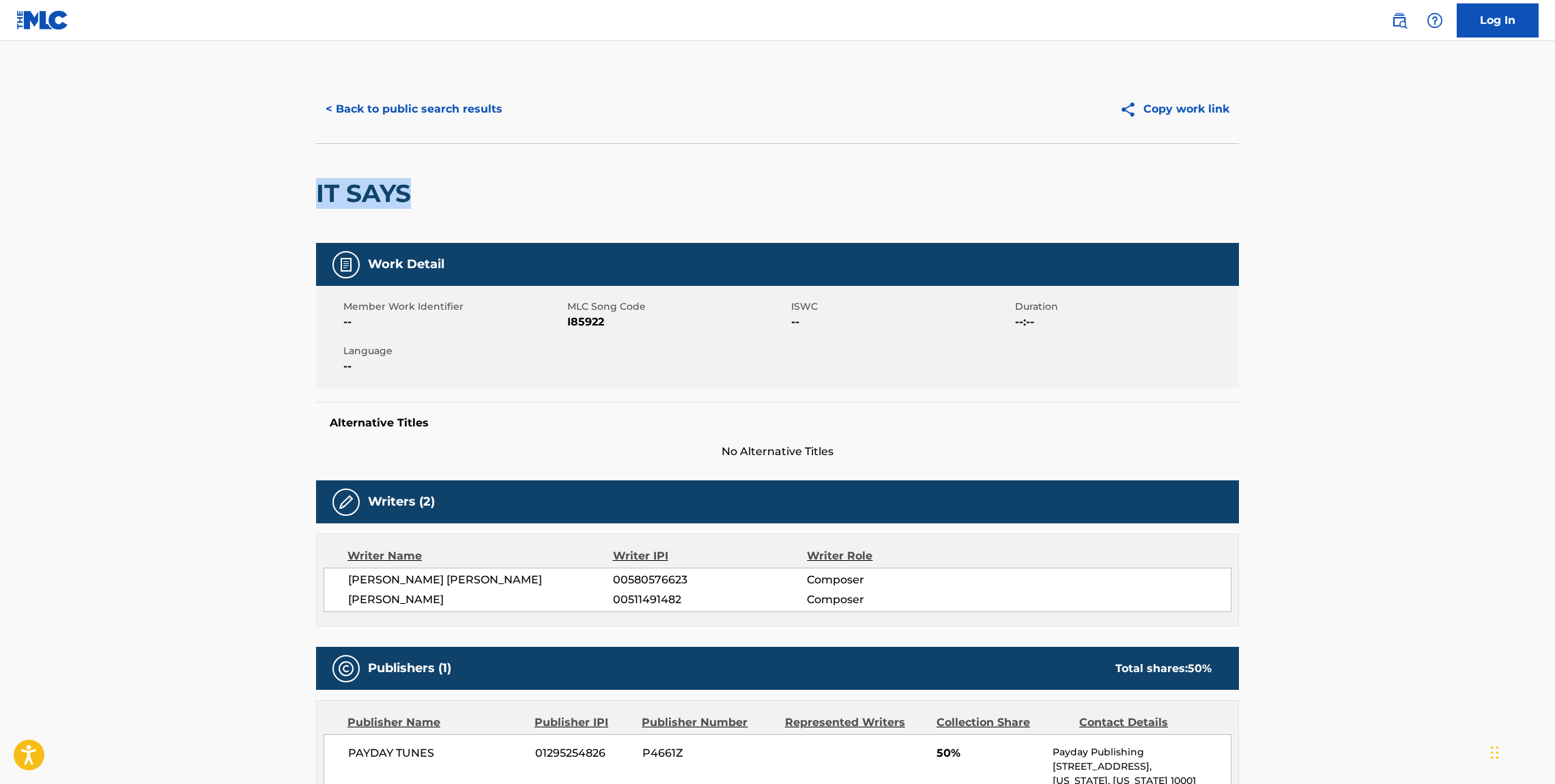
drag, startPoint x: 404, startPoint y: 195, endPoint x: 404, endPoint y: 211, distance: 16.0
click at [294, 193] on main "< Back to public search results Copy work link IT SAYS Work Detail Member Work …" at bounding box center [777, 512] width 1555 height 943
click at [401, 114] on button "< Back to public search results" at bounding box center [413, 109] width 196 height 35
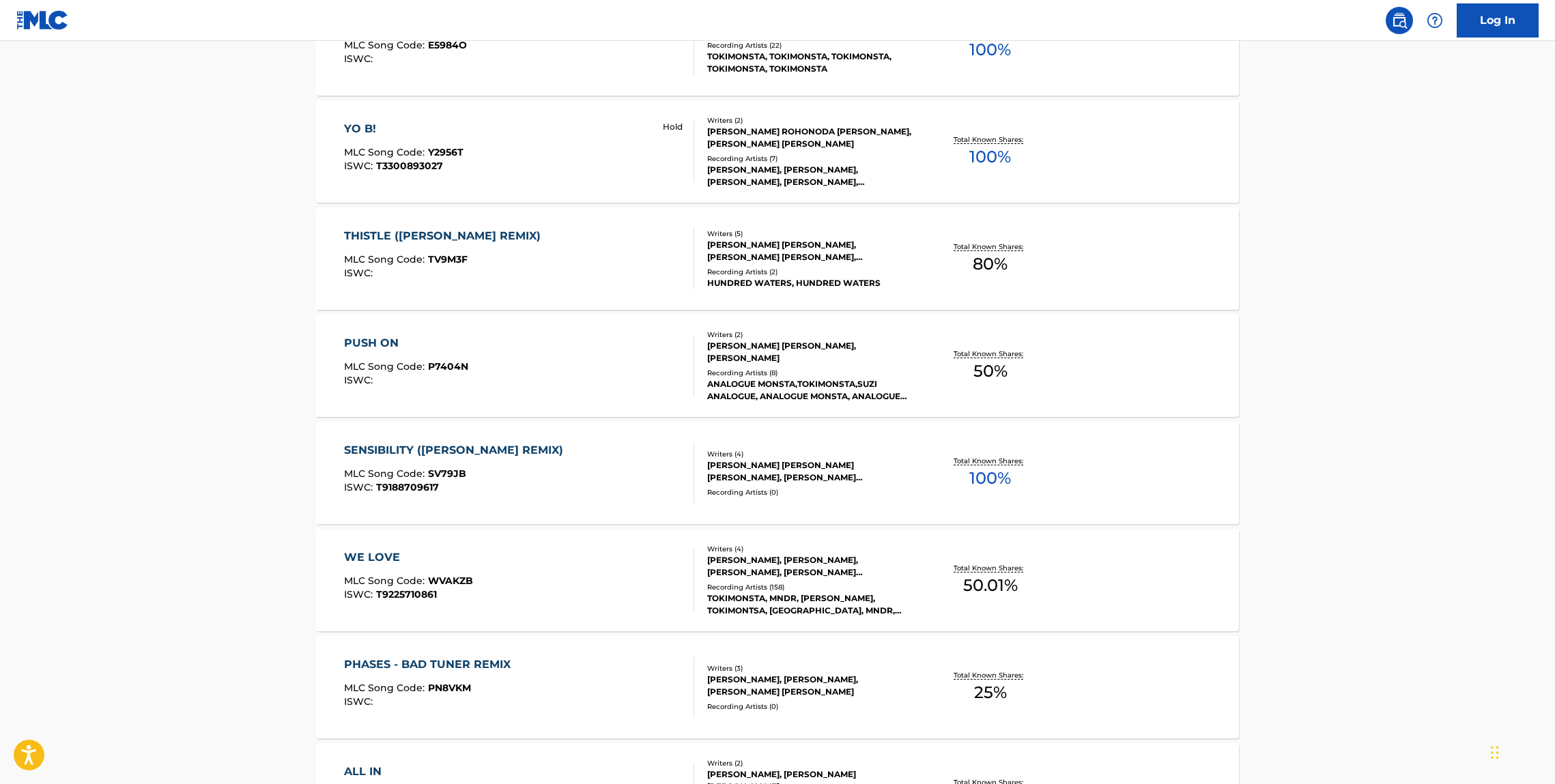
scroll to position [994, 0]
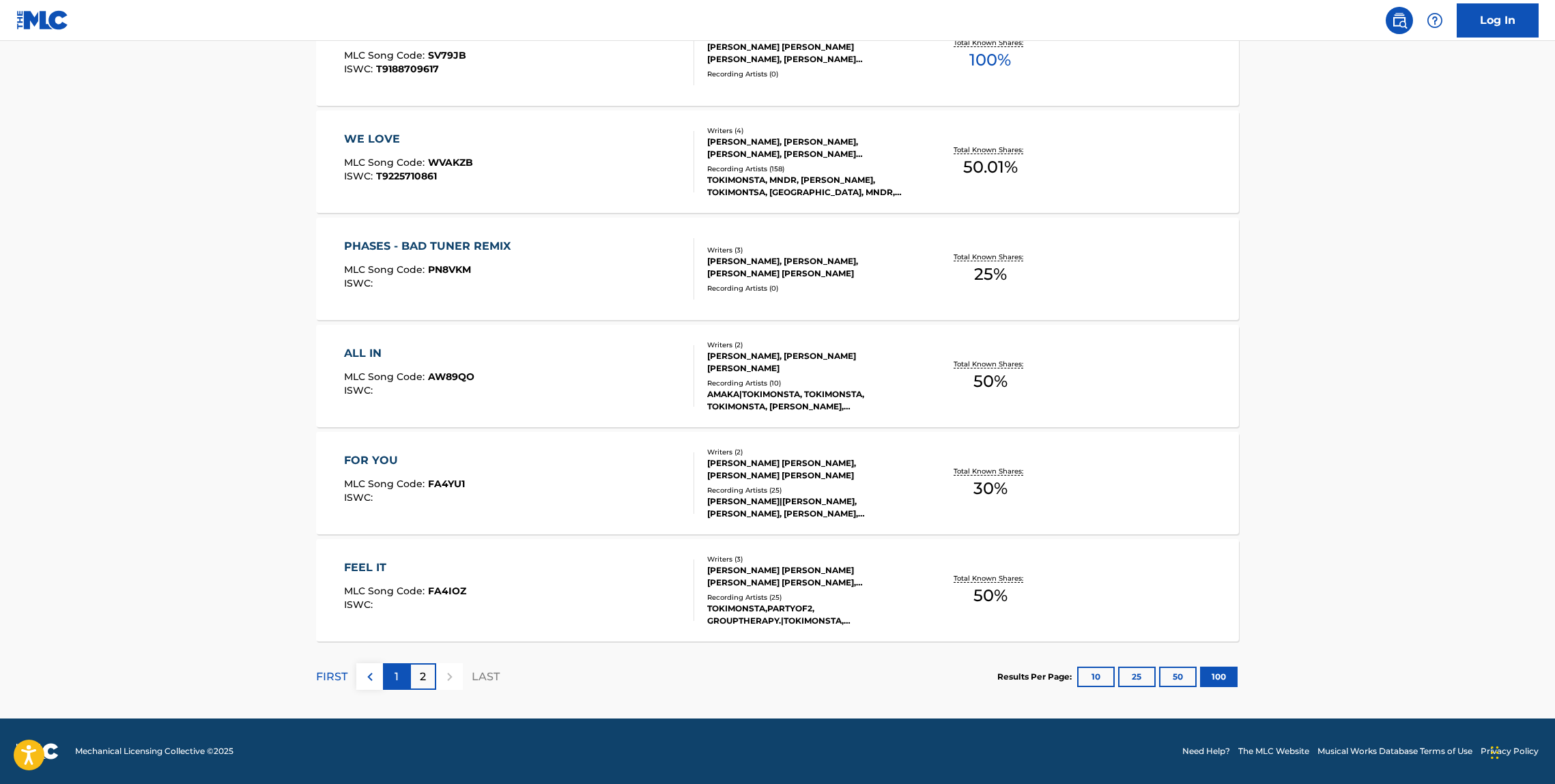
click at [396, 673] on p "1" at bounding box center [396, 677] width 4 height 17
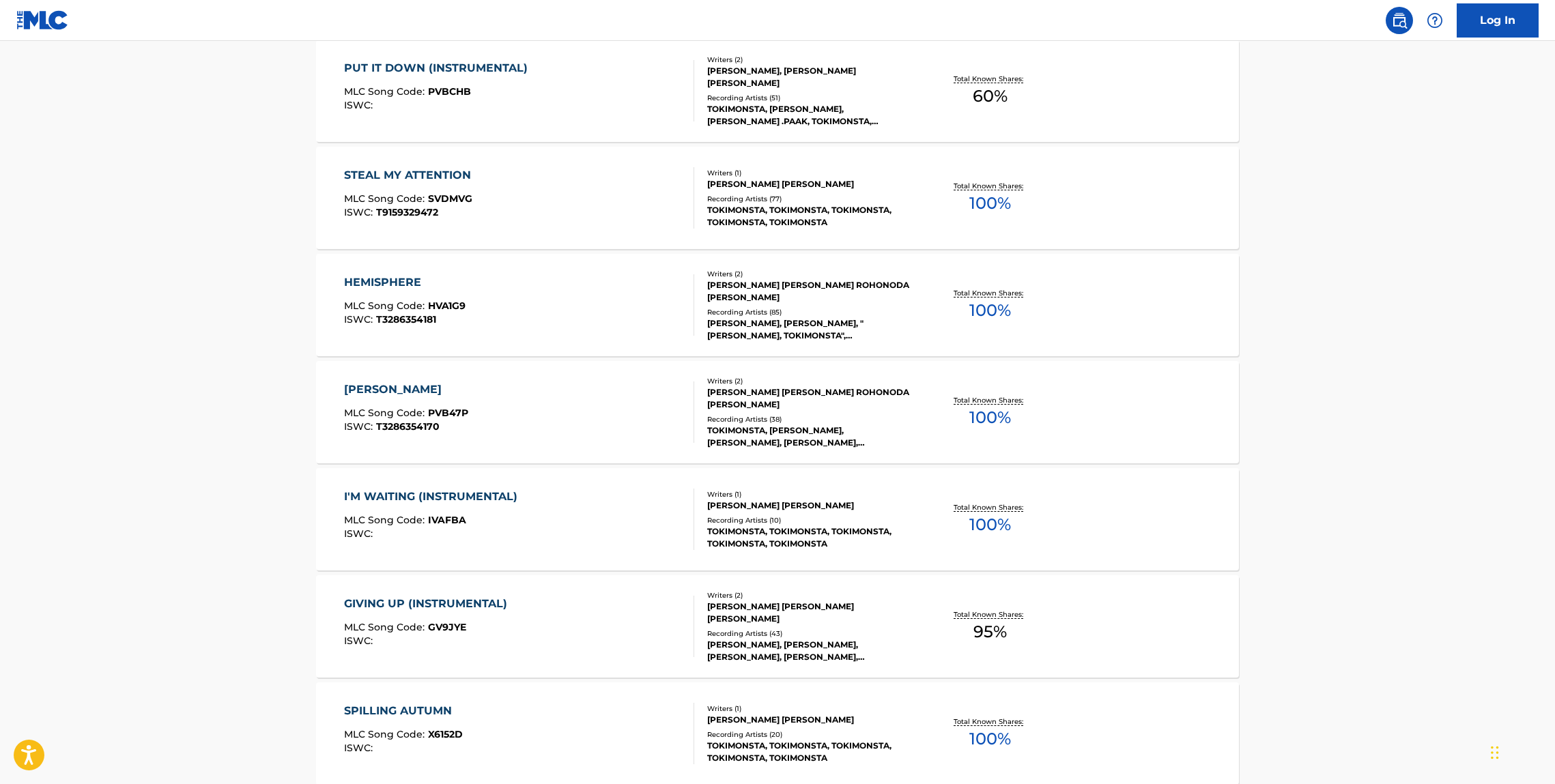
scroll to position [10532, 0]
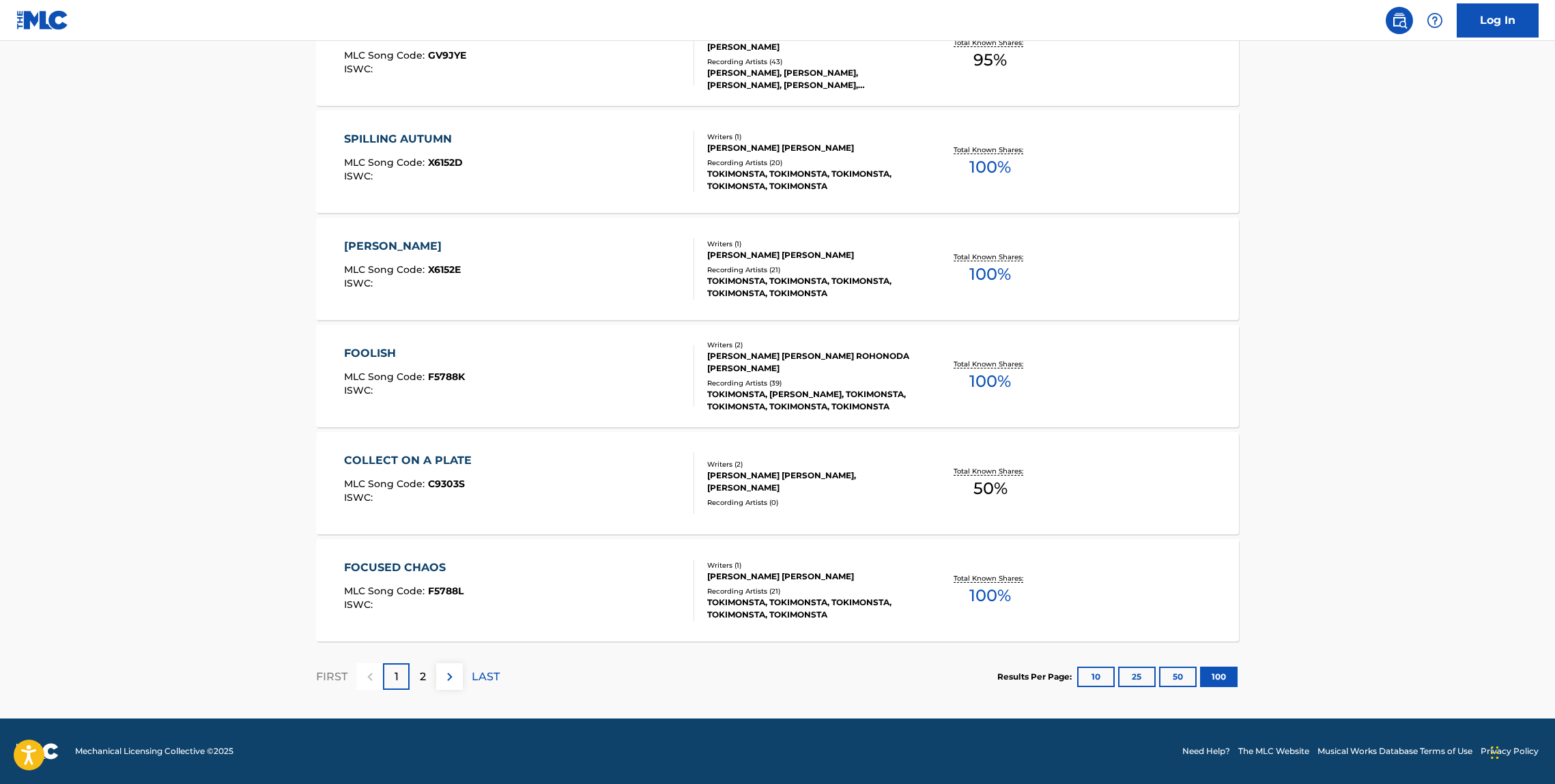
click at [441, 548] on div "FOCUSED CHAOS MLC Song Code : F5788L ISWC : Writers ( 1 ) JENNIFER YOUNG LEE Re…" at bounding box center [777, 590] width 923 height 103
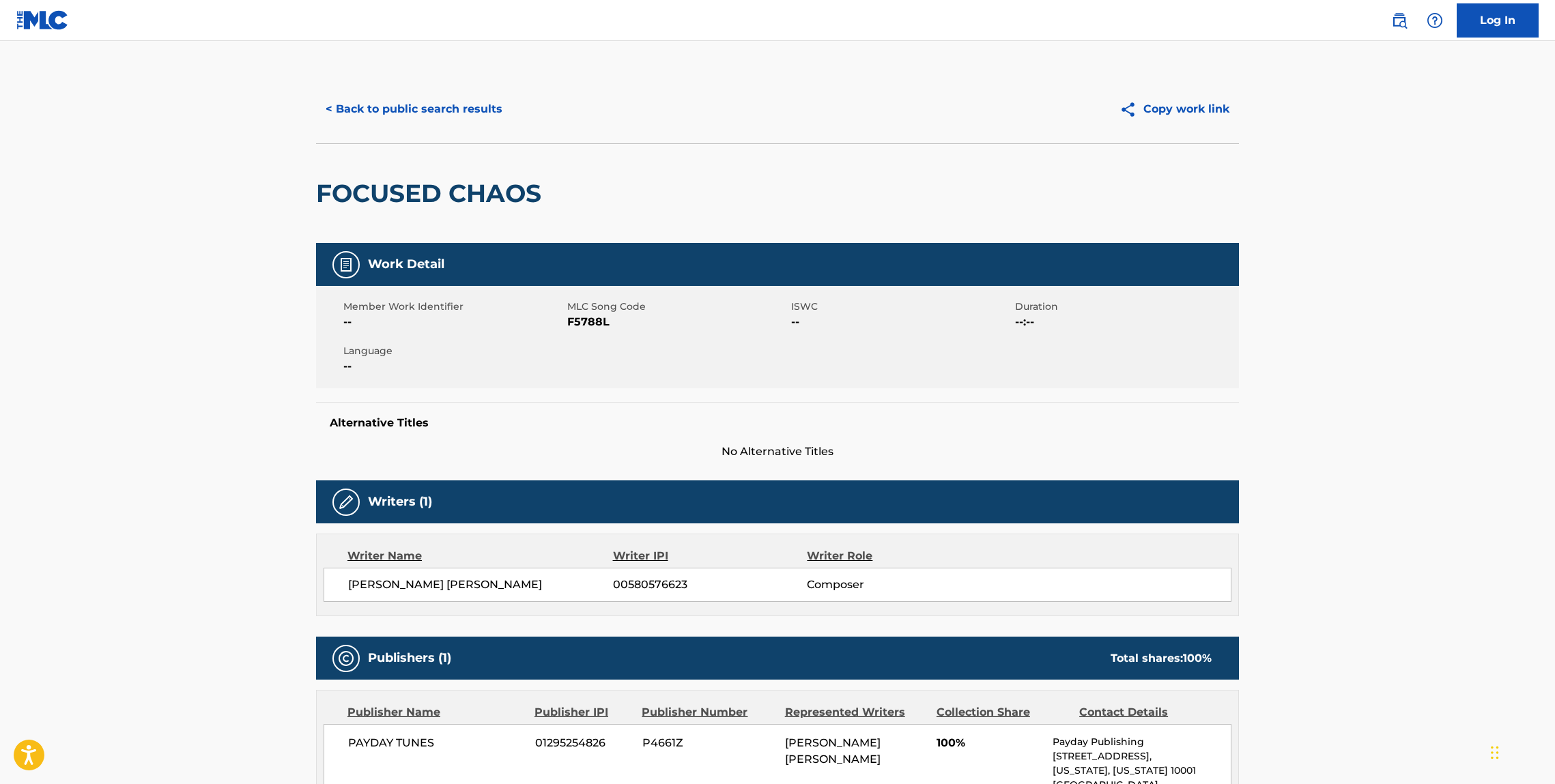
click at [400, 207] on h2 "FOCUSED CHAOS" at bounding box center [432, 193] width 232 height 31
click at [400, 206] on h2 "FOCUSED CHAOS" at bounding box center [432, 193] width 232 height 31
click at [381, 113] on button "< Back to public search results" at bounding box center [413, 109] width 196 height 35
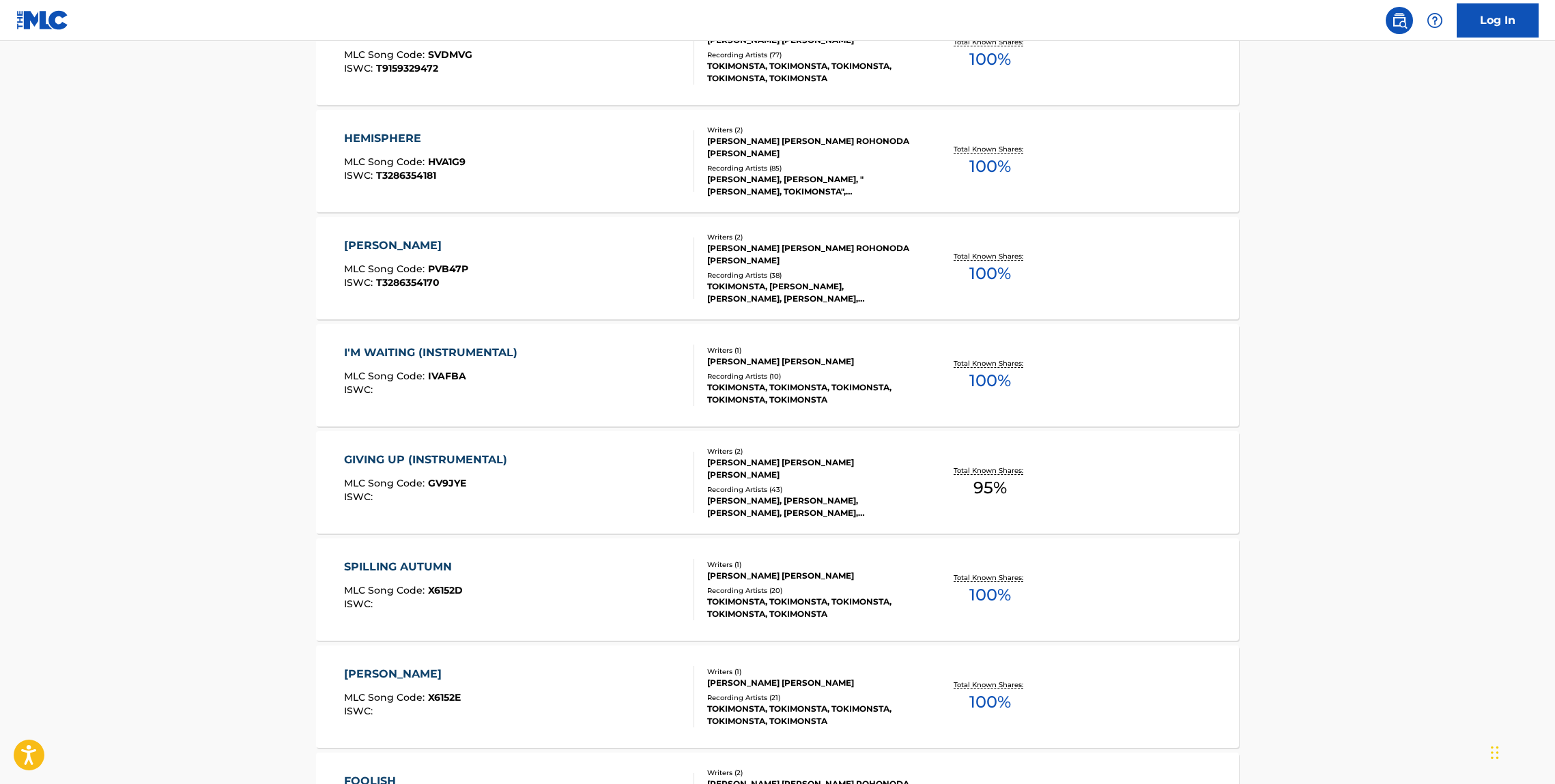
scroll to position [10532, 0]
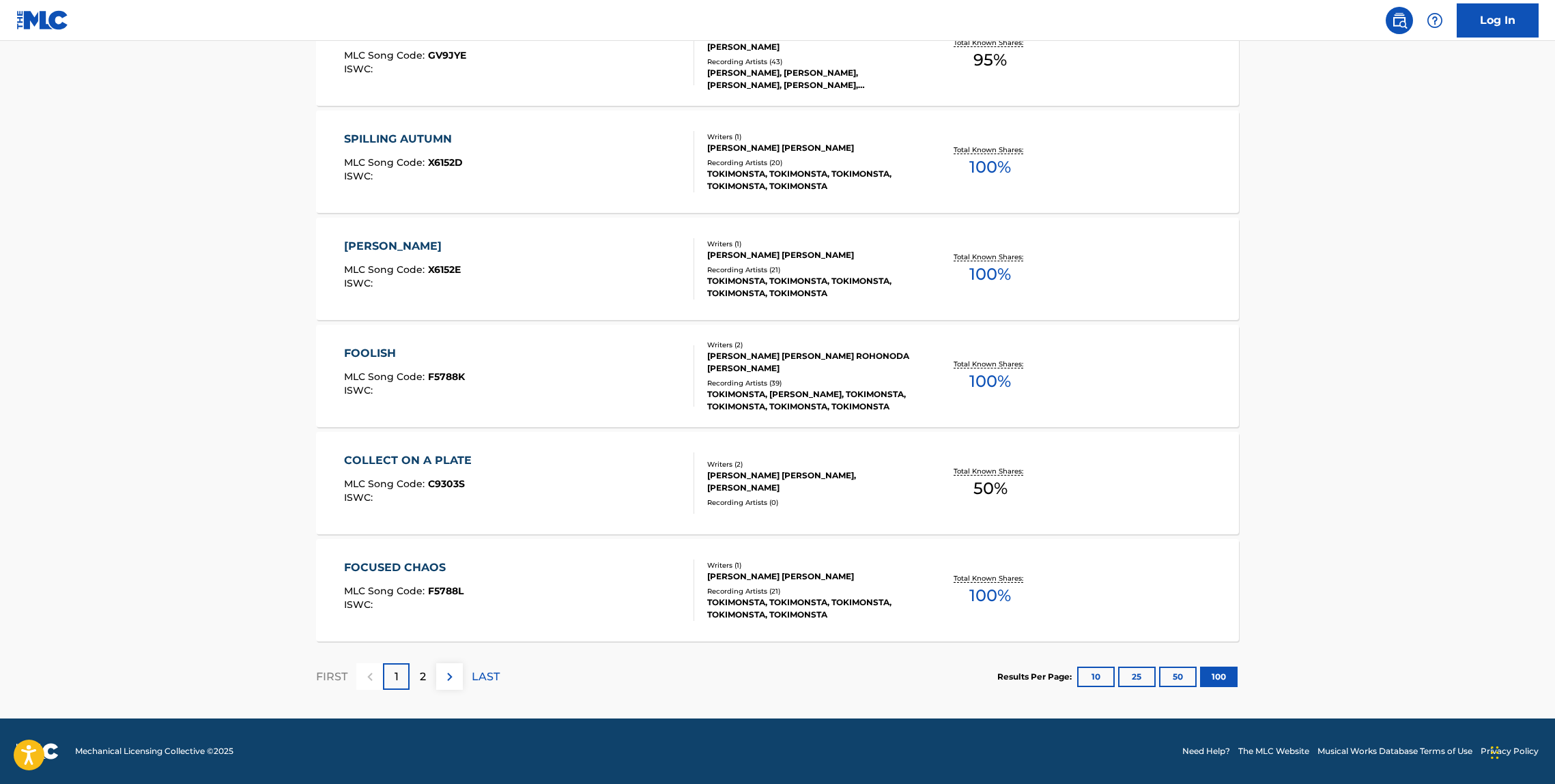
click at [465, 461] on div "COLLECT ON A PLATE" at bounding box center [412, 460] width 135 height 17
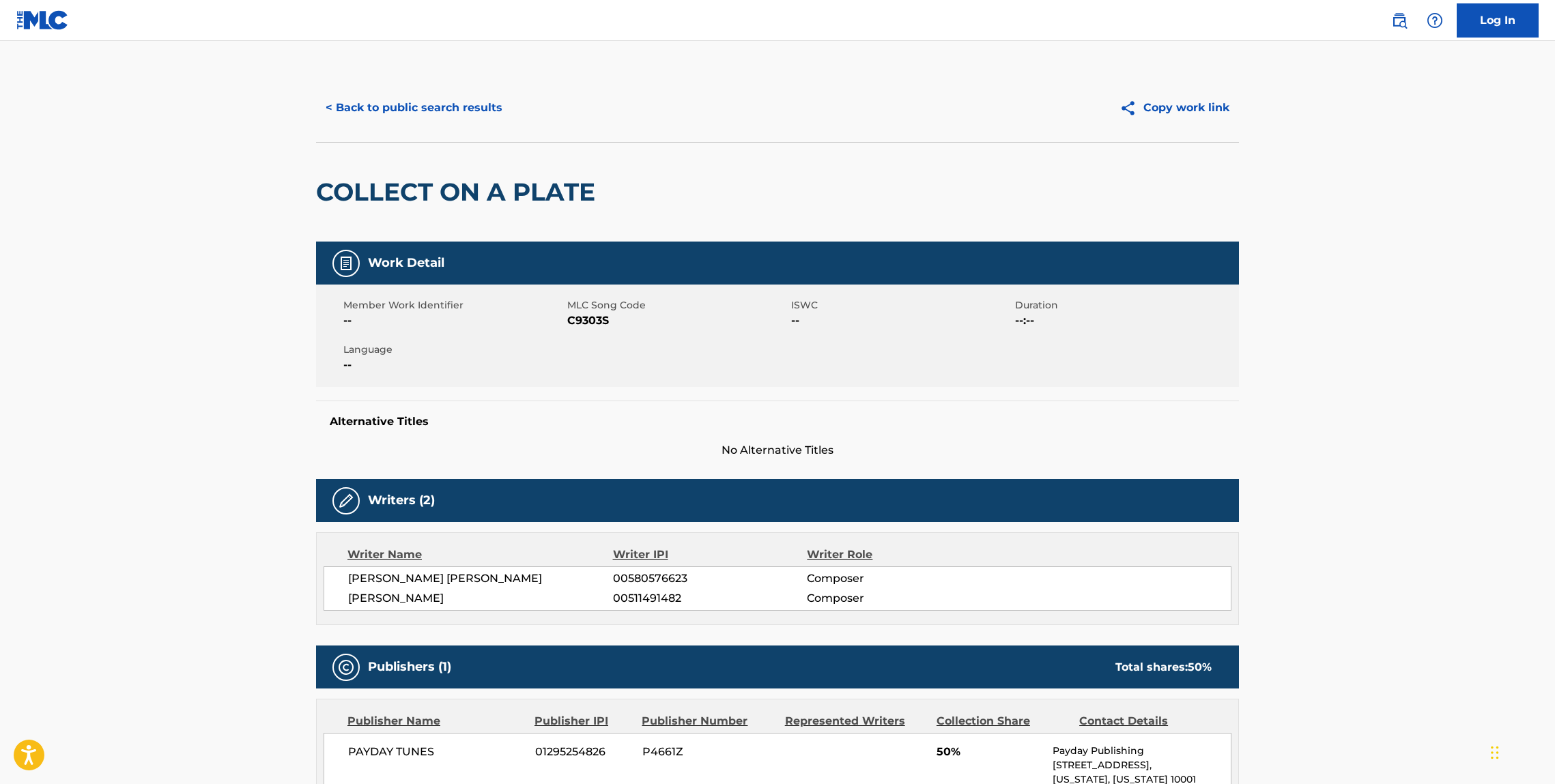
scroll to position [4, 0]
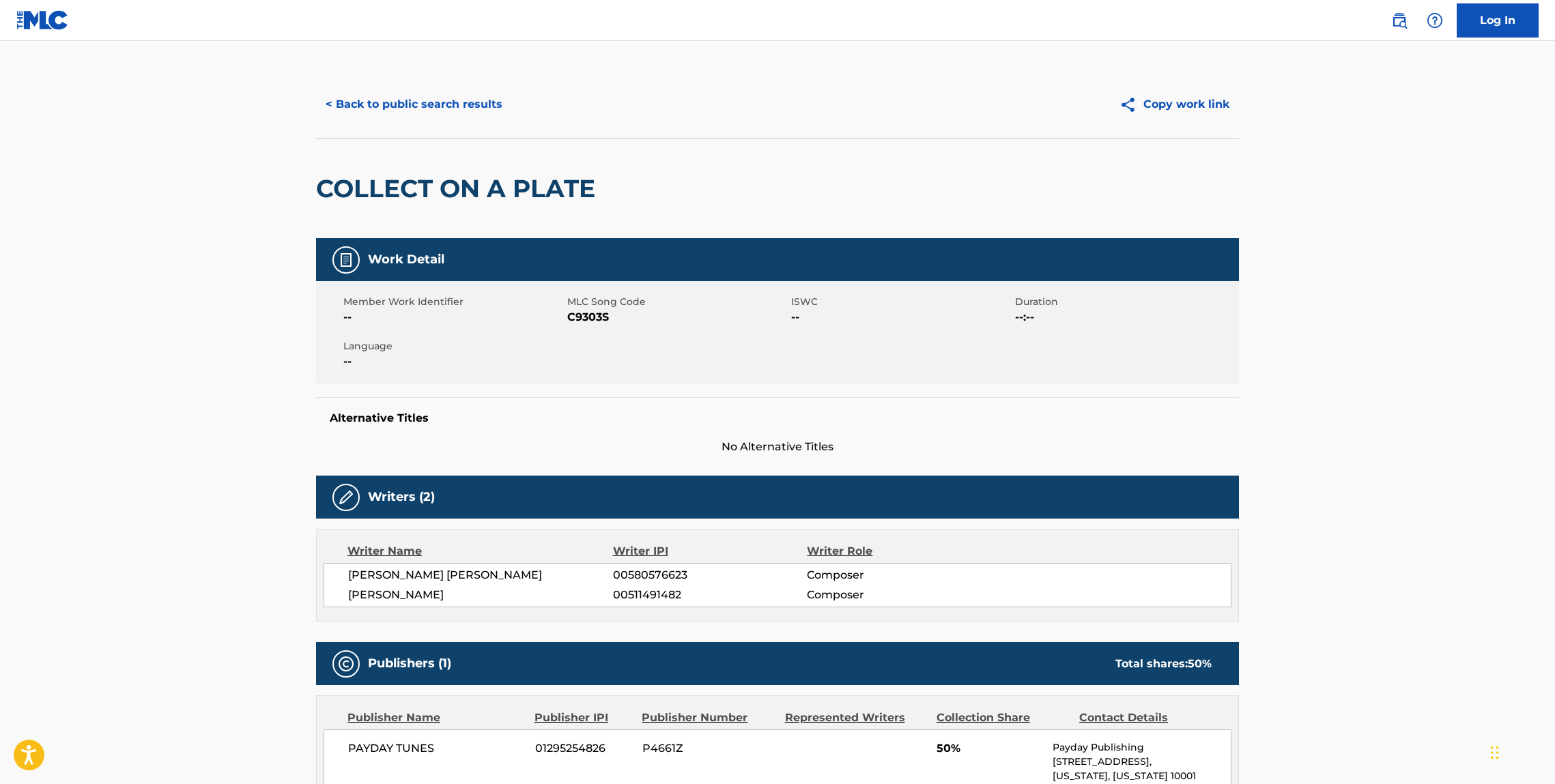
click at [387, 193] on h2 "COLLECT ON A PLATE" at bounding box center [458, 188] width 286 height 31
drag, startPoint x: 387, startPoint y: 193, endPoint x: 94, endPoint y: 269, distance: 302.7
click at [385, 193] on h2 "COLLECT ON A PLATE" at bounding box center [458, 188] width 286 height 31
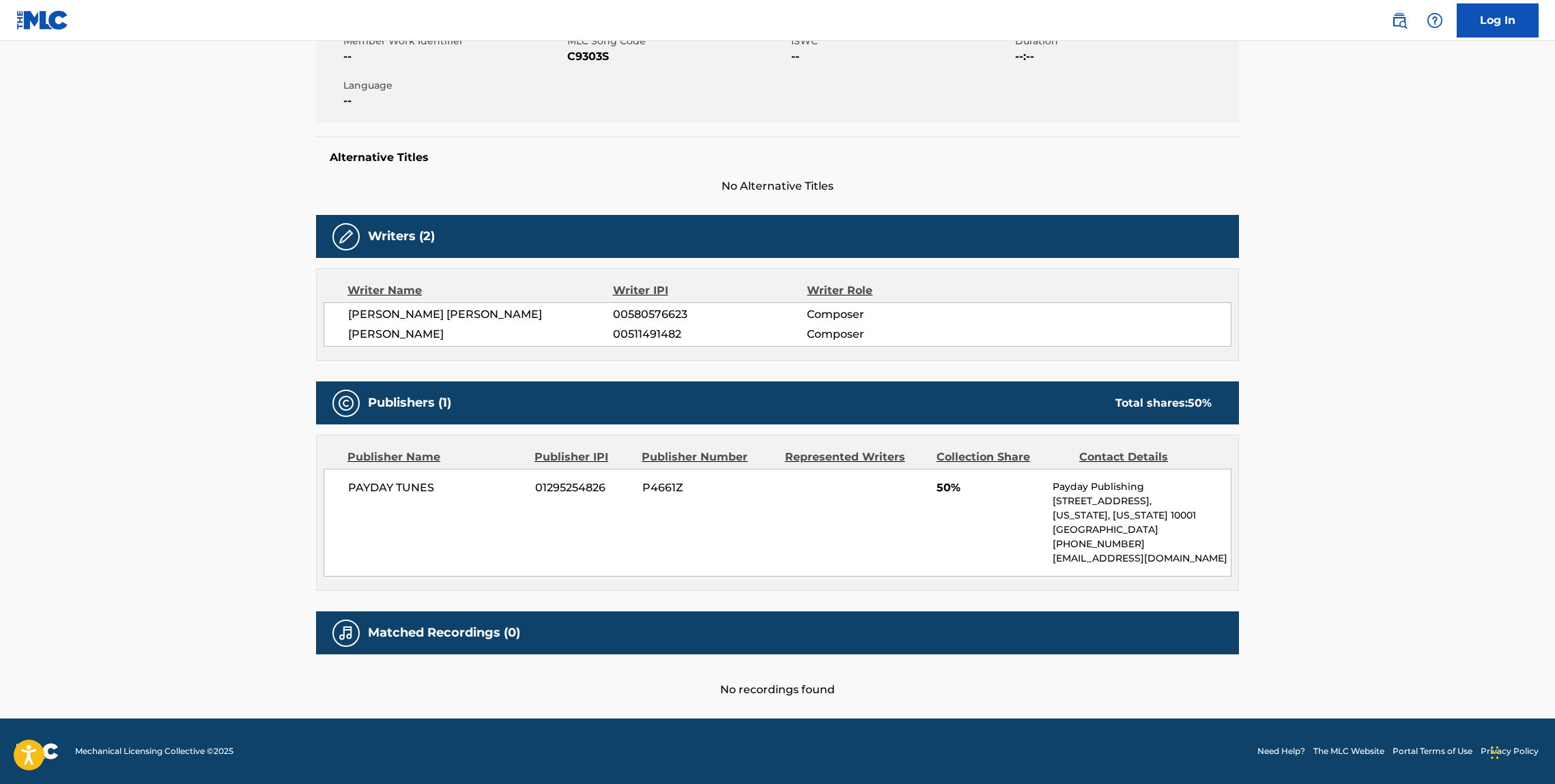
scroll to position [0, 0]
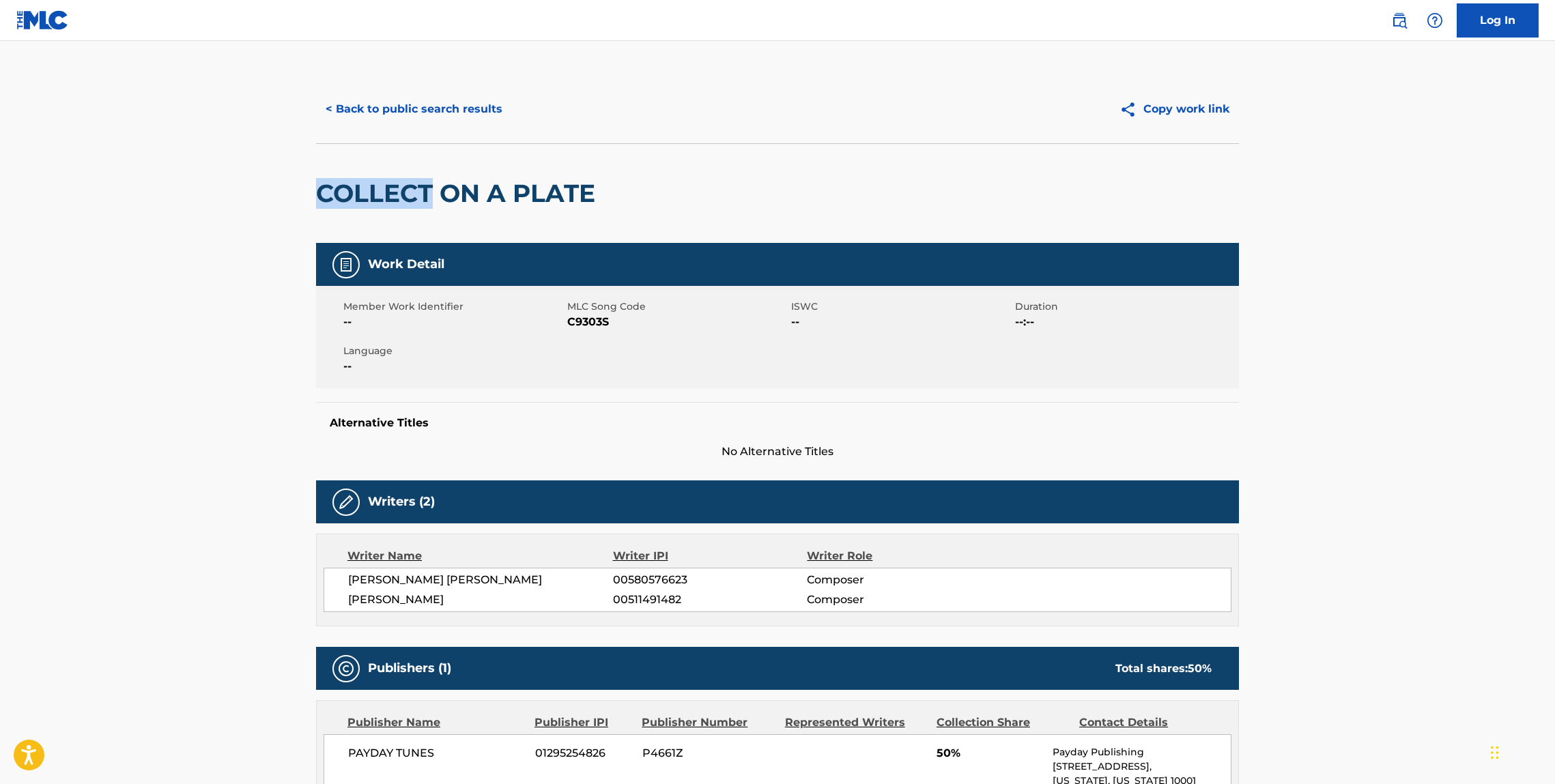
click at [327, 144] on div "COLLECT ON A PLATE" at bounding box center [458, 194] width 286 height 99
click at [340, 113] on button "< Back to public search results" at bounding box center [413, 109] width 196 height 35
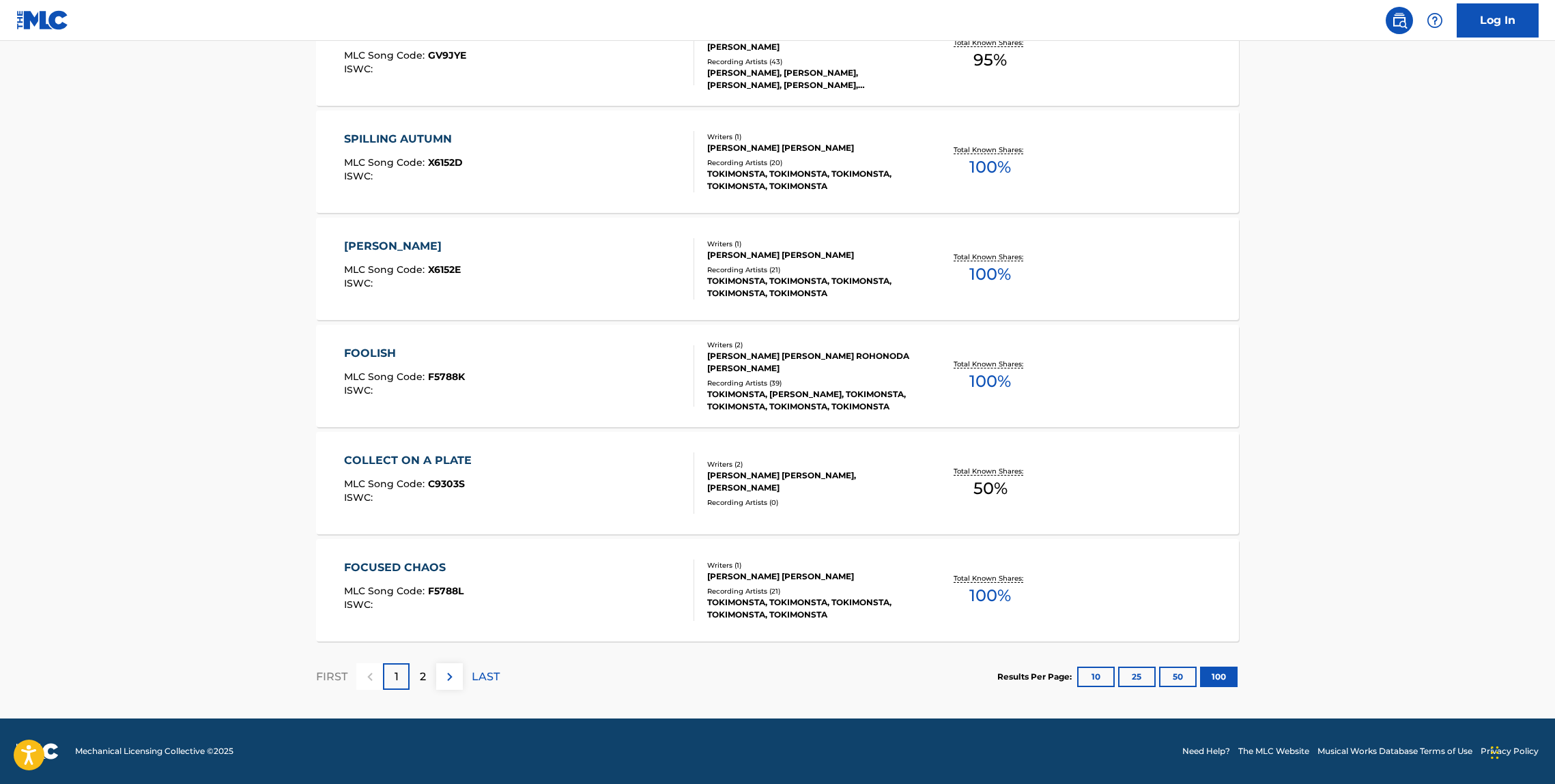
scroll to position [10512, 0]
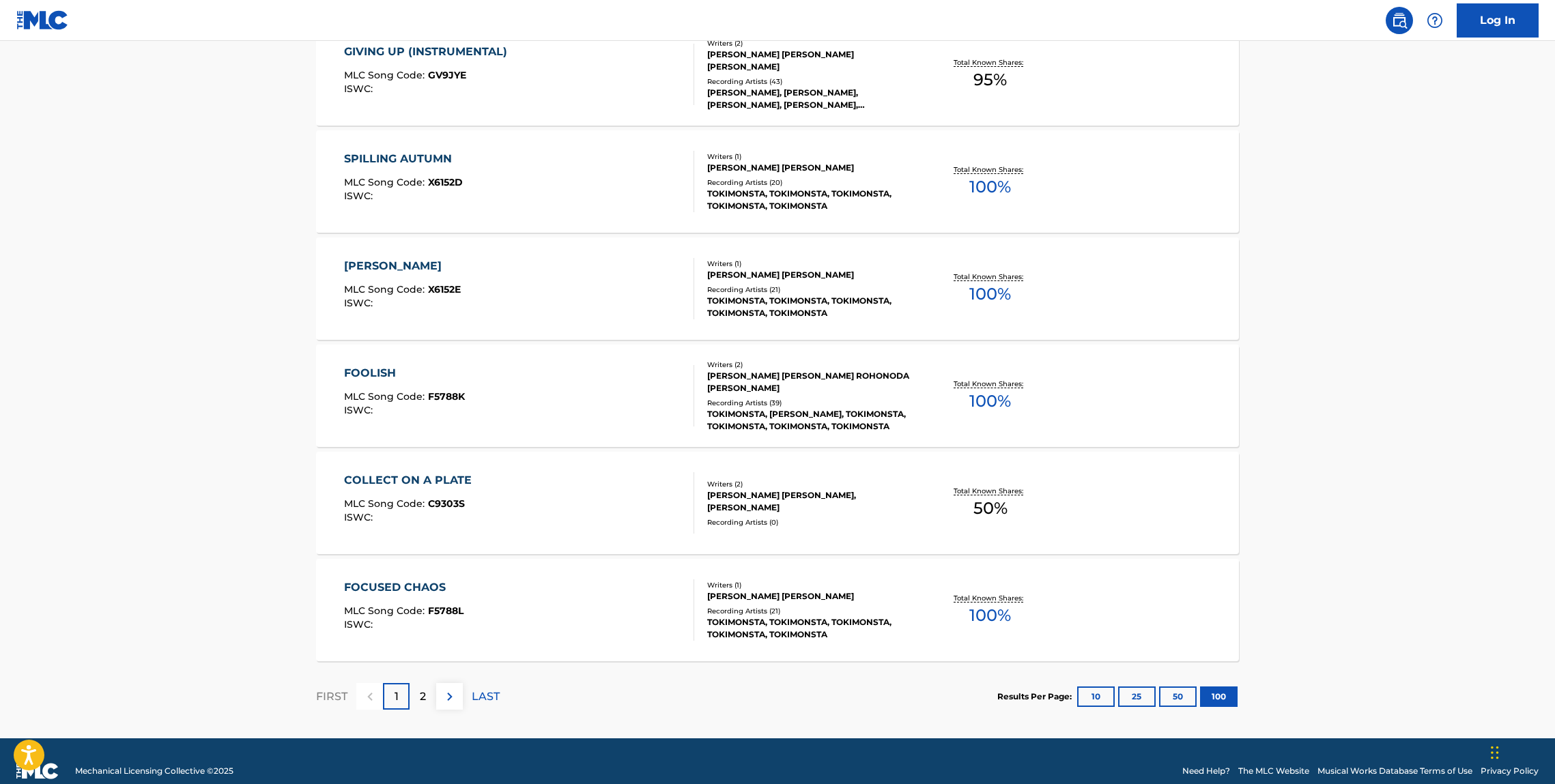
click at [381, 372] on div "FOOLISH" at bounding box center [404, 373] width 121 height 17
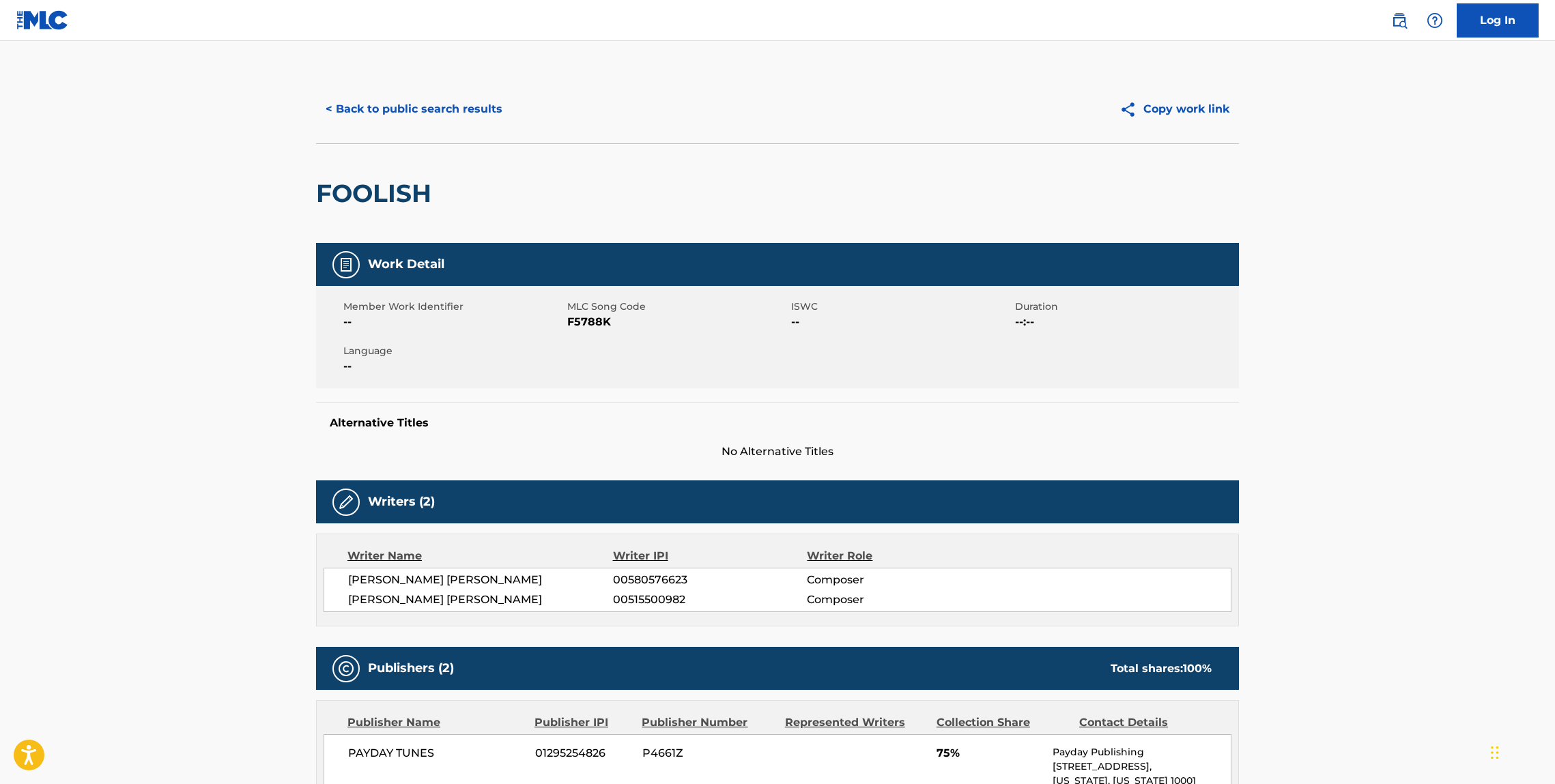
click at [362, 186] on h2 "FOOLISH" at bounding box center [377, 193] width 122 height 31
click at [432, 111] on button "< Back to public search results" at bounding box center [413, 109] width 196 height 35
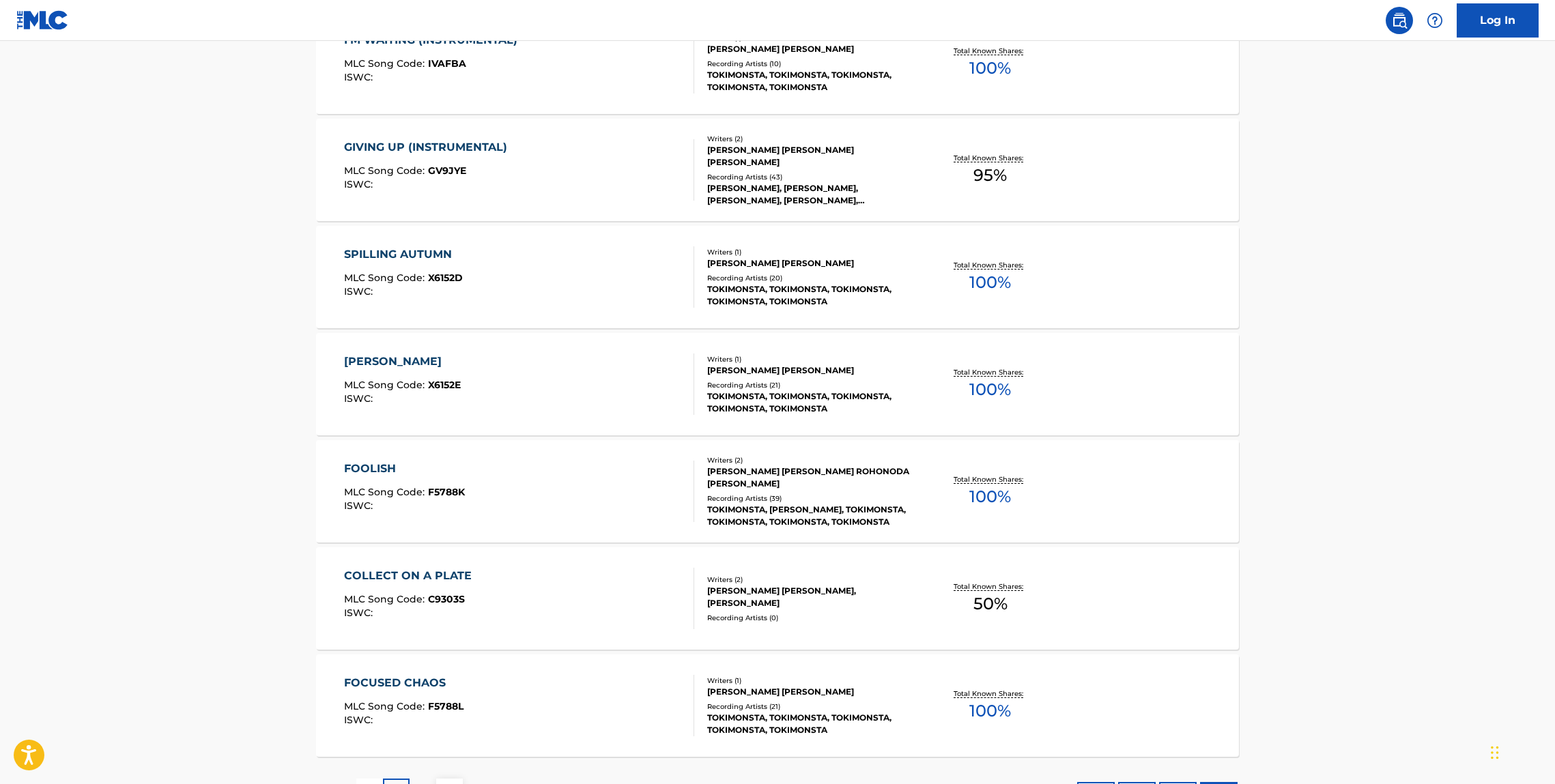
scroll to position [10532, 0]
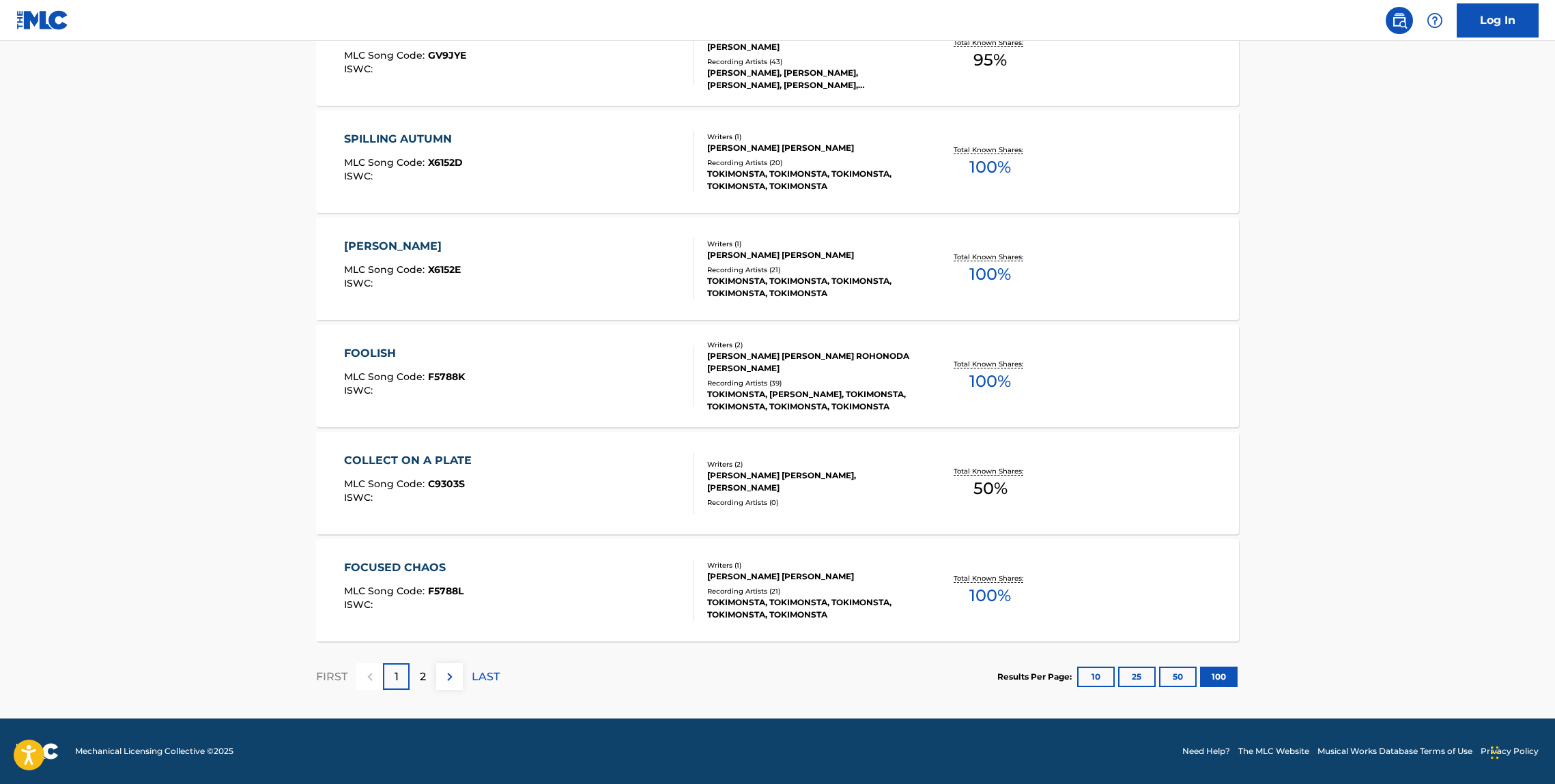
click at [412, 230] on div "SWEET WILLIAMS MLC Song Code : X6152E ISWC : Writers ( 1 ) JENNIFER YOUNG LEE R…" at bounding box center [777, 269] width 923 height 103
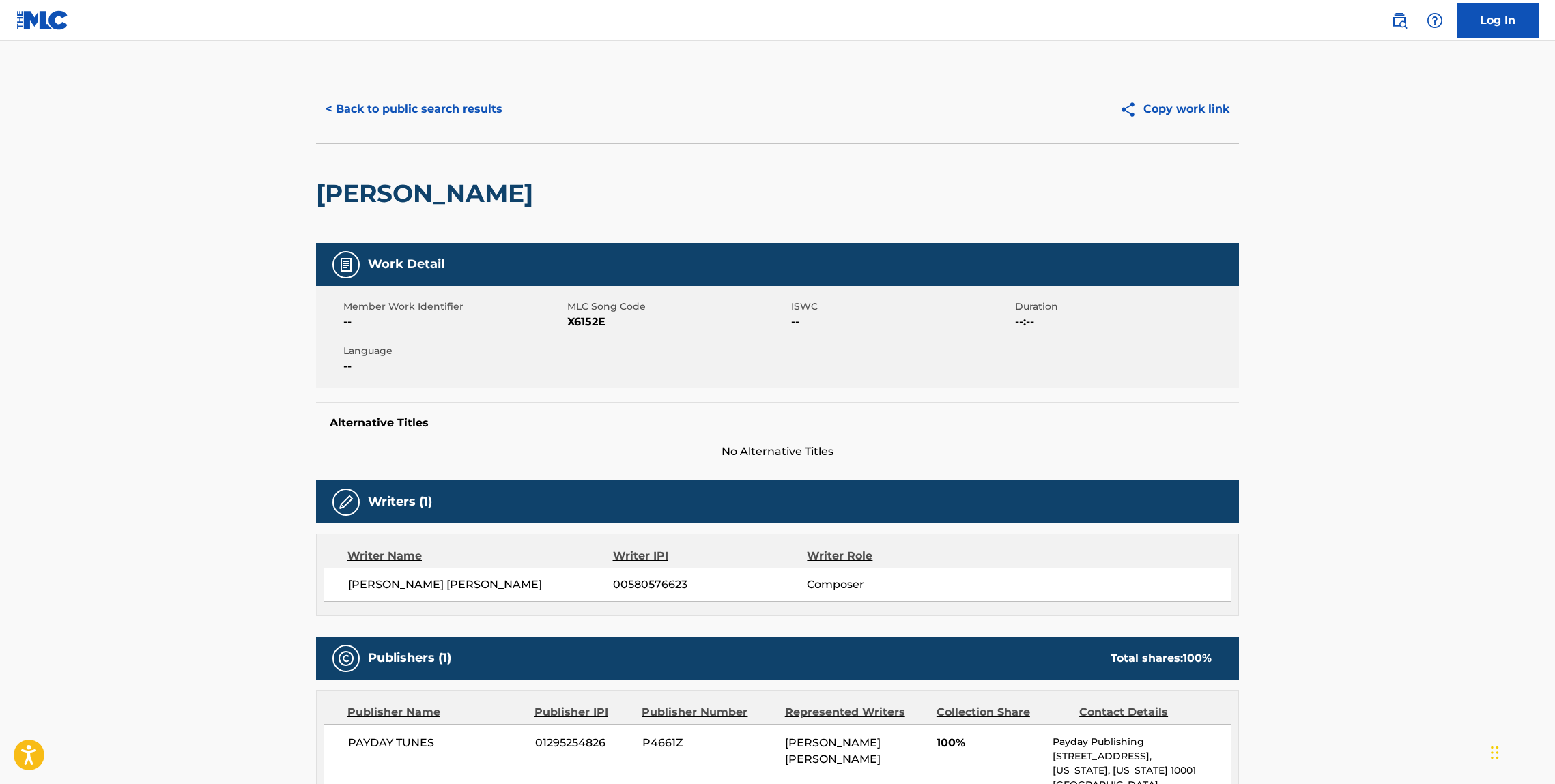
click at [461, 189] on h2 "SWEET WILLIAMS" at bounding box center [427, 193] width 224 height 31
click at [428, 101] on button "< Back to public search results" at bounding box center [413, 109] width 196 height 35
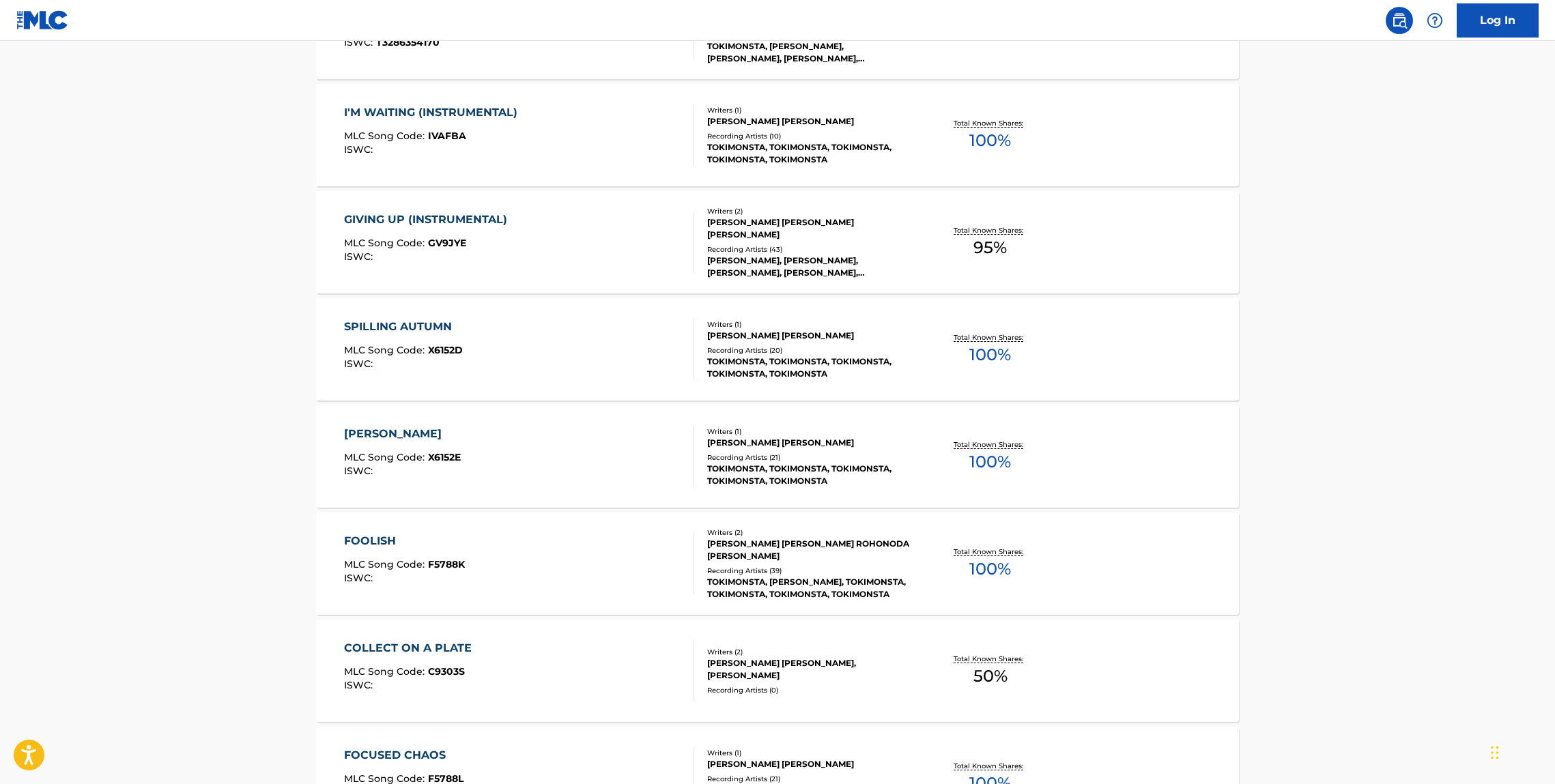
scroll to position [10342, 0]
click at [381, 333] on div "SPILLING AUTUMN" at bounding box center [404, 329] width 119 height 17
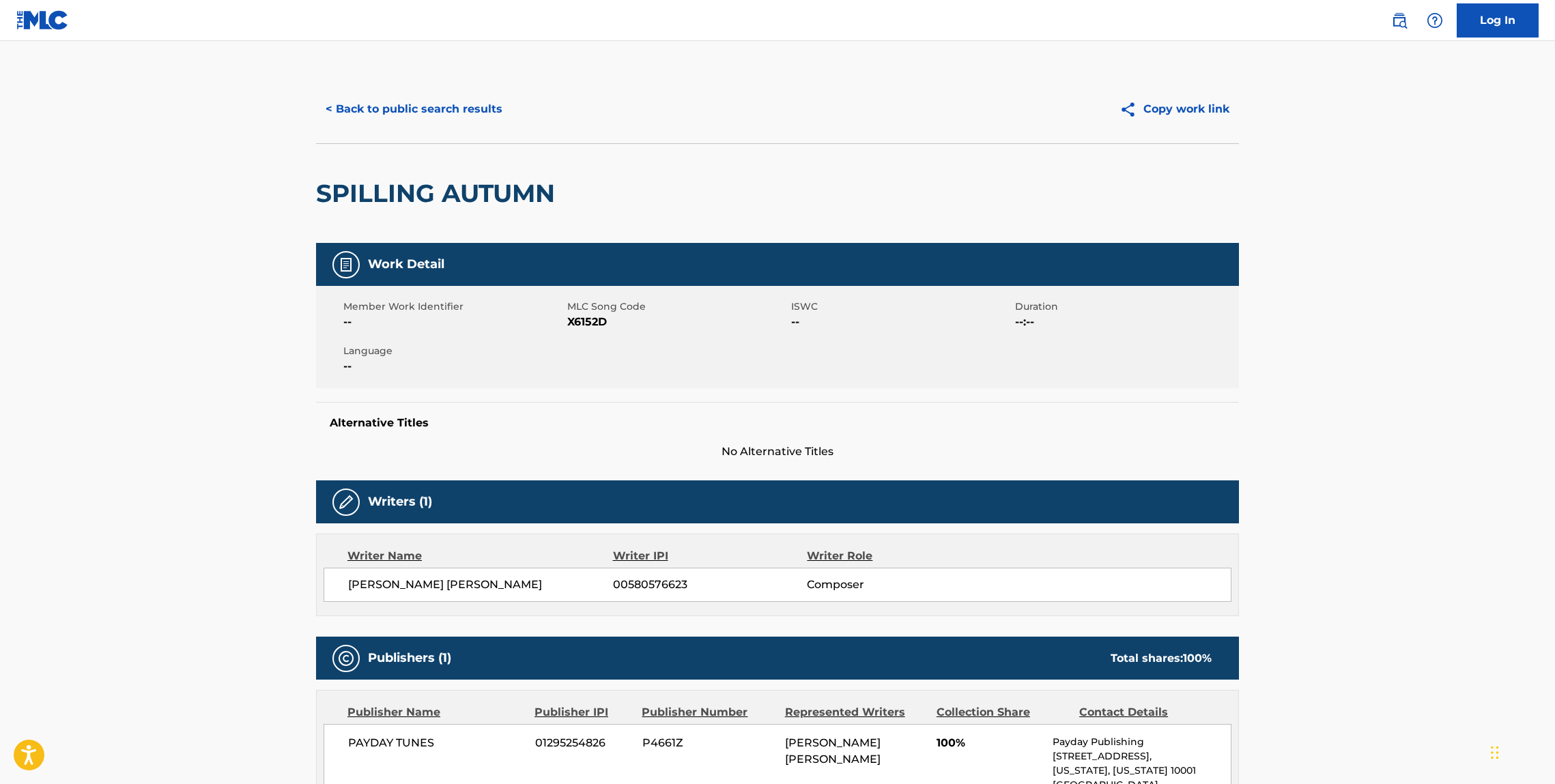
click at [379, 211] on div "SPILLING AUTUMN" at bounding box center [439, 194] width 246 height 99
click at [376, 207] on h2 "SPILLING AUTUMN" at bounding box center [439, 193] width 246 height 31
click at [372, 204] on h2 "SPILLING AUTUMN" at bounding box center [439, 193] width 246 height 31
click at [376, 111] on button "< Back to public search results" at bounding box center [413, 109] width 196 height 35
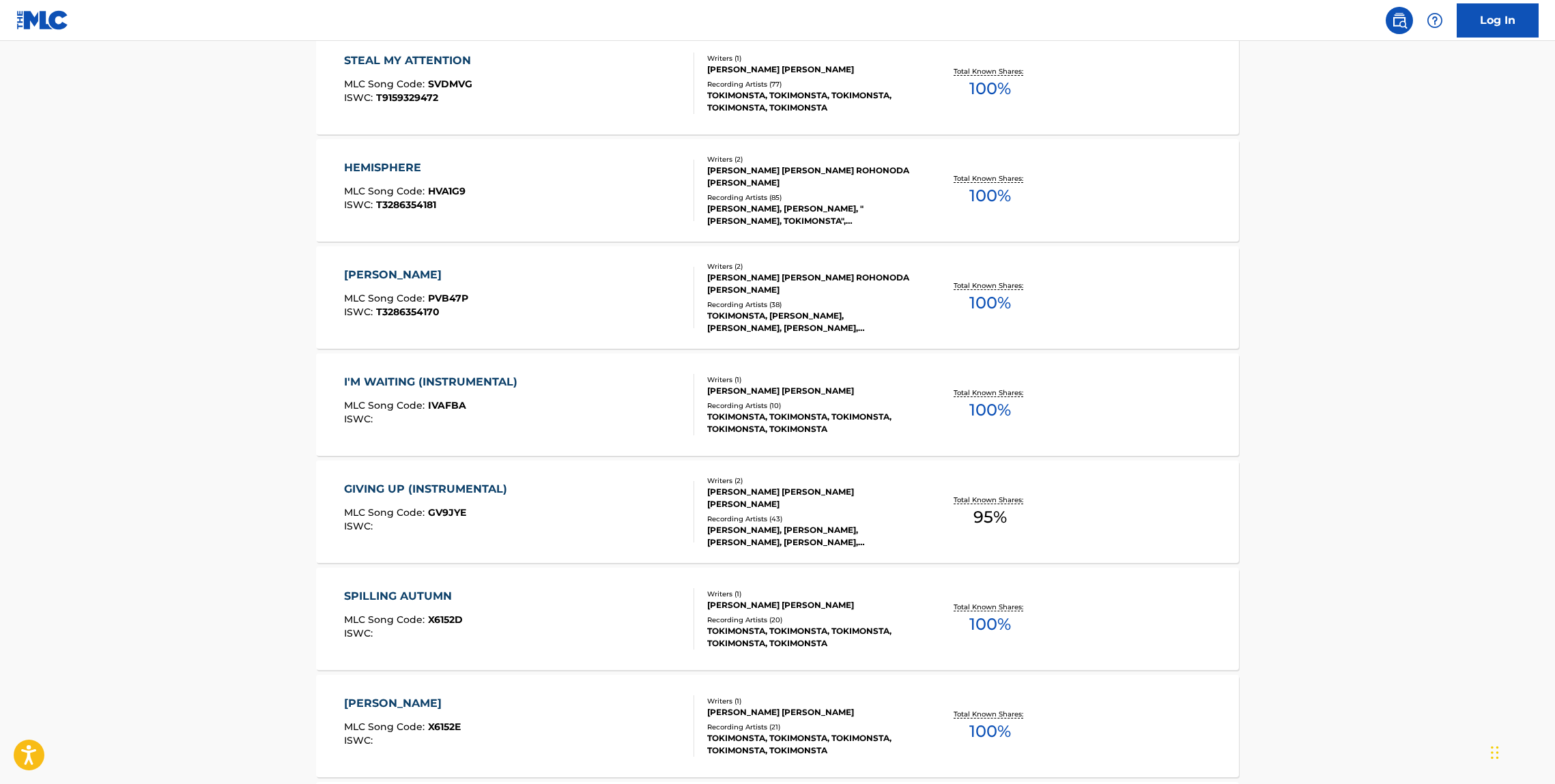
scroll to position [10069, 0]
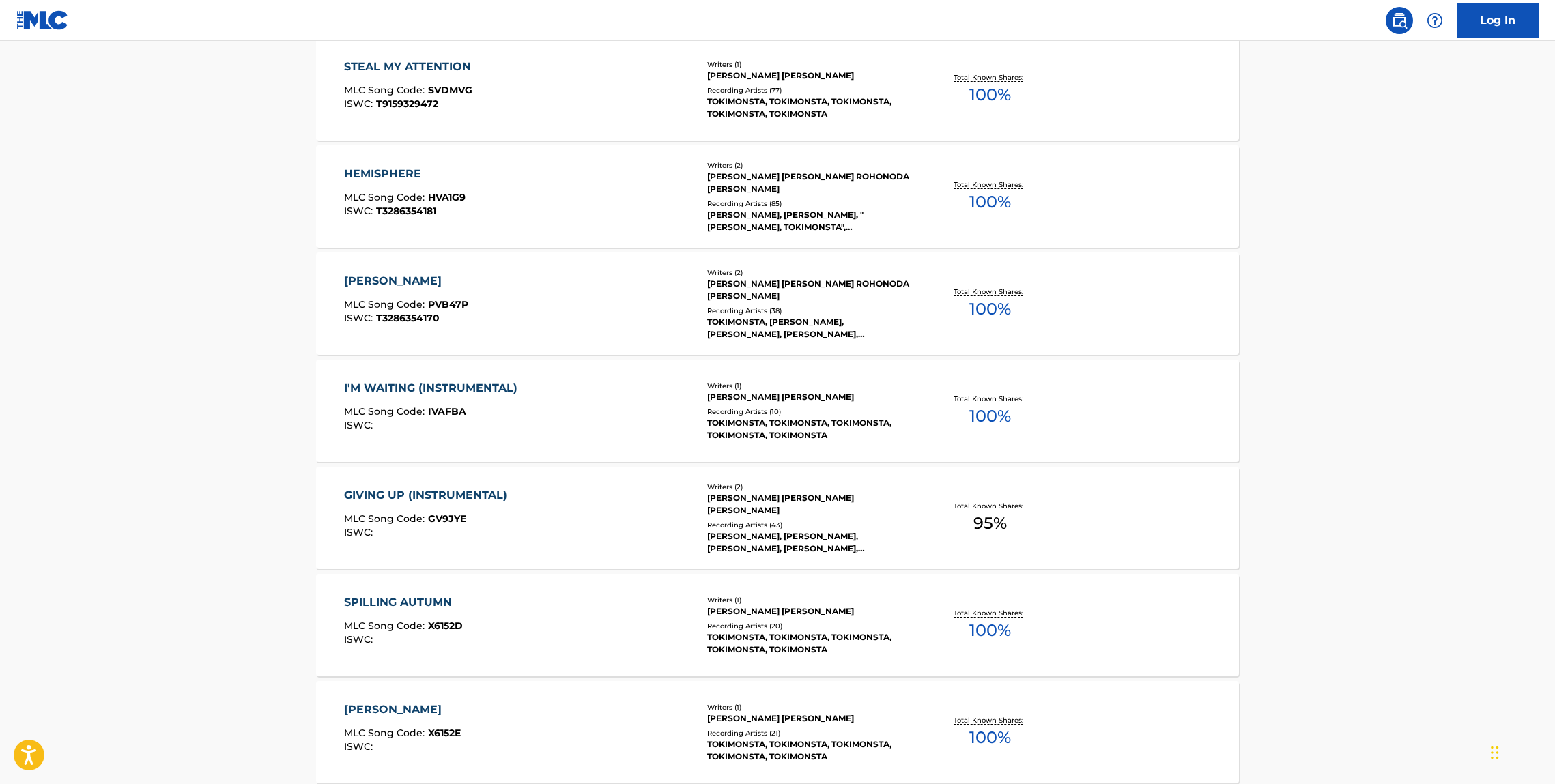
click at [367, 282] on div "PENNY" at bounding box center [406, 281] width 124 height 17
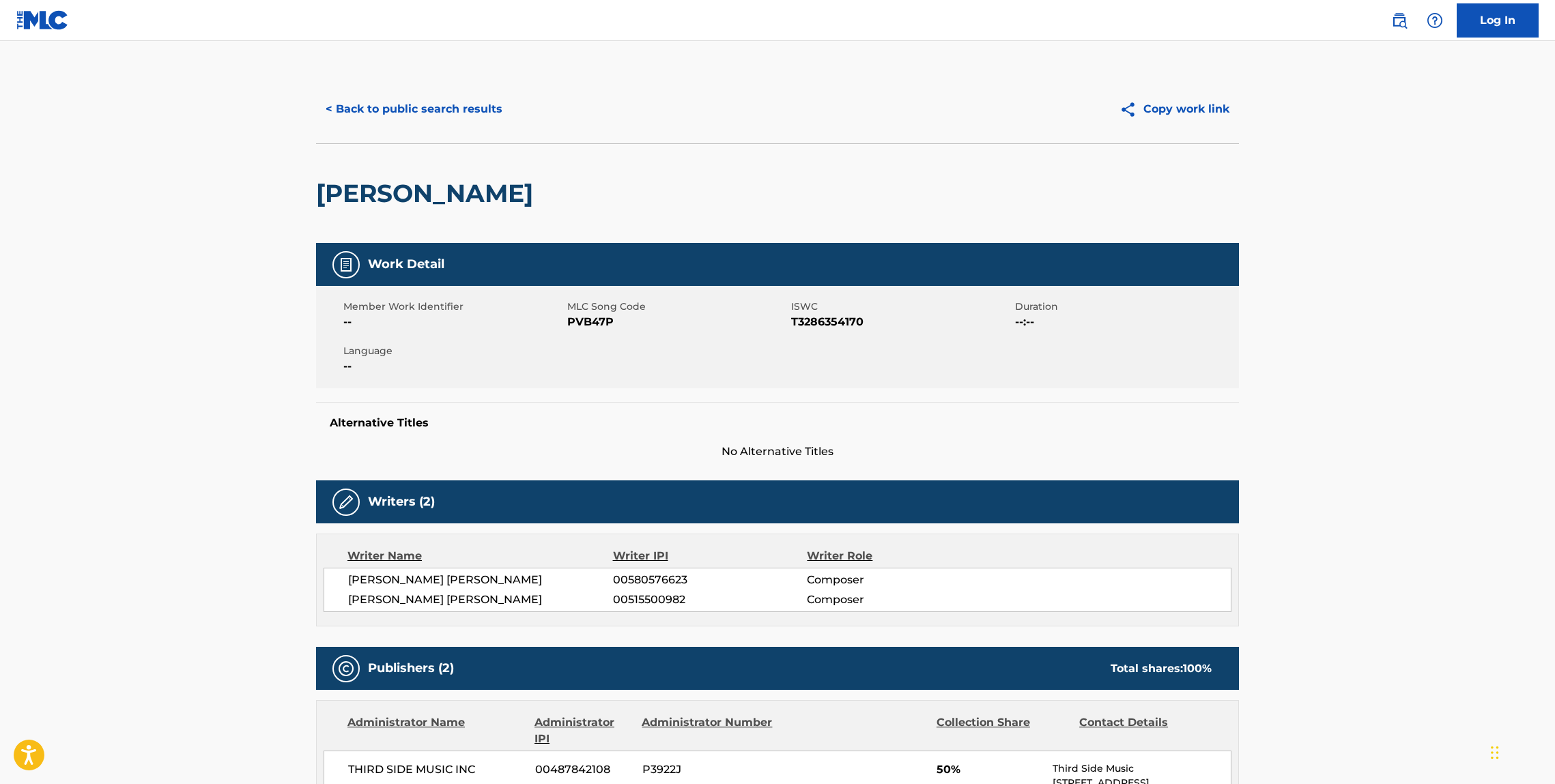
click at [362, 189] on h2 "PENNY" at bounding box center [427, 193] width 224 height 31
click at [409, 112] on button "< Back to public search results" at bounding box center [413, 109] width 196 height 35
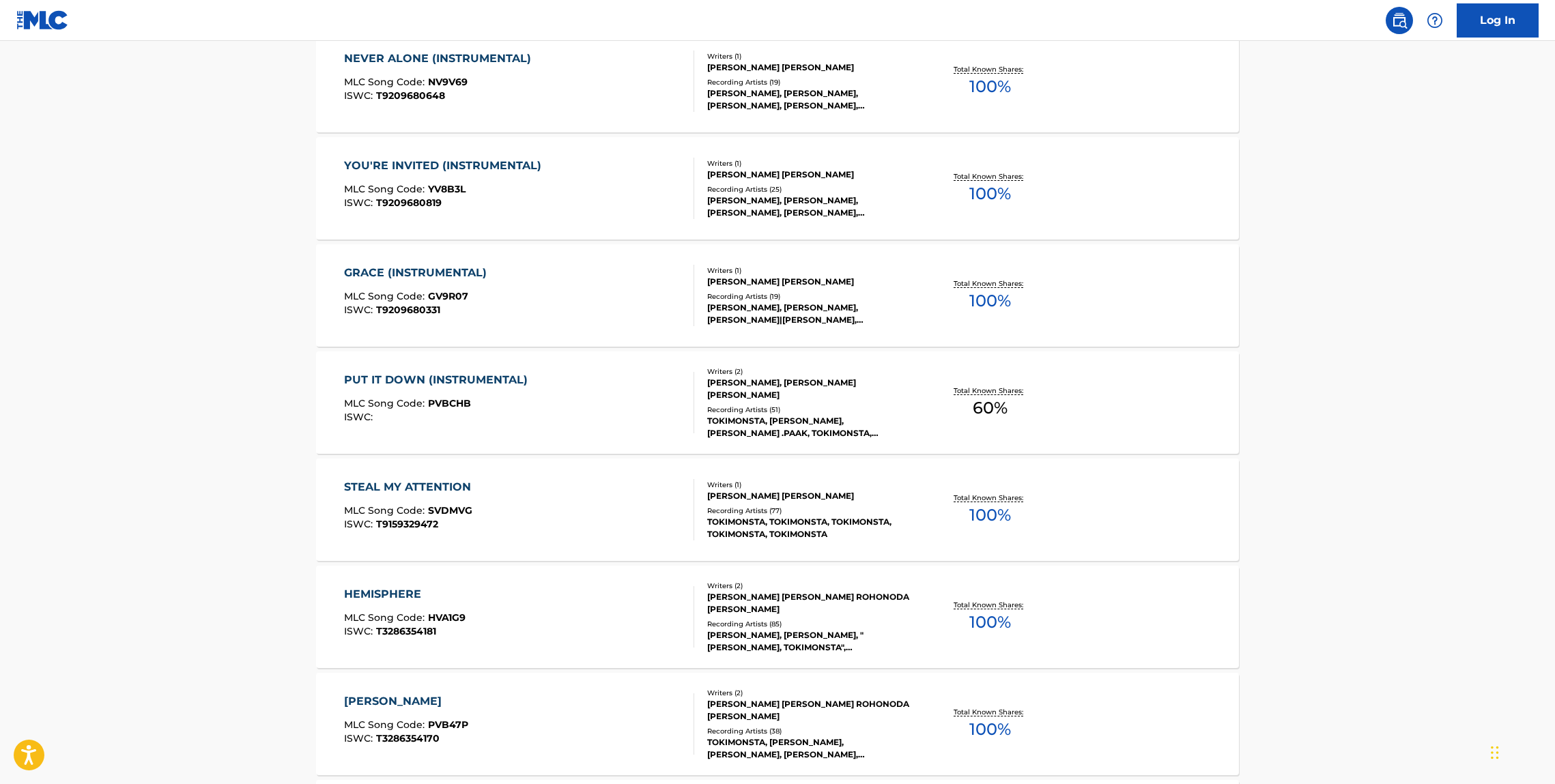
scroll to position [9648, 0]
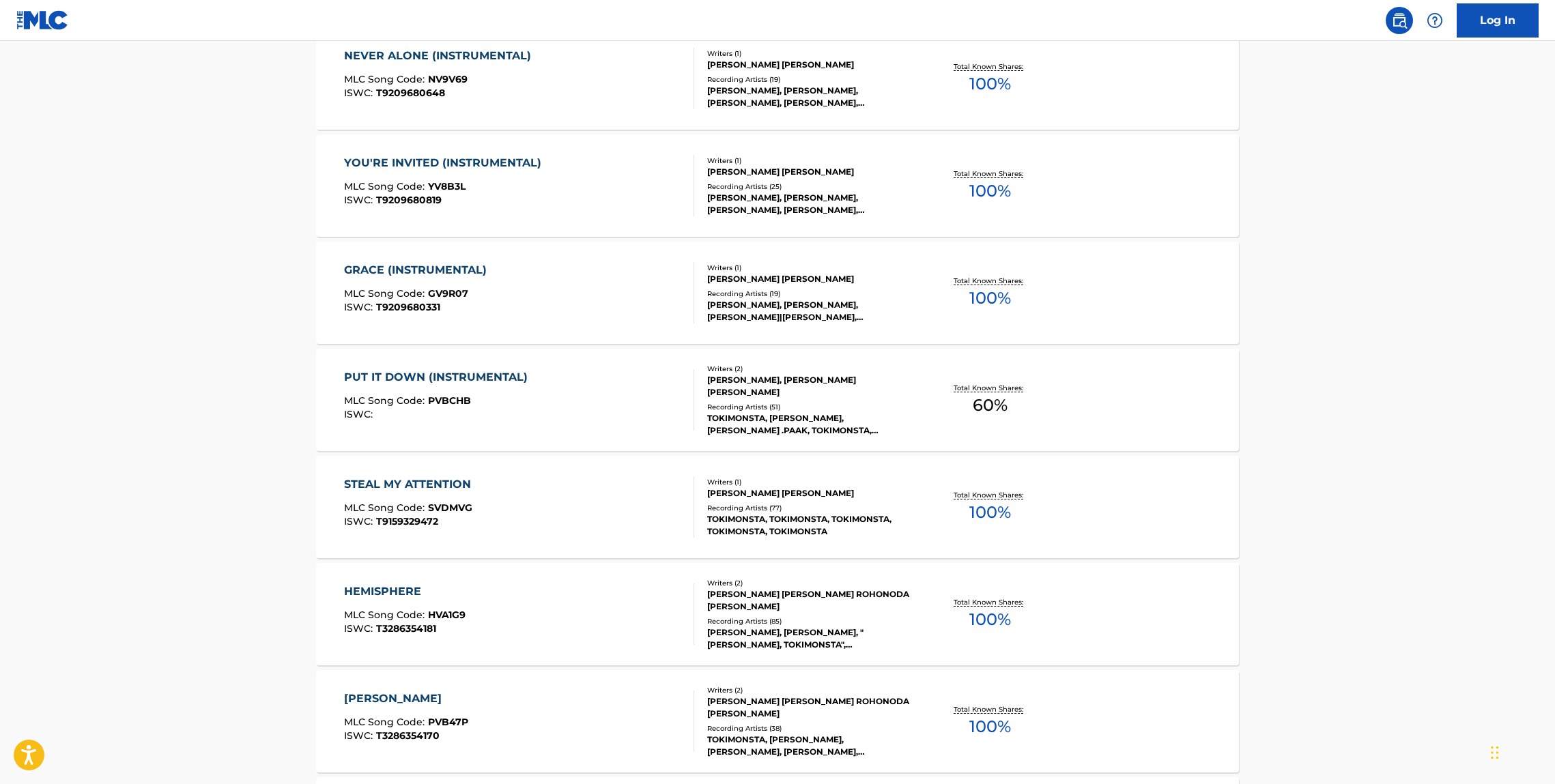
click at [456, 170] on div "YOU'RE INVITED (INSTRUMENTAL)" at bounding box center [446, 163] width 204 height 17
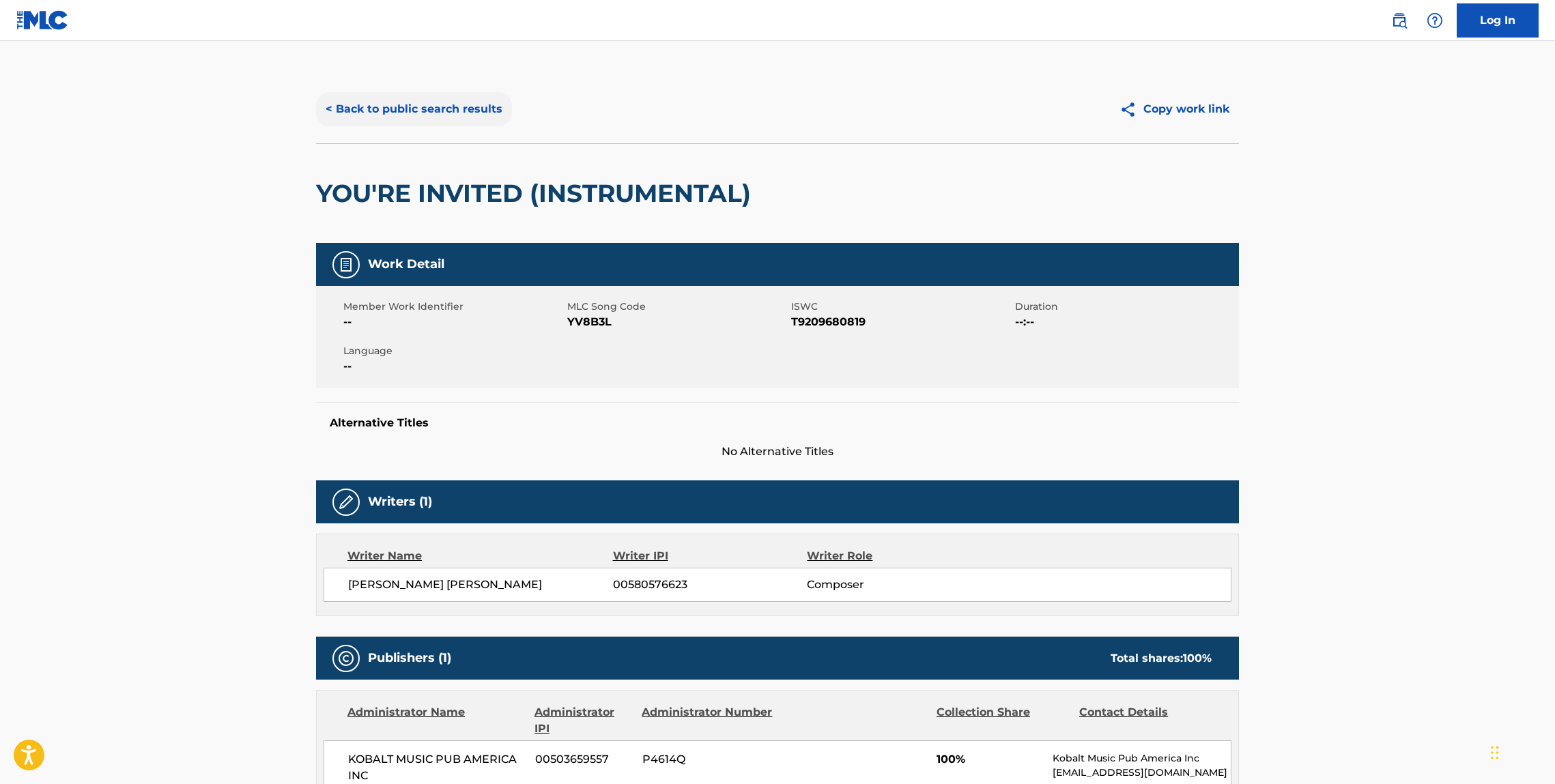
click at [420, 100] on button "< Back to public search results" at bounding box center [413, 109] width 196 height 35
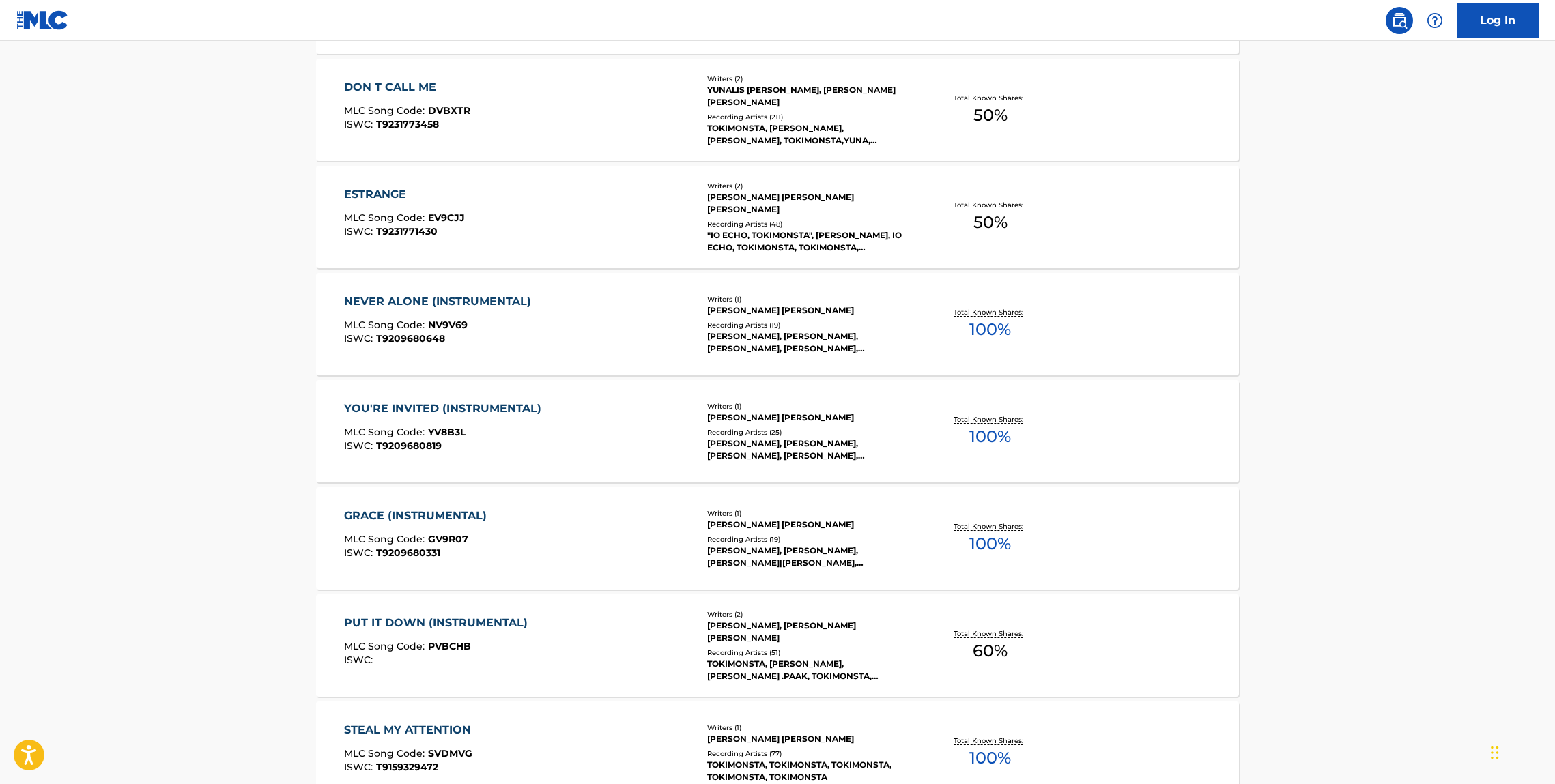
scroll to position [9385, 0]
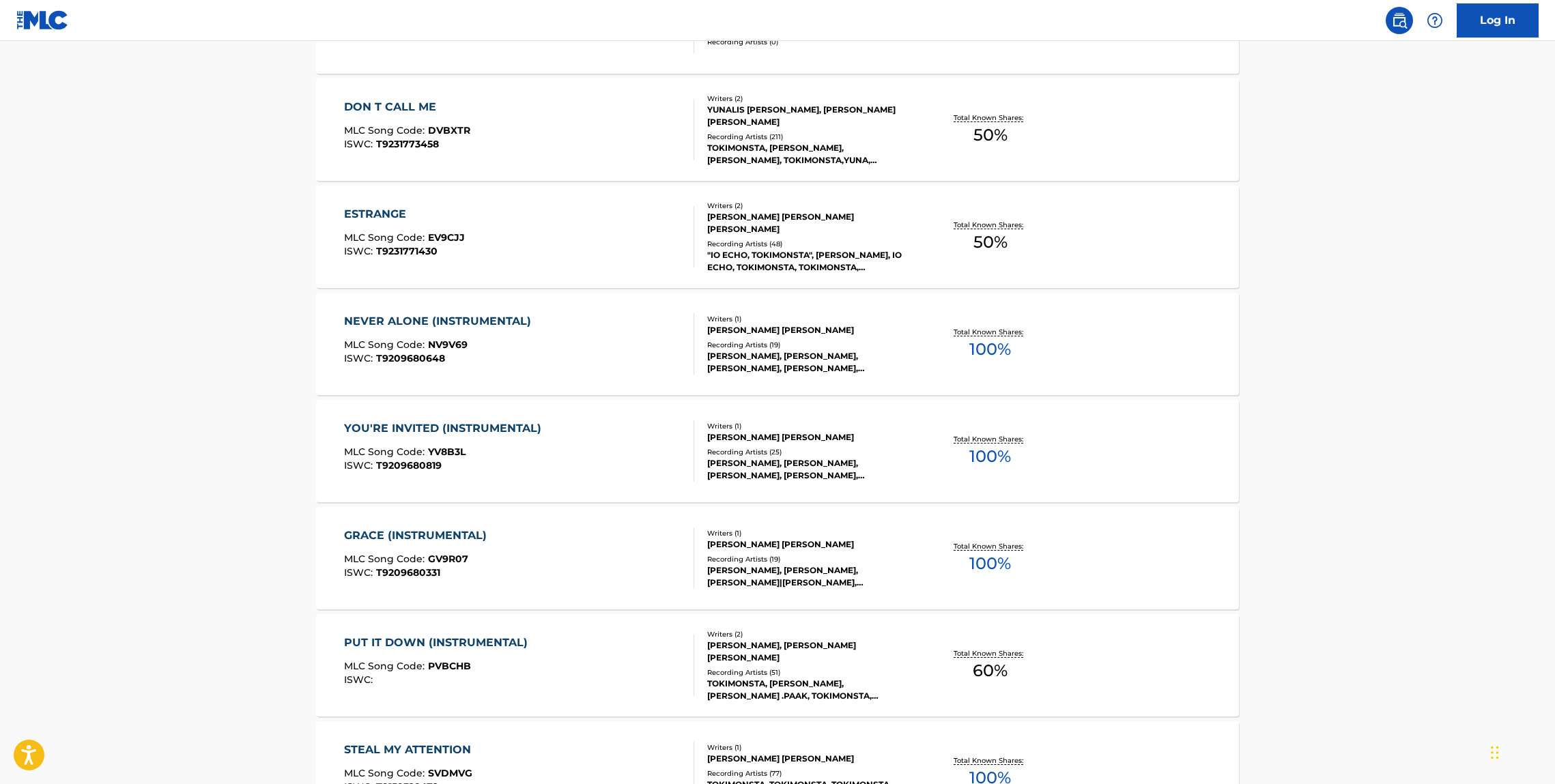
click at [408, 119] on div "DON T CALL ME MLC Song Code : DVBXTR ISWC : T9231773458" at bounding box center [407, 129] width 127 height 61
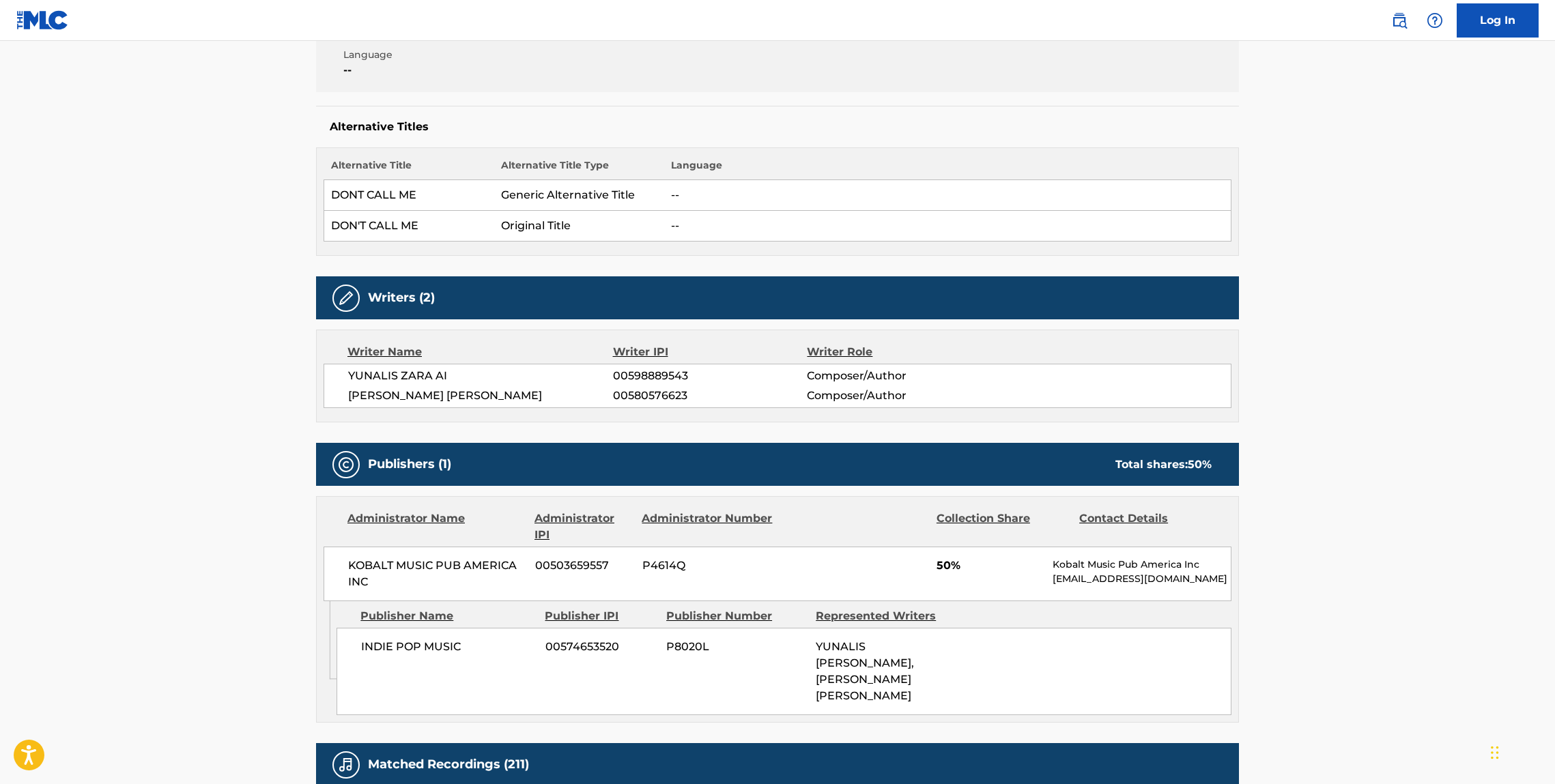
scroll to position [303, 0]
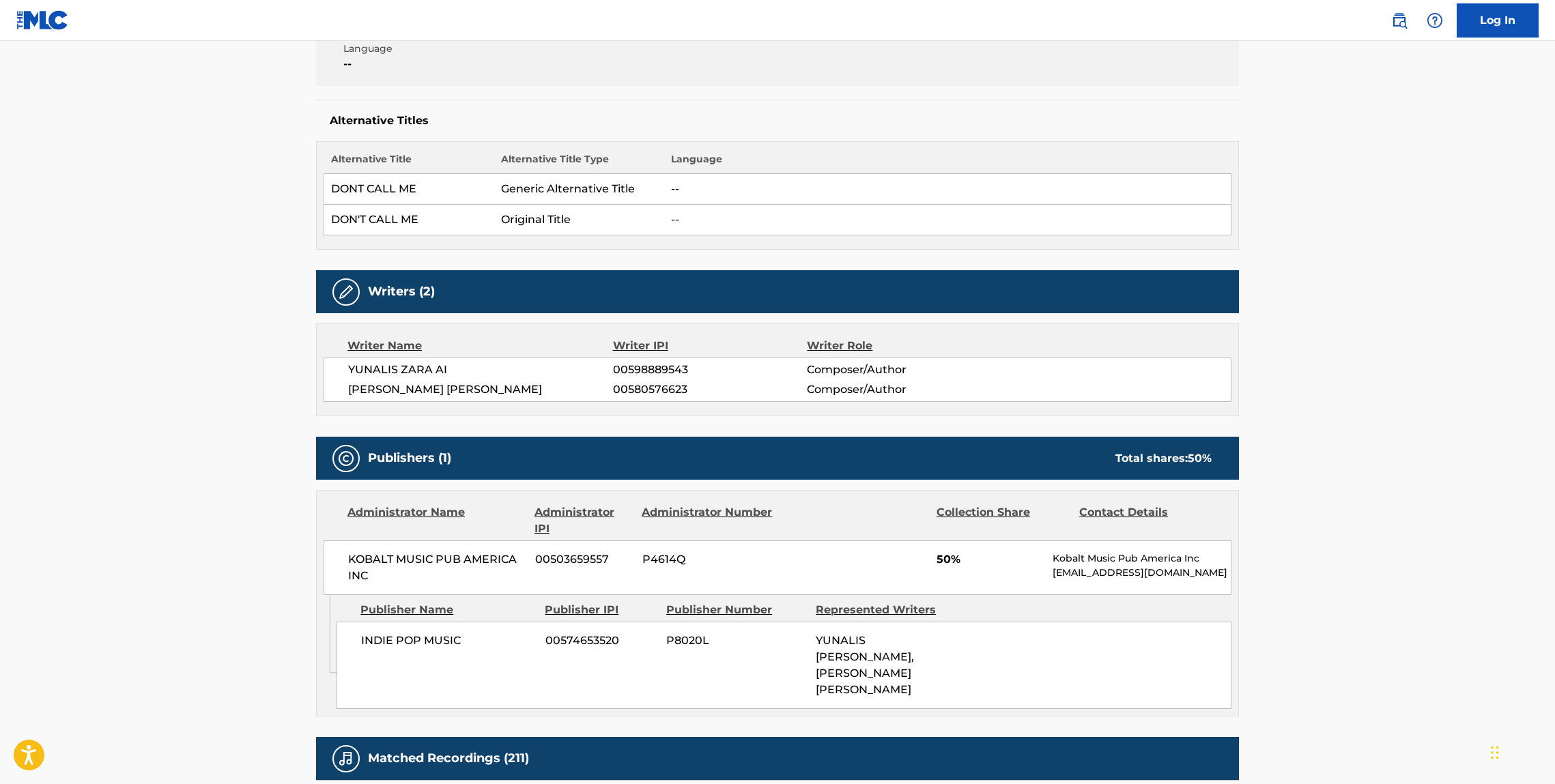
click at [478, 619] on div "Publisher Name Publisher IPI Publisher Number Represented Writers INDIE POP MUS…" at bounding box center [787, 652] width 902 height 114
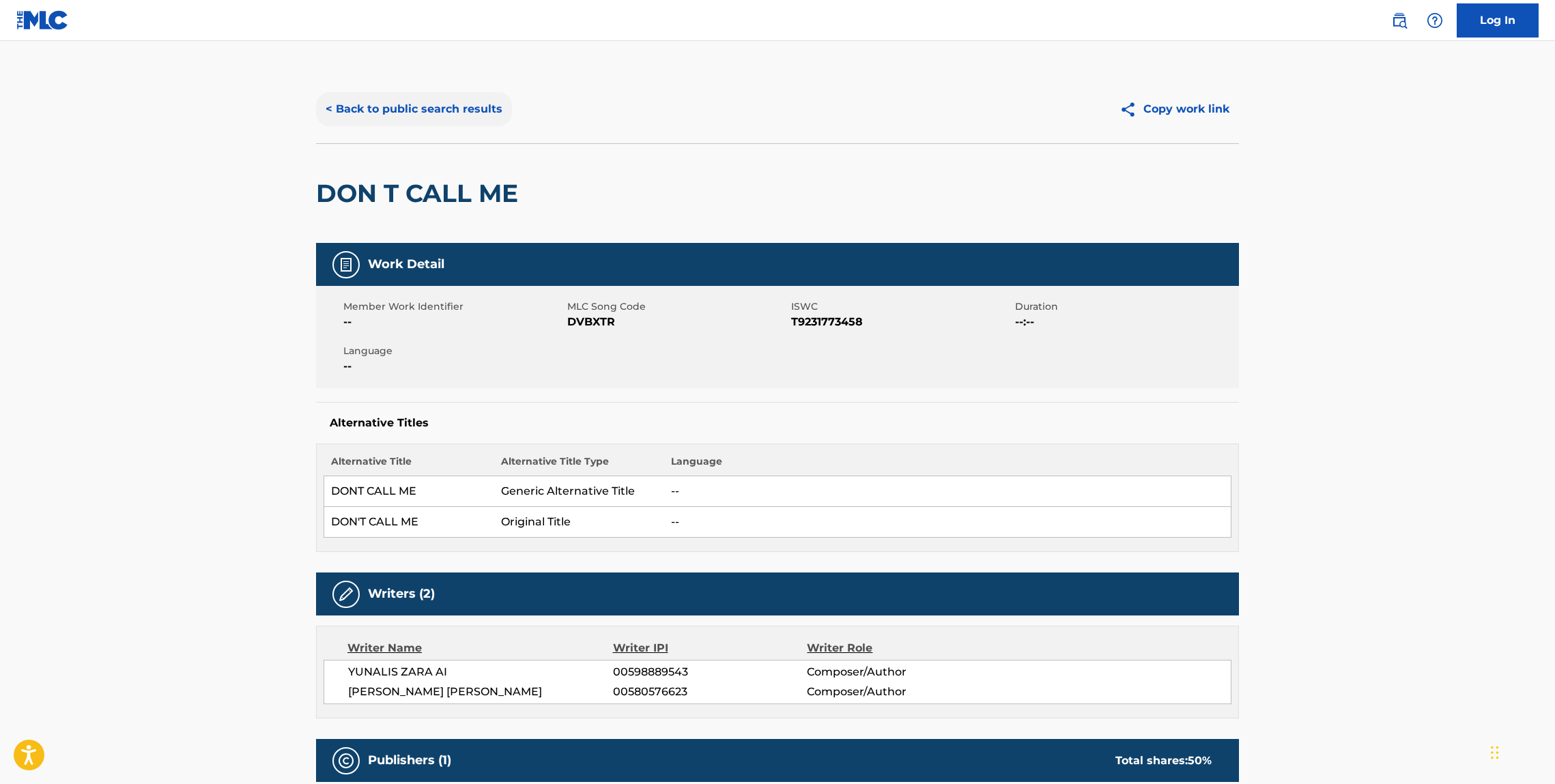
click at [403, 109] on button "< Back to public search results" at bounding box center [413, 109] width 196 height 35
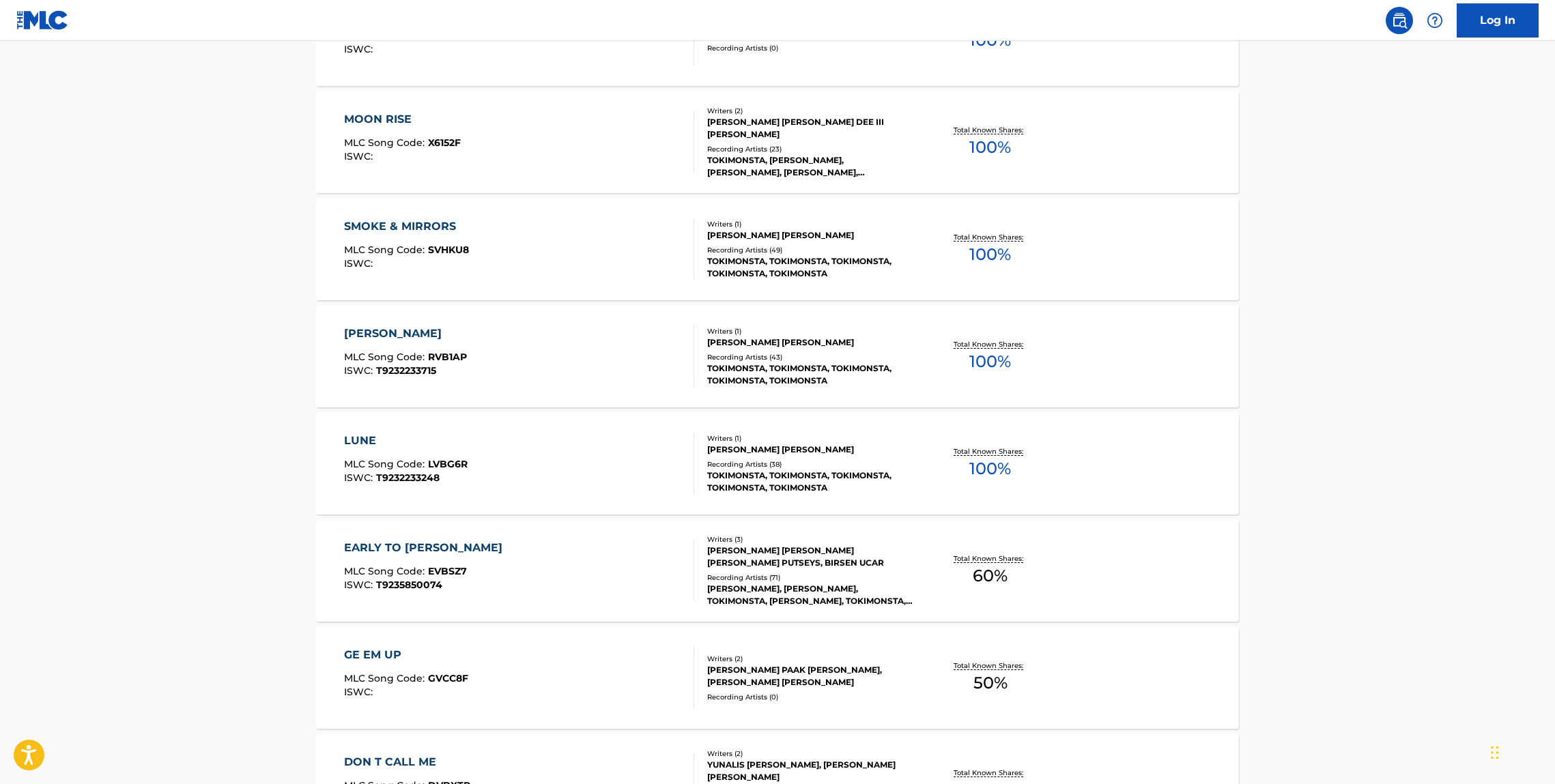
scroll to position [8734, 0]
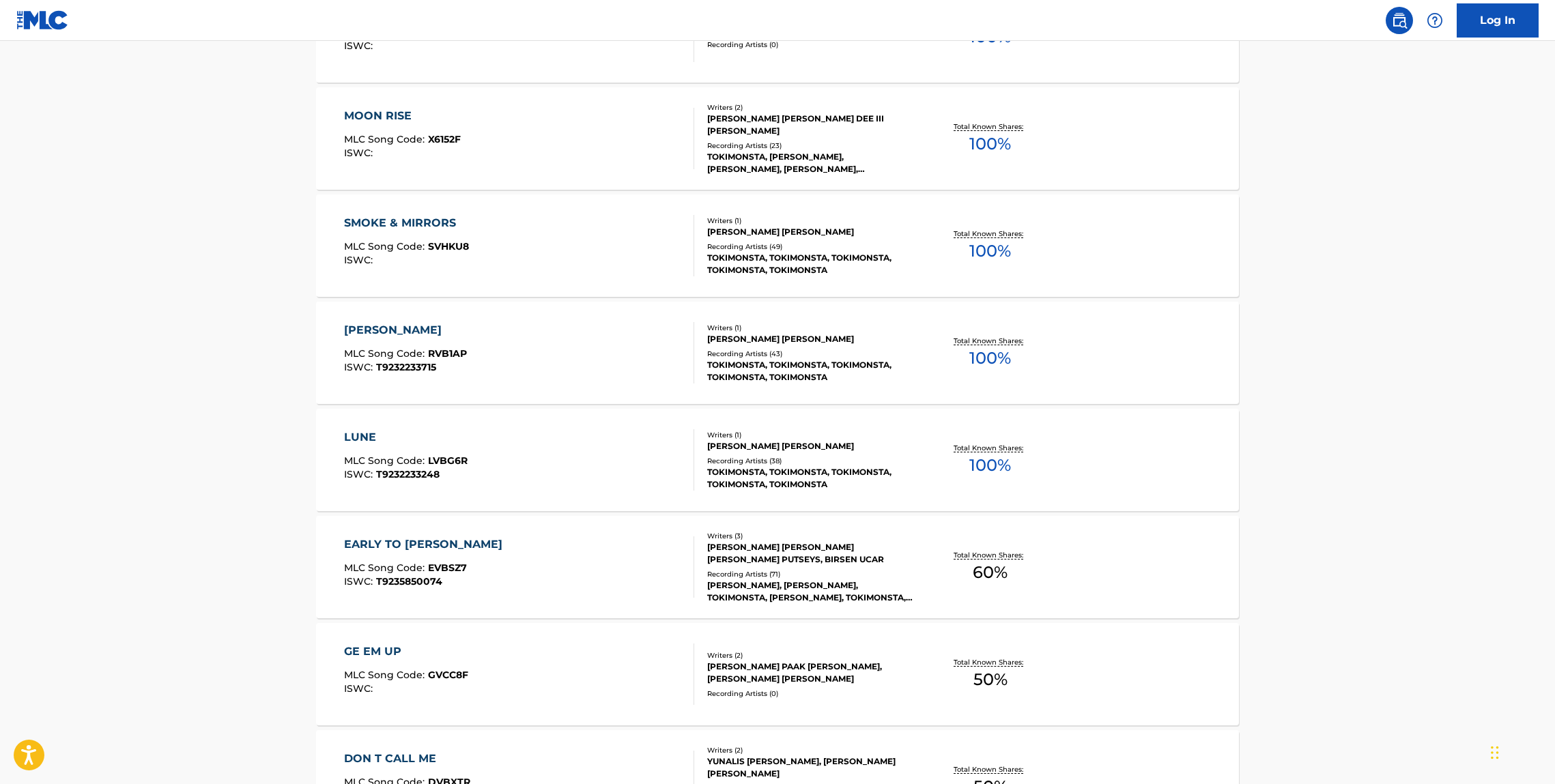
click at [378, 111] on div "MOON RISE" at bounding box center [403, 116] width 117 height 17
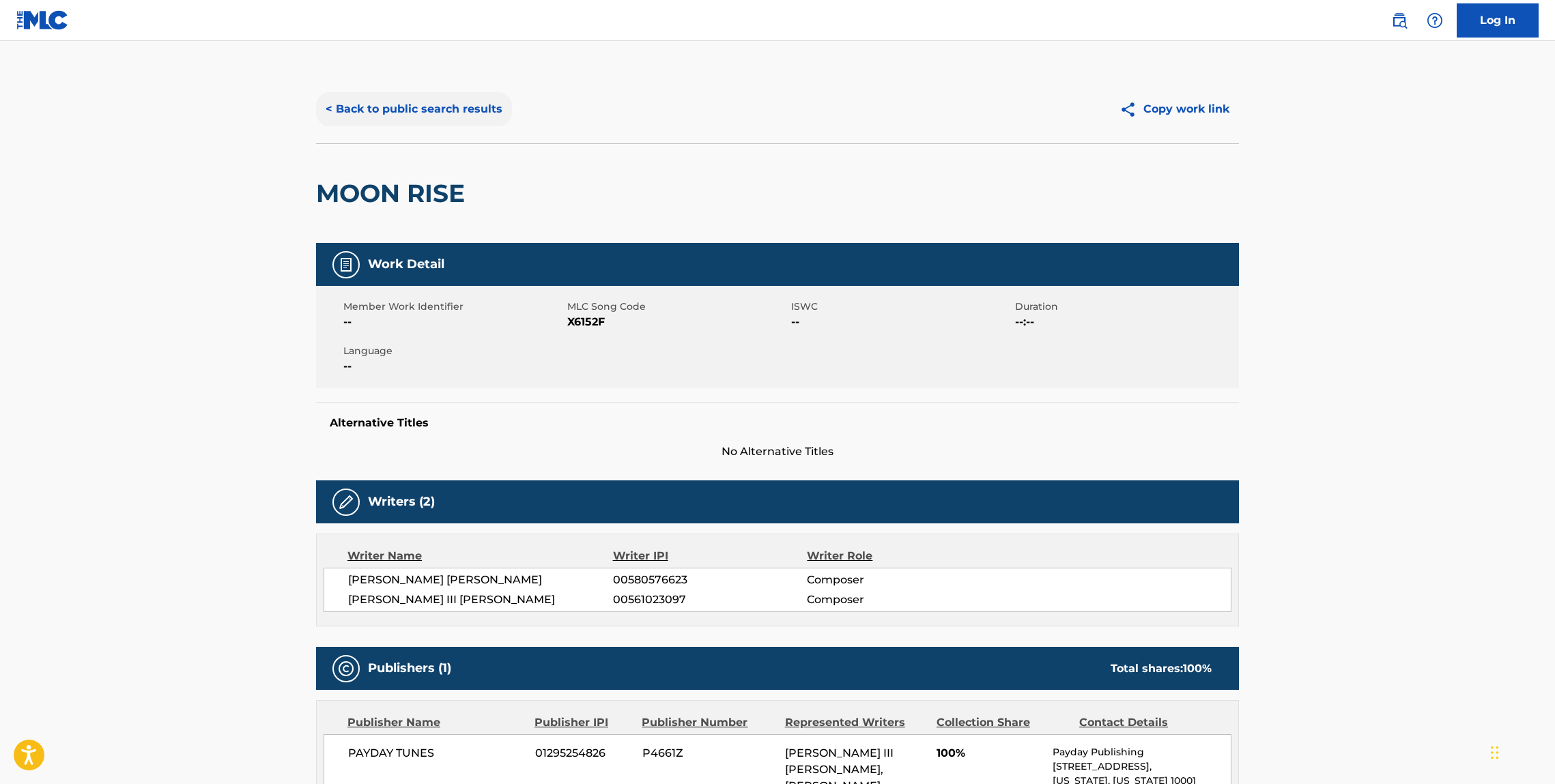
click at [354, 102] on button "< Back to public search results" at bounding box center [413, 109] width 196 height 35
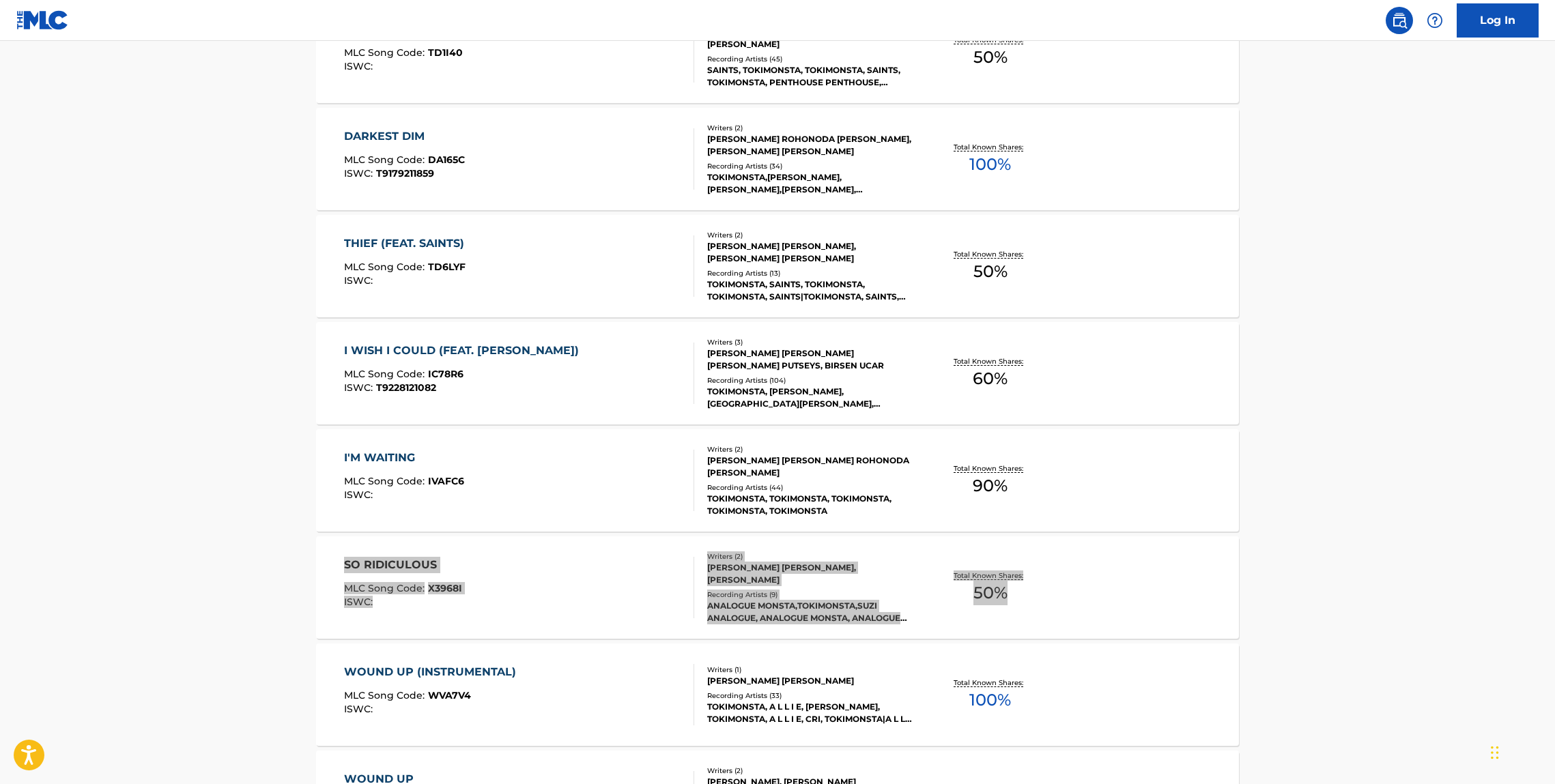
scroll to position [5180, 0]
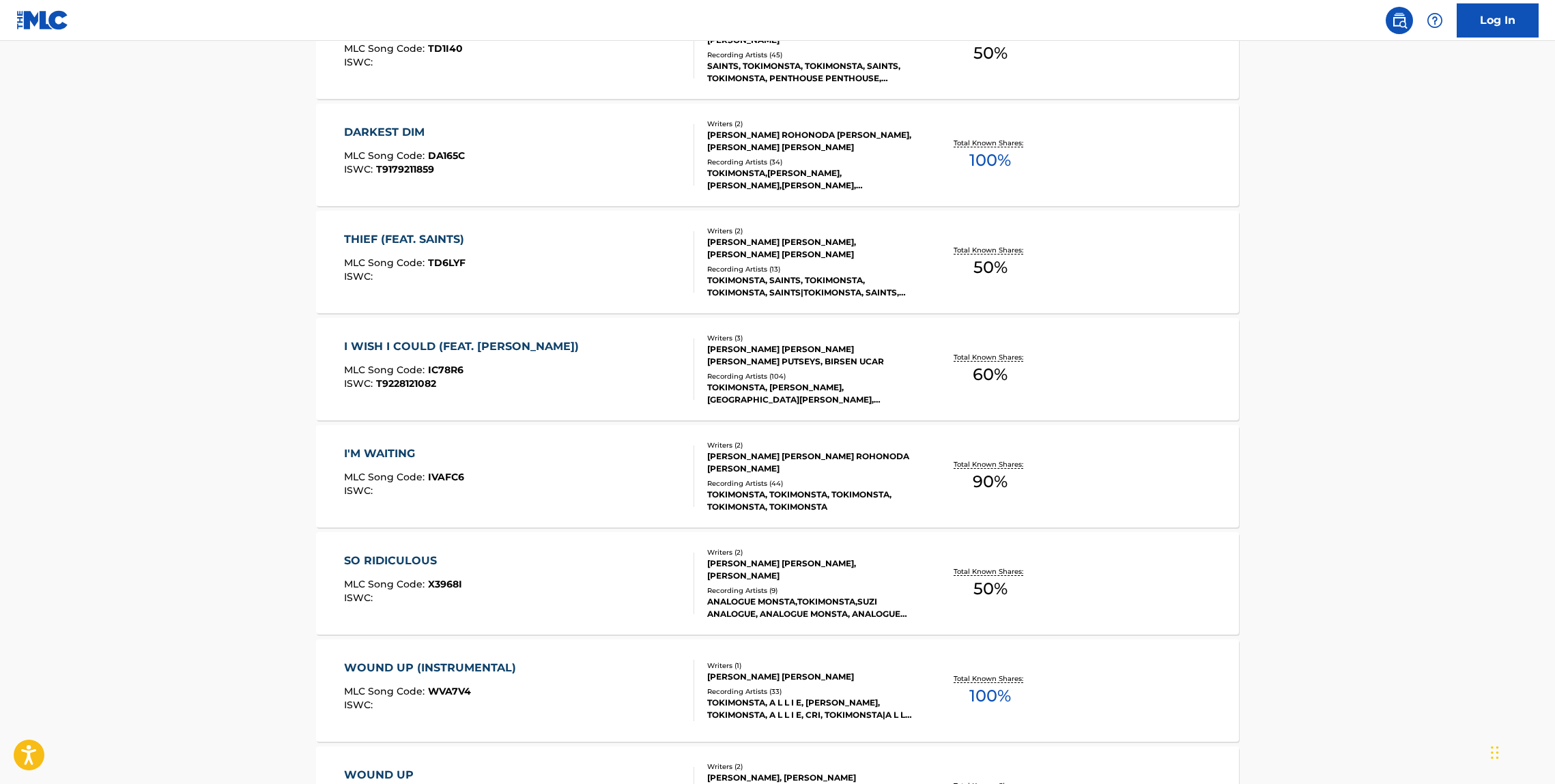
click at [175, 285] on main "The MLC Public Work Search The accuracy and completeness of The MLC's data is d…" at bounding box center [777, 465] width 1555 height 11210
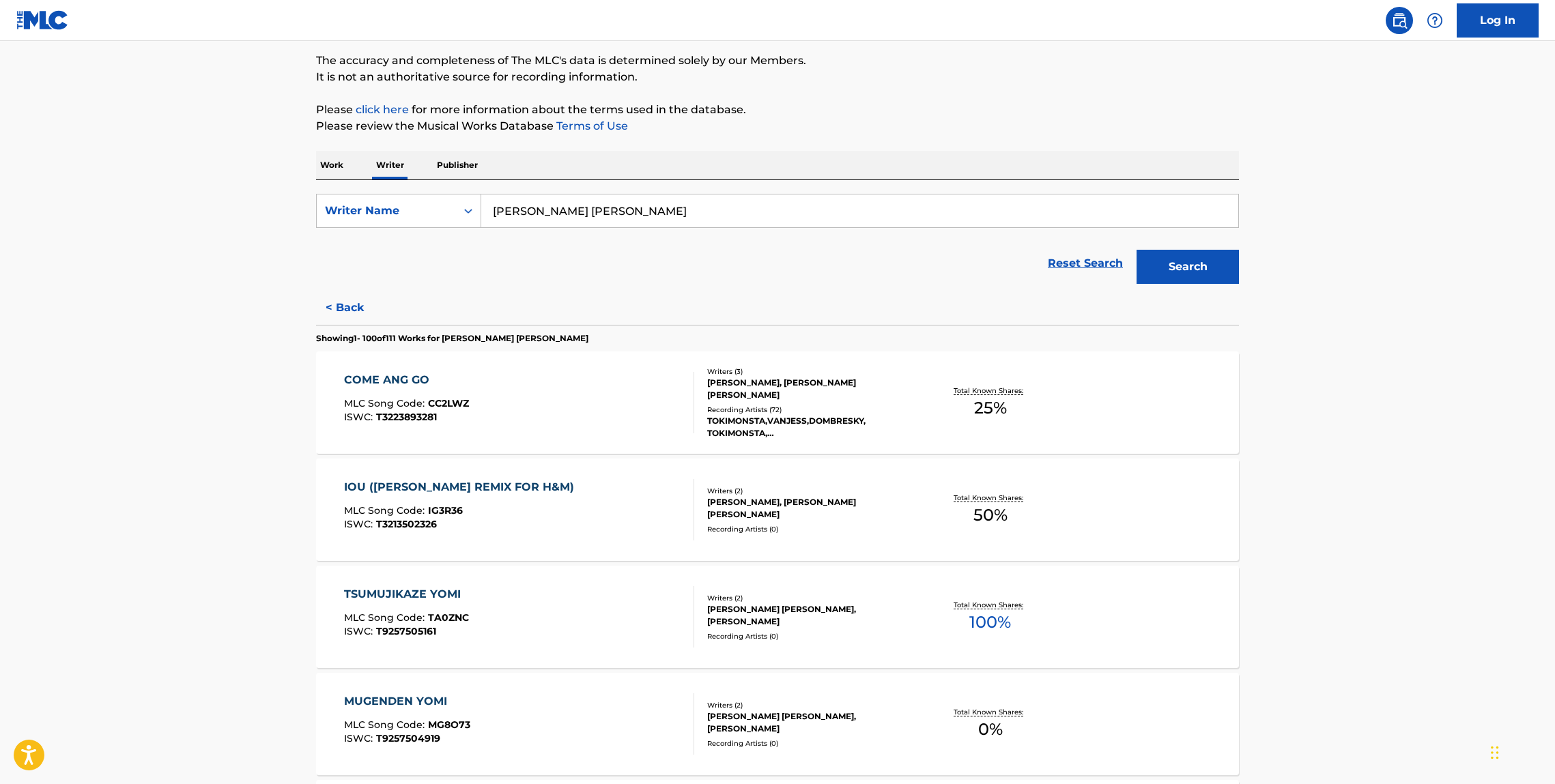
scroll to position [0, 0]
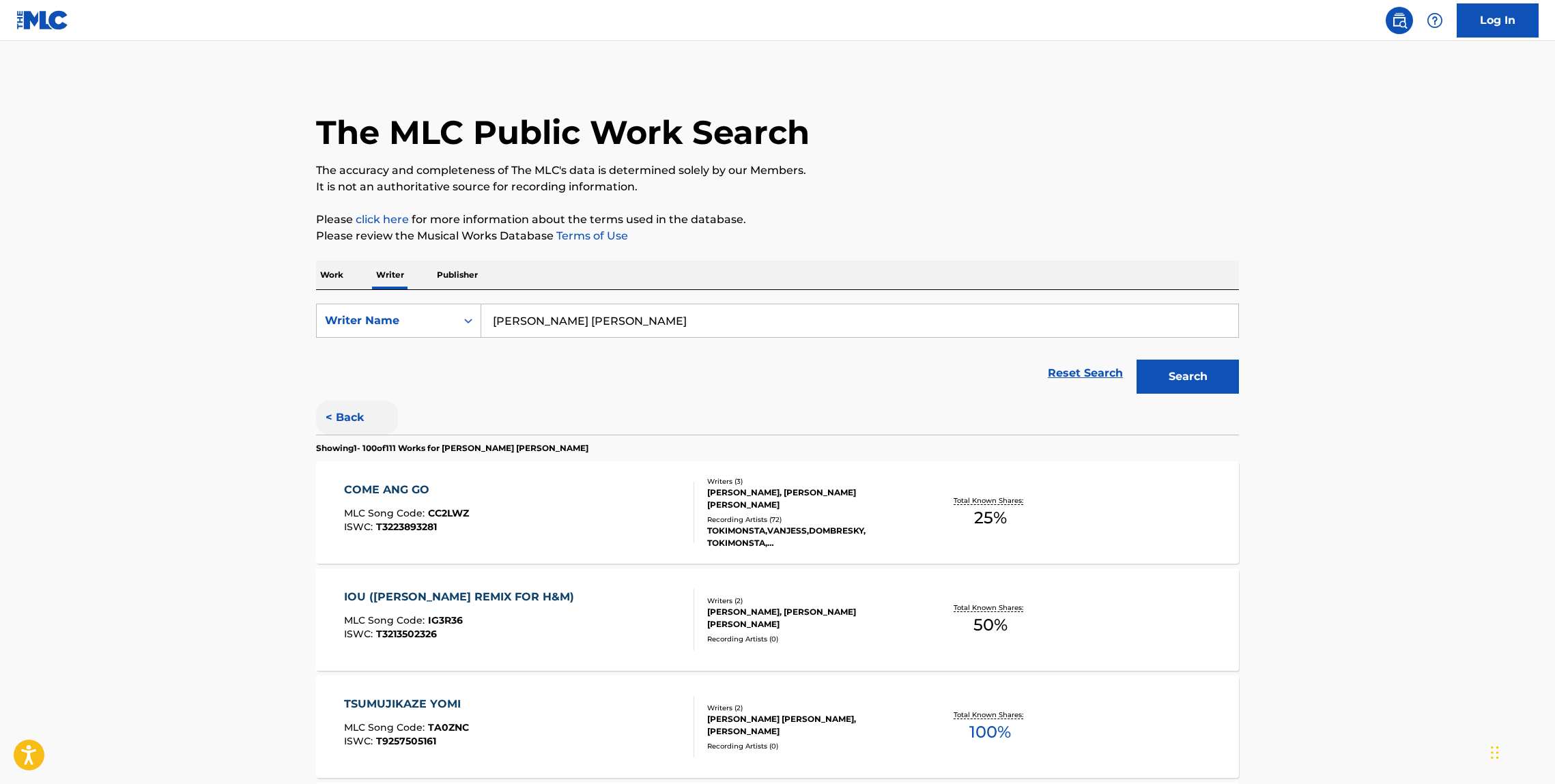
drag, startPoint x: 351, startPoint y: 412, endPoint x: 363, endPoint y: 407, distance: 13.0
click at [351, 412] on button "< Back" at bounding box center [357, 418] width 82 height 35
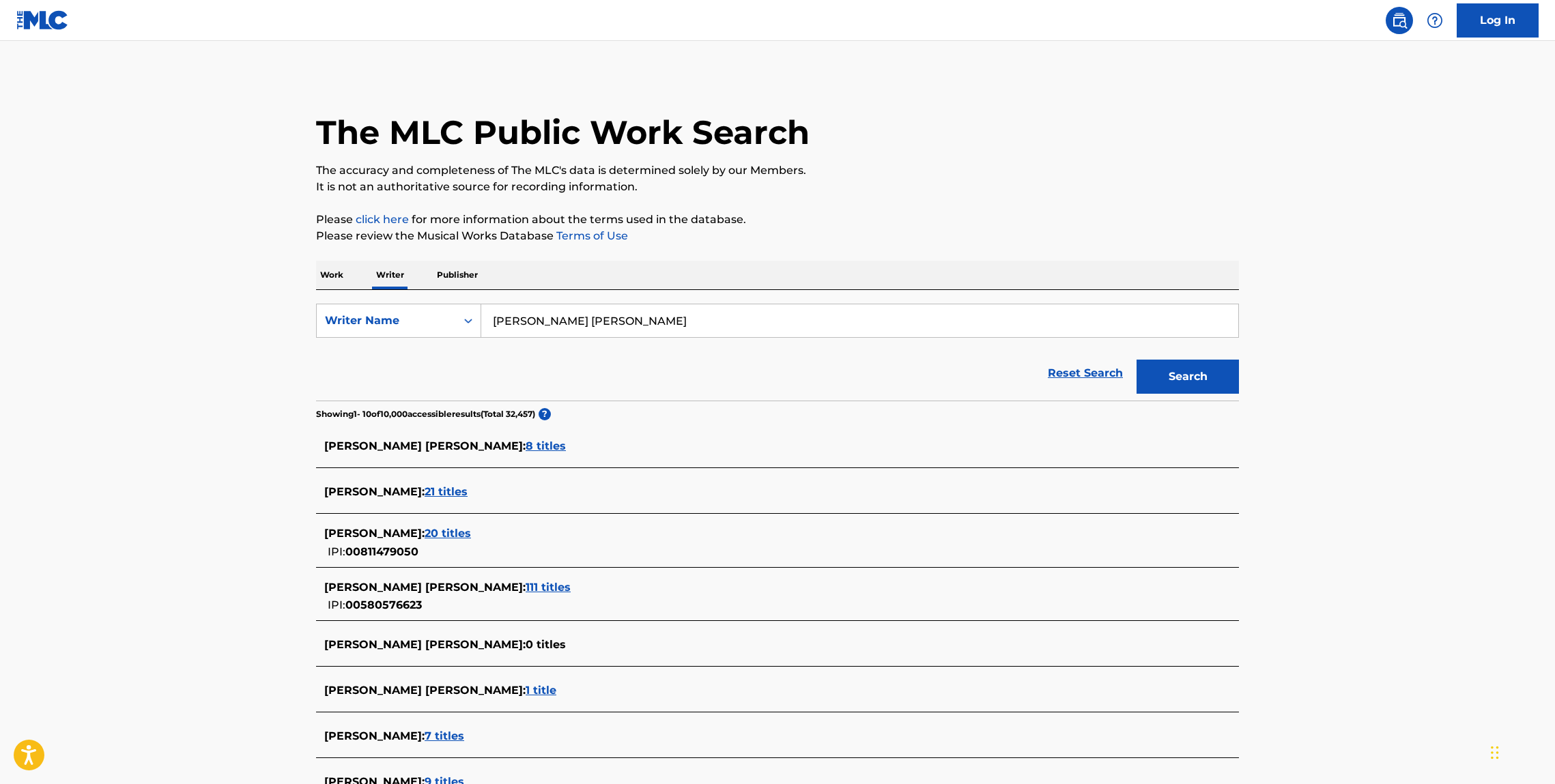
scroll to position [262, 0]
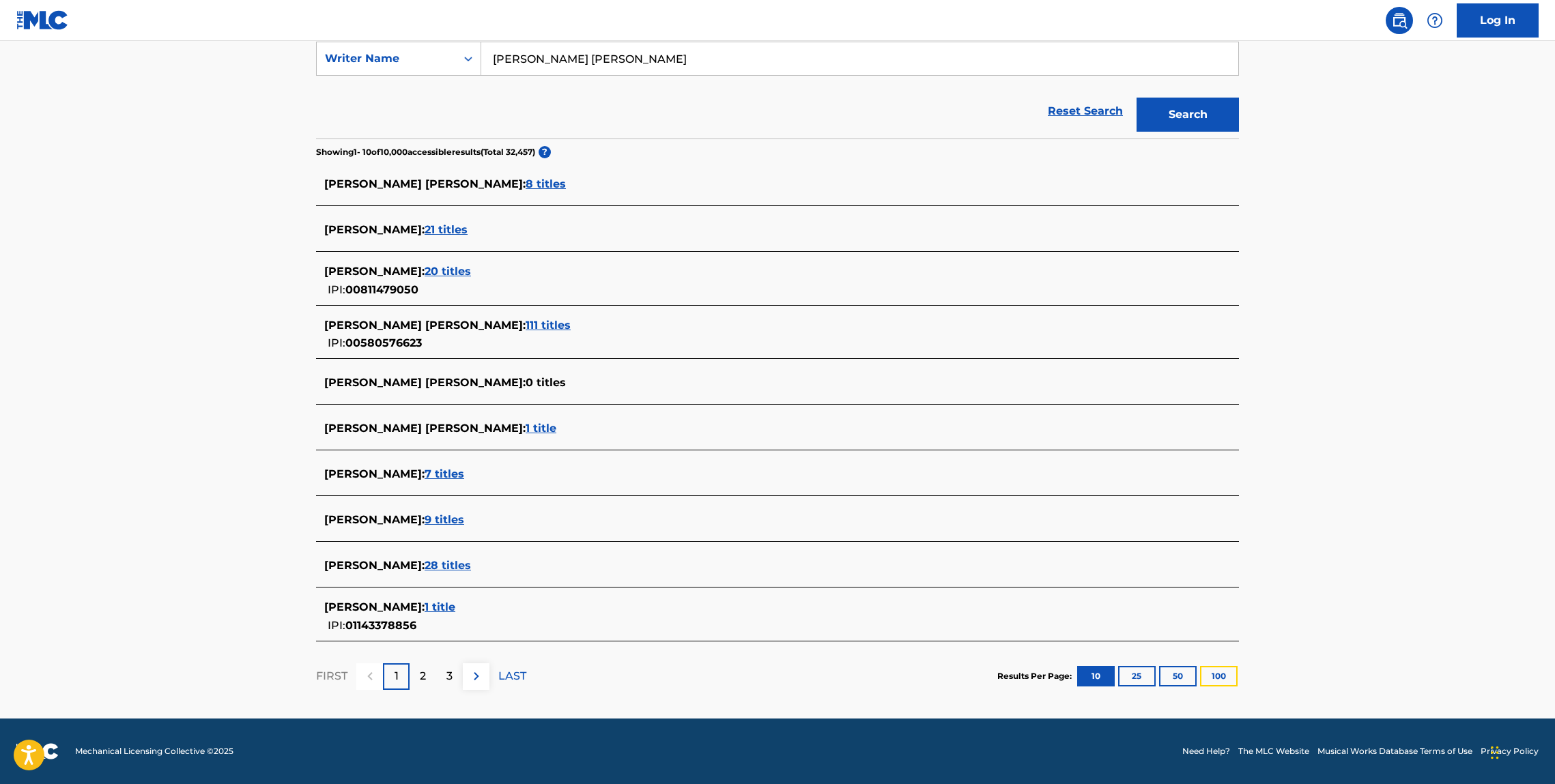
click at [1225, 671] on button "100" at bounding box center [1219, 676] width 37 height 20
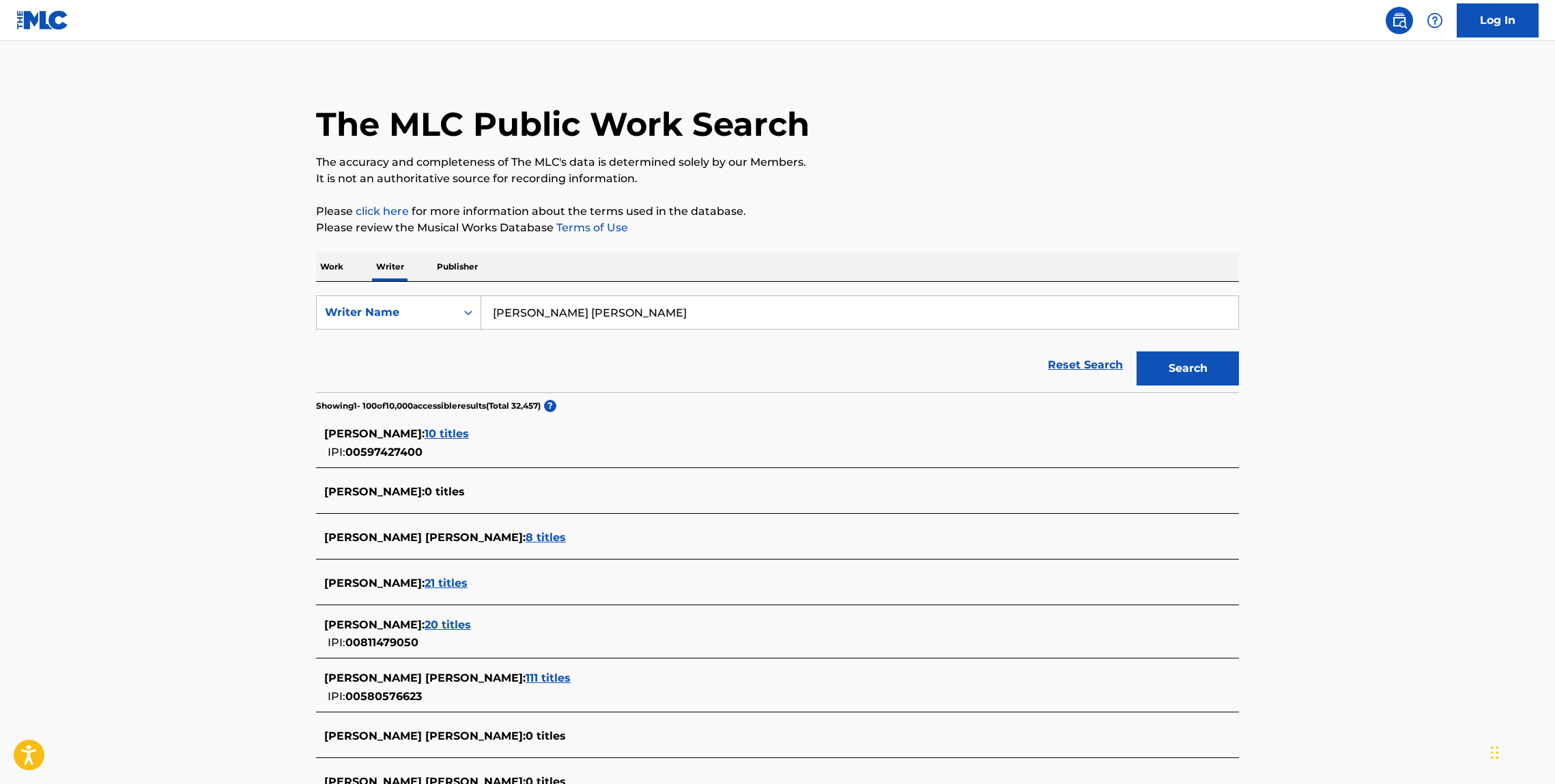
scroll to position [0, 0]
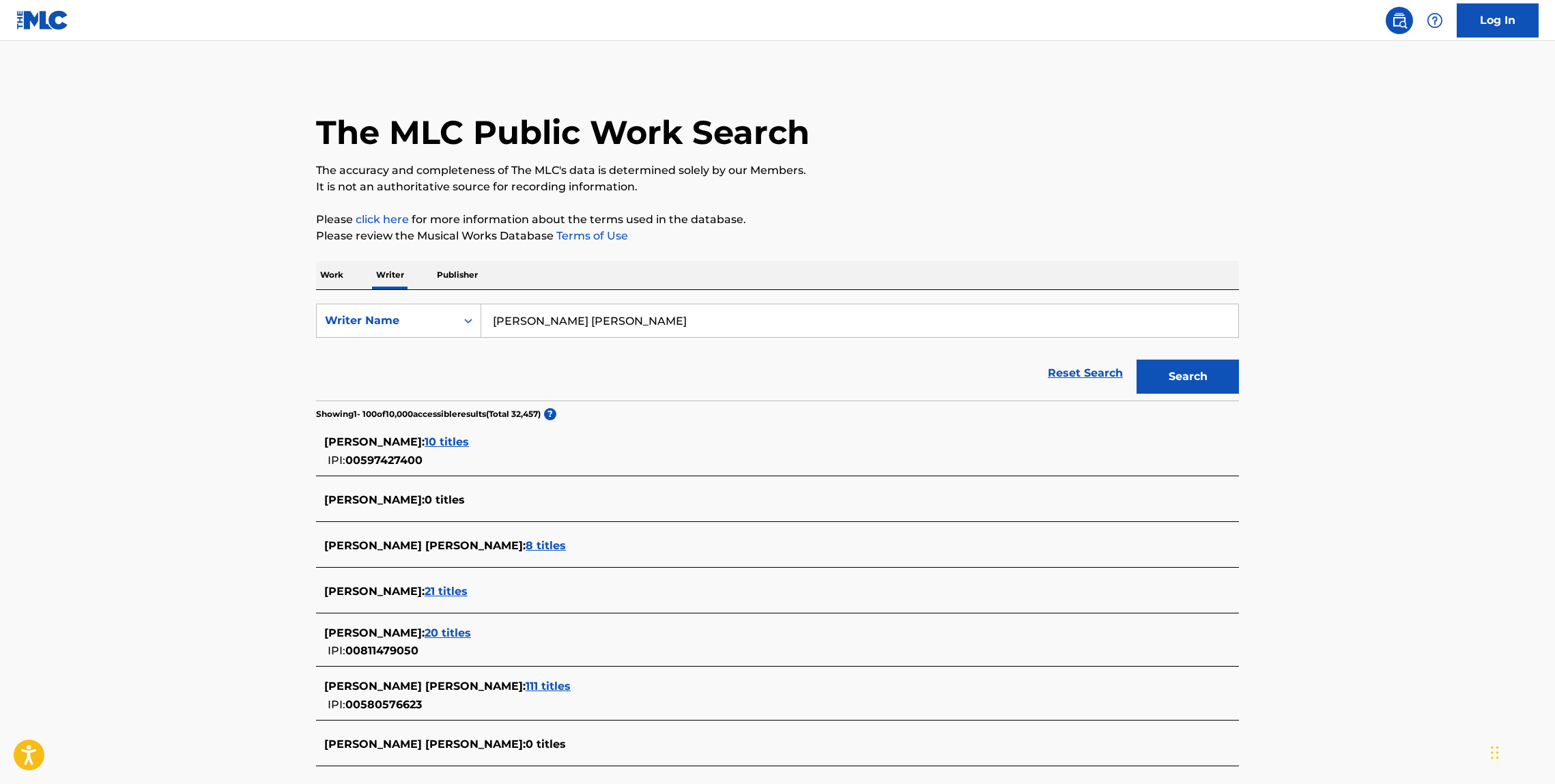
click at [617, 326] on input "Jennifer Young Lee" at bounding box center [860, 320] width 758 height 33
click at [617, 325] on input "Jennifer Young Lee" at bounding box center [860, 320] width 758 height 33
click at [616, 324] on input "Jennifer Young Lee" at bounding box center [860, 320] width 758 height 33
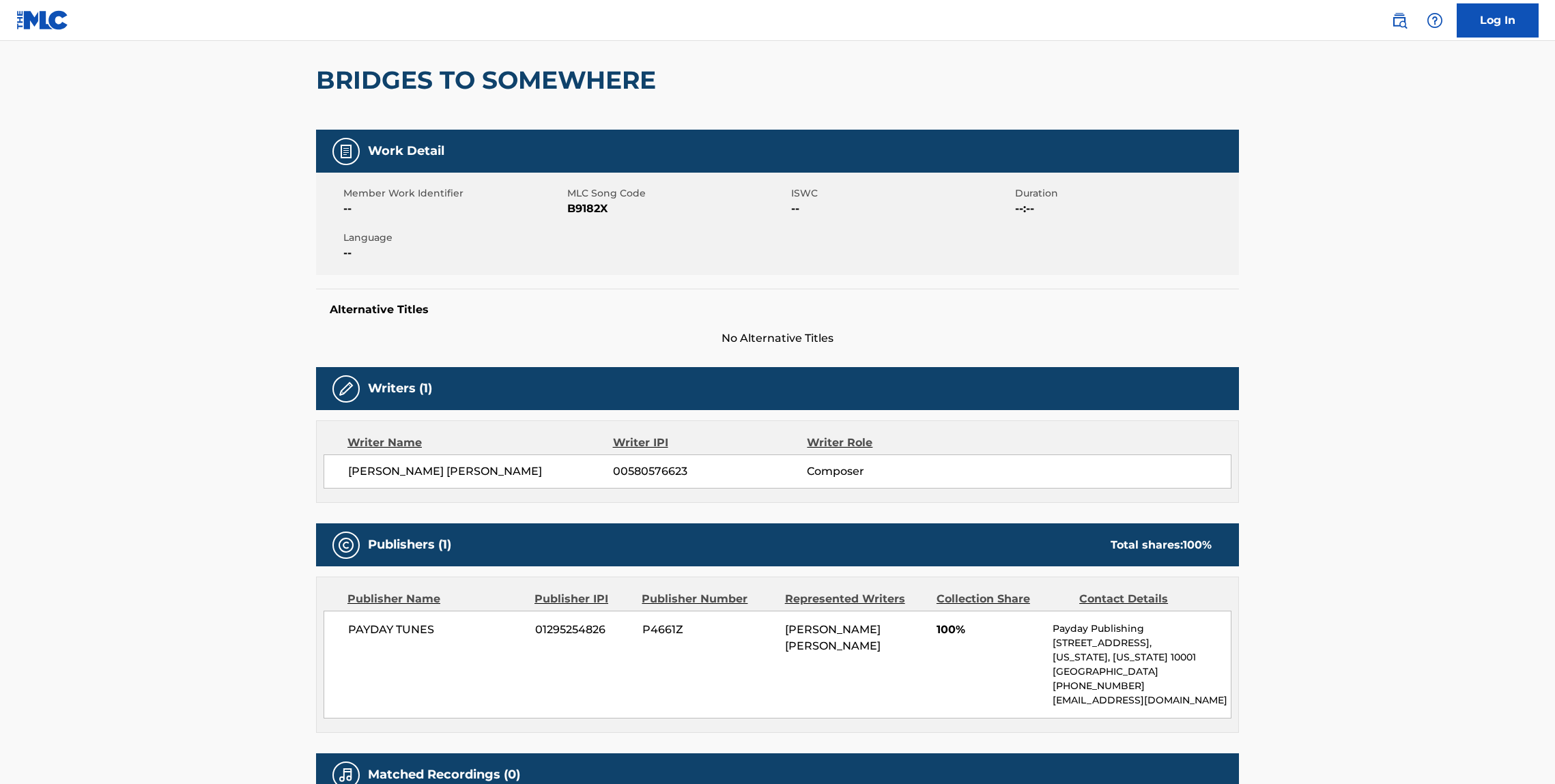
scroll to position [142, 0]
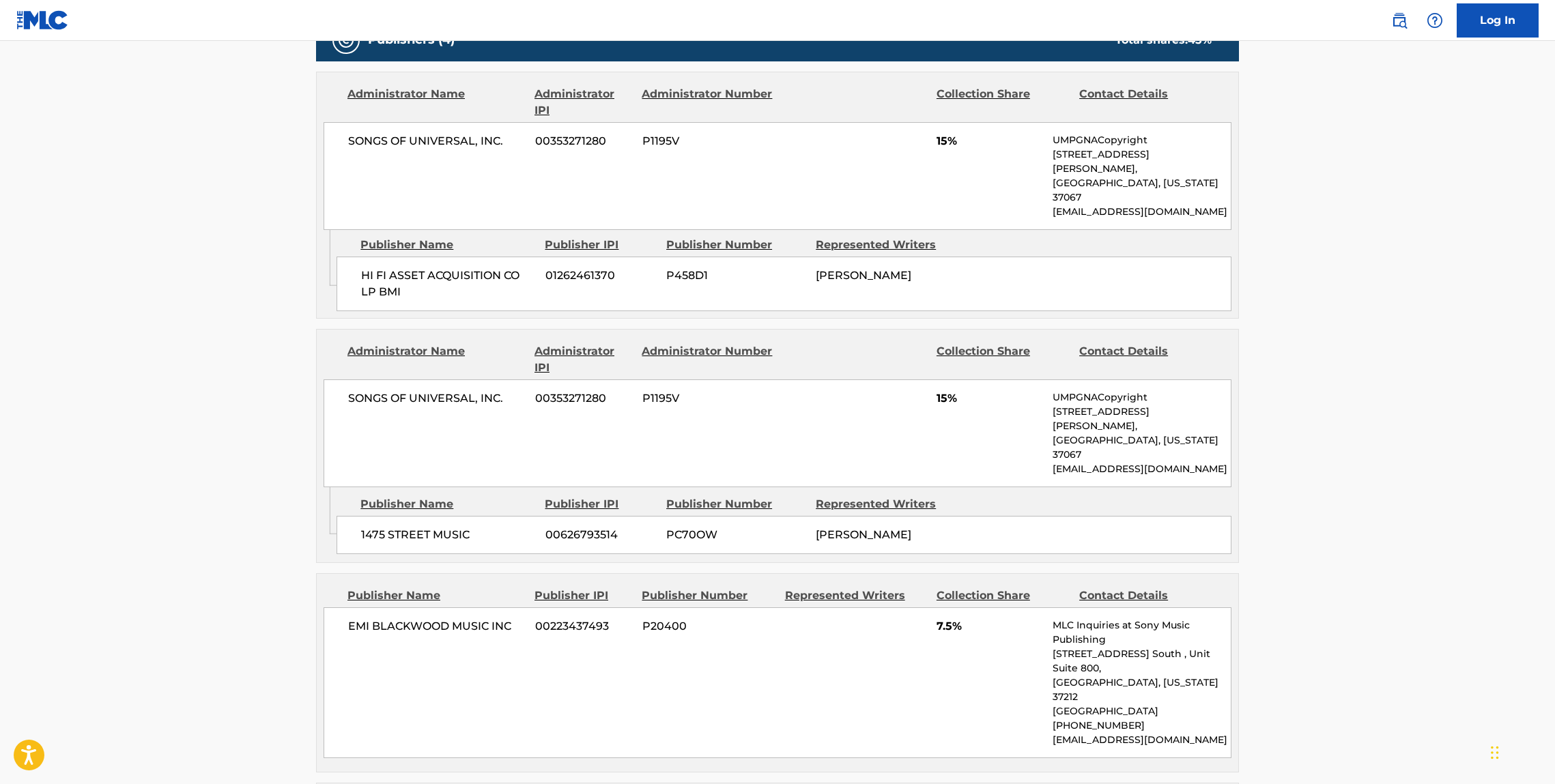
scroll to position [678, 0]
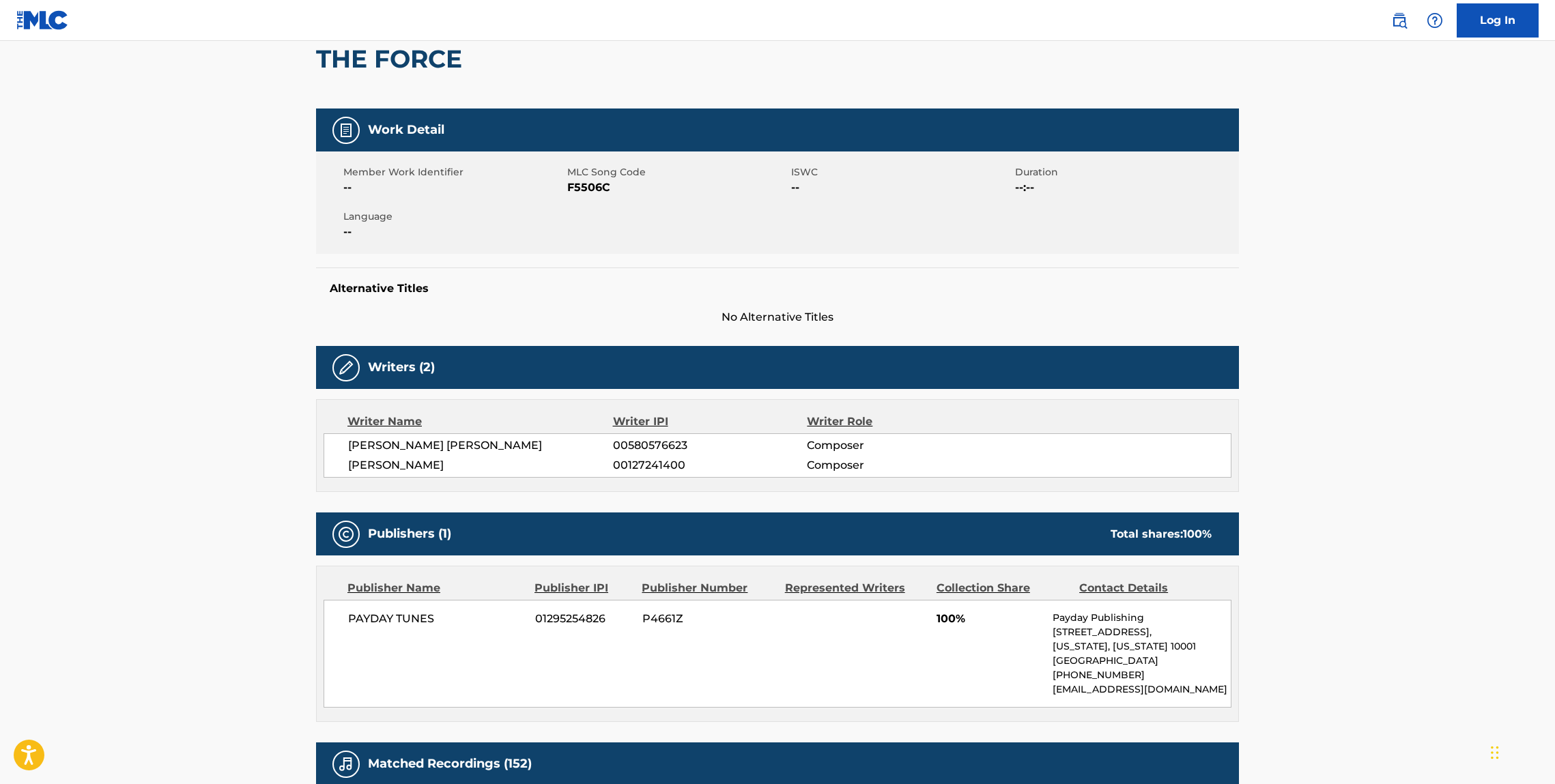
scroll to position [211, 0]
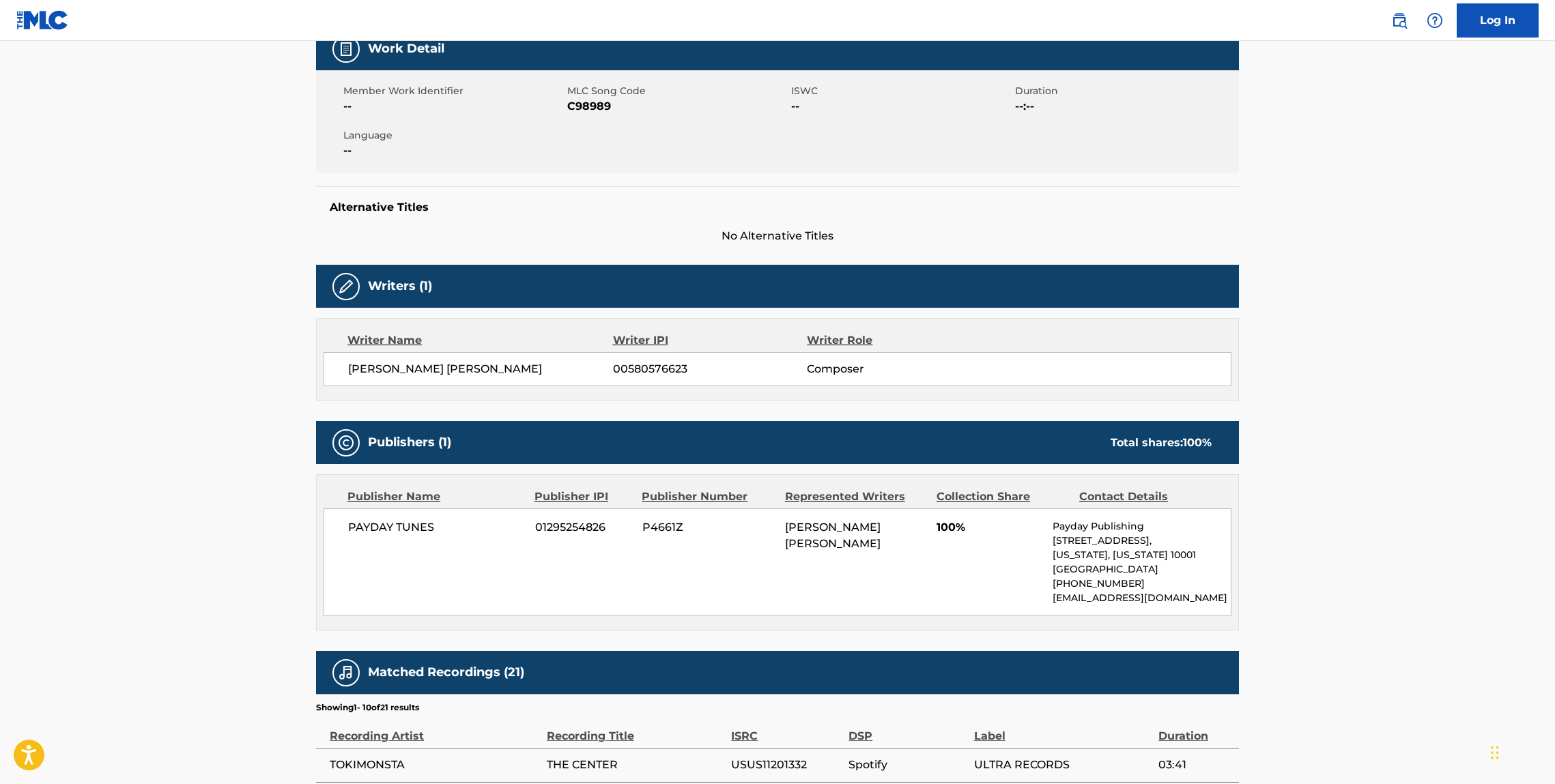
scroll to position [213, 0]
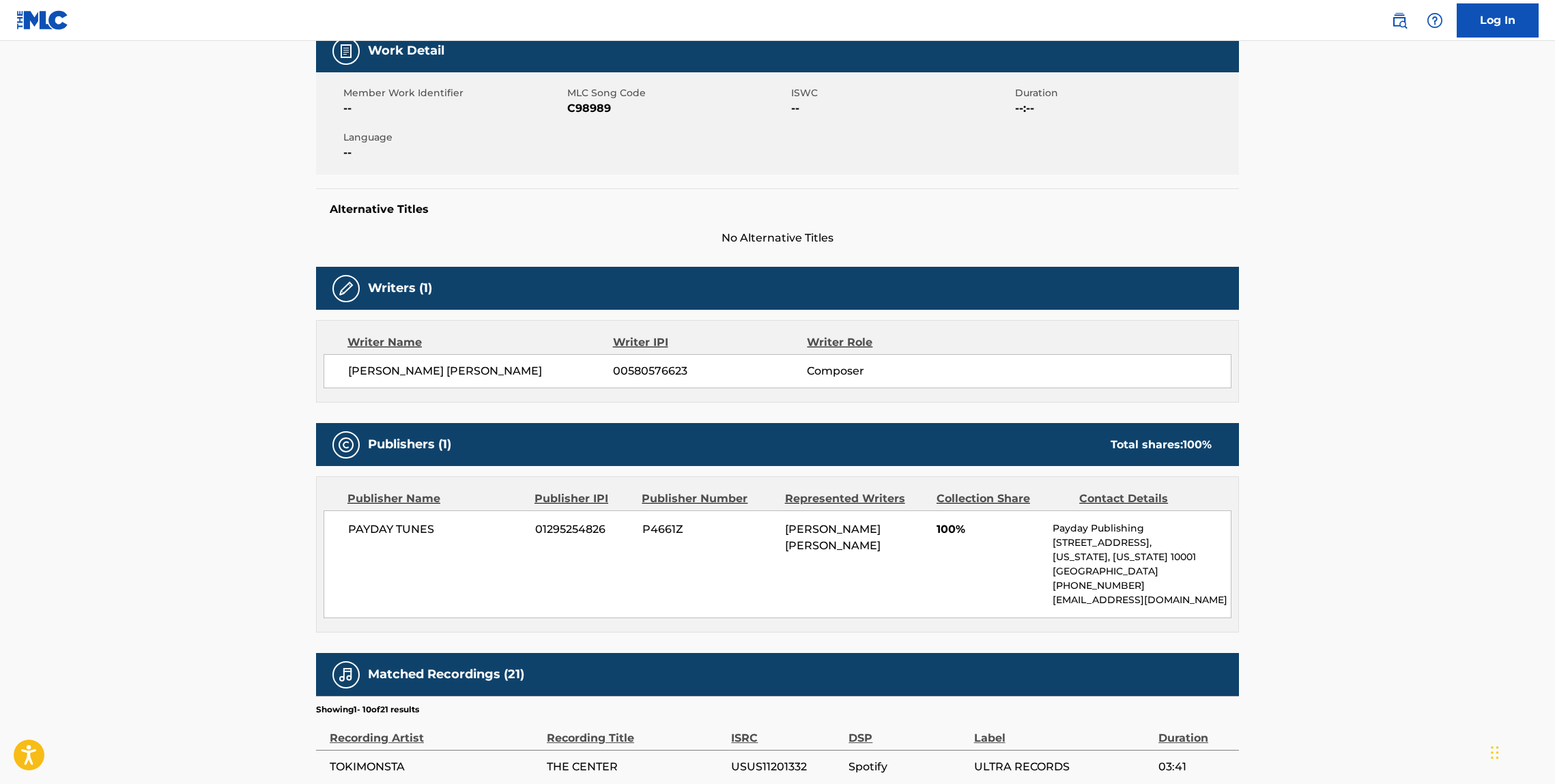
click at [659, 373] on span "00580576623" at bounding box center [710, 371] width 194 height 17
copy span "00580576623"
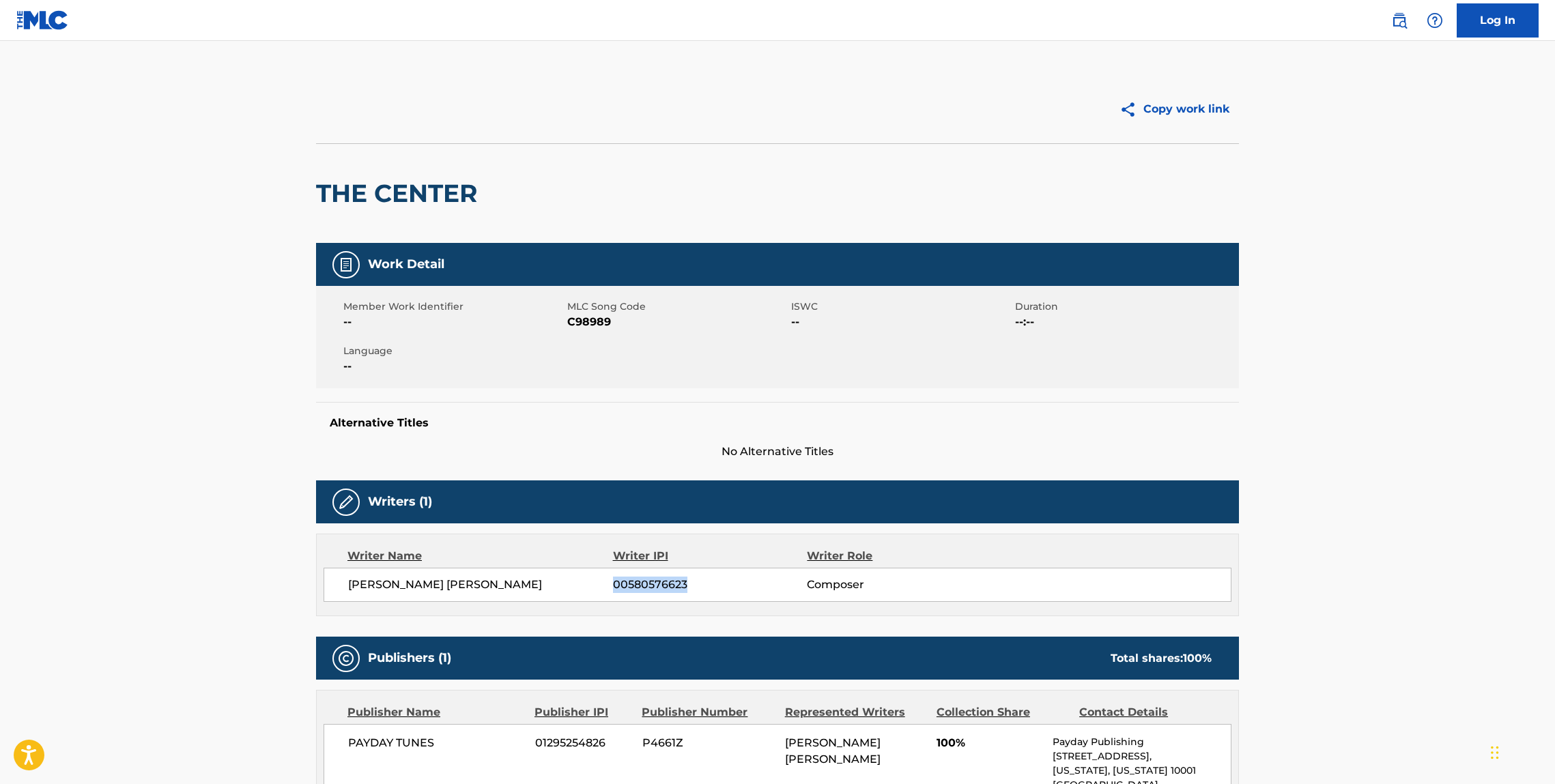
scroll to position [1, 0]
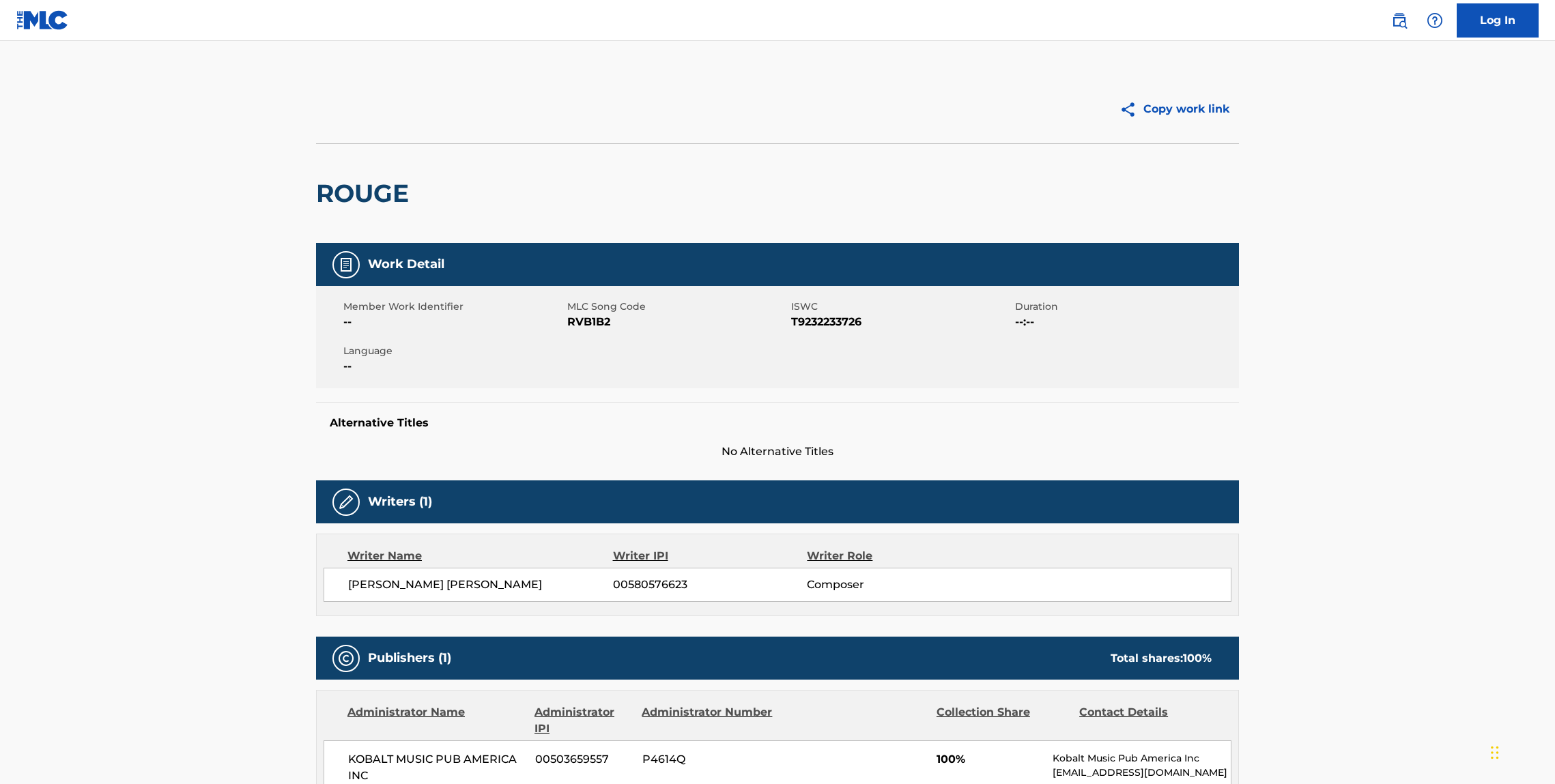
drag, startPoint x: 392, startPoint y: 188, endPoint x: 417, endPoint y: 191, distance: 25.2
click at [395, 188] on h2 "ROUGE" at bounding box center [366, 193] width 100 height 31
drag, startPoint x: 428, startPoint y: 192, endPoint x: 302, endPoint y: 196, distance: 126.1
click at [306, 195] on div "Copy work link ROUGE Work Detail Member Work Identifier -- MLC Song Code RVB1B2…" at bounding box center [778, 734] width 956 height 1317
copy h2 "ROUGE"
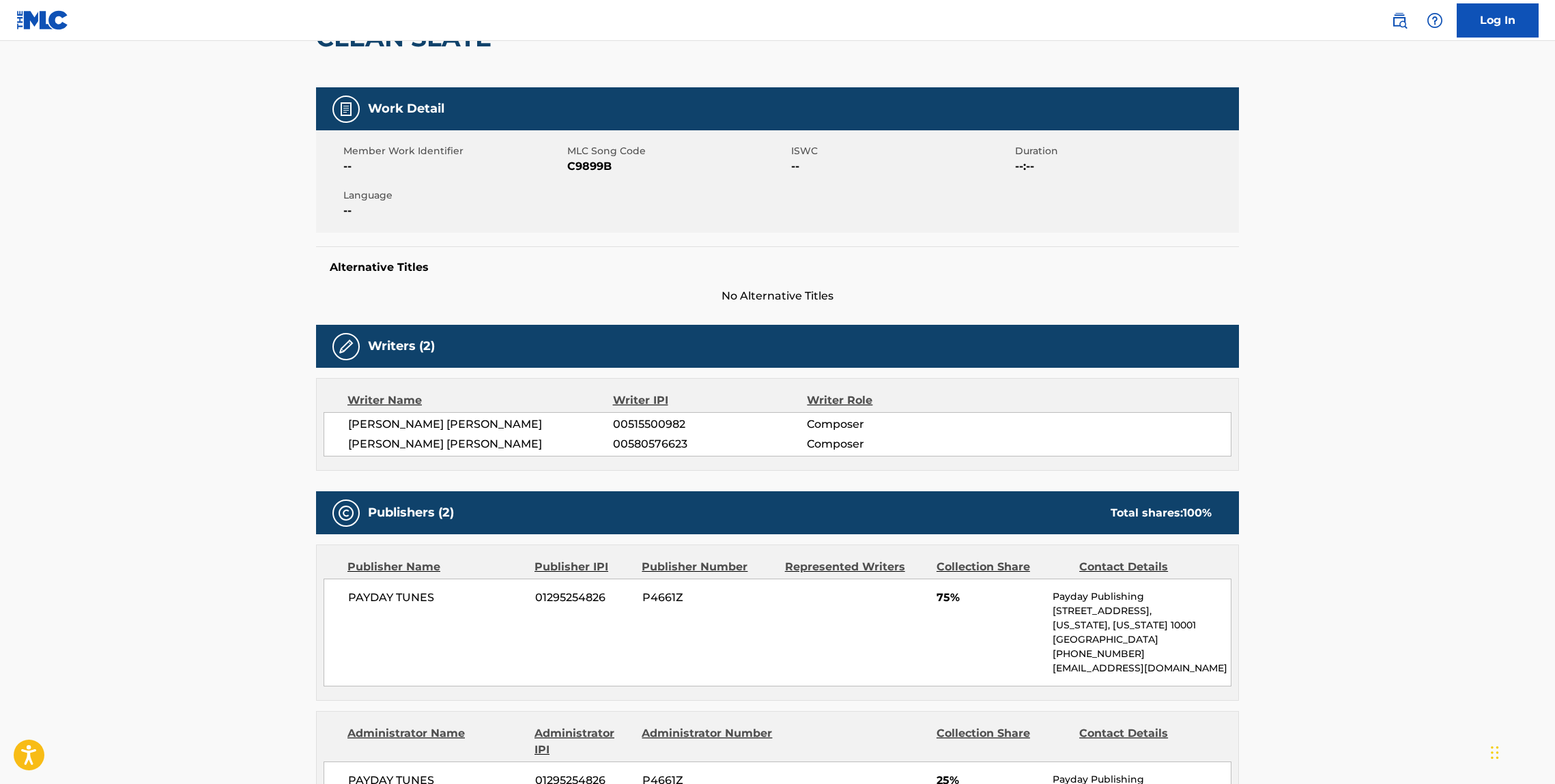
scroll to position [224, 0]
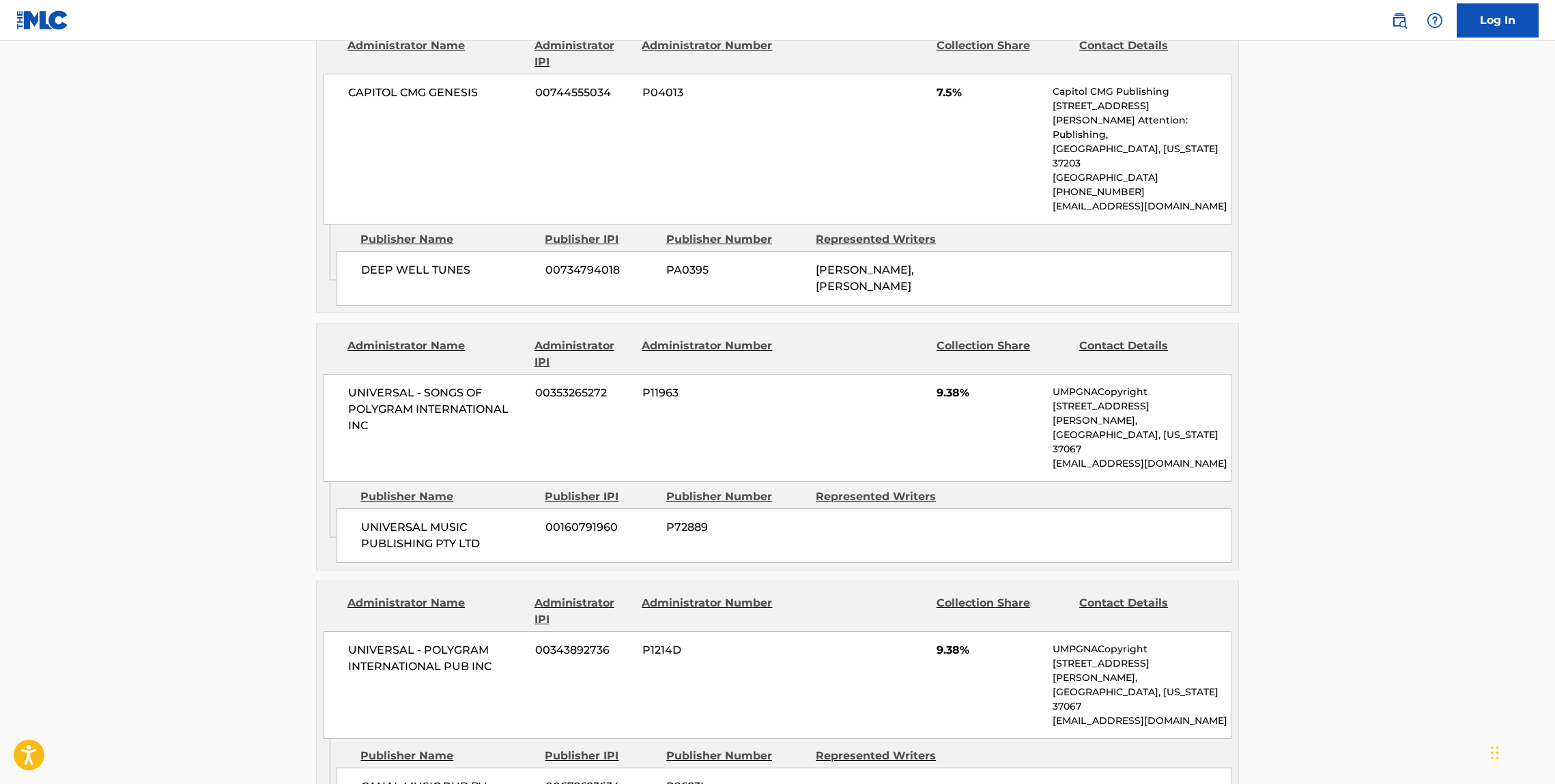
scroll to position [1121, 0]
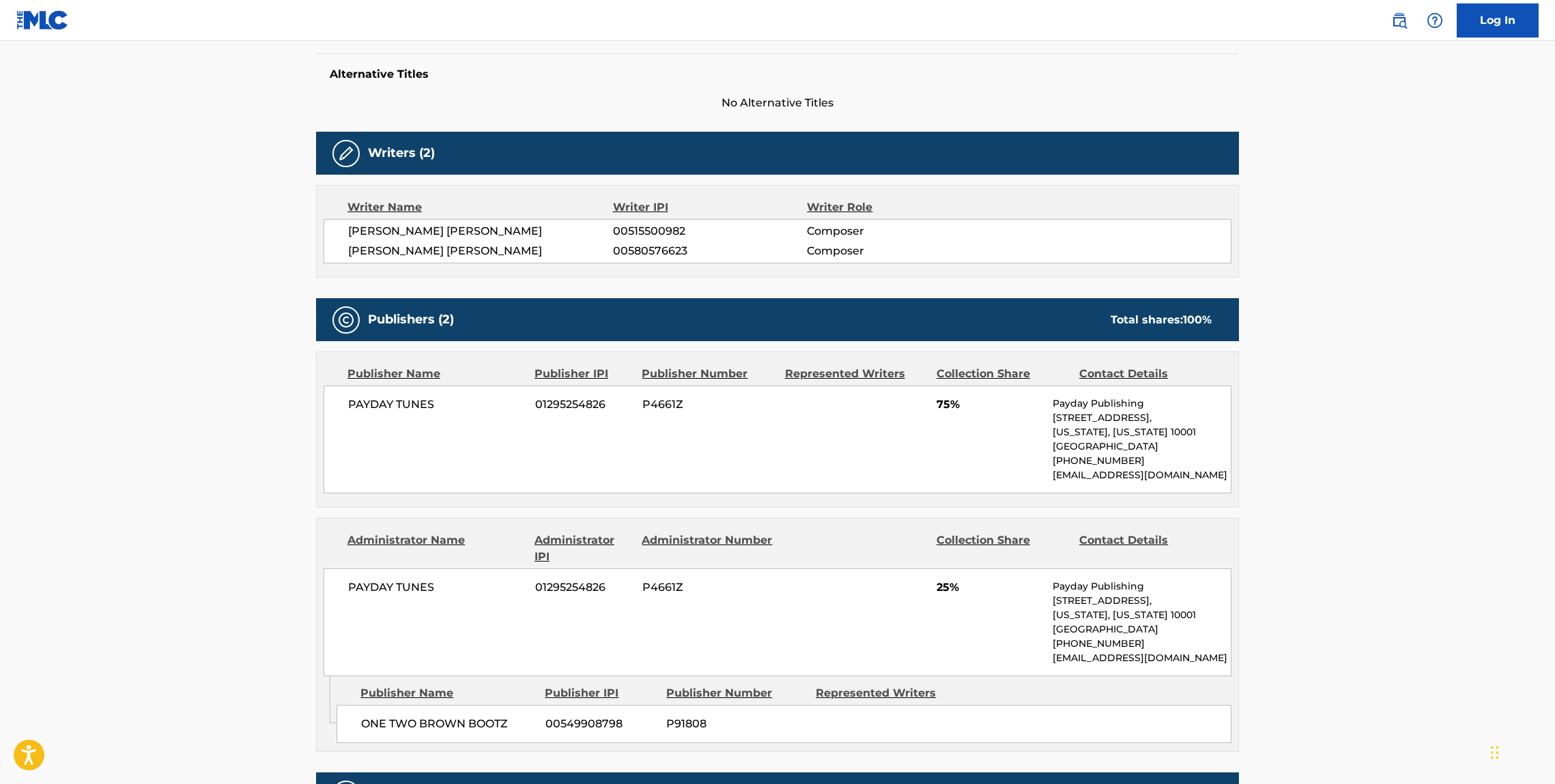
scroll to position [350, 0]
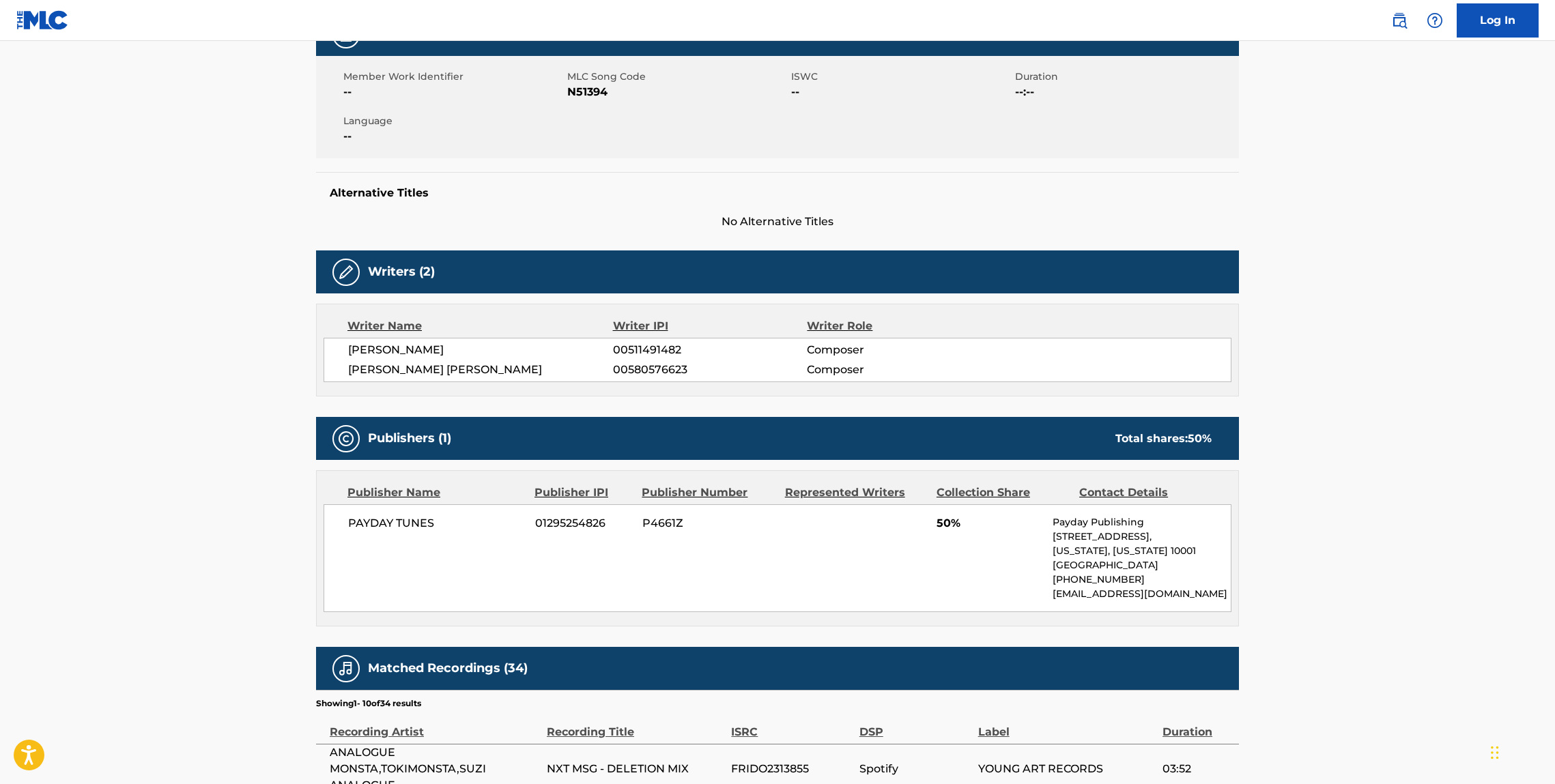
scroll to position [242, 0]
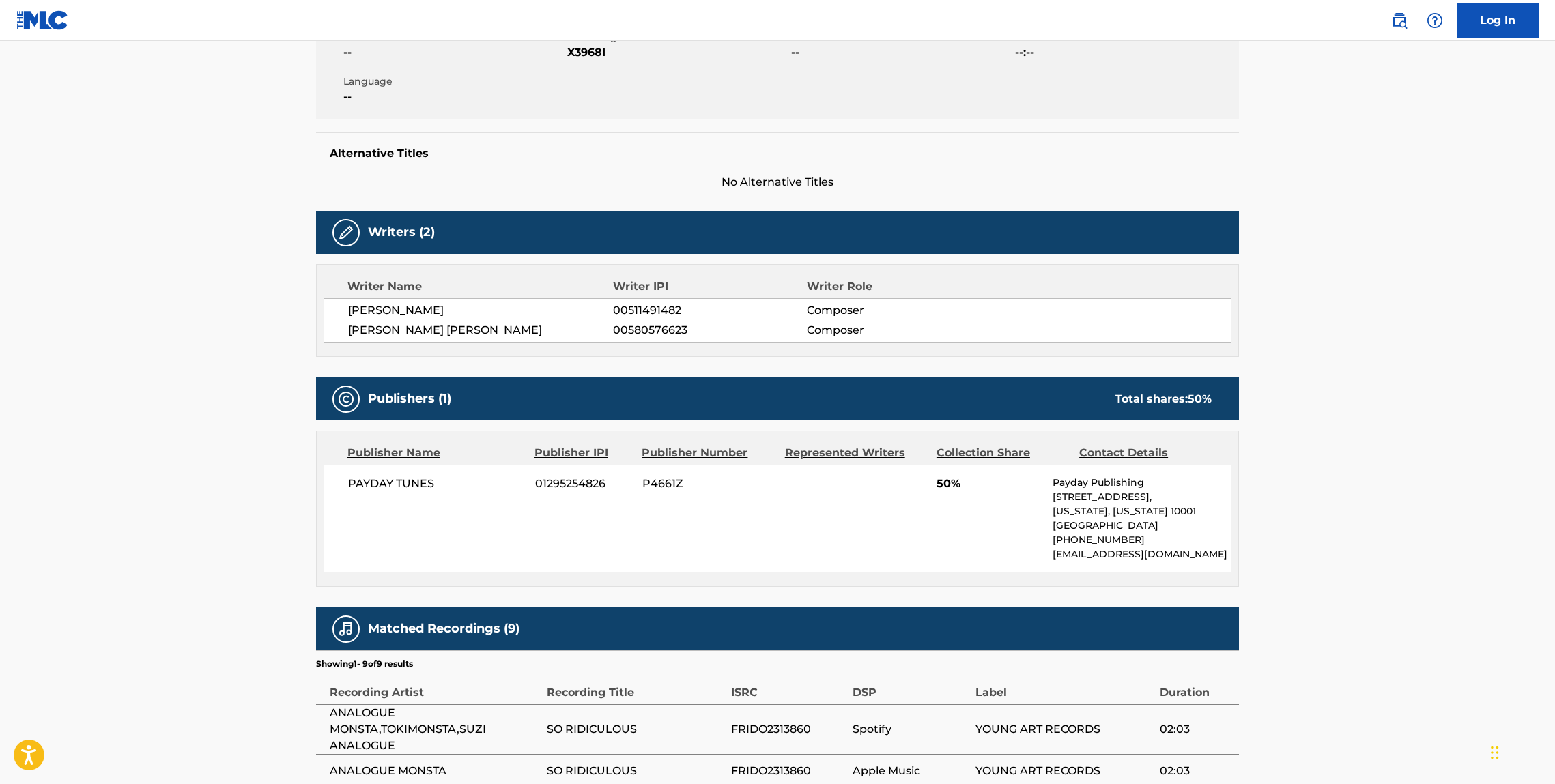
scroll to position [275, 0]
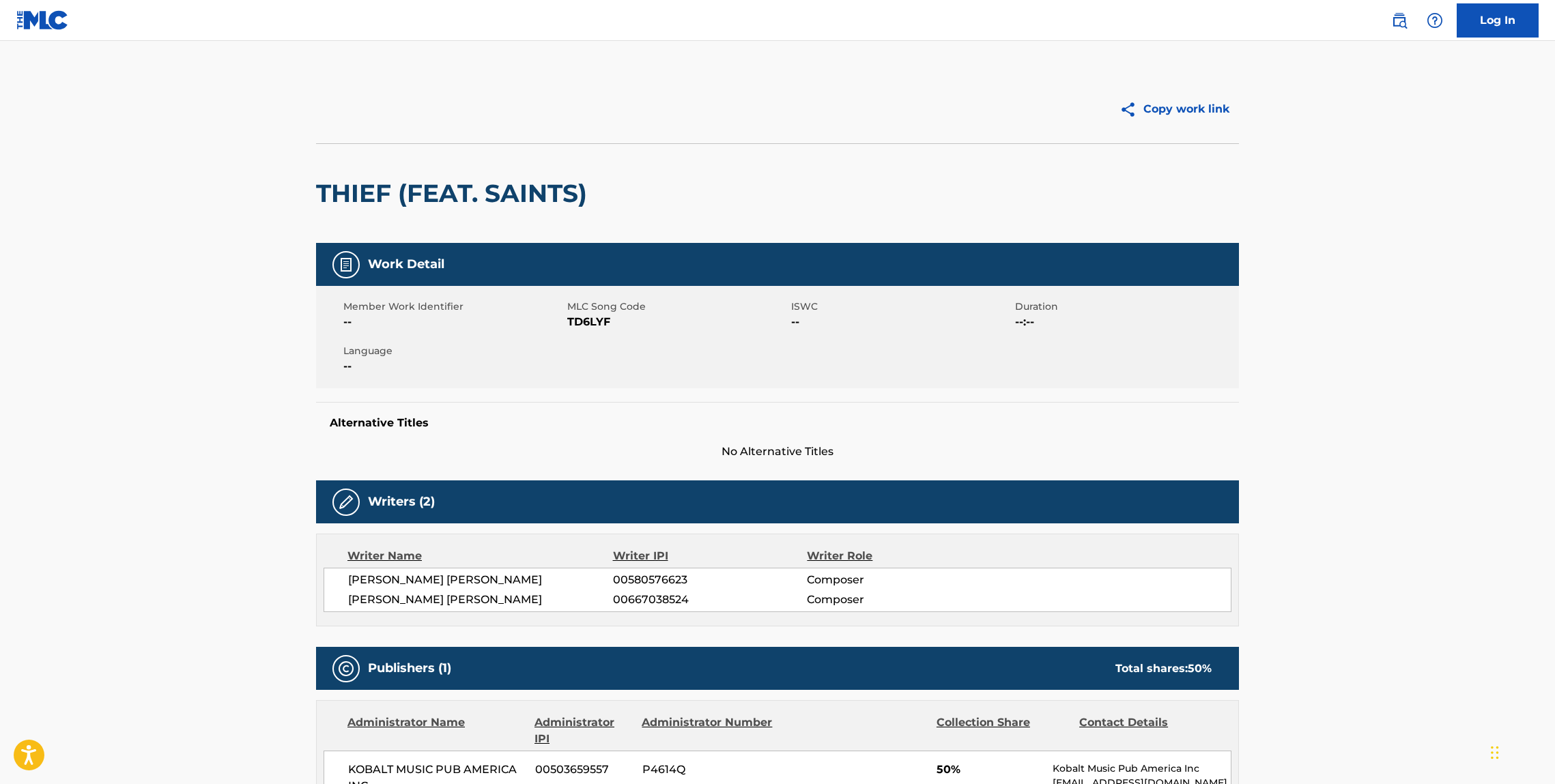
drag, startPoint x: 417, startPoint y: 163, endPoint x: 411, endPoint y: 164, distance: 6.1
click at [417, 164] on div "THIEF (FEAT. SAINTS)" at bounding box center [455, 194] width 278 height 99
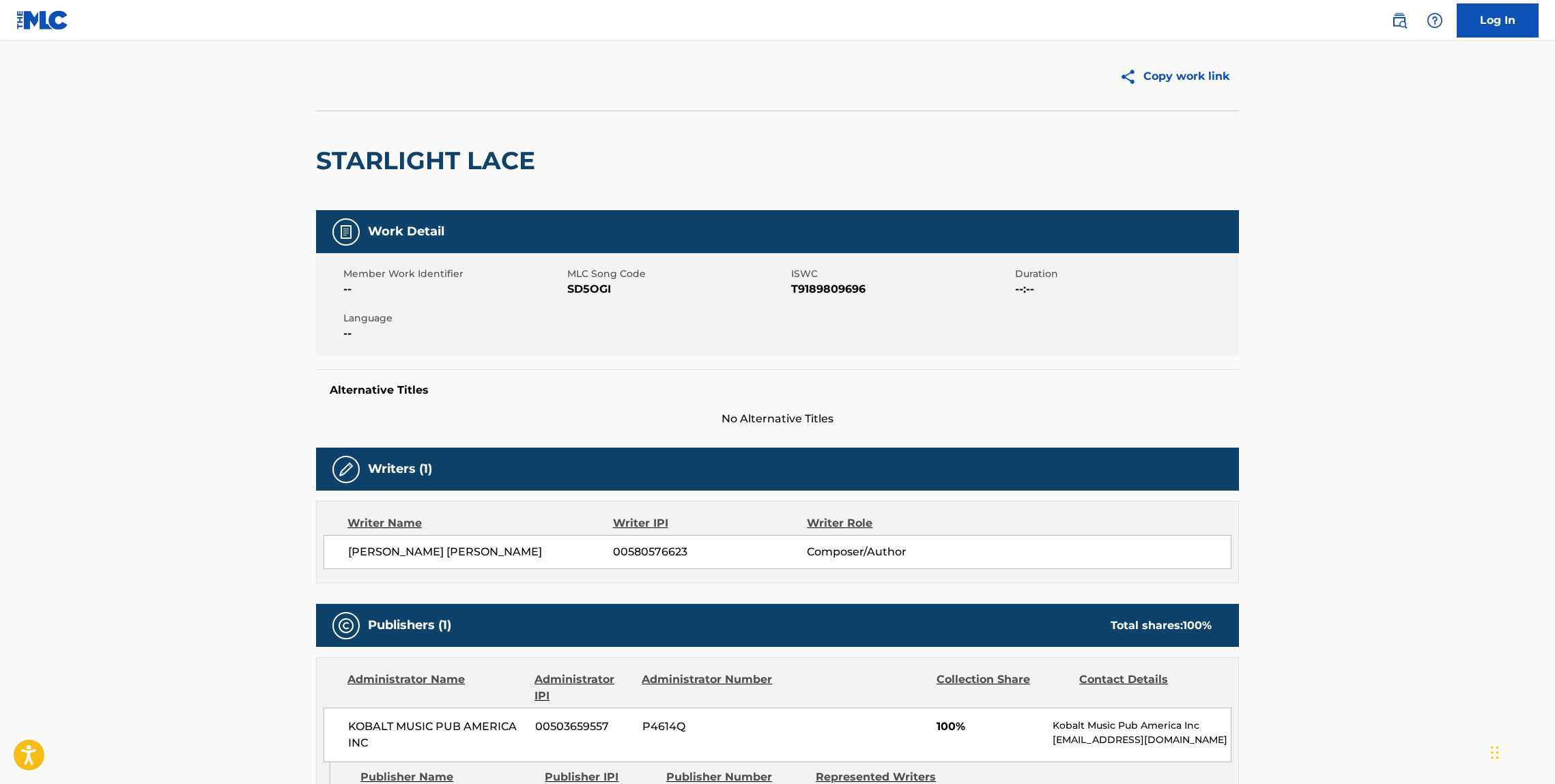
scroll to position [24, 0]
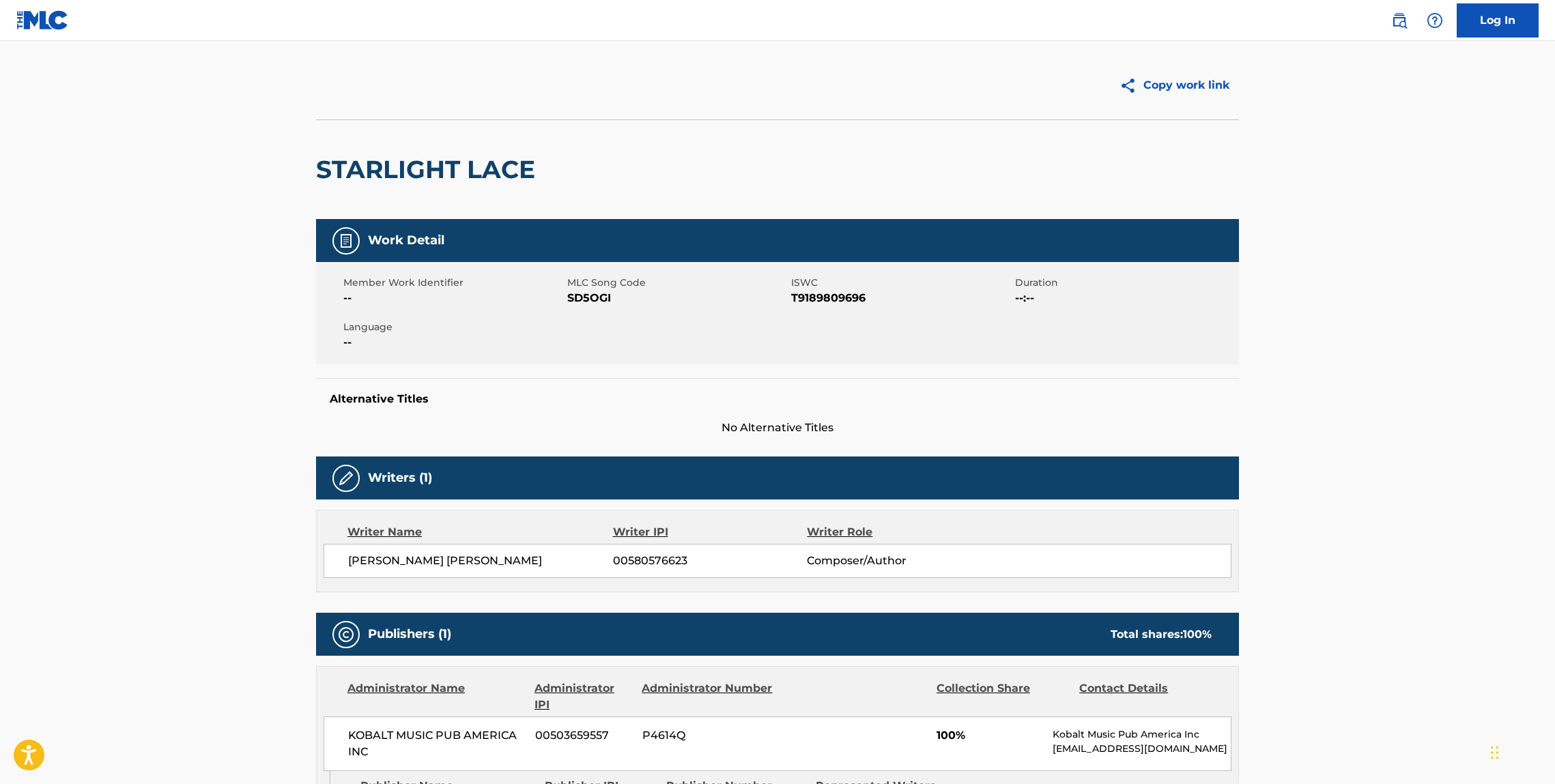
click at [635, 198] on div "STARLIGHT LACE" at bounding box center [777, 169] width 923 height 100
drag, startPoint x: 543, startPoint y: 186, endPoint x: 304, endPoint y: 173, distance: 239.4
click at [314, 174] on div "Copy work link STARLIGHT LACE Work Detail Member Work Identifier -- MLC Song Co…" at bounding box center [778, 710] width 956 height 1317
copy h2 "STARLIGHT LACE"
